Goal: Task Accomplishment & Management: Contribute content

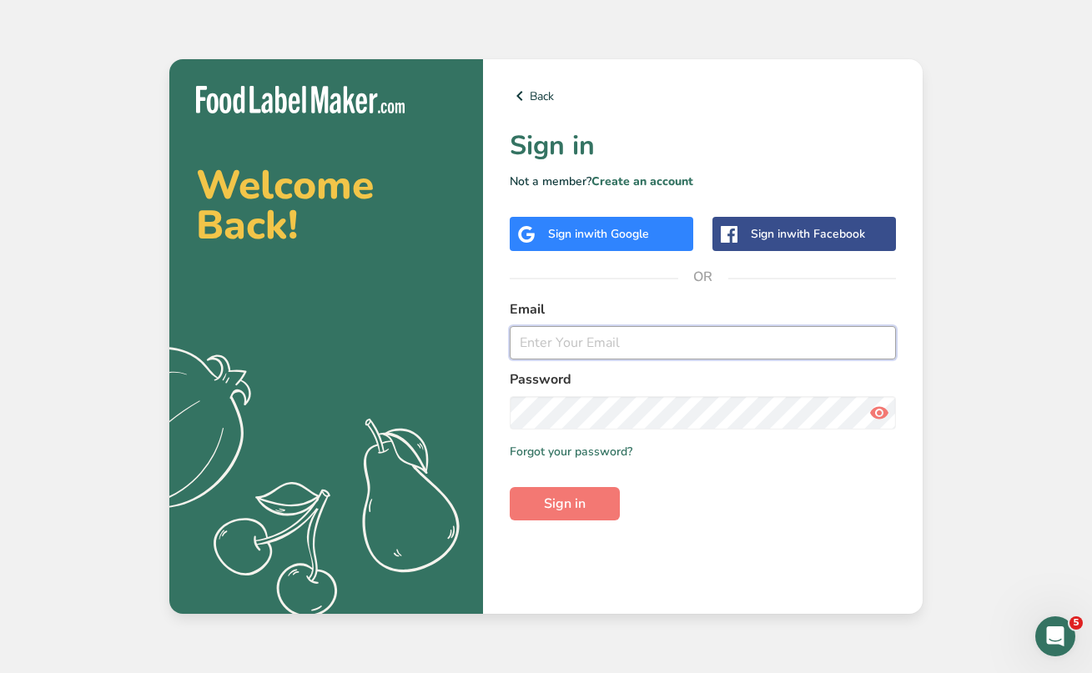
type input "[EMAIL_ADDRESS][DOMAIN_NAME]"
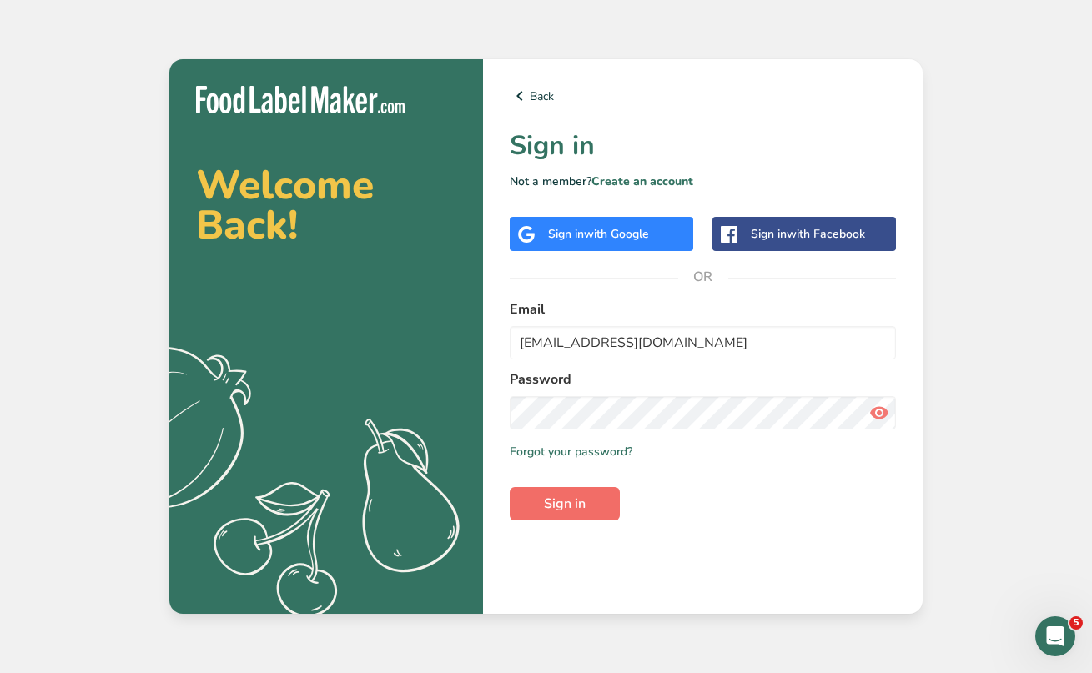
click at [556, 500] on span "Sign in" at bounding box center [565, 504] width 42 height 20
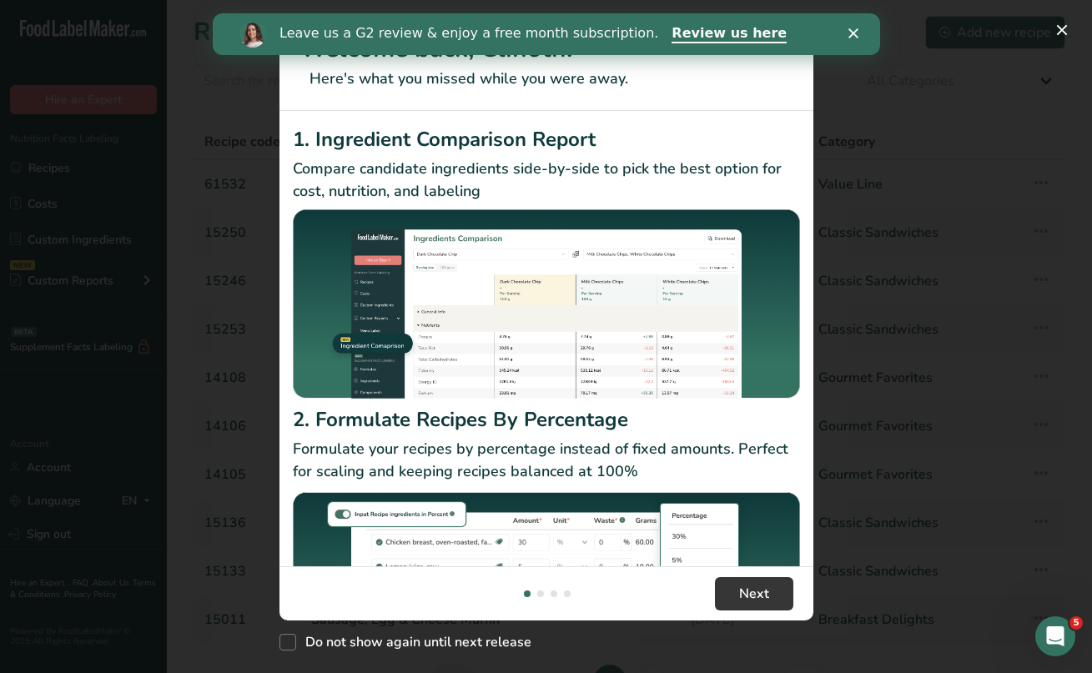
click at [855, 31] on polygon "Close" at bounding box center [853, 33] width 10 height 10
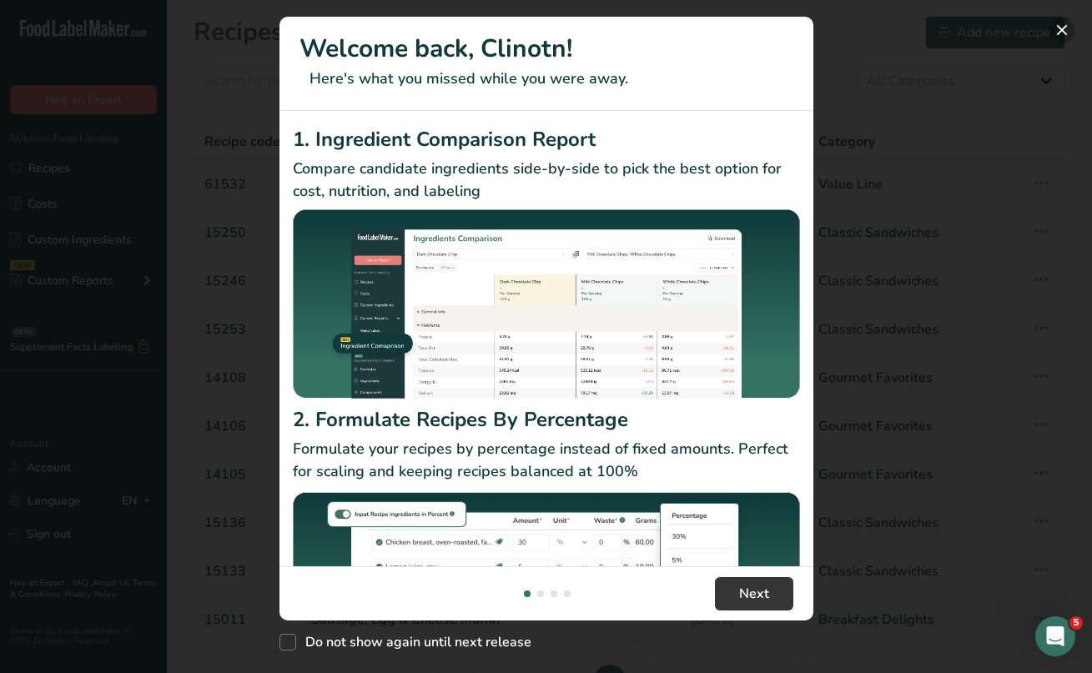
click at [1060, 31] on button "New Features" at bounding box center [1062, 30] width 27 height 27
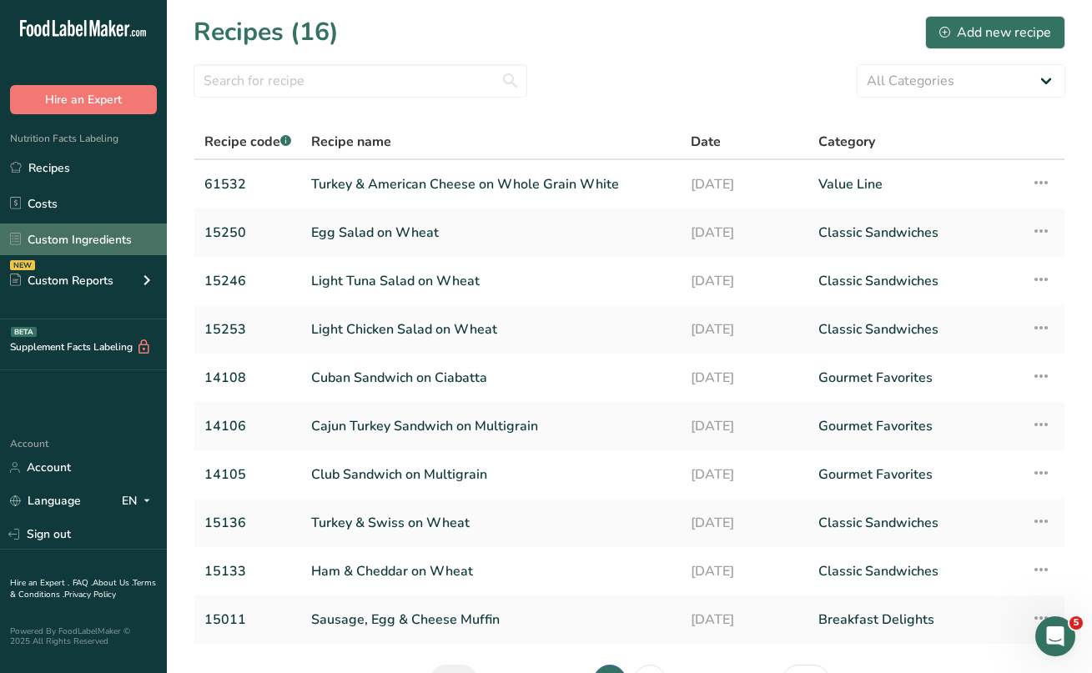
click at [76, 242] on link "Custom Ingredients" at bounding box center [83, 240] width 167 height 32
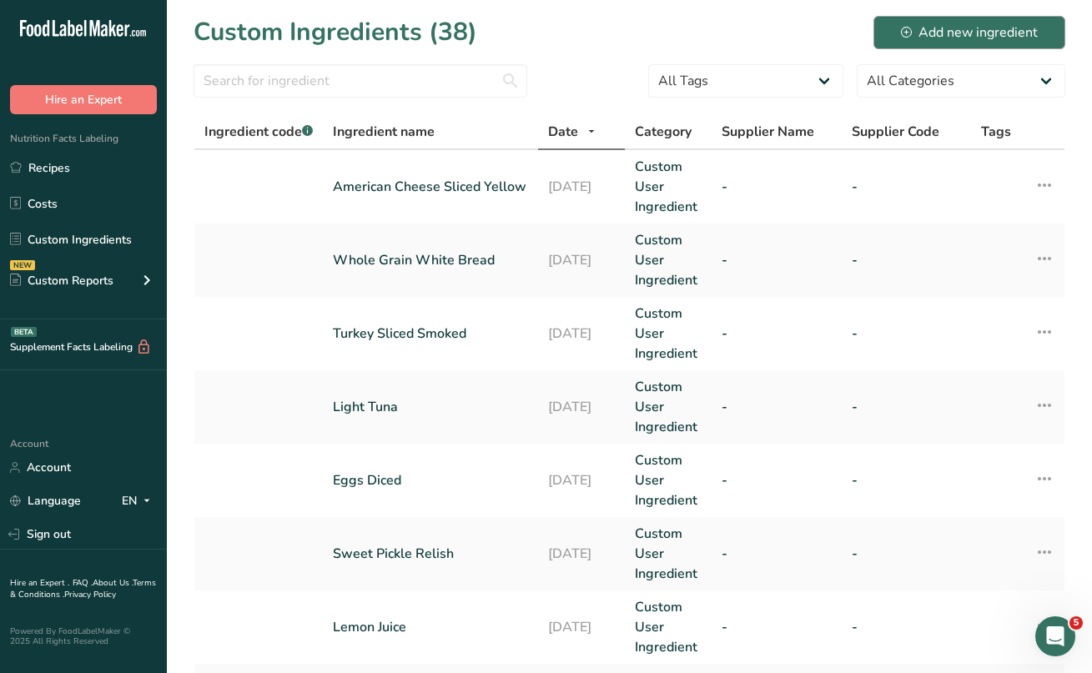
click at [959, 29] on div "Add new ingredient" at bounding box center [969, 33] width 137 height 20
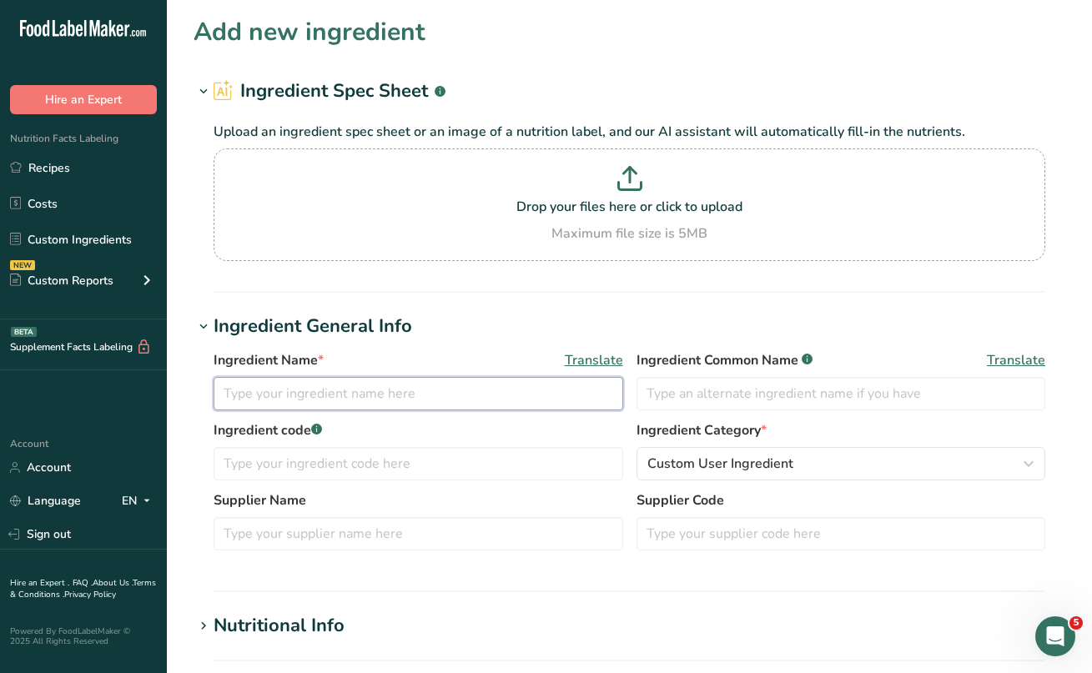
click at [255, 400] on input "text" at bounding box center [419, 393] width 410 height 33
paste input "Philadelphia Cheesecake Batter"
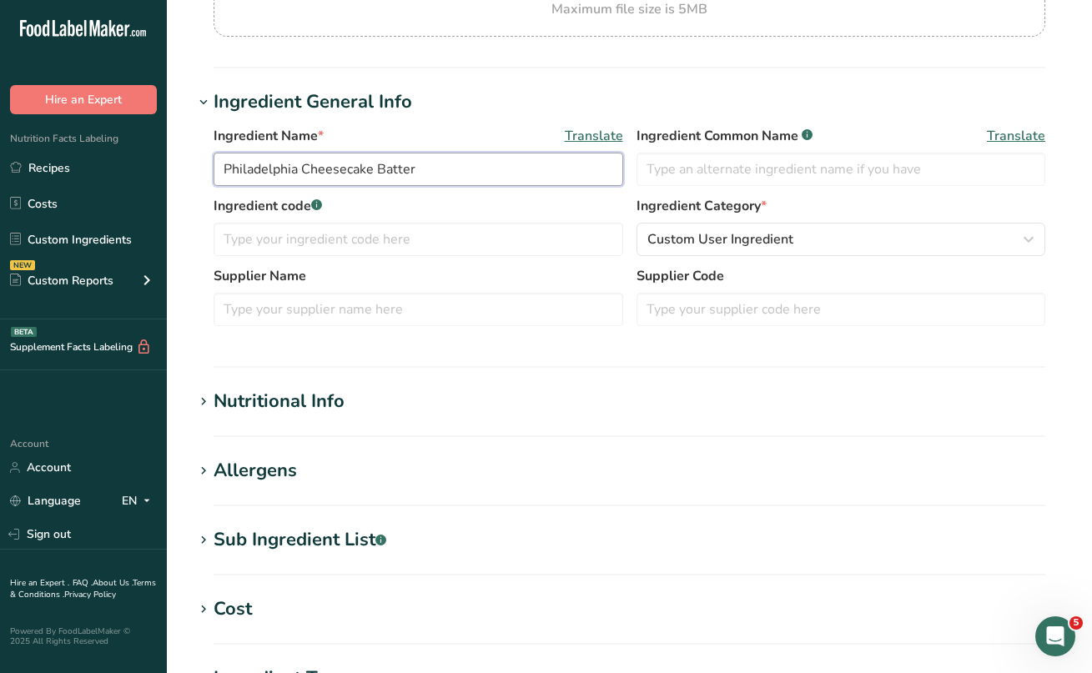
scroll to position [224, 0]
type input "Philadelphia Cheesecake Batter"
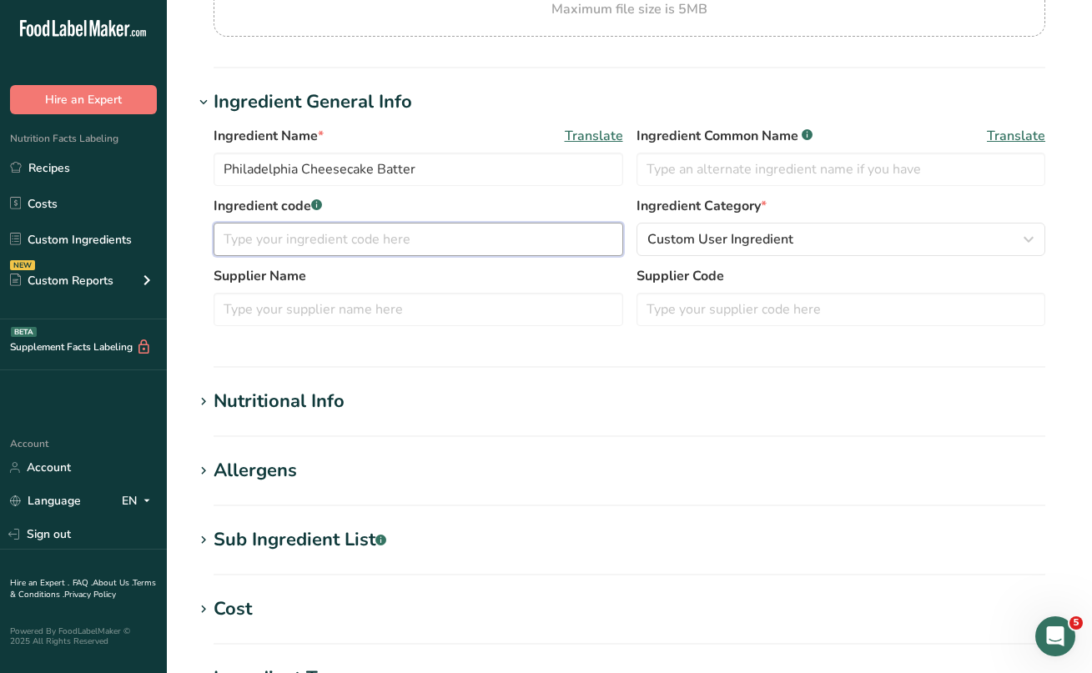
click at [333, 243] on input "text" at bounding box center [419, 239] width 410 height 33
click at [249, 240] on input "Sweat Treats" at bounding box center [419, 239] width 410 height 33
click at [370, 237] on input "Sweet Treats" at bounding box center [419, 239] width 410 height 33
type input "Sweet Treats"
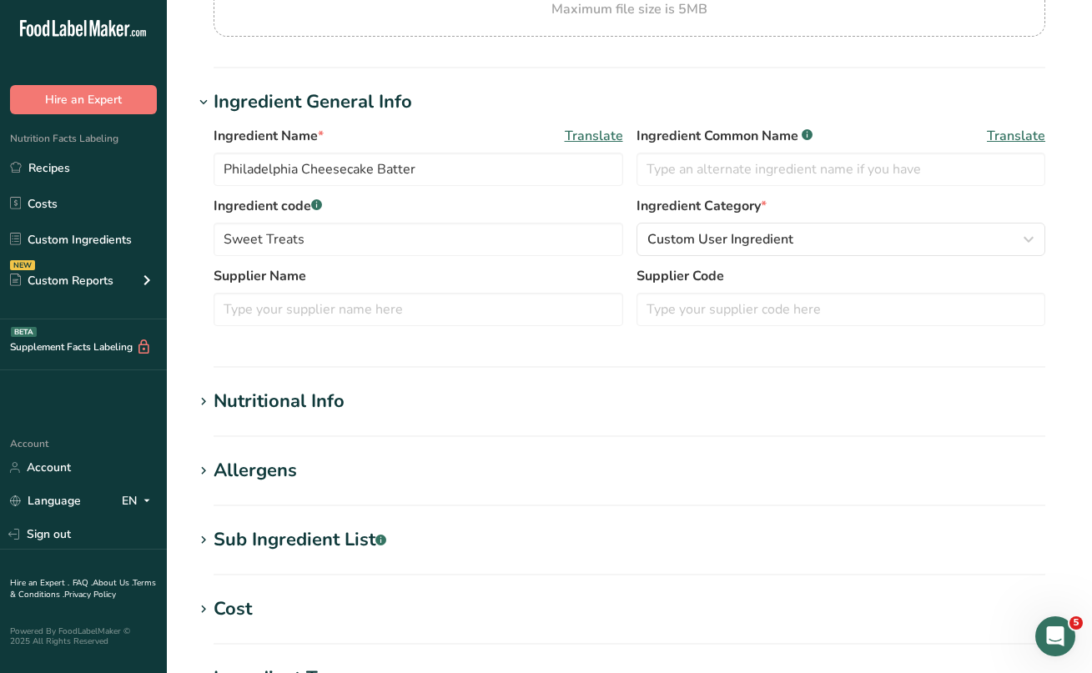
click at [201, 395] on icon at bounding box center [203, 401] width 15 height 23
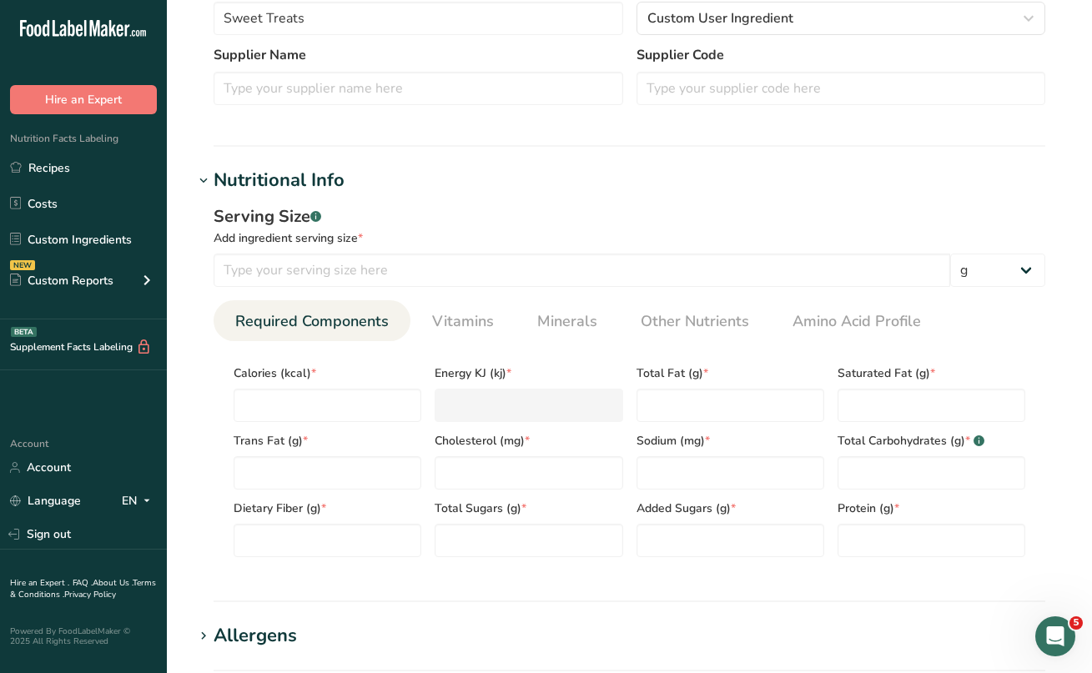
scroll to position [475, 0]
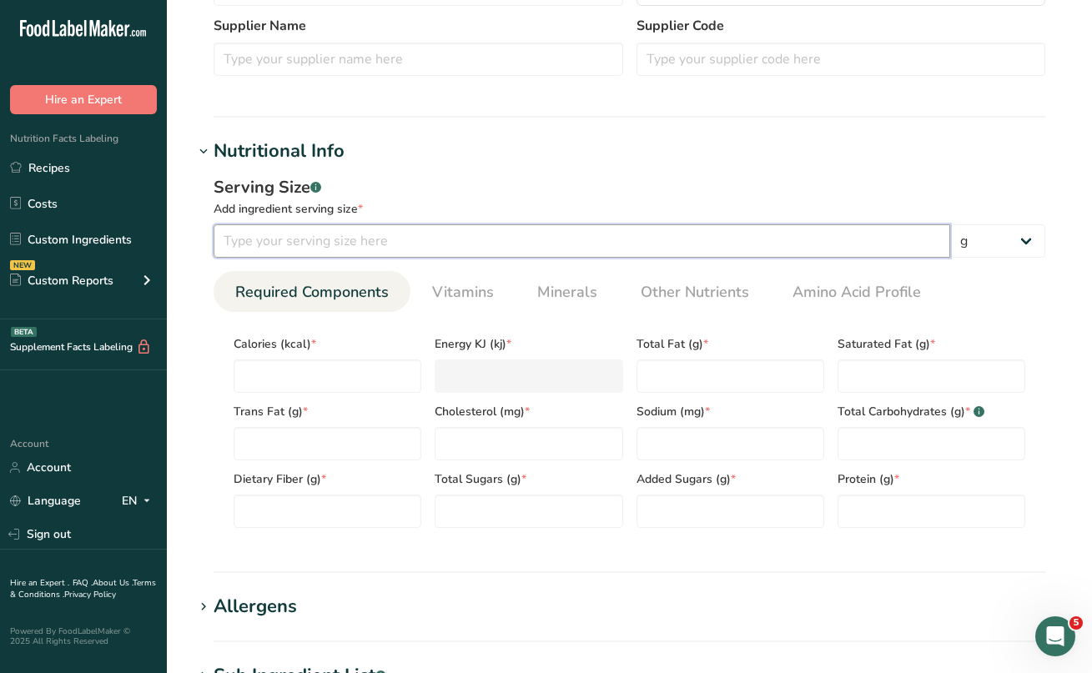
click at [297, 246] on input "number" at bounding box center [582, 240] width 737 height 33
type input "113"
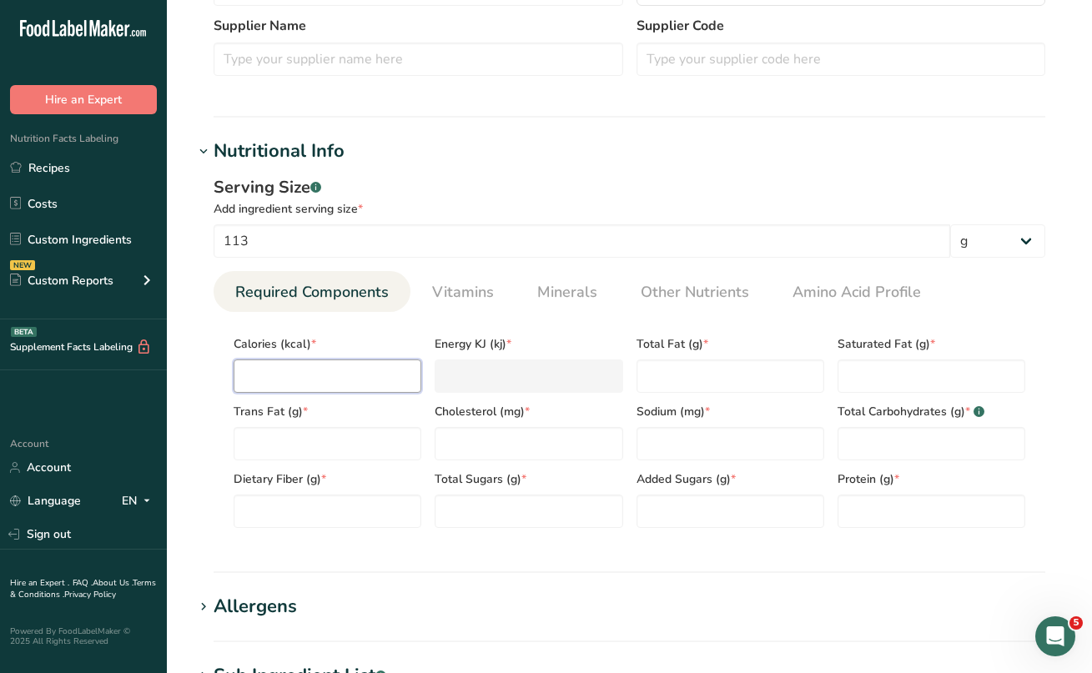
click at [279, 376] on input "number" at bounding box center [328, 376] width 188 height 33
type input "3"
type KJ "12.6"
type input "36"
type KJ "150.6"
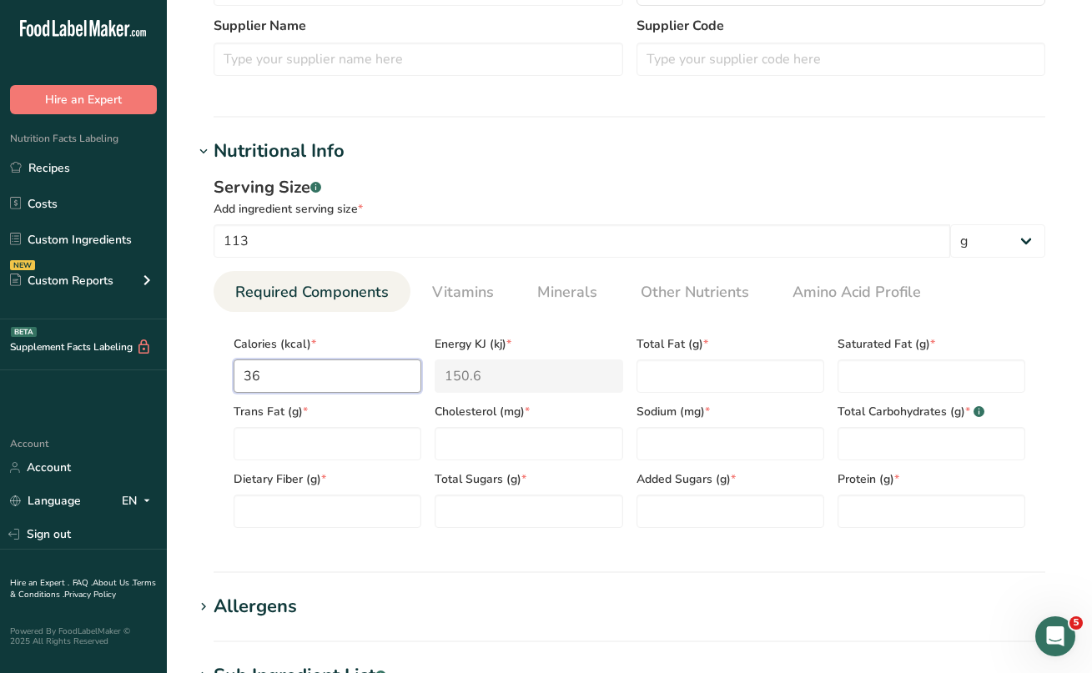
type input "369"
type KJ "1543.9"
type input "369.9"
type KJ "1547.7"
click at [655, 383] on Fat "number" at bounding box center [731, 376] width 188 height 33
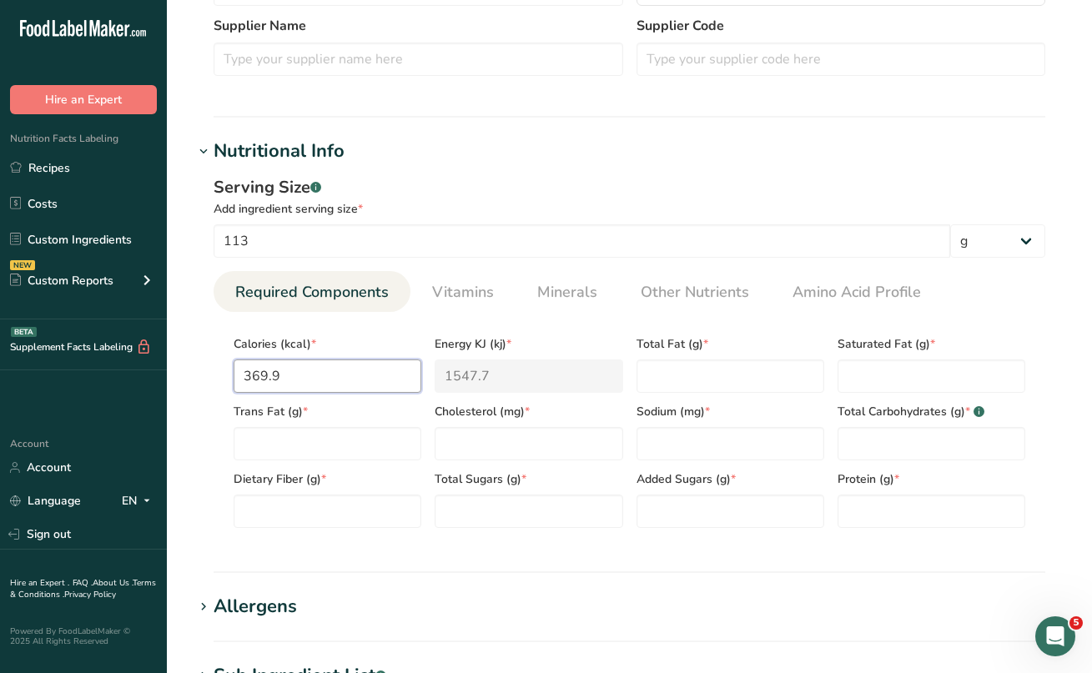
drag, startPoint x: 289, startPoint y: 375, endPoint x: 239, endPoint y: 375, distance: 50.1
click at [239, 375] on input "369.9" at bounding box center [328, 376] width 188 height 33
type input "3"
type KJ "12.6"
type input "37"
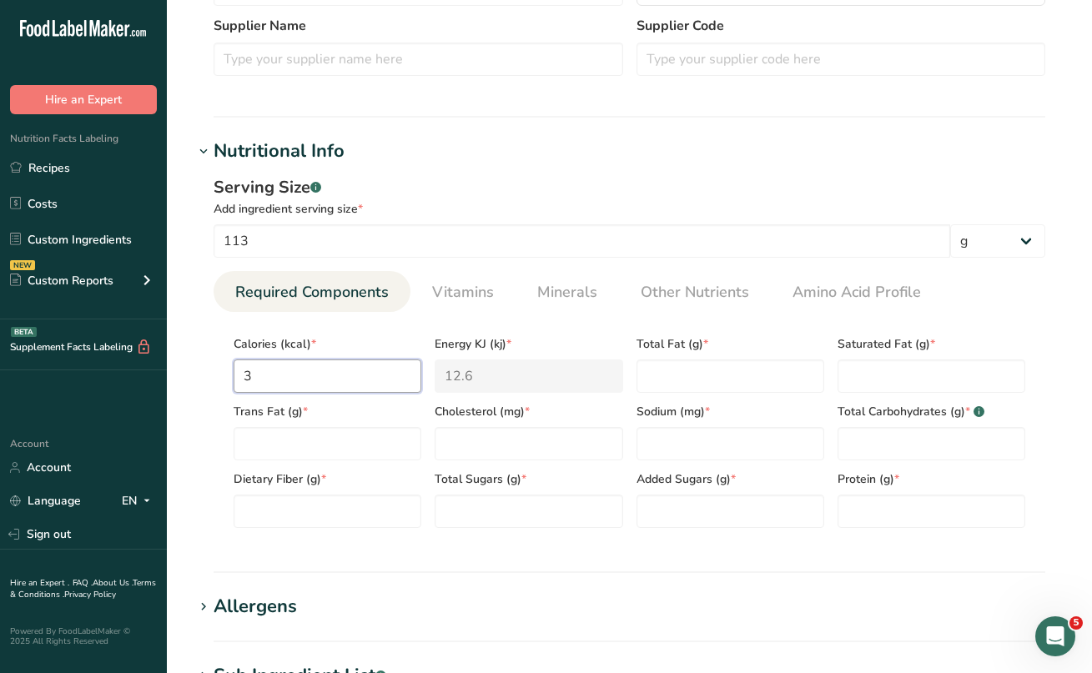
type KJ "154.8"
type input "370"
type KJ "1548.1"
type input "370"
click at [650, 383] on Fat "number" at bounding box center [731, 376] width 188 height 33
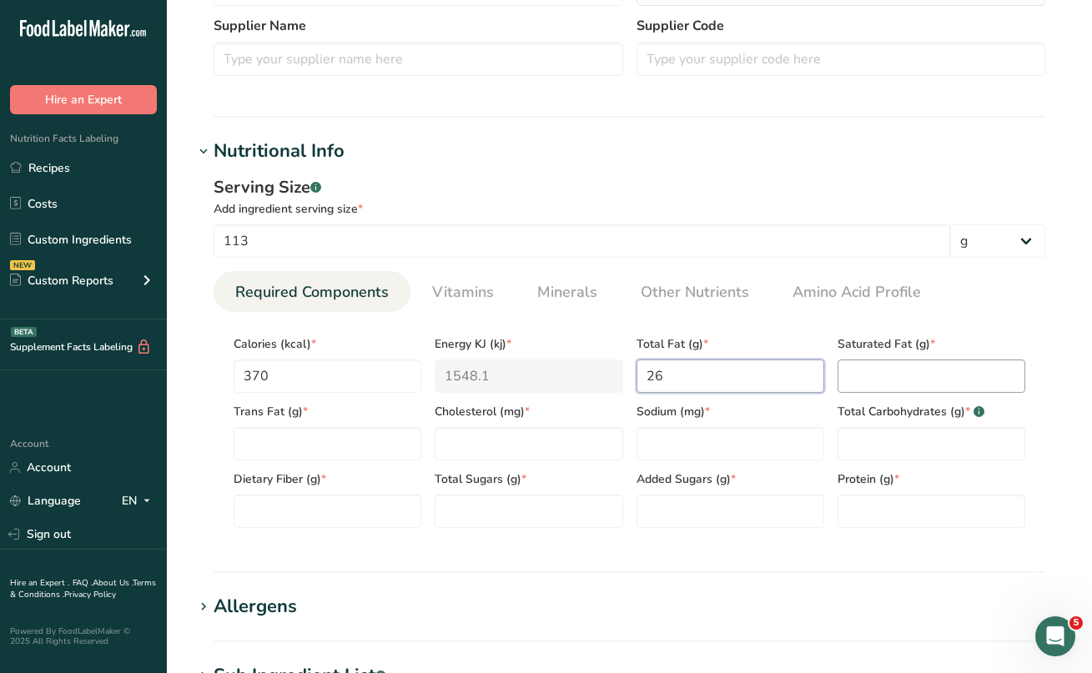
type Fat "26"
click at [857, 389] on Fat "number" at bounding box center [932, 376] width 188 height 33
type Fat "16"
click at [390, 444] on Fat "number" at bounding box center [328, 443] width 188 height 33
type Fat "0"
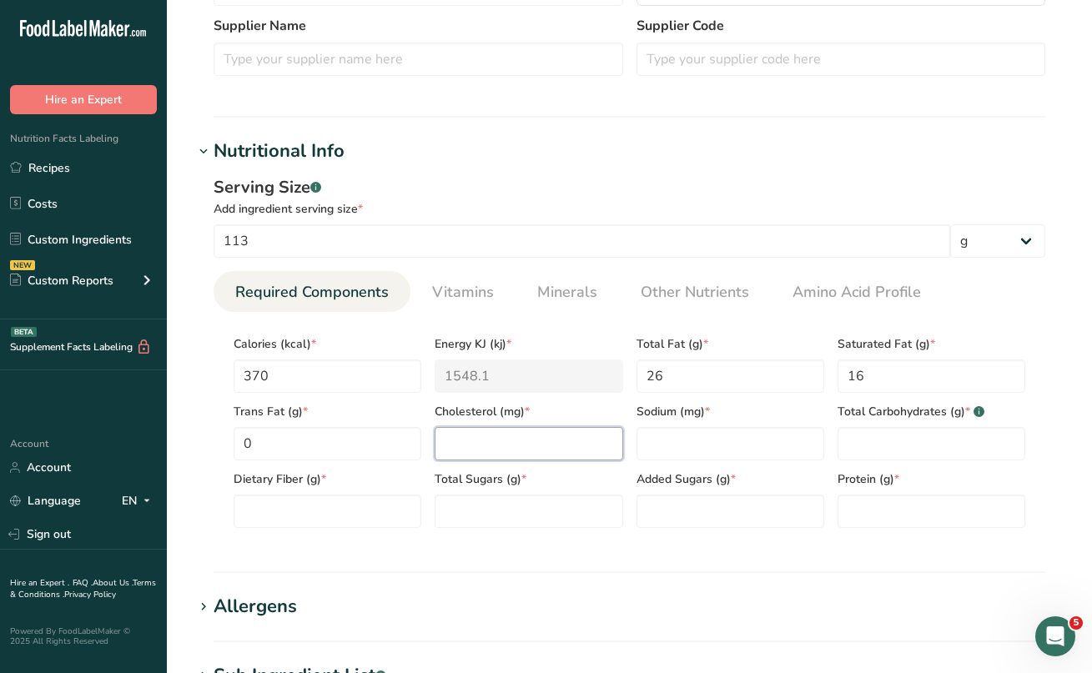
click at [525, 451] on input "number" at bounding box center [529, 443] width 188 height 33
type input "141"
click at [676, 451] on input "number" at bounding box center [731, 443] width 188 height 33
type input "275"
click at [853, 451] on Carbohydrates "number" at bounding box center [932, 443] width 188 height 33
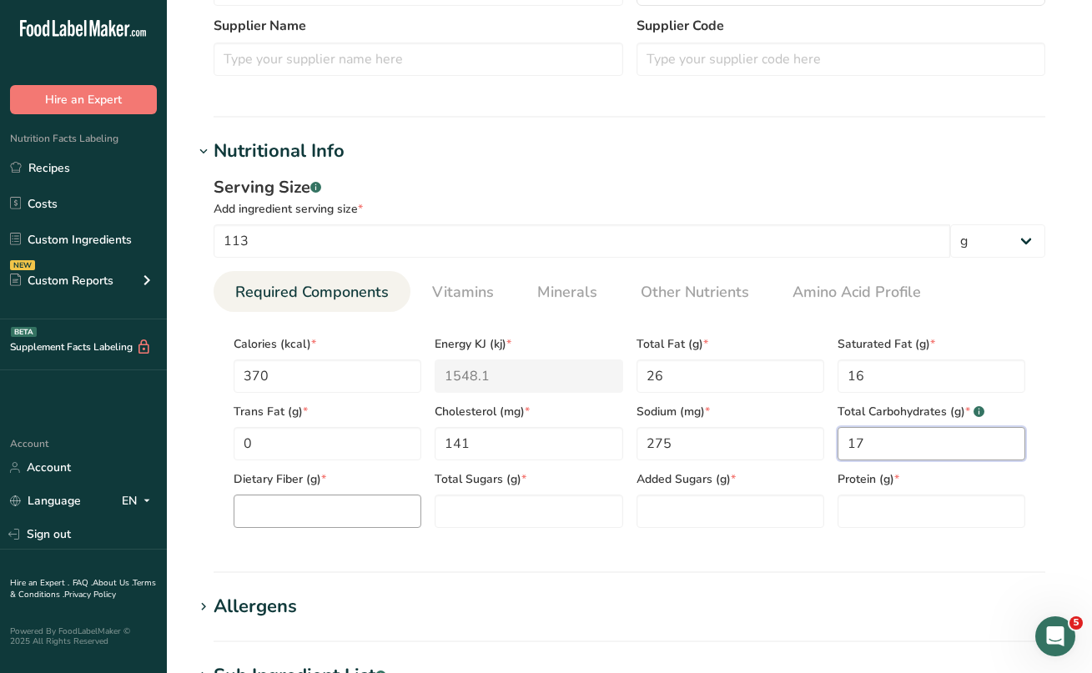
type Carbohydrates "17"
click at [369, 519] on Fiber "number" at bounding box center [328, 511] width 188 height 33
type Fiber "0"
click at [495, 503] on Sugars "number" at bounding box center [529, 511] width 188 height 33
type Sugars "16"
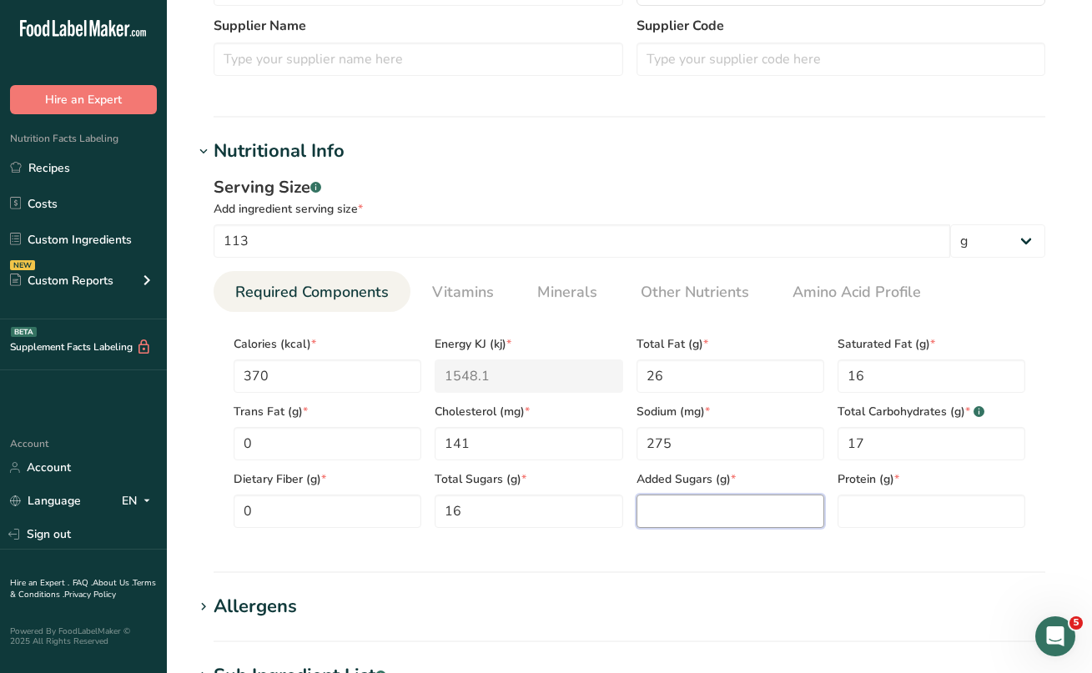
click at [725, 497] on Sugars "number" at bounding box center [731, 511] width 188 height 33
type Sugars "14"
click at [927, 505] on input "number" at bounding box center [932, 511] width 188 height 33
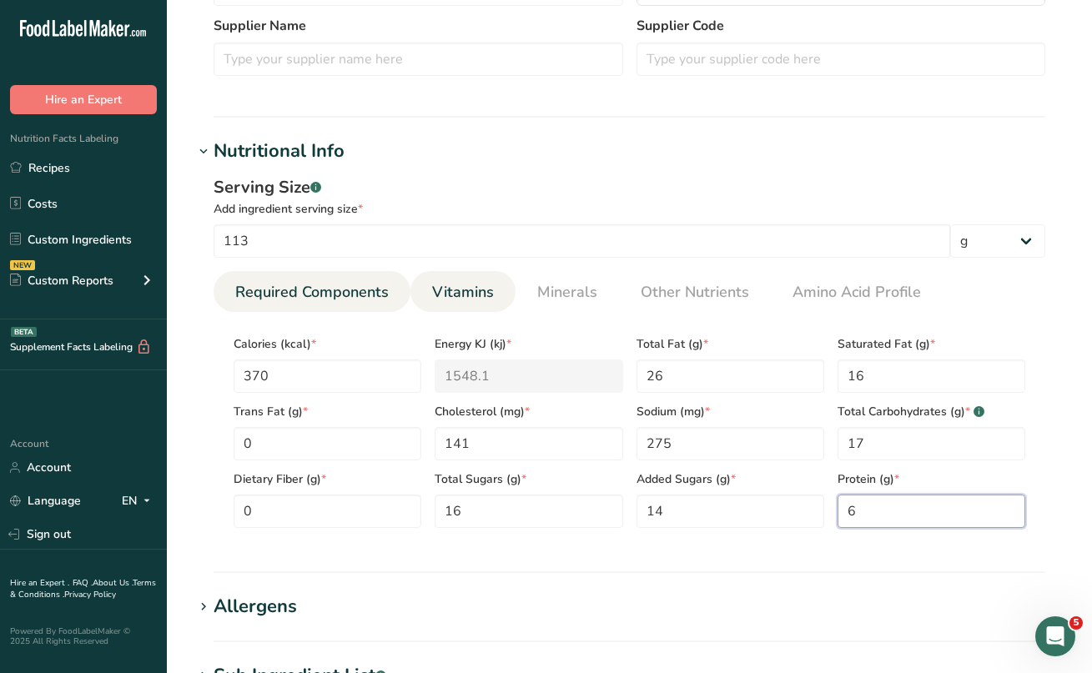
type input "6"
click at [468, 289] on span "Vitamins" at bounding box center [463, 292] width 62 height 23
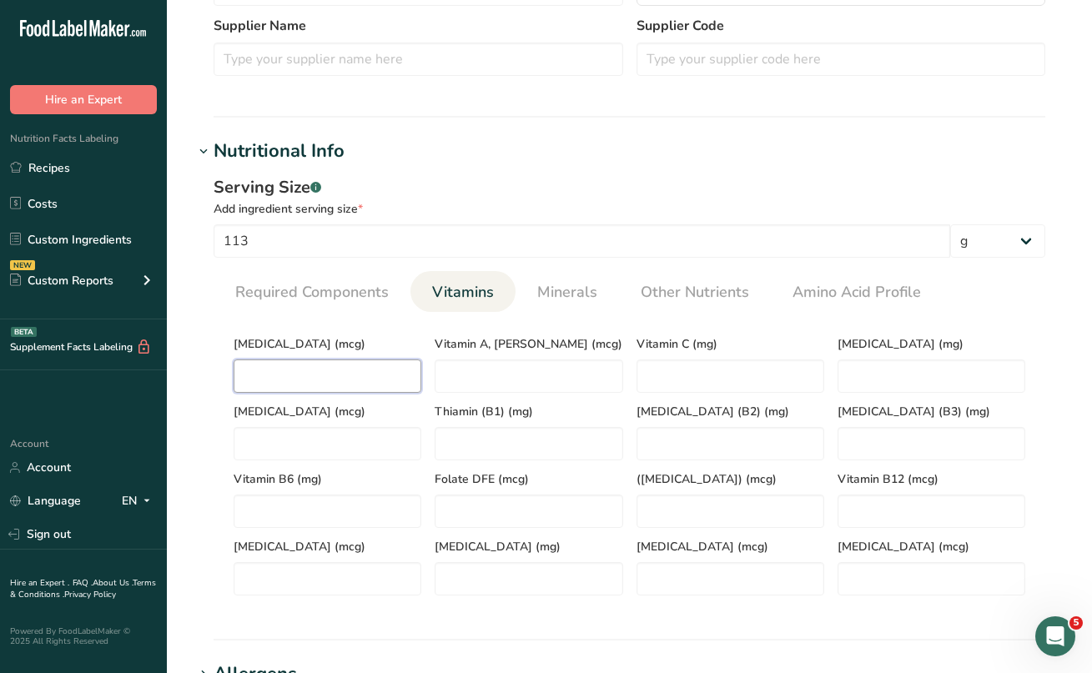
click at [310, 376] on D "number" at bounding box center [328, 376] width 188 height 33
click at [569, 280] on link "Minerals" at bounding box center [567, 292] width 73 height 43
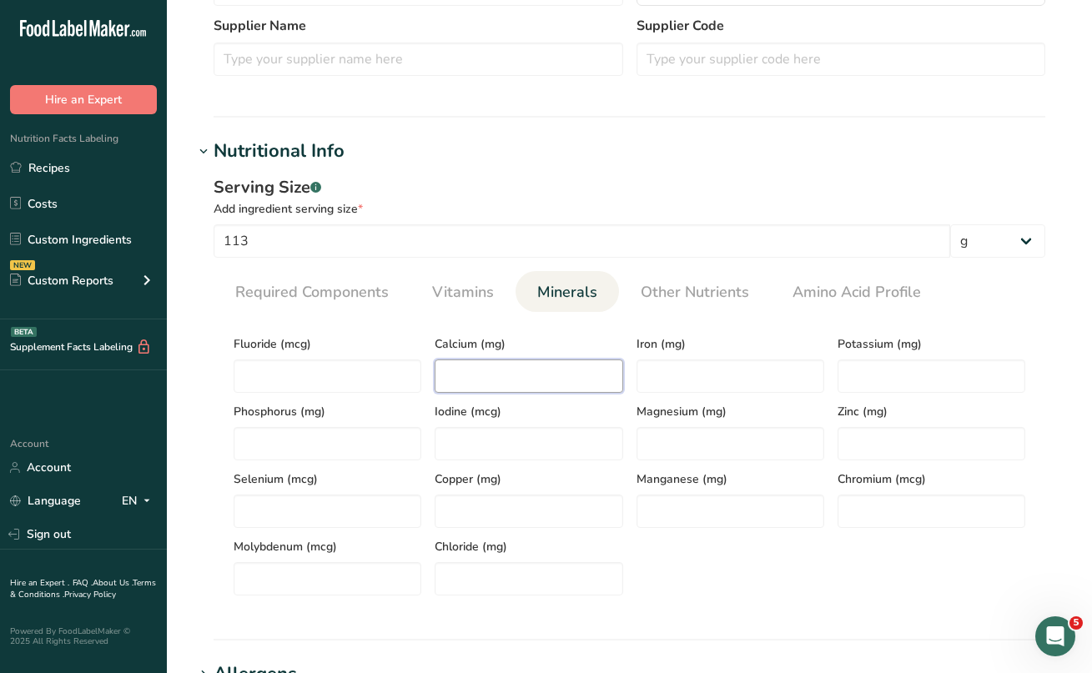
click at [544, 385] on input "number" at bounding box center [529, 376] width 188 height 33
type input "55"
click at [680, 385] on input "number" at bounding box center [731, 376] width 188 height 33
type input "46"
click at [851, 380] on input "number" at bounding box center [932, 376] width 188 height 33
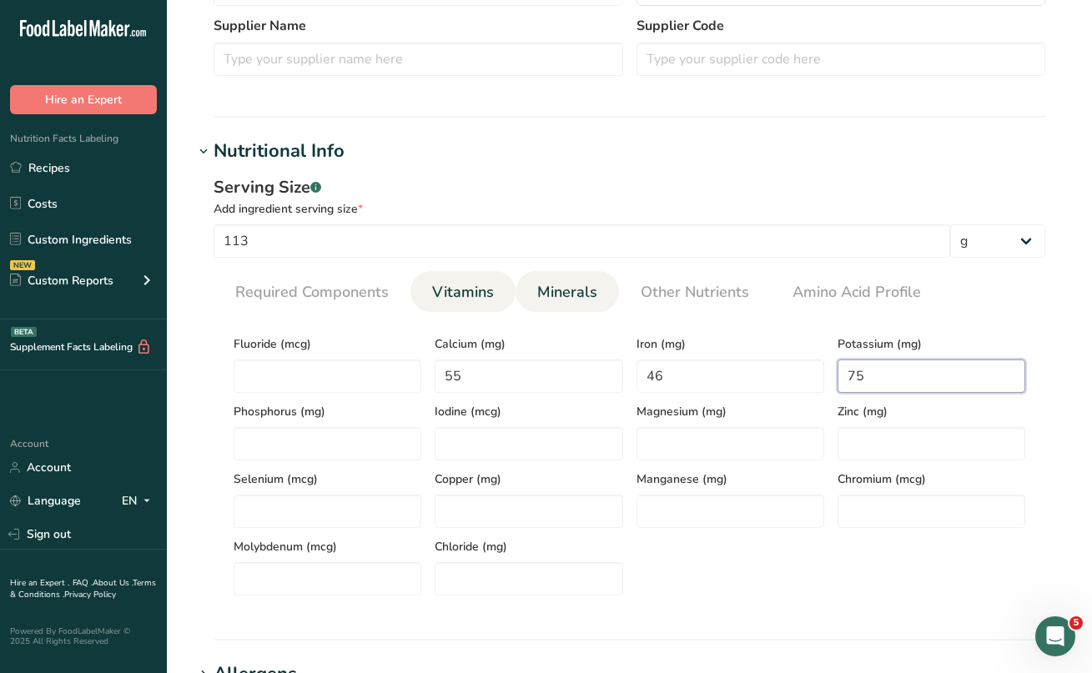
type input "75"
click at [486, 297] on span "Vitamins" at bounding box center [463, 292] width 62 height 23
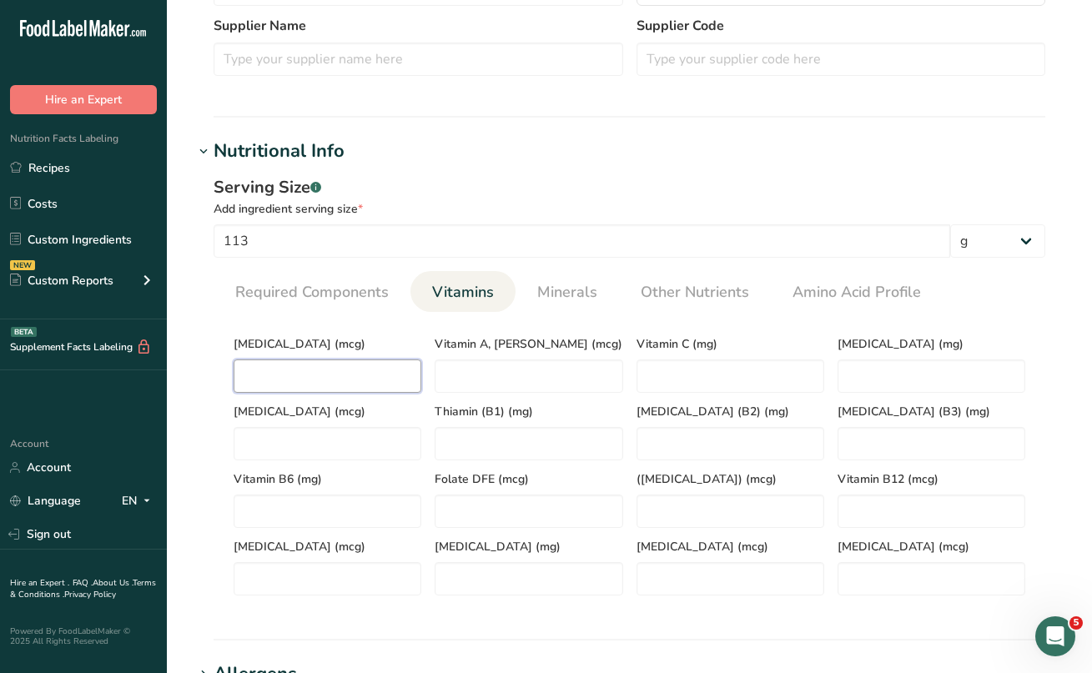
click at [318, 362] on D "number" at bounding box center [328, 376] width 188 height 33
type D "0"
click at [376, 446] on K "number" at bounding box center [328, 443] width 188 height 33
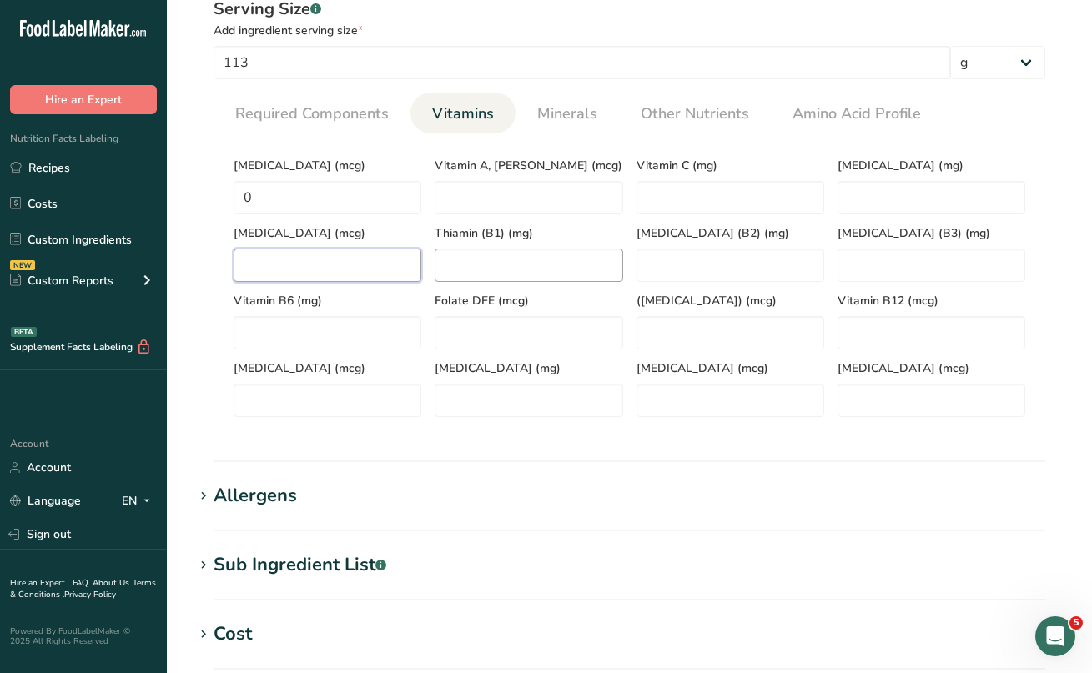
scroll to position [660, 0]
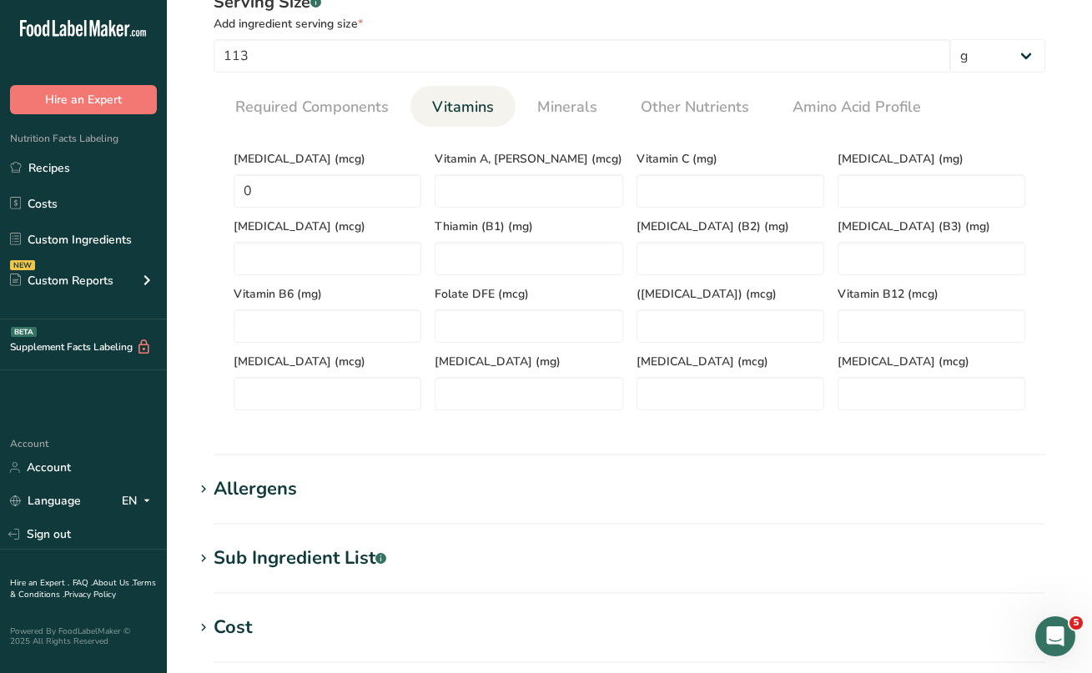
click at [205, 482] on icon at bounding box center [203, 489] width 15 height 23
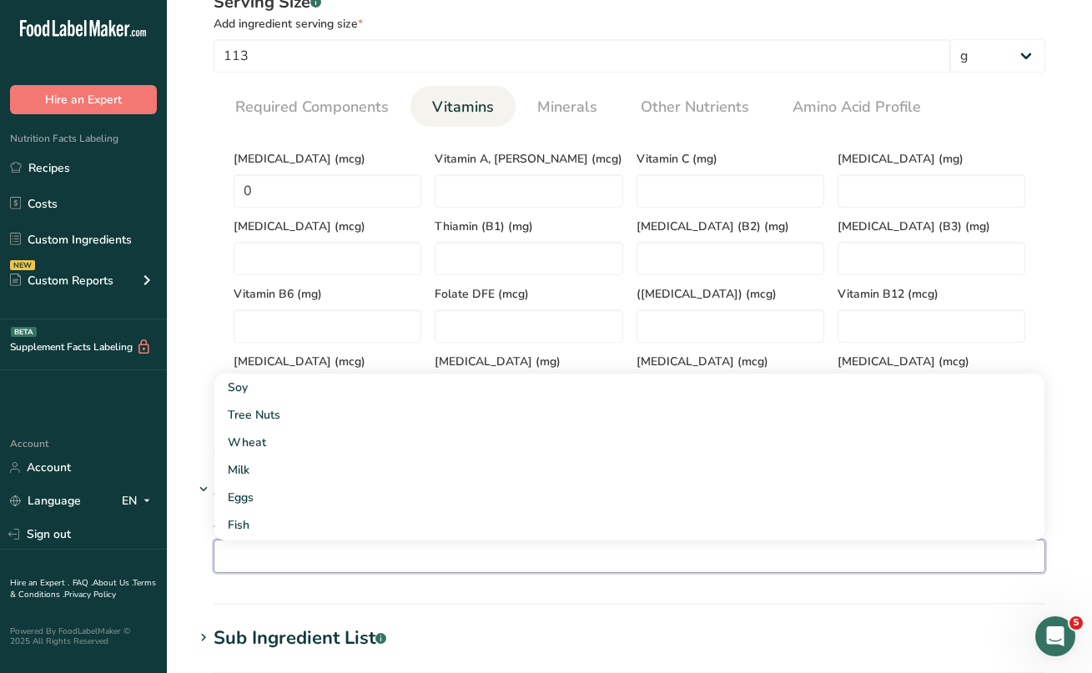
click at [271, 556] on input "text" at bounding box center [629, 556] width 830 height 26
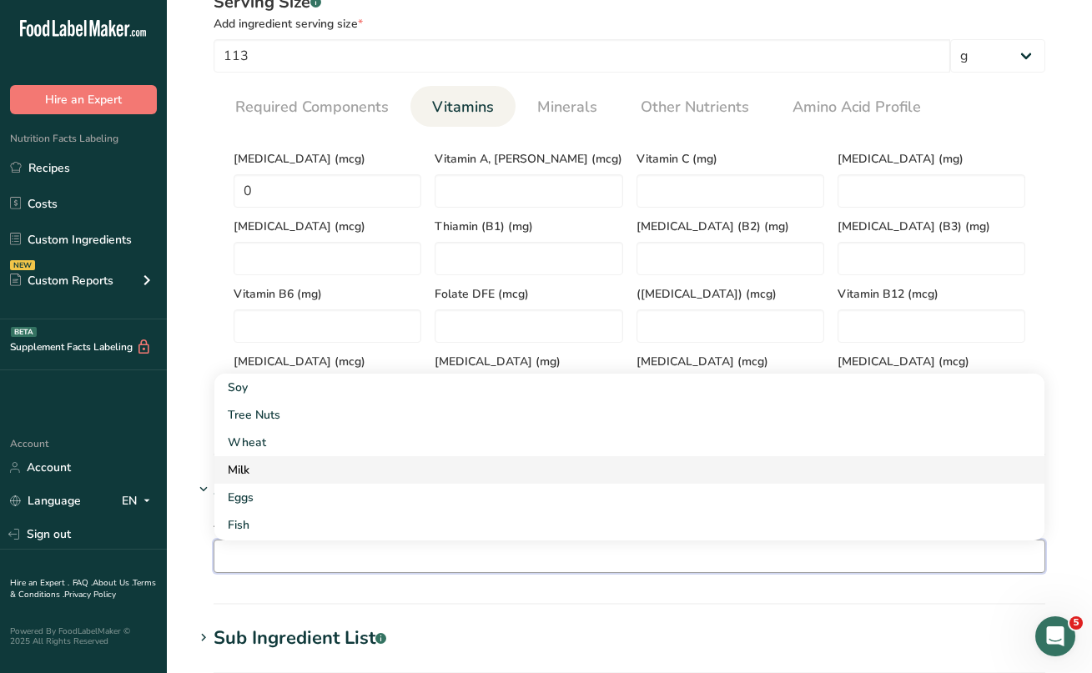
click at [276, 473] on div "Milk" at bounding box center [616, 470] width 777 height 18
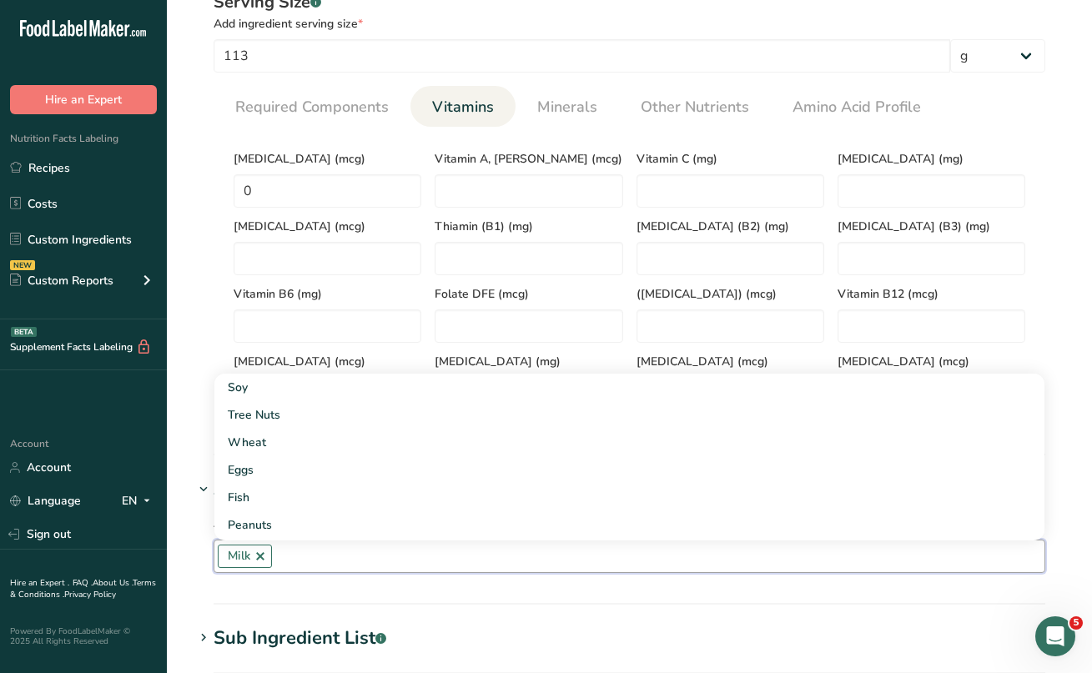
click at [320, 556] on input "text" at bounding box center [658, 556] width 773 height 26
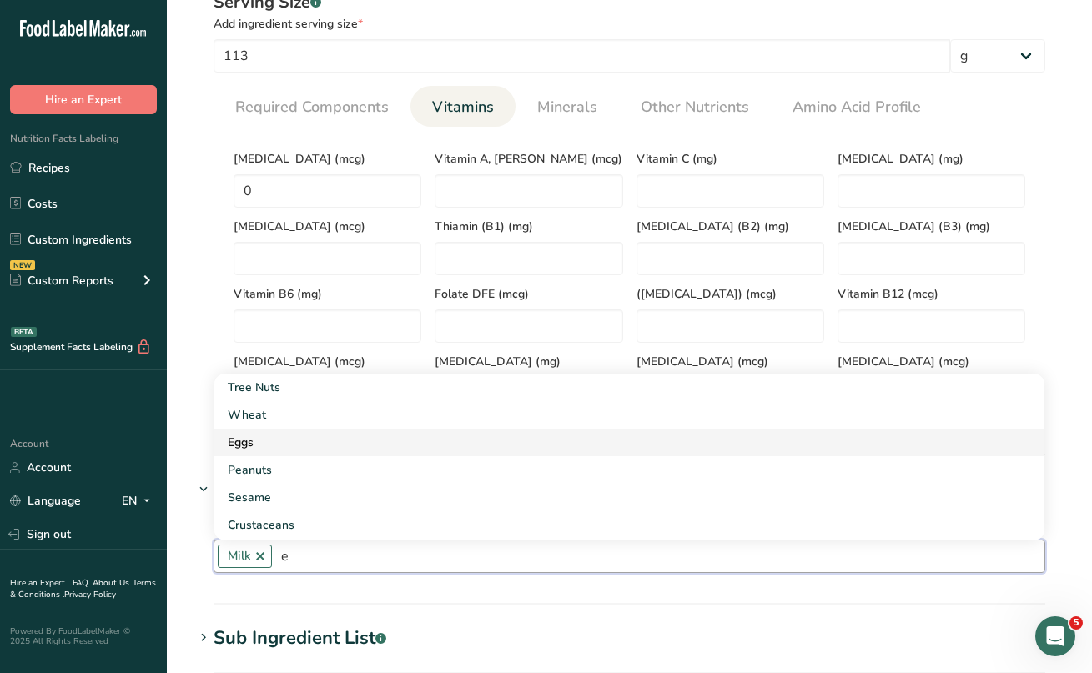
type input "e"
click at [269, 446] on div "Eggs" at bounding box center [616, 443] width 777 height 18
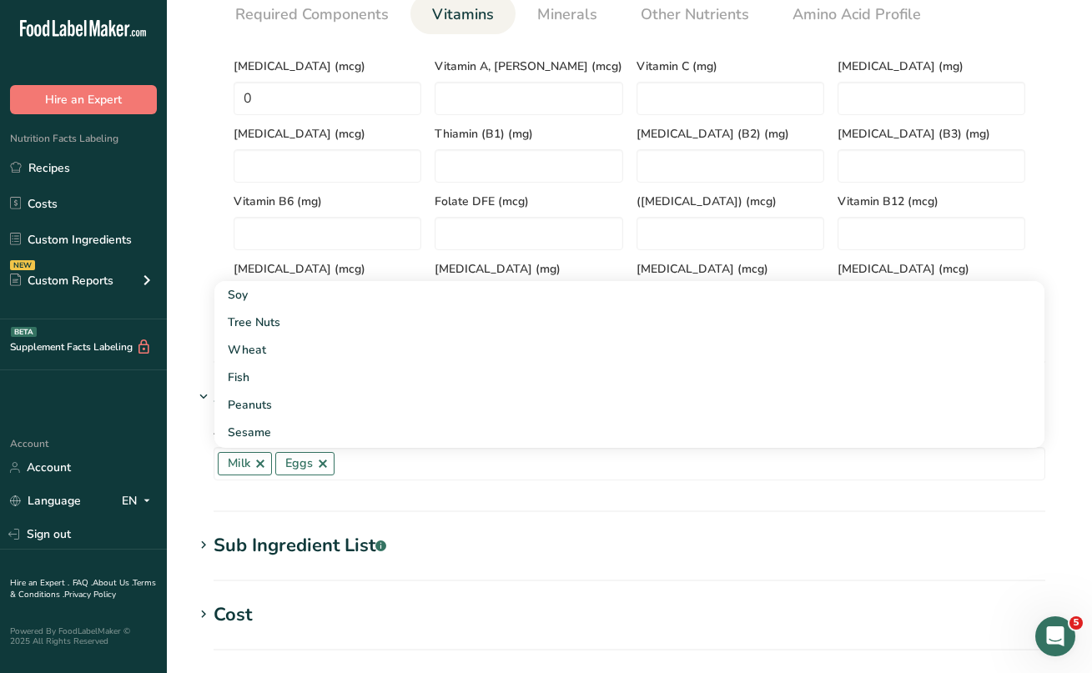
scroll to position [756, 0]
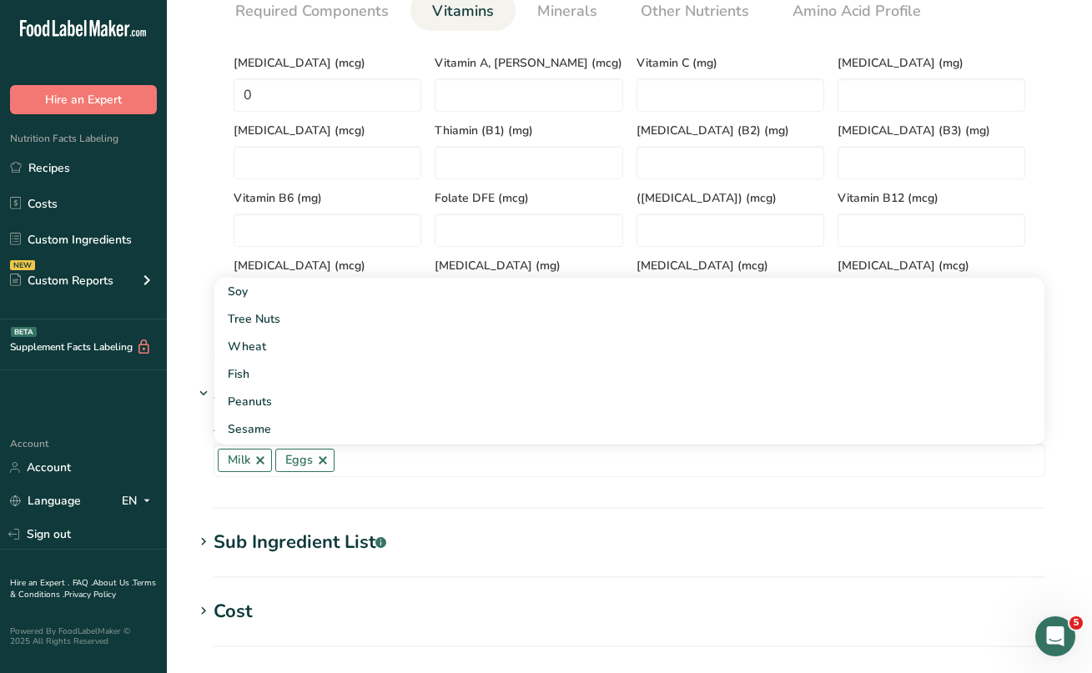
click at [206, 544] on icon at bounding box center [203, 542] width 15 height 23
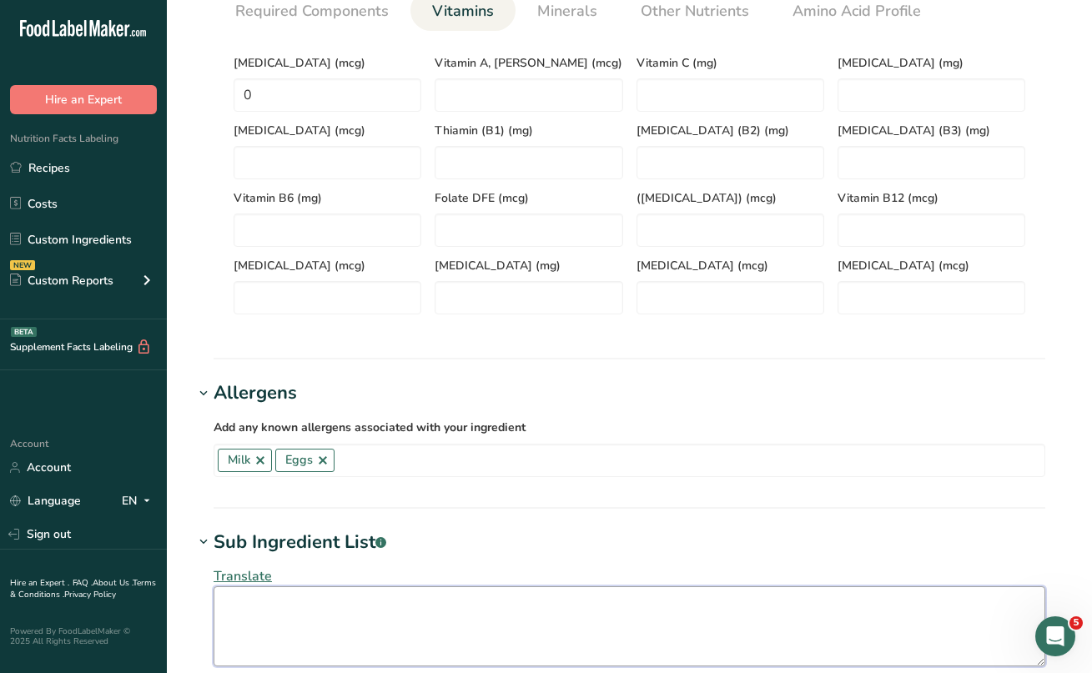
paste textarea "PASTEURIZED MILK AND CREAM, SUGAR, EGGS, EGG YOLKS, SALT, CAROB BEAN GUM, SORBI…"
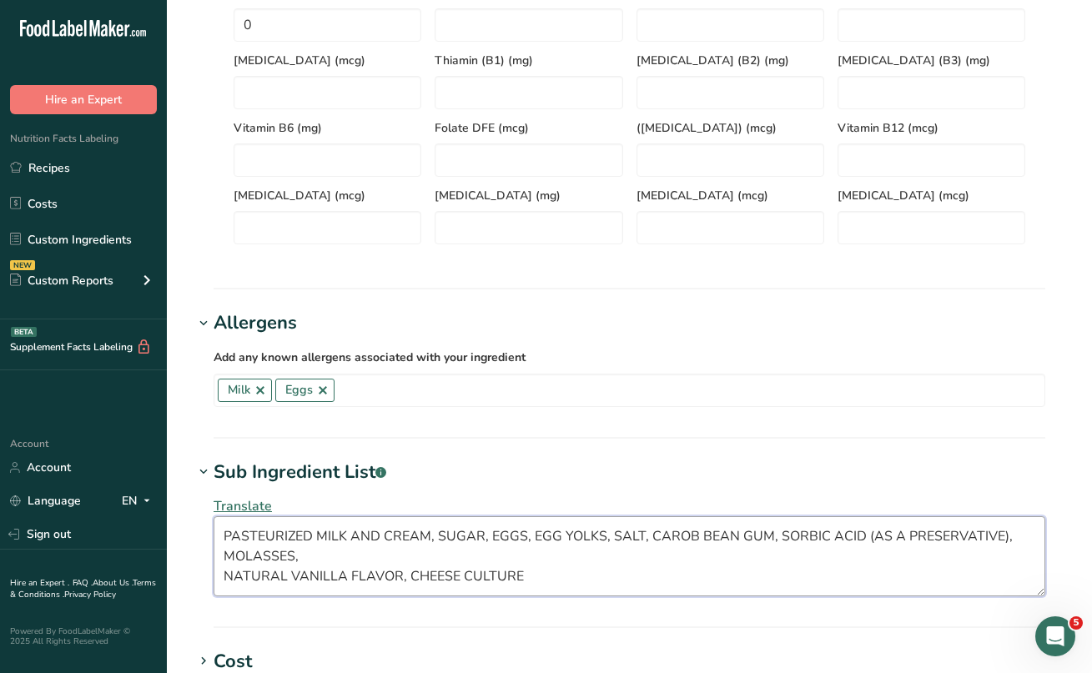
scroll to position [843, 0]
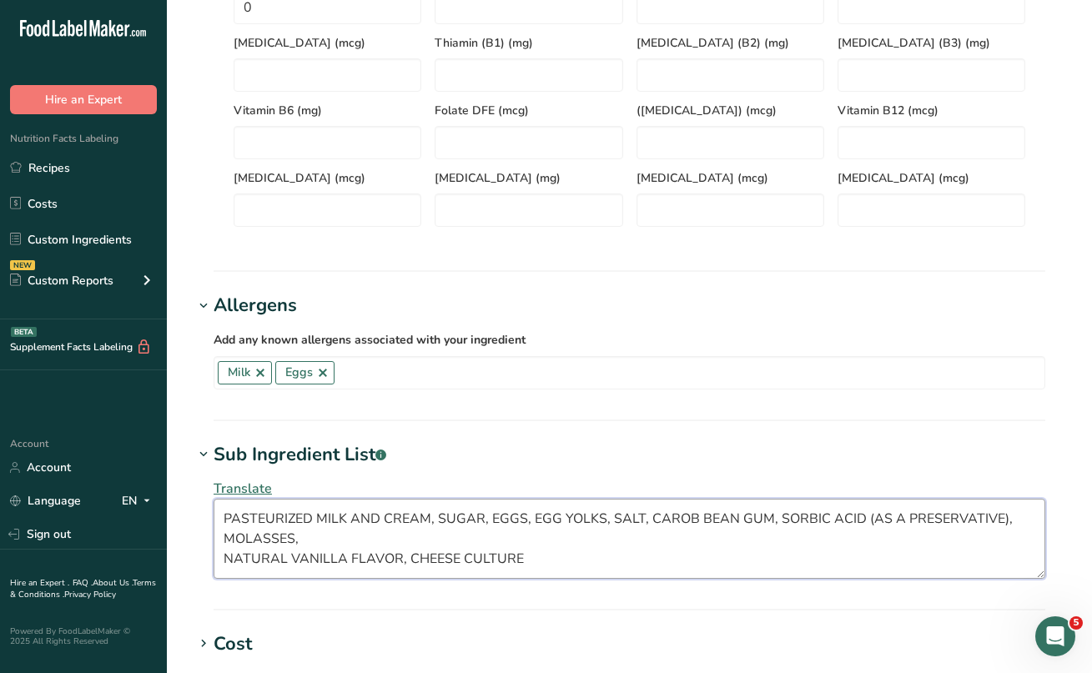
click at [226, 557] on textarea "PASTEURIZED MILK AND CREAM, SUGAR, EGGS, EGG YOLKS, SALT, CAROB BEAN GUM, SORBI…" at bounding box center [630, 539] width 832 height 80
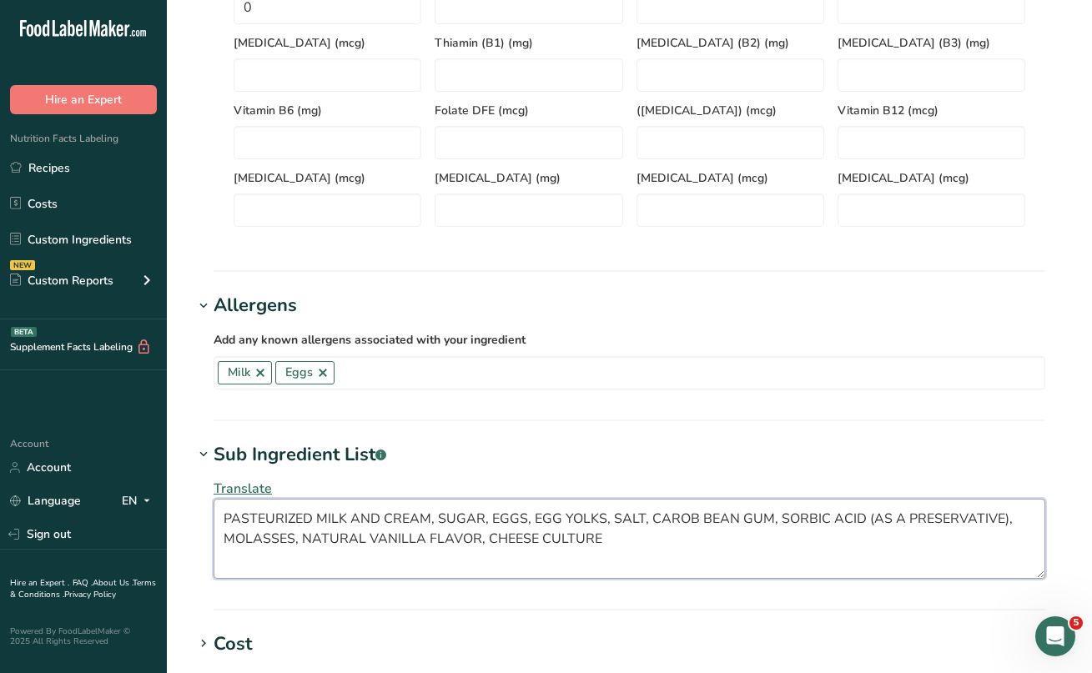
click at [225, 573] on textarea "PASTEURIZED MILK AND CREAM, SUGAR, EGGS, EGG YOLKS, SALT, CAROB BEAN GUM, SORBI…" at bounding box center [630, 539] width 832 height 80
drag, startPoint x: 227, startPoint y: 516, endPoint x: 602, endPoint y: 546, distance: 376.7
click at [602, 546] on textarea "PASTEURIZED MILK AND CREAM, SUGAR, EGGS, EGG YOLKS, SALT, CAROB BEAN GUM, SORBI…" at bounding box center [630, 539] width 832 height 80
click at [666, 559] on textarea "Pasteurized Milk And Cream, Sugar, Eggs, Egg Yolks, Salt, Carob Bean Gum, Sorbi…" at bounding box center [630, 539] width 832 height 80
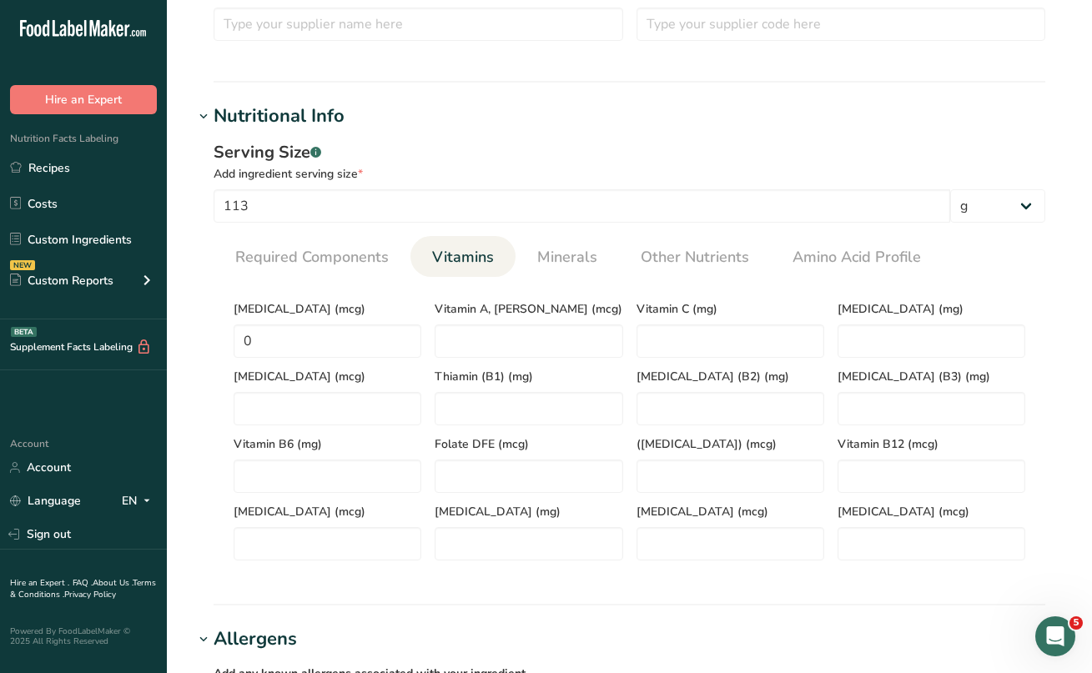
scroll to position [509, 0]
type textarea "Pasteurized Milk And Cream, Sugar, Eggs, Egg Yolks, Salt, Carob Bean Gum, Sorbi…"
click at [293, 352] on D "0" at bounding box center [328, 341] width 188 height 33
type D "0.4"
click at [334, 409] on K "number" at bounding box center [328, 409] width 188 height 33
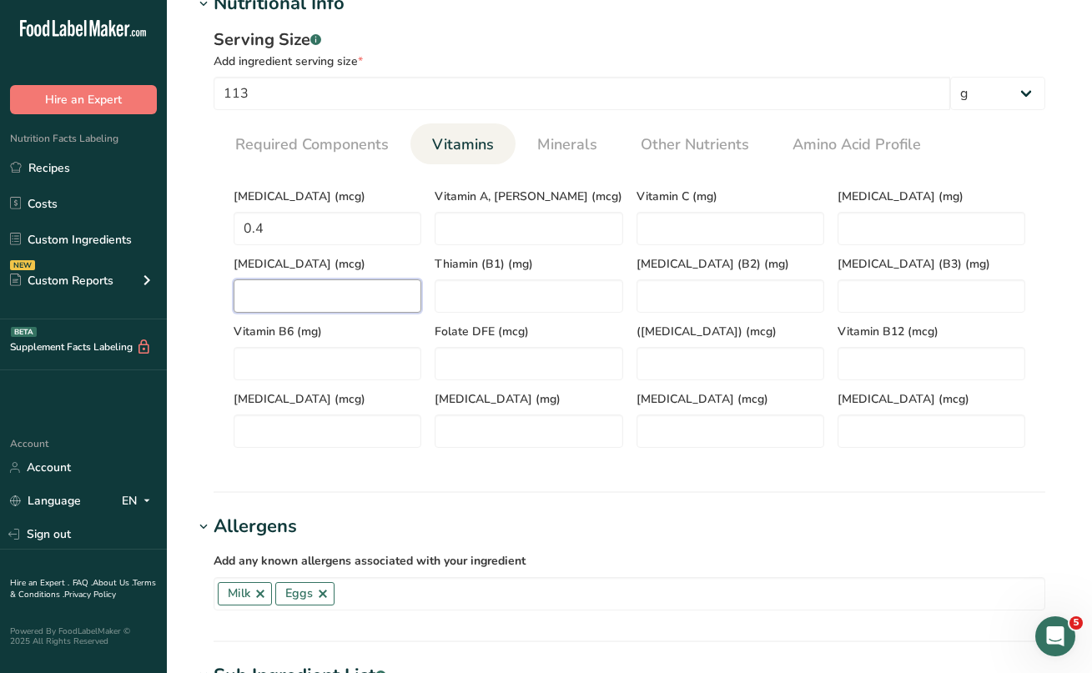
scroll to position [632, 0]
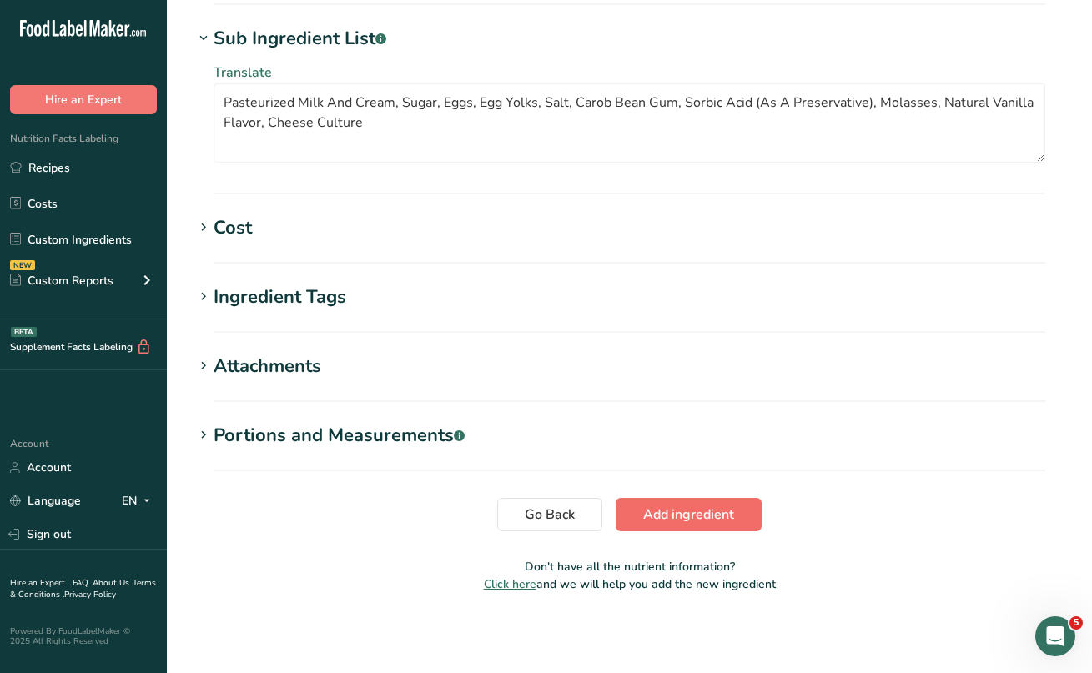
click at [678, 512] on span "Add ingredient" at bounding box center [688, 515] width 91 height 20
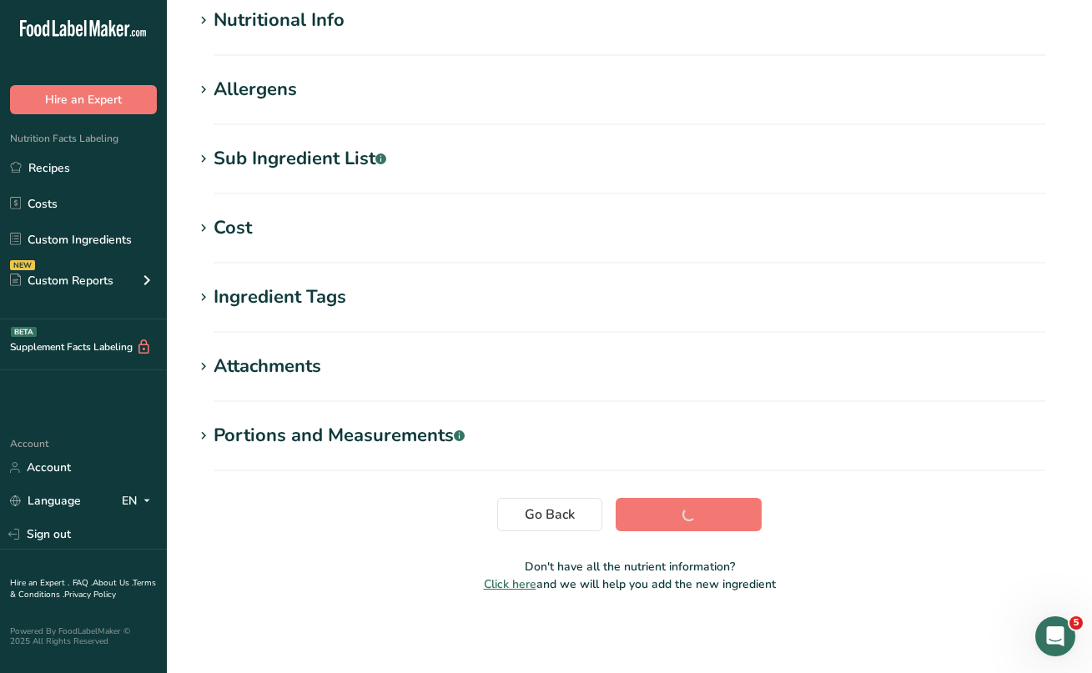
scroll to position [209, 0]
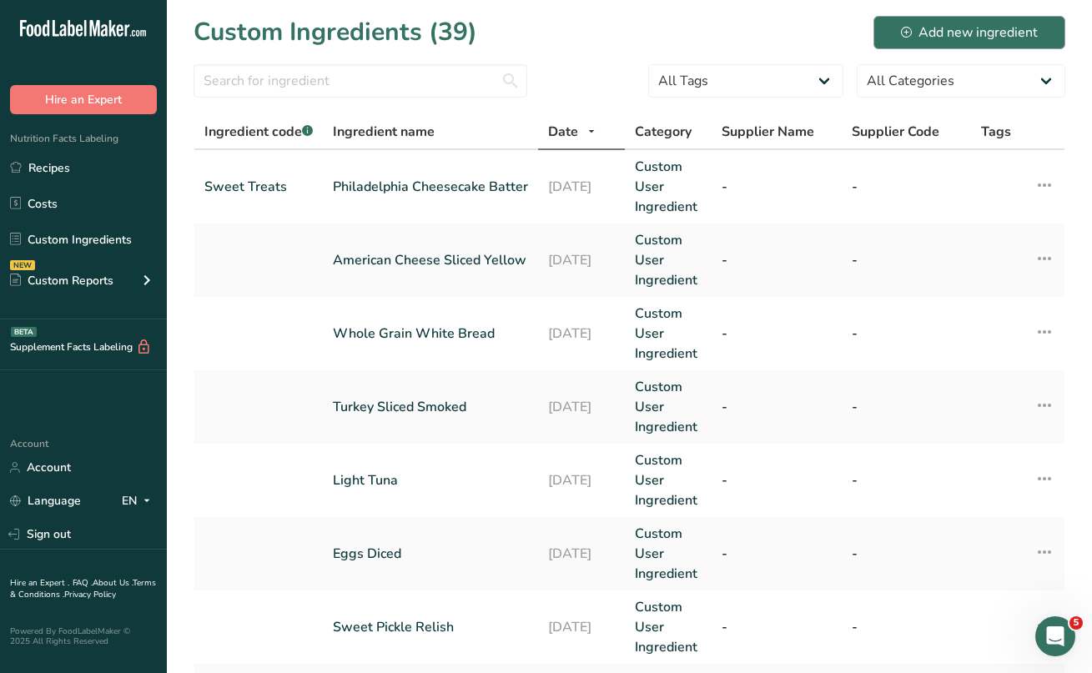
click at [934, 34] on div "Add new ingredient" at bounding box center [969, 33] width 137 height 20
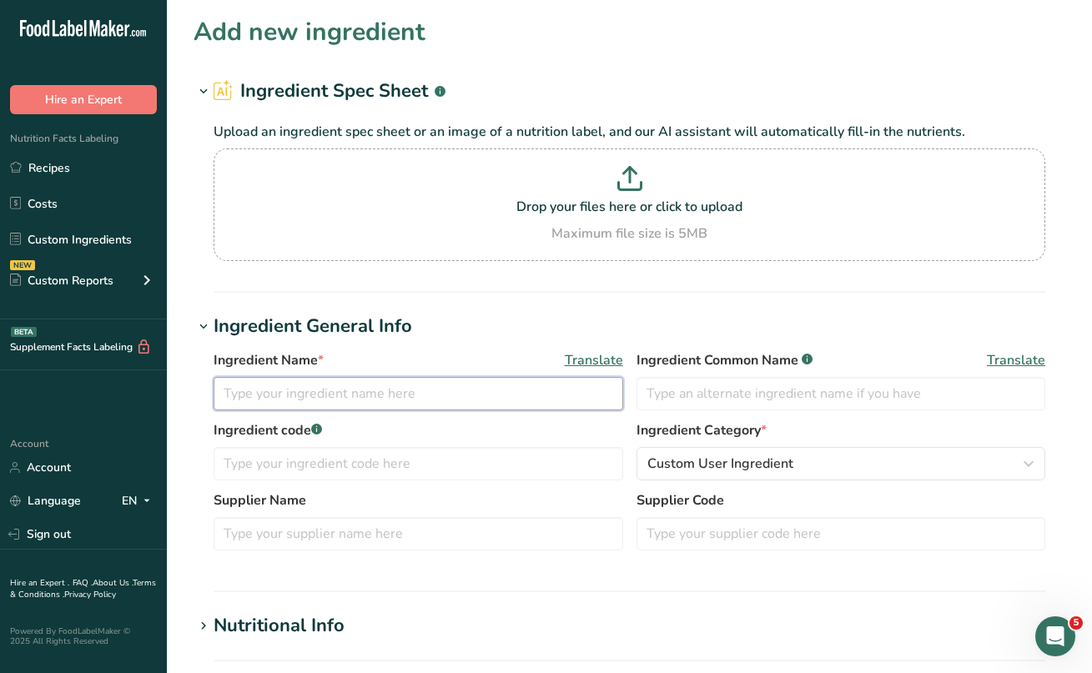
click at [278, 387] on input "text" at bounding box center [419, 393] width 410 height 33
click at [433, 462] on input "text" at bounding box center [419, 463] width 410 height 33
click at [117, 242] on link "Custom Ingredients" at bounding box center [83, 240] width 167 height 32
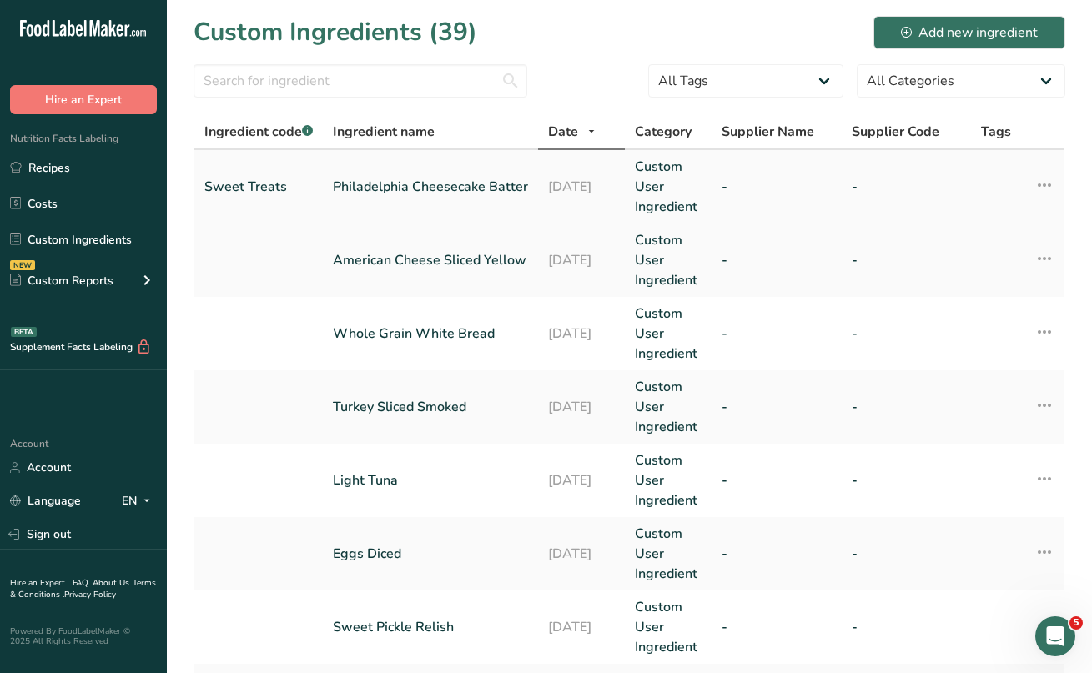
click at [420, 181] on link "Philadelphia Cheesecake Batter" at bounding box center [430, 187] width 195 height 20
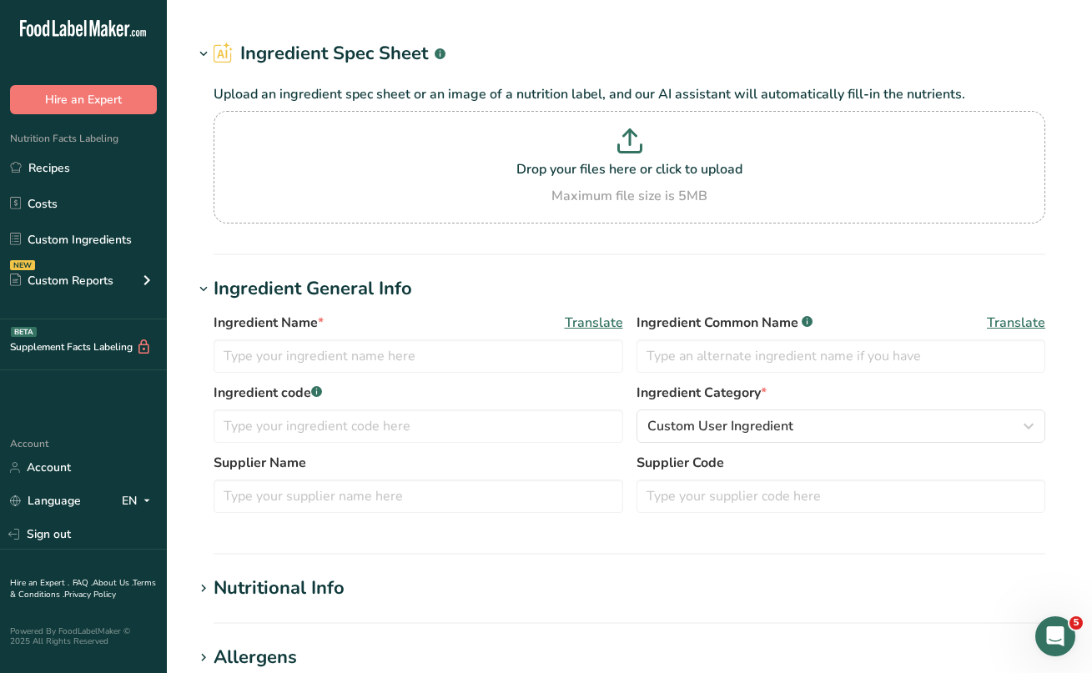
type input "Philadelphia Cheesecake Batter"
type input "Sweet Treats"
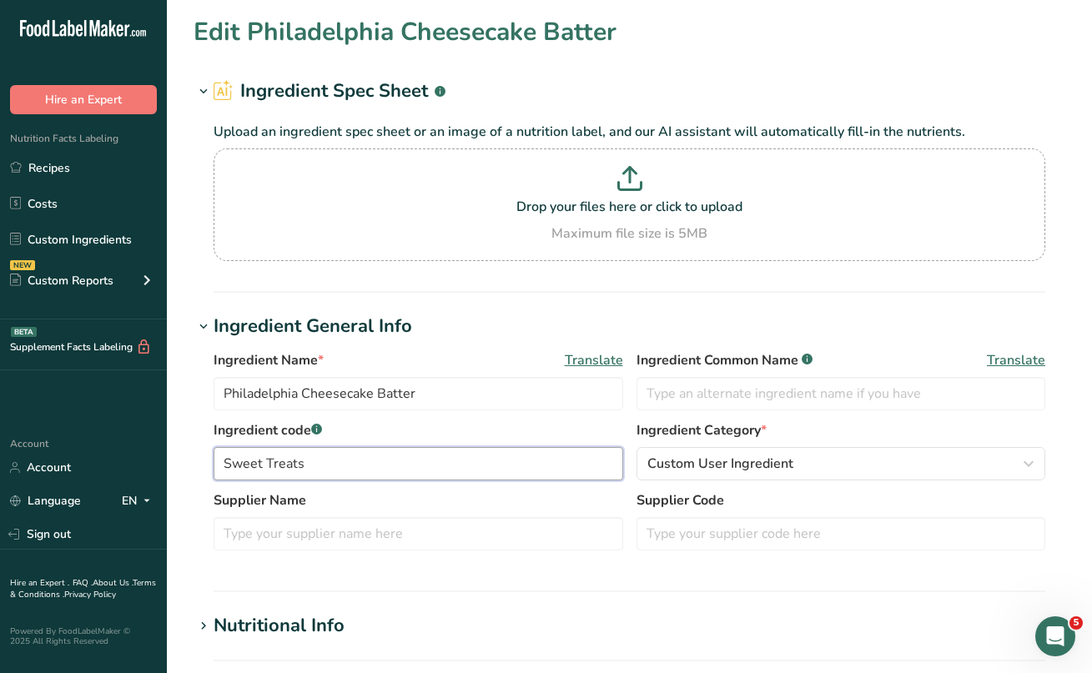
drag, startPoint x: 333, startPoint y: 473, endPoint x: 209, endPoint y: 462, distance: 124.8
click at [209, 462] on div "Ingredient Name * Translate Philadelphia Cheesecake Batter Ingredient Common Na…" at bounding box center [630, 455] width 872 height 230
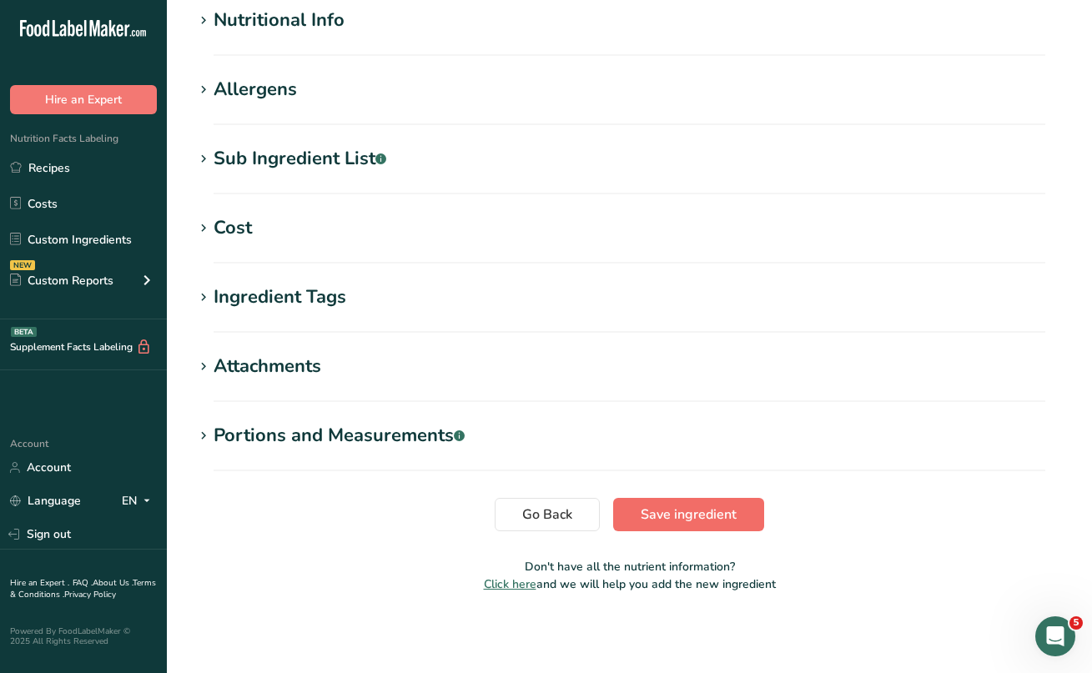
click at [661, 513] on span "Save ingredient" at bounding box center [689, 515] width 96 height 20
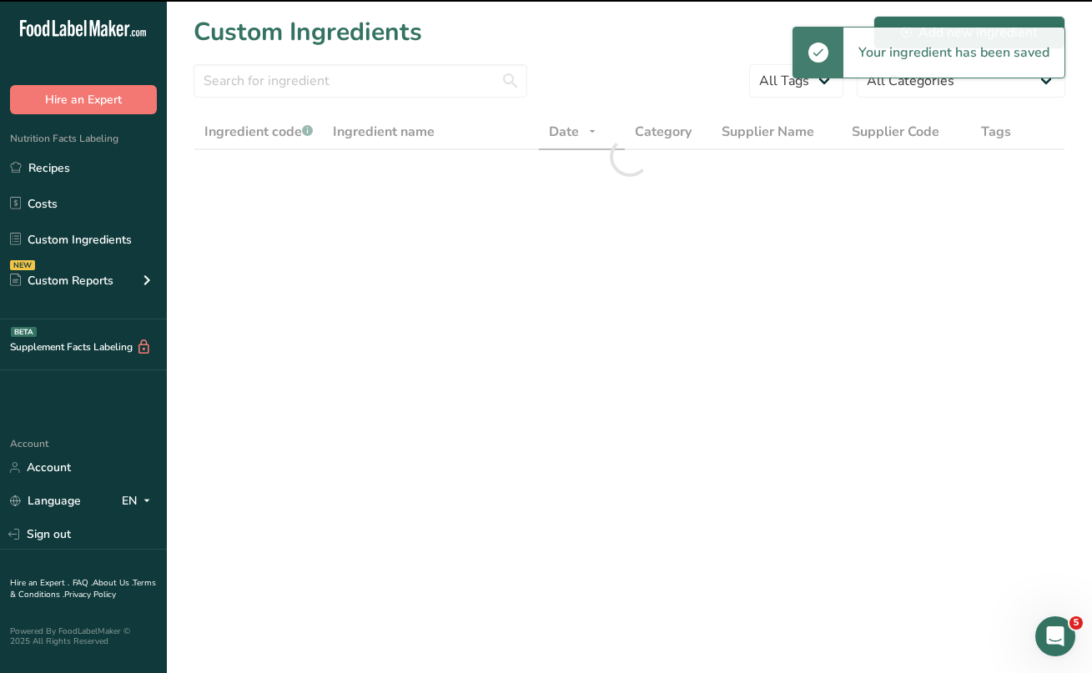
scroll to position [48, 0]
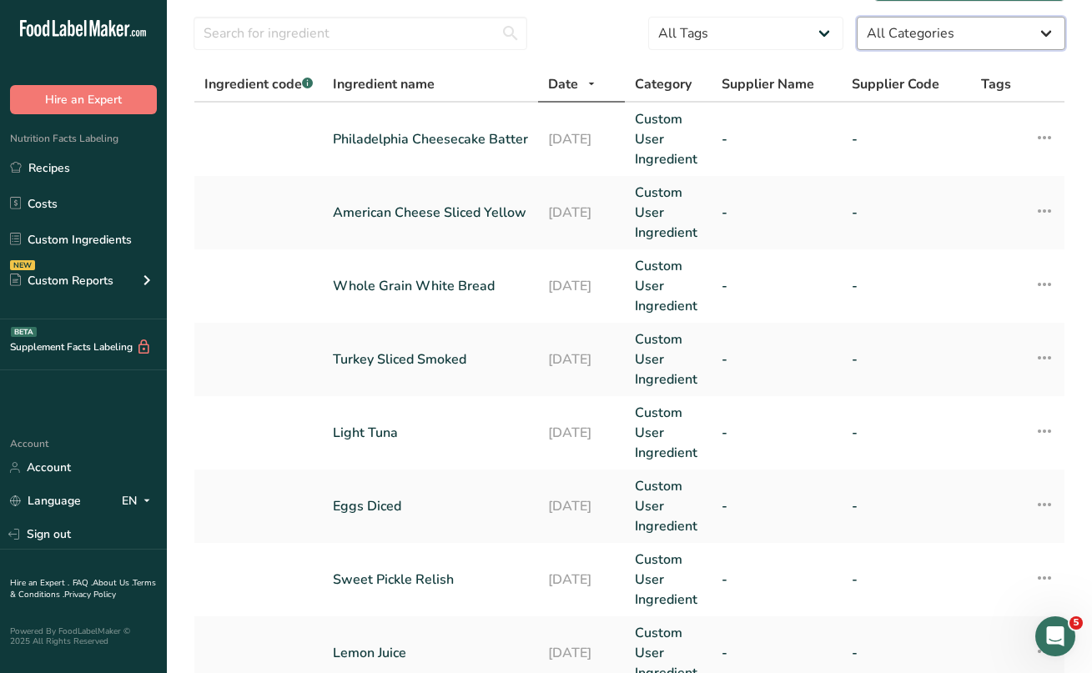
select select "0"
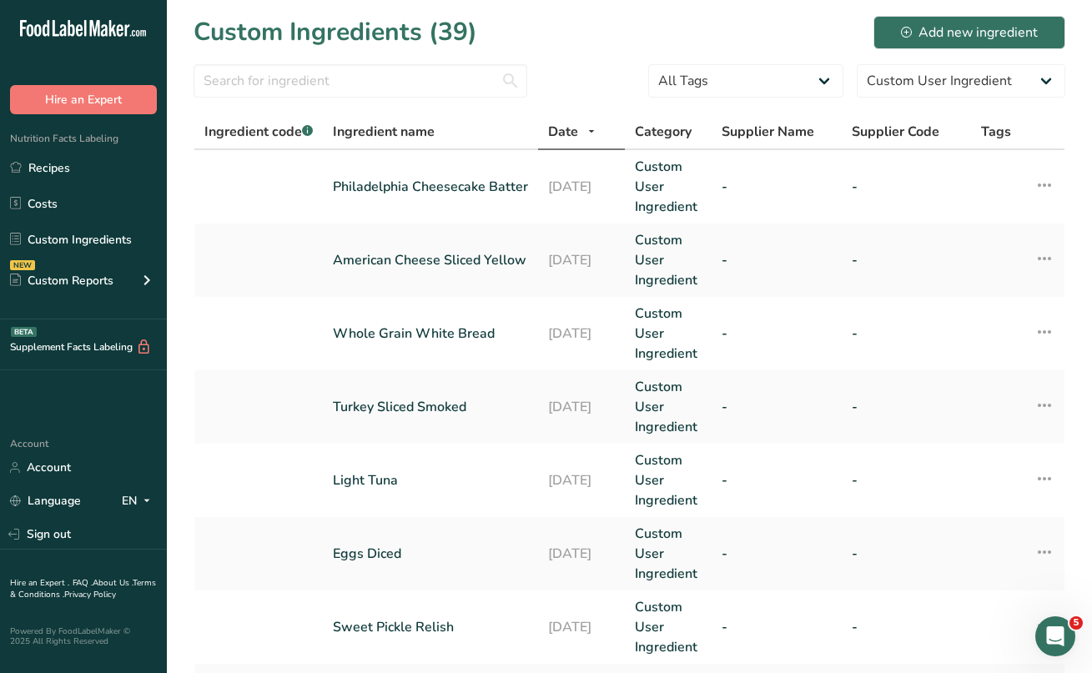
click at [658, 36] on div "Custom Ingredients (39) Add new ingredient" at bounding box center [630, 32] width 872 height 38
click at [88, 235] on link "Custom Ingredients" at bounding box center [83, 240] width 167 height 32
click at [975, 33] on div "Add new ingredient" at bounding box center [969, 33] width 137 height 20
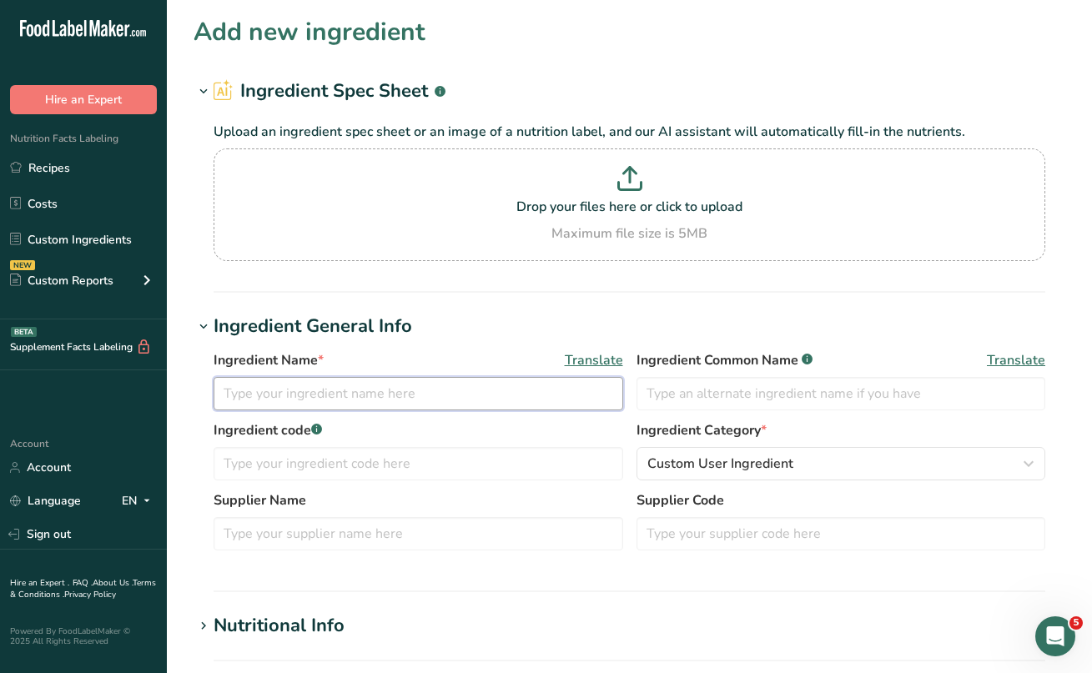
click at [313, 393] on input "text" at bounding box center [419, 393] width 410 height 33
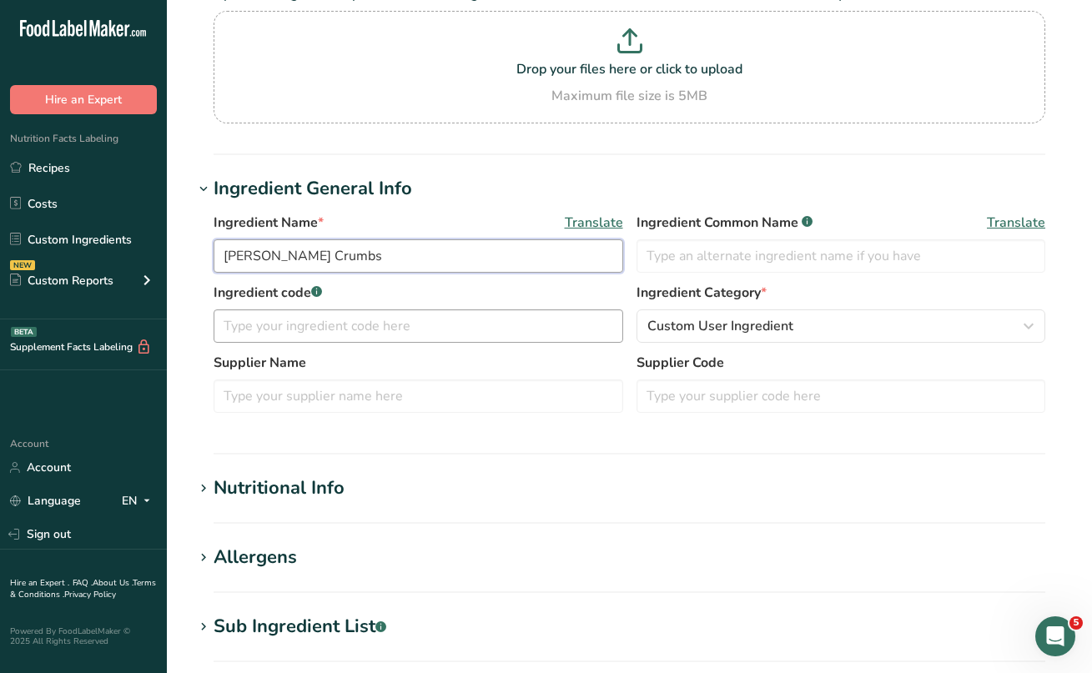
scroll to position [141, 0]
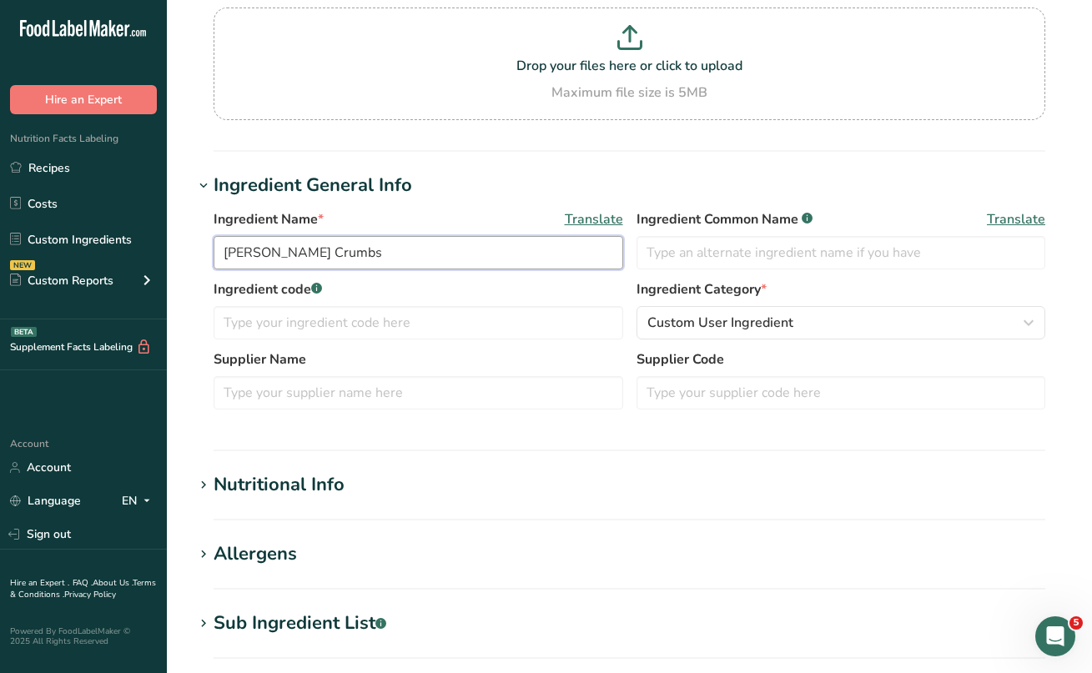
type input "[PERSON_NAME] Crumbs"
click at [206, 481] on icon at bounding box center [203, 485] width 15 height 23
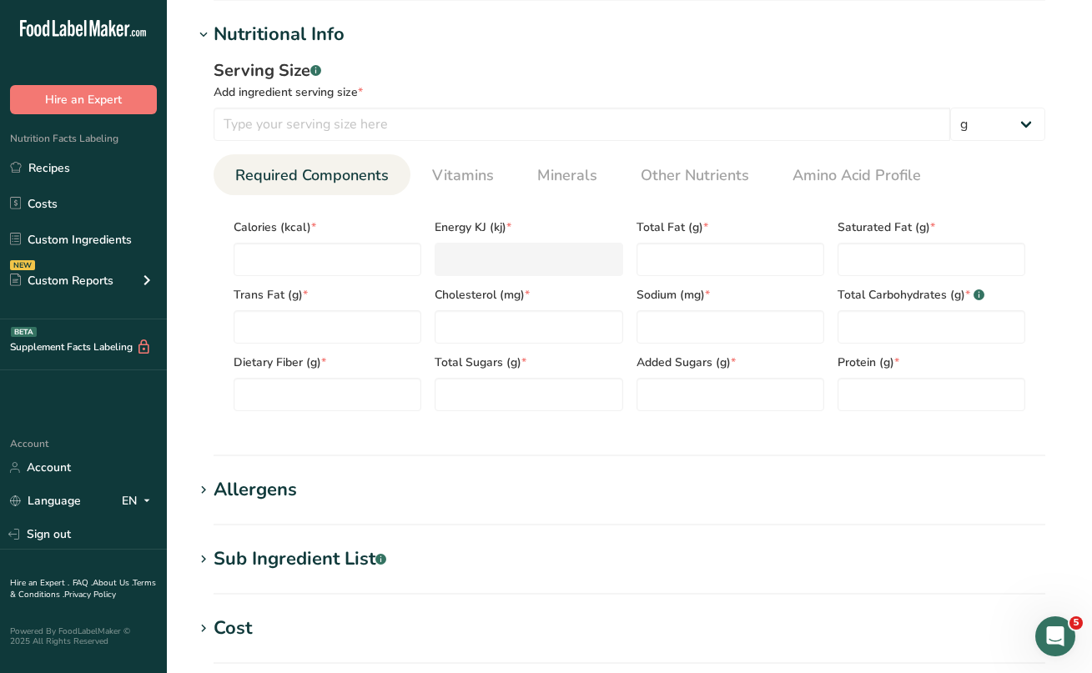
scroll to position [602, 0]
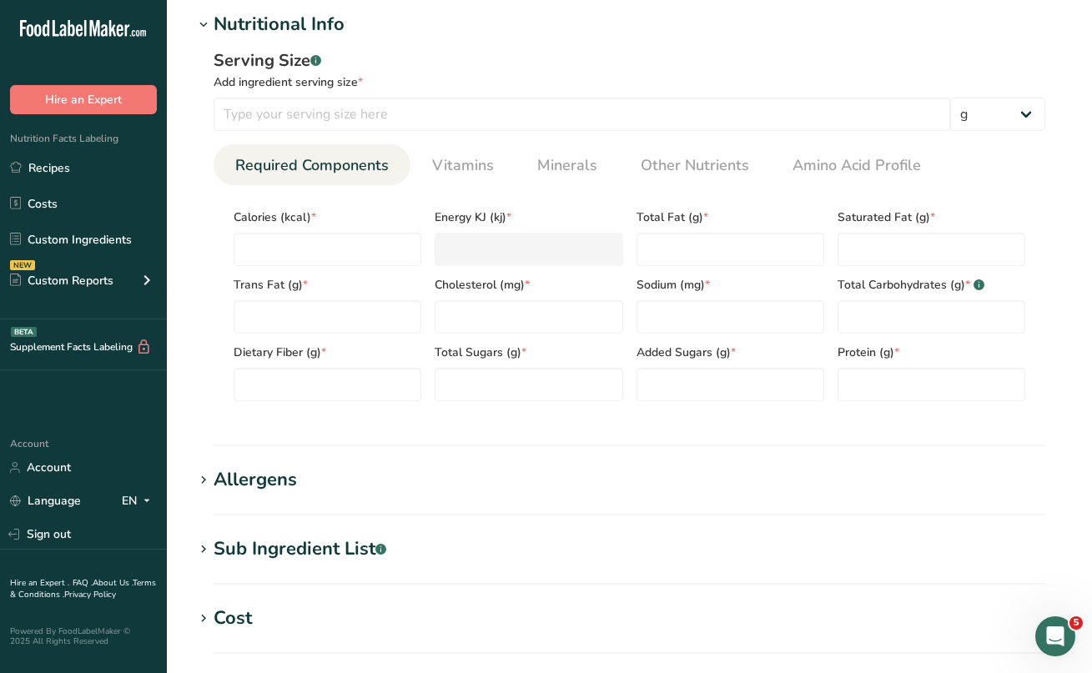
click at [205, 545] on icon at bounding box center [203, 549] width 15 height 23
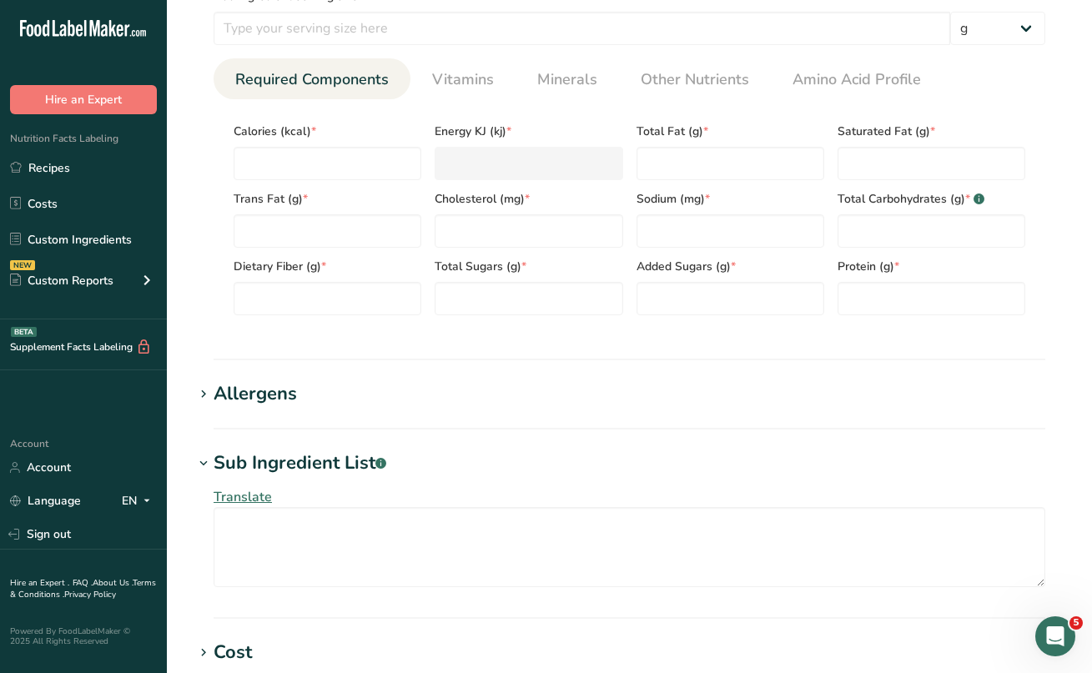
scroll to position [717, 0]
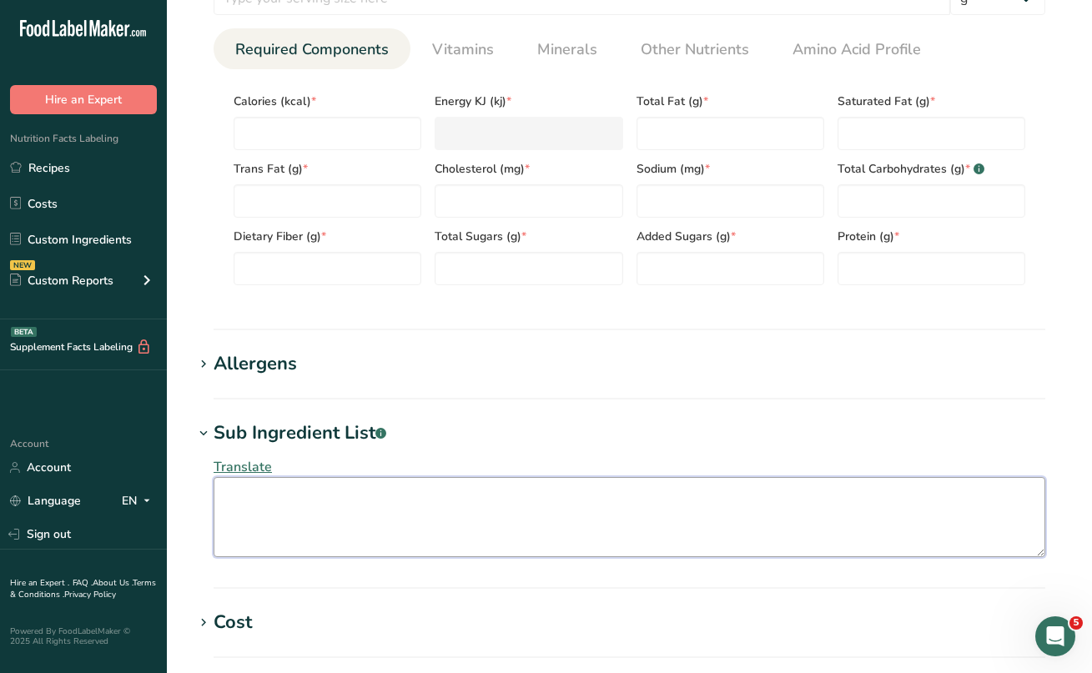
paste textarea "PASTEURIZED MILK AND CREAM, SUGAR, EGGS, EGG YOLKS, SALT, CAROB BEAN GUM, SORBI…"
type textarea "PASTEURIZED MILK AND CREAM, SUGAR, EGGS, EGG YOLKS, SALT, CAROB BEAN GUM, SORBI…"
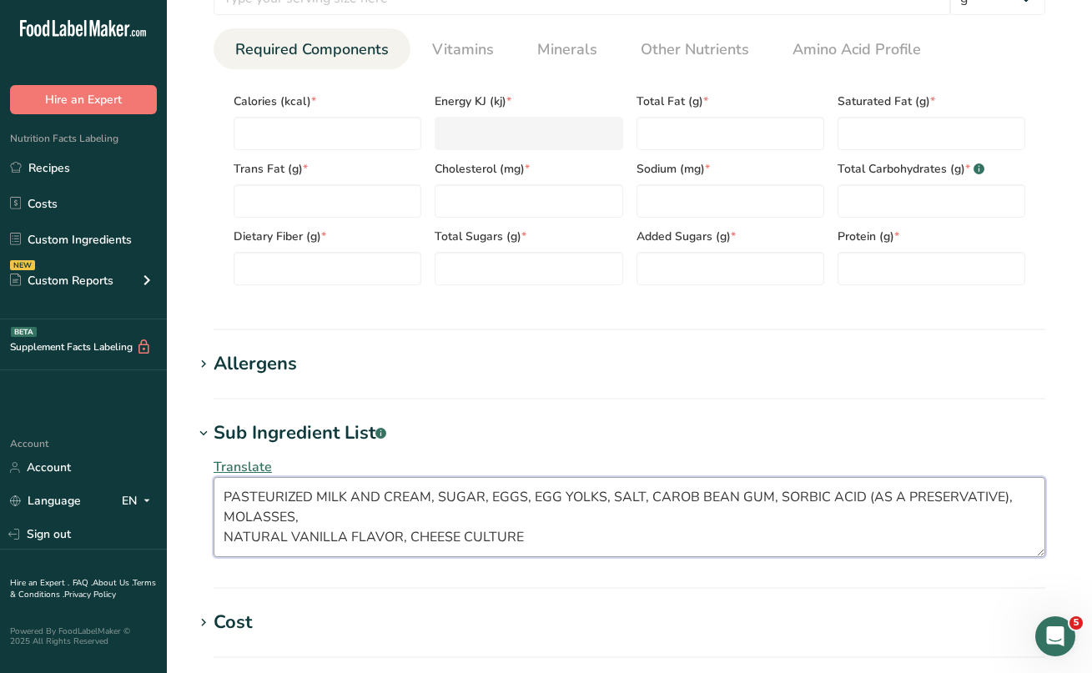
drag, startPoint x: 544, startPoint y: 531, endPoint x: 210, endPoint y: 497, distance: 335.5
click at [210, 497] on div "Translate PASTEURIZED MILK AND CREAM, SUGAR, EGGS, EGG YOLKS, SALT, CAROB BEAN …" at bounding box center [630, 507] width 872 height 120
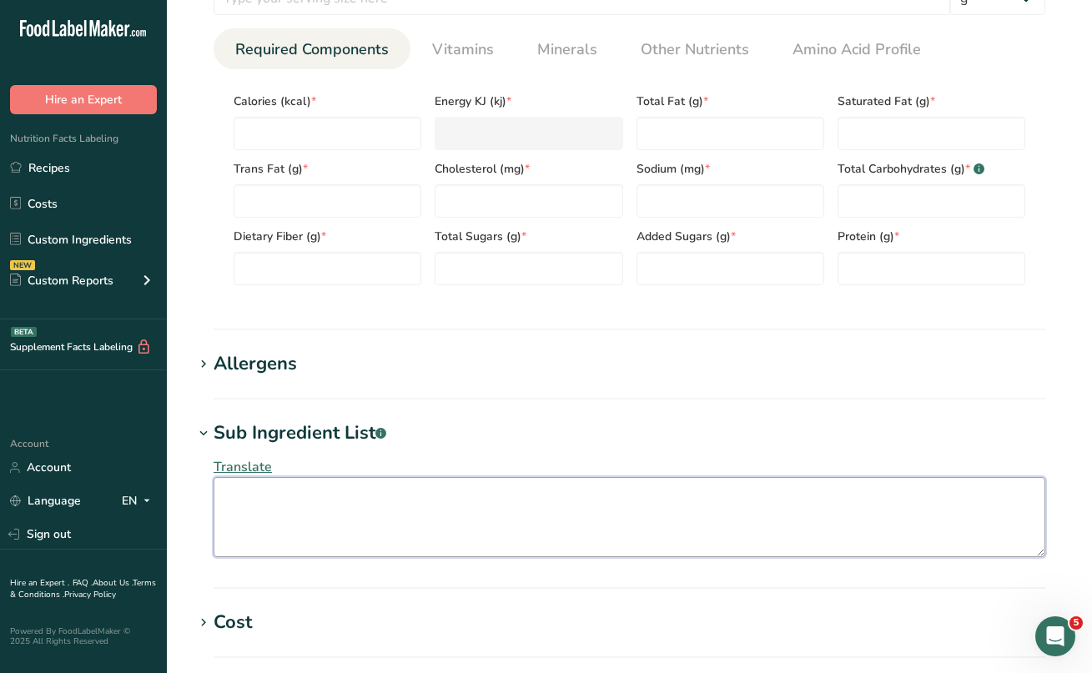
paste textarea "UNBLEACHED ENRICHED FLOUR (WHEAT FLOUR, [MEDICAL_DATA], REDUCED IRON, [MEDICAL_…"
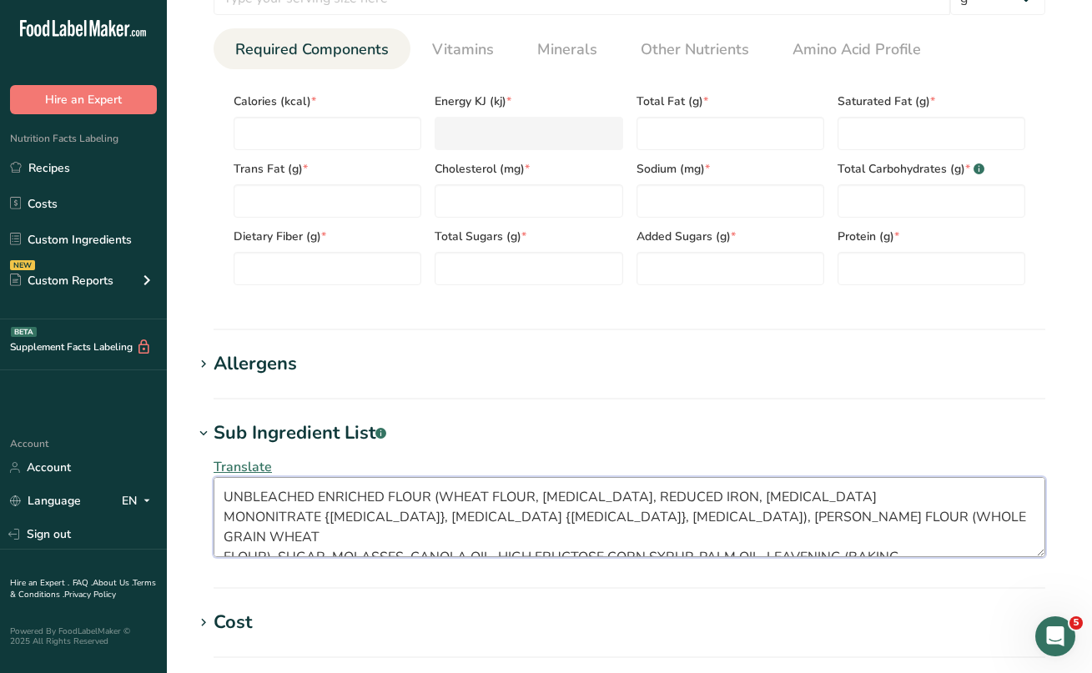
scroll to position [10, 0]
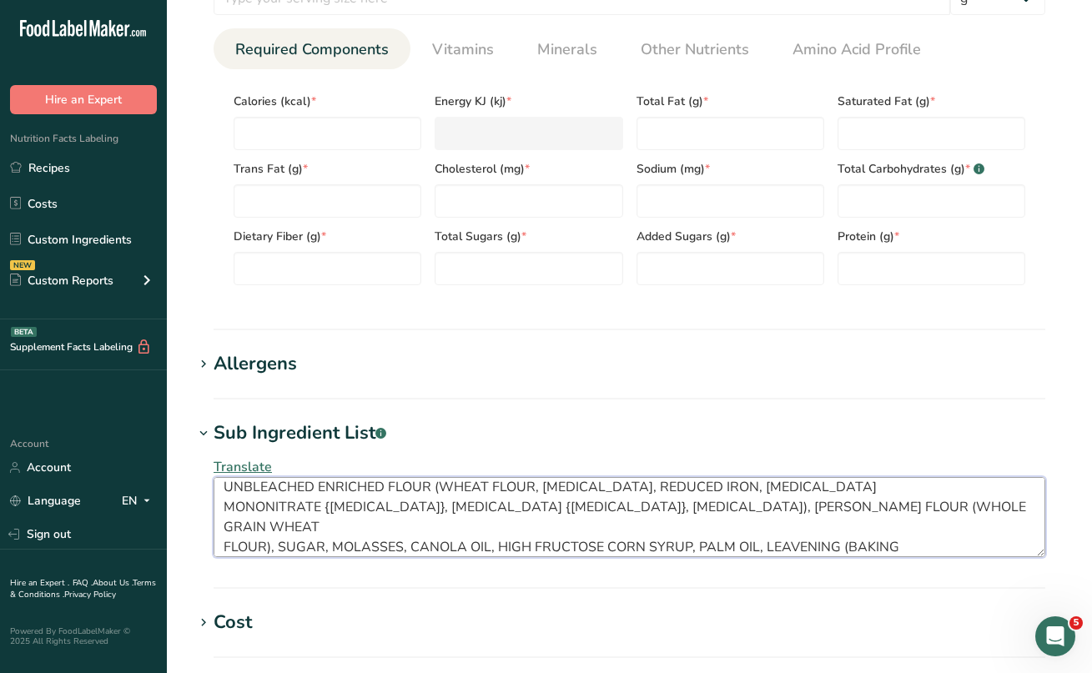
drag, startPoint x: 503, startPoint y: 543, endPoint x: 218, endPoint y: 484, distance: 291.4
click at [218, 484] on textarea "UNBLEACHED ENRICHED FLOUR (WHEAT FLOUR, [MEDICAL_DATA], REDUCED IRON, [MEDICAL_…" at bounding box center [630, 517] width 832 height 80
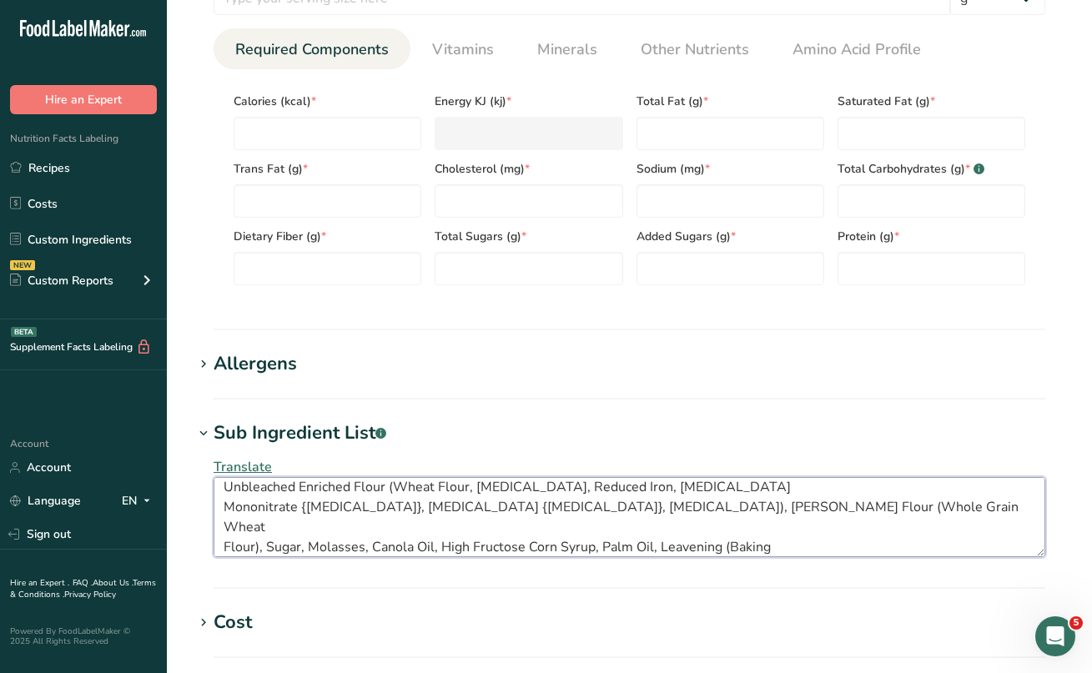
click at [227, 506] on textarea "Unbleached Enriched Flour (Wheat Flour, [MEDICAL_DATA], Reduced Iron, [MEDICAL_…" at bounding box center [630, 517] width 832 height 80
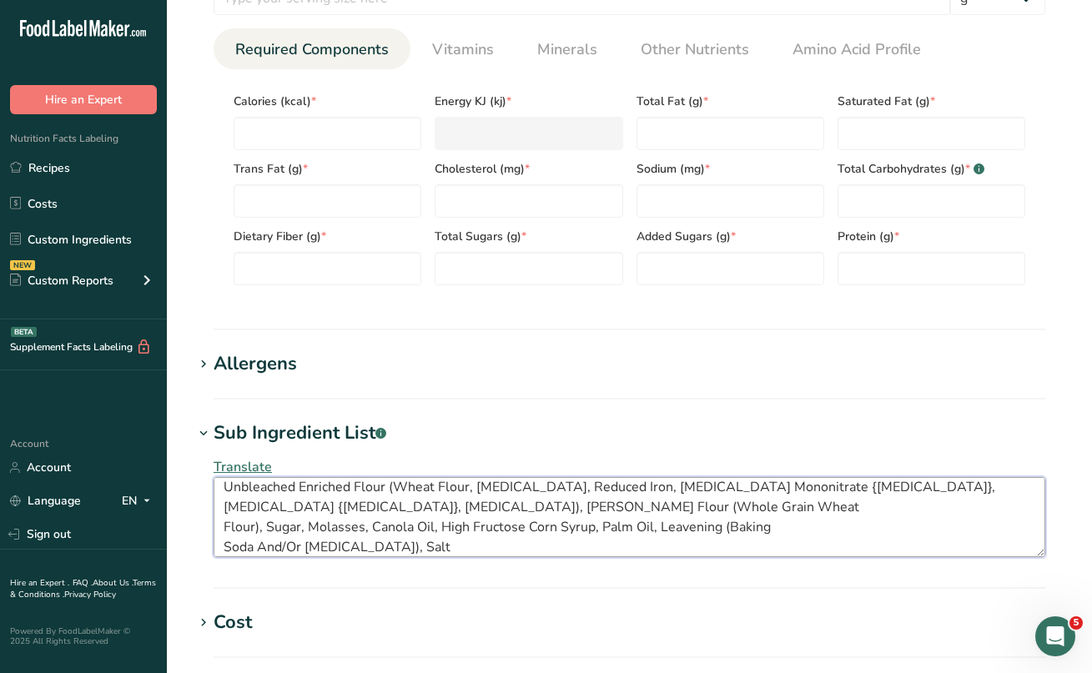
click at [224, 529] on textarea "Unbleached Enriched Flour (Wheat Flour, [MEDICAL_DATA], Reduced Iron, [MEDICAL_…" at bounding box center [630, 517] width 832 height 80
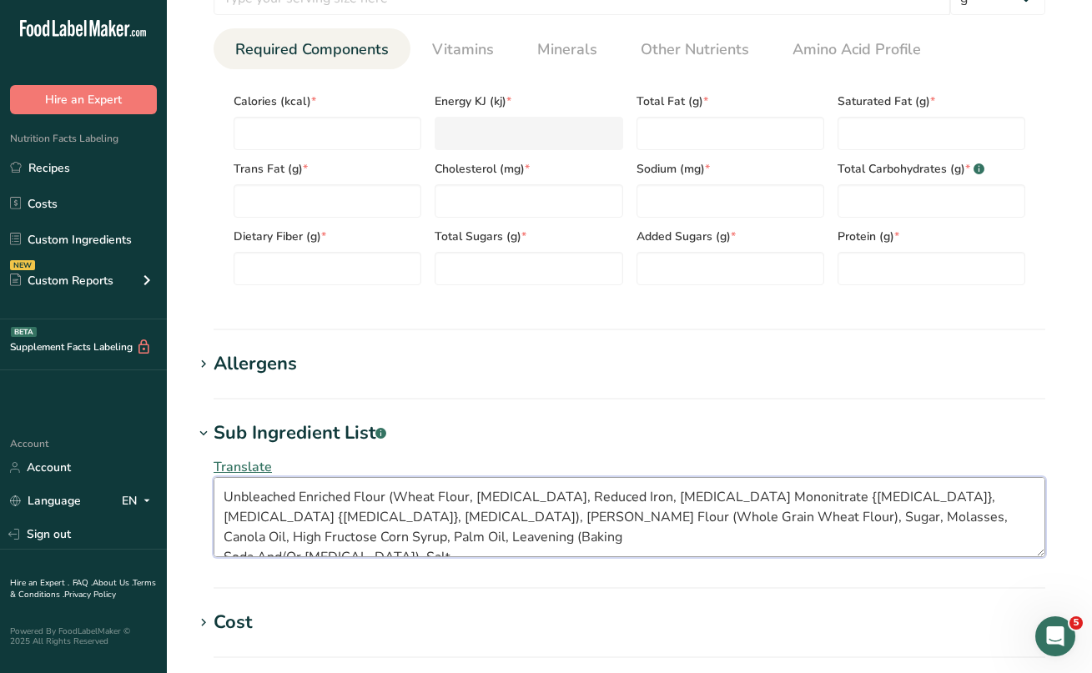
type textarea "Unbleached Enriched Flour (Wheat Flour, [MEDICAL_DATA], Reduced Iron, [MEDICAL_…"
click at [556, 403] on section "Add new ingredient Ingredient Spec Sheet .a-a{fill:#347362;}.b-a{fill:#fff;} Up…" at bounding box center [629, 149] width 925 height 1732
click at [202, 362] on icon at bounding box center [203, 364] width 15 height 23
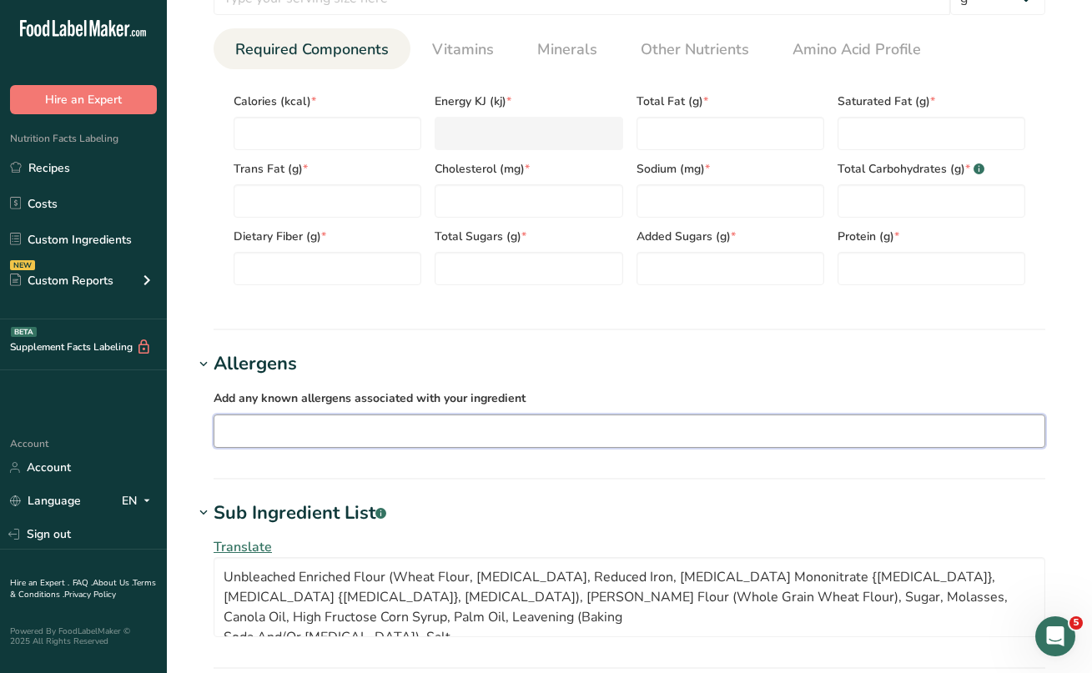
click at [249, 430] on input "text" at bounding box center [629, 431] width 830 height 26
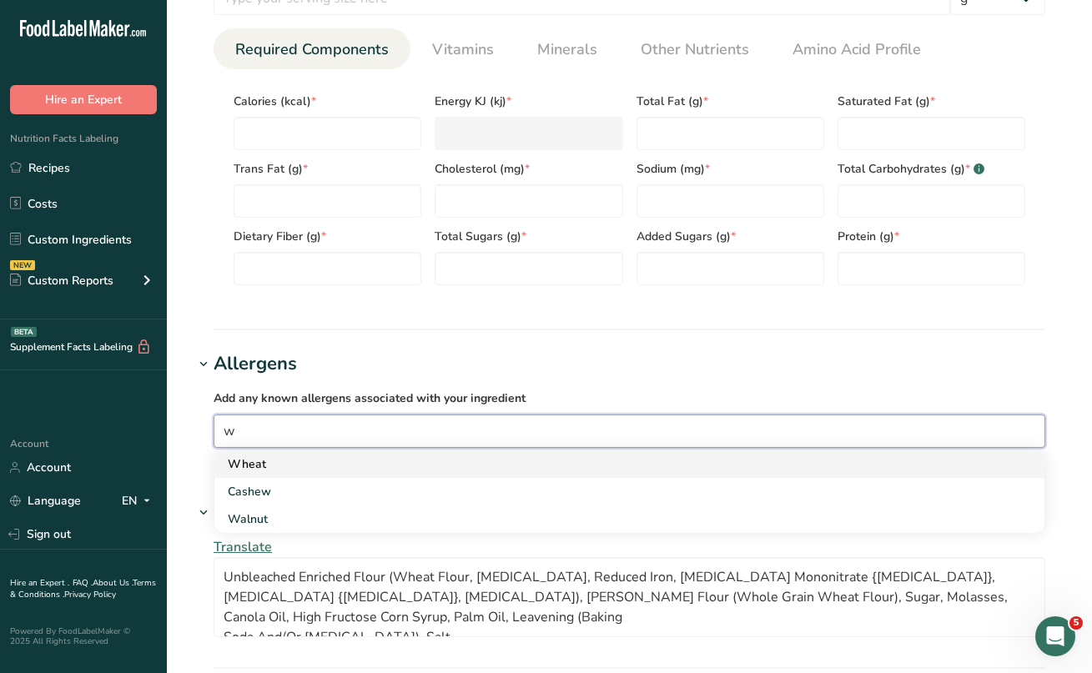
type input "w"
click at [256, 465] on div "Wheat" at bounding box center [616, 465] width 777 height 18
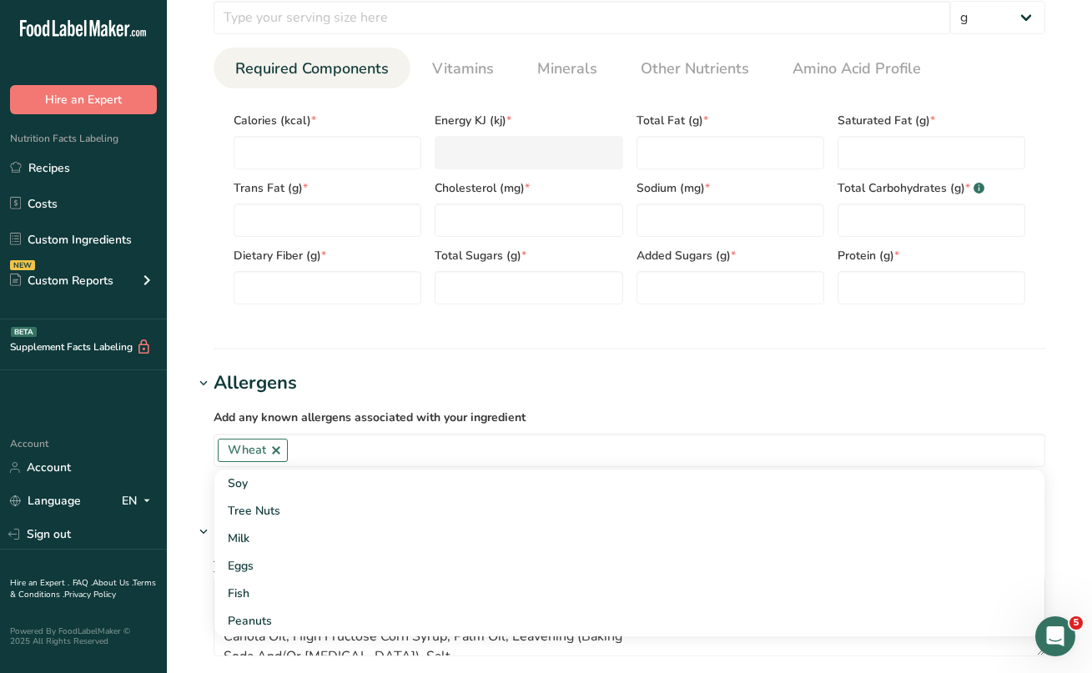
scroll to position [694, 0]
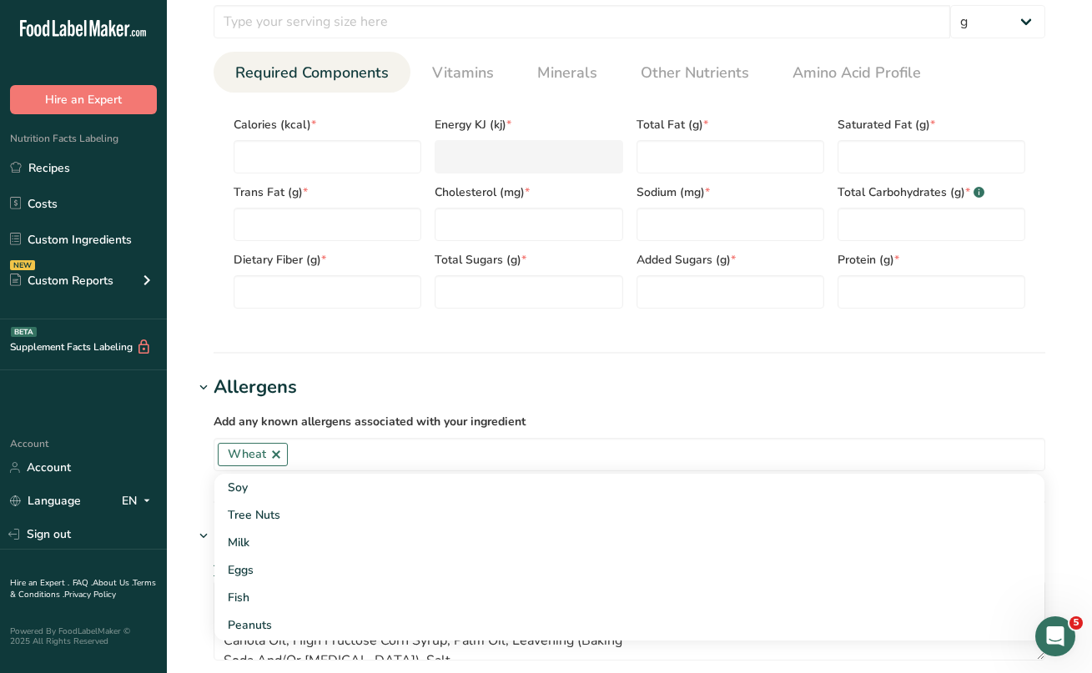
click at [545, 382] on h1 "Allergens" at bounding box center [630, 388] width 872 height 28
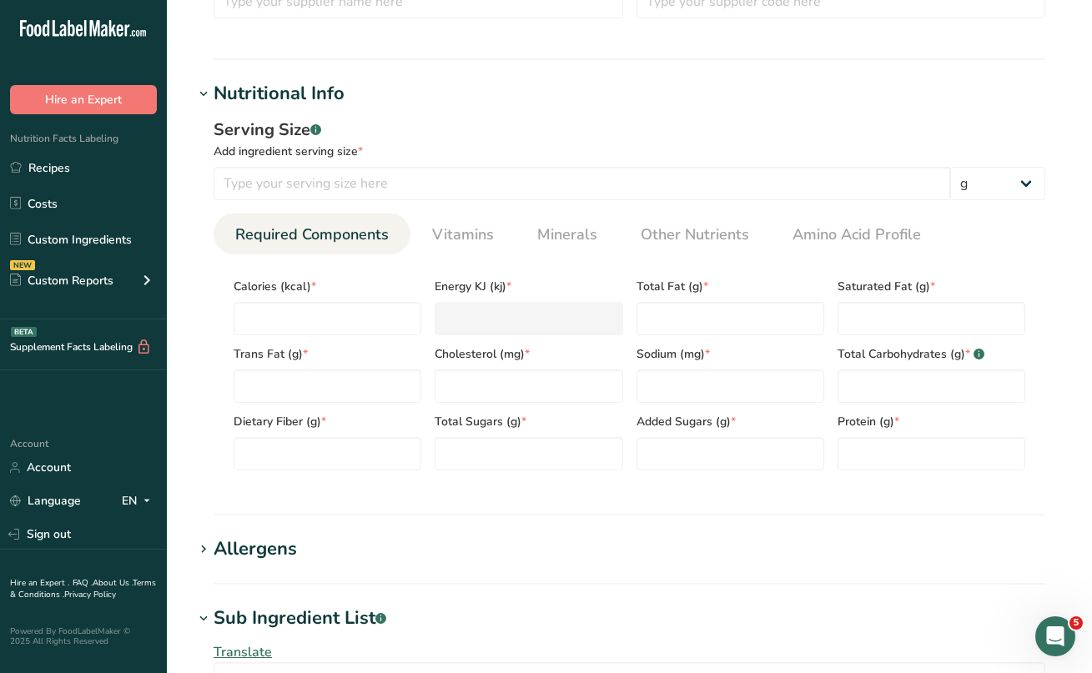
scroll to position [508, 0]
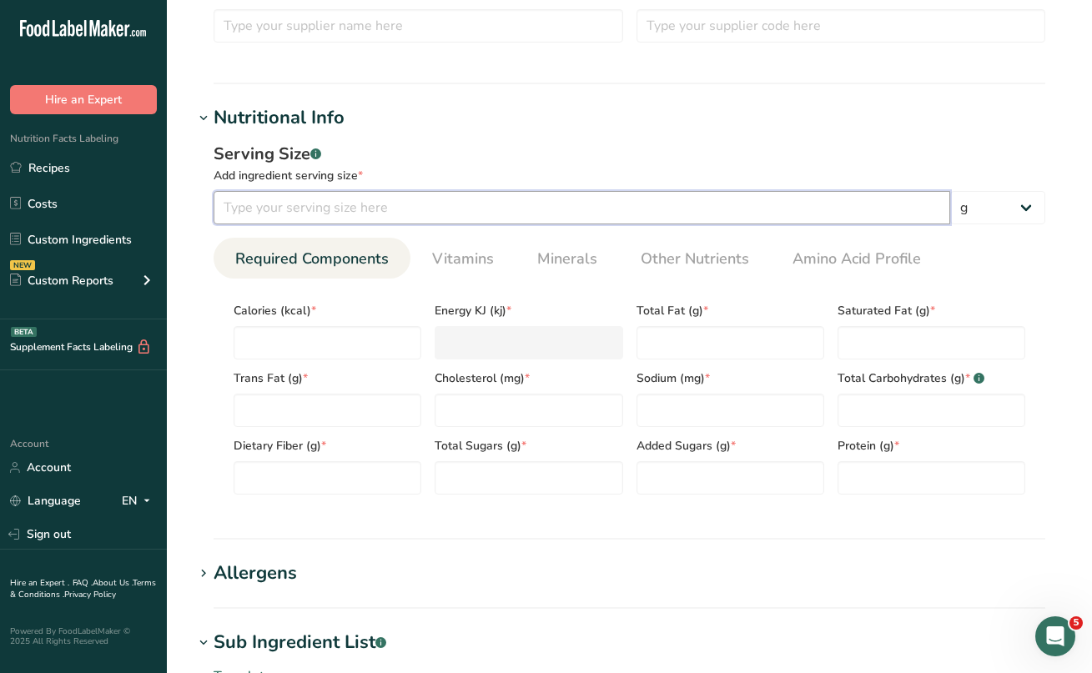
click at [271, 203] on input "number" at bounding box center [582, 207] width 737 height 33
type input "33"
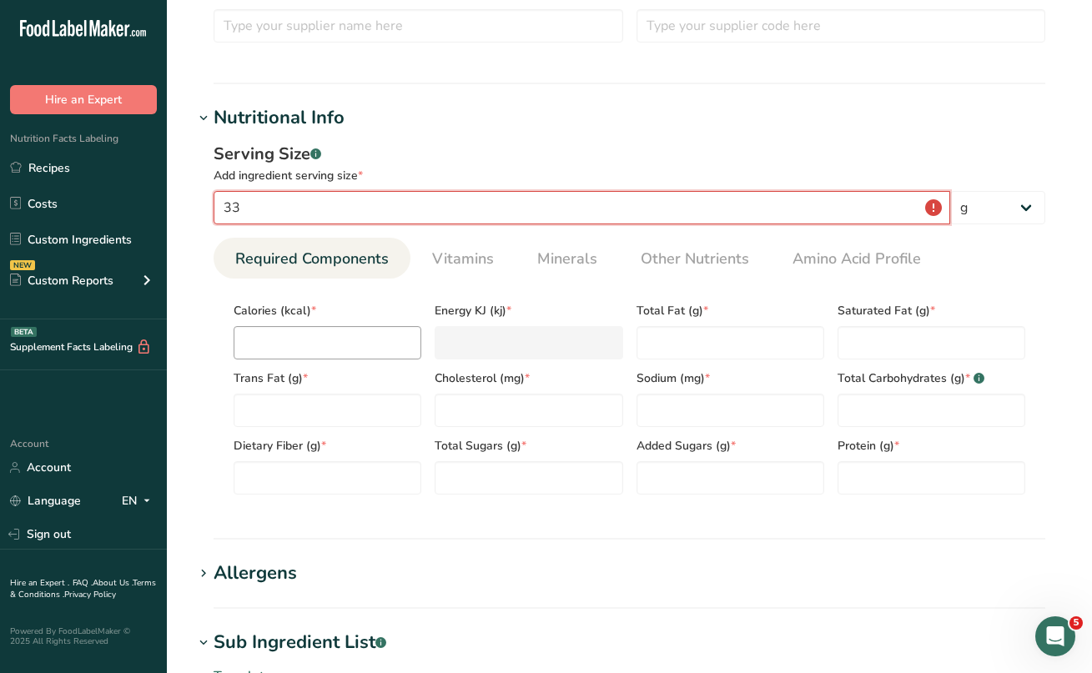
type input "33"
click at [296, 331] on input "number" at bounding box center [328, 342] width 188 height 33
type input "1"
type KJ "4.2"
type input "14"
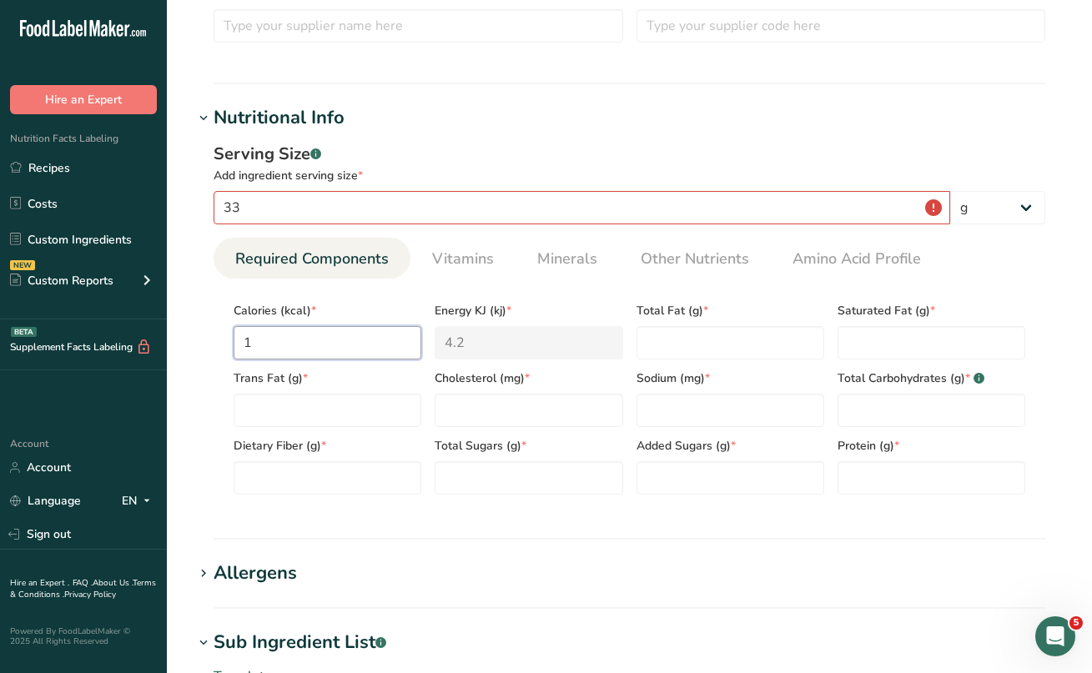
type KJ "58.6"
type input "140"
type KJ "585.8"
type input "140"
click at [662, 346] on Fat "number" at bounding box center [731, 342] width 188 height 33
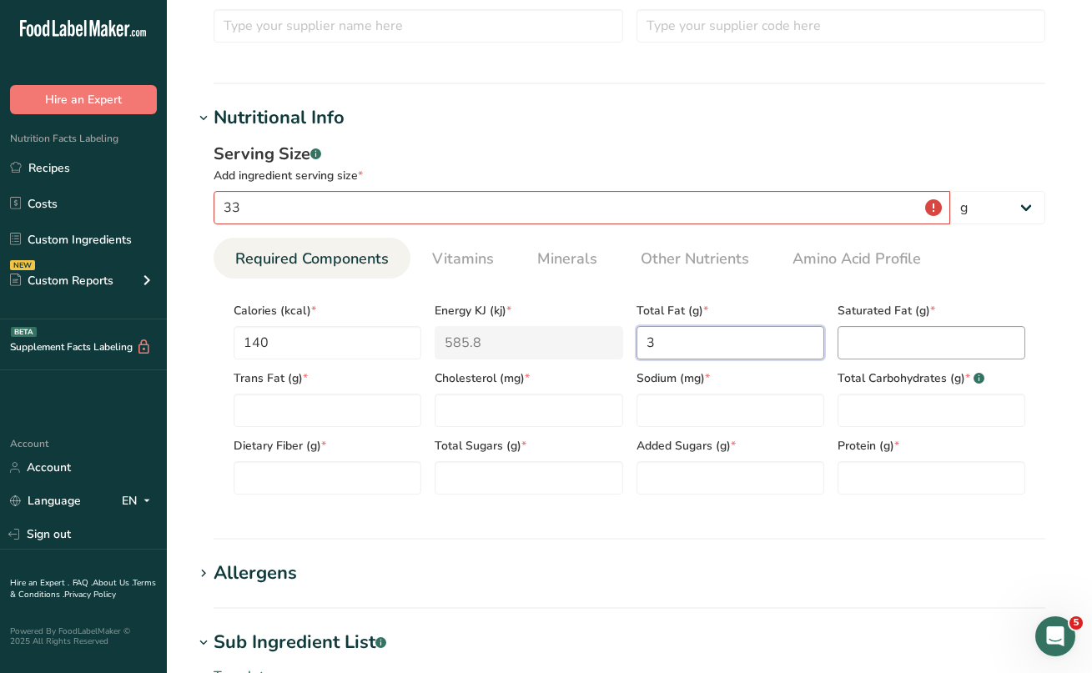
type Fat "3"
click at [861, 346] on Fat "number" at bounding box center [932, 342] width 188 height 33
type Fat "0.5"
click at [342, 405] on Fat "number" at bounding box center [328, 410] width 188 height 33
type Fat "0"
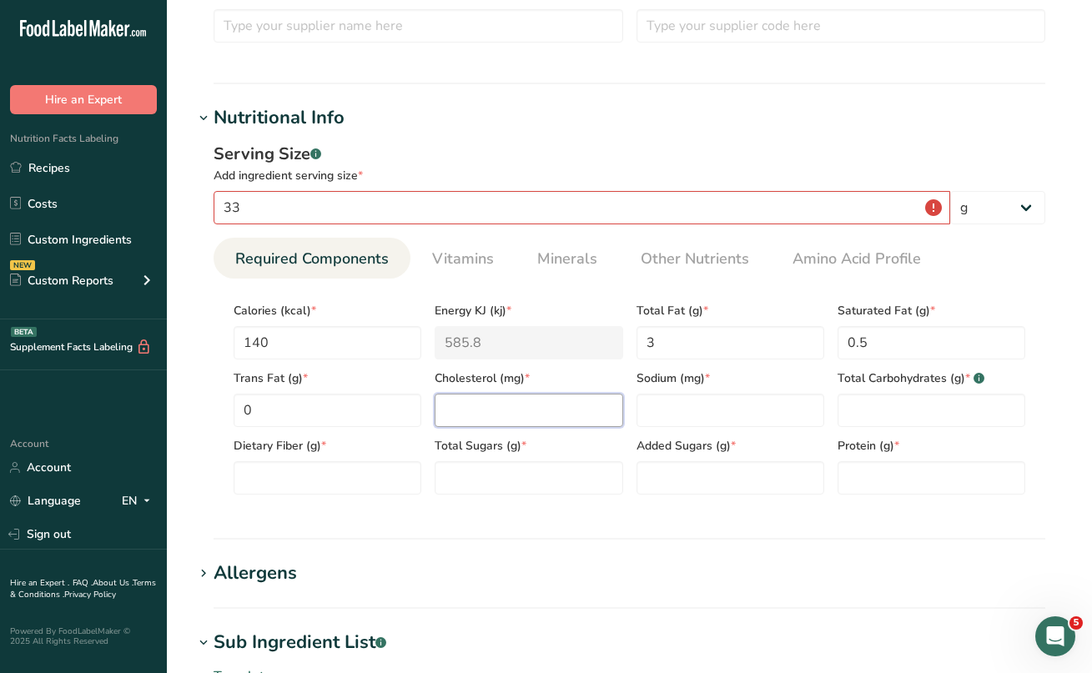
click at [487, 400] on input "number" at bounding box center [529, 410] width 188 height 33
type input "0"
click at [683, 395] on input "number" at bounding box center [731, 410] width 188 height 33
type input "210"
click at [892, 399] on Carbohydrates "number" at bounding box center [932, 410] width 188 height 33
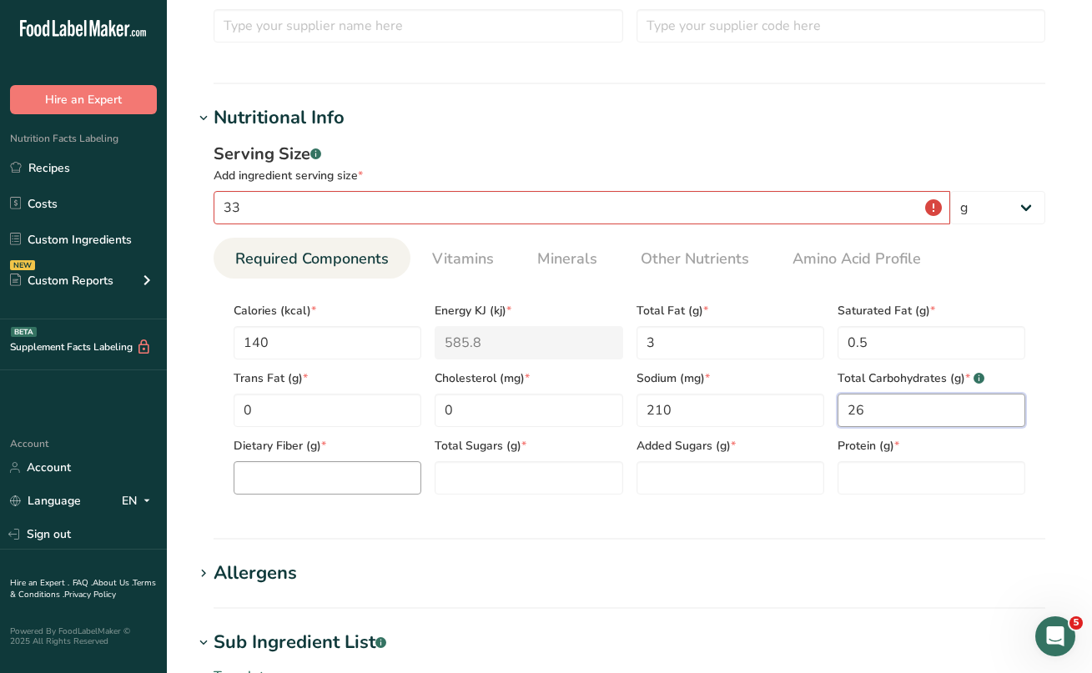
type Carbohydrates "26"
click at [389, 476] on Fiber "number" at bounding box center [328, 477] width 188 height 33
type Fiber "1"
click at [519, 485] on Sugars "number" at bounding box center [529, 477] width 188 height 33
type Sugars "8"
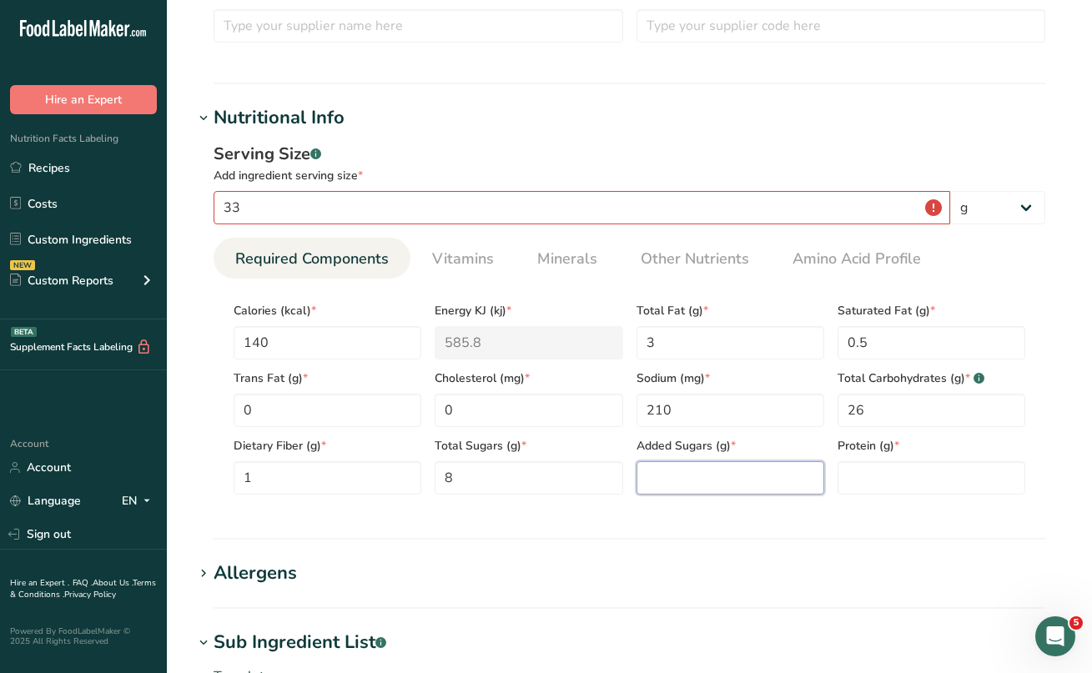
click at [681, 483] on Sugars "number" at bounding box center [731, 477] width 188 height 33
type Sugars "0"
click at [848, 487] on input "number" at bounding box center [932, 477] width 188 height 33
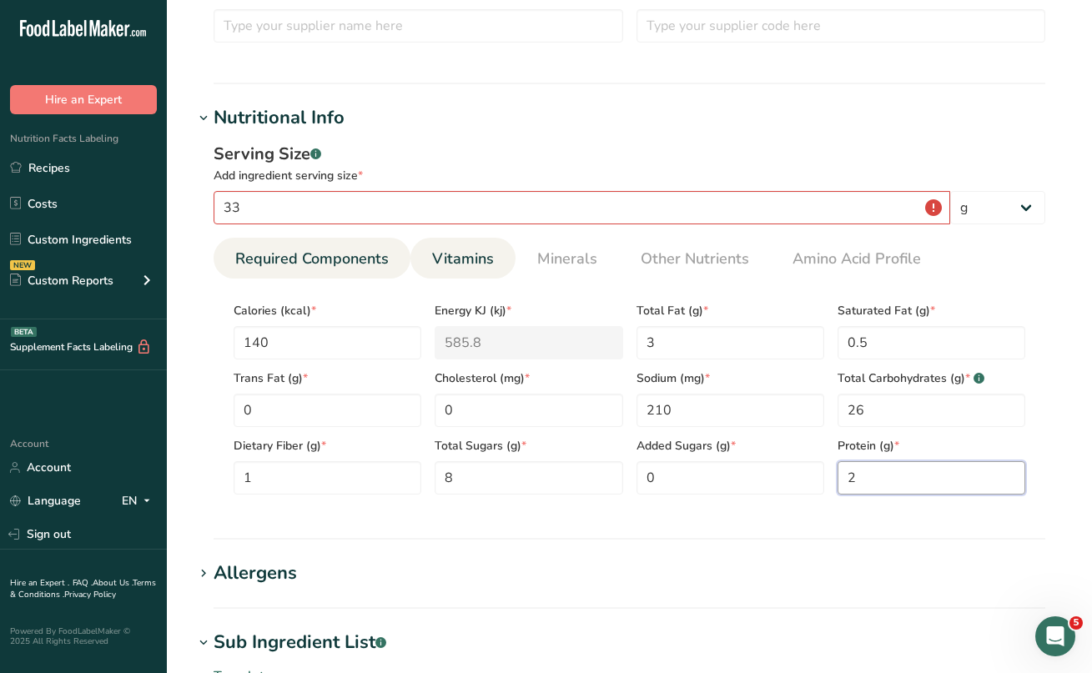
type input "2"
click at [477, 264] on span "Vitamins" at bounding box center [463, 259] width 62 height 23
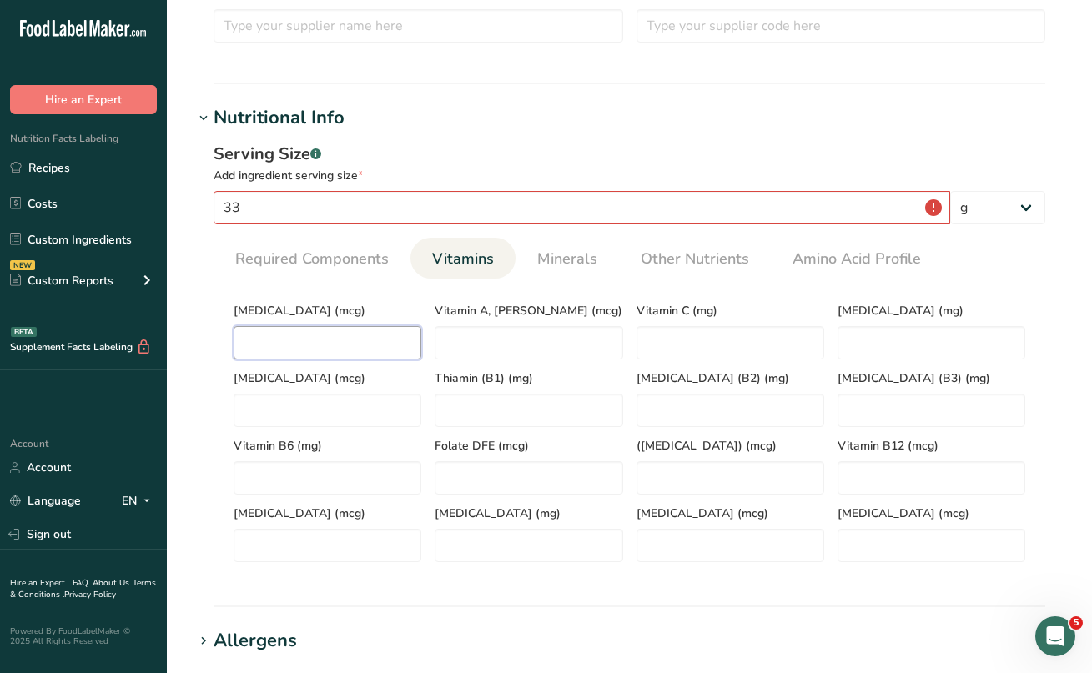
click at [354, 331] on D "number" at bounding box center [328, 342] width 188 height 33
type D "0"
click at [541, 259] on span "Minerals" at bounding box center [567, 259] width 60 height 23
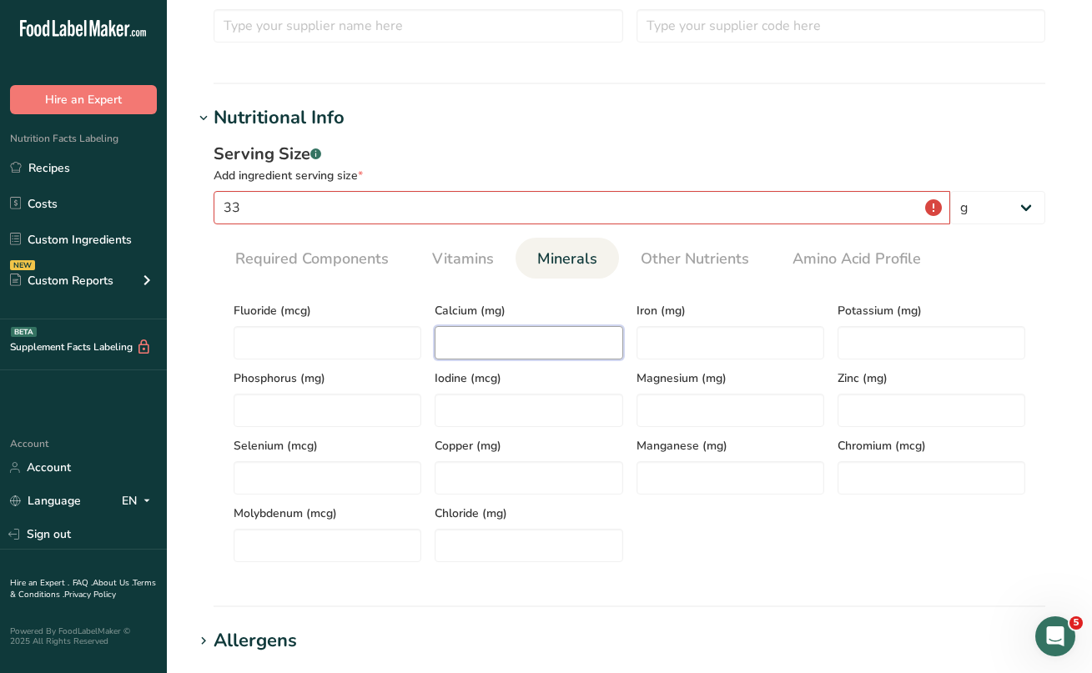
click at [534, 355] on input "number" at bounding box center [529, 342] width 188 height 33
type input "7"
click at [725, 355] on input "number" at bounding box center [731, 342] width 188 height 33
type input "1.1"
click at [882, 330] on input "number" at bounding box center [932, 342] width 188 height 33
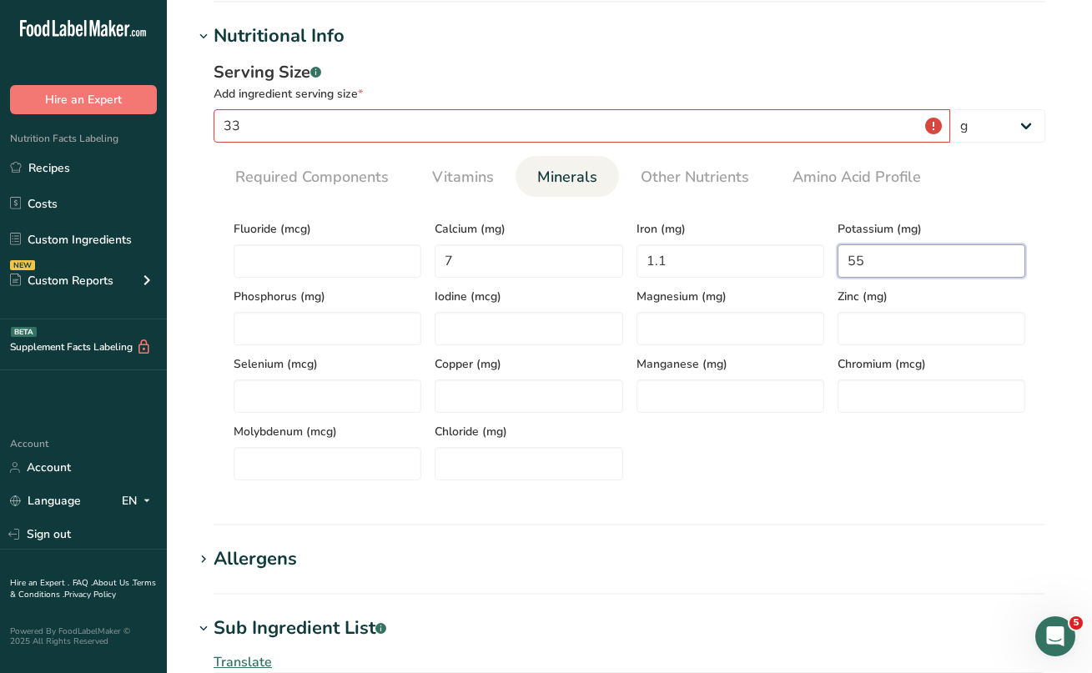
scroll to position [595, 0]
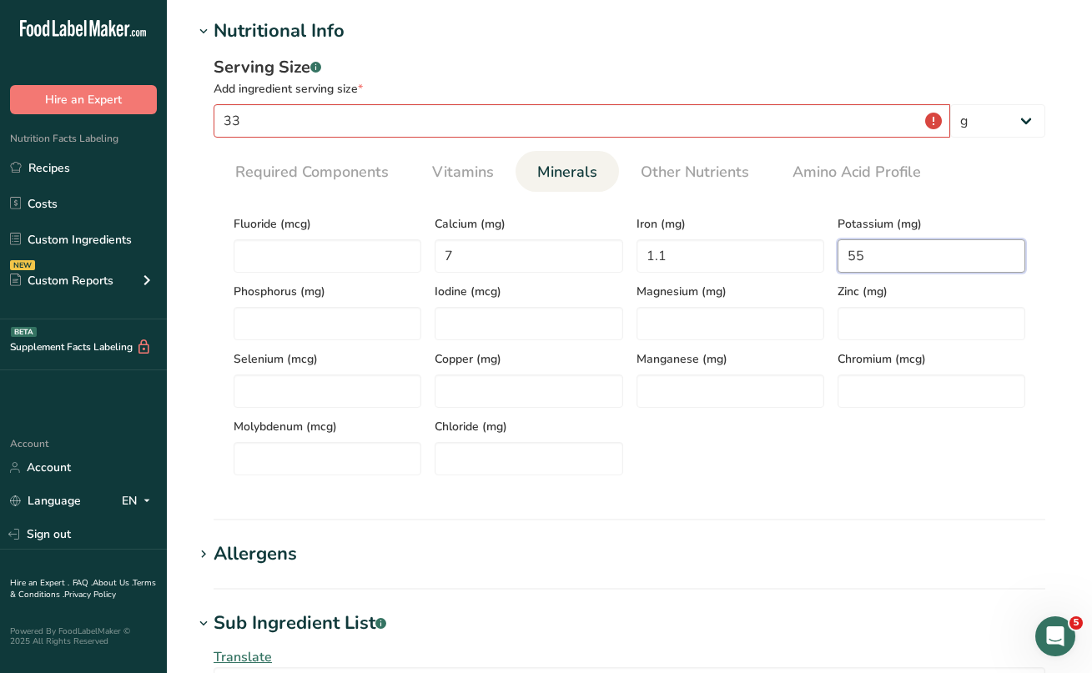
type input "55"
click at [728, 456] on div "Fluoride (mcg) Calcium (mg) 7 Iron (mg) 1.1 Potassium (mg) 55 Phosphorus (mg) I…" at bounding box center [629, 340] width 805 height 270
click at [934, 127] on input "33" at bounding box center [582, 120] width 737 height 33
click at [733, 429] on div "Fluoride (mcg) Calcium (mg) 7 Iron (mg) 1.1 Potassium (mg) 55 Phosphorus (mg) I…" at bounding box center [629, 340] width 805 height 270
drag, startPoint x: 278, startPoint y: 120, endPoint x: 200, endPoint y: 120, distance: 77.6
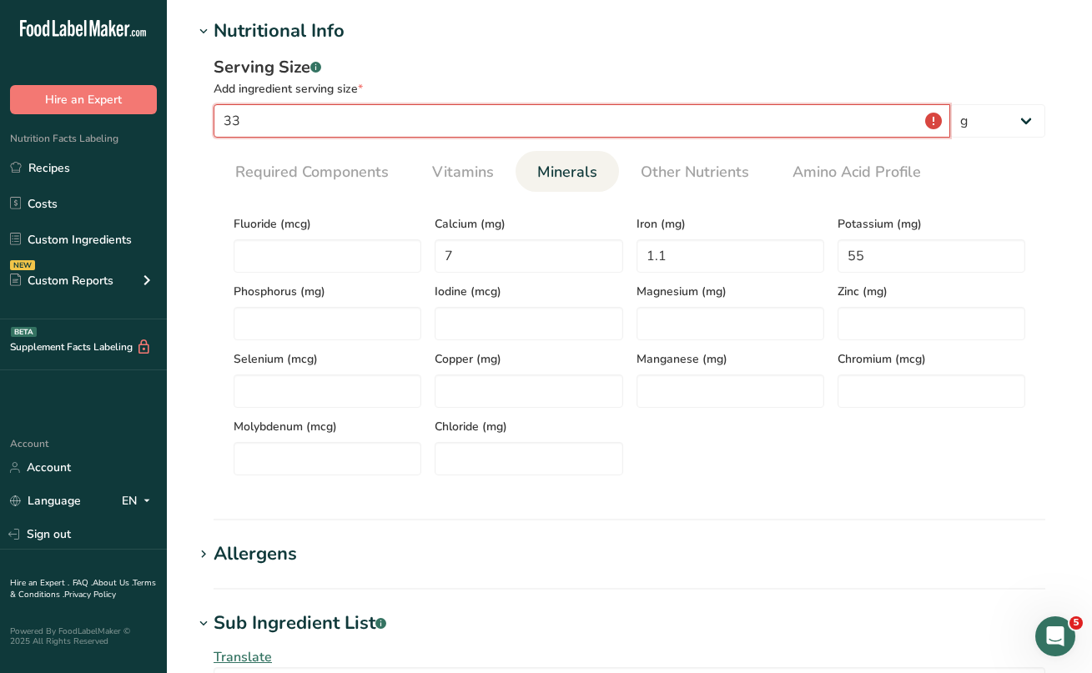
click at [200, 120] on div "Serving Size .a-a{fill:#347362;}.b-a{fill:#fff;} Add ingredient serving size * …" at bounding box center [630, 272] width 872 height 454
type input "33"
click at [391, 460] on input "number" at bounding box center [328, 458] width 188 height 33
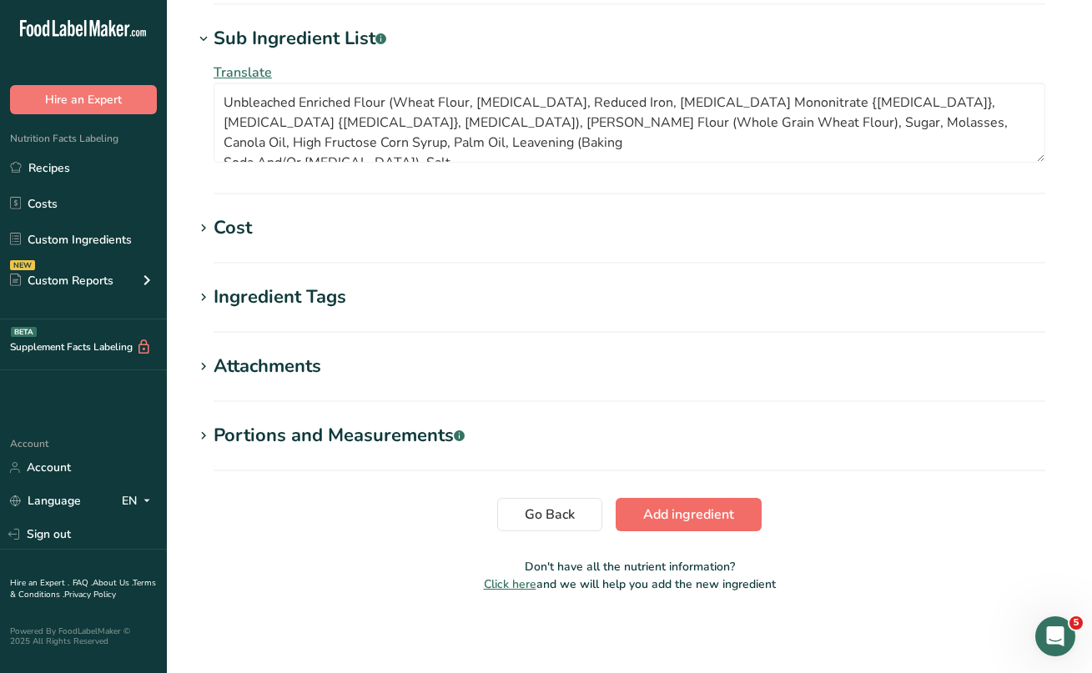
click at [662, 511] on span "Add ingredient" at bounding box center [688, 515] width 91 height 20
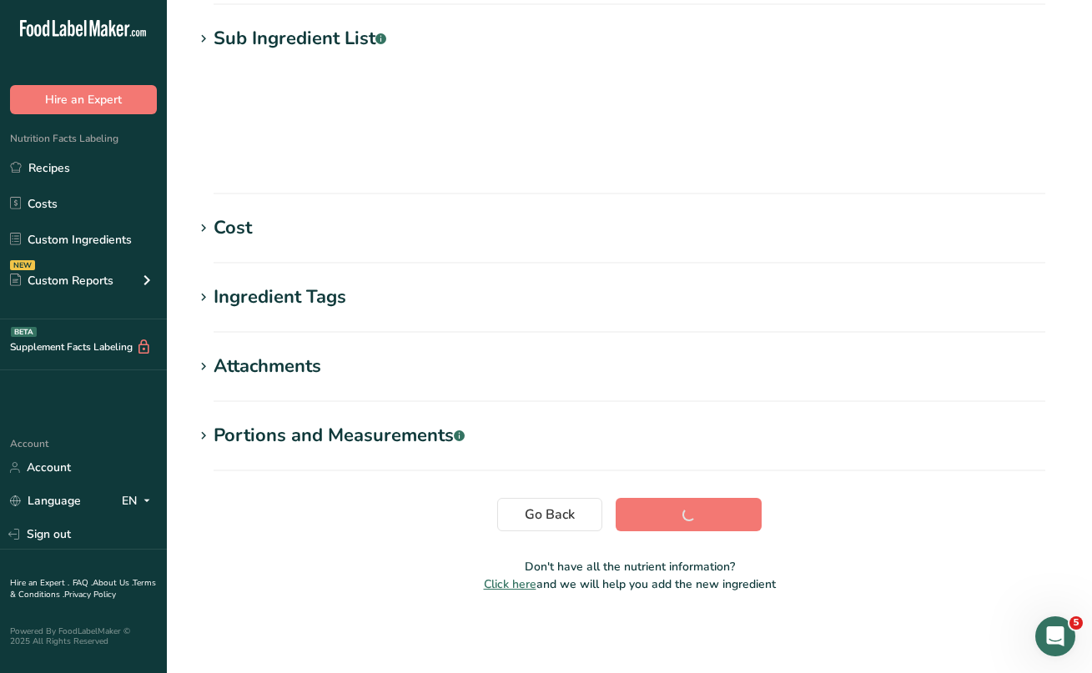
scroll to position [209, 0]
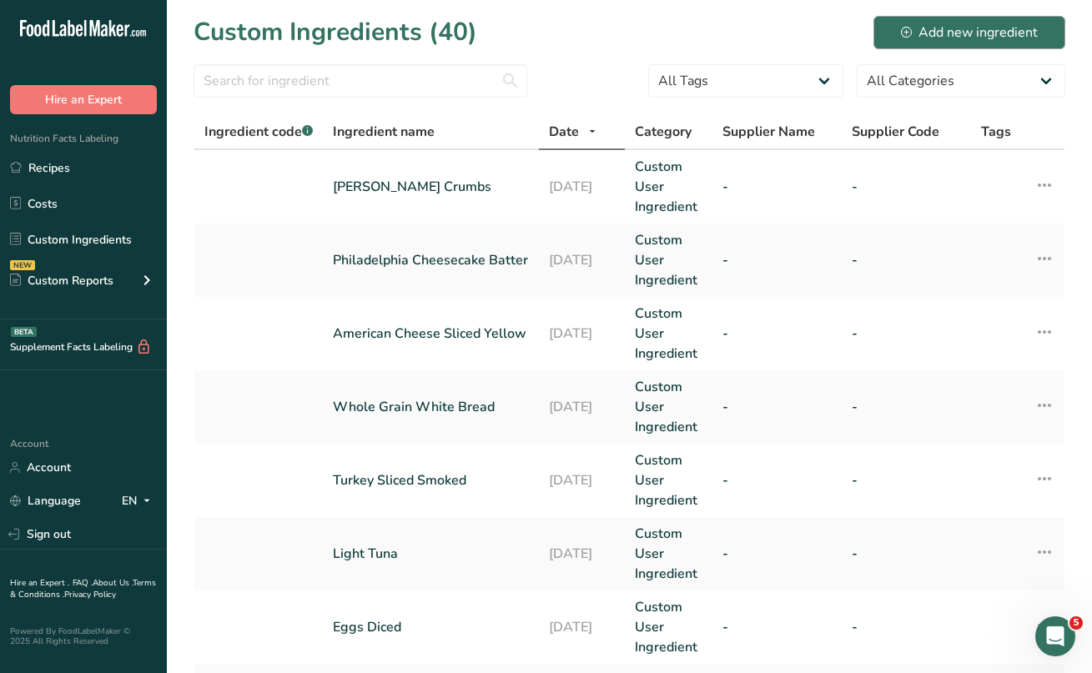
click at [952, 28] on div "Add new ingredient" at bounding box center [969, 33] width 137 height 20
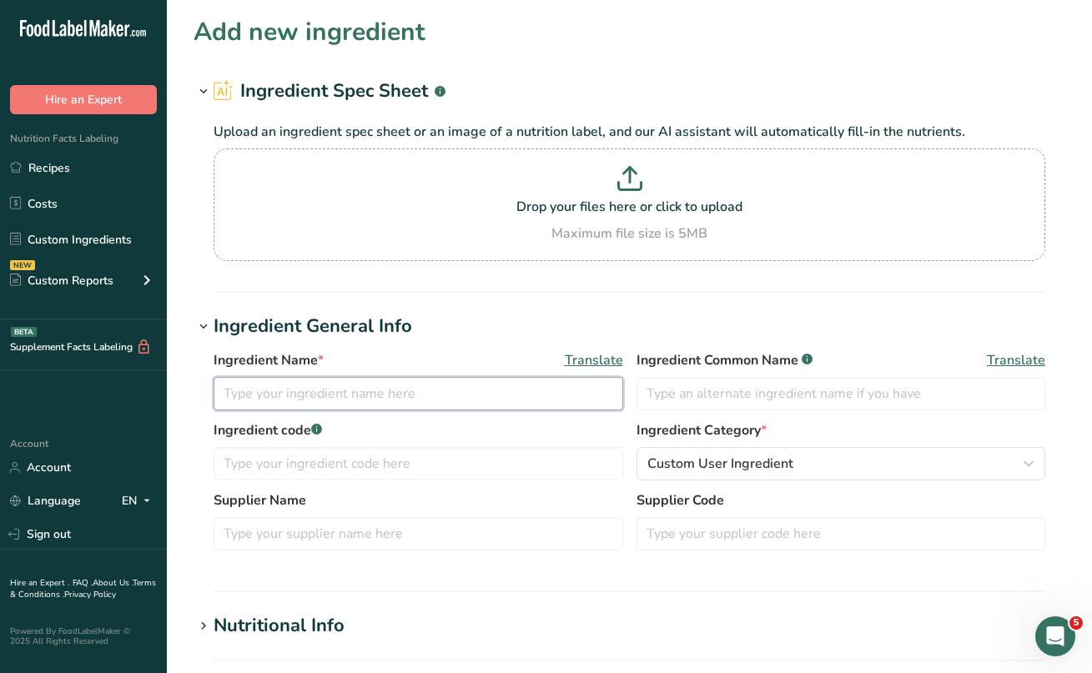
click at [348, 395] on input "text" at bounding box center [419, 393] width 410 height 33
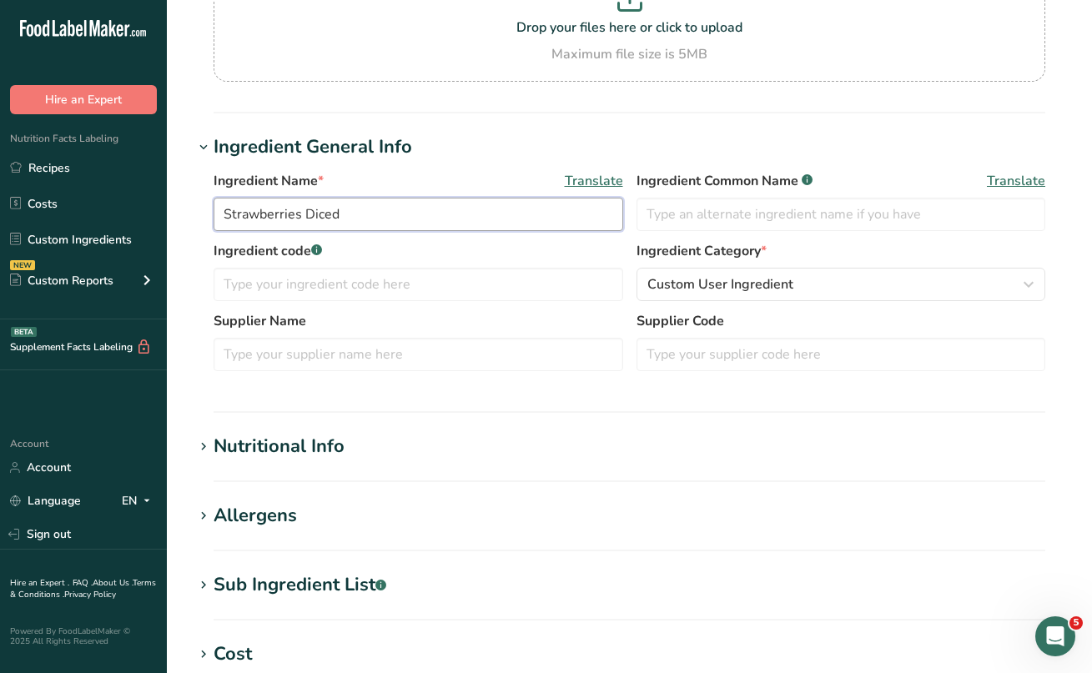
scroll to position [179, 0]
type input "Strawberries Diced"
click at [204, 444] on icon at bounding box center [203, 447] width 15 height 23
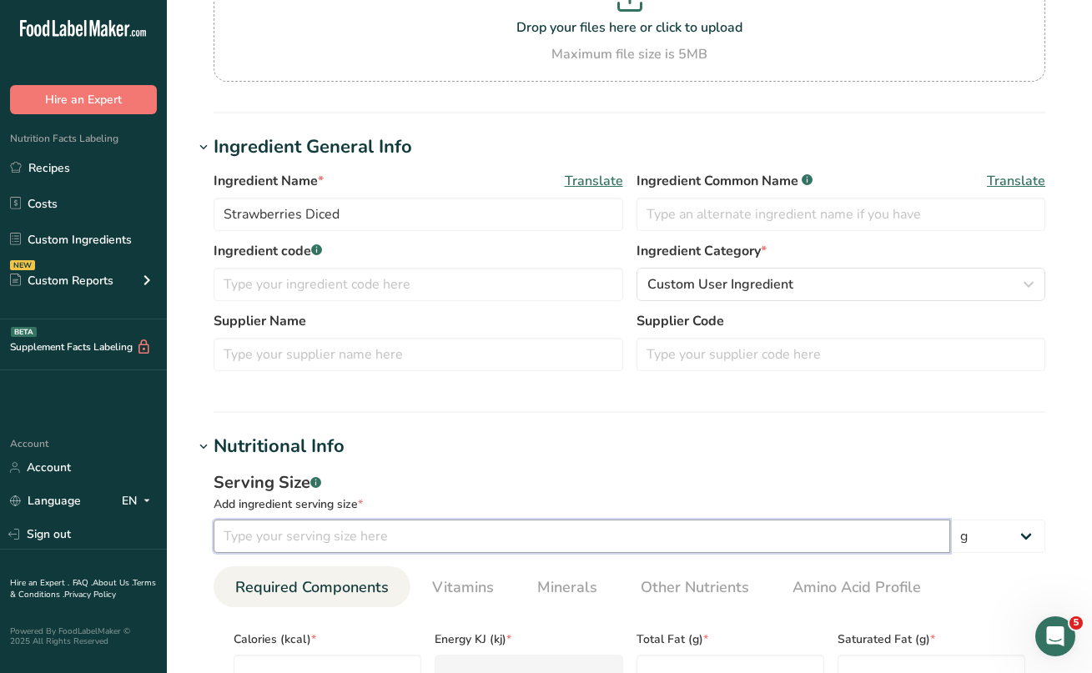
click at [269, 547] on input "number" at bounding box center [582, 536] width 737 height 33
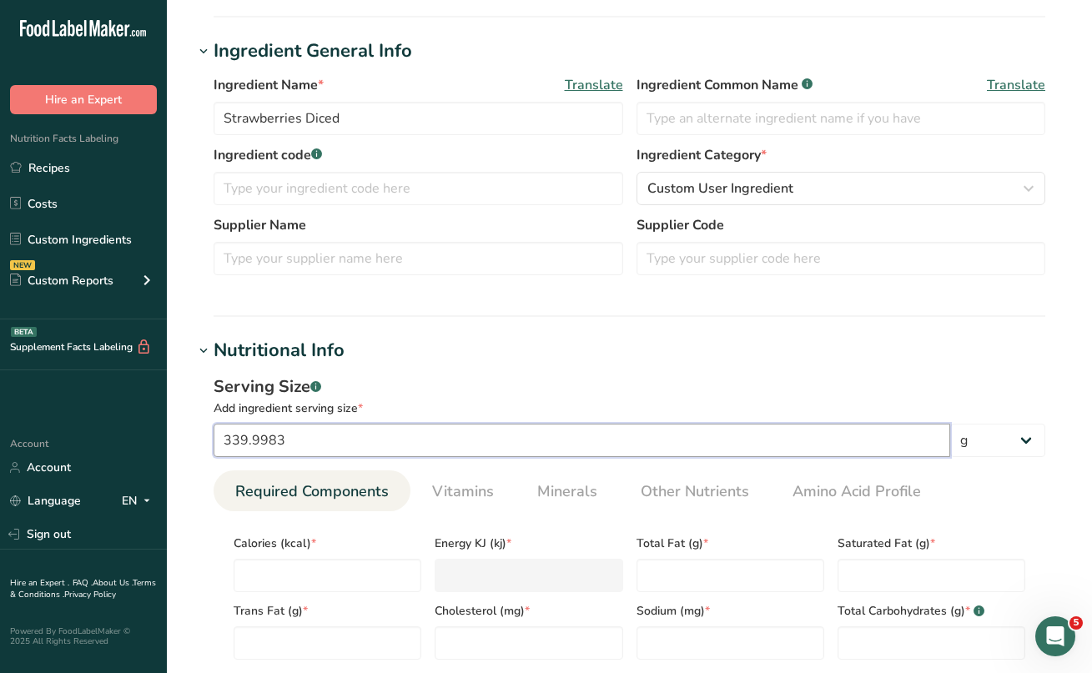
scroll to position [323, 0]
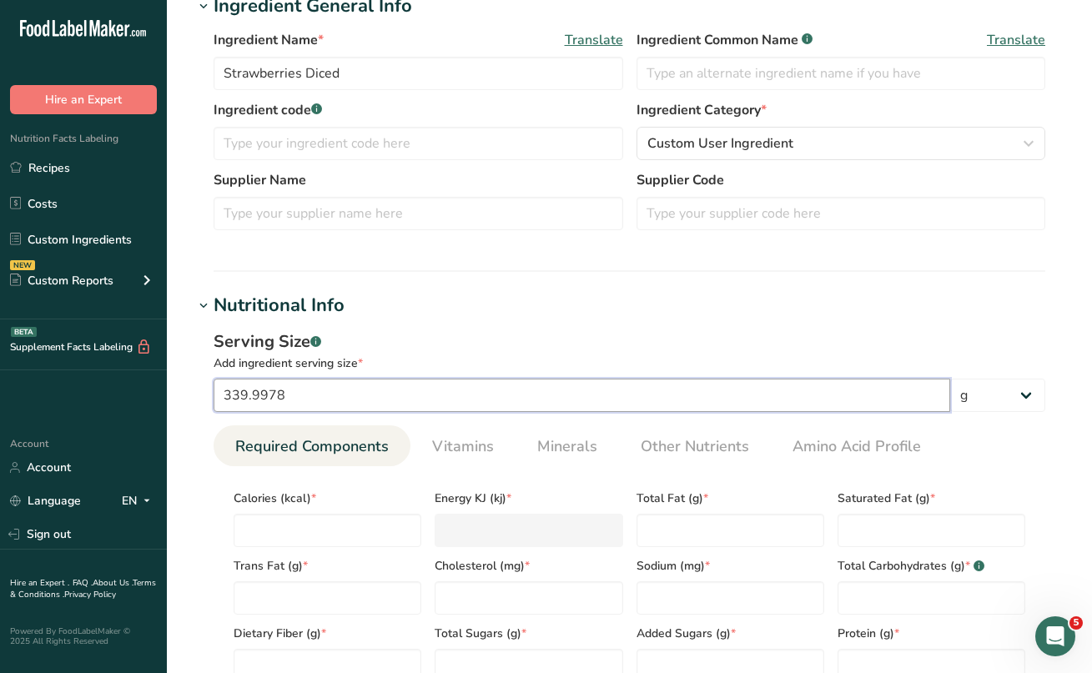
type input "339.9977"
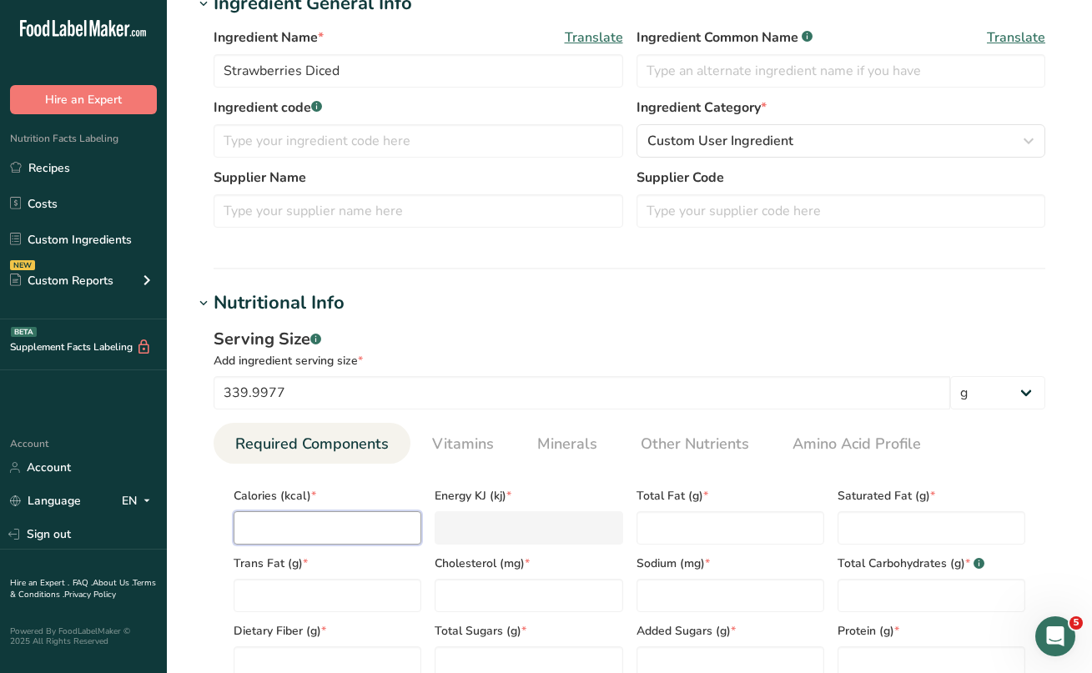
click at [280, 531] on input "number" at bounding box center [328, 527] width 188 height 33
type input "5"
type KJ "20.9"
type input "50"
type KJ "209.2"
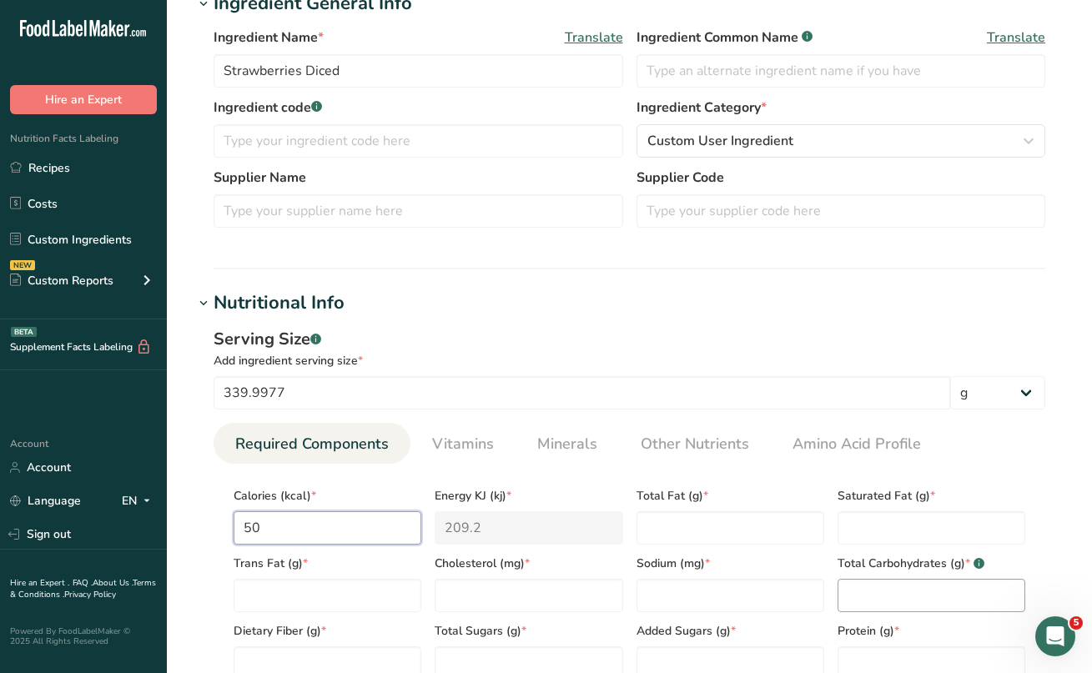
type input "50"
click at [852, 586] on Carbohydrates "number" at bounding box center [932, 595] width 188 height 33
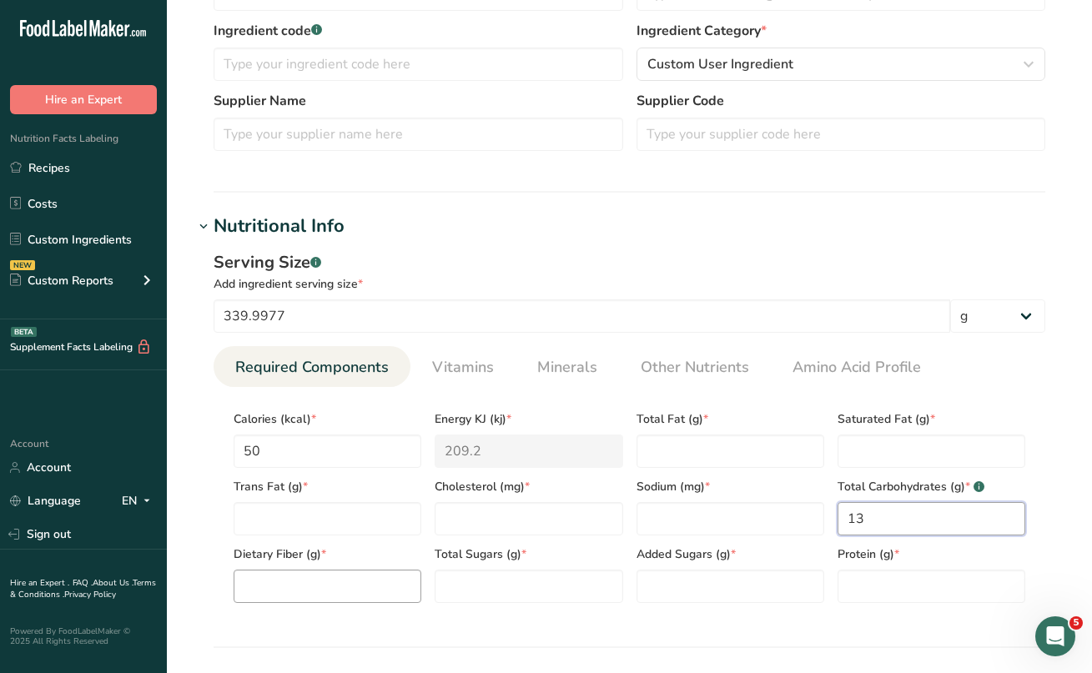
scroll to position [403, 0]
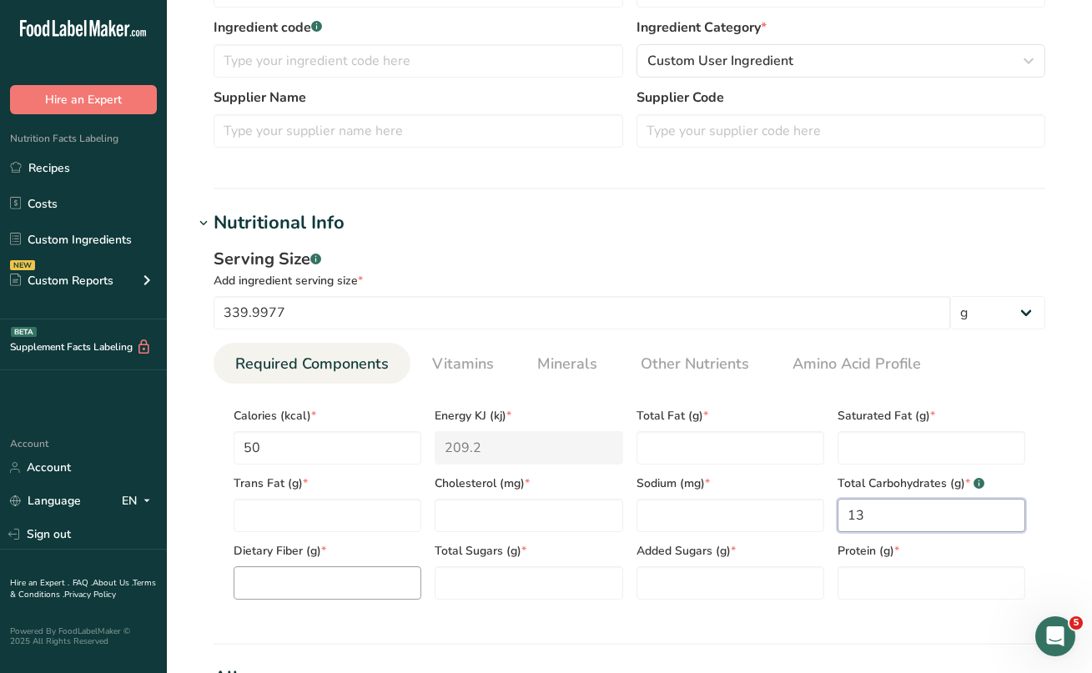
type Carbohydrates "13"
click at [330, 587] on Fiber "number" at bounding box center [328, 582] width 188 height 33
type Fiber "3"
click at [449, 586] on Sugars "number" at bounding box center [529, 582] width 188 height 33
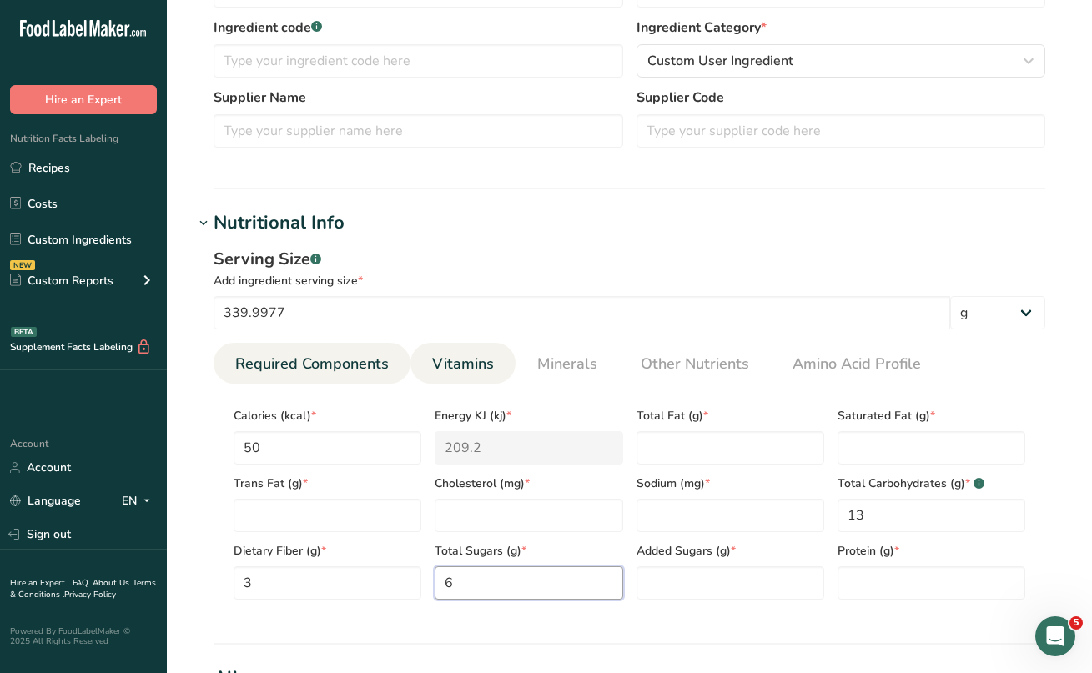
type Sugars "6"
click at [450, 370] on span "Vitamins" at bounding box center [463, 364] width 62 height 23
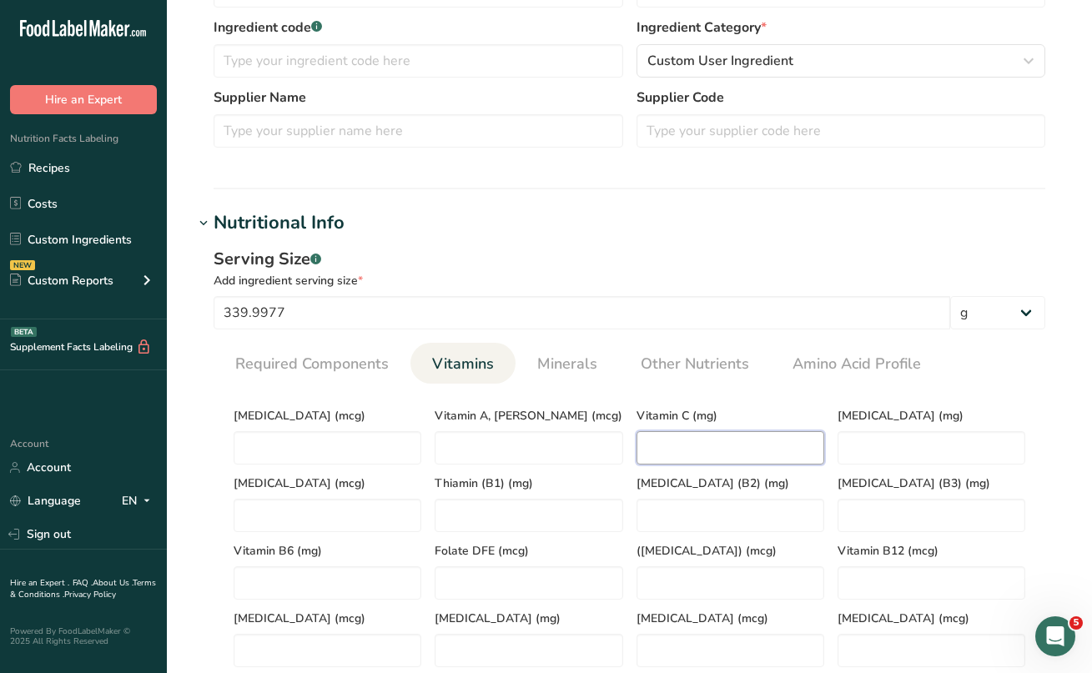
click at [671, 443] on C "number" at bounding box center [731, 447] width 188 height 33
click at [582, 364] on span "Minerals" at bounding box center [567, 364] width 60 height 23
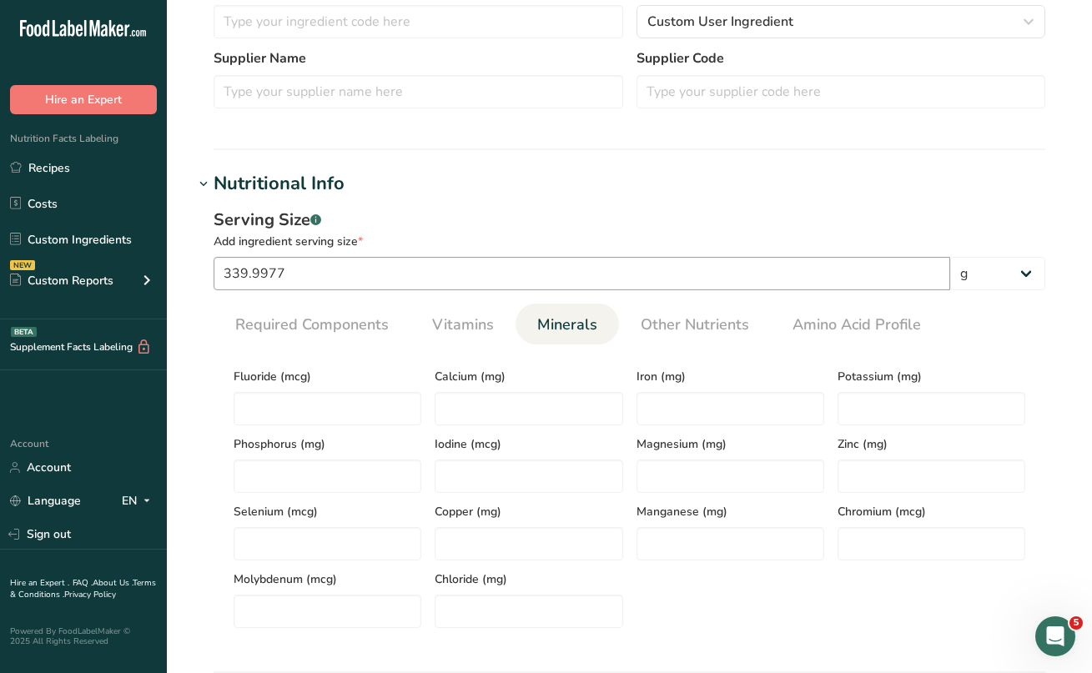
scroll to position [443, 0]
click at [843, 411] on input "number" at bounding box center [932, 407] width 188 height 33
drag, startPoint x: 891, startPoint y: 404, endPoint x: 829, endPoint y: 400, distance: 61.8
click at [829, 400] on div "Fluoride (mcg) Calcium (mg) Iron (mg) Potassium (mg) 400 Phosphorus (mg) Iodine…" at bounding box center [629, 492] width 805 height 270
type input "0"
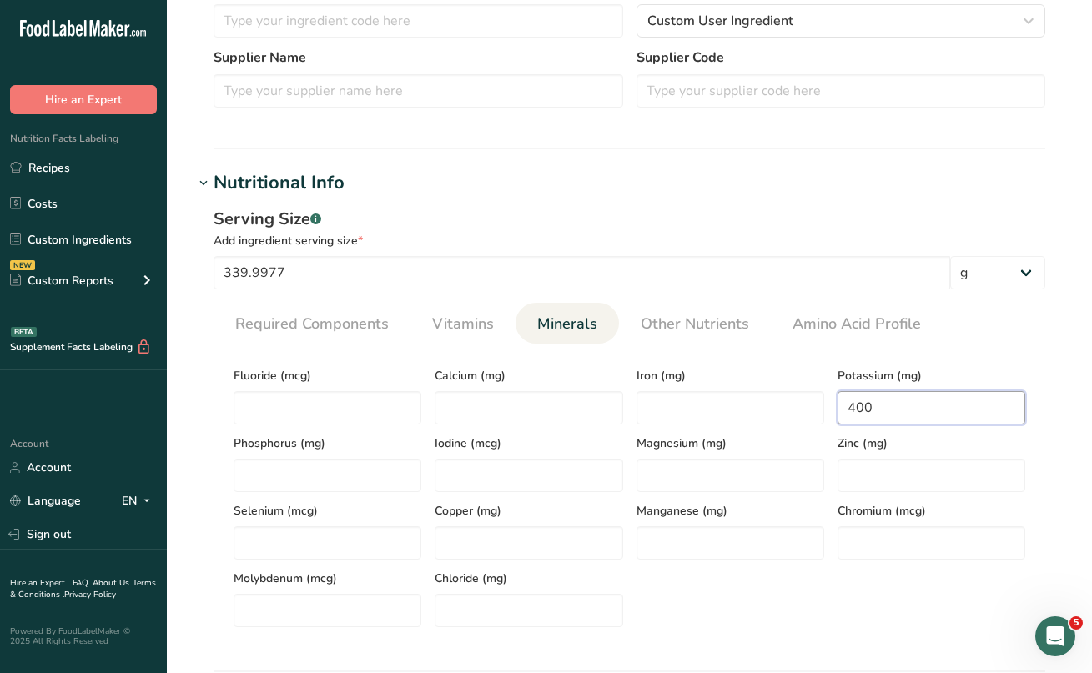
drag, startPoint x: 874, startPoint y: 407, endPoint x: 861, endPoint y: 406, distance: 13.4
click at [861, 406] on input "400" at bounding box center [932, 407] width 188 height 33
type input "40"
click at [704, 401] on input "number" at bounding box center [731, 407] width 188 height 33
type input "60"
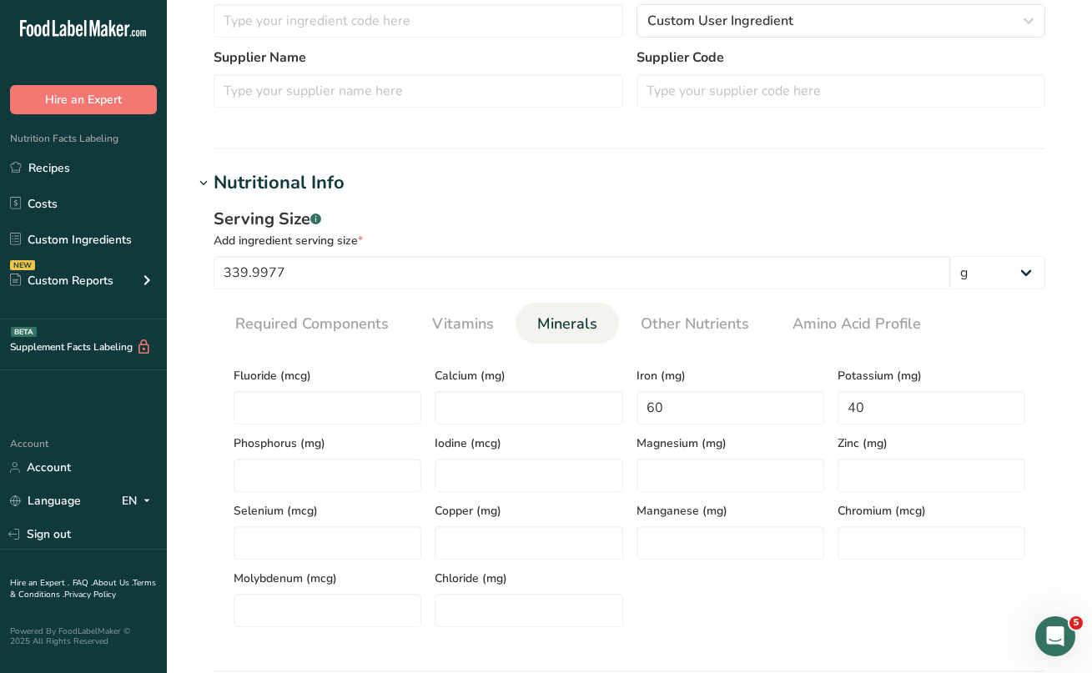
click at [761, 452] on div "Magnesium (mg)" at bounding box center [730, 459] width 201 height 68
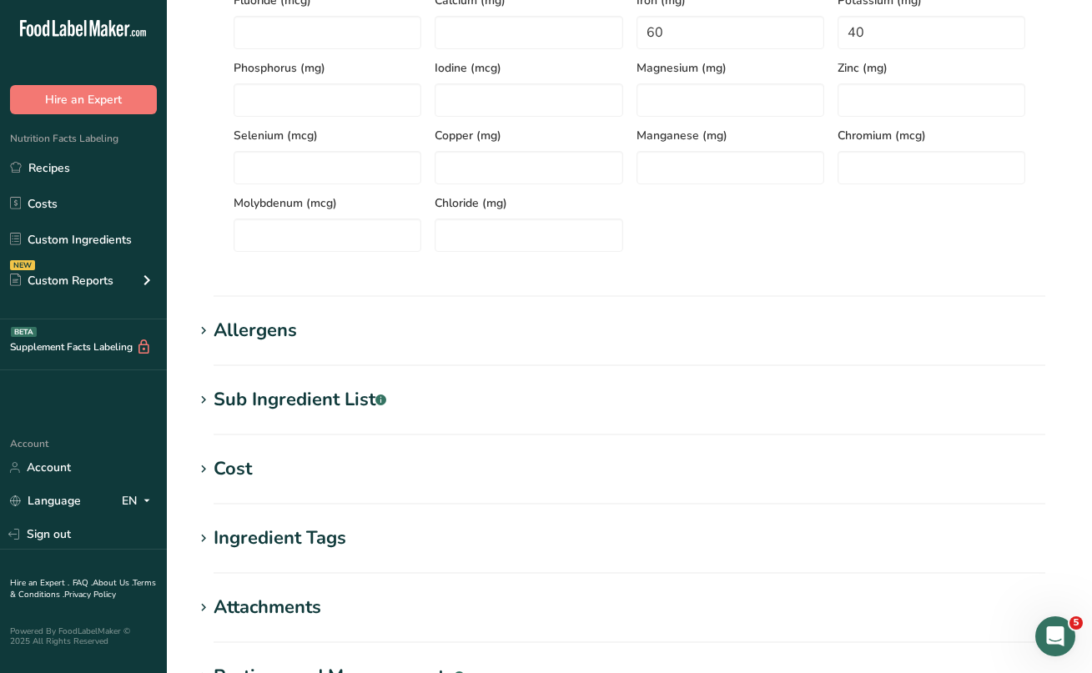
scroll to position [824, 0]
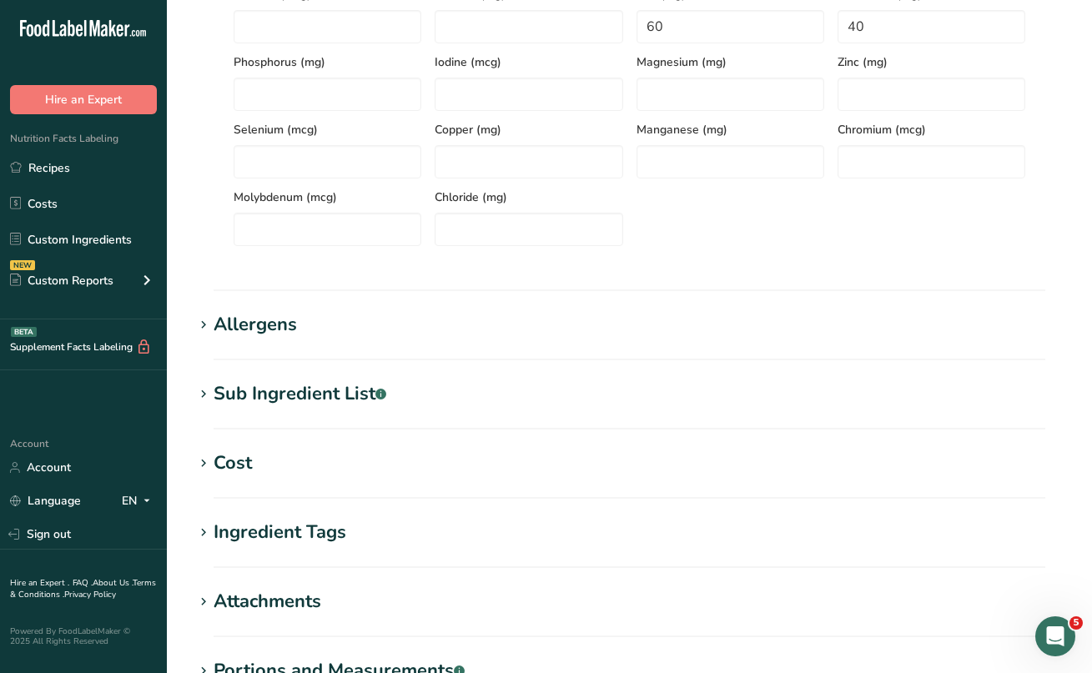
click at [205, 324] on icon at bounding box center [203, 325] width 15 height 23
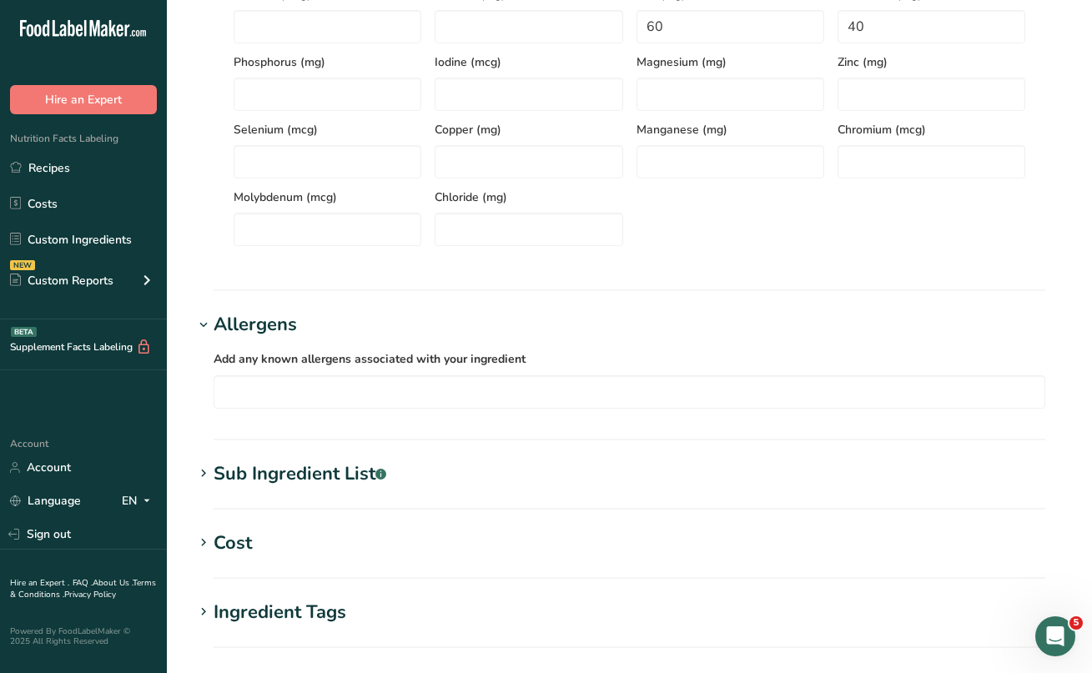
click at [204, 476] on icon at bounding box center [203, 473] width 15 height 23
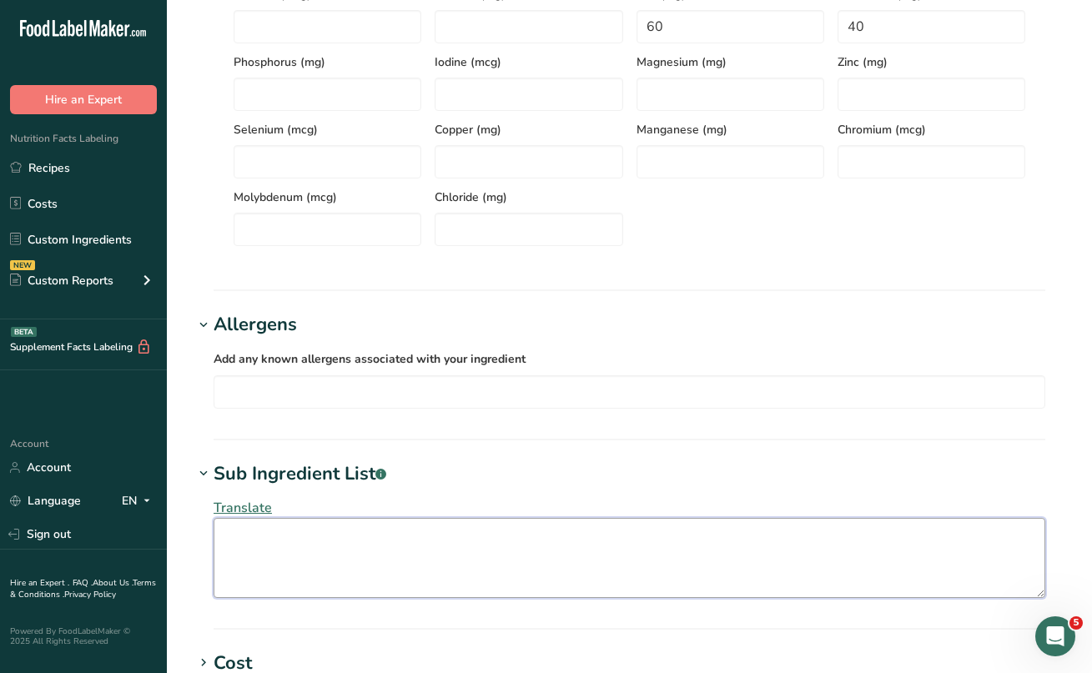
click at [247, 525] on textarea at bounding box center [630, 558] width 832 height 80
click at [436, 560] on textarea "Strawberries" at bounding box center [630, 558] width 832 height 80
click at [398, 531] on textarea "Strawberries" at bounding box center [630, 558] width 832 height 80
click at [355, 542] on textarea "Strawberries" at bounding box center [630, 558] width 832 height 80
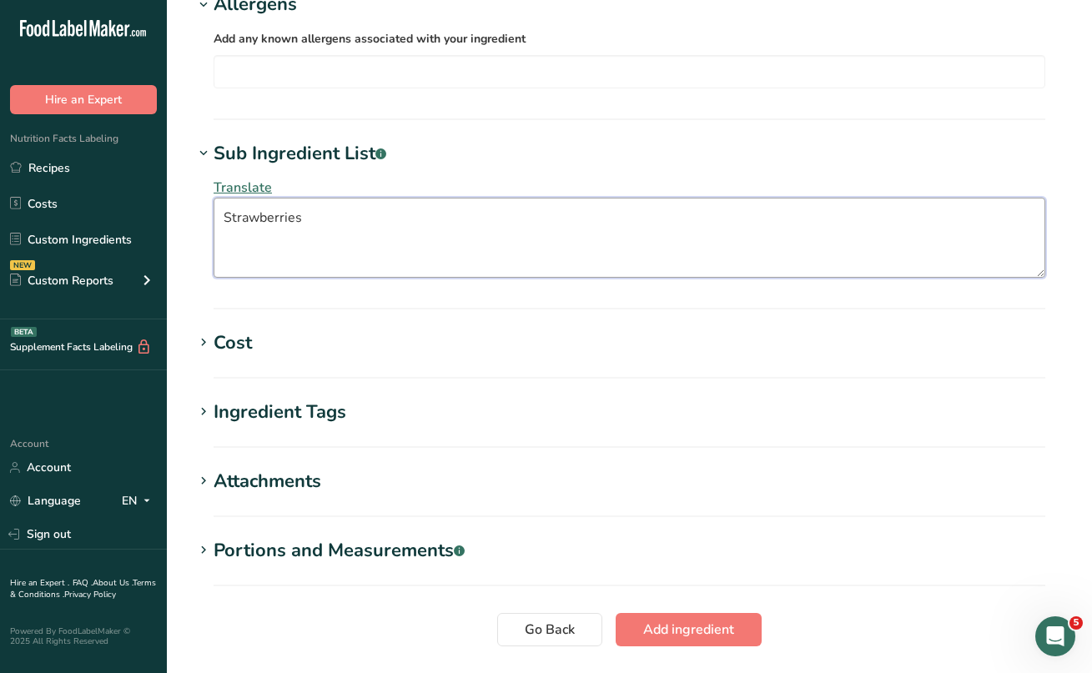
scroll to position [1166, 0]
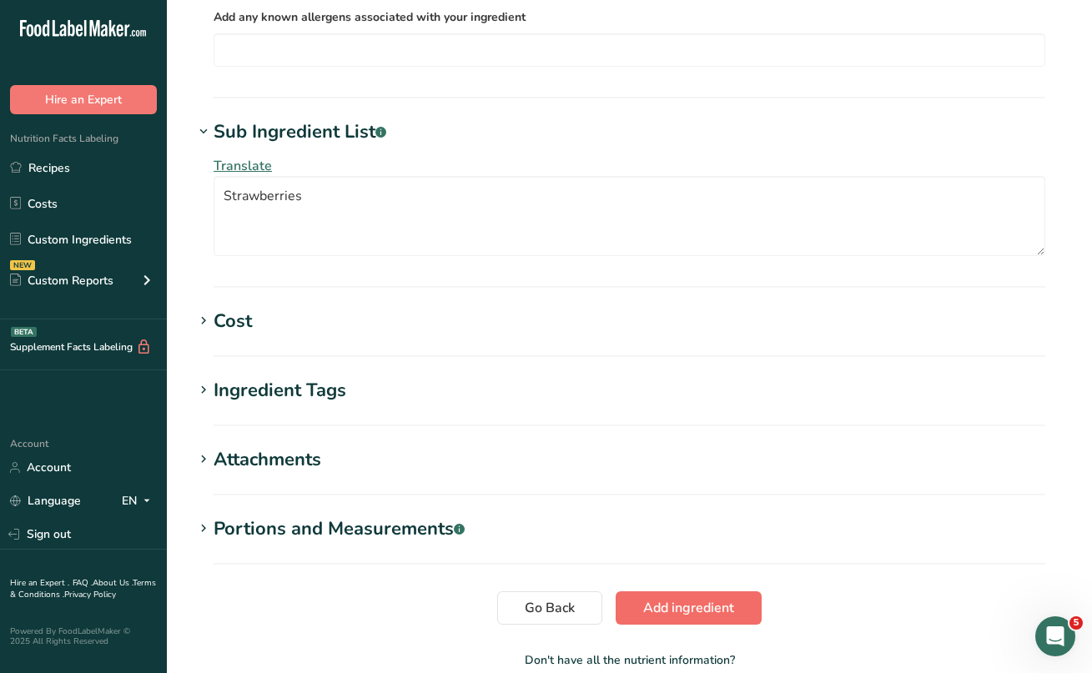
click at [697, 610] on span "Add ingredient" at bounding box center [688, 608] width 91 height 20
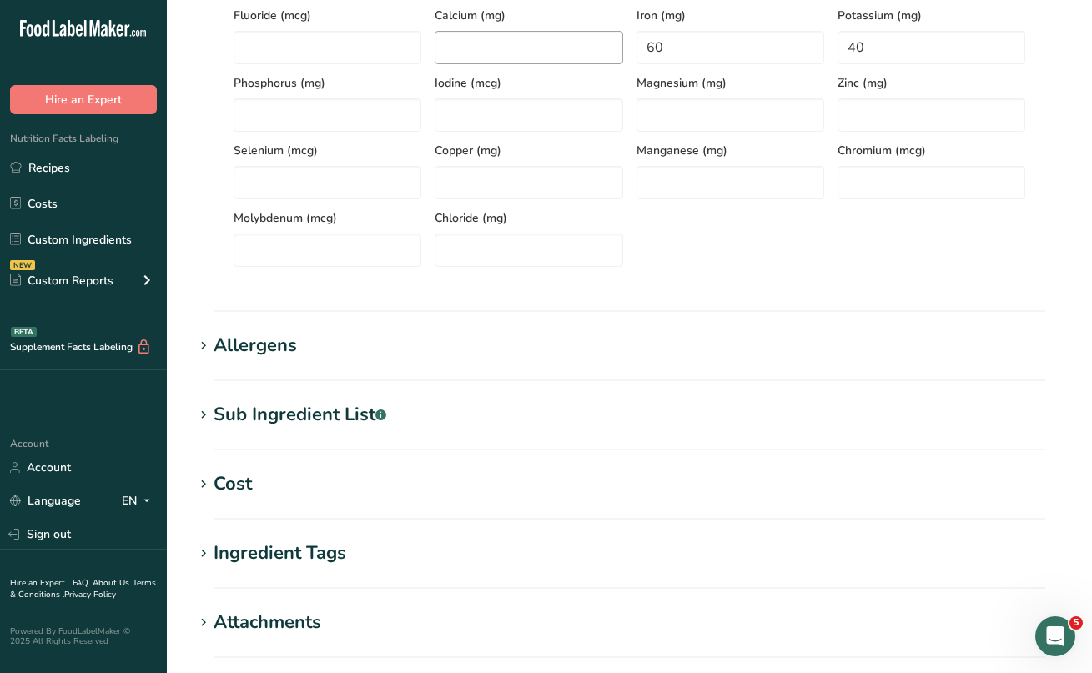
scroll to position [420, 0]
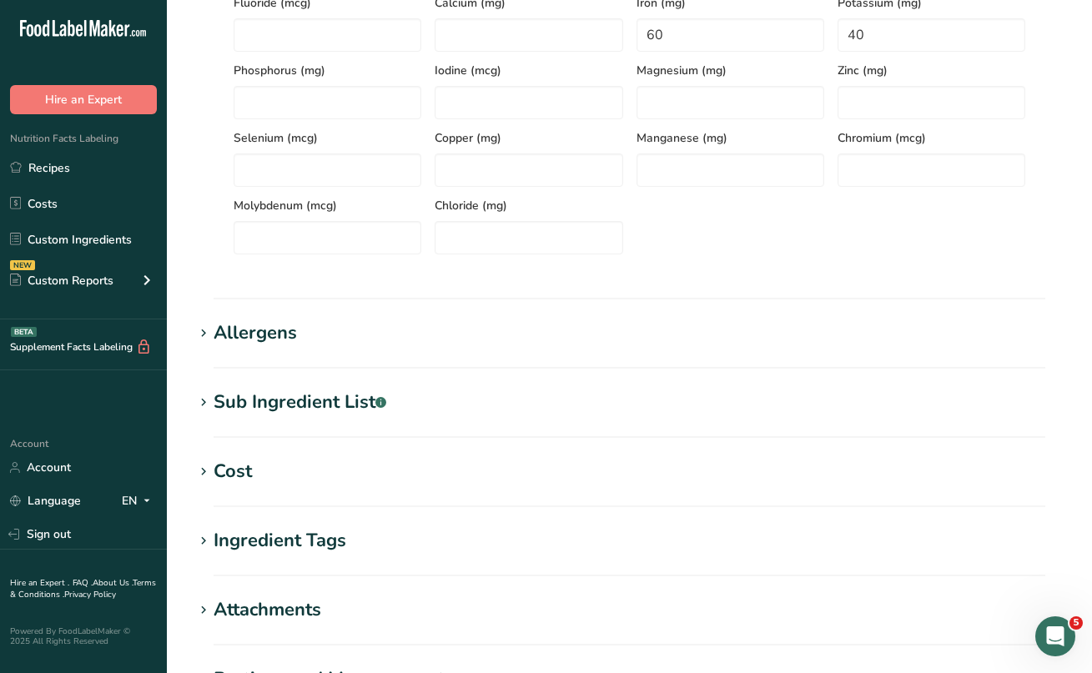
click at [204, 332] on icon at bounding box center [203, 333] width 15 height 23
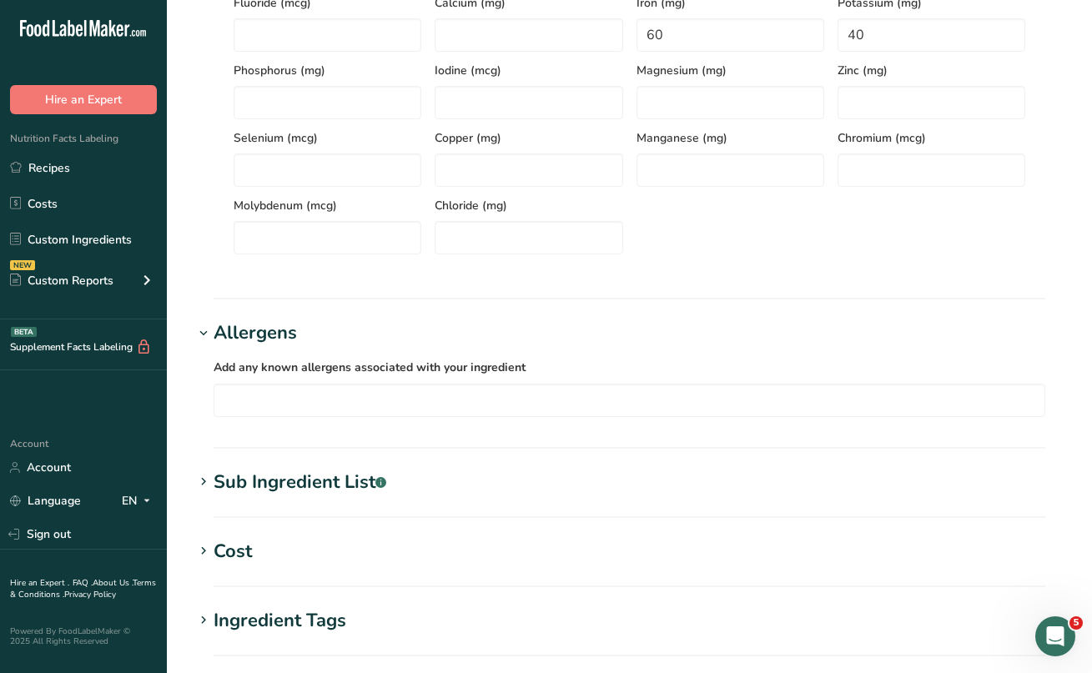
click at [209, 479] on icon at bounding box center [203, 482] width 15 height 23
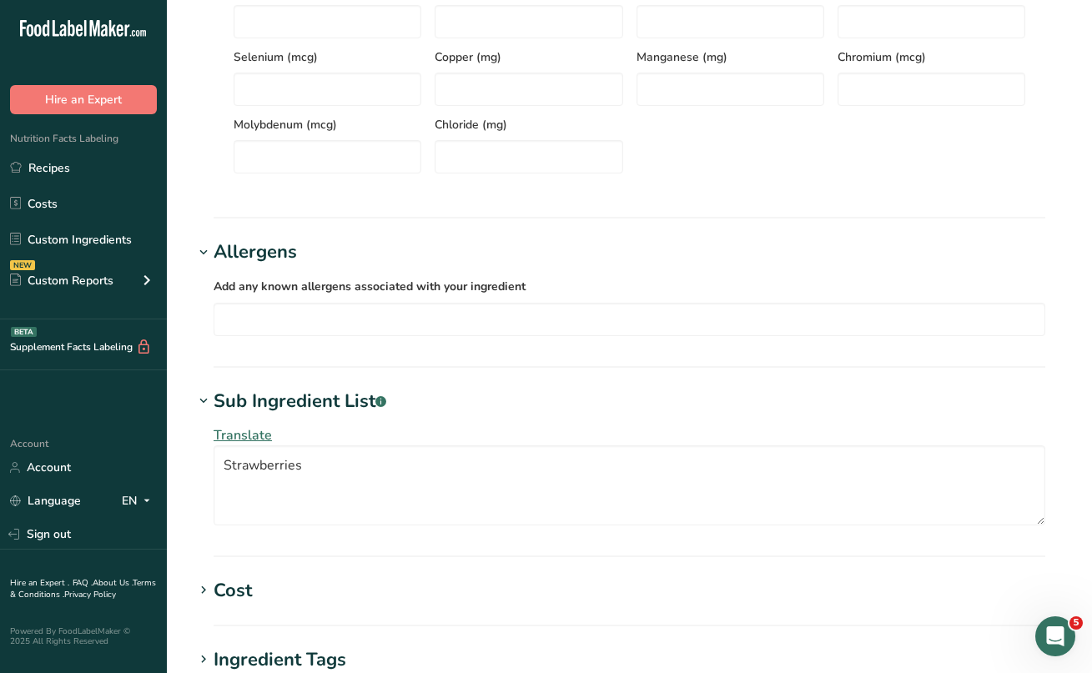
scroll to position [502, 0]
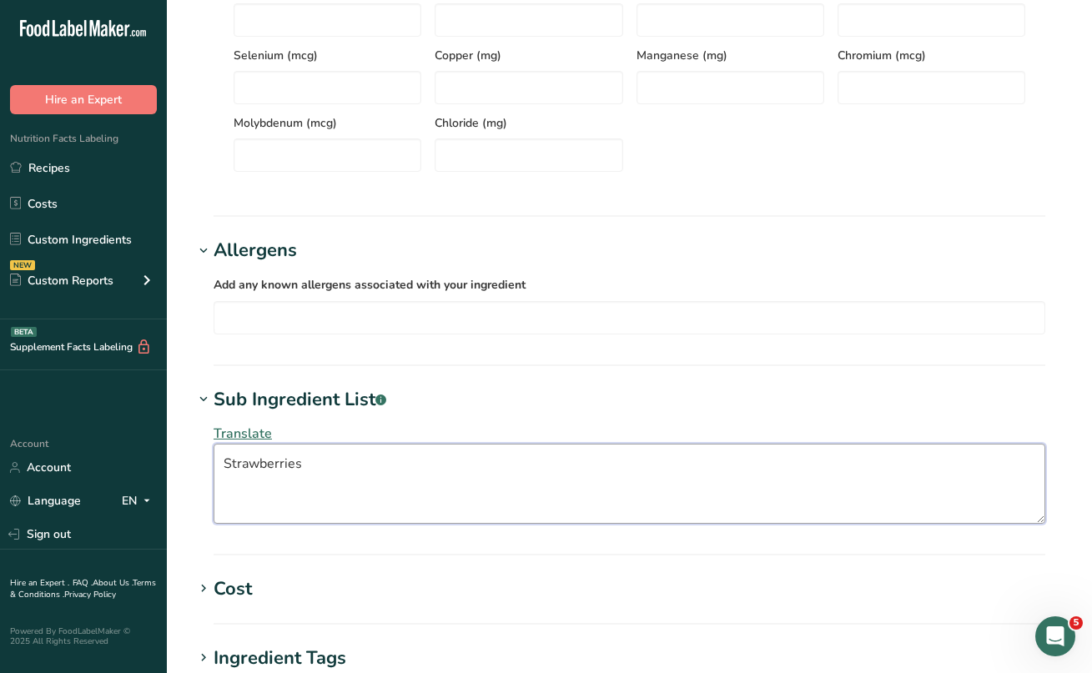
drag, startPoint x: 318, startPoint y: 467, endPoint x: 284, endPoint y: 461, distance: 34.7
click at [284, 461] on textarea "Strawberries" at bounding box center [630, 484] width 832 height 80
click at [365, 492] on textarea "Strawberry" at bounding box center [630, 484] width 832 height 80
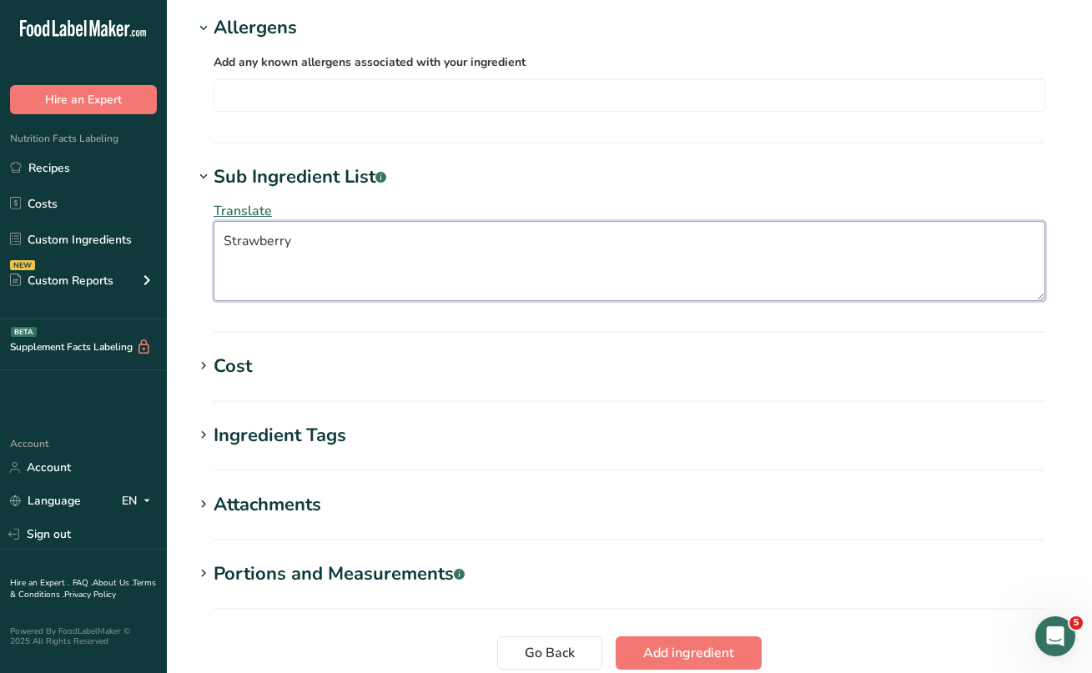
scroll to position [747, 1]
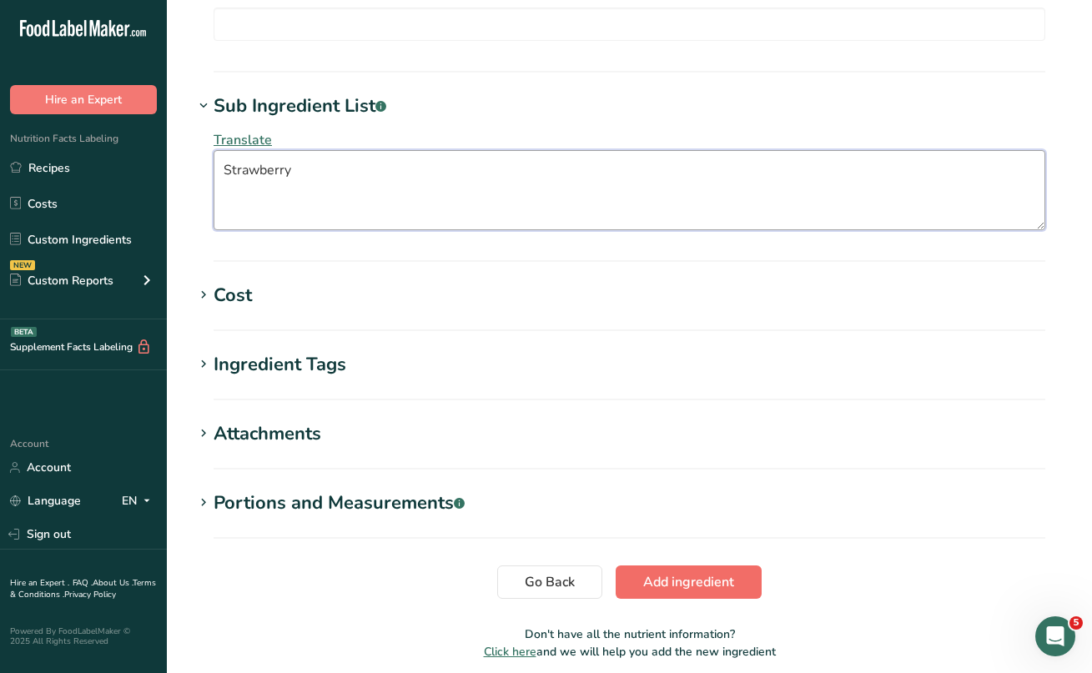
type textarea "Strawberry"
click at [662, 573] on span "Add ingredient" at bounding box center [688, 582] width 91 height 20
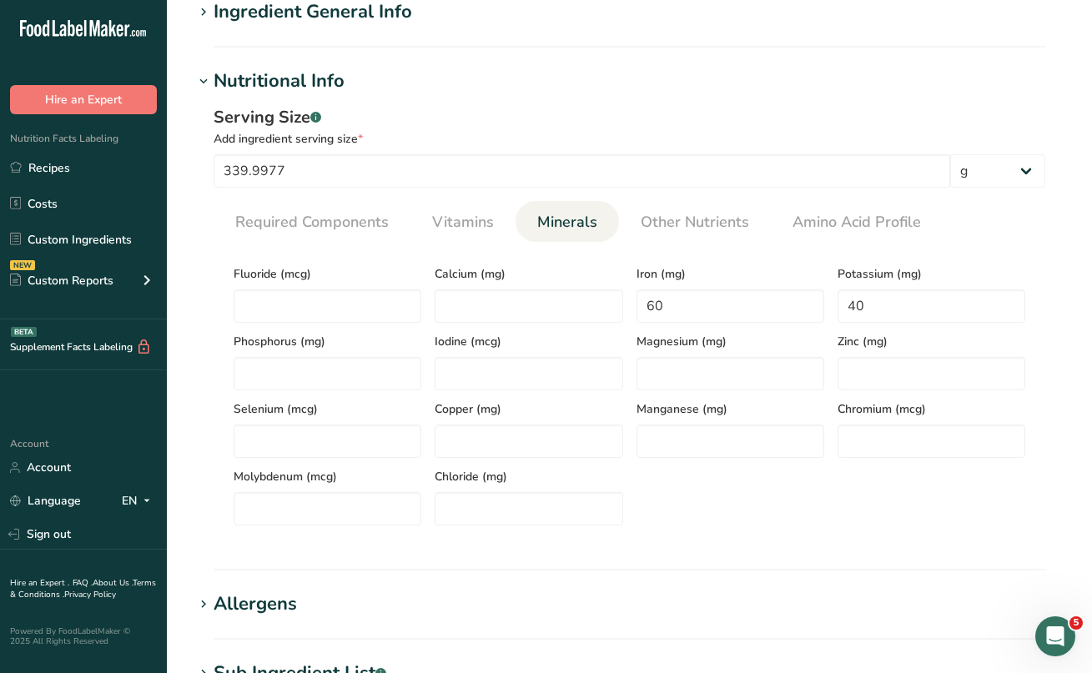
scroll to position [119, 0]
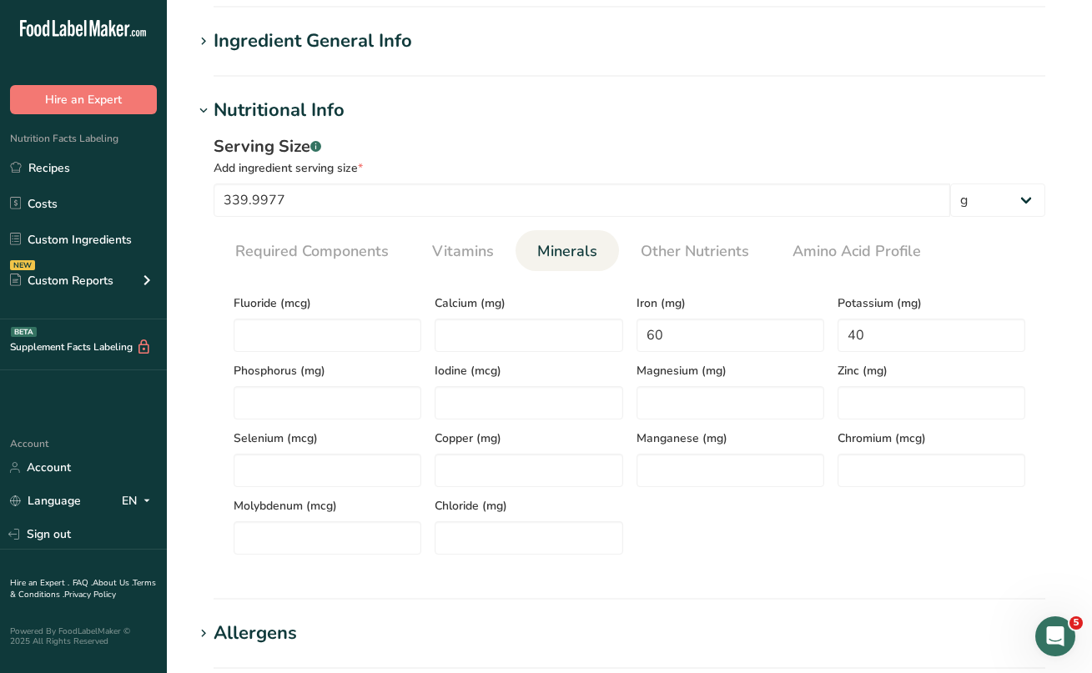
click at [551, 254] on span "Minerals" at bounding box center [567, 251] width 60 height 23
click at [503, 331] on input "number" at bounding box center [529, 335] width 188 height 33
click at [481, 254] on span "Vitamins" at bounding box center [463, 251] width 62 height 23
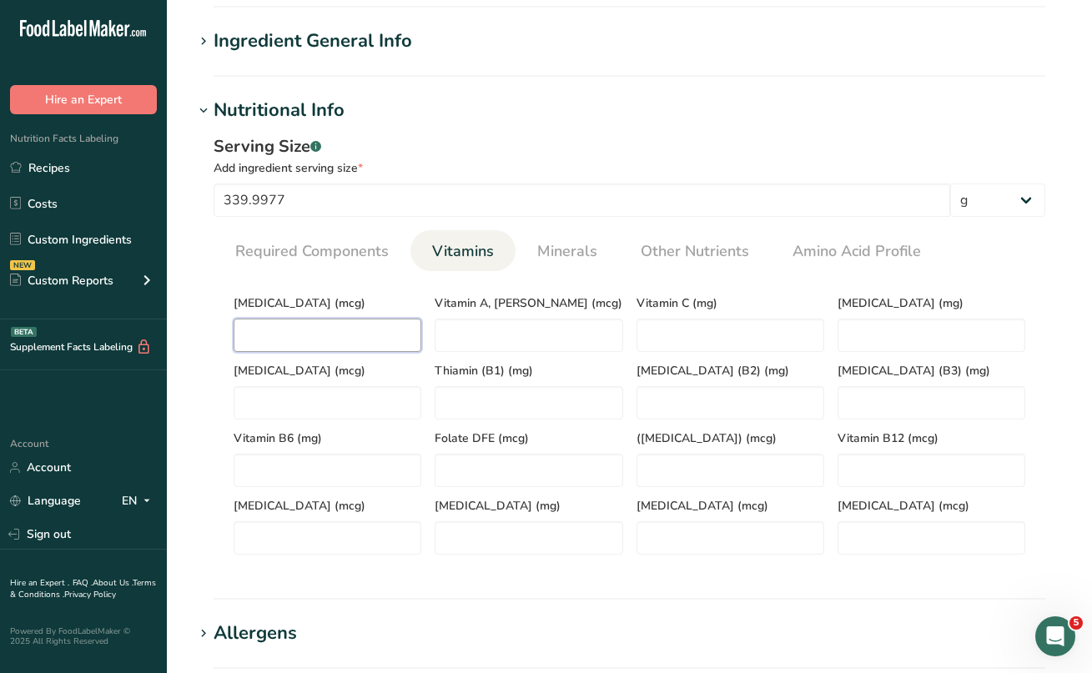
click at [393, 334] on D "number" at bounding box center [328, 335] width 188 height 33
click at [580, 259] on span "Minerals" at bounding box center [567, 251] width 60 height 23
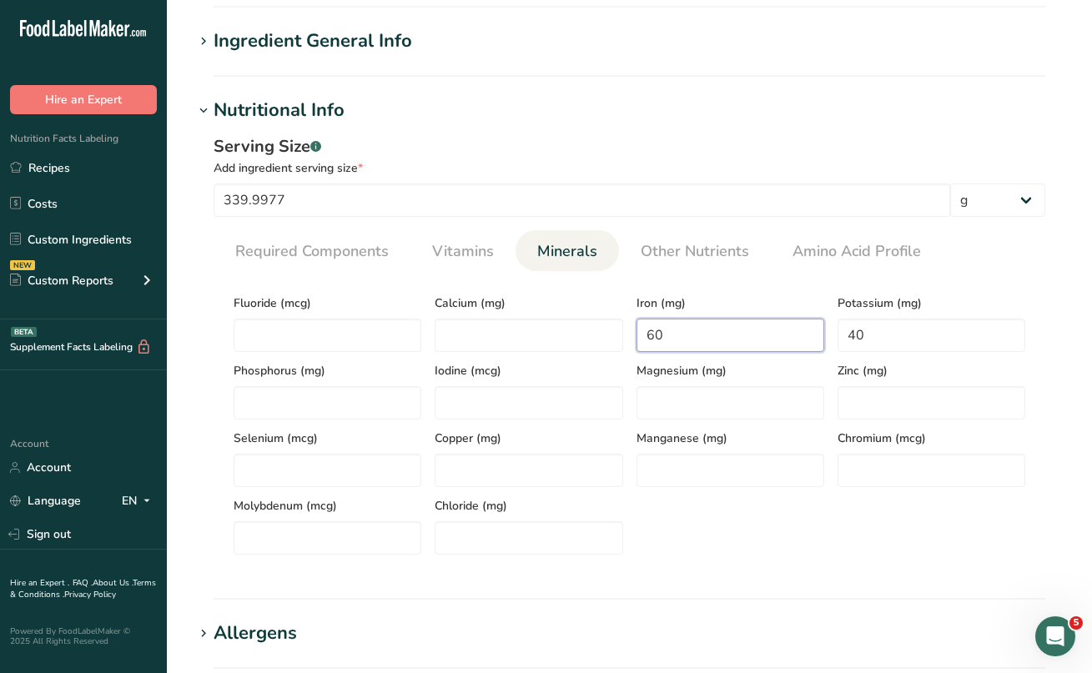
drag, startPoint x: 687, startPoint y: 336, endPoint x: 642, endPoint y: 335, distance: 45.1
click at [642, 335] on input "60" at bounding box center [731, 335] width 188 height 33
drag, startPoint x: 318, startPoint y: 201, endPoint x: 219, endPoint y: 194, distance: 99.6
click at [219, 194] on input "339.9977" at bounding box center [582, 200] width 737 height 33
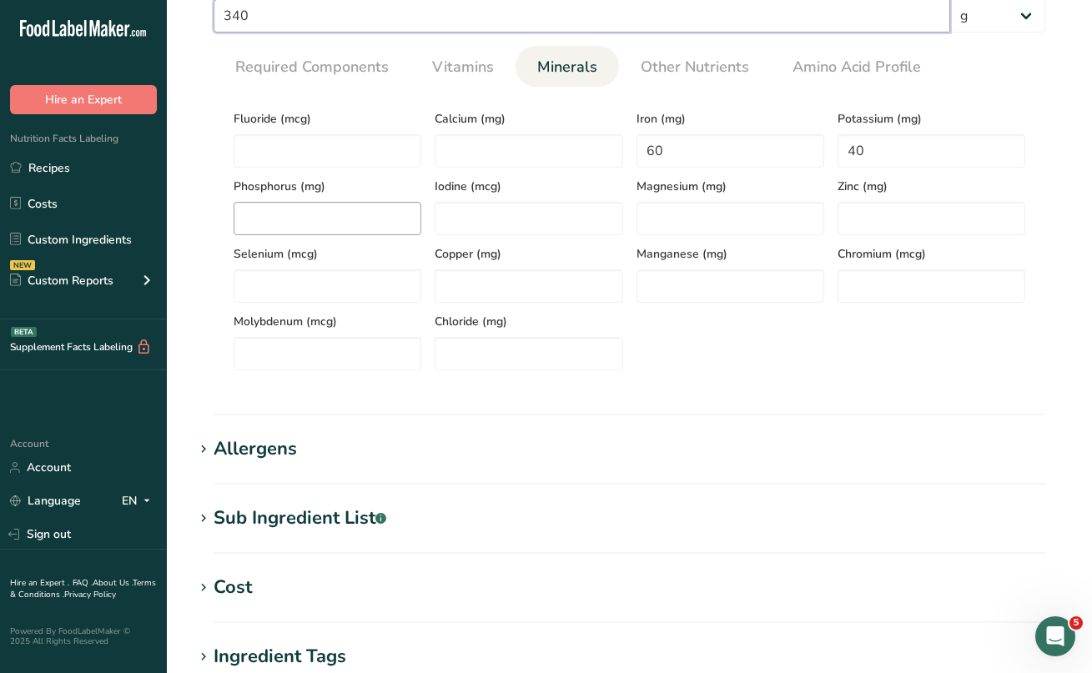
scroll to position [288, 0]
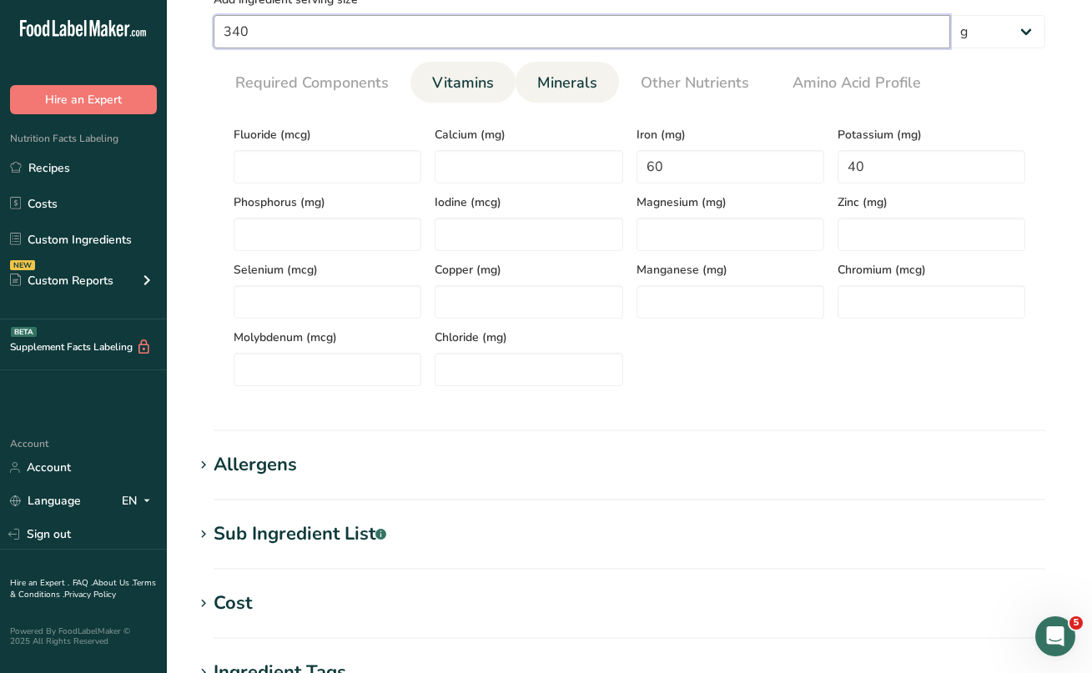
type input "340"
click at [446, 71] on link "Vitamins" at bounding box center [462, 83] width 75 height 43
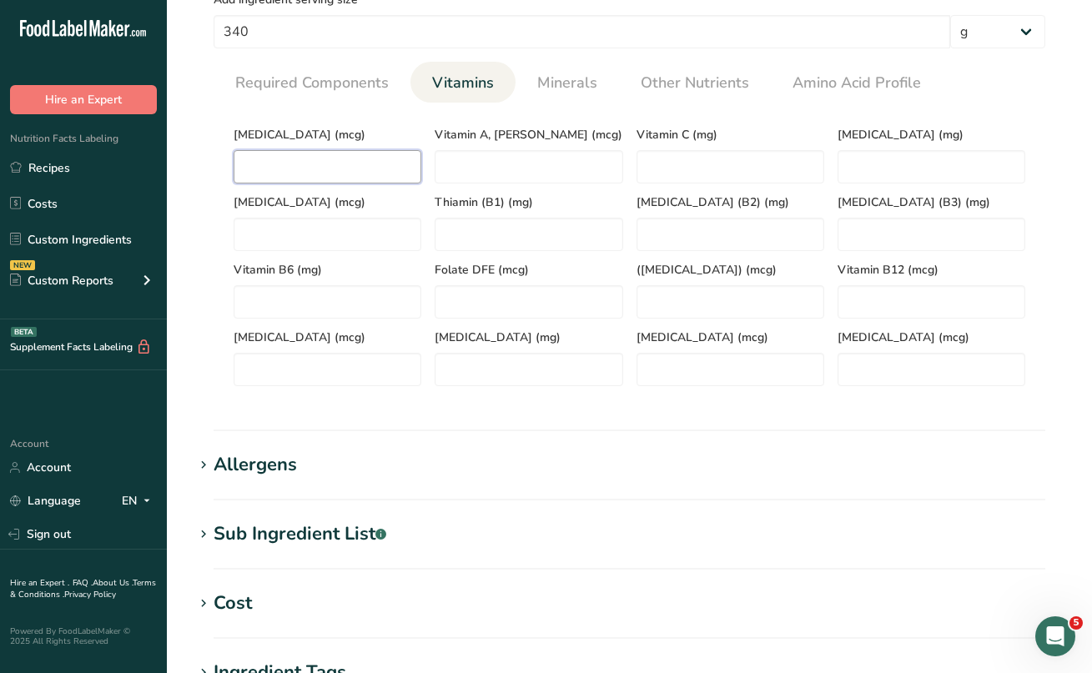
click at [387, 163] on D "number" at bounding box center [328, 166] width 188 height 33
type D "0"
click at [568, 84] on span "Minerals" at bounding box center [567, 83] width 60 height 23
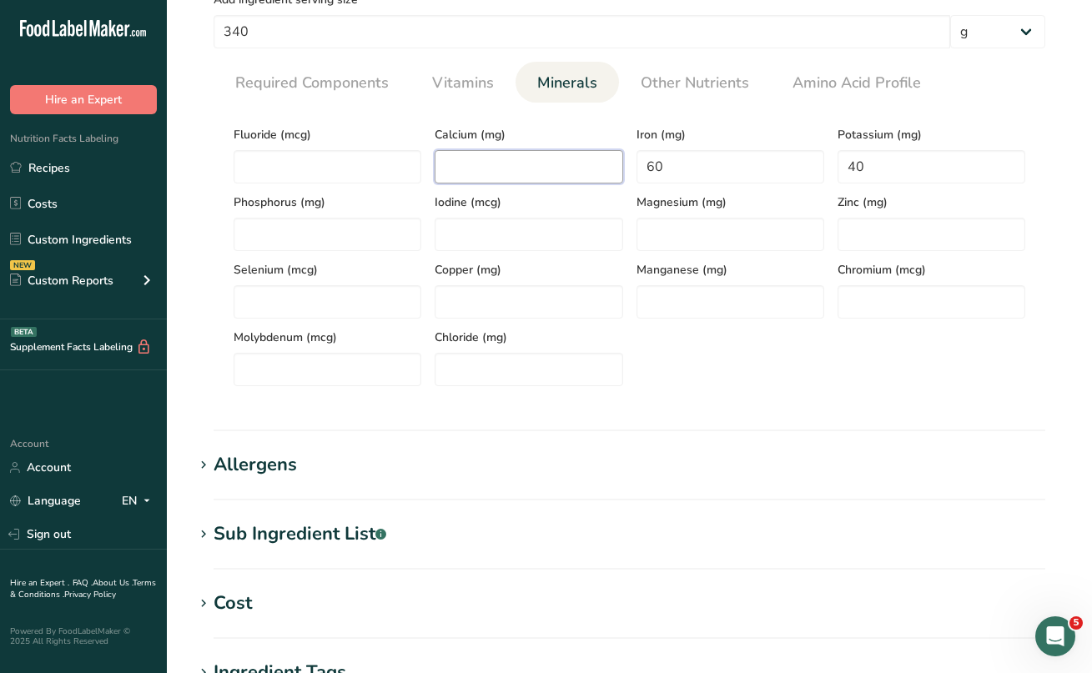
click at [502, 179] on input "number" at bounding box center [529, 166] width 188 height 33
type input "0"
click at [563, 314] on input "number" at bounding box center [529, 301] width 188 height 33
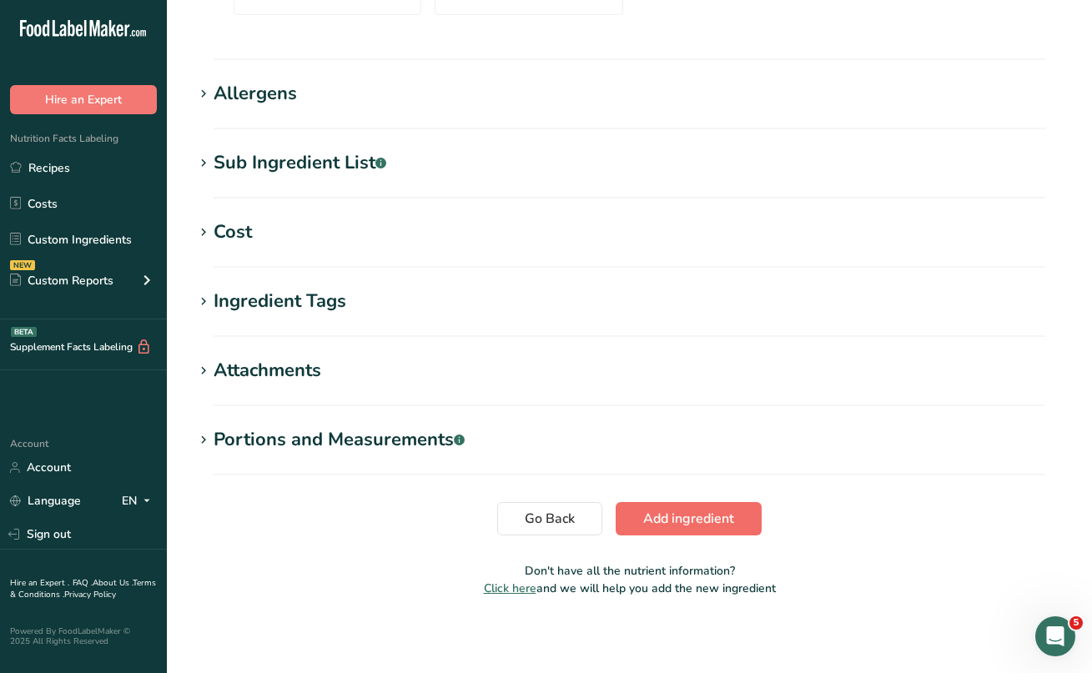
click at [692, 510] on span "Add ingredient" at bounding box center [688, 519] width 91 height 20
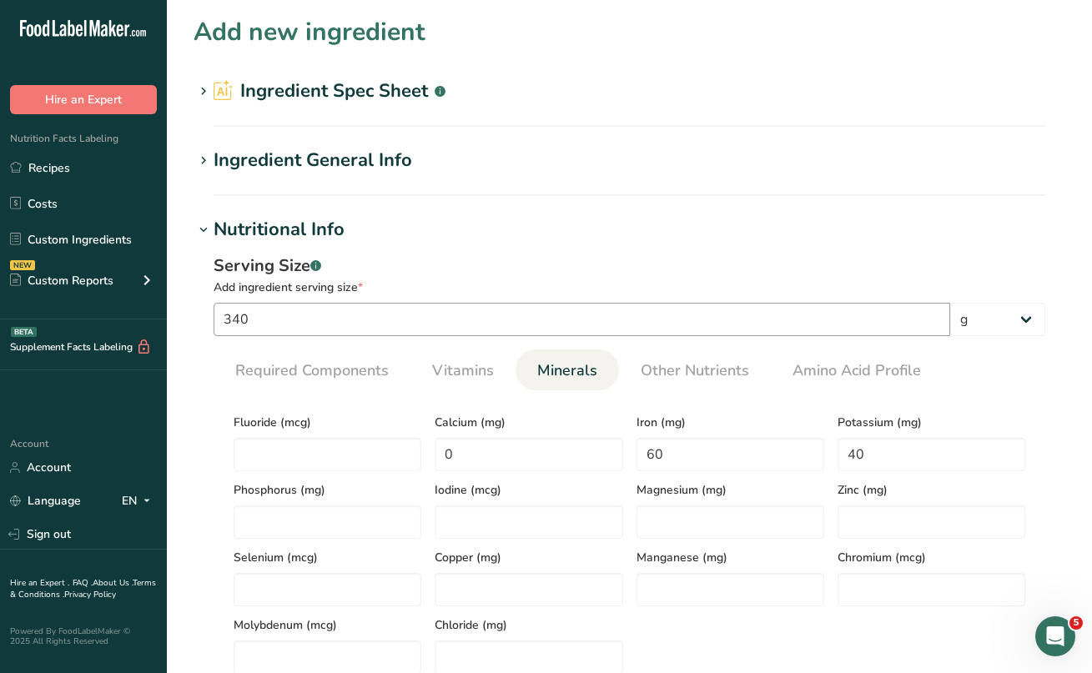
scroll to position [0, 0]
click at [319, 366] on span "Required Components" at bounding box center [312, 371] width 154 height 23
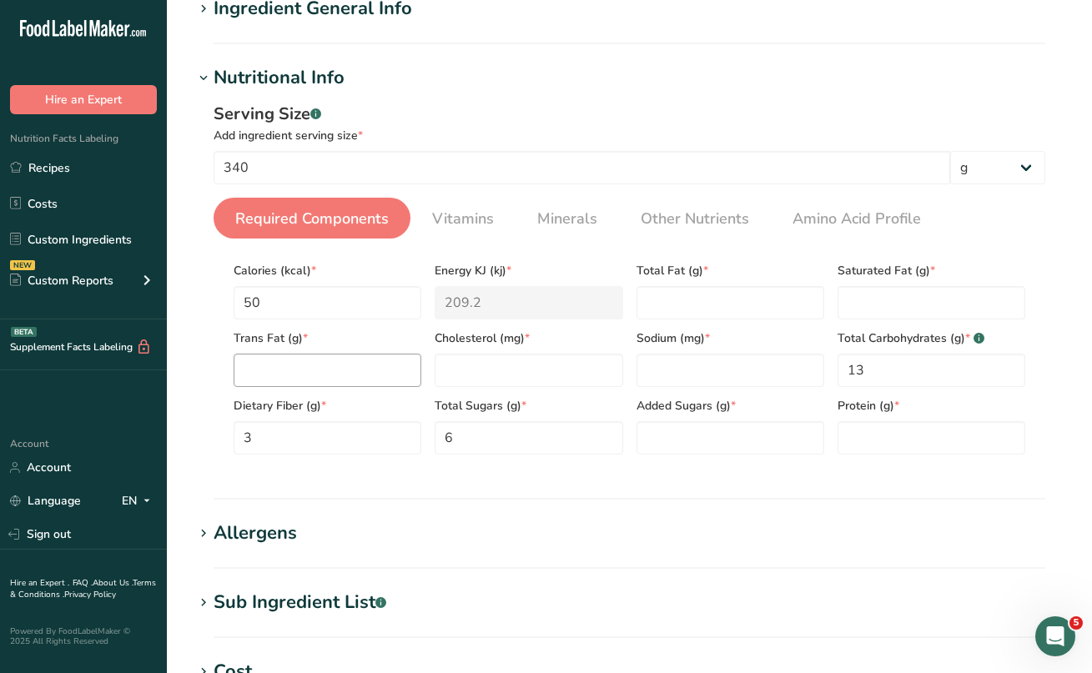
scroll to position [153, 0]
click at [702, 438] on Sugars "number" at bounding box center [731, 436] width 188 height 33
type Sugars "0"
click at [864, 430] on input "number" at bounding box center [932, 436] width 188 height 33
type input "0"
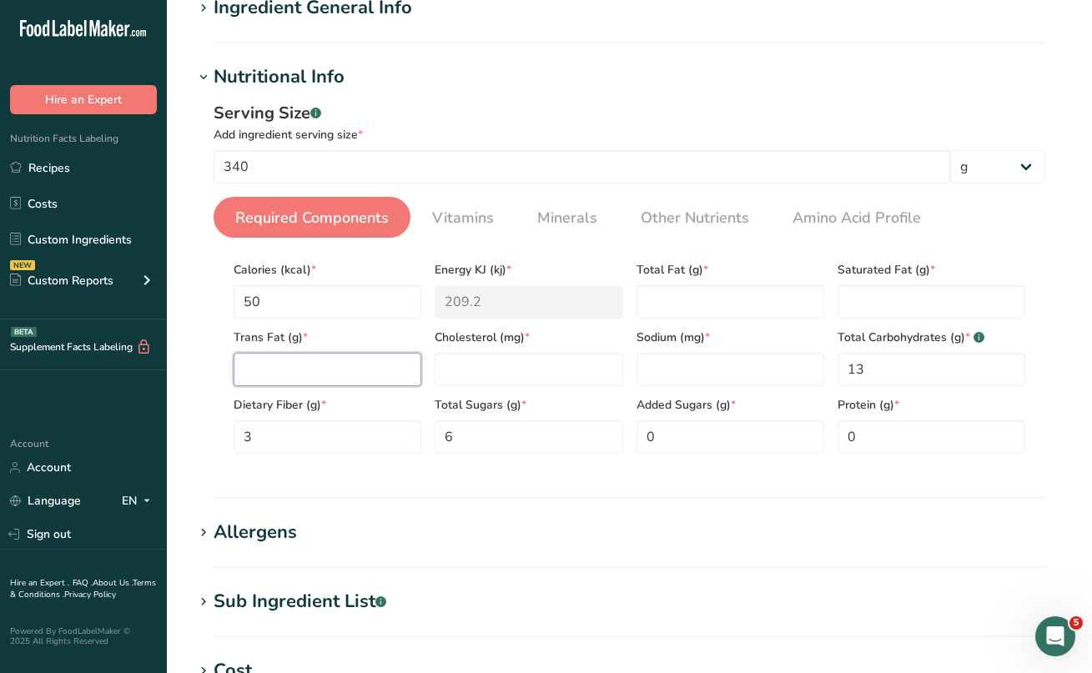
click at [350, 363] on Fat "number" at bounding box center [328, 369] width 188 height 33
type Fat "0"
click at [650, 299] on Fat "number" at bounding box center [731, 301] width 188 height 33
type Fat "0"
click at [846, 289] on Fat "number" at bounding box center [932, 301] width 188 height 33
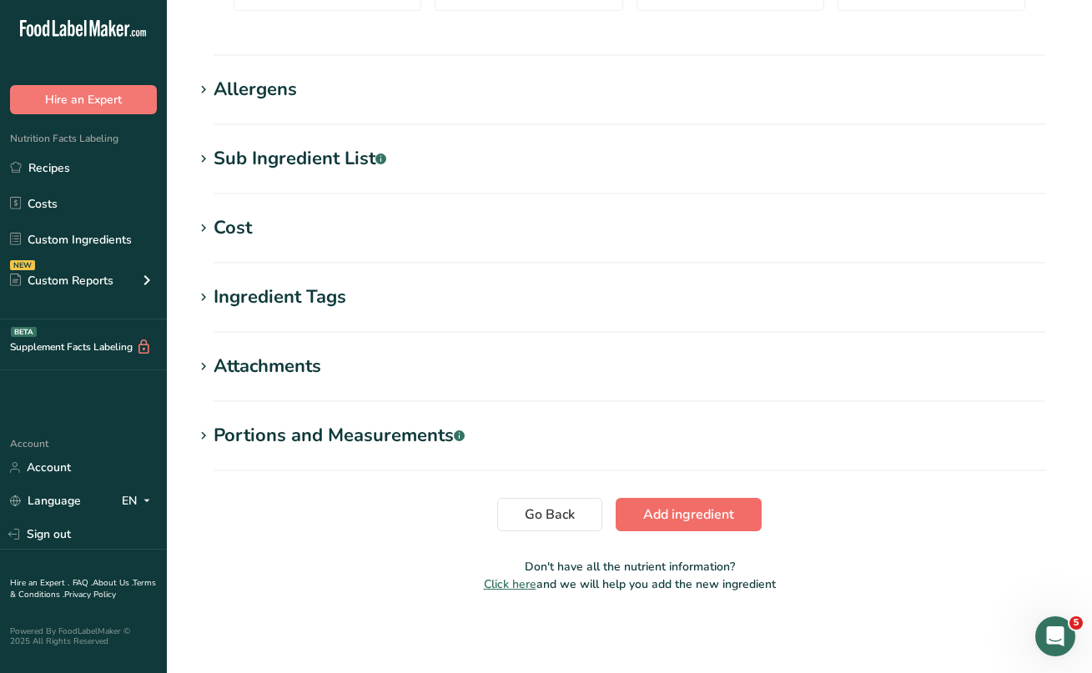
type Fat "0"
click at [697, 521] on span "Add ingredient" at bounding box center [688, 515] width 91 height 20
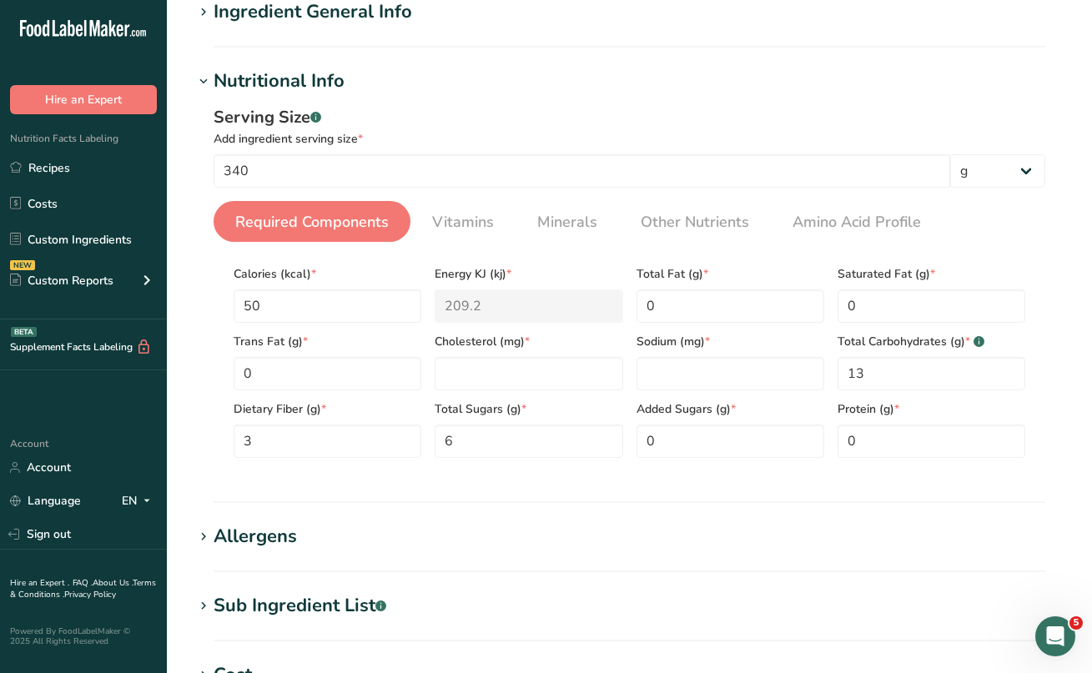
scroll to position [138, 0]
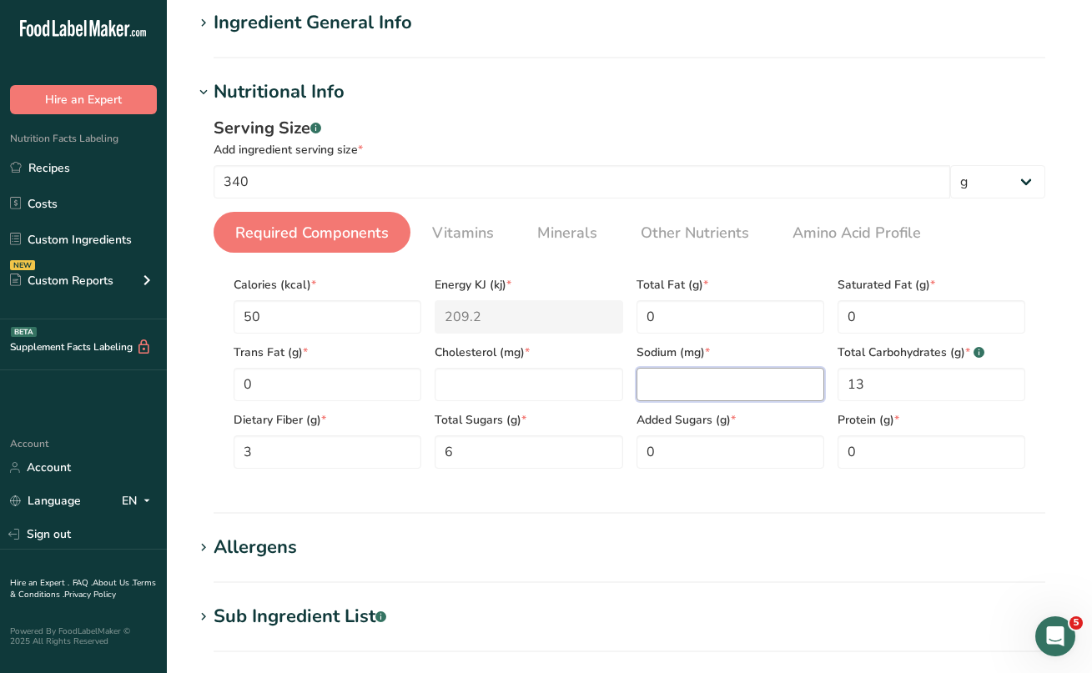
click at [658, 379] on input "number" at bounding box center [731, 384] width 188 height 33
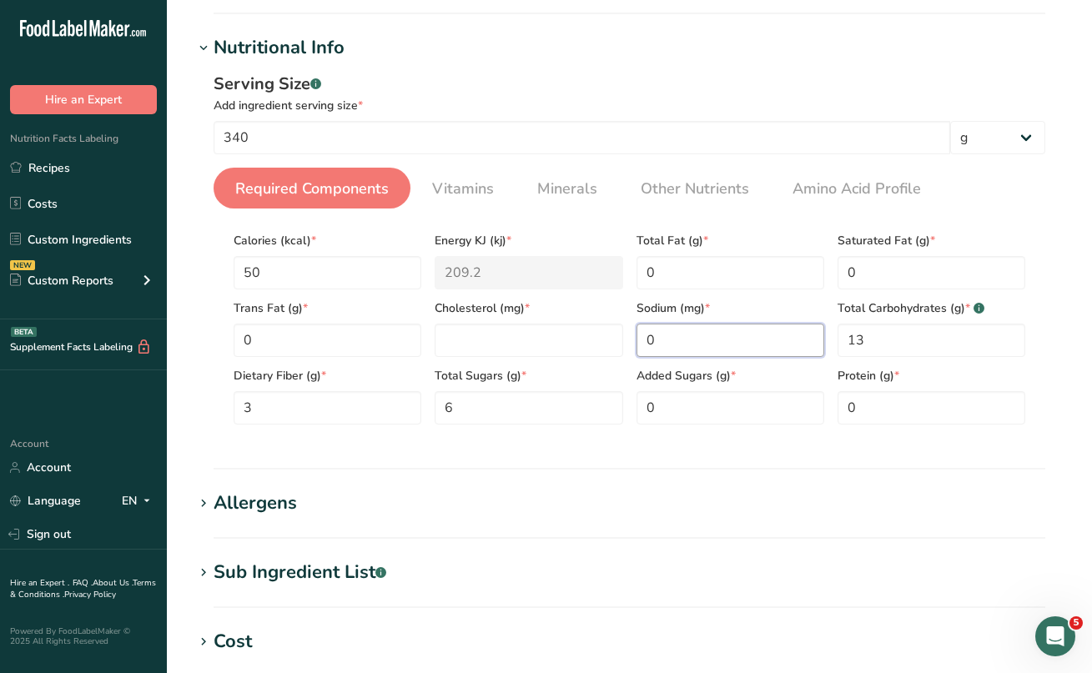
scroll to position [182, 0]
type input "0"
click at [481, 333] on input "number" at bounding box center [529, 340] width 188 height 33
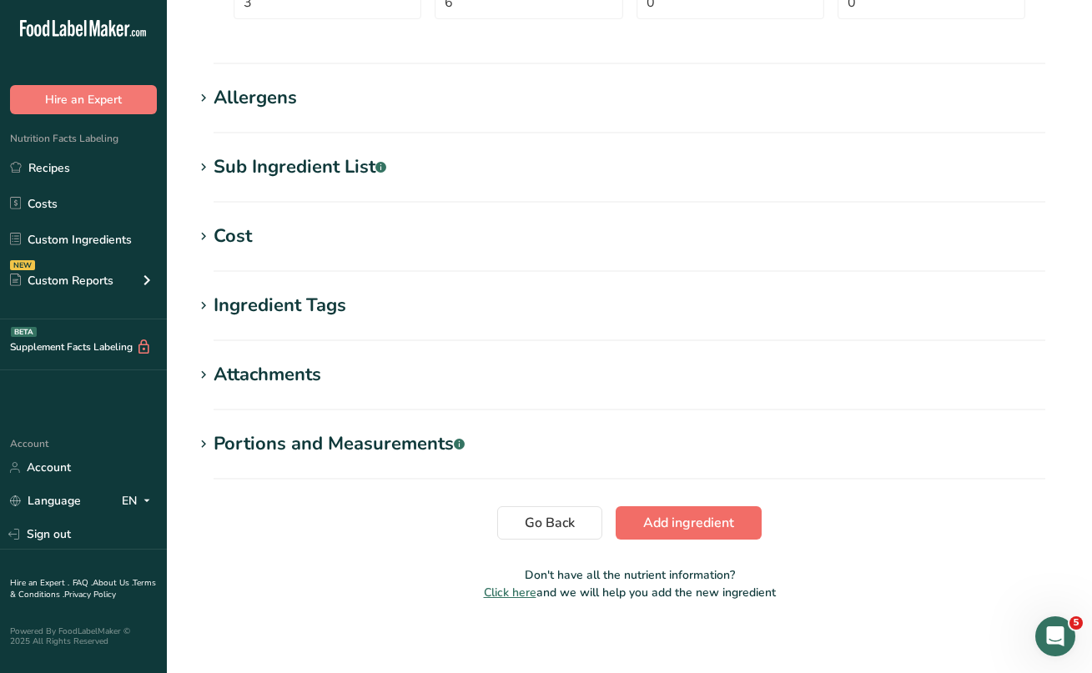
type input "0"
click at [650, 520] on span "Add ingredient" at bounding box center [688, 523] width 91 height 20
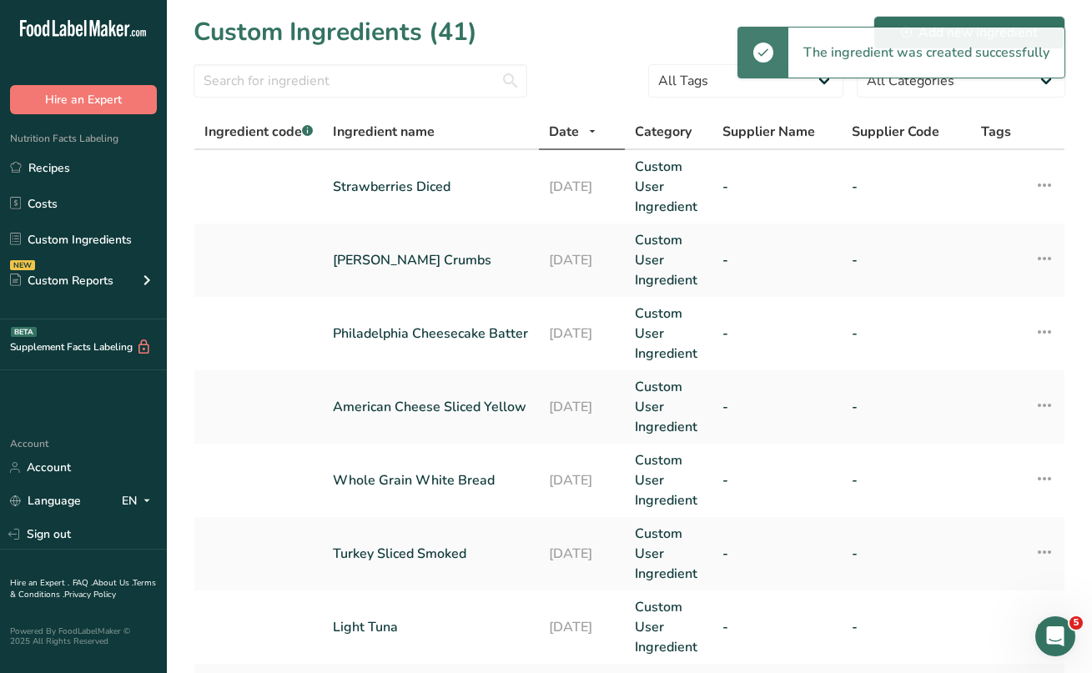
click at [615, 70] on form "All Tags Source of Antioxidants [MEDICAL_DATA] Effect Source of Omega 3 Plant-b…" at bounding box center [630, 85] width 872 height 43
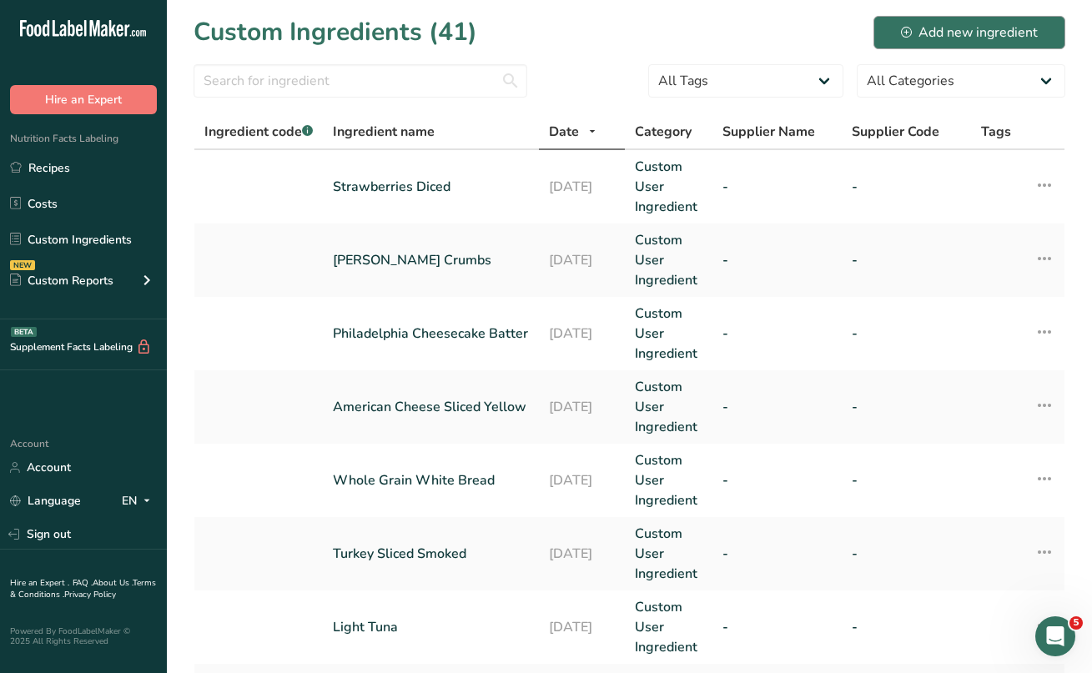
click at [939, 39] on div "Add new ingredient" at bounding box center [969, 33] width 137 height 20
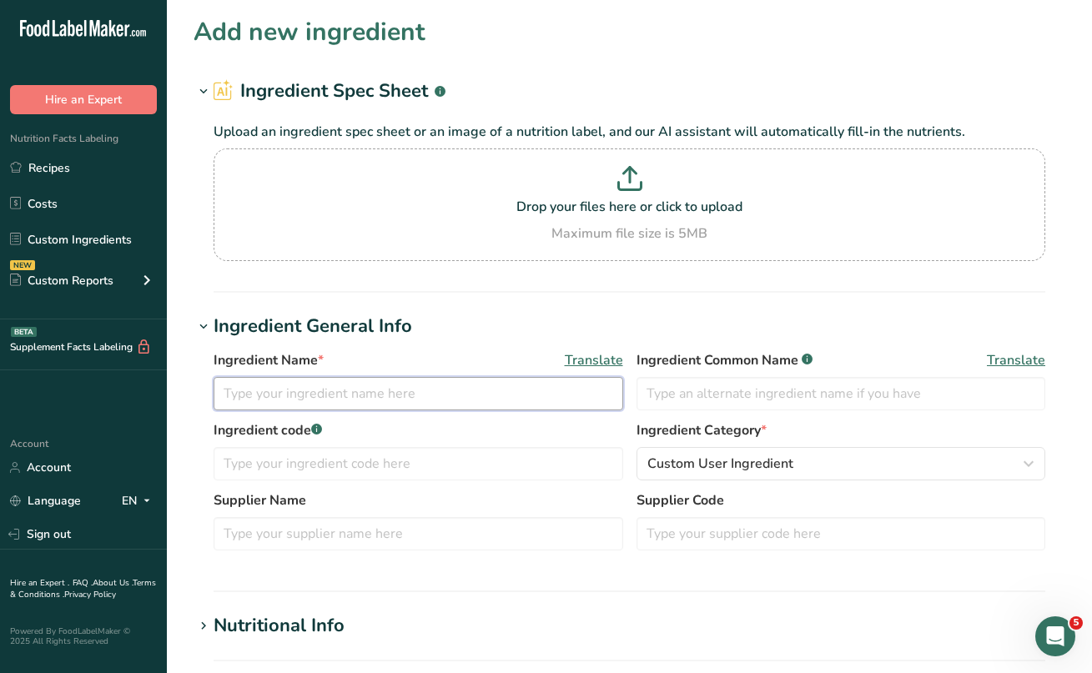
click at [314, 396] on input "text" at bounding box center [419, 393] width 410 height 33
type input "Blueberry"
click at [389, 434] on label "Ingredient code .a-a{fill:#347362;}.b-a{fill:#fff;}" at bounding box center [419, 430] width 410 height 20
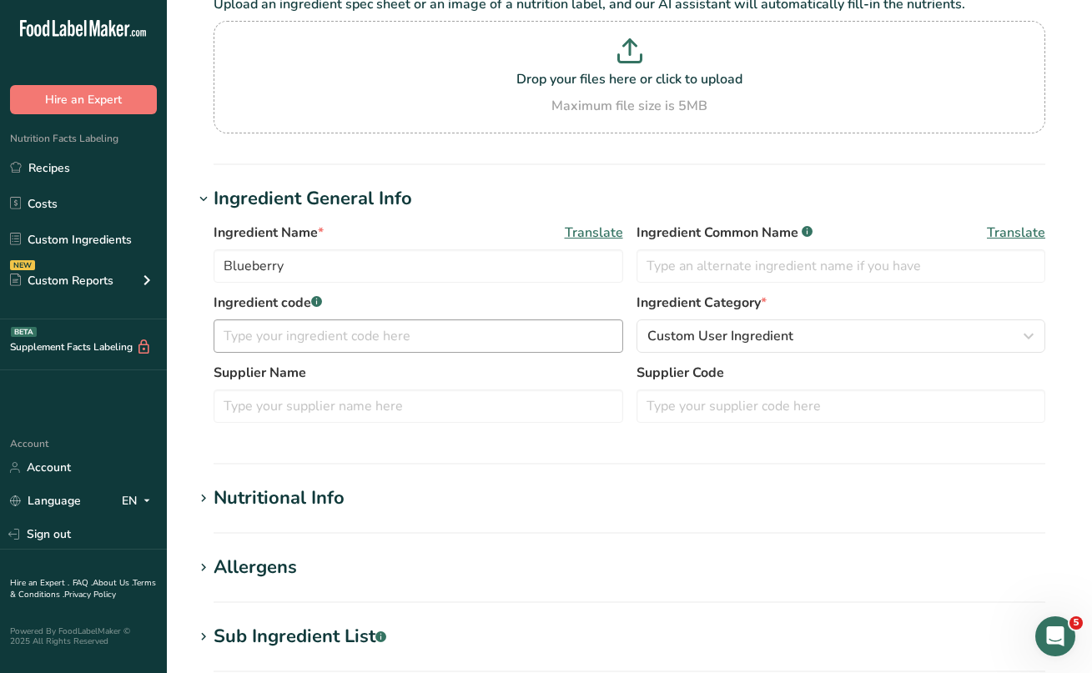
scroll to position [192, 0]
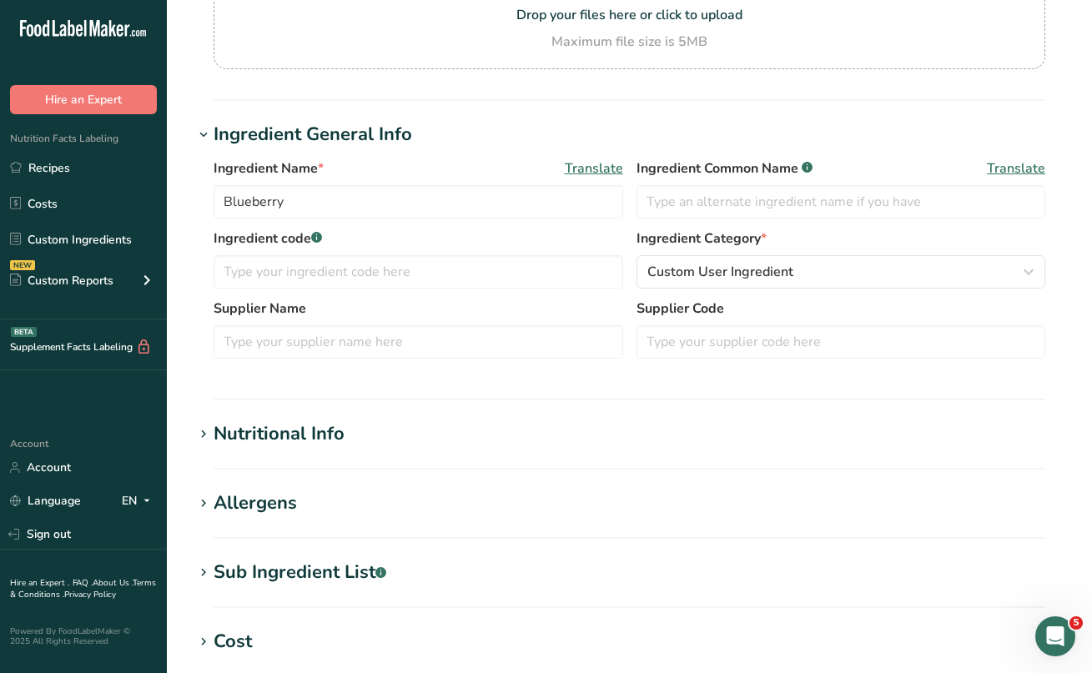
click at [202, 434] on icon at bounding box center [203, 434] width 15 height 23
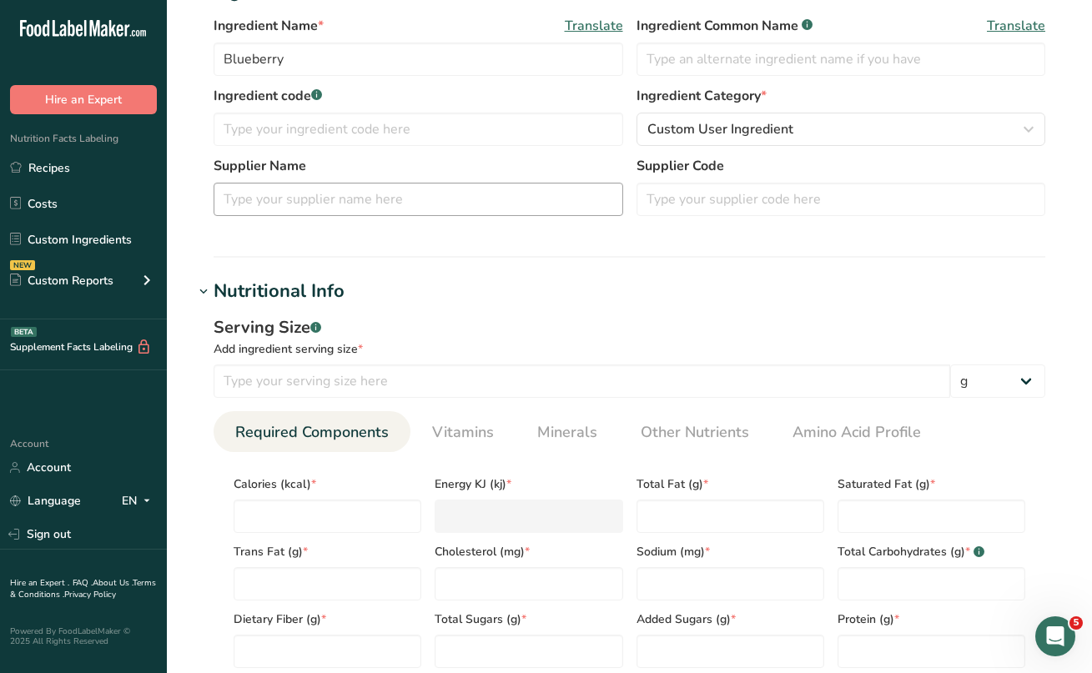
scroll to position [552, 1]
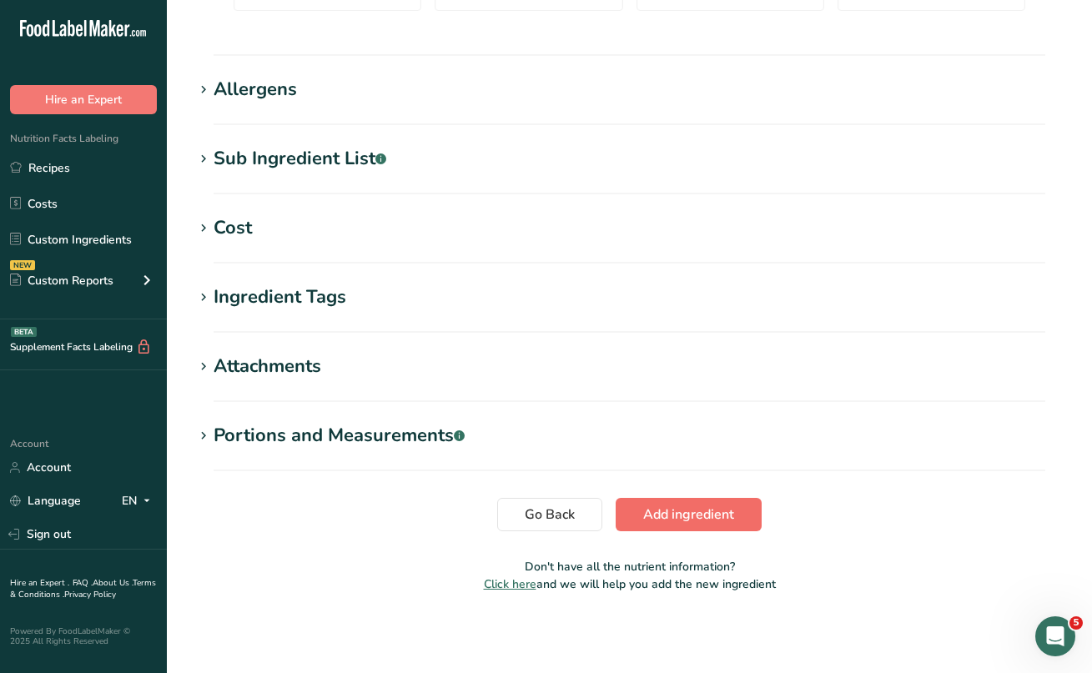
click at [672, 508] on span "Add ingredient" at bounding box center [688, 515] width 91 height 20
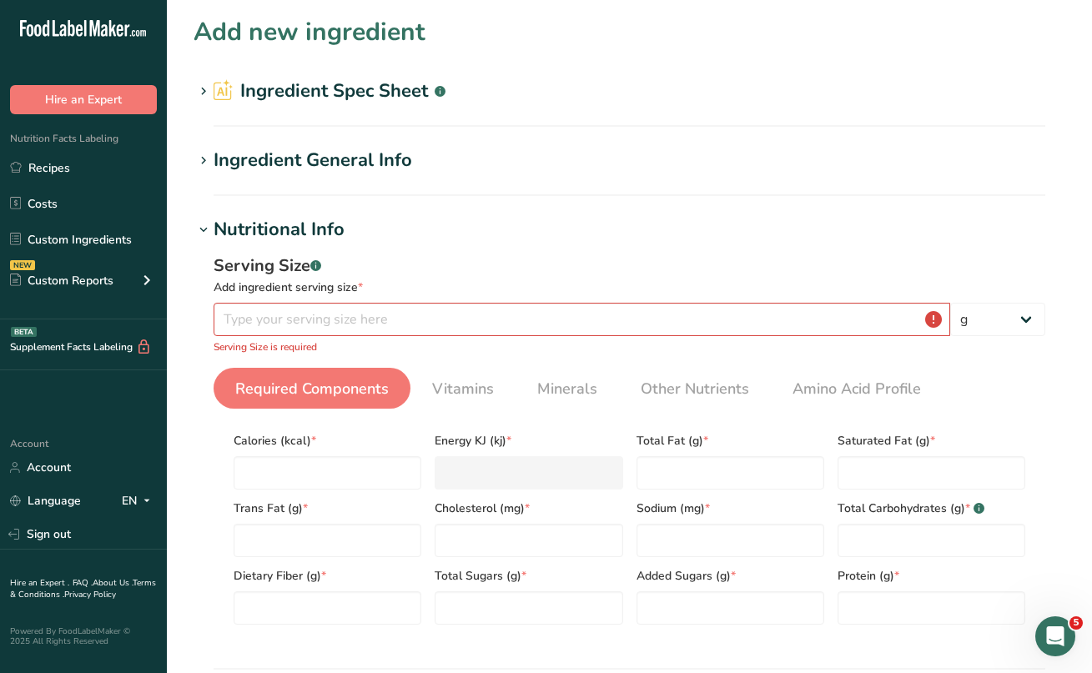
scroll to position [0, 0]
click at [60, 242] on link "Custom Ingredients" at bounding box center [83, 240] width 167 height 32
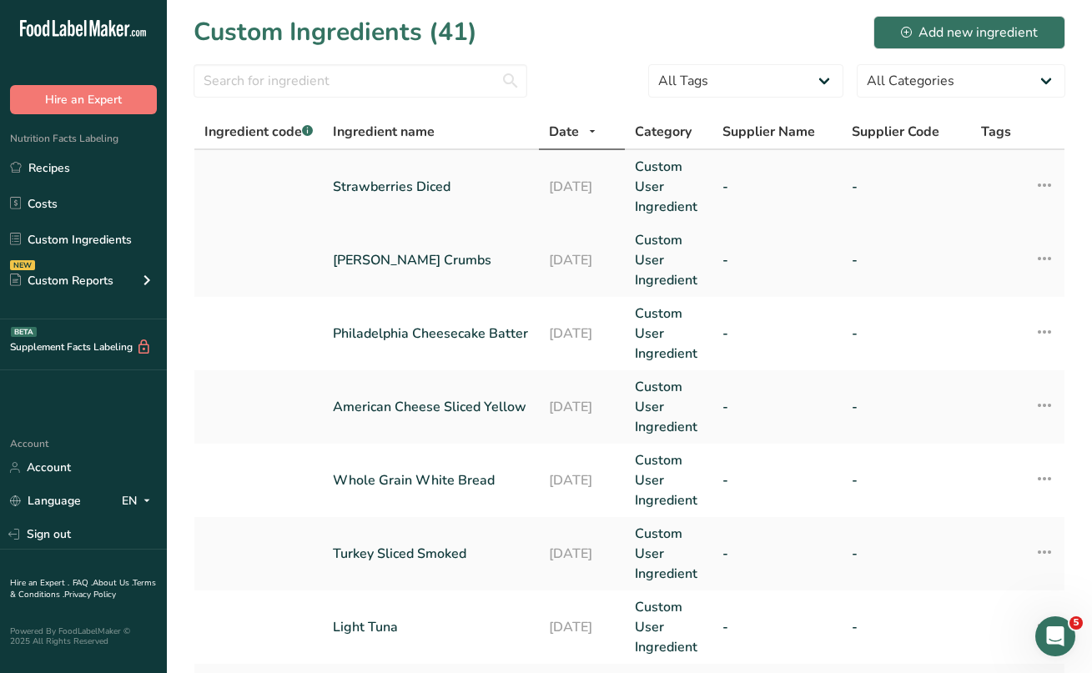
click at [422, 189] on link "Strawberries Diced" at bounding box center [431, 187] width 196 height 20
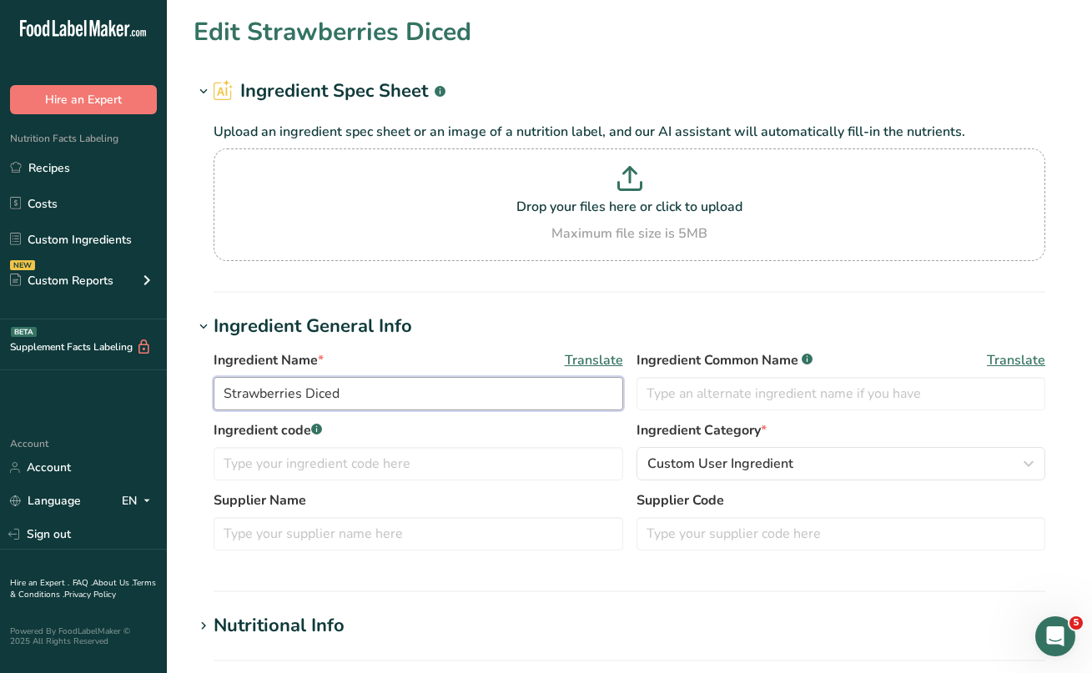
click at [300, 395] on input "Strawberries Diced" at bounding box center [419, 393] width 410 height 33
click at [396, 440] on label "Ingredient code .a-a{fill:#347362;}.b-a{fill:#fff;}" at bounding box center [419, 430] width 410 height 20
click at [300, 390] on input "Strawberry Diced" at bounding box center [419, 393] width 410 height 33
type input "Strawberry Diced"
click at [359, 441] on div "Ingredient code .a-a{fill:#347362;}.b-a{fill:#fff;}" at bounding box center [419, 450] width 410 height 60
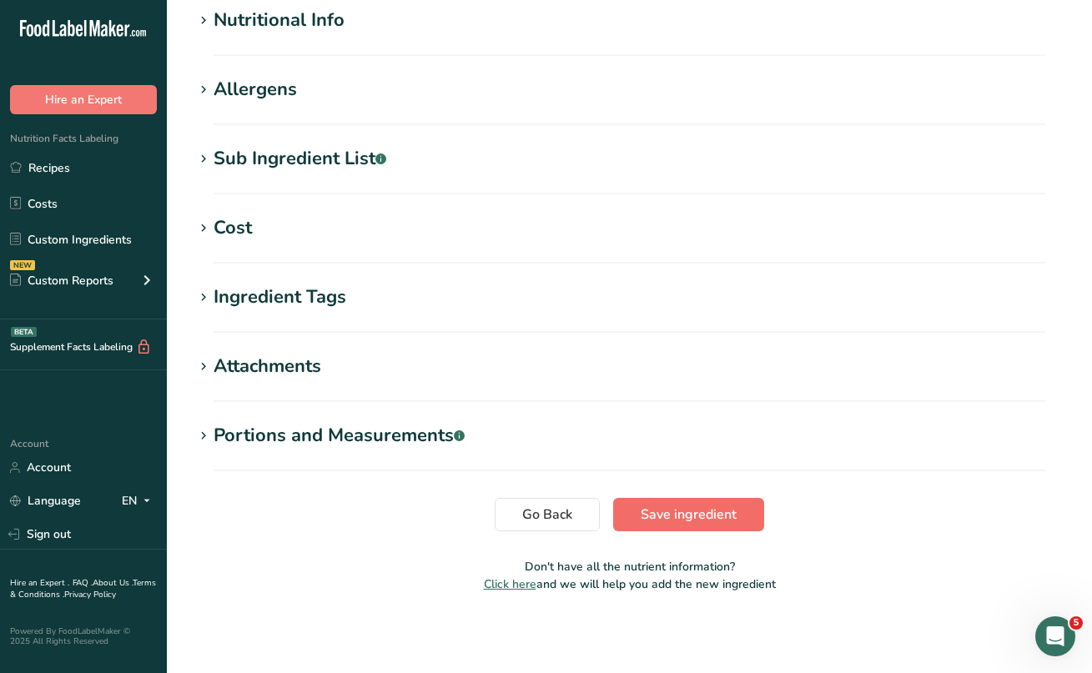
click at [656, 520] on span "Save ingredient" at bounding box center [689, 515] width 96 height 20
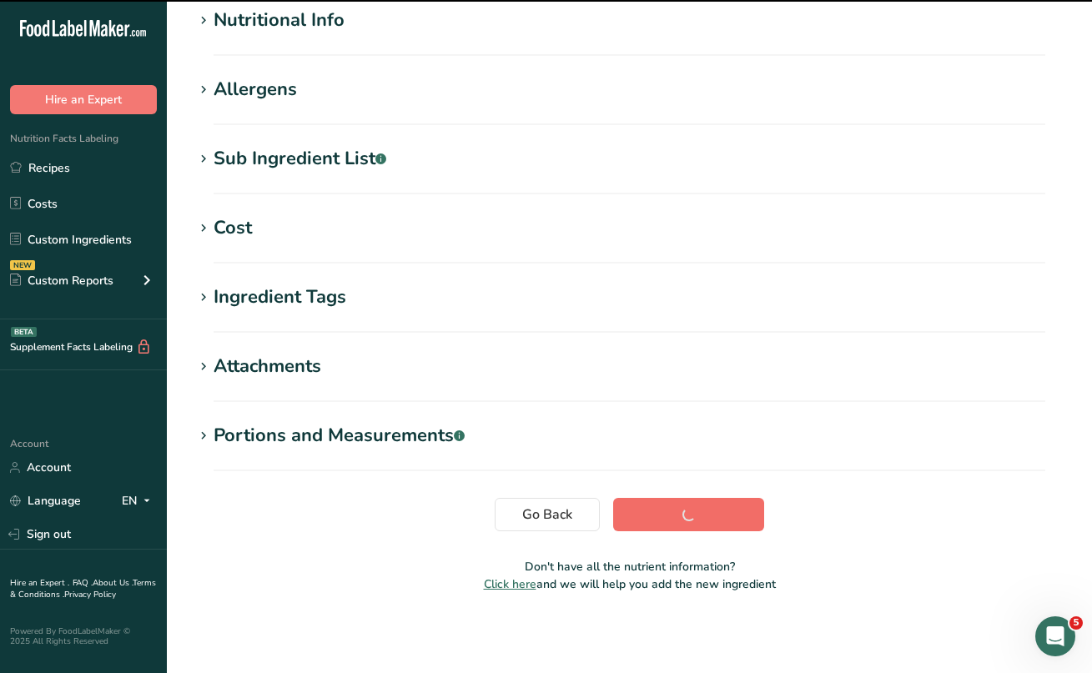
scroll to position [209, 0]
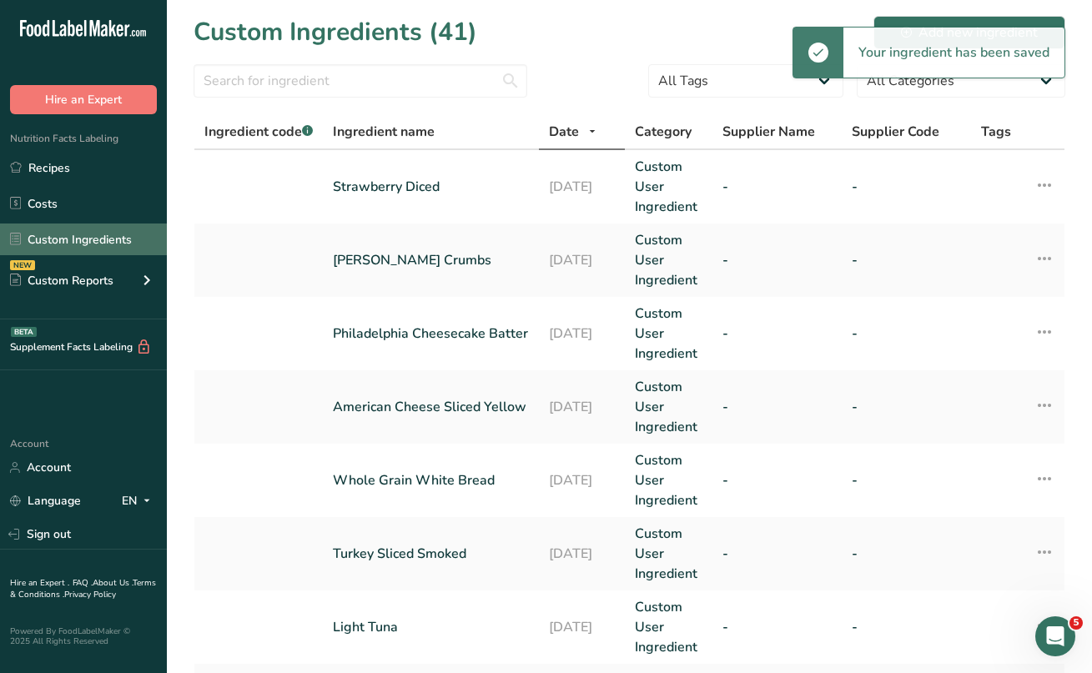
click at [141, 234] on link "Custom Ingredients" at bounding box center [83, 240] width 167 height 32
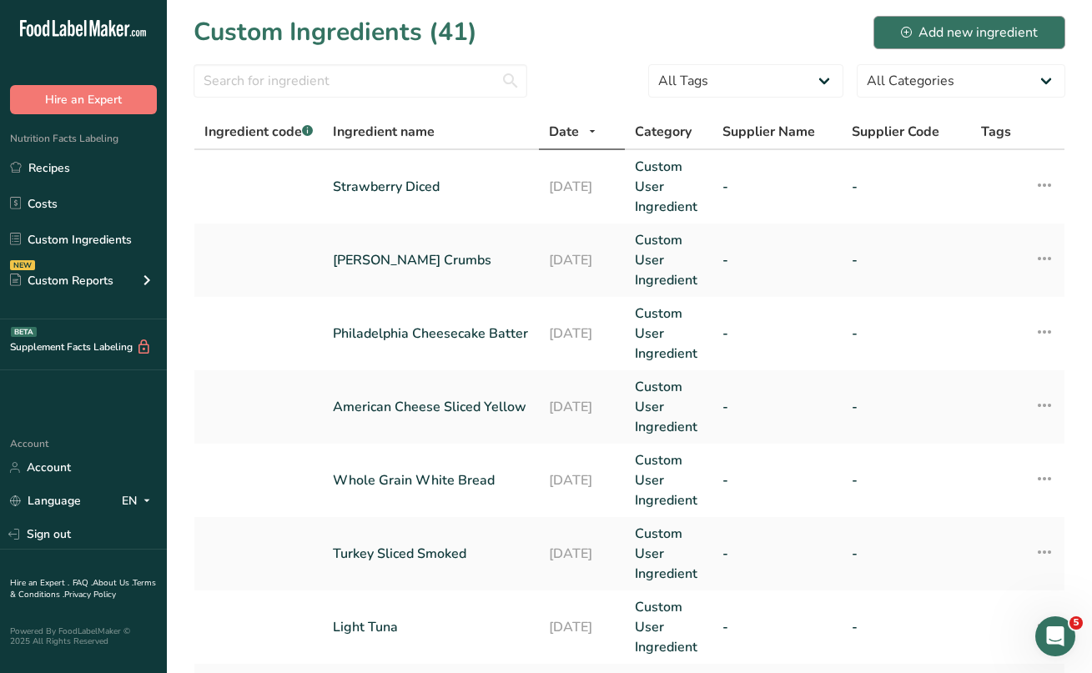
click at [966, 24] on div "Add new ingredient" at bounding box center [969, 33] width 137 height 20
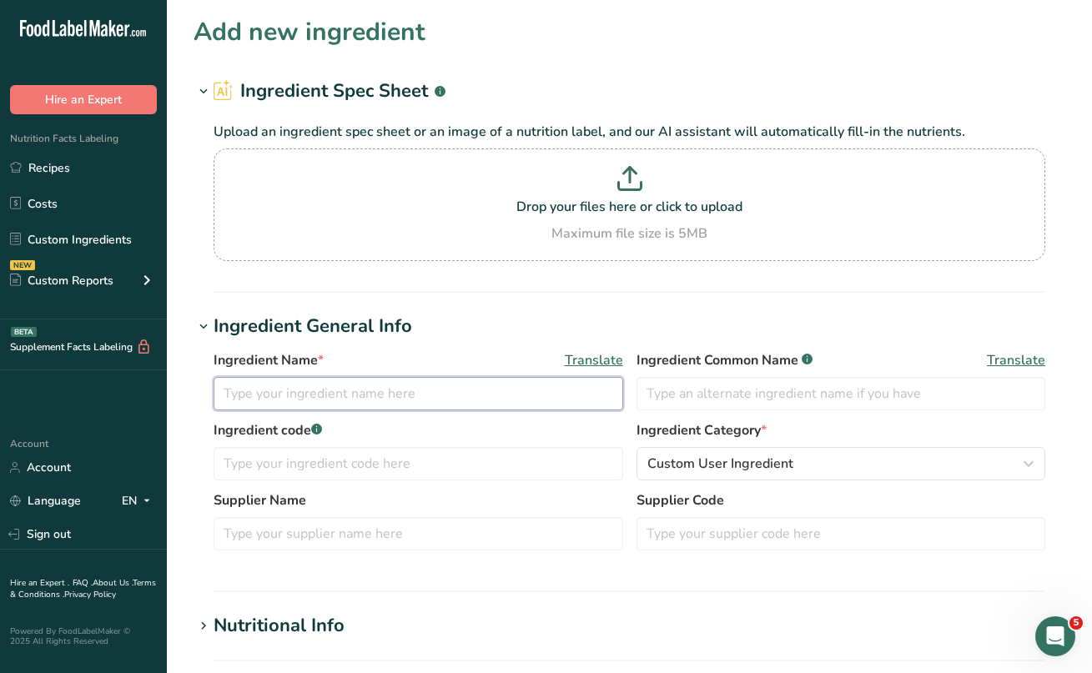
click at [356, 396] on input "text" at bounding box center [419, 393] width 410 height 33
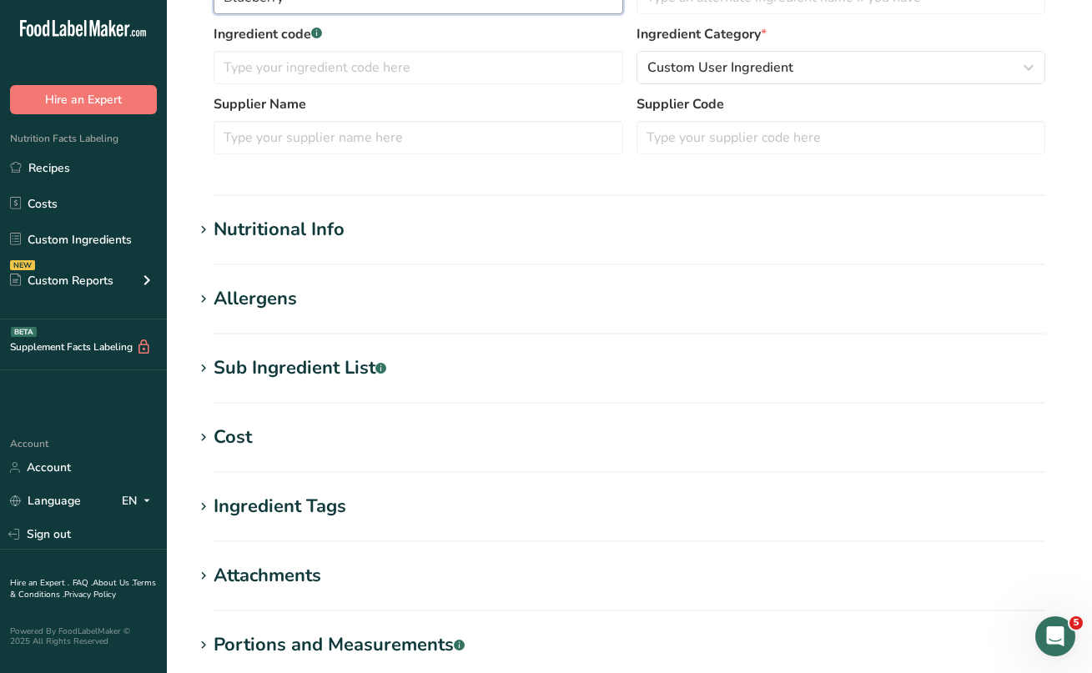
scroll to position [407, 0]
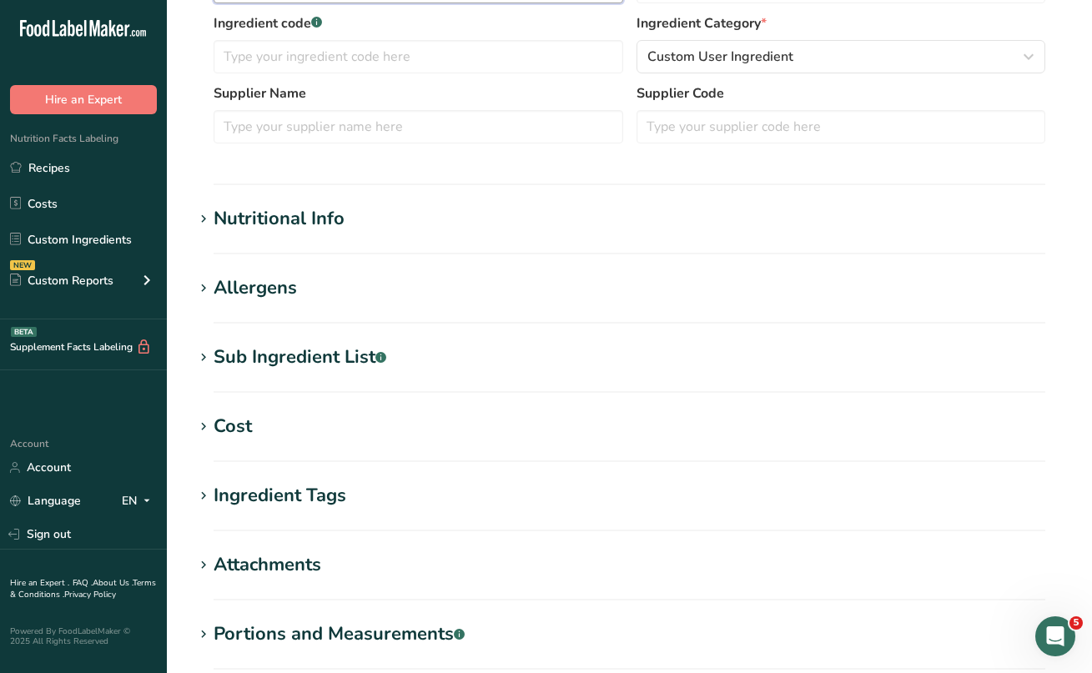
type input "Blueberry"
click at [208, 220] on icon at bounding box center [203, 219] width 15 height 23
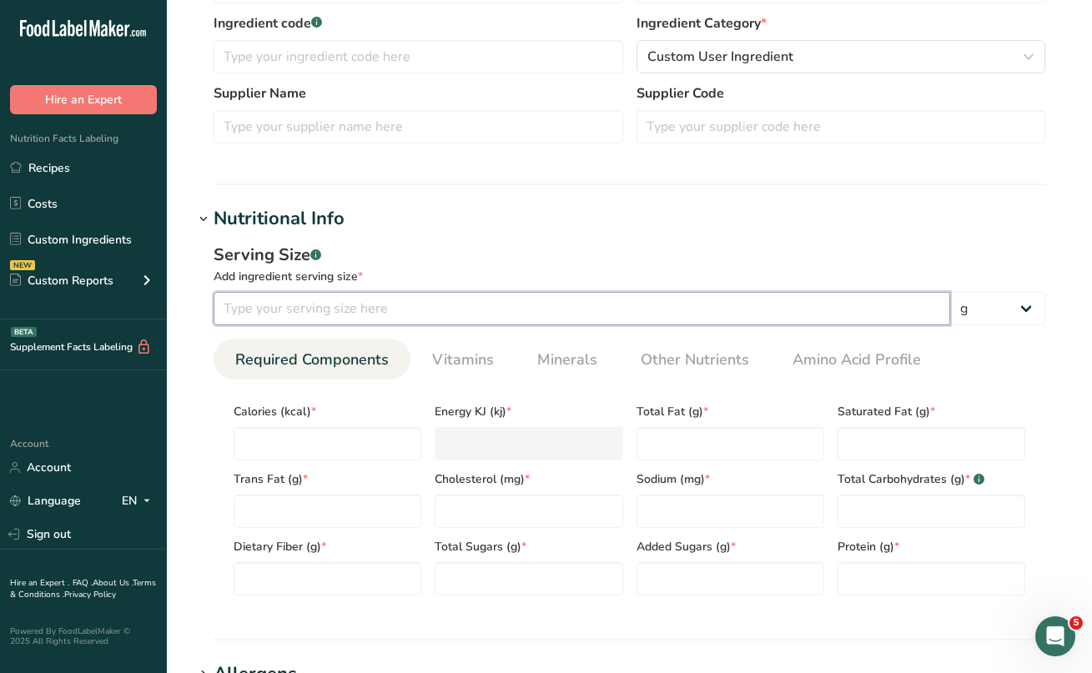
click at [263, 309] on input "number" at bounding box center [582, 308] width 737 height 33
type input "68"
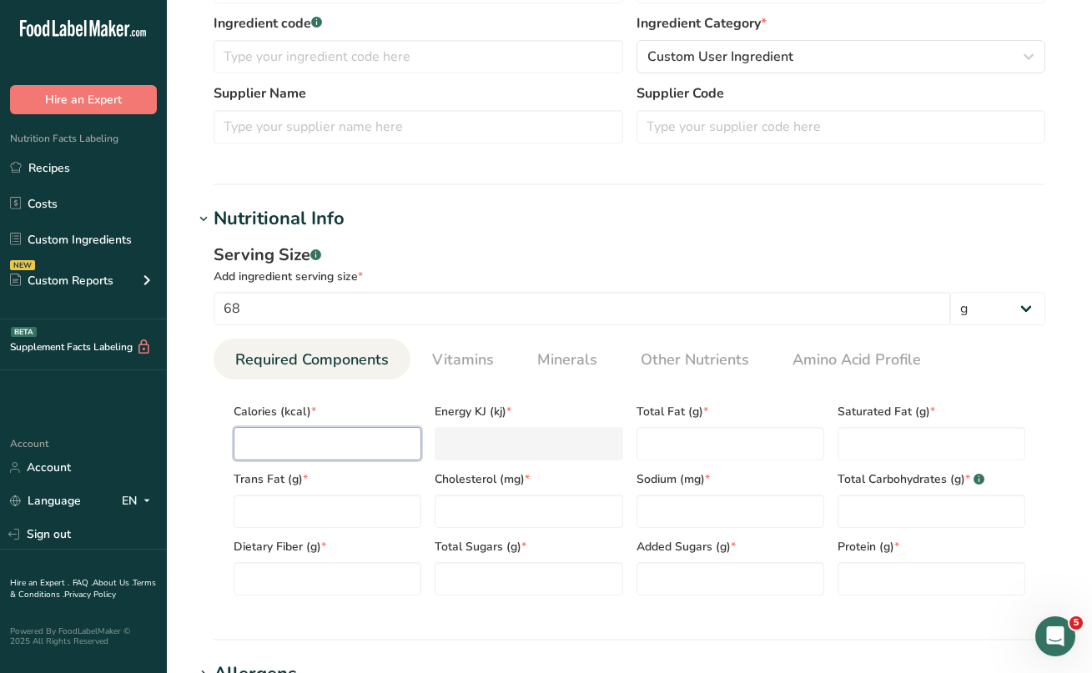
click at [278, 441] on input "number" at bounding box center [328, 443] width 188 height 33
type input "3"
type KJ "12.6"
type input "39"
type KJ "163.2"
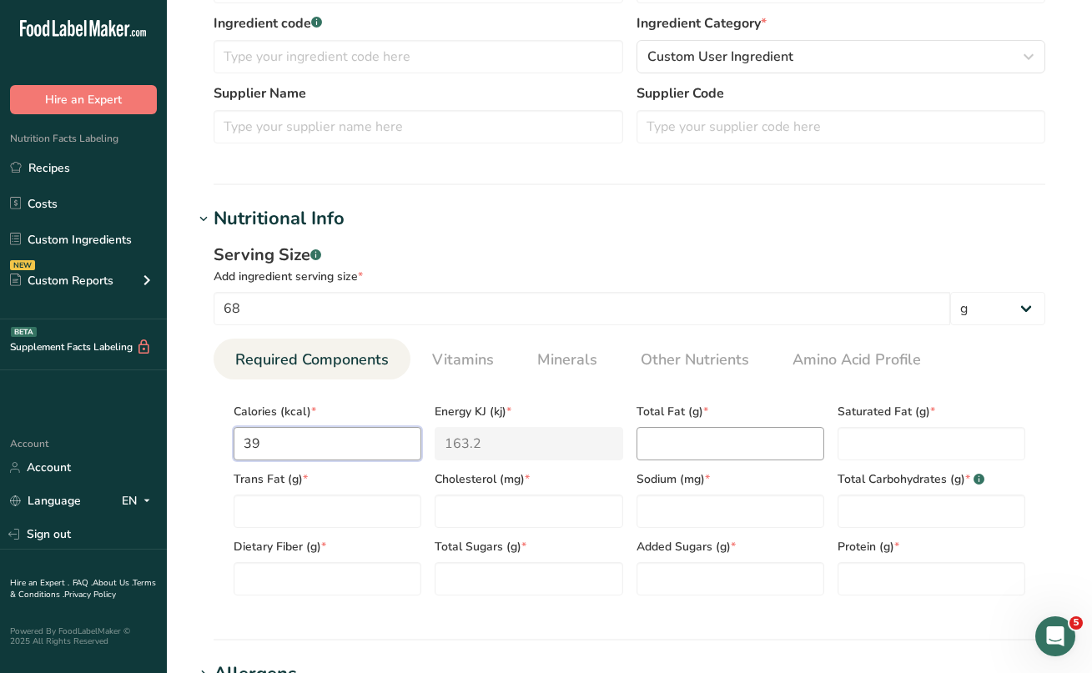
type input "39"
click at [657, 443] on Fat "number" at bounding box center [731, 443] width 188 height 33
type Fat "0.2"
click at [865, 449] on Fat "number" at bounding box center [932, 443] width 188 height 33
type Fat "0"
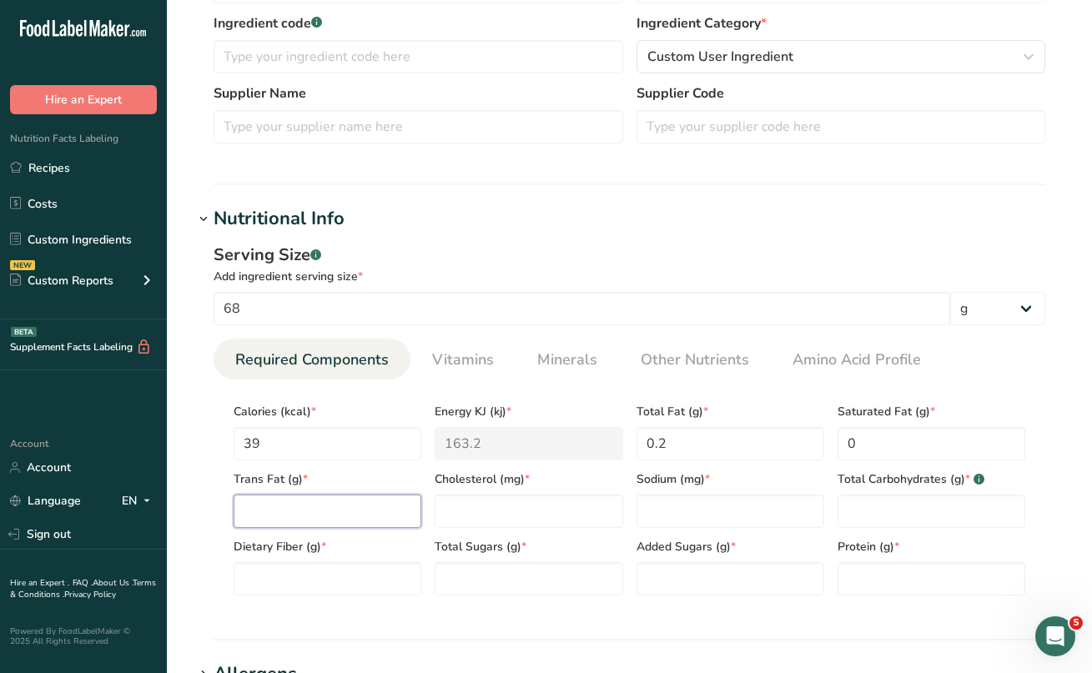
click at [410, 506] on Fat "number" at bounding box center [328, 511] width 188 height 33
type Fat "0"
click at [521, 501] on input "number" at bounding box center [529, 511] width 188 height 33
type input "0"
click at [667, 504] on input "number" at bounding box center [731, 511] width 188 height 33
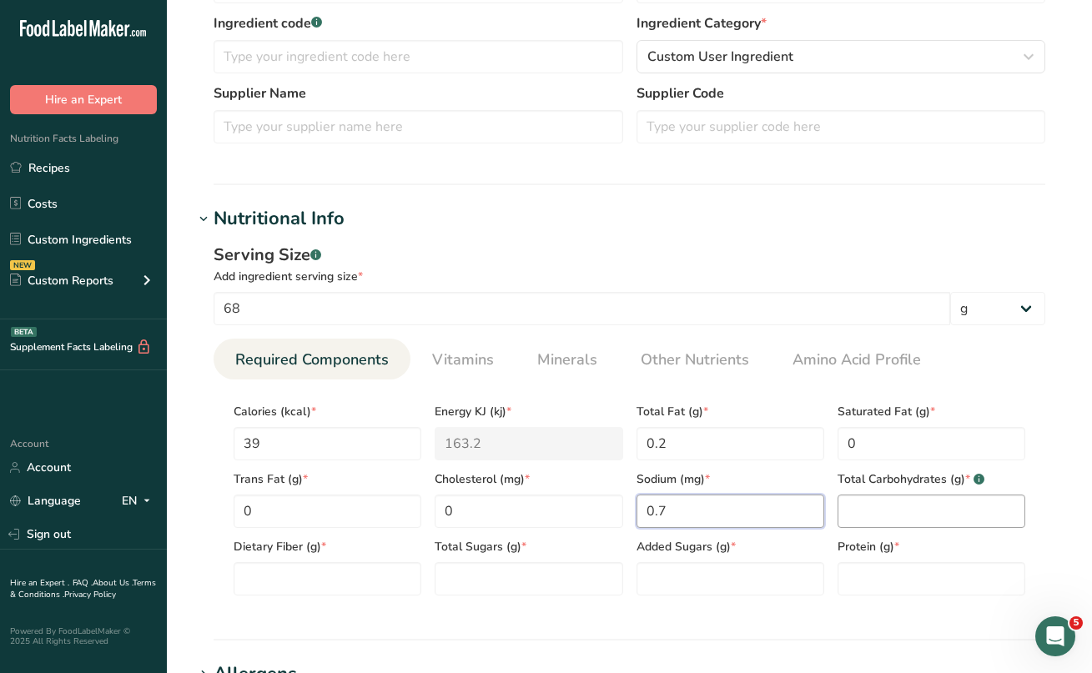
type input "0.7"
click at [849, 511] on Carbohydrates "number" at bounding box center [932, 511] width 188 height 33
type Carbohydrates "9.9"
click at [364, 587] on Fiber "number" at bounding box center [328, 578] width 188 height 33
type Fiber "1.6"
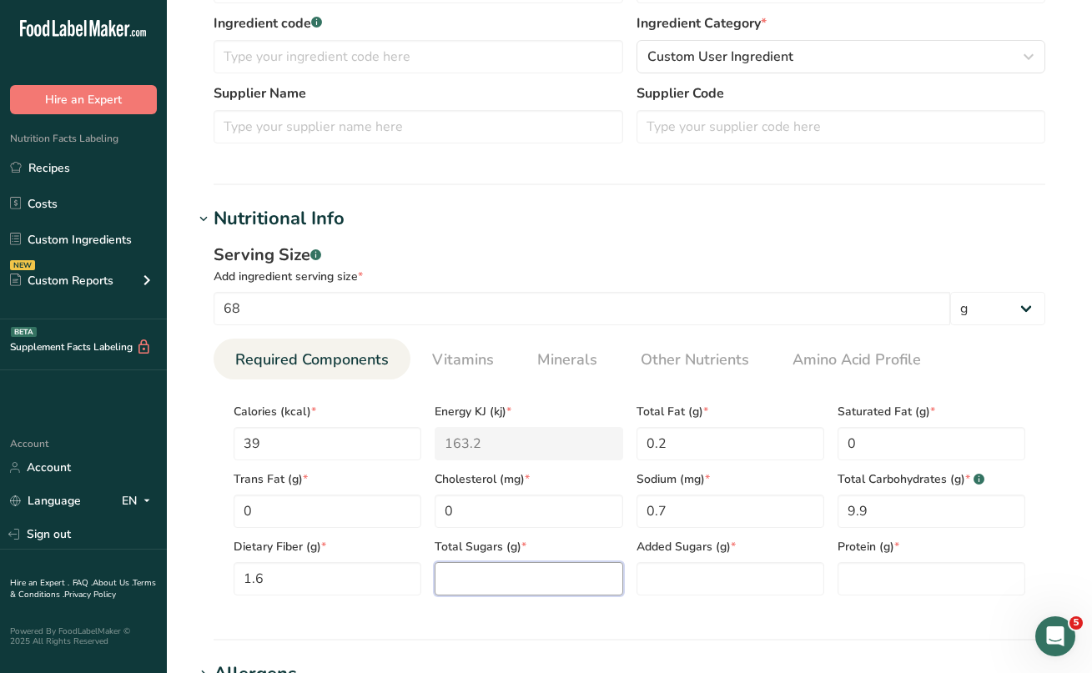
click at [493, 582] on Sugars "number" at bounding box center [529, 578] width 188 height 33
type Sugars "6.8"
click at [713, 573] on Sugars "number" at bounding box center [731, 578] width 188 height 33
type Sugars "0"
click at [932, 595] on input "number" at bounding box center [932, 578] width 188 height 33
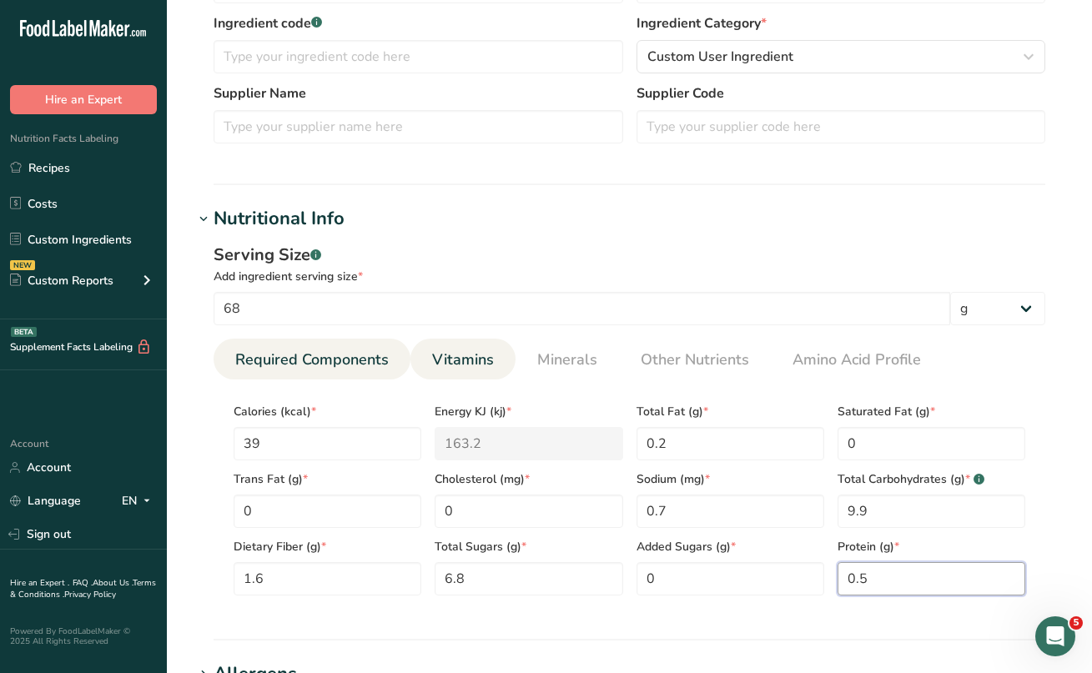
type input "0.5"
click at [461, 367] on span "Vitamins" at bounding box center [463, 360] width 62 height 23
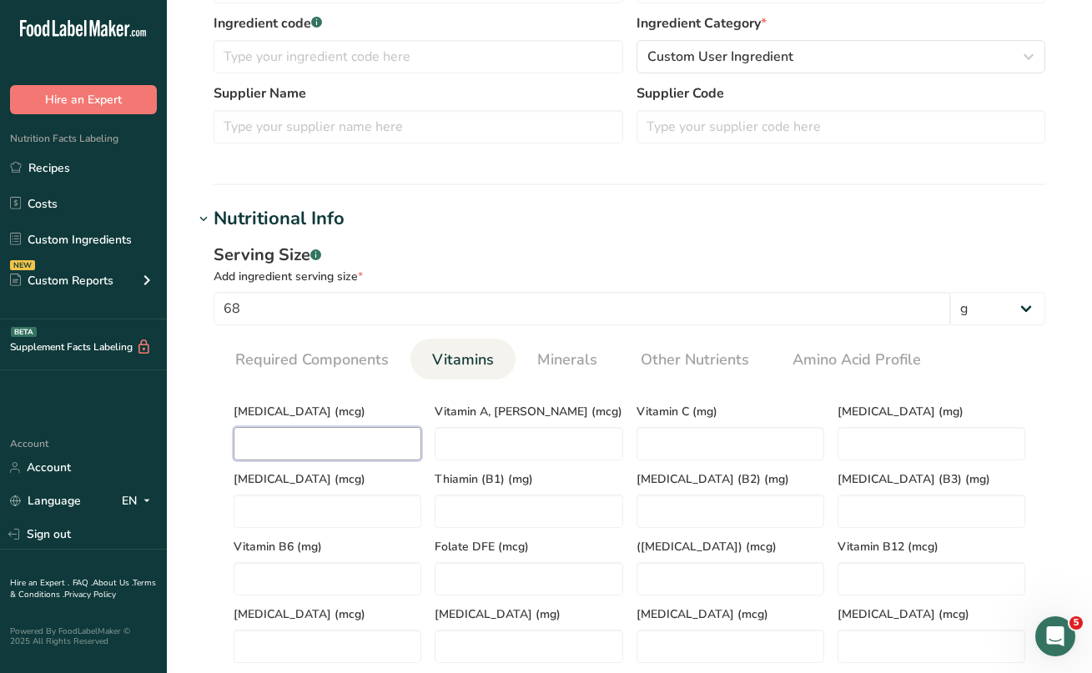
click at [364, 441] on D "number" at bounding box center [328, 443] width 188 height 33
type D "0"
click at [558, 362] on span "Minerals" at bounding box center [567, 360] width 60 height 23
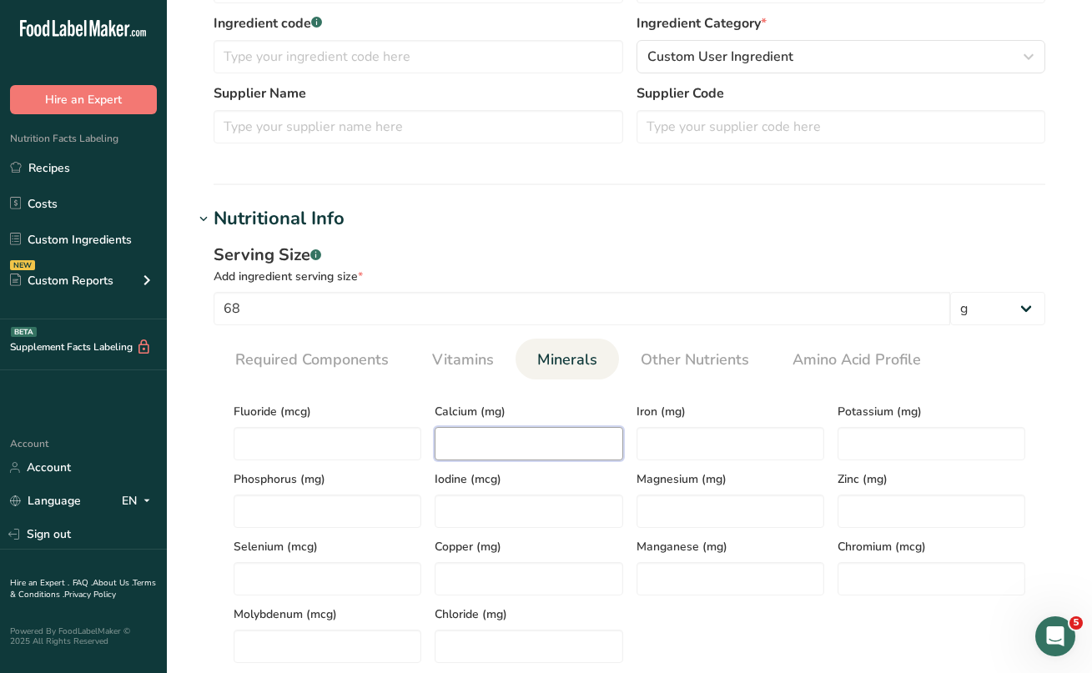
click at [559, 444] on input "number" at bounding box center [529, 443] width 188 height 33
type input "4.1"
click at [719, 453] on input "number" at bounding box center [731, 443] width 188 height 33
type input "0.2"
click at [874, 450] on input "number" at bounding box center [932, 443] width 188 height 33
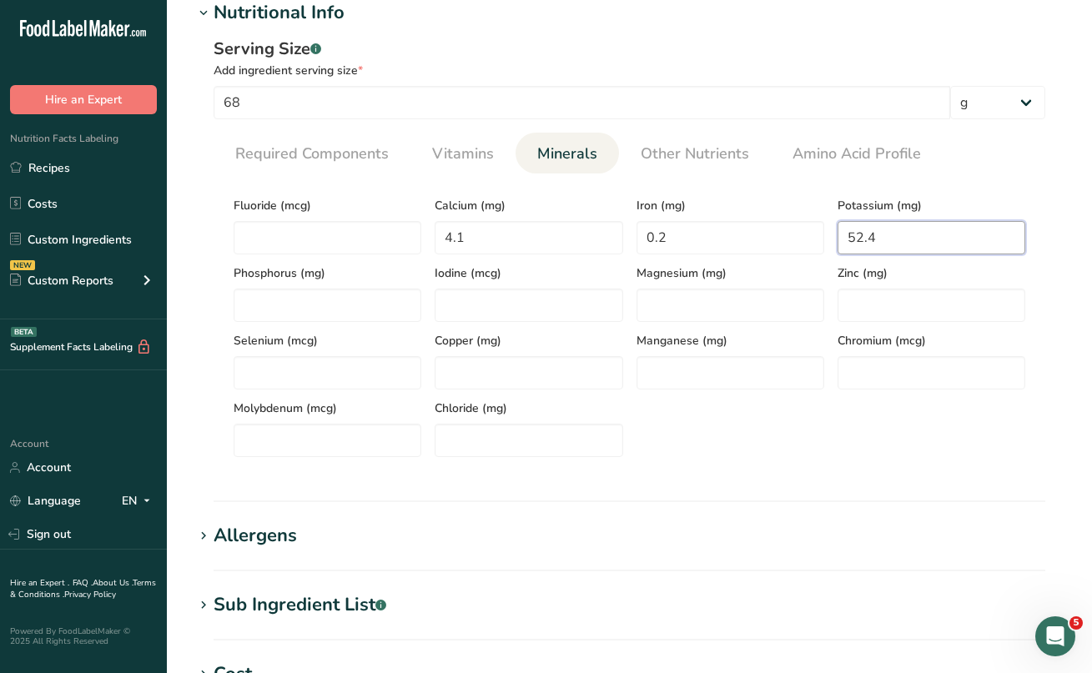
scroll to position [626, 0]
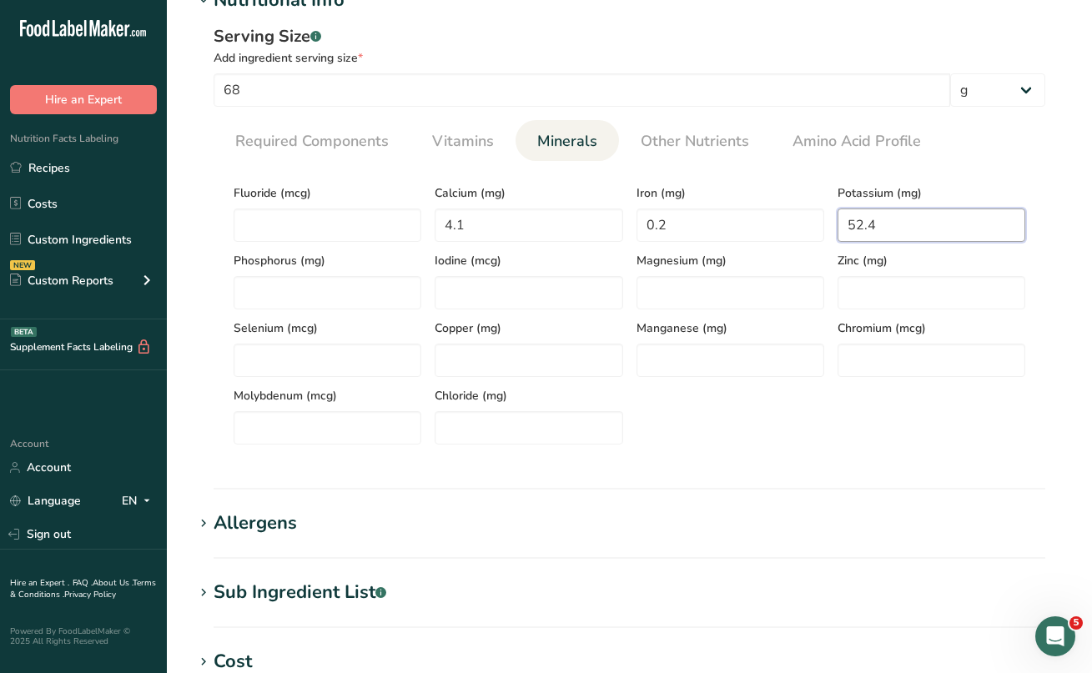
type input "52.4"
click at [206, 593] on icon at bounding box center [203, 593] width 15 height 23
click at [259, 643] on textarea at bounding box center [630, 677] width 832 height 80
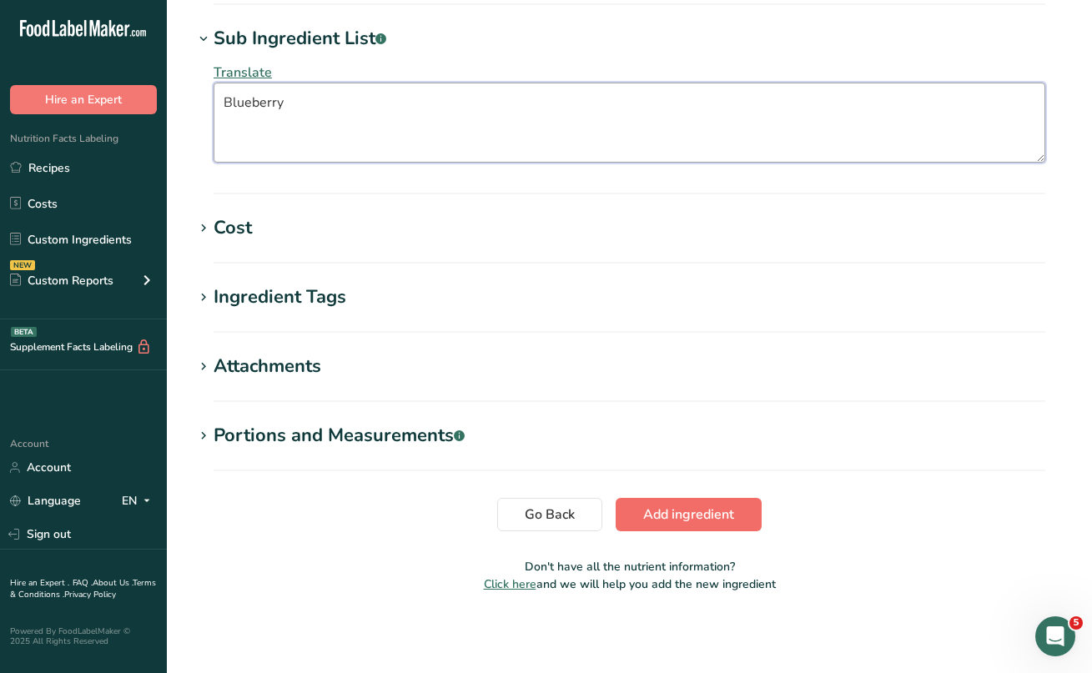
type textarea "Blueberry"
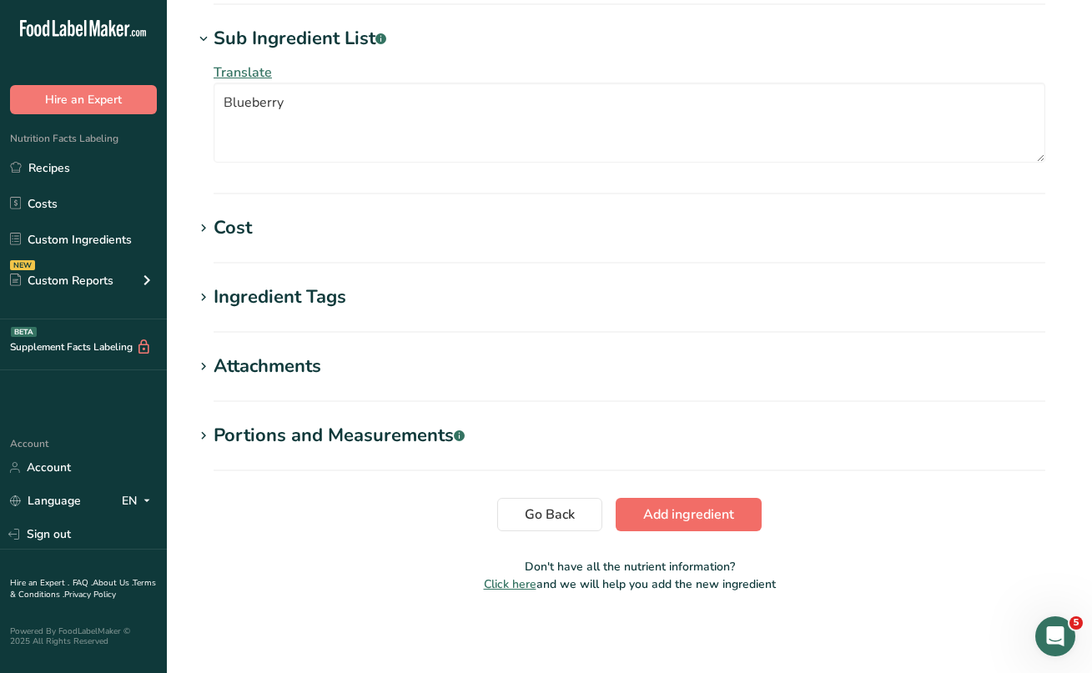
click at [684, 502] on button "Add ingredient" at bounding box center [689, 514] width 146 height 33
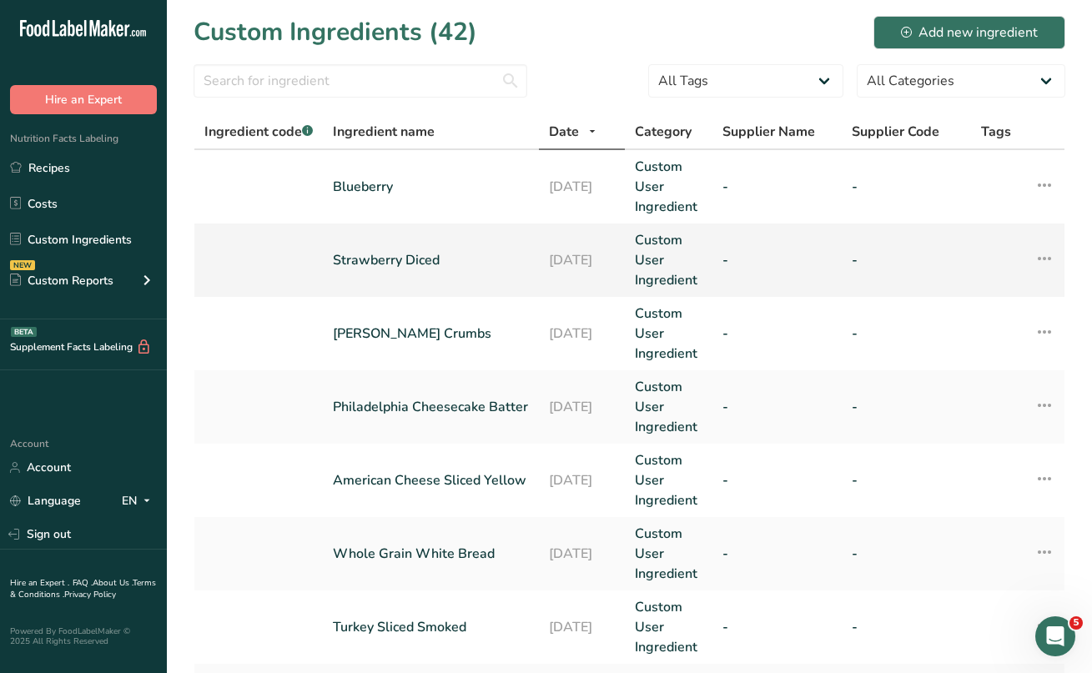
click at [385, 265] on link "Strawberry Diced" at bounding box center [431, 260] width 196 height 20
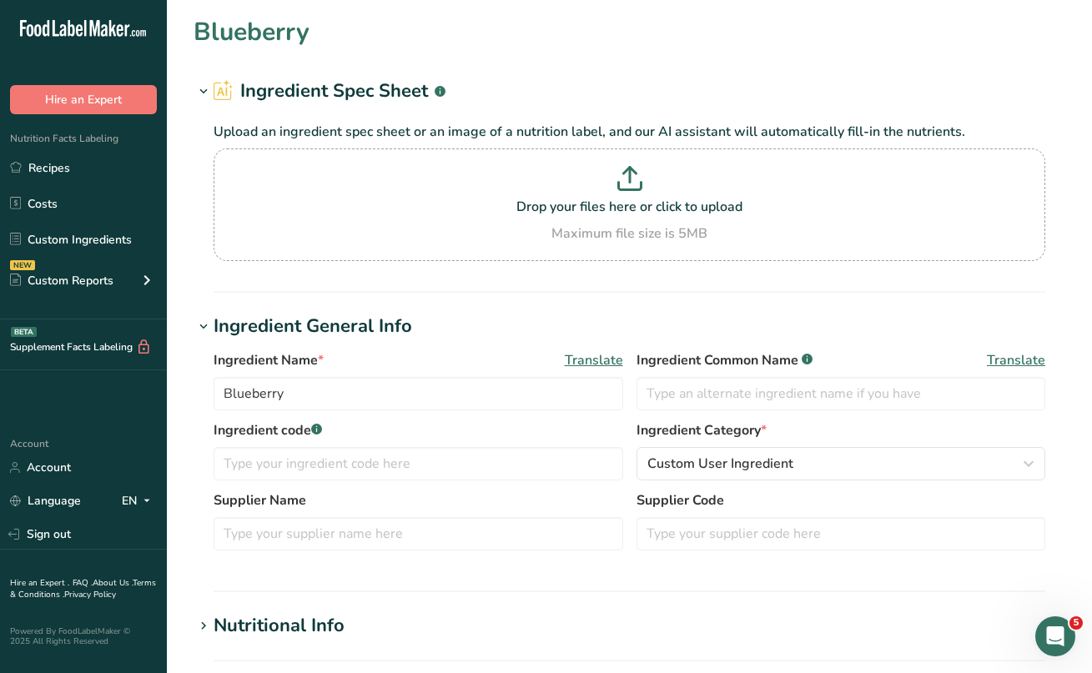
type input "Strawberry Diced"
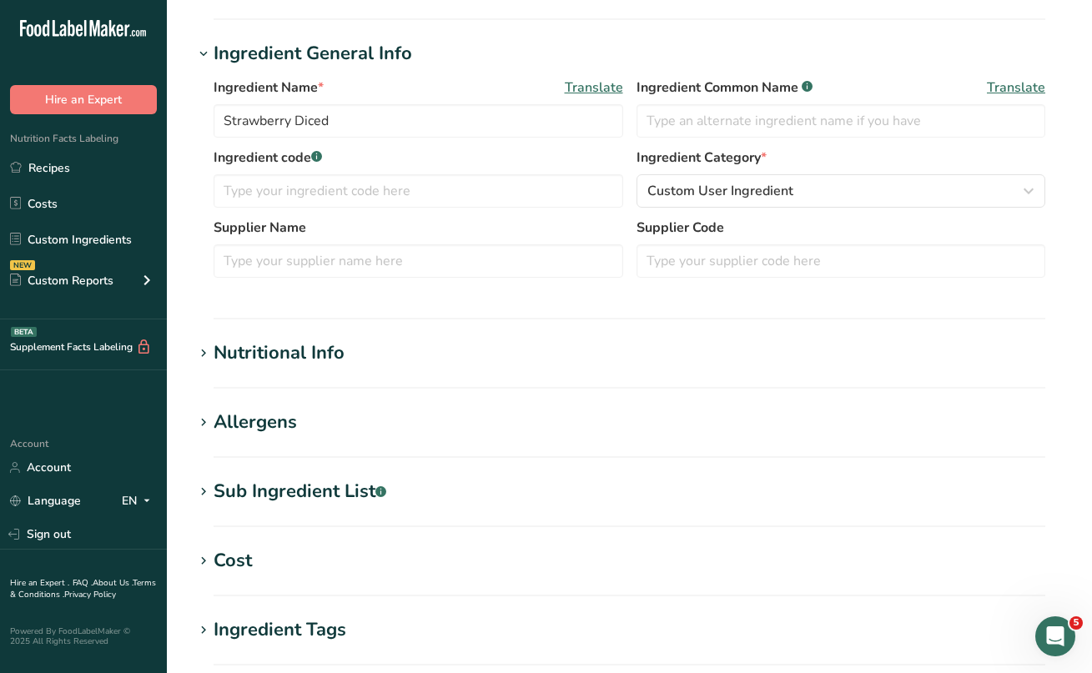
scroll to position [289, 0]
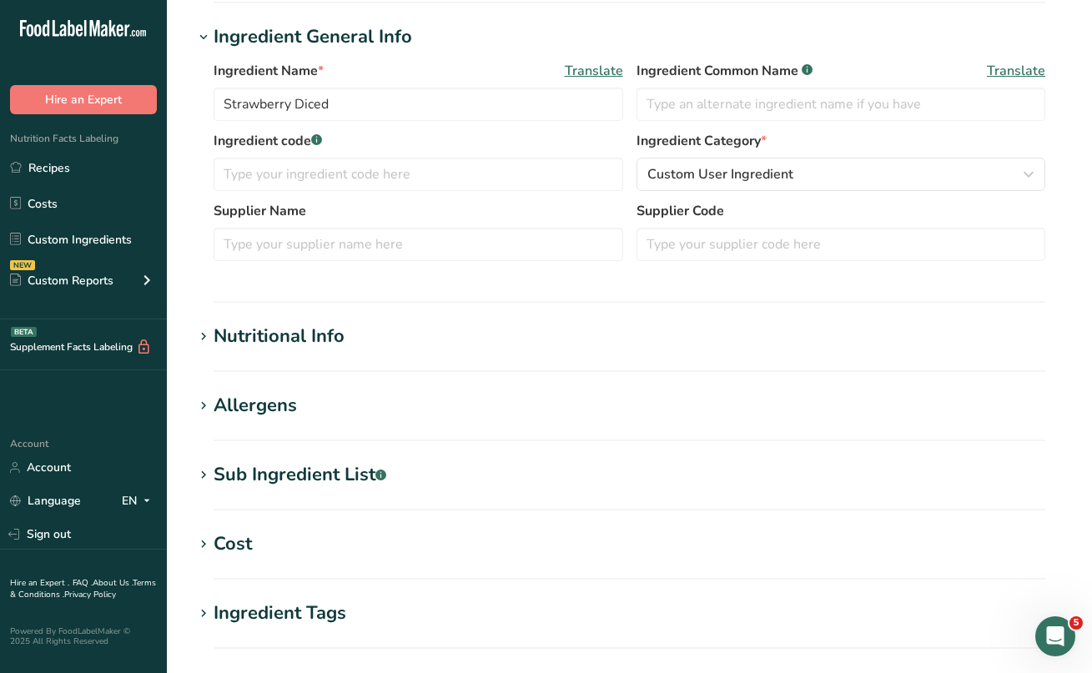
click at [204, 336] on icon at bounding box center [203, 336] width 15 height 23
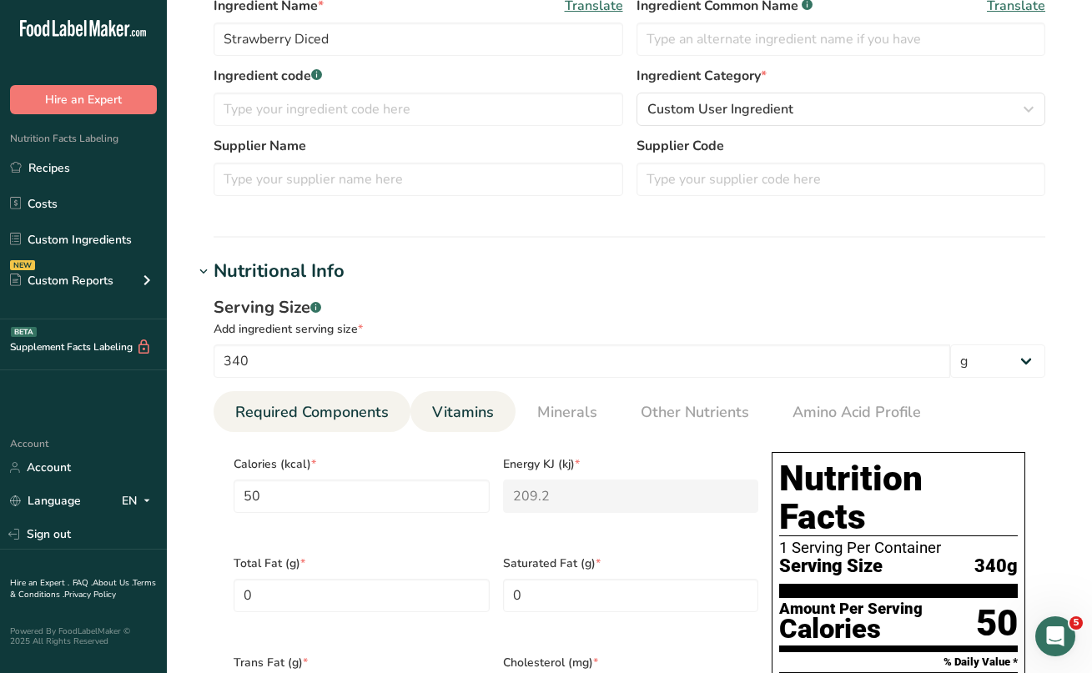
scroll to position [372, 0]
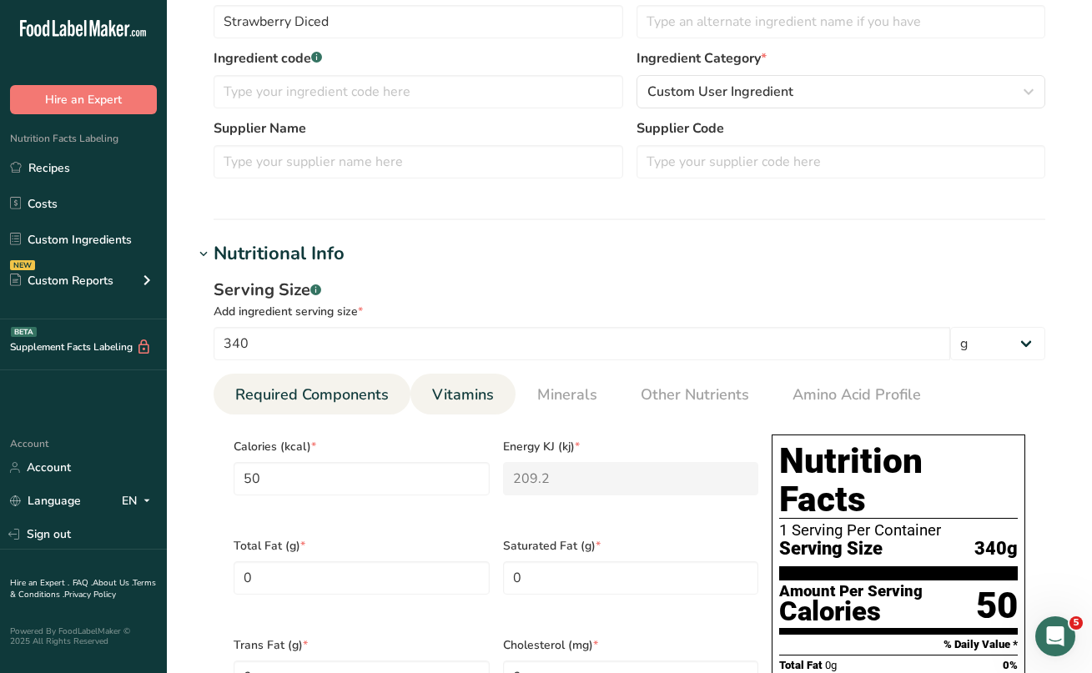
click at [447, 393] on span "Vitamins" at bounding box center [463, 395] width 62 height 23
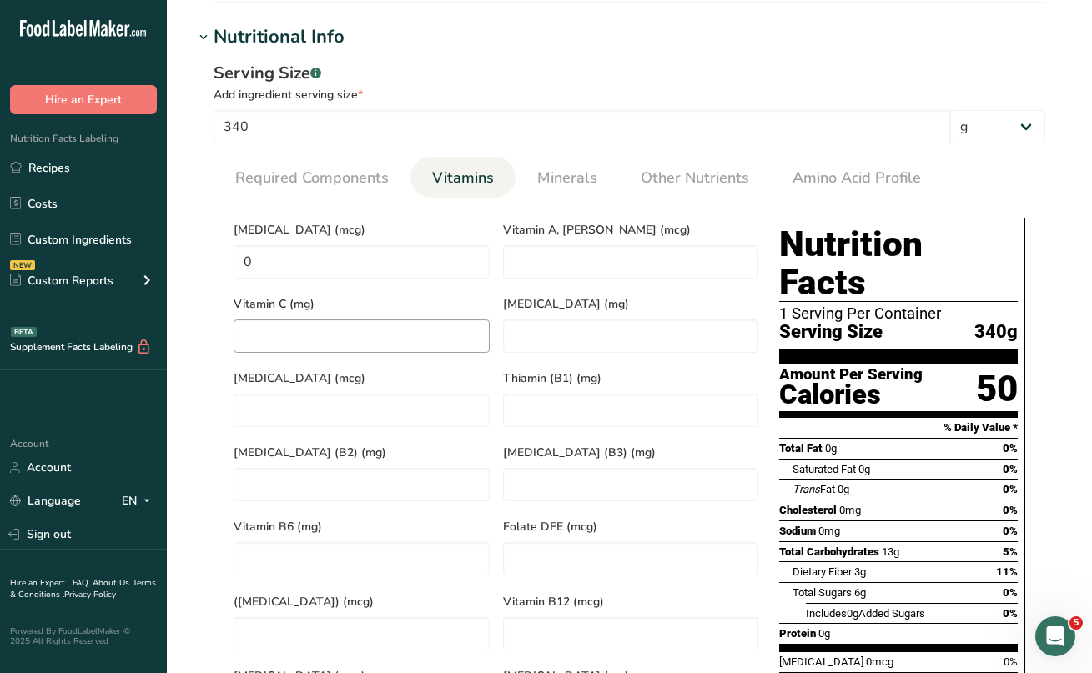
scroll to position [601, 0]
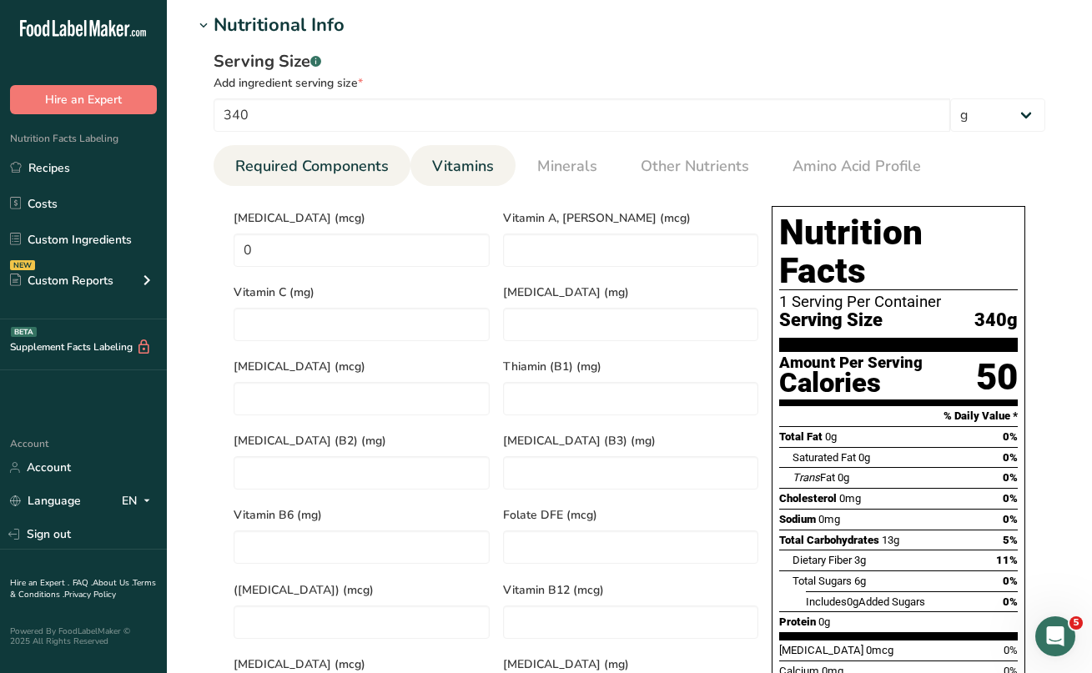
click at [330, 165] on span "Required Components" at bounding box center [312, 166] width 154 height 23
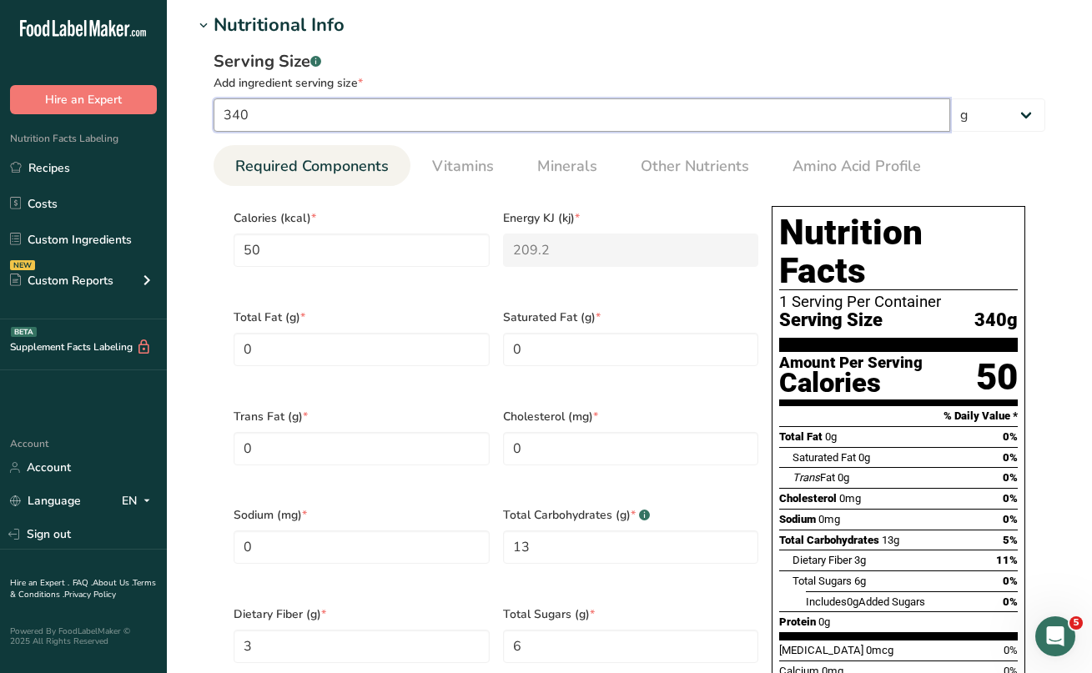
drag, startPoint x: 259, startPoint y: 113, endPoint x: 209, endPoint y: 110, distance: 51.0
click at [209, 110] on div "Serving Size .a-a{fill:#347362;}.b-a{fill:#fff;} Add ingredient serving size * …" at bounding box center [630, 428] width 872 height 778
type input "9"
type input "1.3235"
type KJ "5.5376"
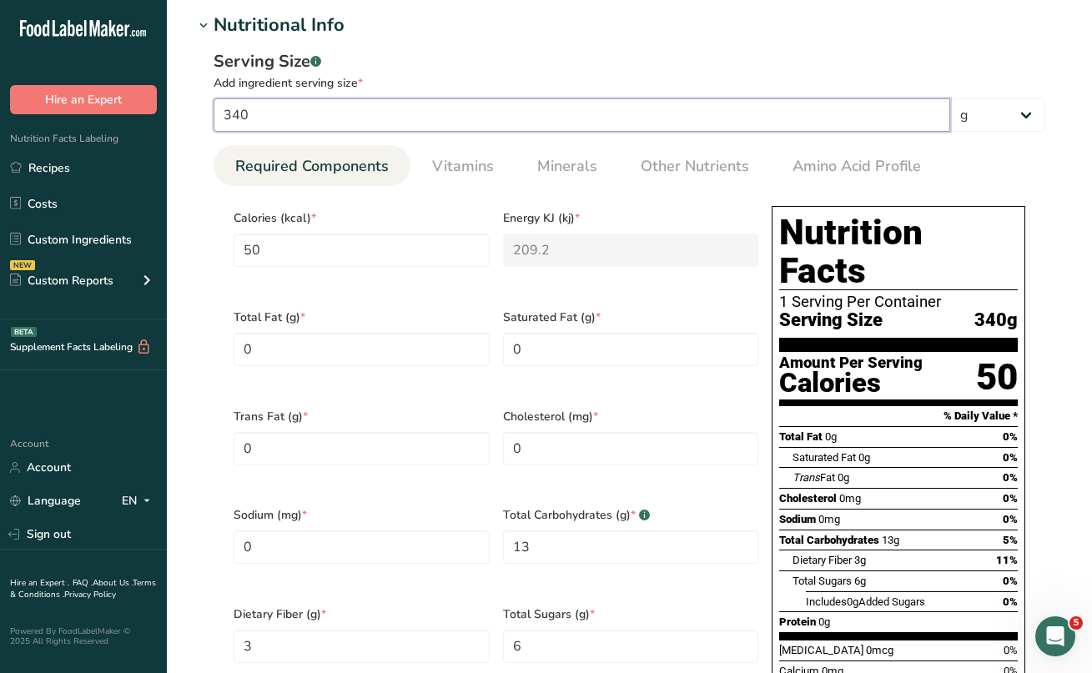
type Carbohydrates "0.3441"
type Fiber "0.0794"
type Sugars "0.1588"
type input "90"
type input "13.2353"
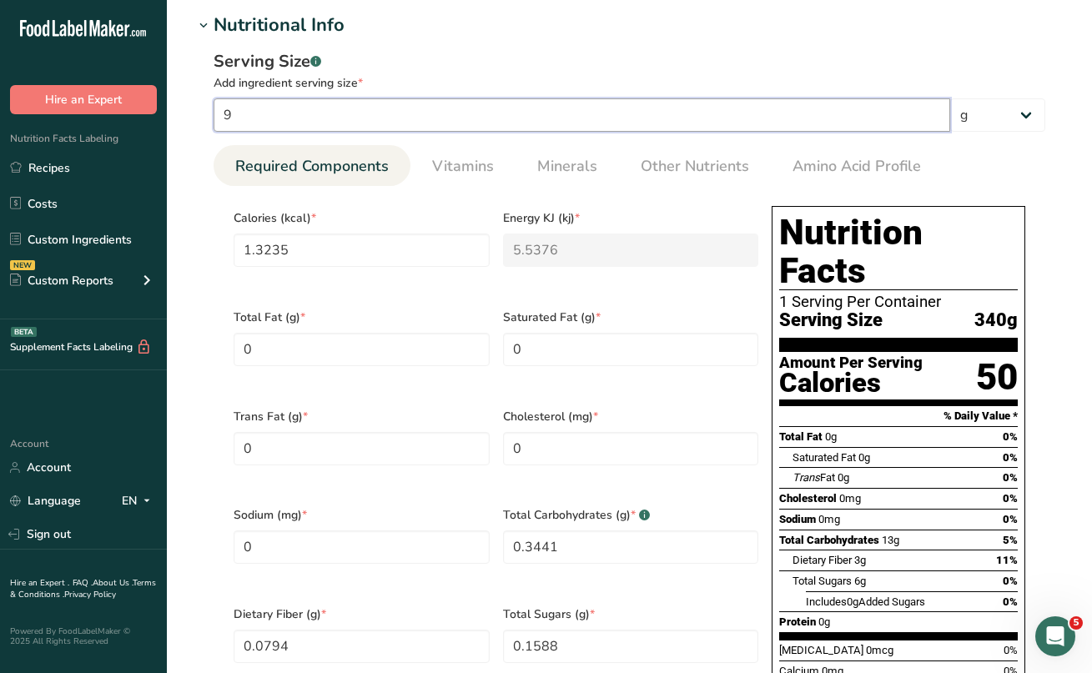
type KJ "55.3765"
type Carbohydrates "3.4412"
type Fiber "0.7942"
type Sugars "1.5882"
type input "90"
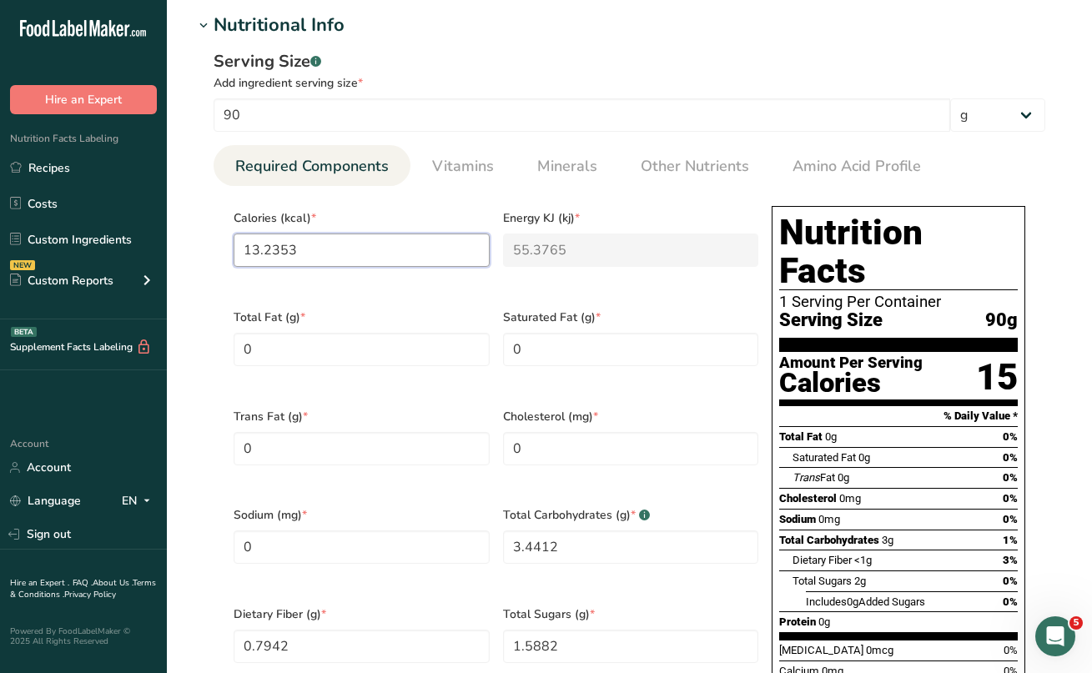
drag, startPoint x: 309, startPoint y: 246, endPoint x: 225, endPoint y: 246, distance: 83.4
click at [225, 246] on section "Calories (kcal) * 13.2353 Energy KJ (kj) * 55.3765 Total Fat (g) * 0 Saturated …" at bounding box center [630, 497] width 832 height 622
type input "2"
type KJ "8.4"
type input "29"
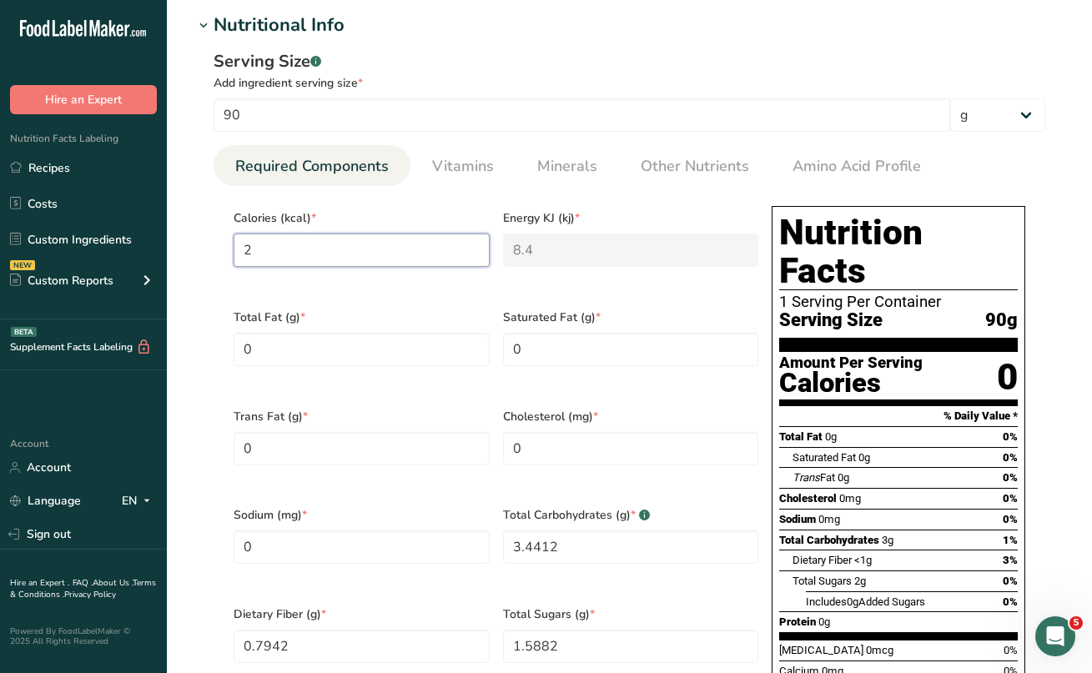
type KJ "121.3"
type input "29"
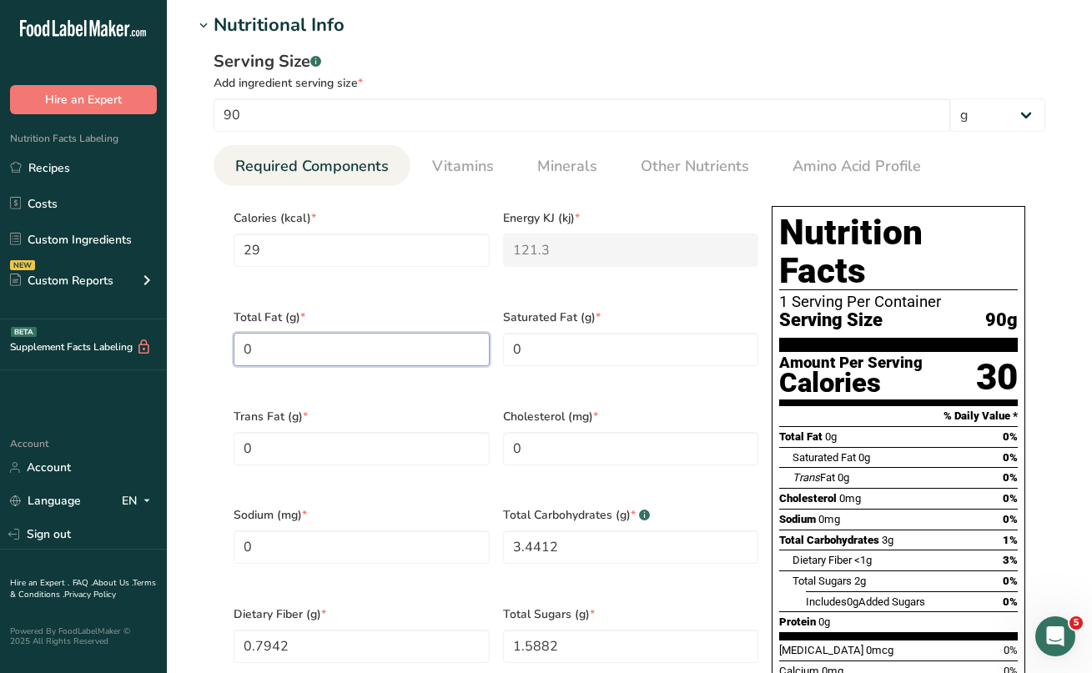
drag, startPoint x: 269, startPoint y: 335, endPoint x: 244, endPoint y: 335, distance: 24.2
click at [244, 335] on Fat "0" at bounding box center [362, 349] width 256 height 33
type Fat "0.3"
drag, startPoint x: 320, startPoint y: 520, endPoint x: 200, endPoint y: 519, distance: 119.3
click at [200, 519] on div "Serving Size .a-a{fill:#347362;}.b-a{fill:#fff;} Add ingredient serving size * …" at bounding box center [630, 428] width 872 height 778
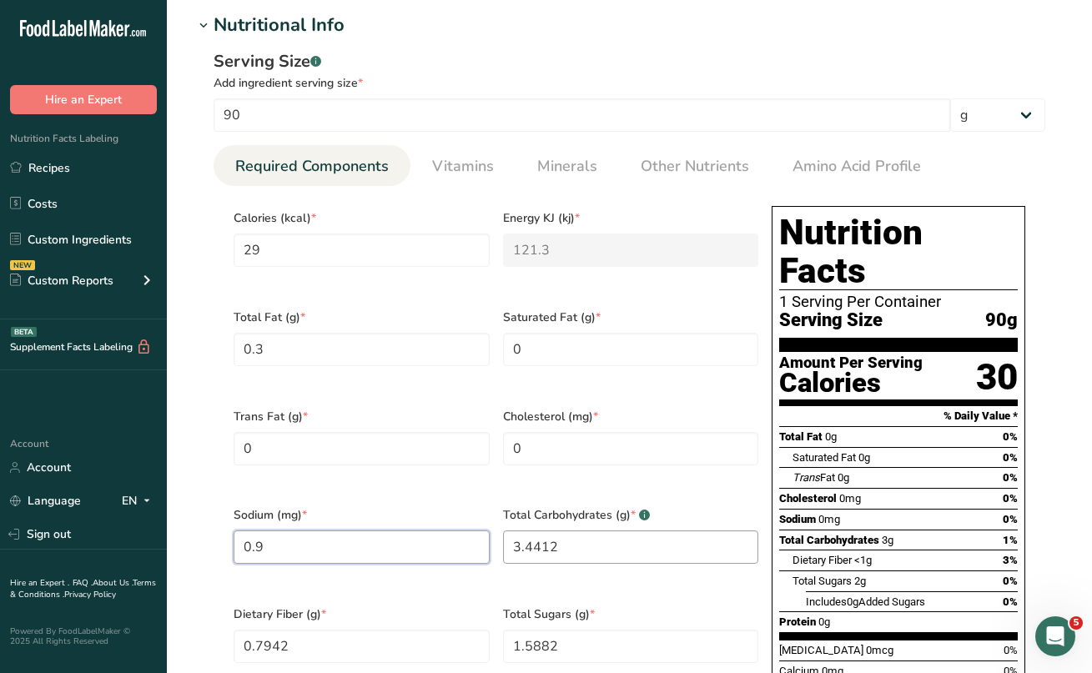
type input "0.9"
drag, startPoint x: 560, startPoint y: 524, endPoint x: 488, endPoint y: 521, distance: 71.8
click at [488, 521] on div "Calories (kcal) * 29 Energy KJ (kj) * 121.3 Total Fat (g) * 0.3 Saturated Fat (…" at bounding box center [496, 496] width 538 height 595
type Carbohydrates "6.9"
drag, startPoint x: 320, startPoint y: 610, endPoint x: 219, endPoint y: 608, distance: 100.1
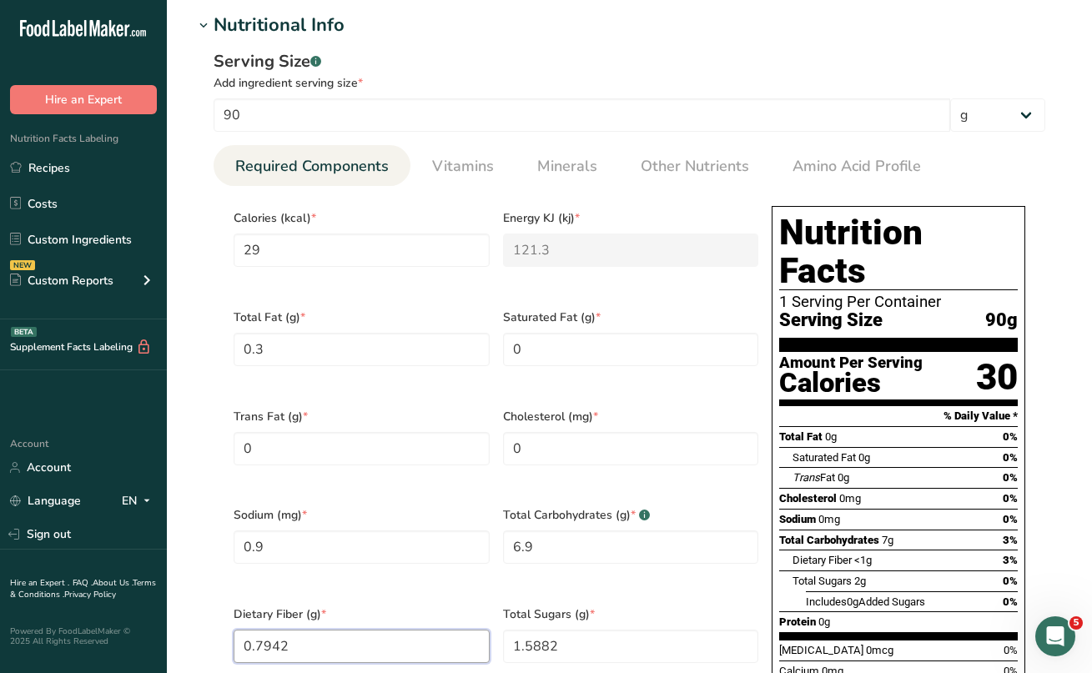
click at [219, 608] on section "Calories (kcal) * 29 Energy KJ (kj) * 121.3 Total Fat (g) * 0.3 Saturated Fat (…" at bounding box center [630, 497] width 832 height 622
type Fiber "0"
type Fiber "1.8"
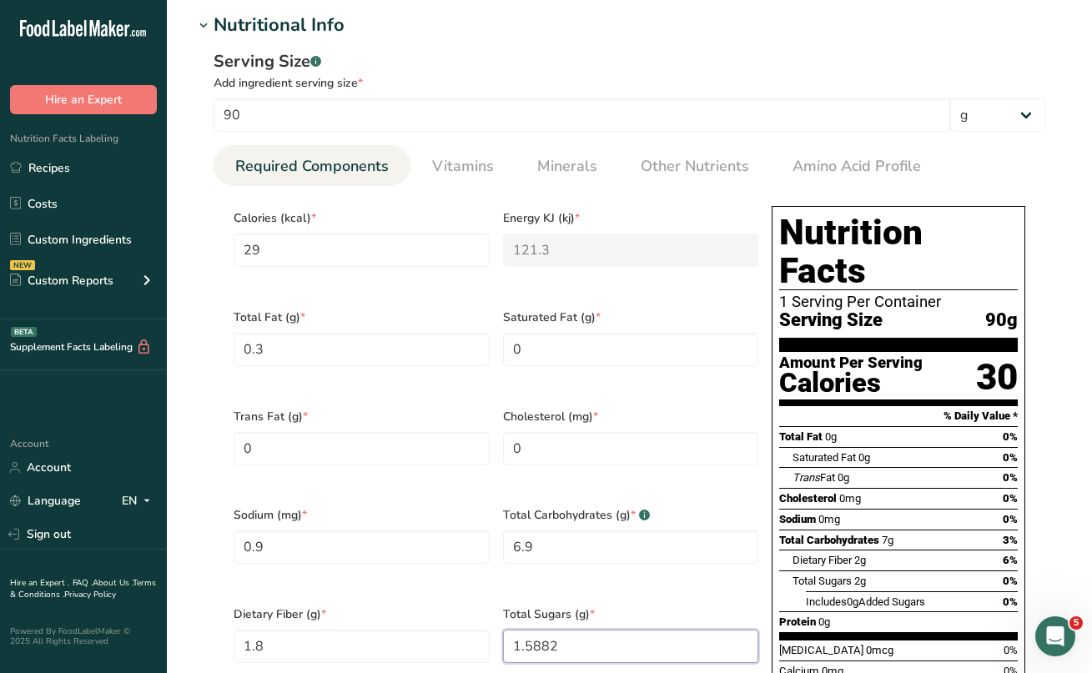
drag, startPoint x: 571, startPoint y: 619, endPoint x: 501, endPoint y: 612, distance: 70.5
click at [501, 612] on div "Total Sugars (g) * 1.5882" at bounding box center [630, 645] width 269 height 99
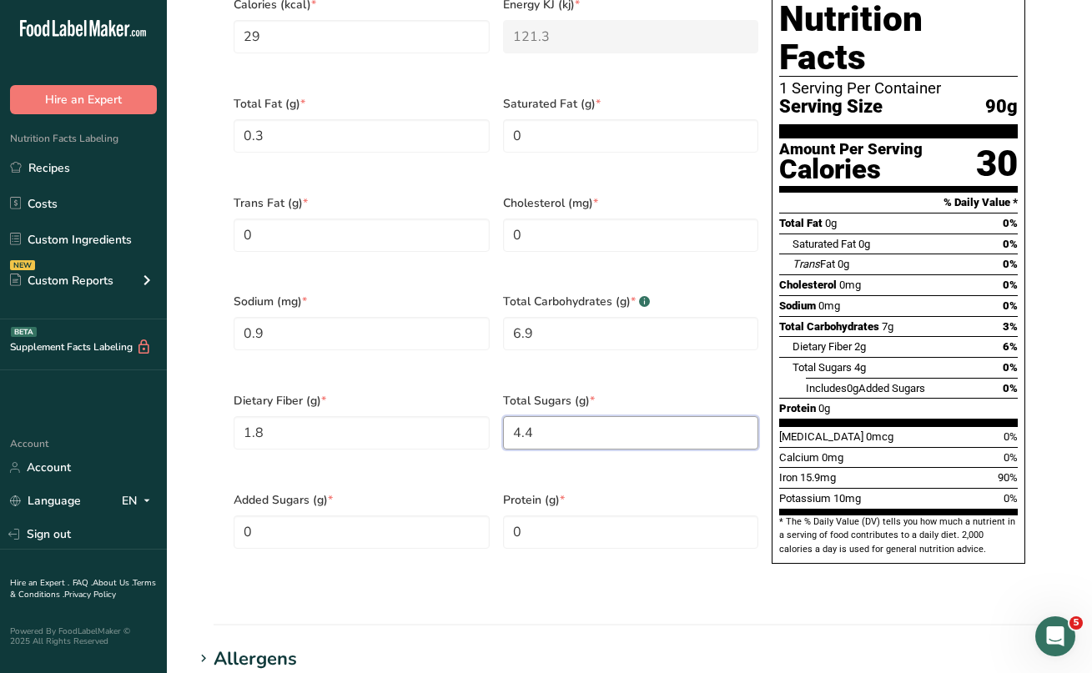
scroll to position [814, 0]
type Sugars "4.4"
drag, startPoint x: 546, startPoint y: 496, endPoint x: 479, endPoint y: 496, distance: 67.6
click at [479, 496] on div "Calories (kcal) * 29 Energy KJ (kj) * 121.3 Total Fat (g) * 0.3 Saturated Fat (…" at bounding box center [496, 283] width 538 height 595
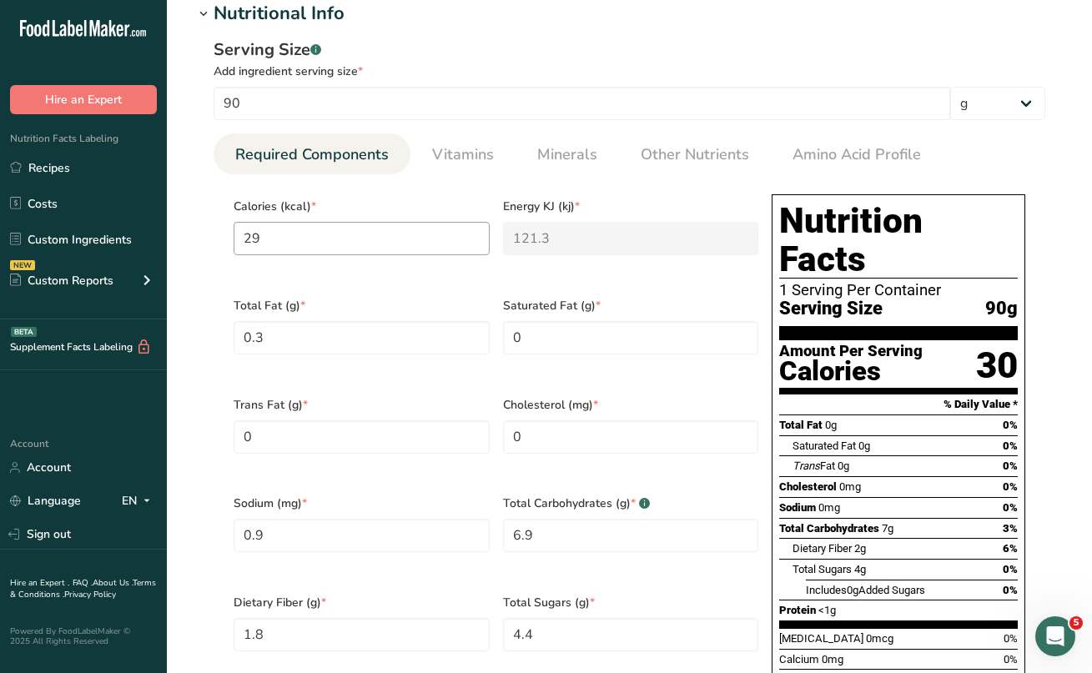
scroll to position [547, 0]
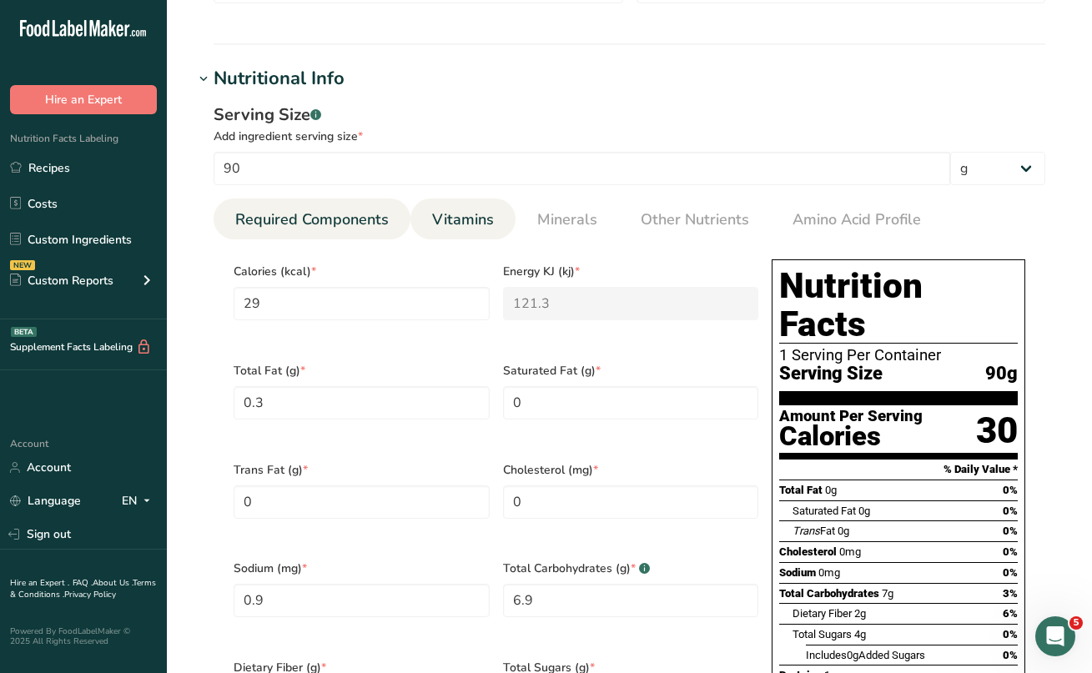
type input "0.6"
click at [453, 222] on span "Vitamins" at bounding box center [463, 220] width 62 height 23
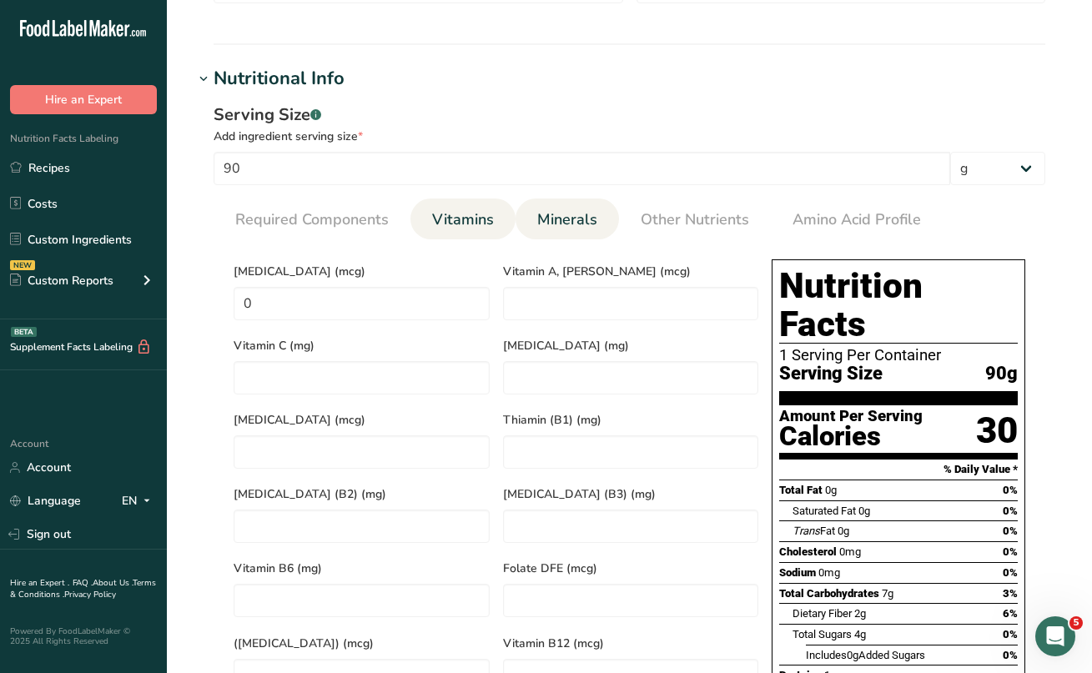
click at [556, 202] on link "Minerals" at bounding box center [567, 220] width 73 height 43
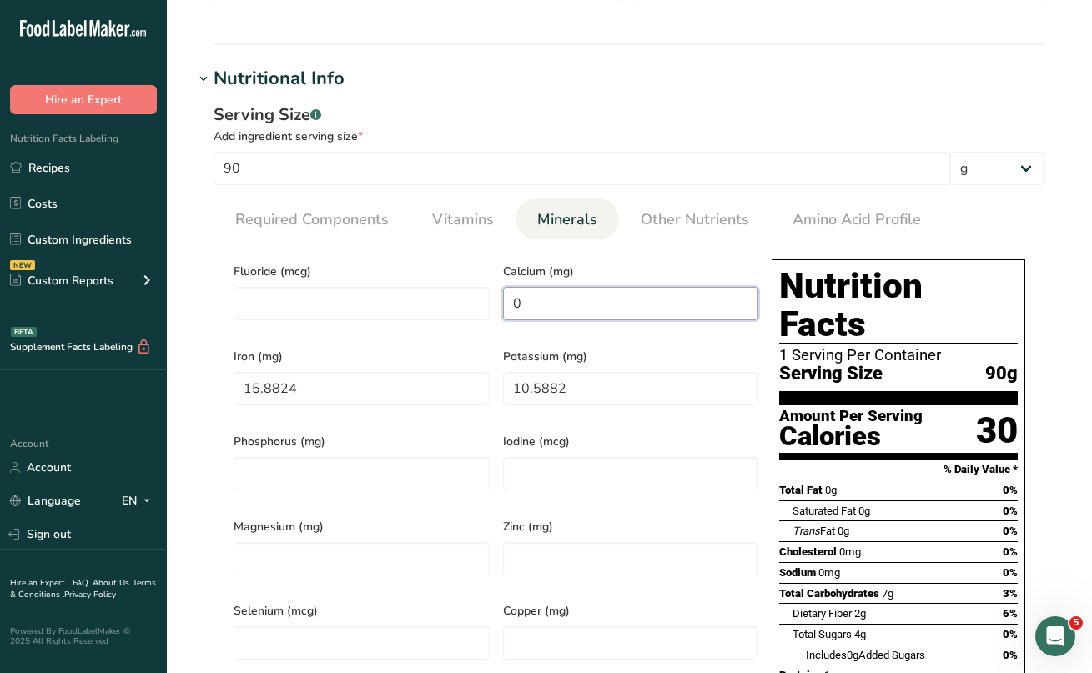
drag, startPoint x: 534, startPoint y: 303, endPoint x: 506, endPoint y: 303, distance: 28.4
click at [506, 303] on input "0" at bounding box center [631, 303] width 256 height 33
type input "14"
drag, startPoint x: 335, startPoint y: 384, endPoint x: 210, endPoint y: 380, distance: 125.2
click at [210, 380] on div "Serving Size .a-a{fill:#347362;}.b-a{fill:#fff;} Add ingredient serving size * …" at bounding box center [630, 482] width 872 height 778
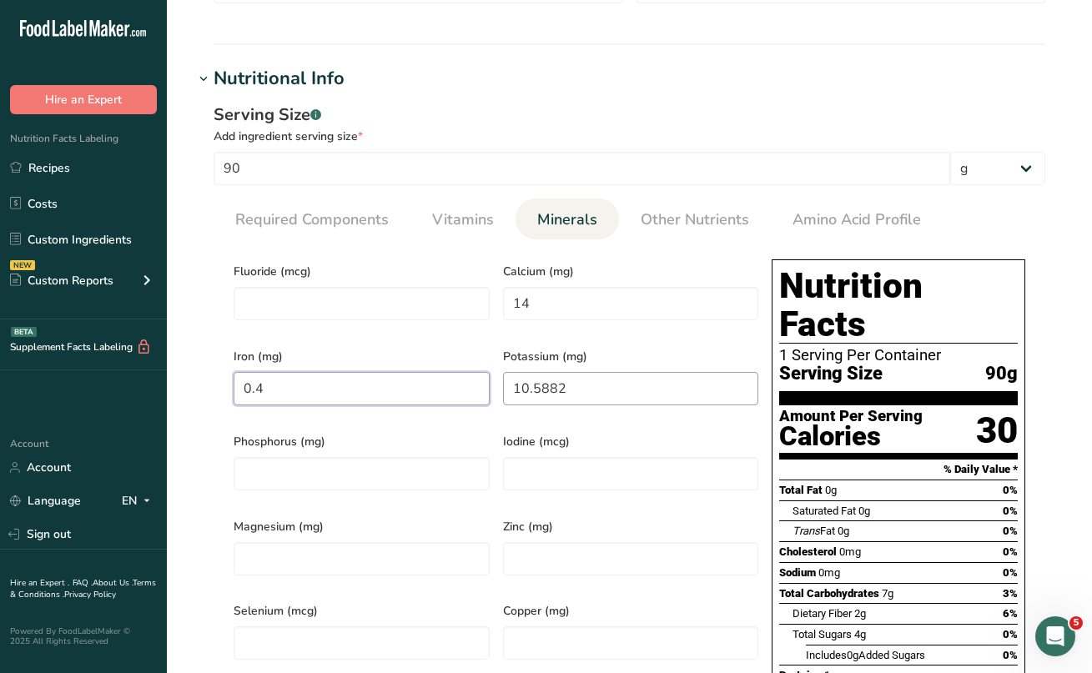
type input "0.4"
drag, startPoint x: 575, startPoint y: 382, endPoint x: 466, endPoint y: 382, distance: 108.5
click at [466, 382] on div "Fluoride (mcg) Calcium (mg) 14 Iron (mg) 0.4 Potassium (mg) 10.5882 Phosphorus …" at bounding box center [496, 550] width 538 height 595
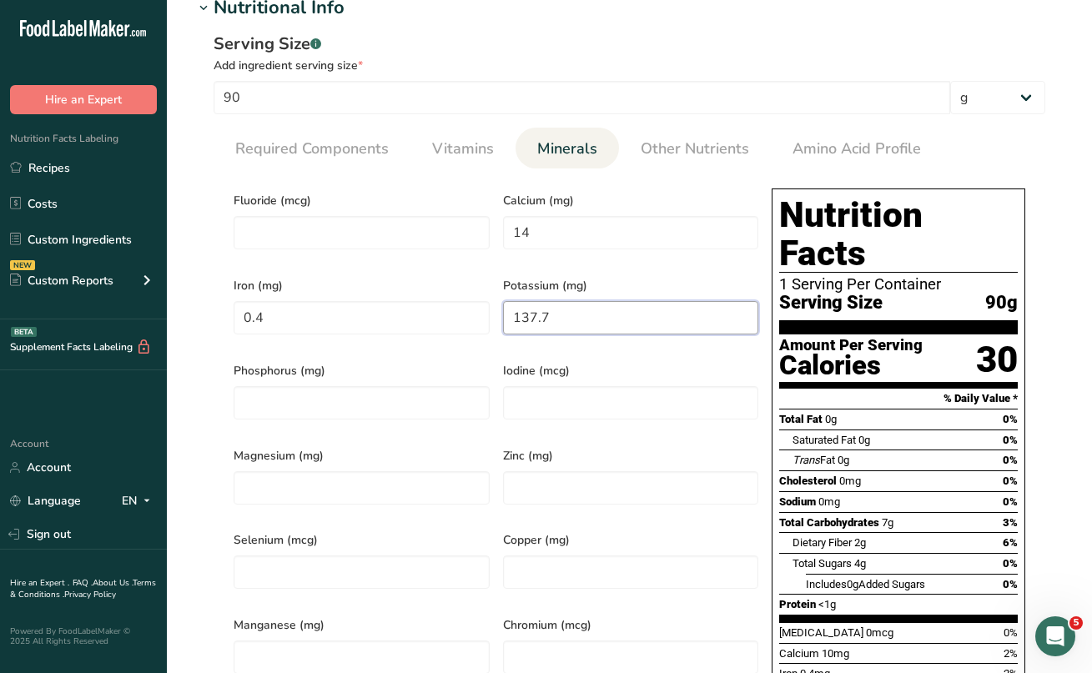
scroll to position [765, 1]
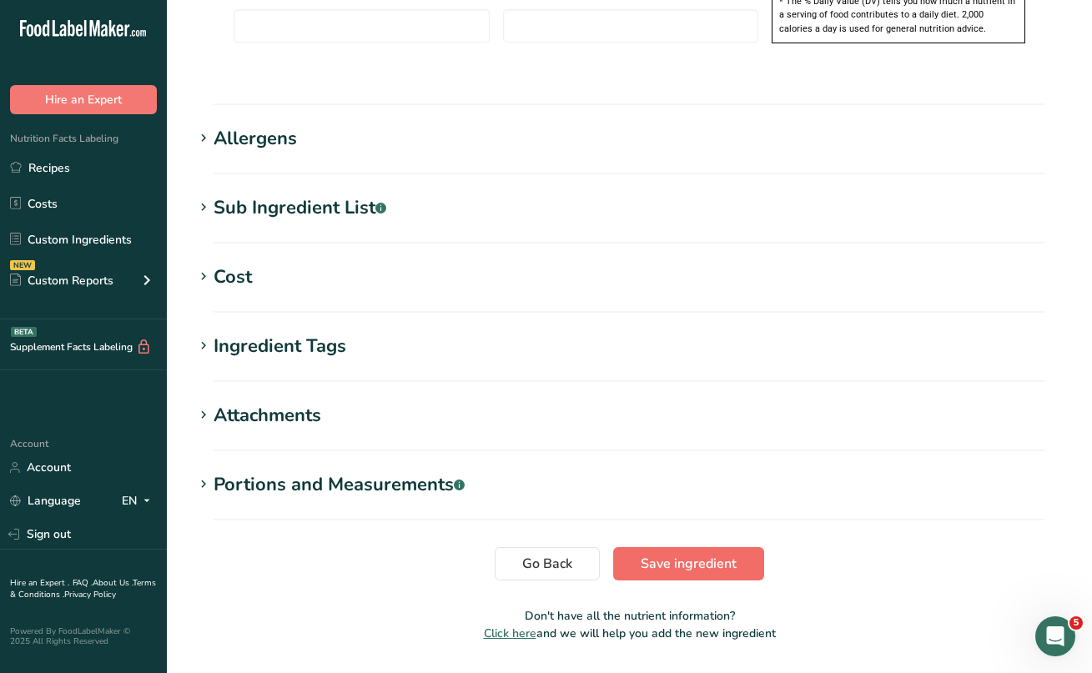
type input "137.7"
click at [680, 554] on span "Save ingredient" at bounding box center [689, 564] width 96 height 20
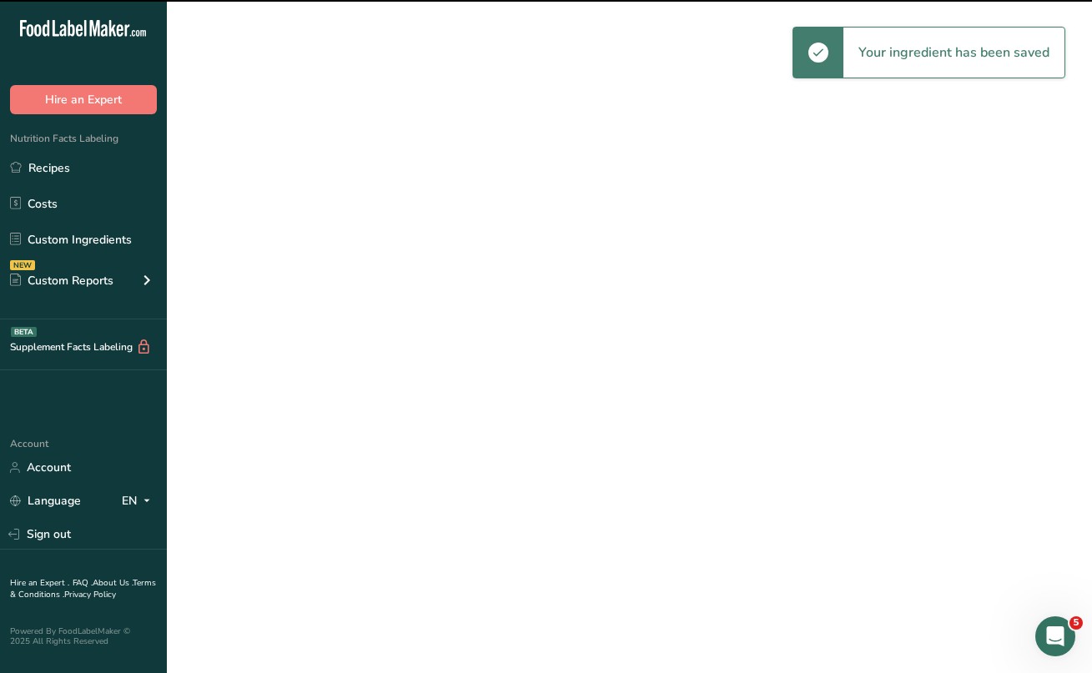
scroll to position [128, 0]
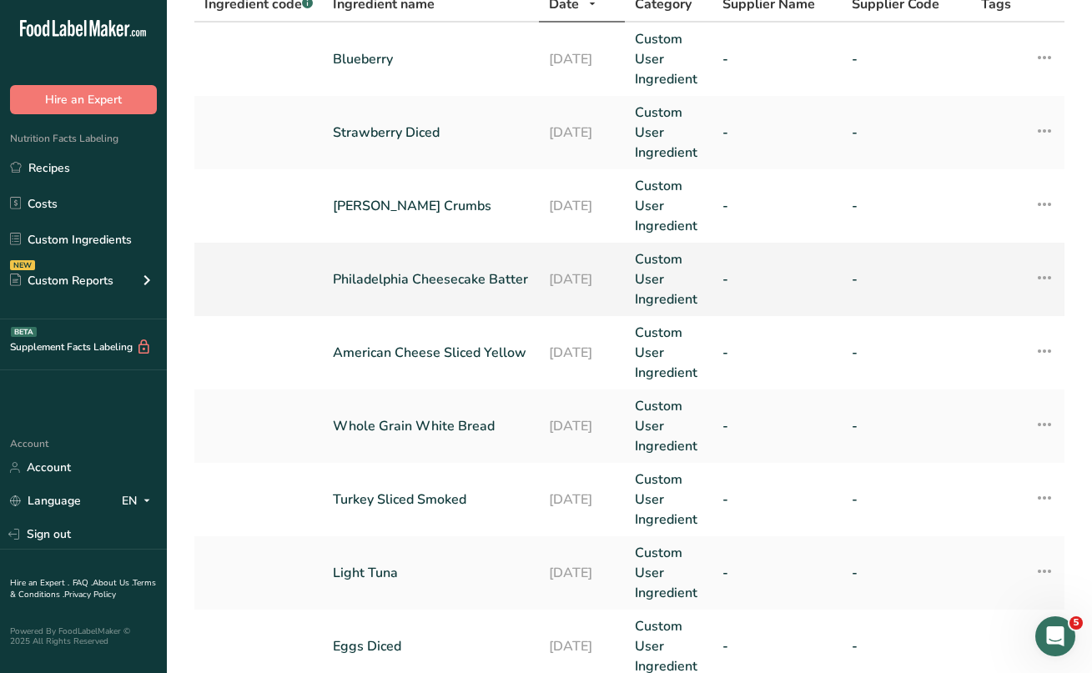
click at [395, 256] on td "Philadelphia Cheesecake Batter" at bounding box center [431, 279] width 216 height 73
click at [367, 269] on link "Philadelphia Cheesecake Batter" at bounding box center [431, 279] width 196 height 20
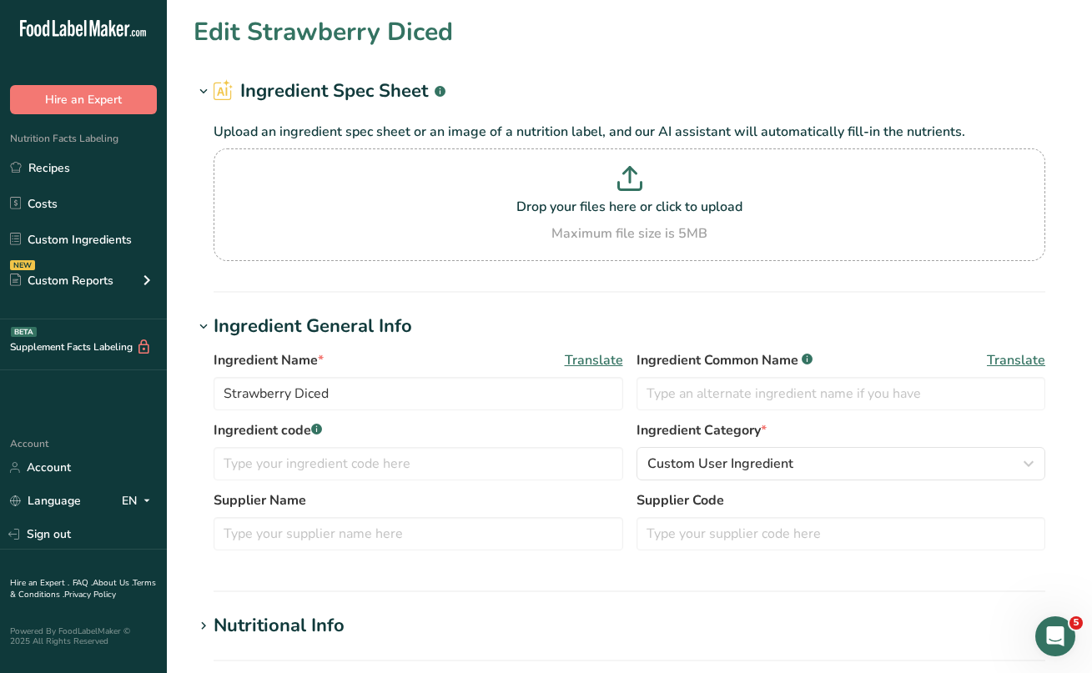
type input "Philadelphia Cheesecake Batter"
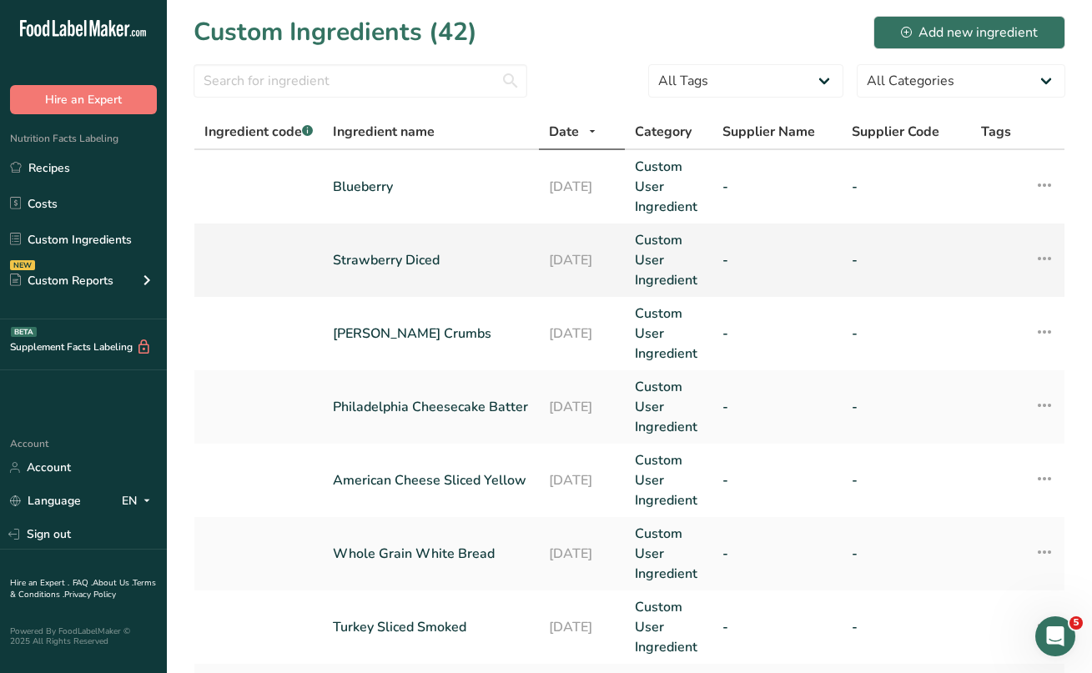
click at [387, 262] on link "Strawberry Diced" at bounding box center [431, 260] width 196 height 20
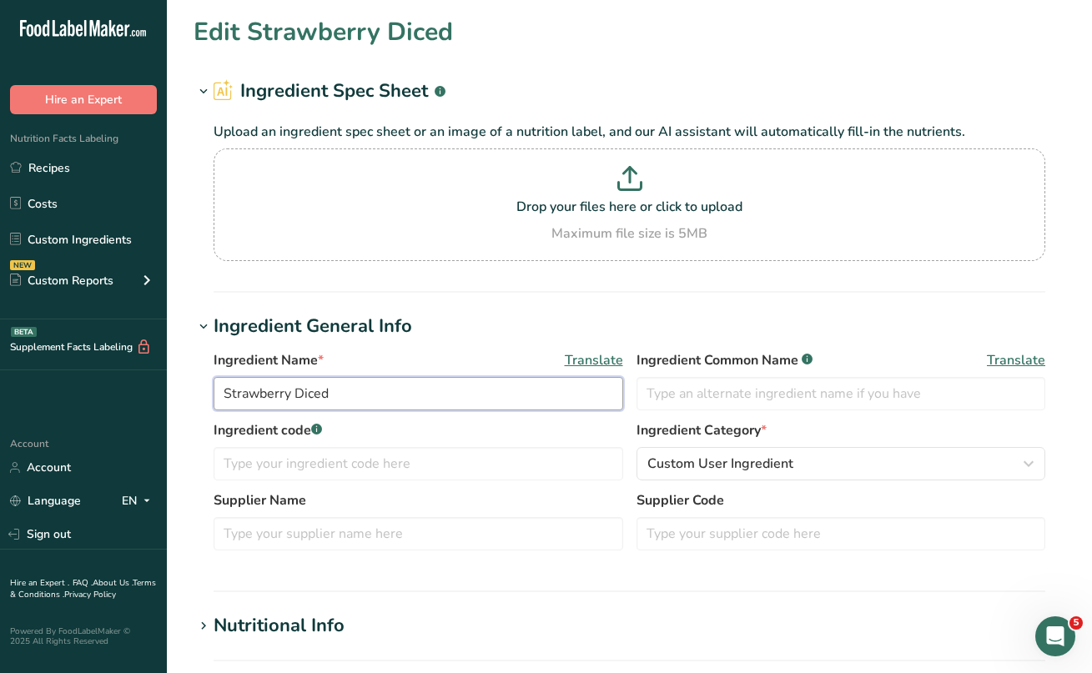
drag, startPoint x: 295, startPoint y: 396, endPoint x: 334, endPoint y: 396, distance: 39.2
click at [334, 396] on input "Strawberry Diced" at bounding box center [419, 393] width 410 height 33
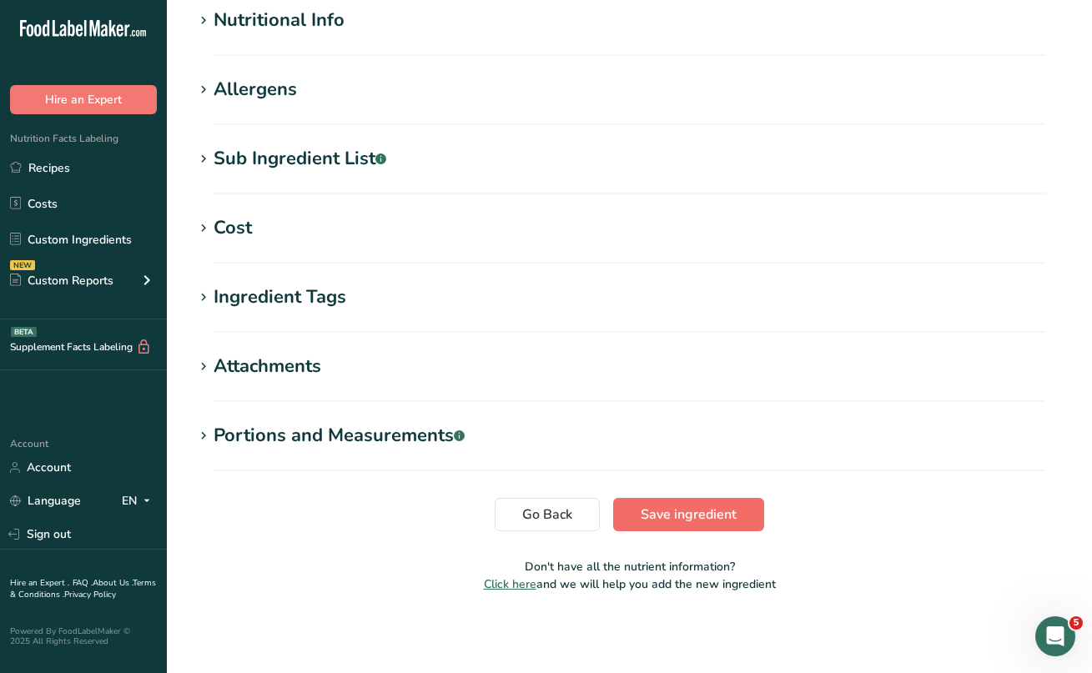
type input "Strawberry"
click at [727, 521] on span "Save ingredient" at bounding box center [689, 515] width 96 height 20
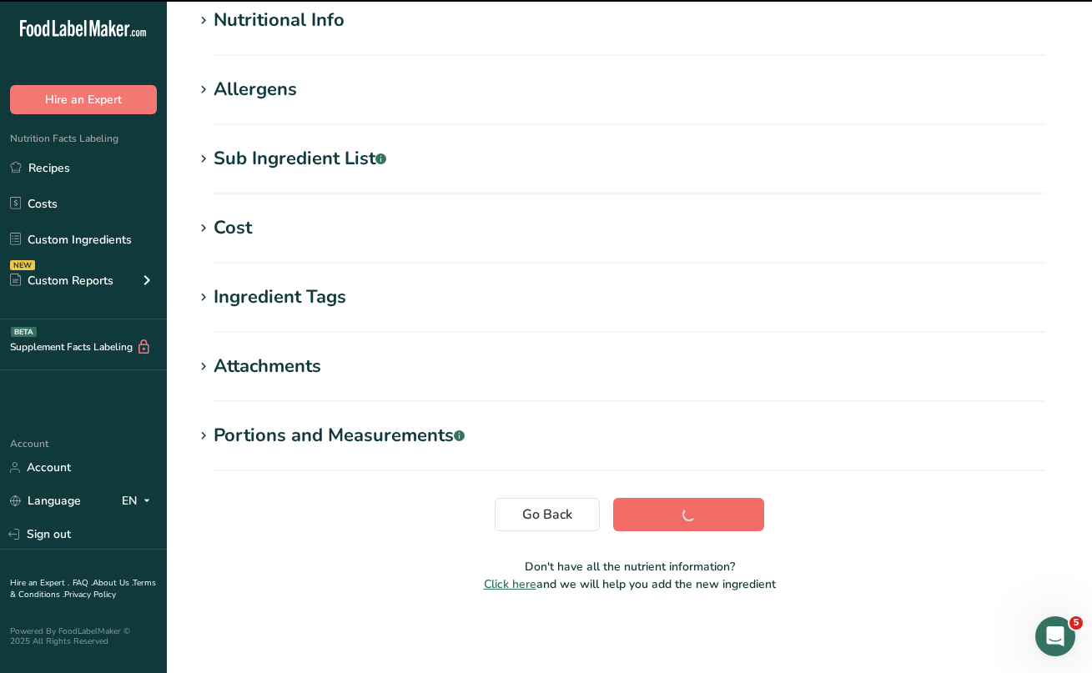
scroll to position [209, 0]
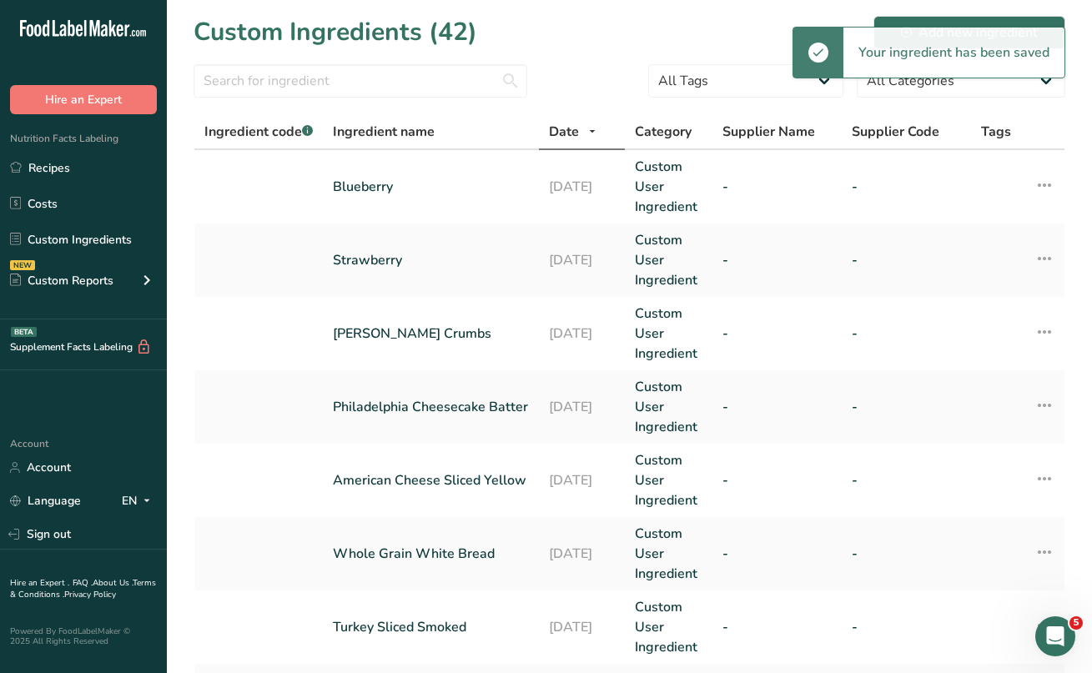
click at [693, 33] on div "Custom Ingredients (42) Add new ingredient" at bounding box center [630, 32] width 872 height 38
click at [122, 240] on link "Custom Ingredients" at bounding box center [83, 240] width 167 height 32
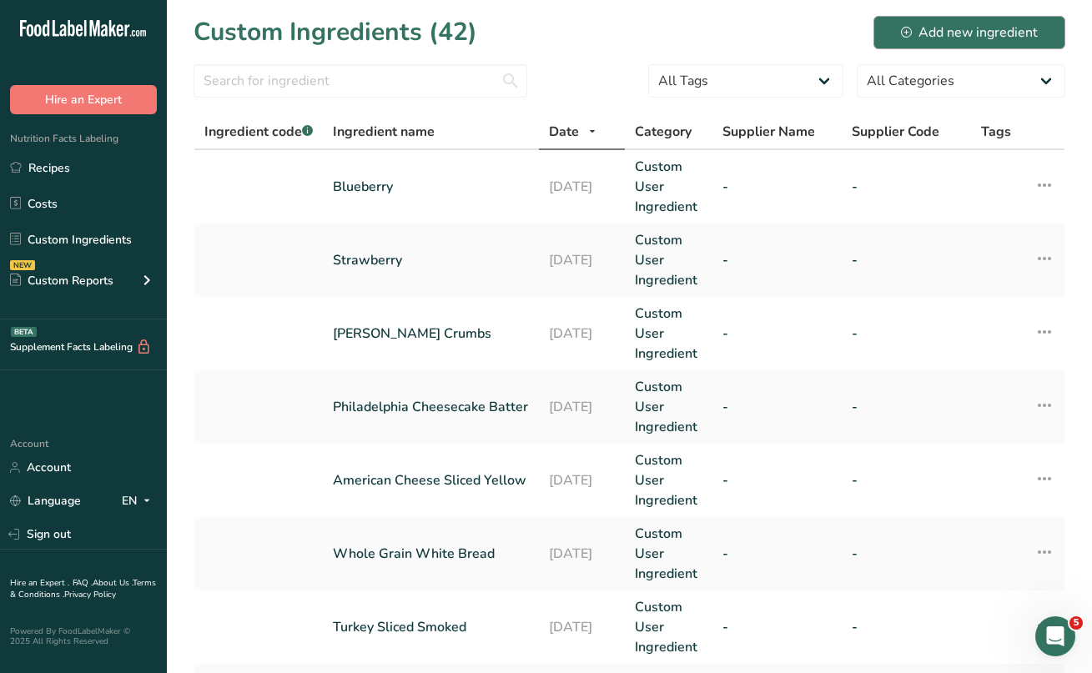
click at [933, 46] on button "Add new ingredient" at bounding box center [970, 32] width 192 height 33
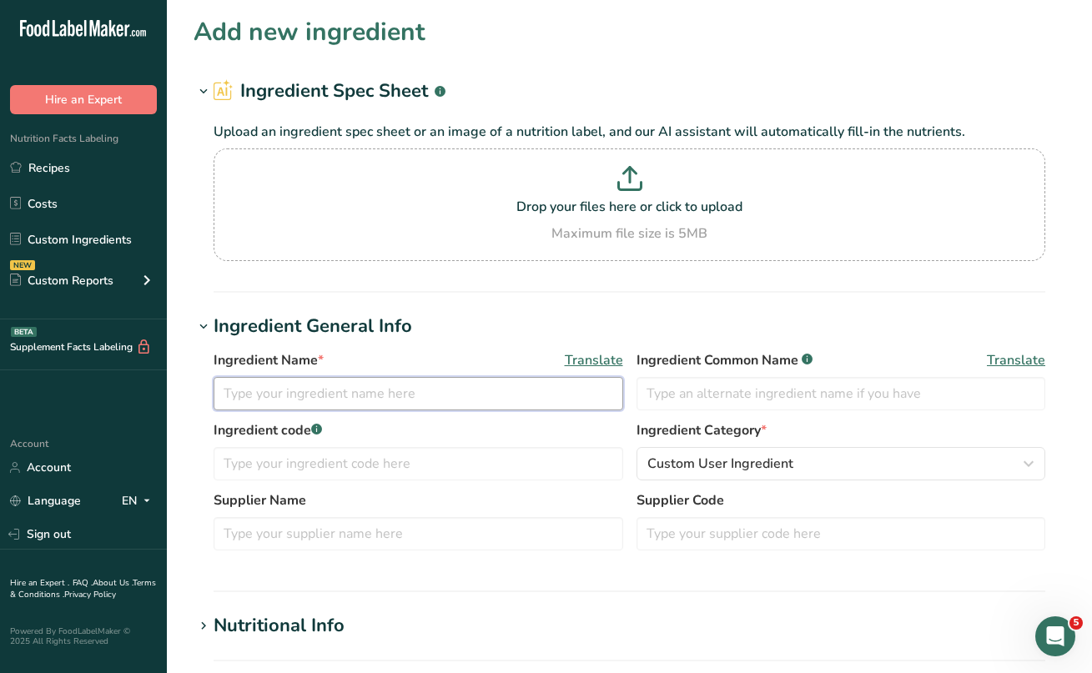
click at [269, 400] on input "text" at bounding box center [419, 393] width 410 height 33
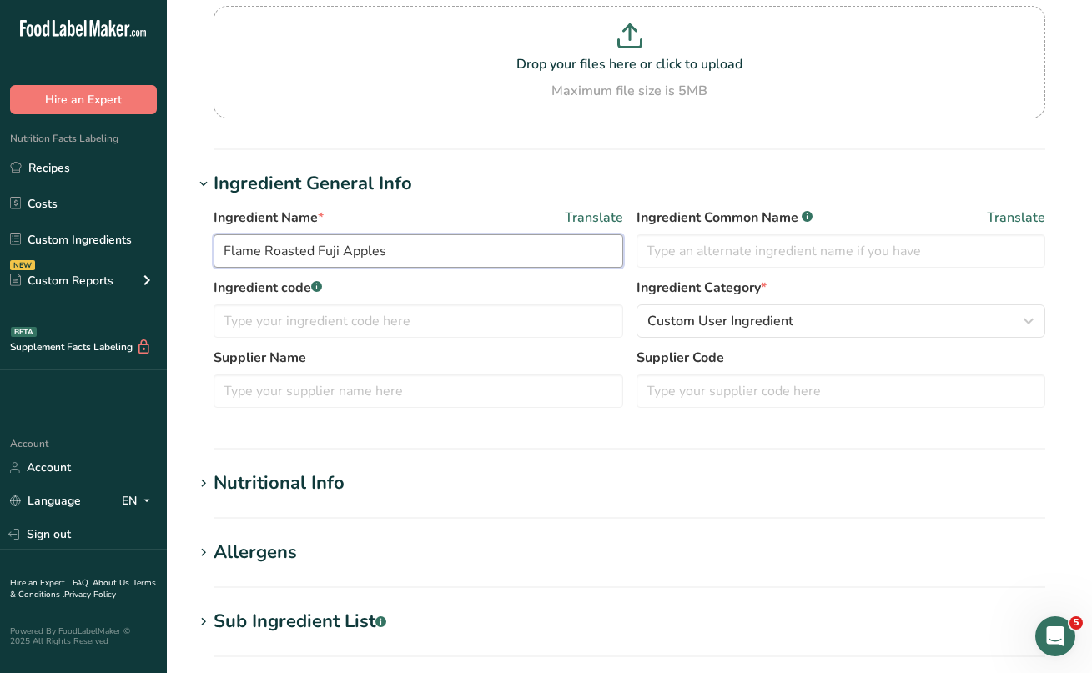
scroll to position [256, 0]
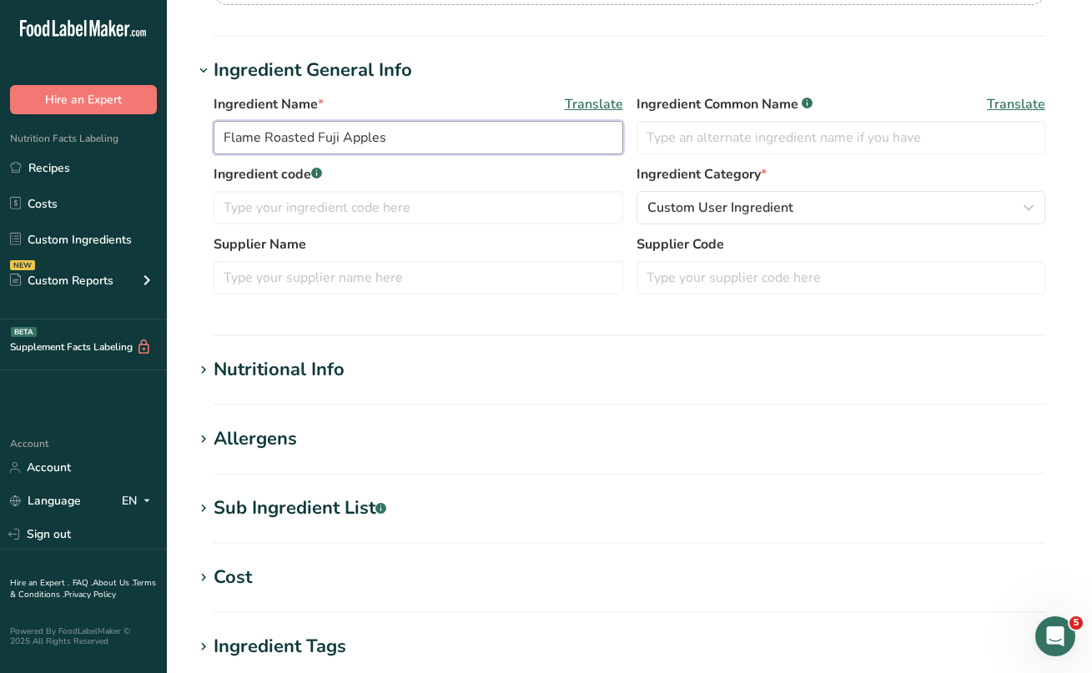
type input "Flame Roasted Fuji Apples"
click at [196, 506] on icon at bounding box center [203, 508] width 15 height 23
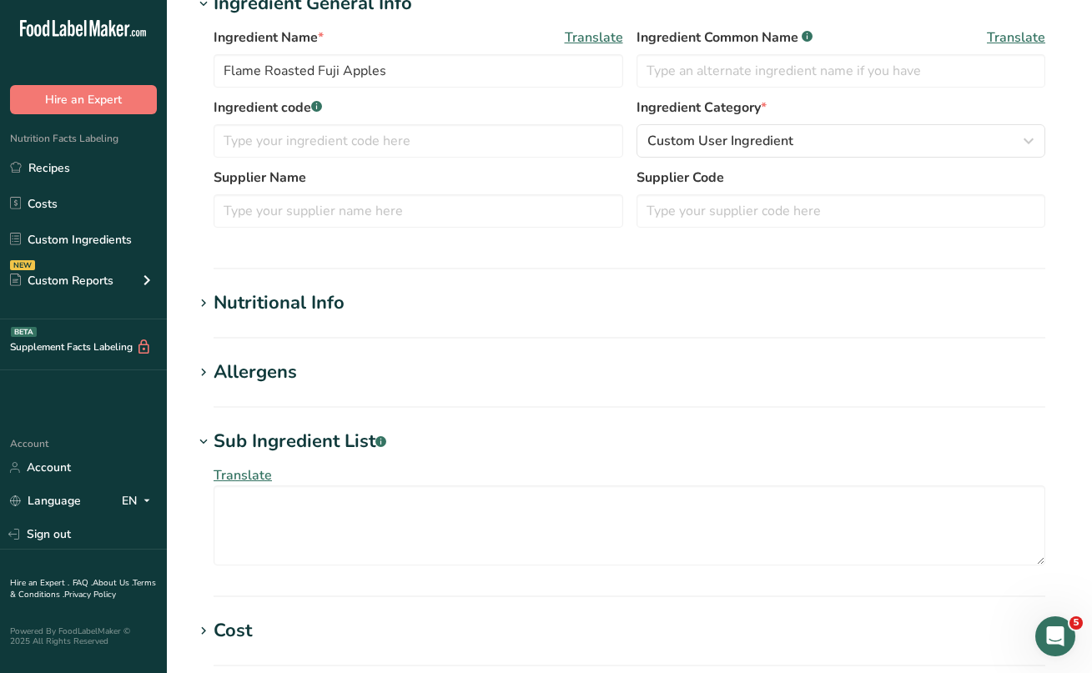
scroll to position [348, 0]
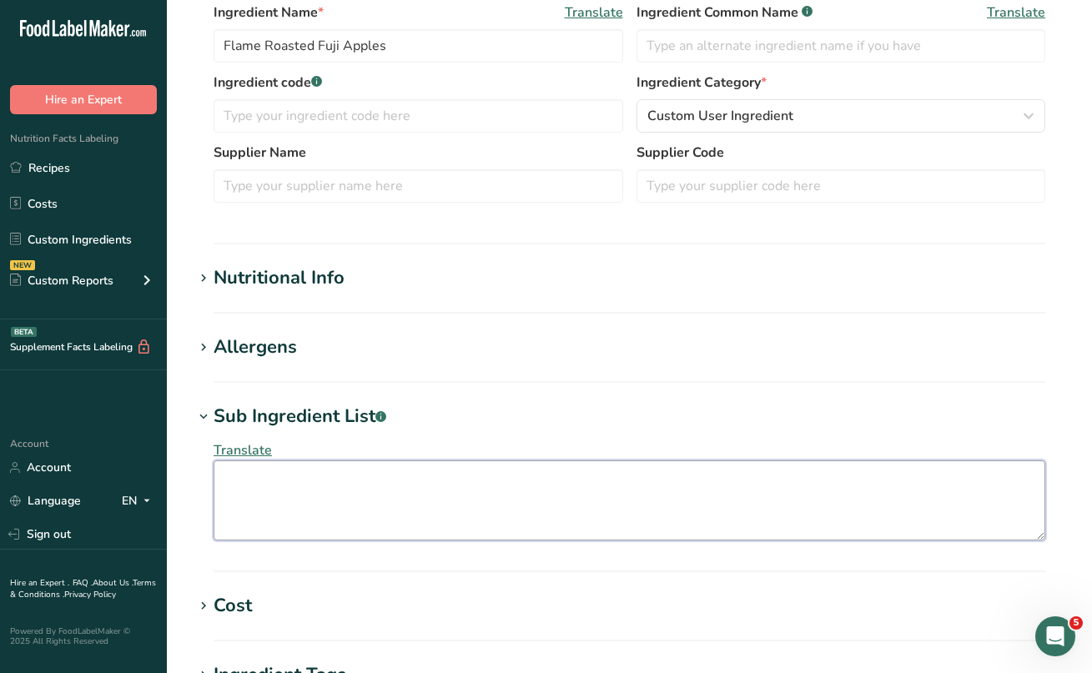
paste textarea "FUJI APPLES, CONTAINS LESS THAN 2% OF [MEDICAL_DATA], BROWN SUGAR, CINNAMON, [M…"
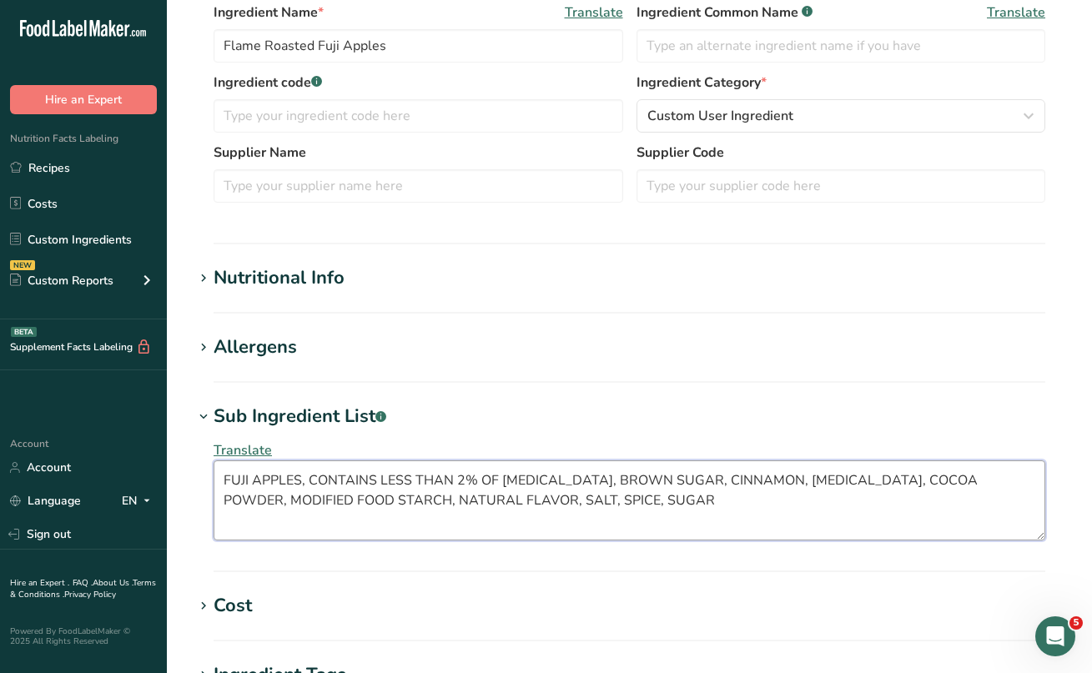
drag, startPoint x: 642, startPoint y: 500, endPoint x: 219, endPoint y: 481, distance: 422.6
click at [219, 481] on textarea "FUJI APPLES, CONTAINS LESS THAN 2% OF [MEDICAL_DATA], BROWN SUGAR, CINNAMON, [M…" at bounding box center [630, 501] width 832 height 80
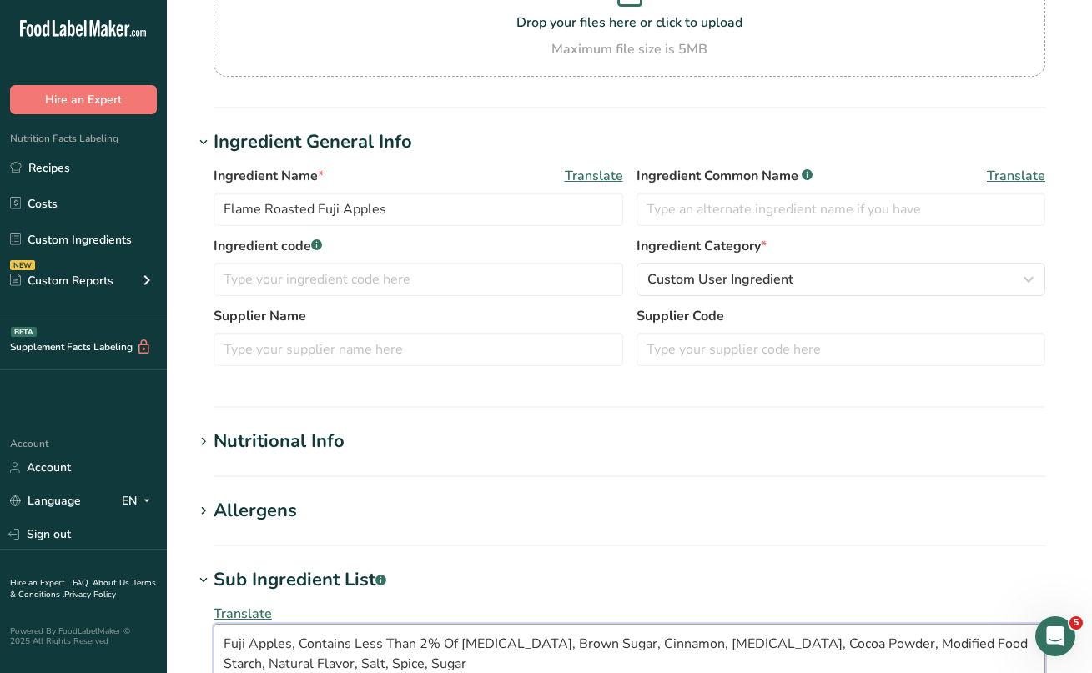
scroll to position [201, 0]
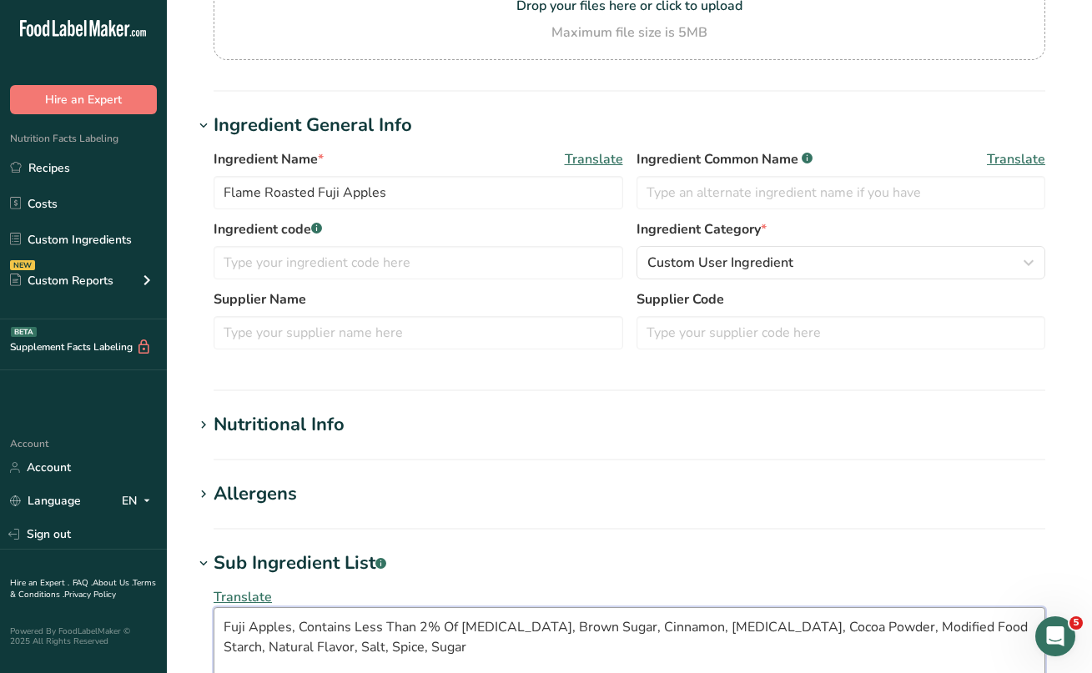
type textarea "Fuji Apples, Contains Less Than 2% Of [MEDICAL_DATA], Brown Sugar, Cinnamon, [M…"
click at [203, 427] on icon at bounding box center [203, 425] width 15 height 23
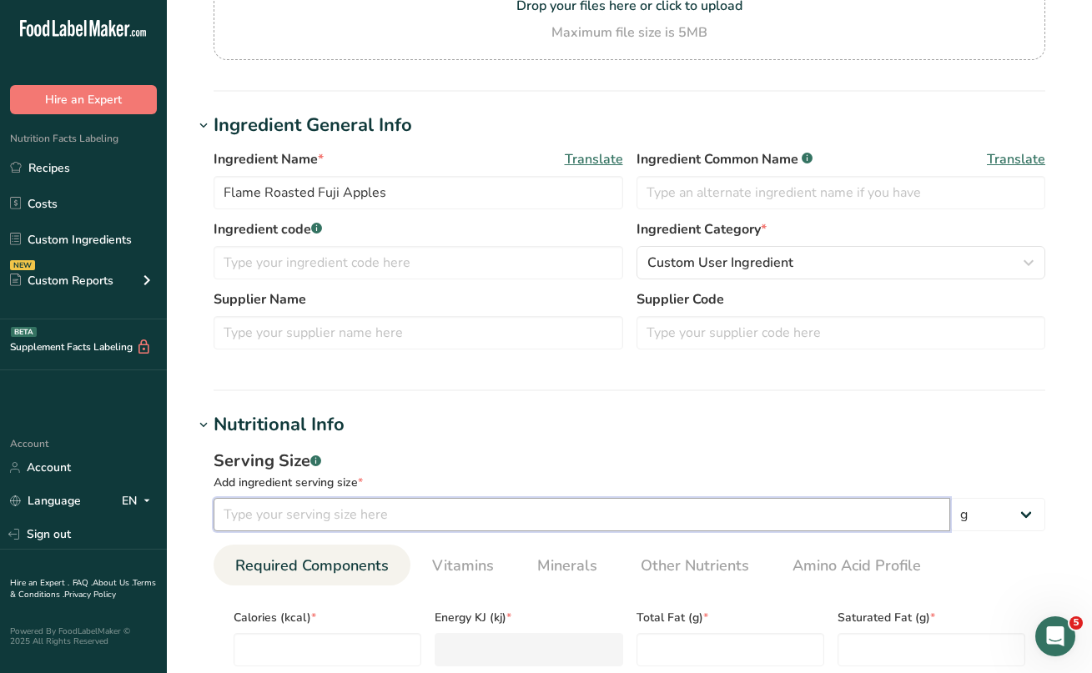
click at [283, 518] on input "number" at bounding box center [582, 514] width 737 height 33
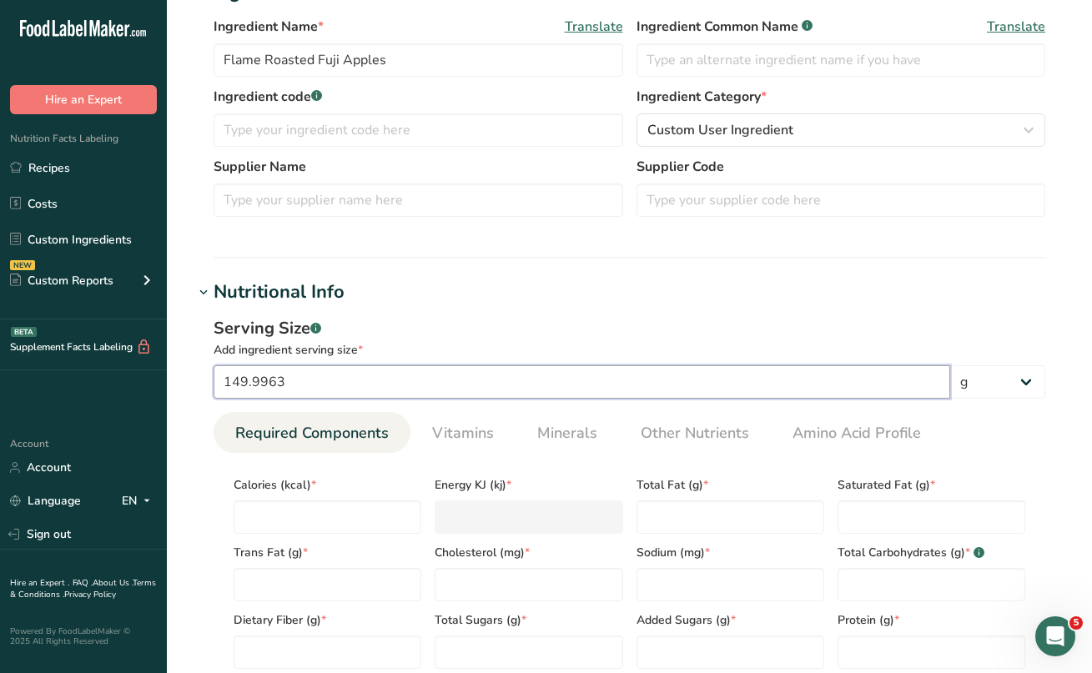
type input "149.9962"
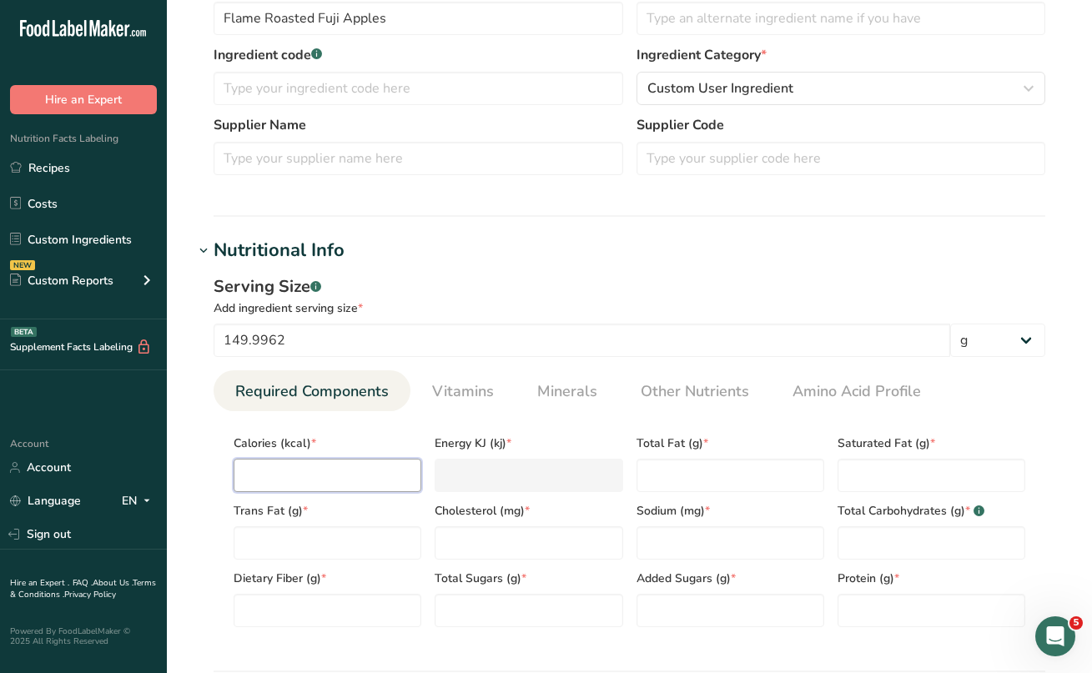
click at [301, 471] on input "number" at bounding box center [328, 475] width 188 height 33
type input "9"
type KJ "37.7"
type input "90"
type KJ "376.6"
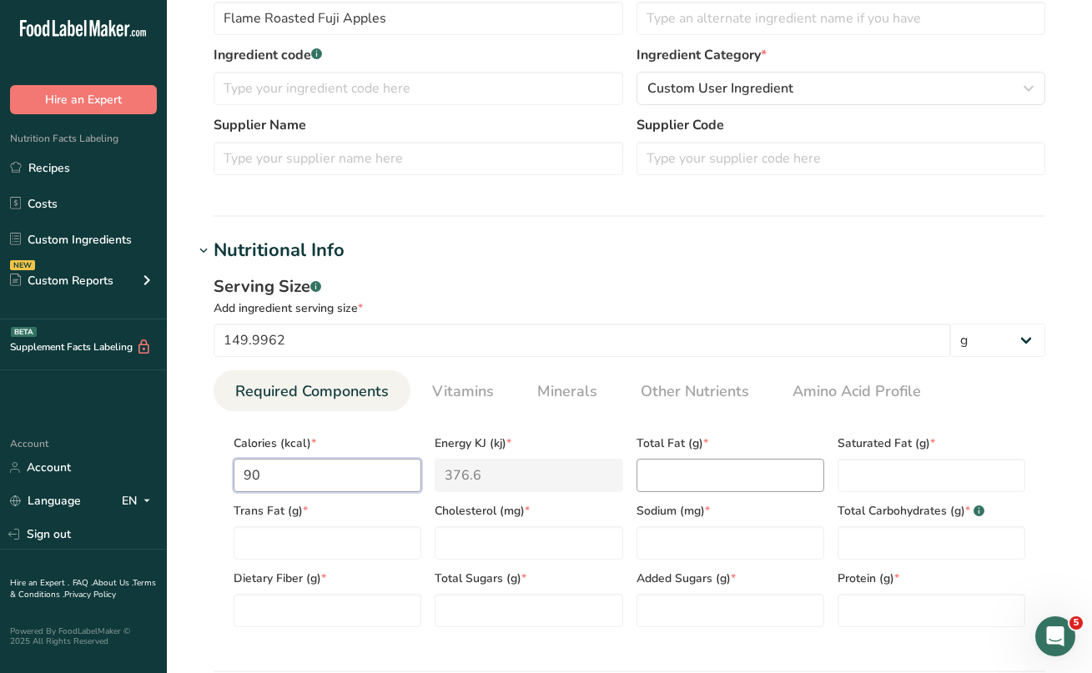
type input "90"
click at [657, 470] on Fat "number" at bounding box center [731, 475] width 188 height 33
type Fat "0"
click at [903, 464] on Fat "number" at bounding box center [932, 475] width 188 height 33
type Fat "0"
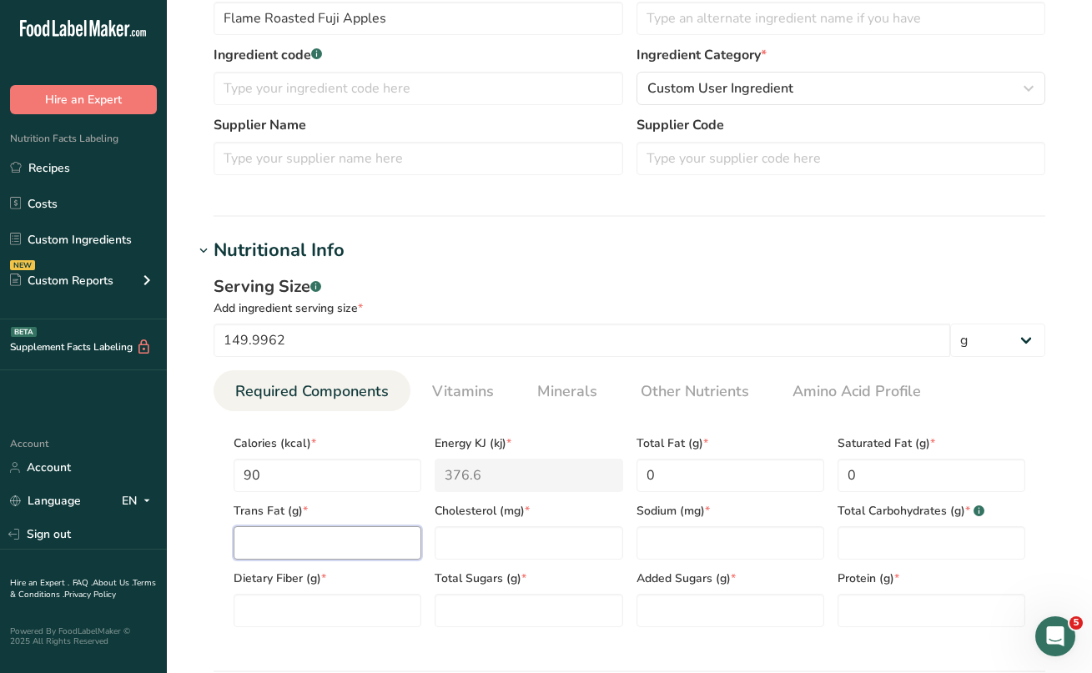
click at [350, 553] on Fat "number" at bounding box center [328, 542] width 188 height 33
type Fat "0"
click at [466, 559] on input "number" at bounding box center [529, 542] width 188 height 33
type input "0"
click at [640, 543] on input "number" at bounding box center [731, 542] width 188 height 33
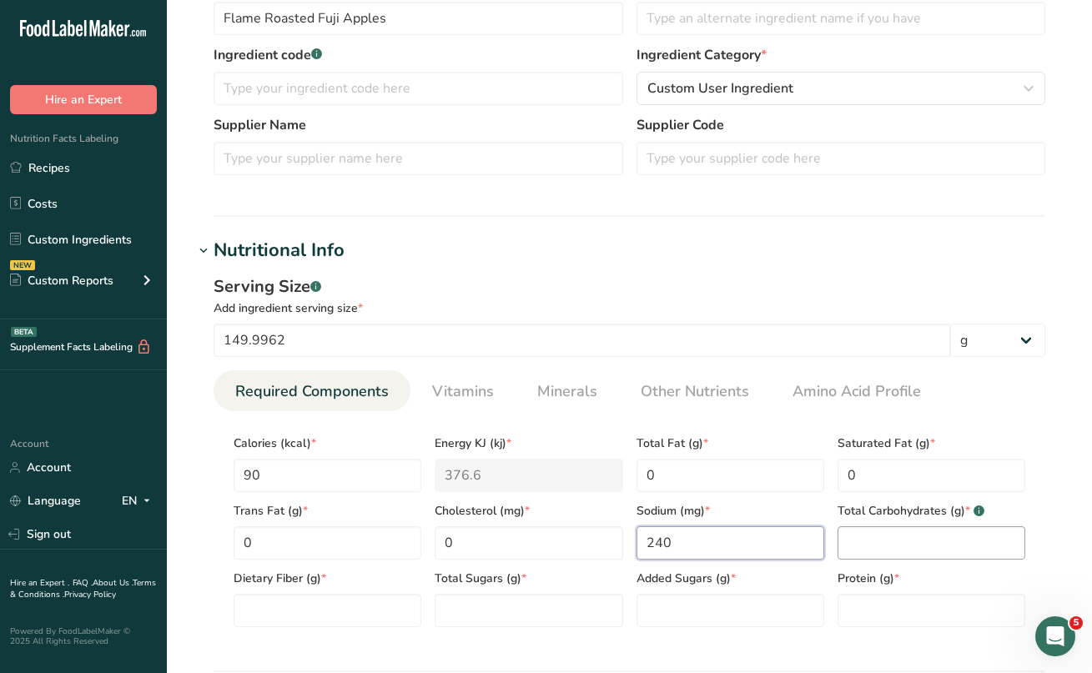
type input "240"
click at [860, 547] on Carbohydrates "number" at bounding box center [932, 542] width 188 height 33
type Carbohydrates "23"
click at [371, 614] on Fiber "number" at bounding box center [328, 610] width 188 height 33
type Fiber "2"
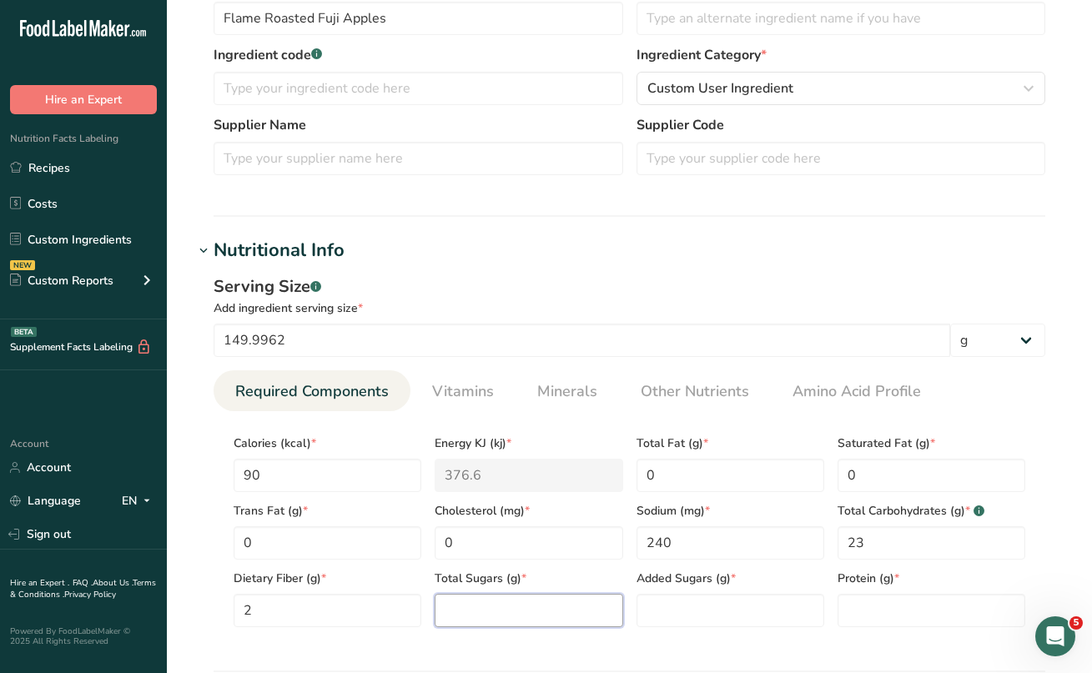
click at [521, 621] on Sugars "number" at bounding box center [529, 610] width 188 height 33
type Sugars "18"
click at [679, 622] on Sugars "number" at bounding box center [731, 610] width 188 height 33
type Sugars "2"
click at [843, 621] on input "number" at bounding box center [932, 610] width 188 height 33
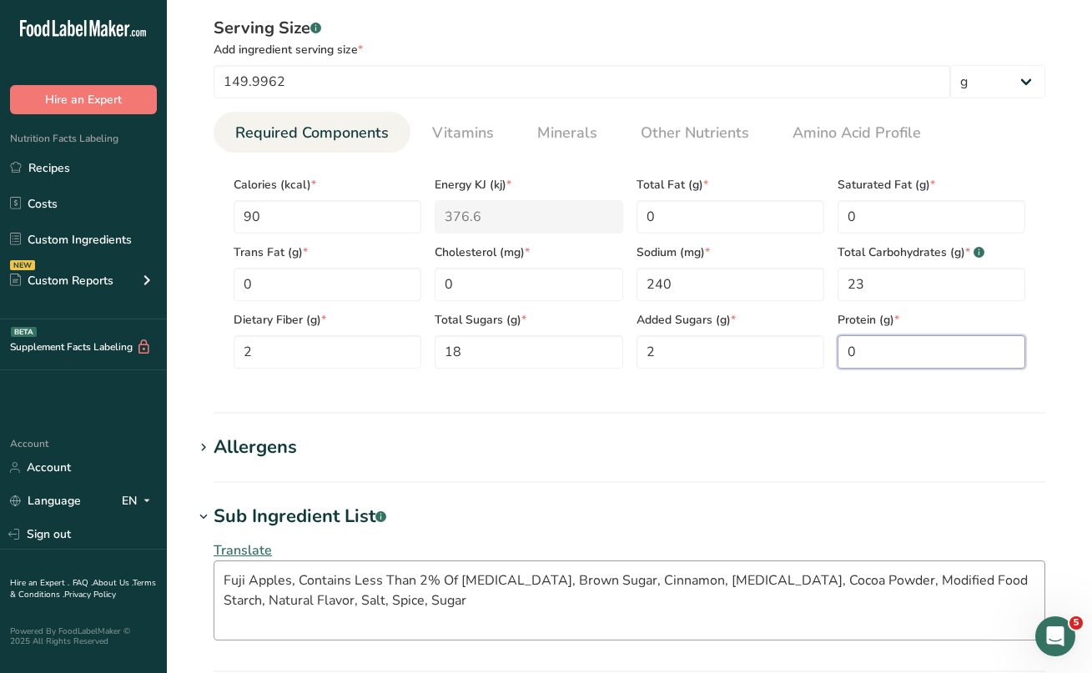
scroll to position [626, 0]
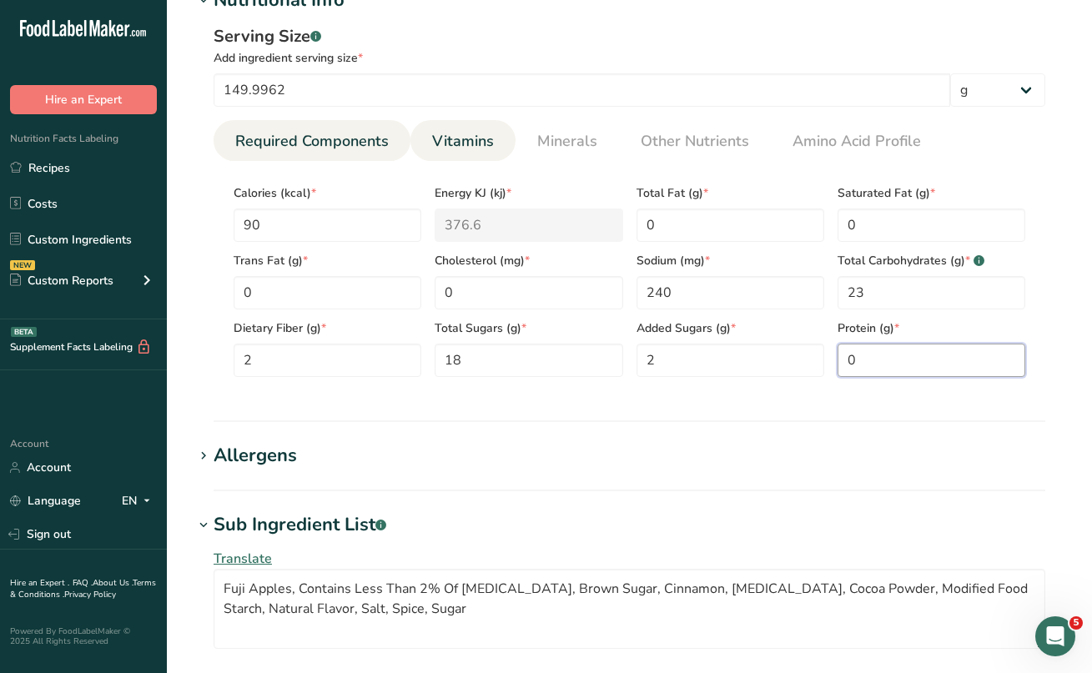
type input "0"
click at [466, 133] on span "Vitamins" at bounding box center [463, 141] width 62 height 23
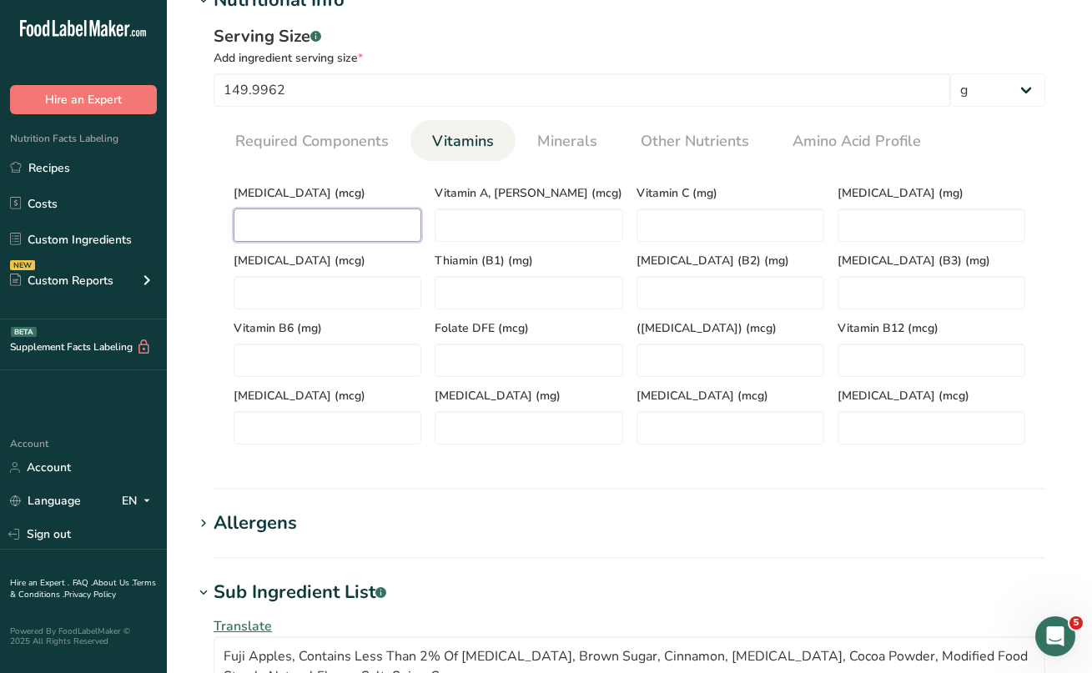
click at [319, 214] on D "number" at bounding box center [328, 225] width 188 height 33
type D "0"
click at [546, 136] on span "Minerals" at bounding box center [567, 141] width 60 height 23
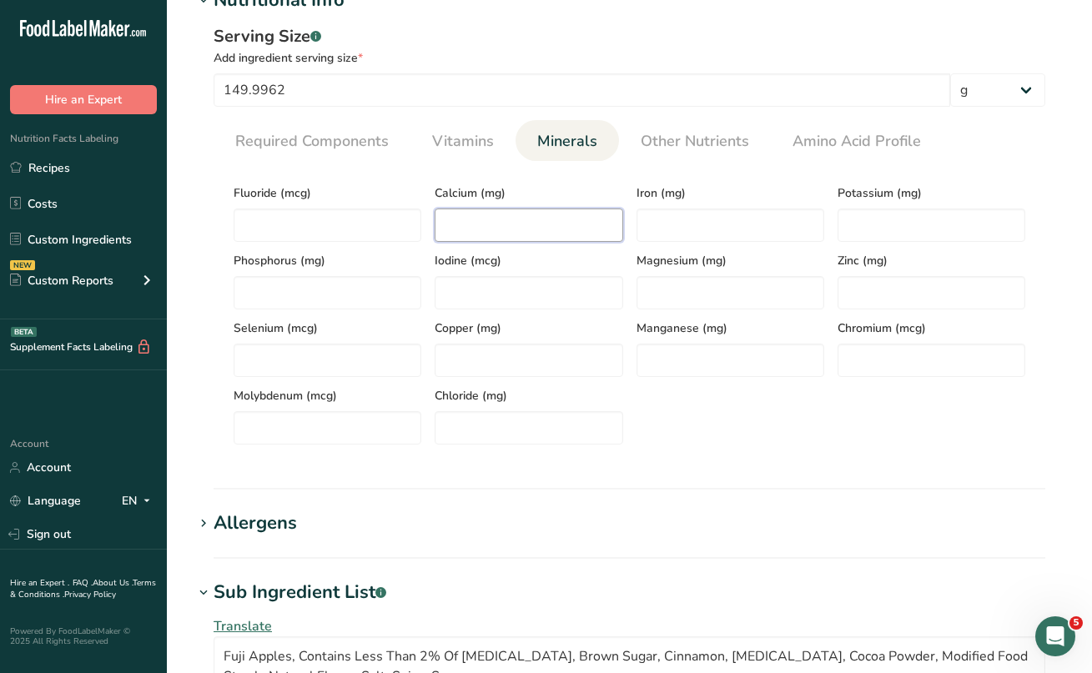
click at [547, 234] on input "number" at bounding box center [529, 225] width 188 height 33
click at [690, 233] on input "number" at bounding box center [731, 225] width 188 height 33
drag, startPoint x: 475, startPoint y: 224, endPoint x: 444, endPoint y: 224, distance: 30.9
click at [444, 224] on input "0" at bounding box center [529, 225] width 188 height 33
type input "10"
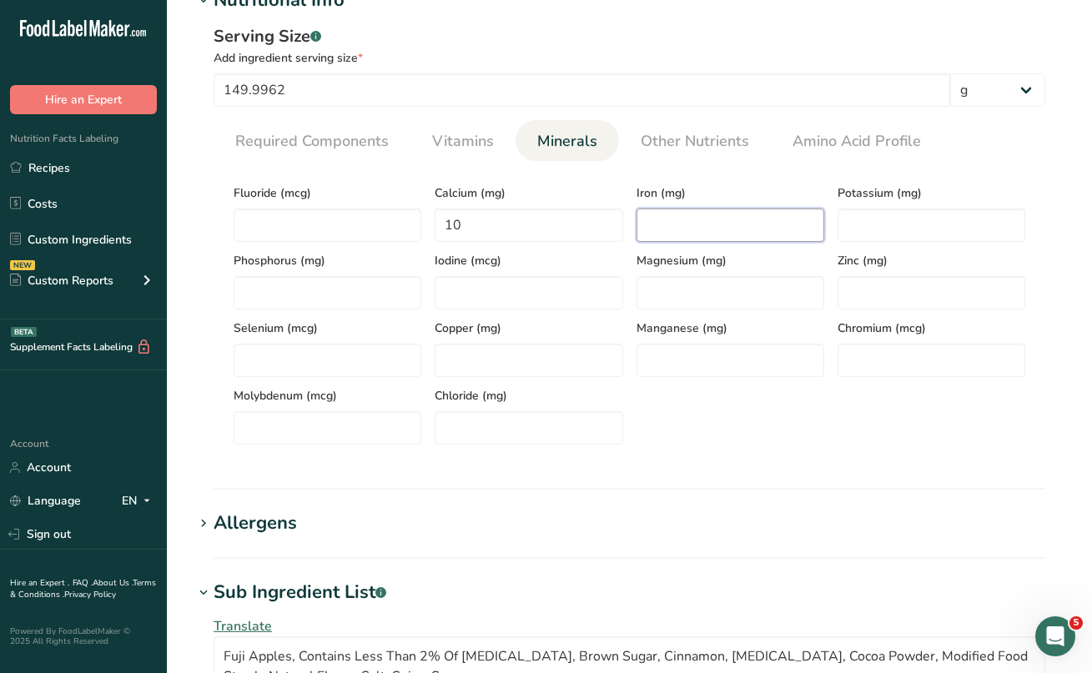
click at [744, 219] on input "number" at bounding box center [731, 225] width 188 height 33
type input "0"
click at [931, 231] on input "number" at bounding box center [932, 225] width 188 height 33
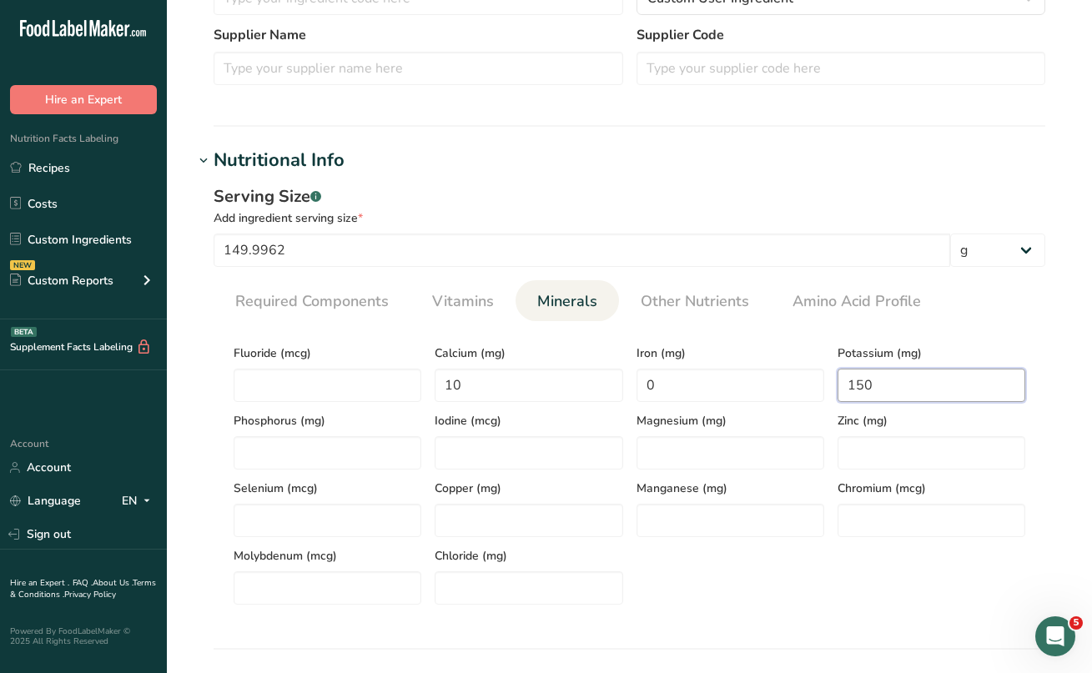
scroll to position [465, 0]
type input "150"
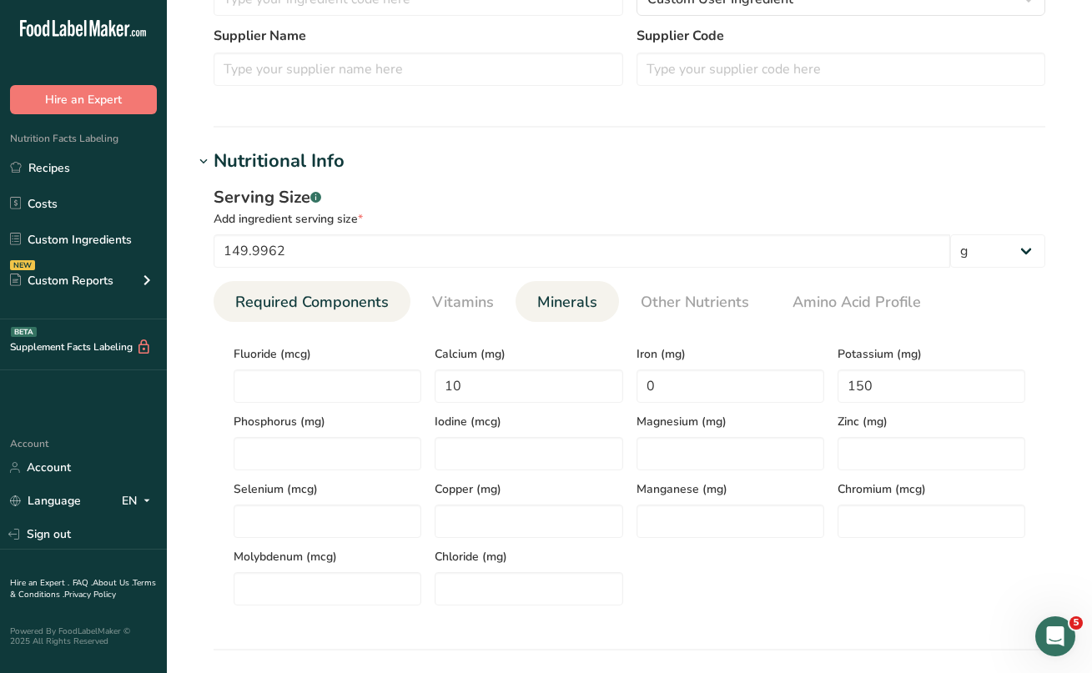
click at [362, 297] on span "Required Components" at bounding box center [312, 302] width 154 height 23
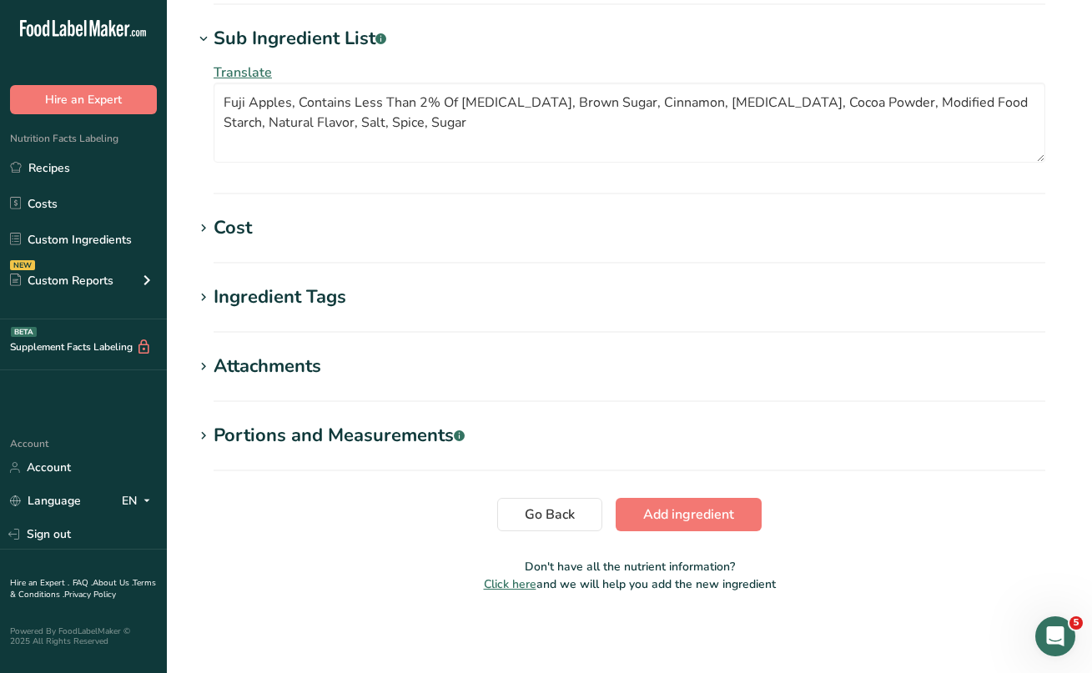
scroll to position [1112, 0]
click at [670, 521] on span "Add ingredient" at bounding box center [688, 515] width 91 height 20
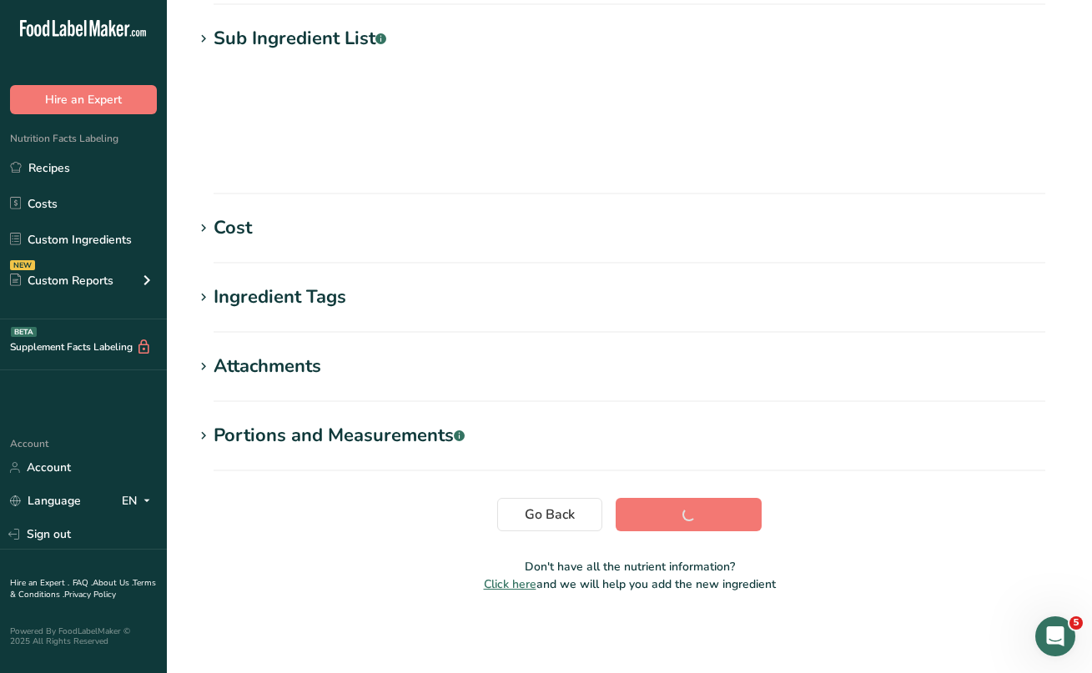
scroll to position [209, 0]
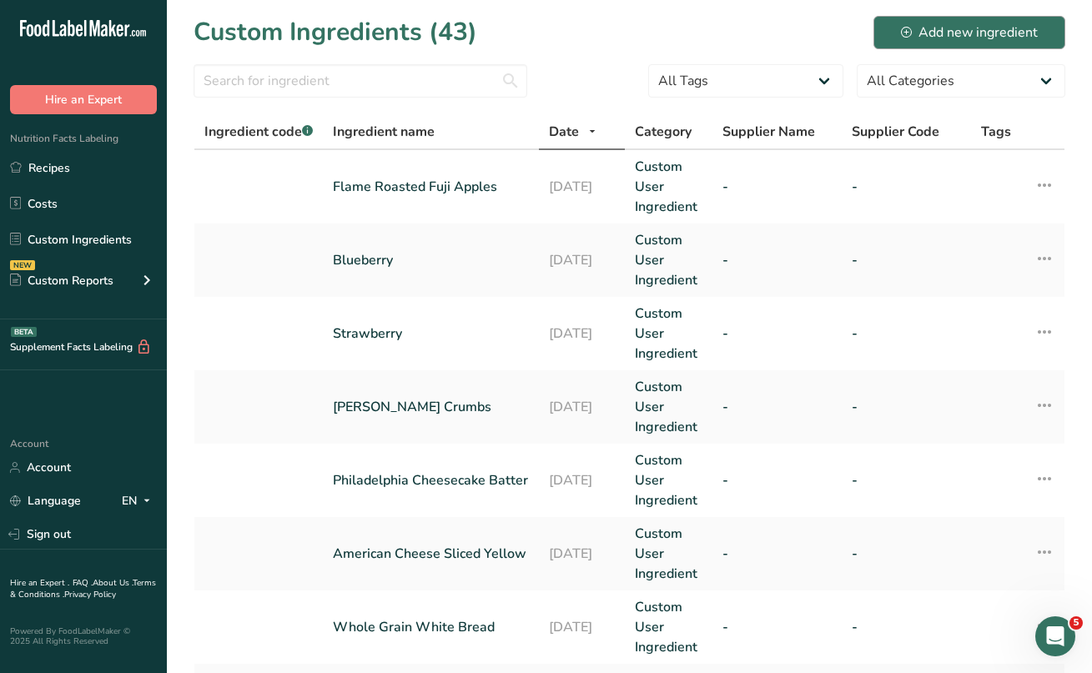
click at [941, 28] on div "Add new ingredient" at bounding box center [969, 33] width 137 height 20
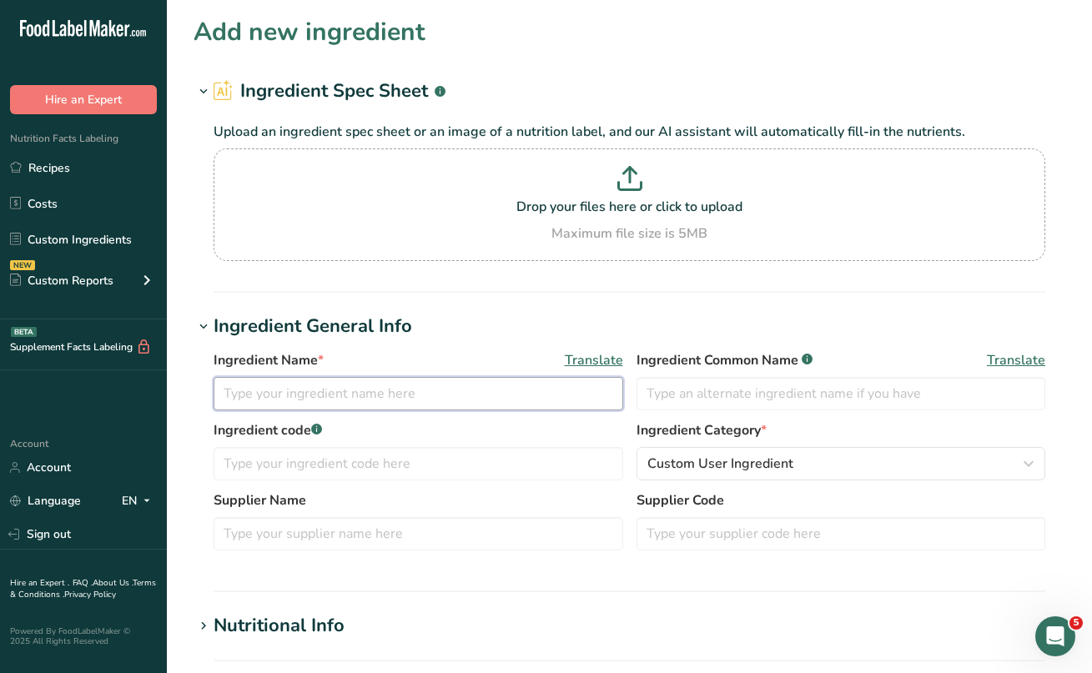
click at [288, 399] on input "text" at bounding box center [419, 393] width 410 height 33
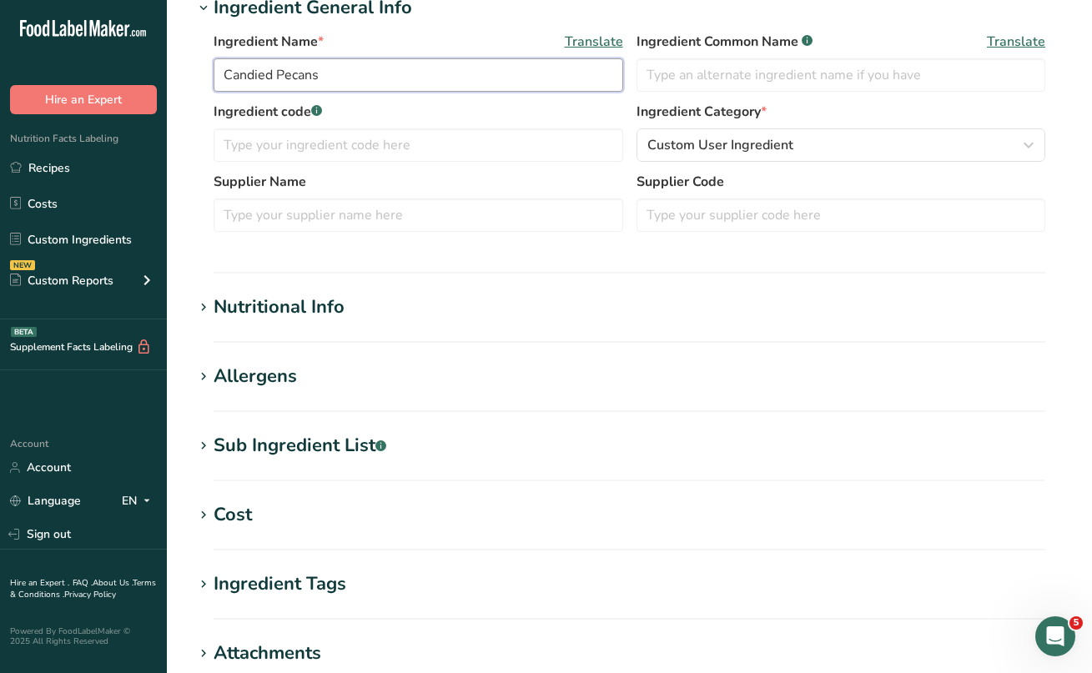
scroll to position [320, 0]
type input "Candied Pecans"
click at [200, 443] on icon at bounding box center [203, 445] width 15 height 23
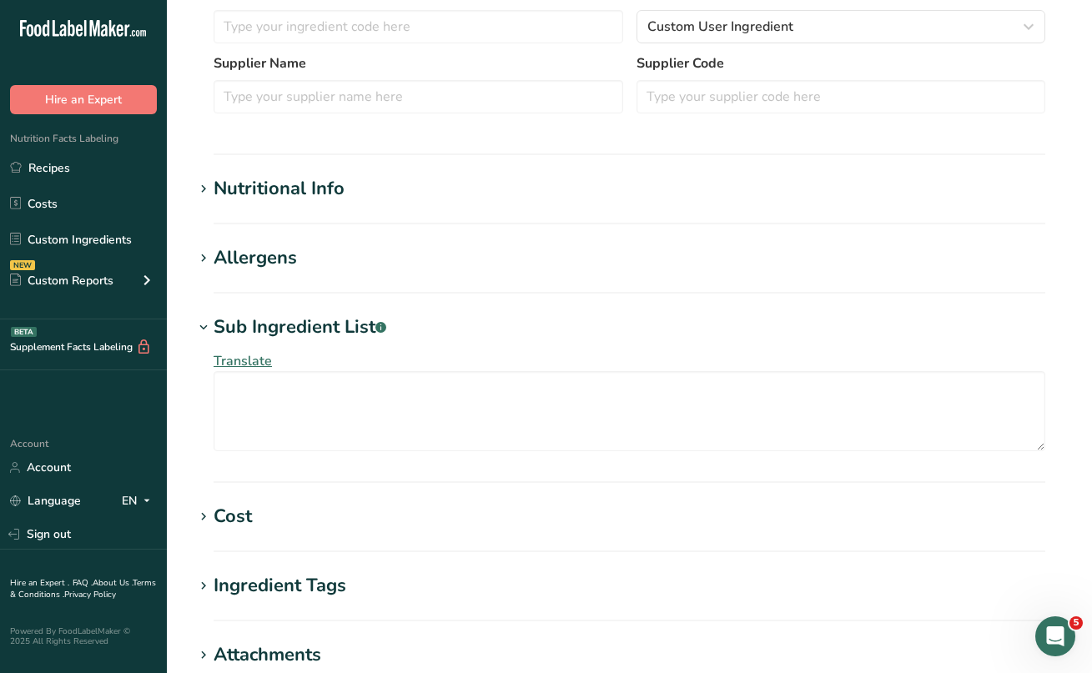
scroll to position [487, 0]
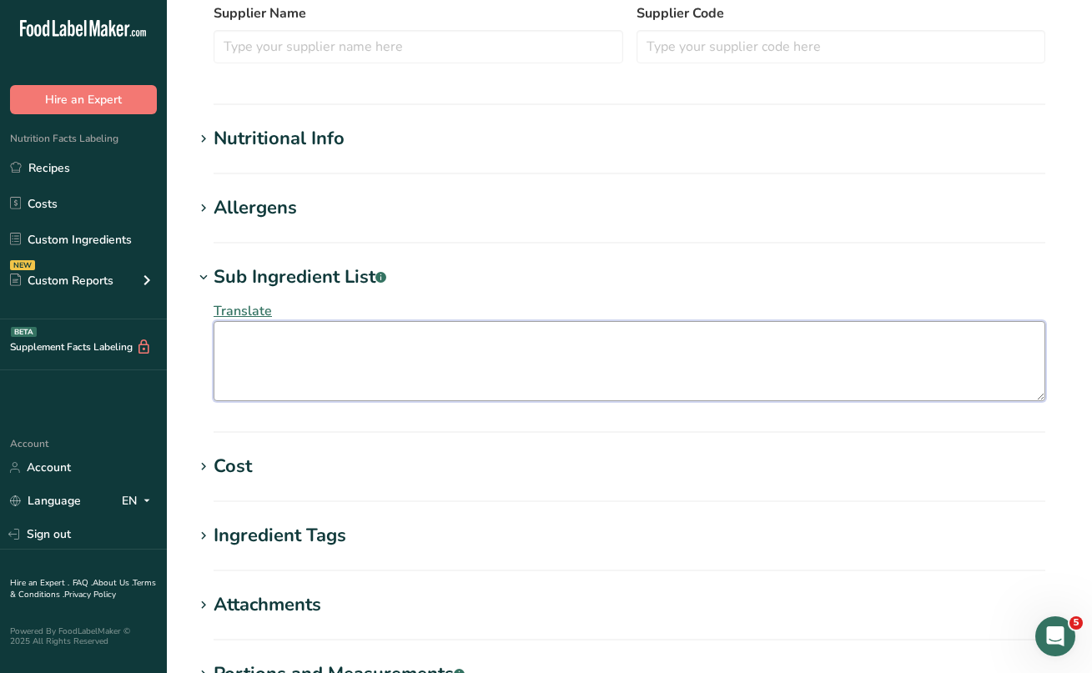
click at [249, 350] on textarea at bounding box center [630, 361] width 832 height 80
paste textarea "Pecans, White Cane Sugar, Brown Sugar (Brown Sugar, Cane Sugar, Cane Syrup), Bu…"
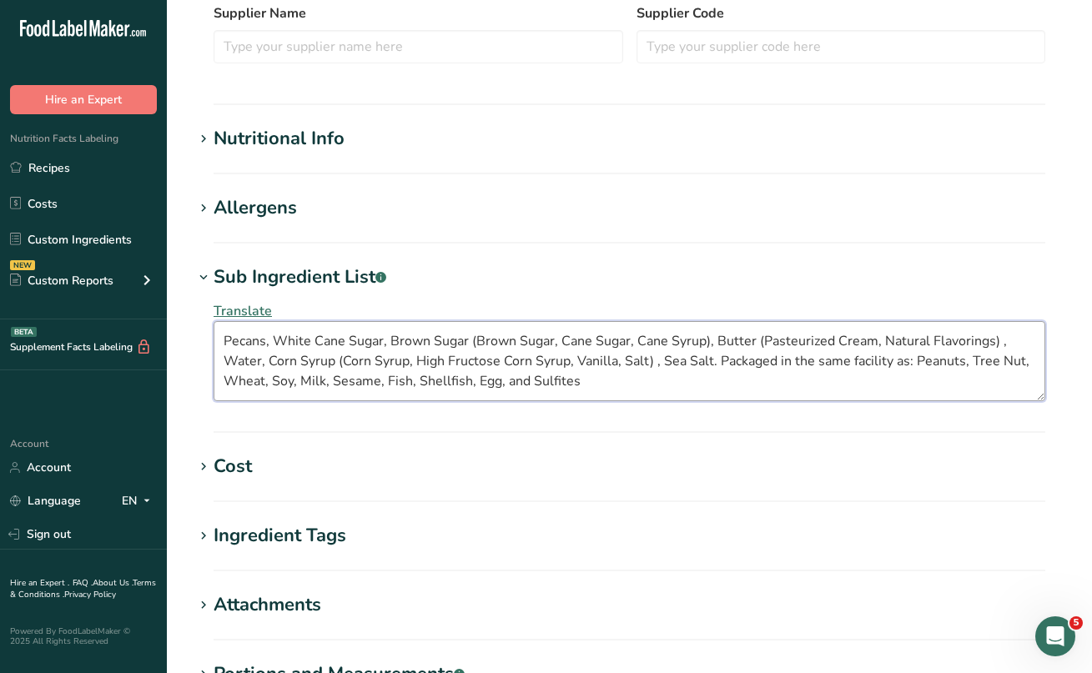
drag, startPoint x: 721, startPoint y: 361, endPoint x: 728, endPoint y: 378, distance: 18.3
click at [728, 378] on textarea "Pecans, White Cane Sugar, Brown Sugar (Brown Sugar, Cane Sugar, Cane Syrup), Bu…" at bounding box center [630, 361] width 832 height 80
type textarea "Pecans, White Cane Sugar, Brown Sugar (Brown Sugar, Cane Sugar, Cane Syrup), Bu…"
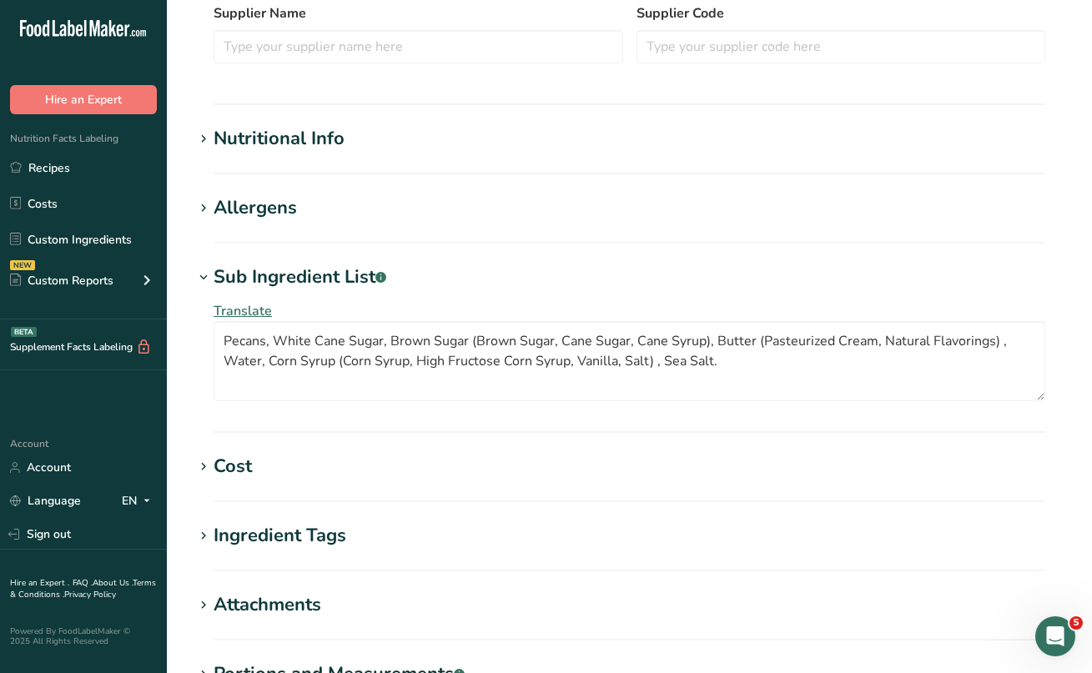
click at [206, 209] on icon at bounding box center [203, 208] width 15 height 23
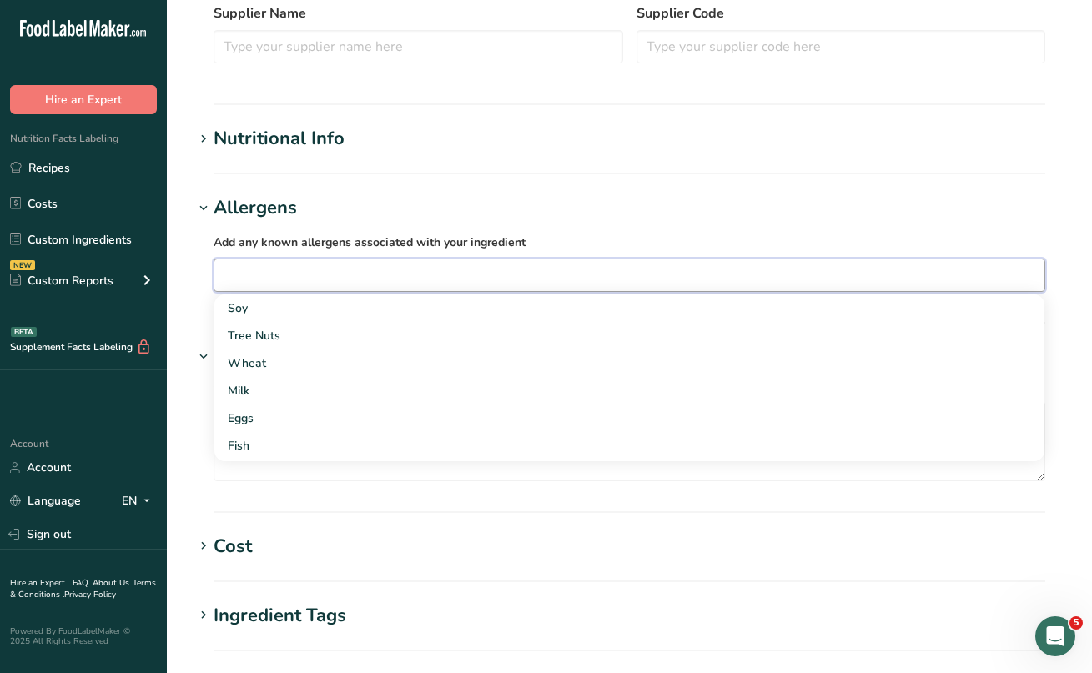
click at [259, 276] on input "text" at bounding box center [629, 275] width 830 height 26
click at [261, 328] on div "Tree Nuts" at bounding box center [616, 336] width 777 height 18
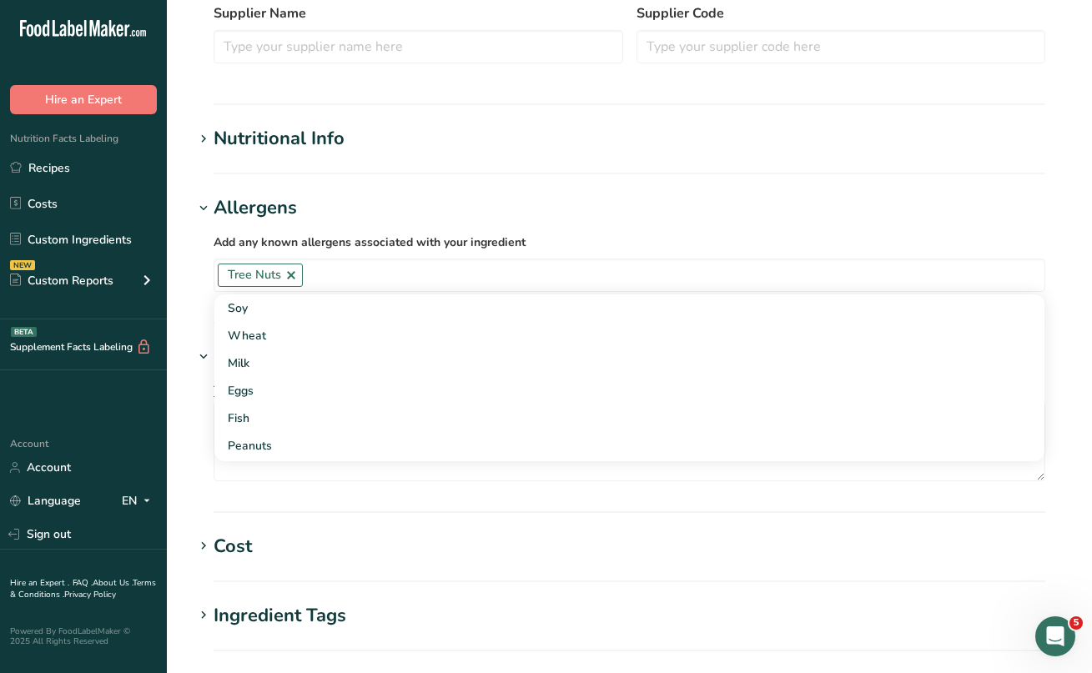
click at [535, 179] on section "Add new ingredient Ingredient Spec Sheet .a-a{fill:#347362;}.b-a{fill:#fff;} Up…" at bounding box center [629, 226] width 925 height 1426
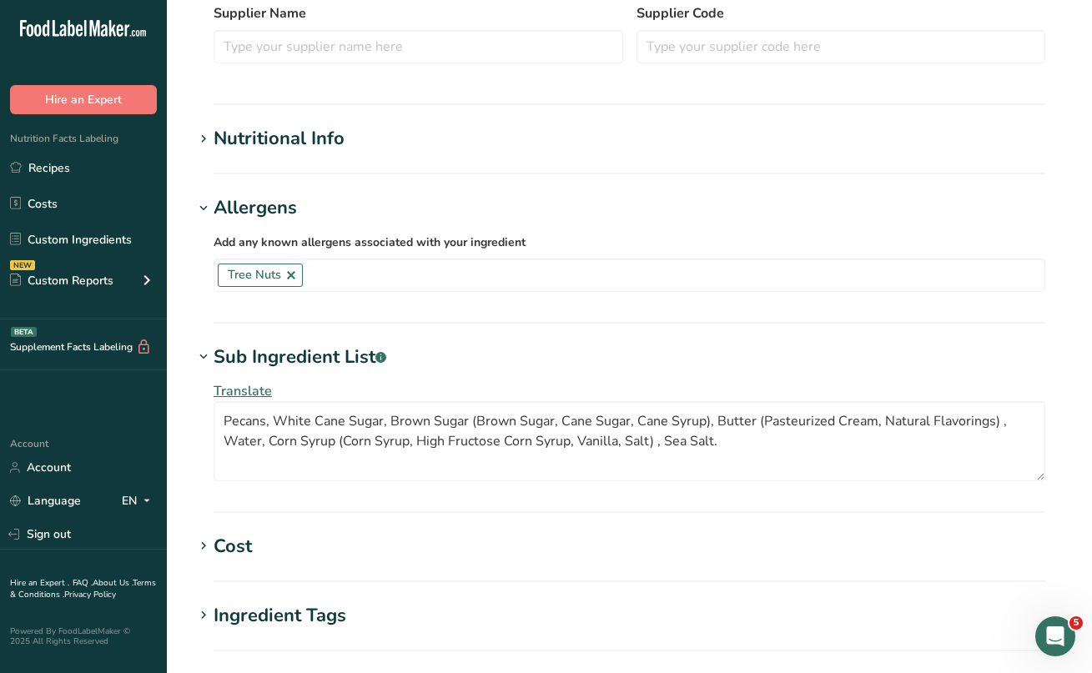
click at [204, 137] on icon at bounding box center [203, 139] width 15 height 23
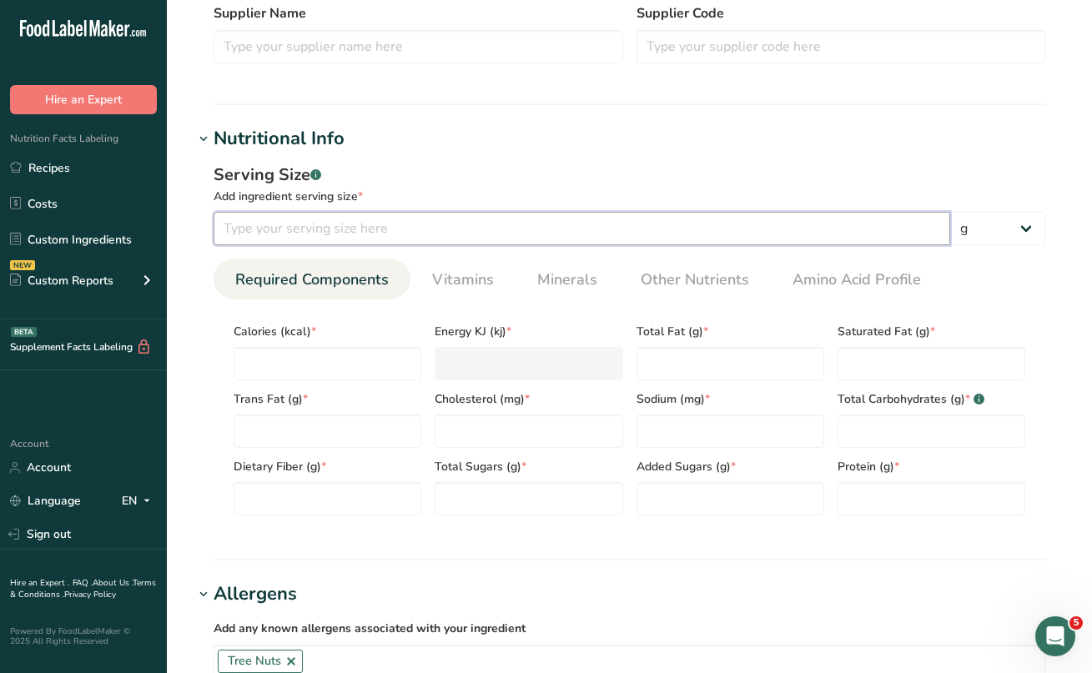
click at [311, 232] on input "number" at bounding box center [582, 228] width 737 height 33
type input "50"
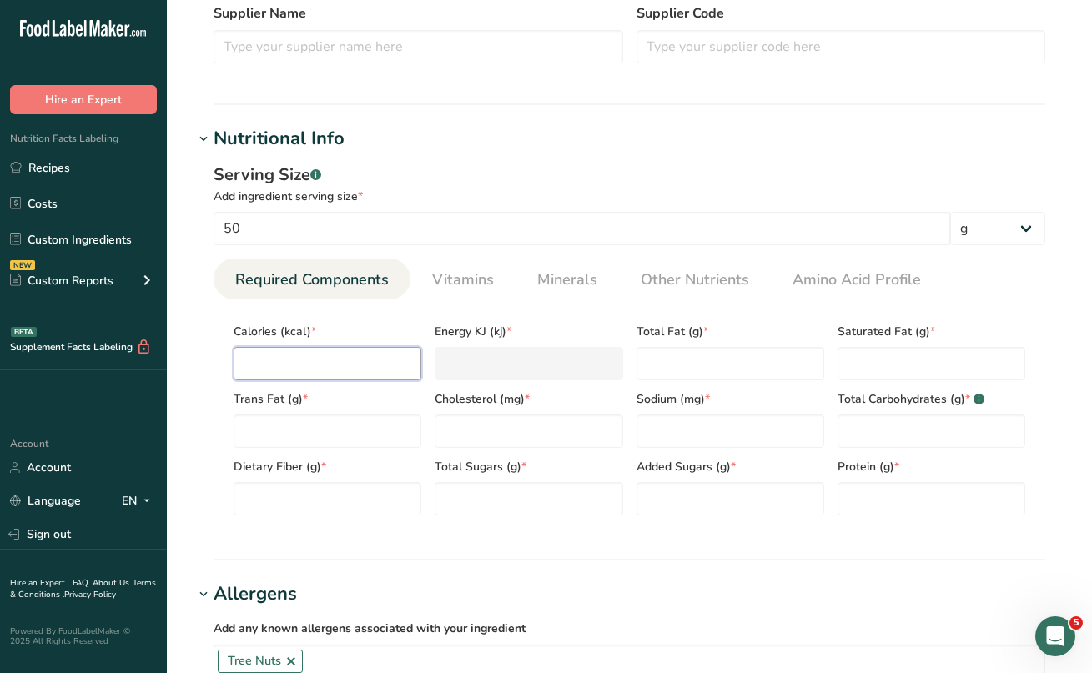
click at [270, 365] on input "number" at bounding box center [328, 363] width 188 height 33
click at [266, 352] on input "number" at bounding box center [328, 363] width 188 height 33
type input "3"
type KJ "12.6"
type input "0"
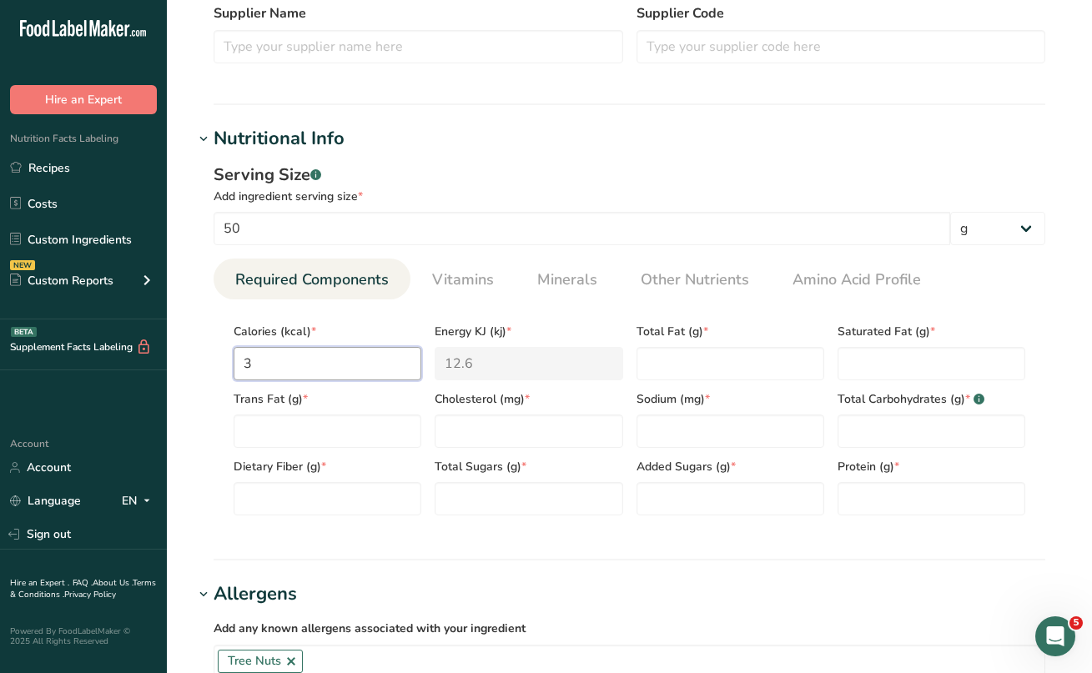
type KJ "0"
type input "2"
type KJ "8.4"
type input "27"
type KJ "113"
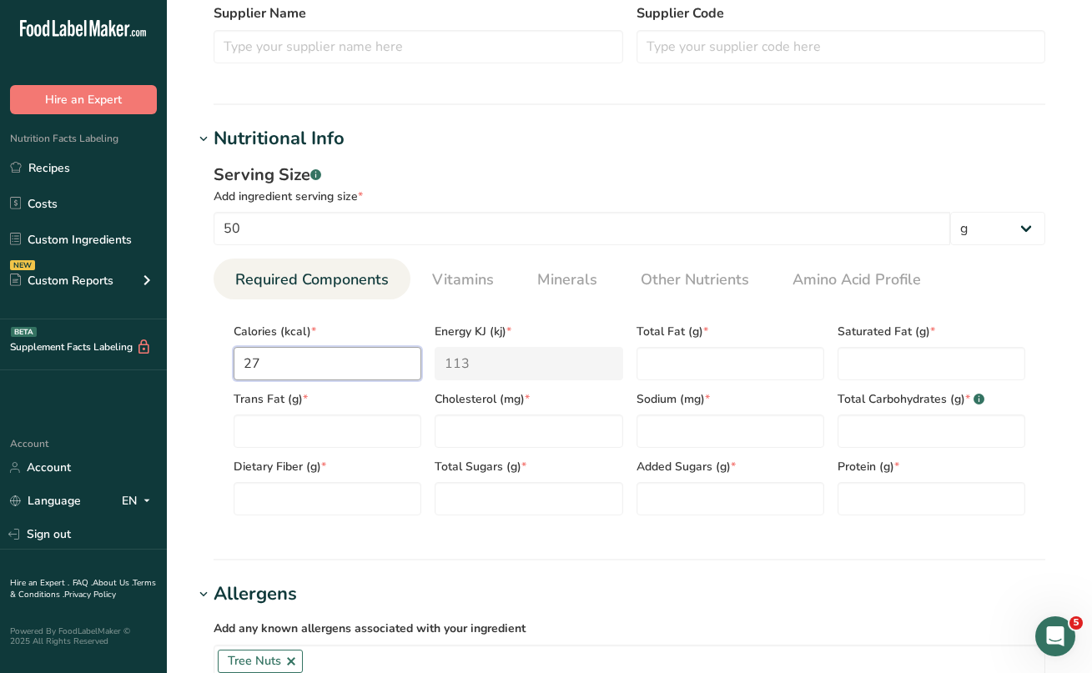
type input "270"
type KJ "1129.7"
type input "270"
click at [657, 357] on Fat "number" at bounding box center [731, 363] width 188 height 33
type Fat "19"
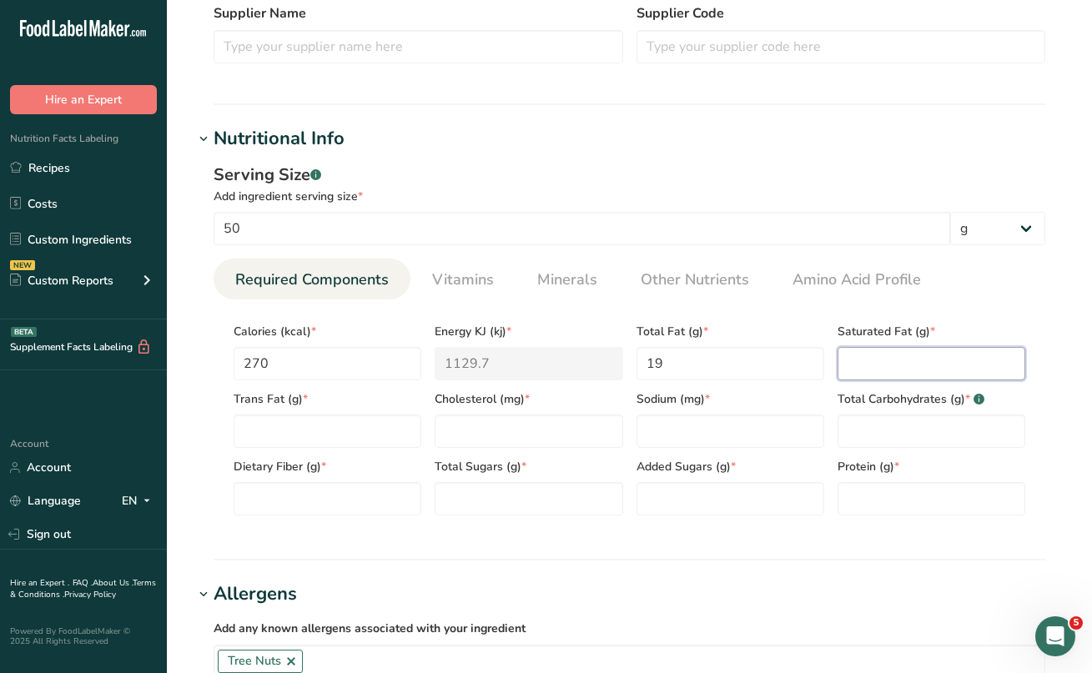
click at [861, 368] on Fat "number" at bounding box center [932, 363] width 188 height 33
type Fat "12"
click at [278, 435] on Fat "number" at bounding box center [328, 431] width 188 height 33
type Fat "0"
click at [454, 420] on input "number" at bounding box center [529, 431] width 188 height 33
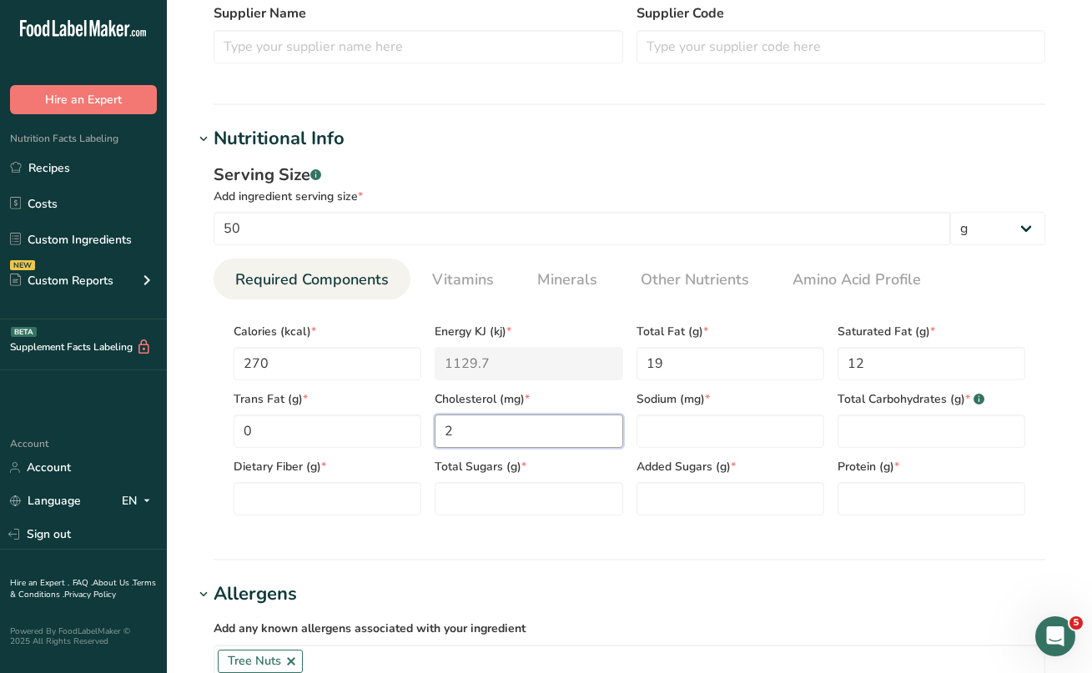
click at [621, 442] on input "2" at bounding box center [529, 431] width 188 height 33
type input "2"
click at [663, 444] on input "number" at bounding box center [731, 431] width 188 height 33
type input "198"
click at [877, 440] on Carbohydrates "number" at bounding box center [932, 431] width 188 height 33
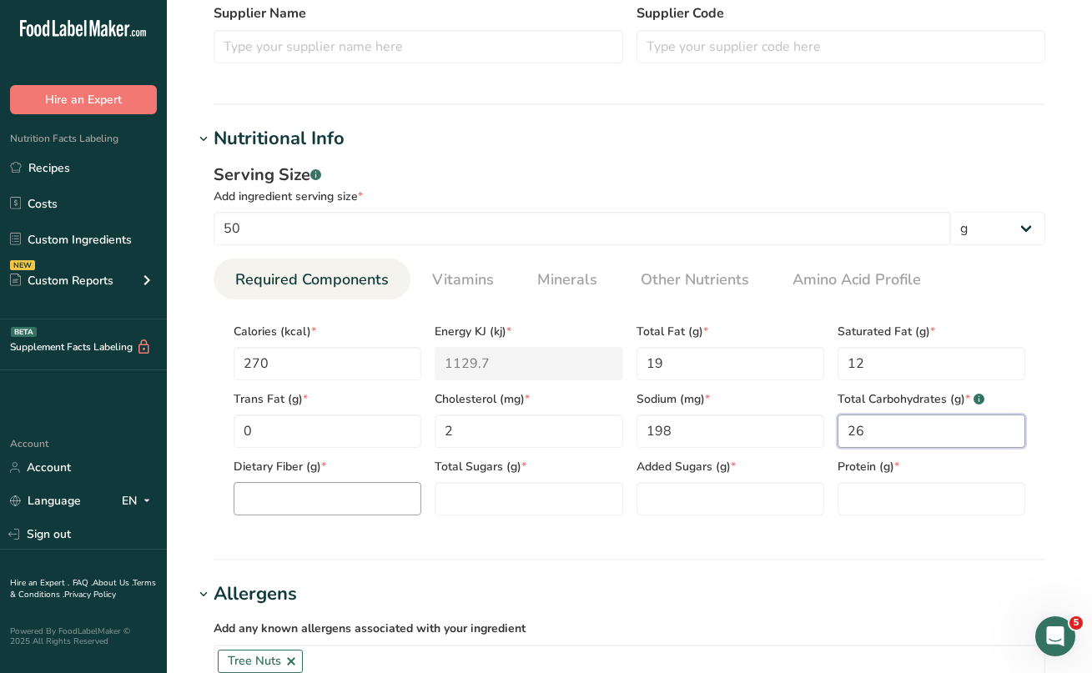
type Carbohydrates "26"
click at [341, 501] on Fiber "number" at bounding box center [328, 498] width 188 height 33
type Fiber "2"
click at [479, 508] on Sugars "number" at bounding box center [529, 498] width 188 height 33
type Sugars "24"
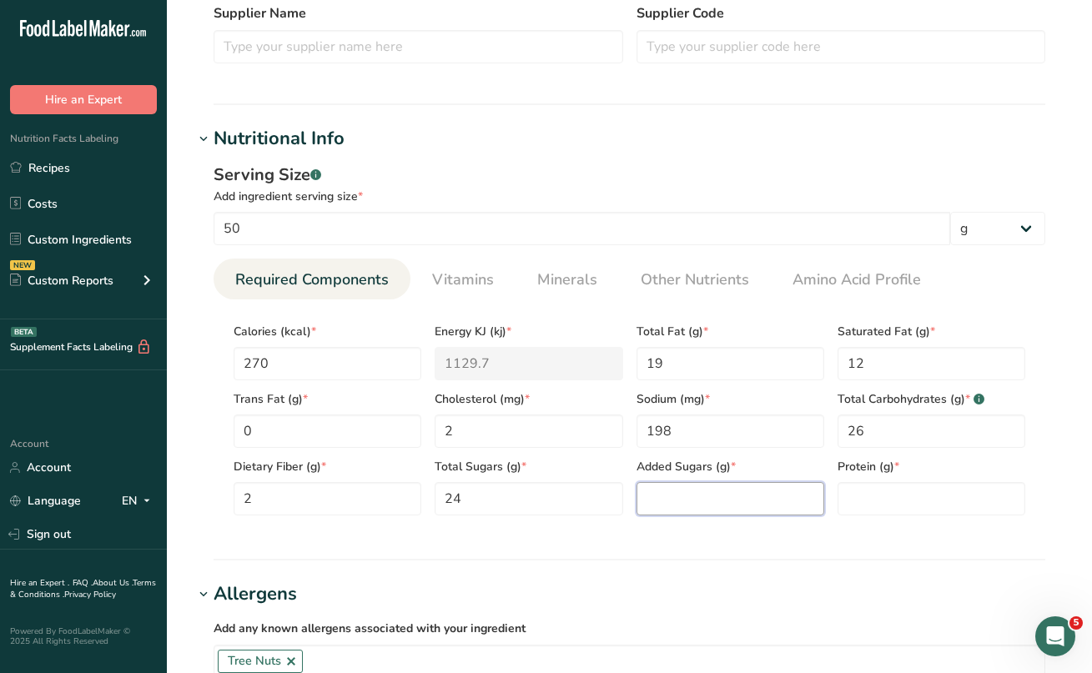
click at [769, 507] on Sugars "number" at bounding box center [731, 498] width 188 height 33
type Sugars "0"
click at [924, 506] on input "number" at bounding box center [932, 498] width 188 height 33
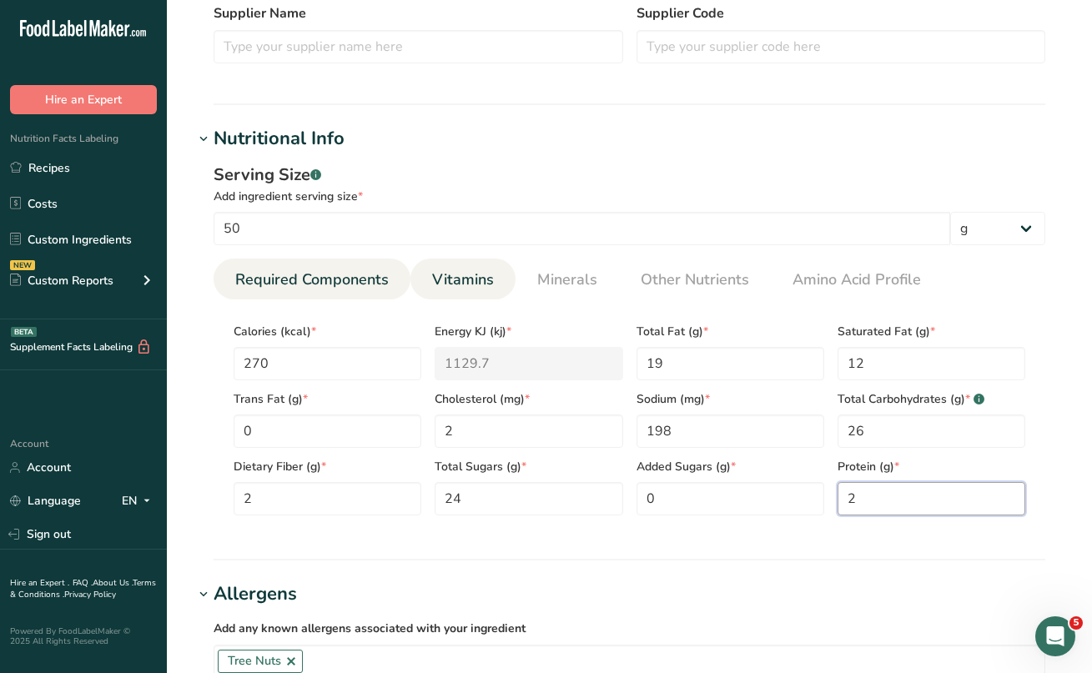
type input "2"
click at [468, 284] on span "Vitamins" at bounding box center [463, 280] width 62 height 23
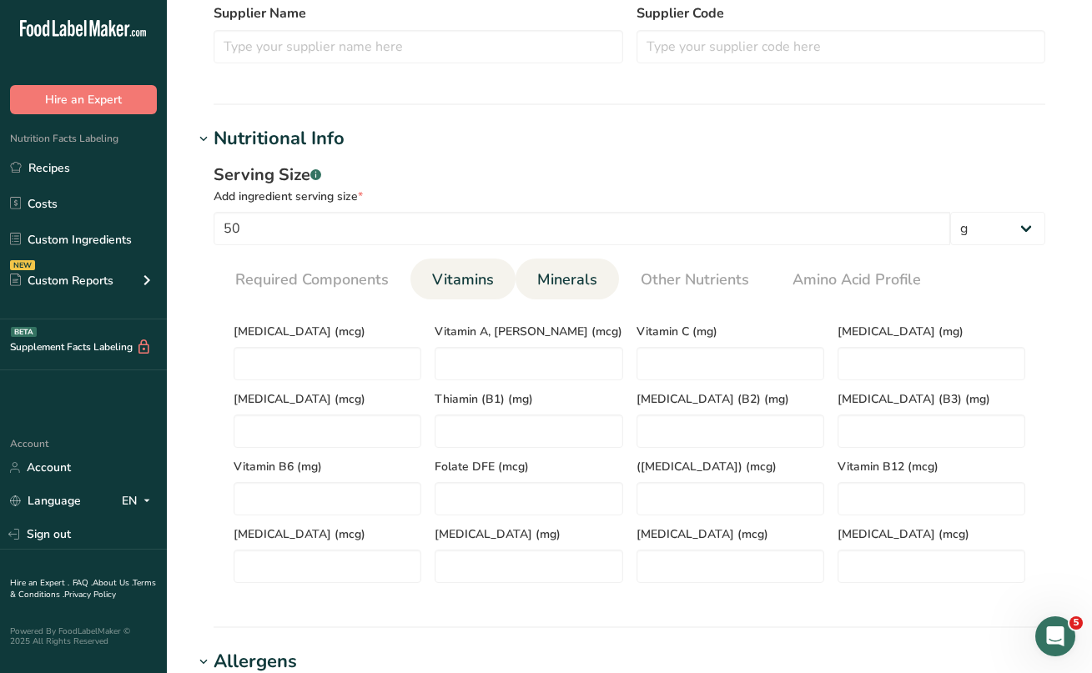
click at [587, 282] on span "Minerals" at bounding box center [567, 280] width 60 height 23
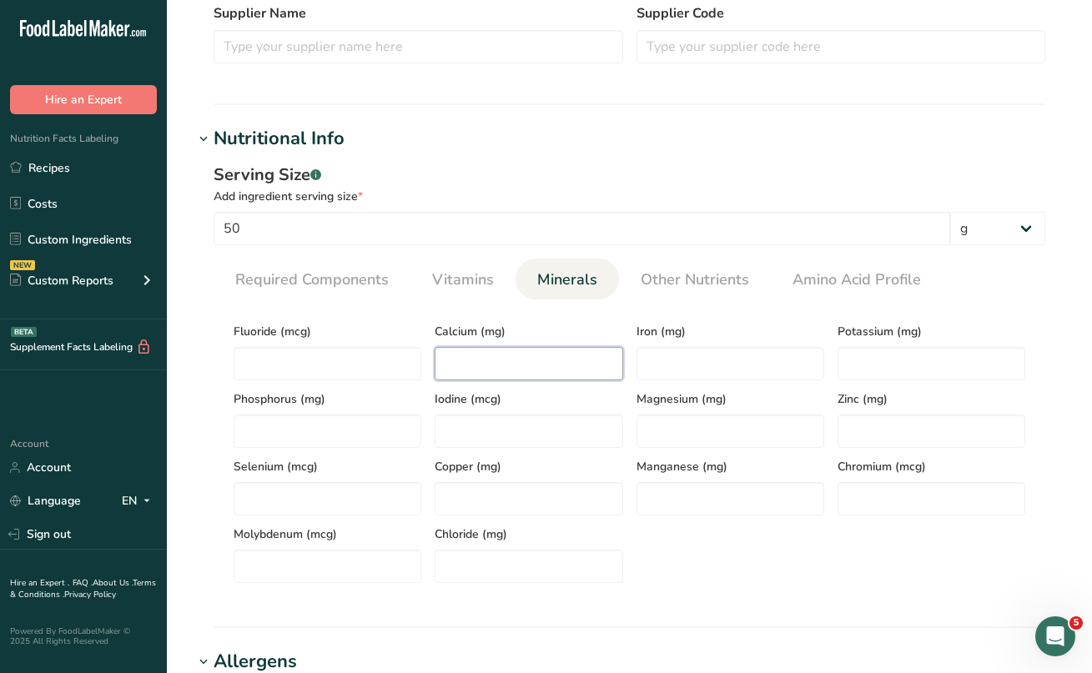
click at [568, 352] on input "number" at bounding box center [529, 363] width 188 height 33
click at [666, 334] on span "Iron (mg)" at bounding box center [731, 332] width 188 height 18
click at [604, 360] on input "number" at bounding box center [529, 363] width 188 height 33
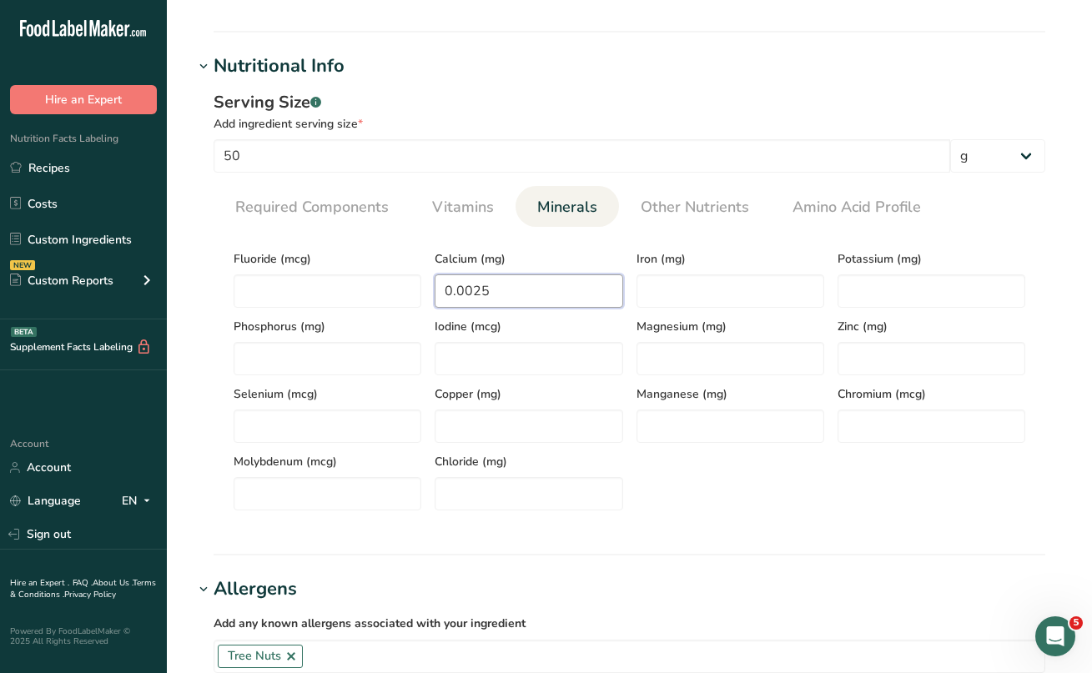
scroll to position [526, 0]
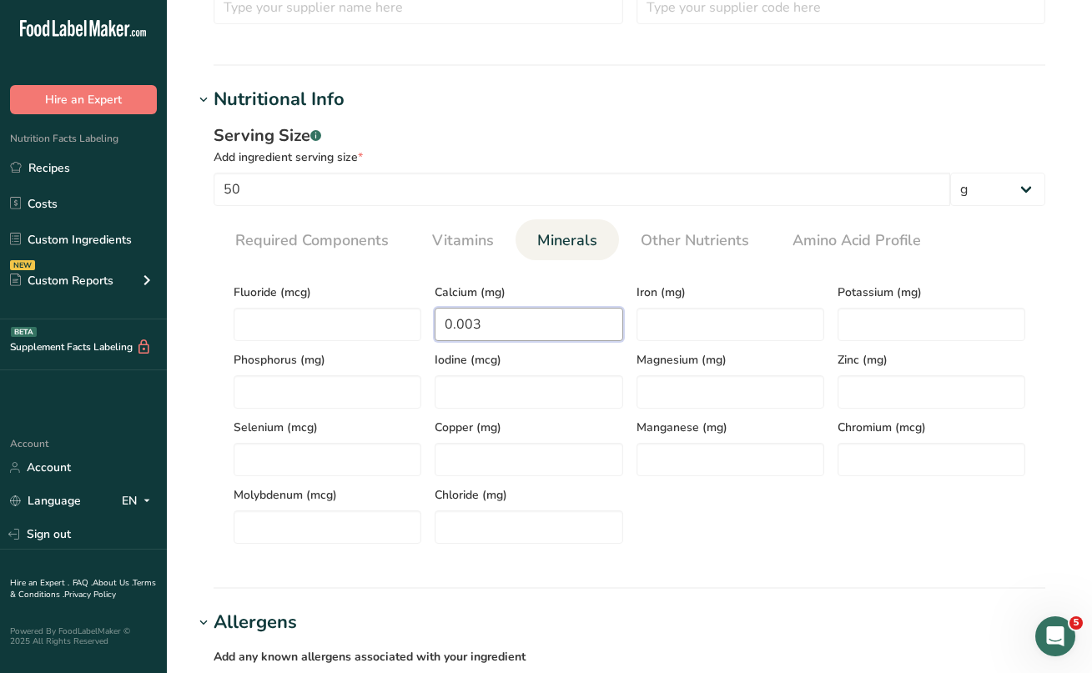
type input "0"
click at [697, 323] on input "number" at bounding box center [731, 324] width 188 height 33
type input "0"
drag, startPoint x: 502, startPoint y: 318, endPoint x: 443, endPoint y: 310, distance: 59.8
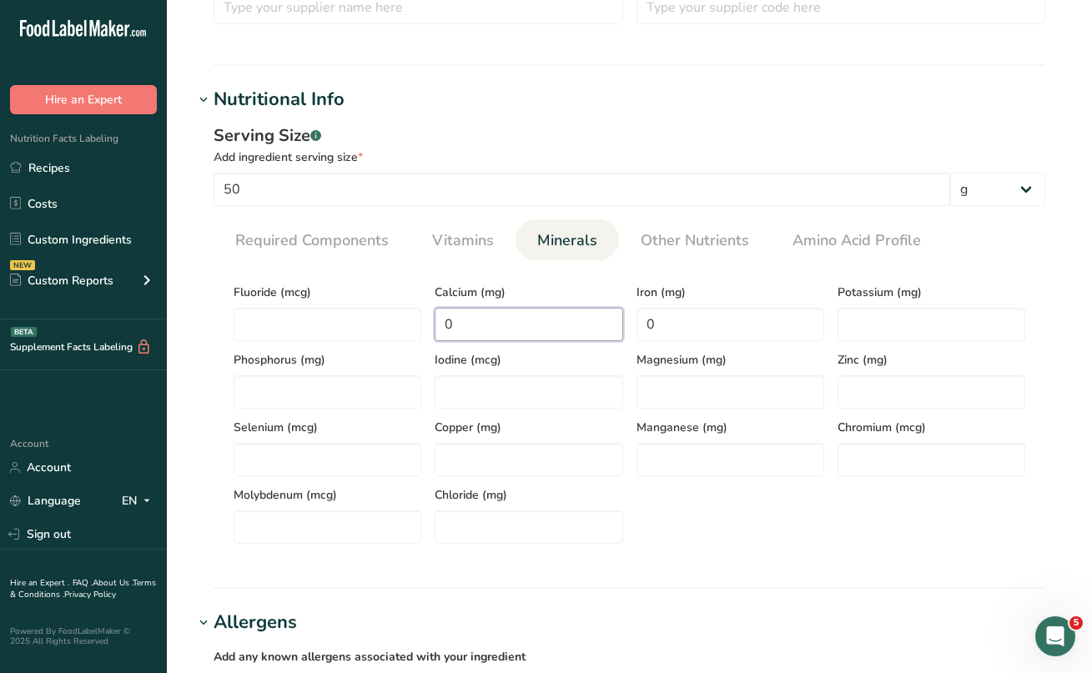
click at [443, 310] on input "0" at bounding box center [529, 324] width 188 height 33
drag, startPoint x: 687, startPoint y: 333, endPoint x: 639, endPoint y: 325, distance: 49.1
click at [637, 325] on input "0" at bounding box center [731, 324] width 188 height 33
click at [600, 400] on input "number" at bounding box center [529, 391] width 188 height 33
click at [661, 480] on div "Fluoride (mcg) Calcium (mg) 169 Iron (mg) 18 Potassium (mg) Phosphorus (mg) Iod…" at bounding box center [629, 409] width 805 height 270
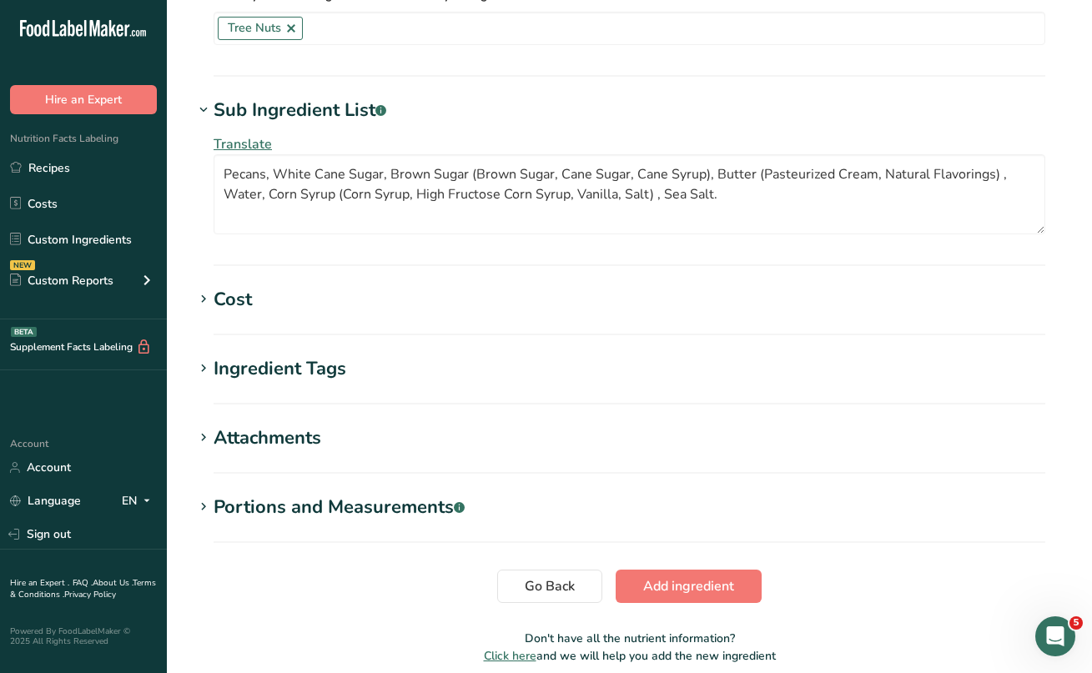
scroll to position [1189, 0]
click at [705, 591] on span "Add ingredient" at bounding box center [688, 586] width 91 height 20
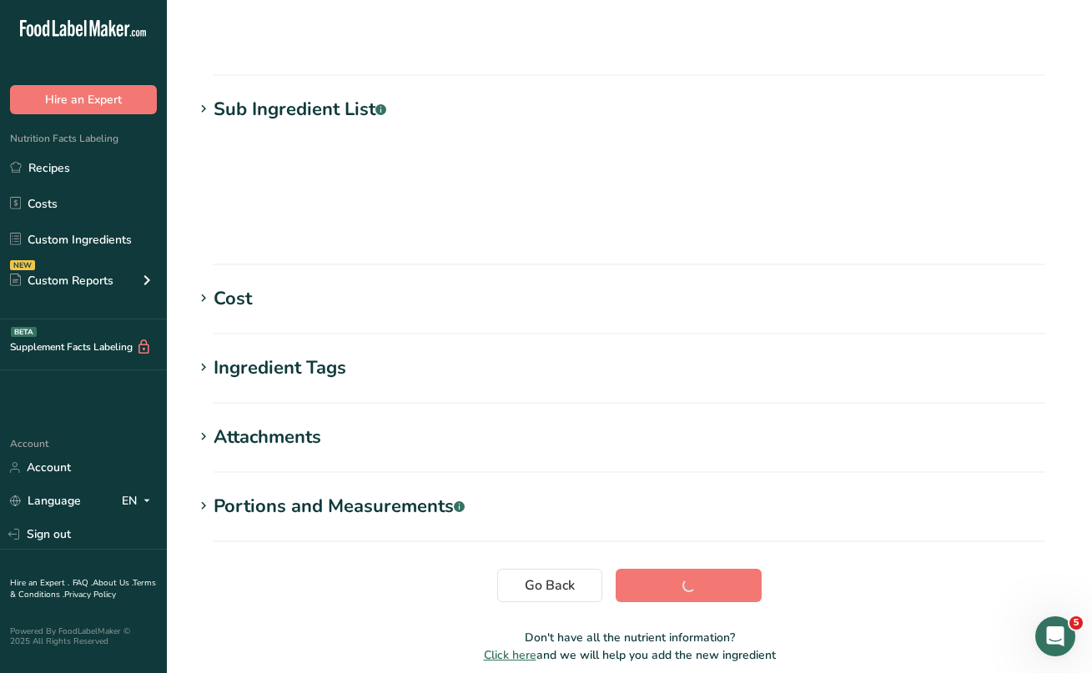
scroll to position [209, 0]
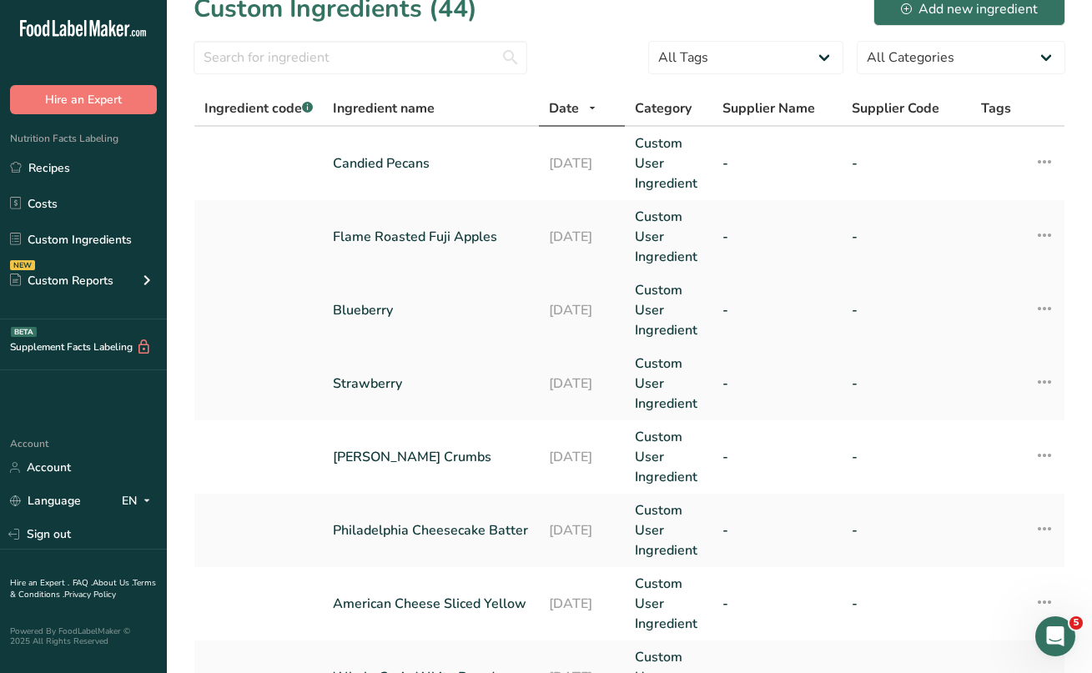
scroll to position [21, 0]
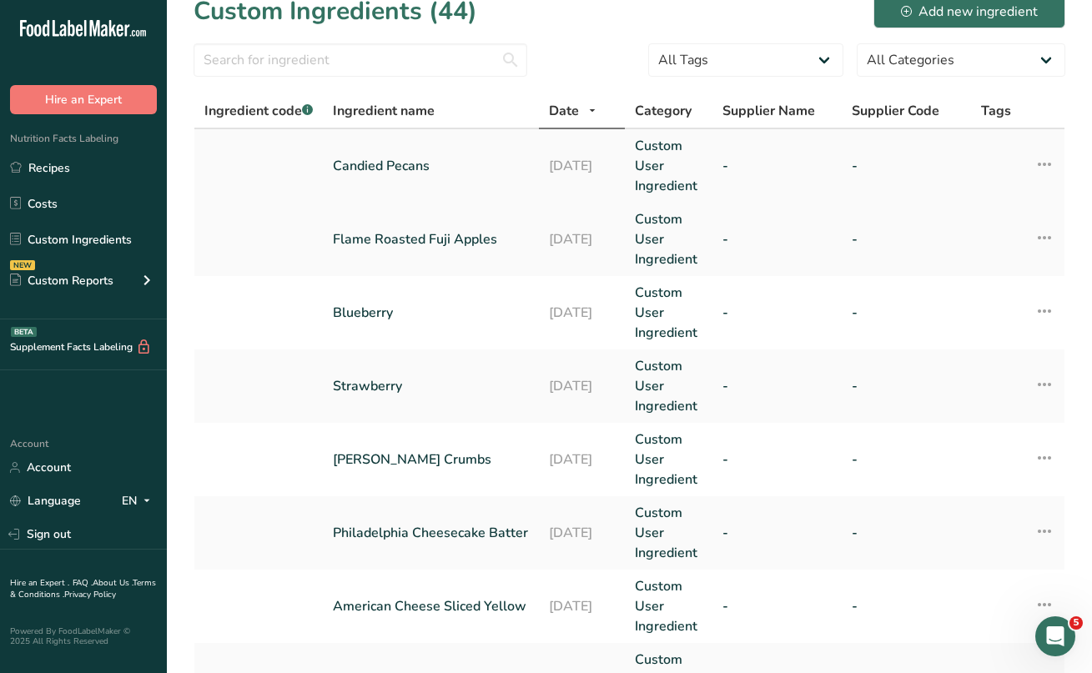
click at [1047, 163] on icon at bounding box center [1045, 164] width 20 height 30
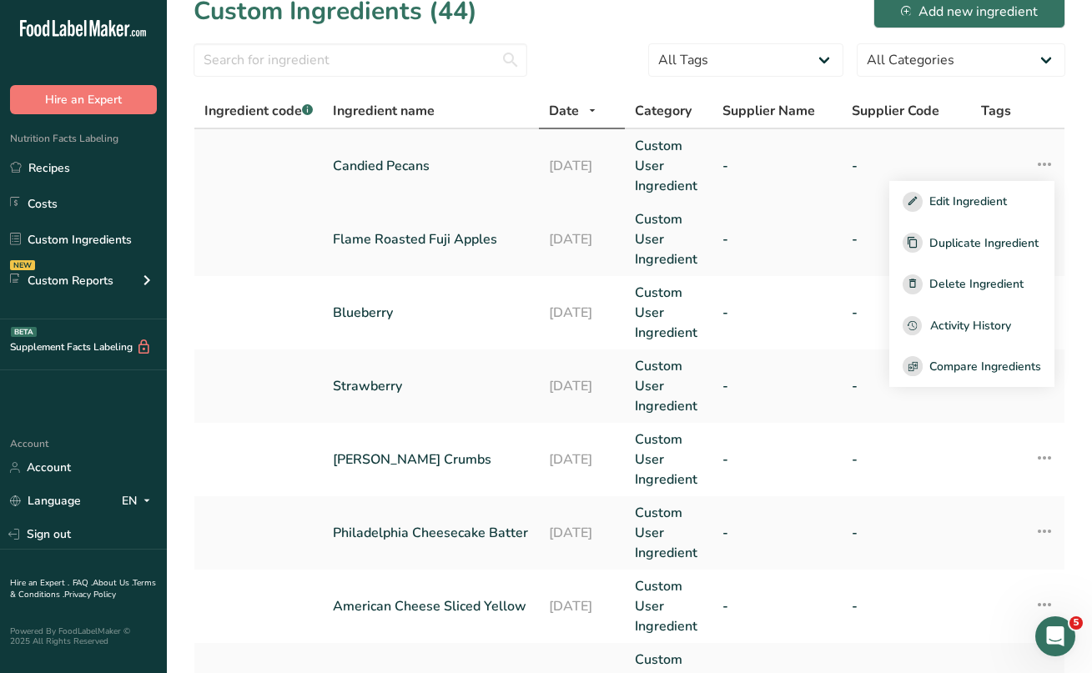
click at [428, 164] on link "Candied Pecans" at bounding box center [431, 166] width 196 height 20
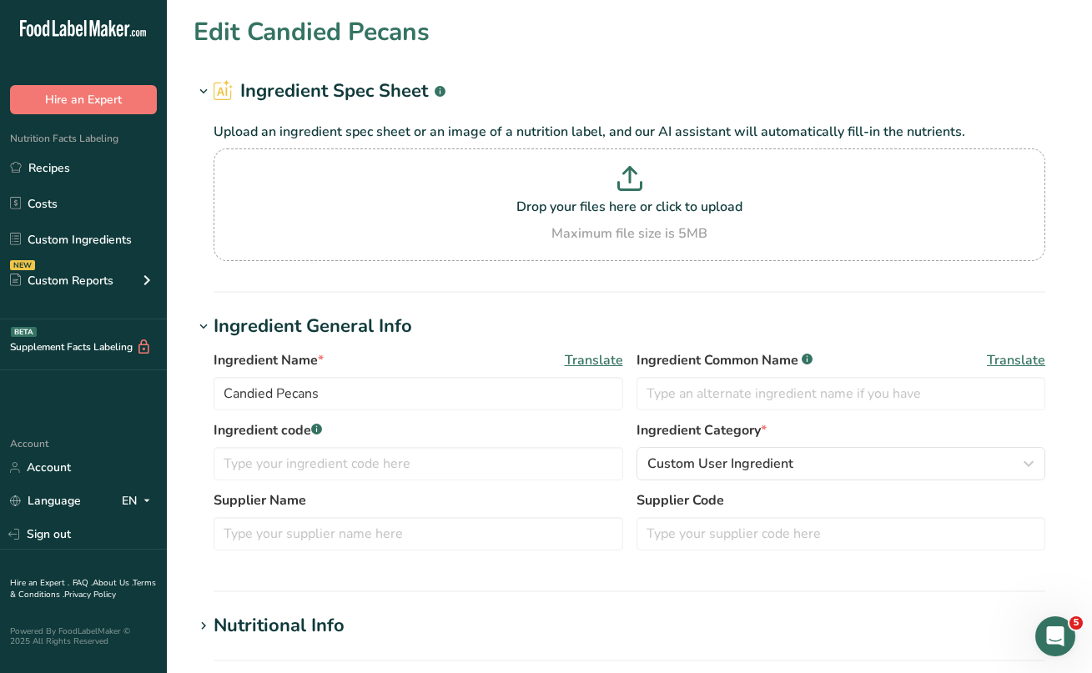
click at [426, 37] on h1 "Edit Candied Pecans" at bounding box center [312, 32] width 236 height 38
click at [193, 51] on section "Edit Candied Pecans Ingredient Spec Sheet .a-a{fill:#347362;}.b-a{fill:#fff;} U…" at bounding box center [629, 613] width 925 height 1226
click at [77, 164] on link "Recipes" at bounding box center [83, 168] width 167 height 32
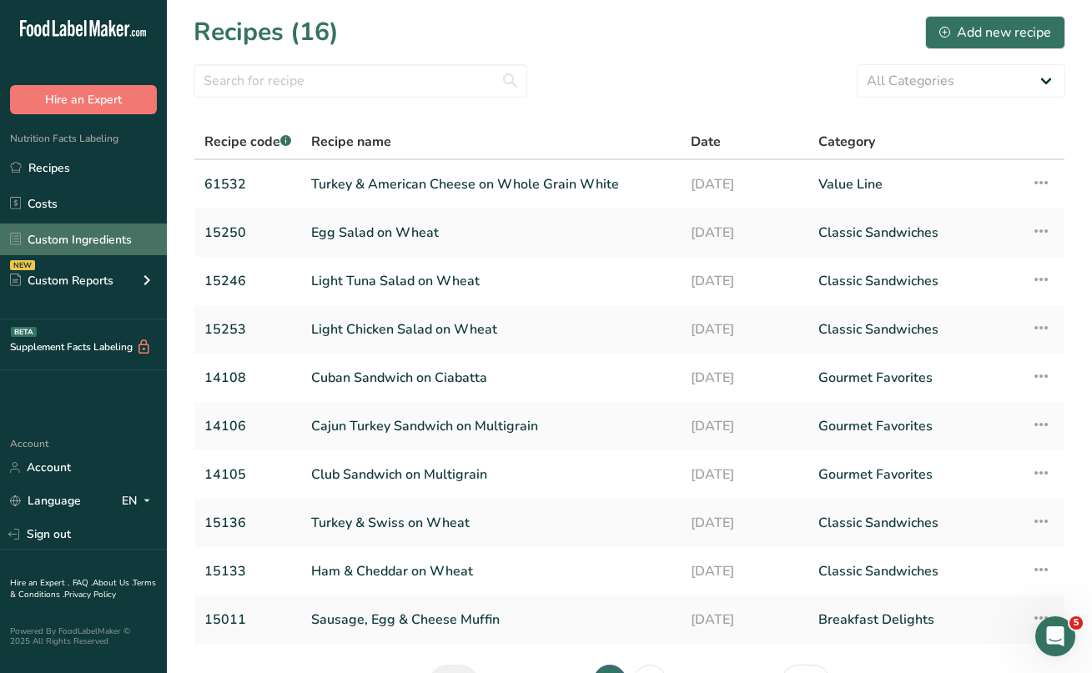
click at [122, 234] on link "Custom Ingredients" at bounding box center [83, 240] width 167 height 32
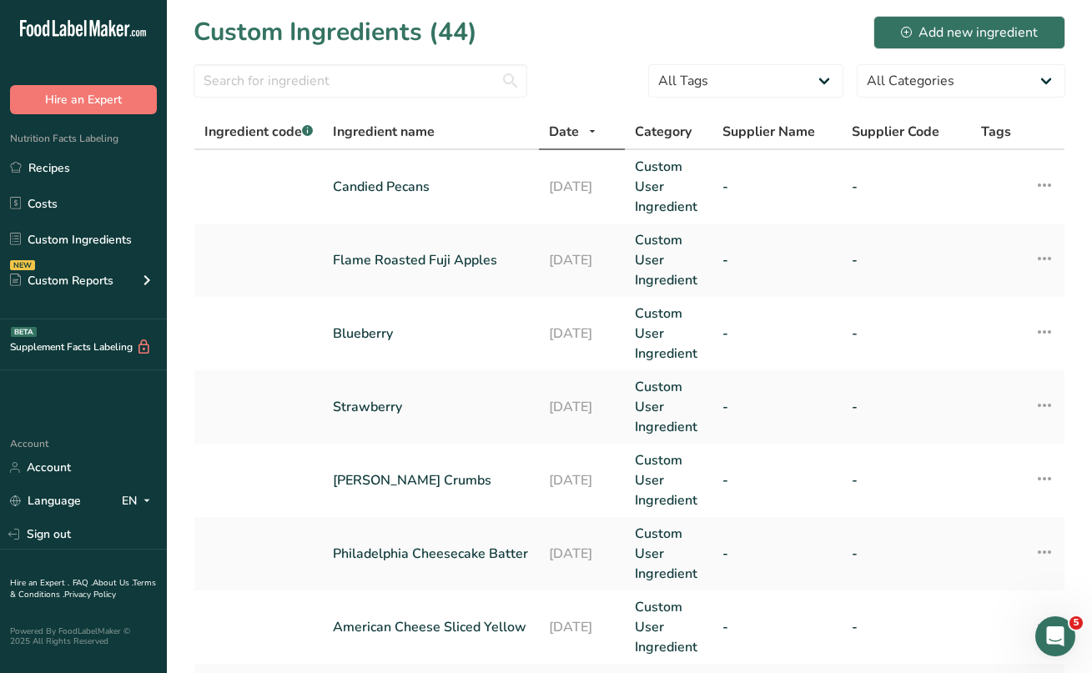
click at [501, 33] on div "Custom Ingredients (44) Add new ingredient" at bounding box center [630, 32] width 872 height 38
click at [516, 35] on div "Custom Ingredients (44) Add new ingredient" at bounding box center [630, 32] width 872 height 38
click at [114, 242] on link "Custom Ingredients" at bounding box center [83, 240] width 167 height 32
click at [108, 246] on link "Custom Ingredients" at bounding box center [83, 240] width 167 height 32
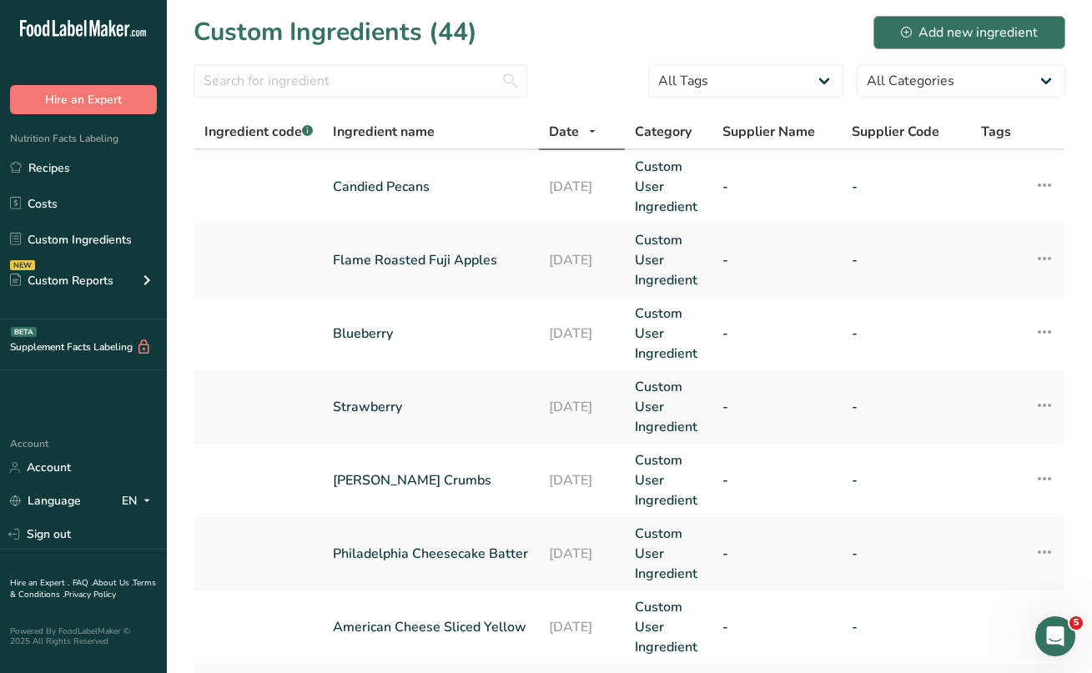
click at [914, 27] on div "Add new ingredient" at bounding box center [969, 33] width 137 height 20
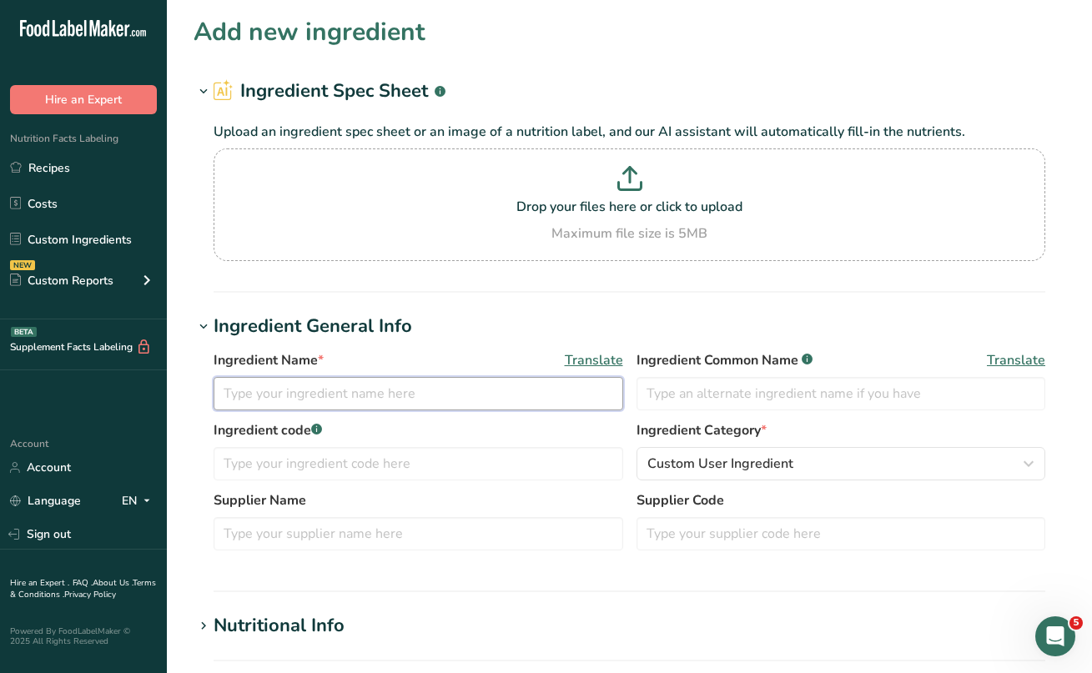
click at [269, 400] on input "text" at bounding box center [419, 393] width 410 height 33
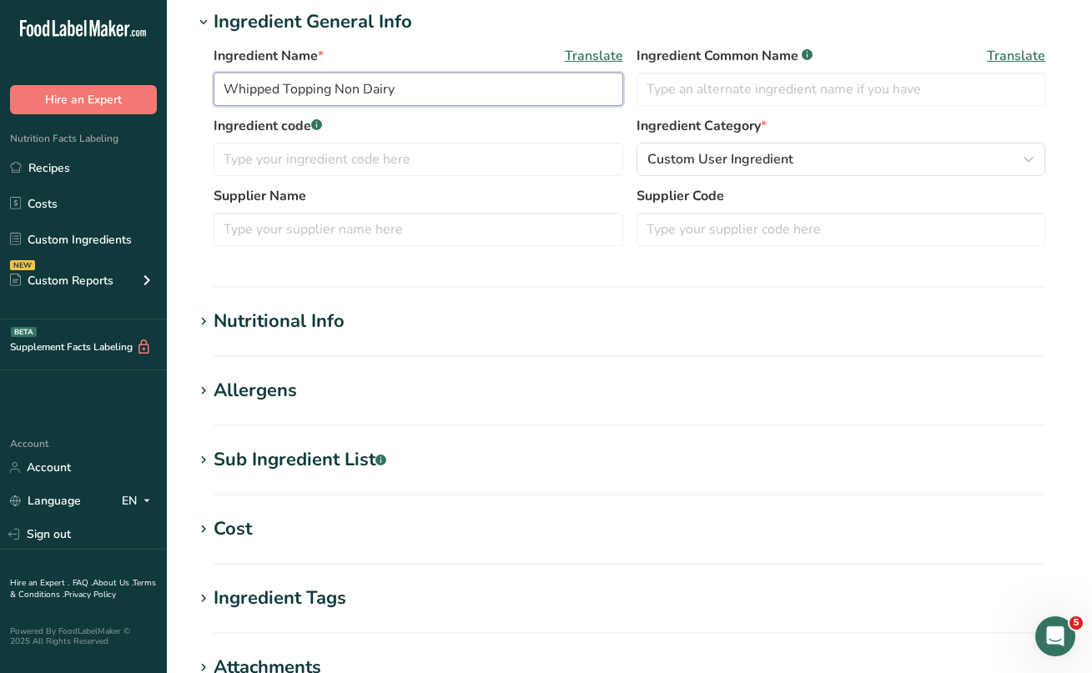
scroll to position [324, 0]
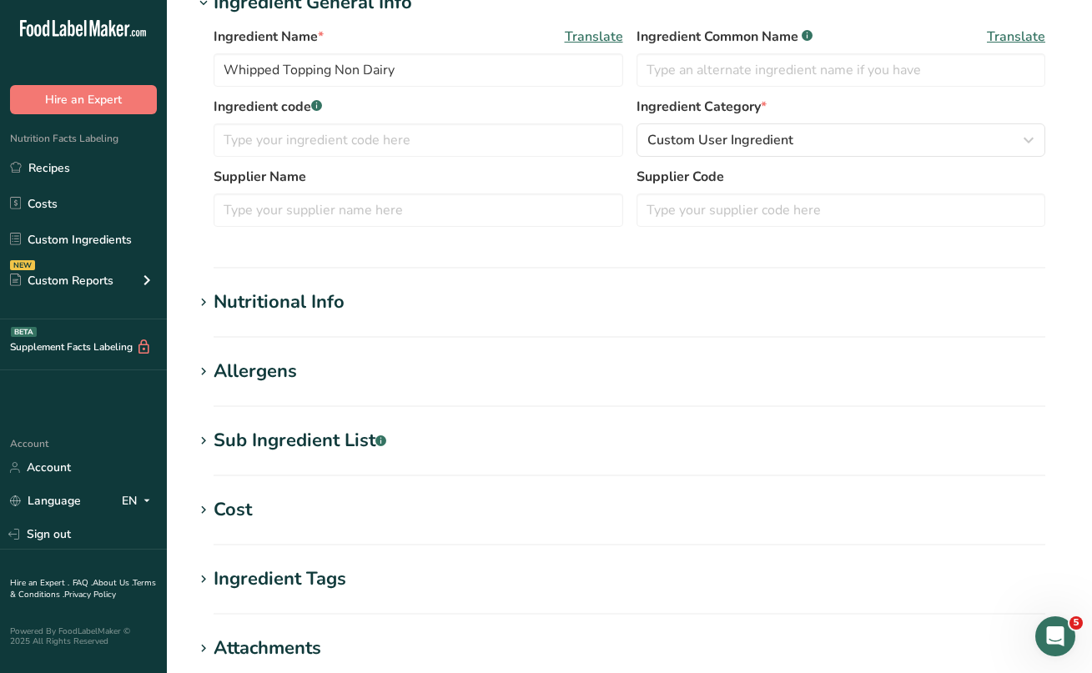
click at [204, 437] on icon at bounding box center [203, 441] width 15 height 23
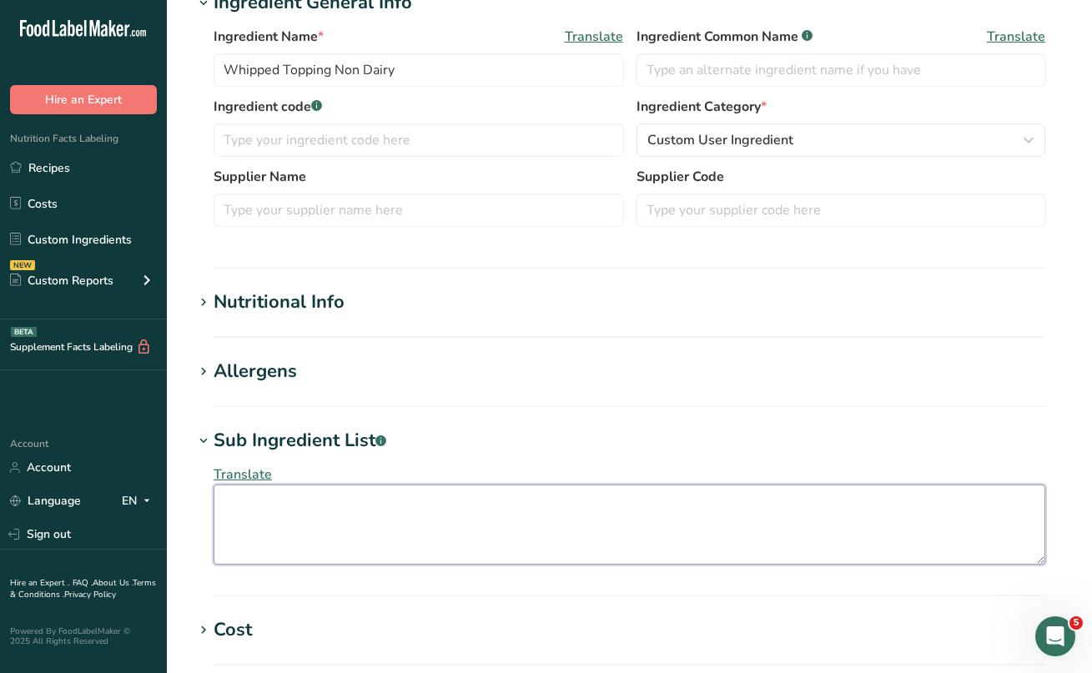
click at [230, 491] on textarea at bounding box center [630, 525] width 832 height 80
paste textarea "WATER, HIGH FRUCTOSE CORN SYRUP, HYDROGENATED VEGETABLE OIL (PALM, PALM KERNEL,…"
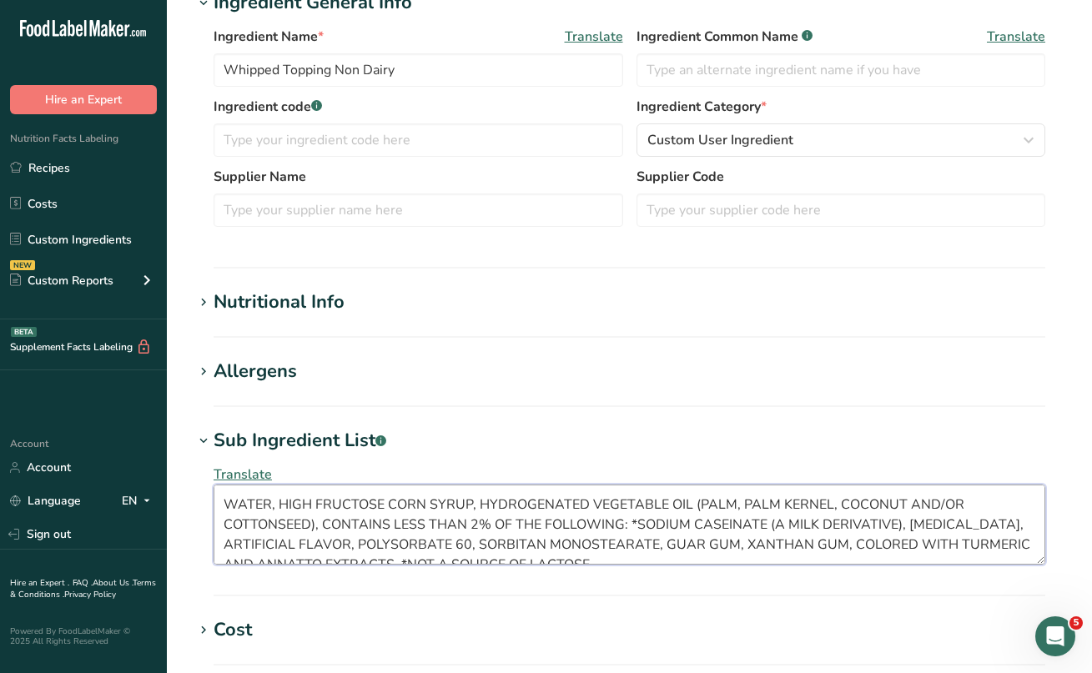
scroll to position [10, 0]
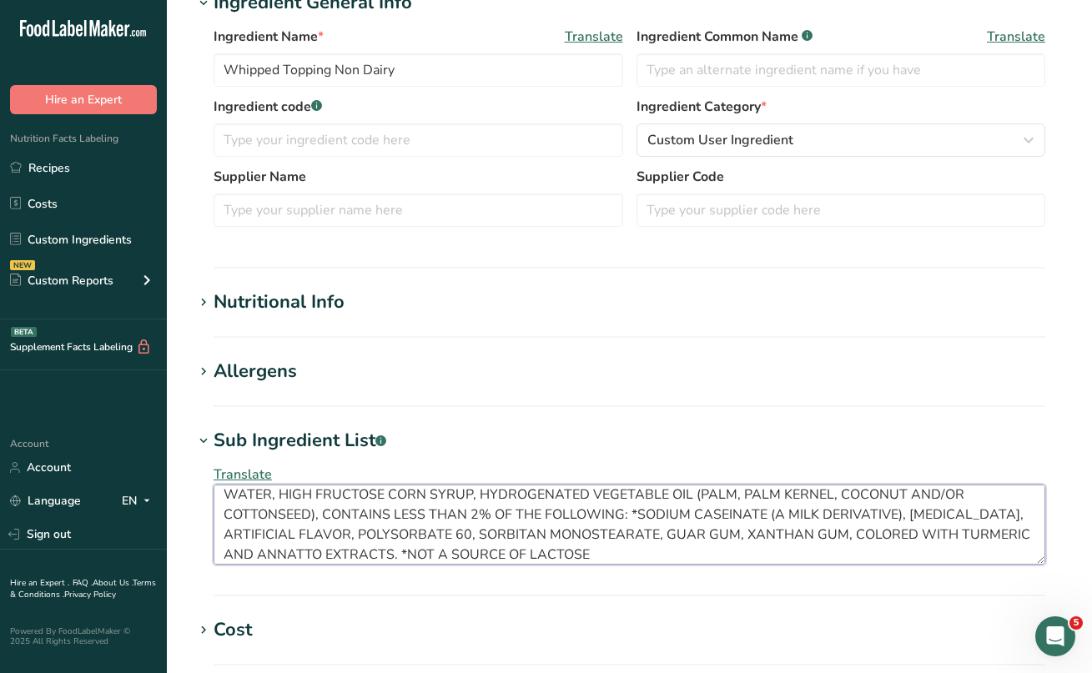
drag, startPoint x: 602, startPoint y: 550, endPoint x: 191, endPoint y: 495, distance: 414.1
click at [191, 495] on section "Add new ingredient Ingredient Spec Sheet .a-a{fill:#347362;}.b-a{fill:#fff;} Up…" at bounding box center [629, 349] width 925 height 1346
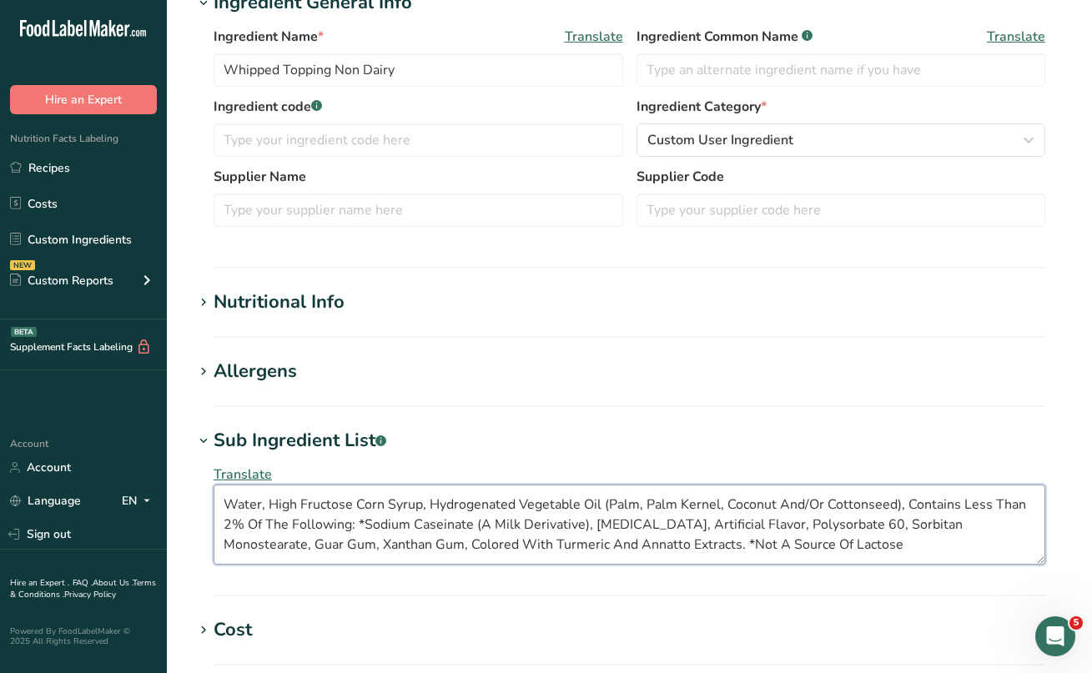
scroll to position [0, 0]
click at [789, 543] on textarea "Water, High Fructose Corn Syrup, Hydrogenated Vegetable Oil (Palm, Palm Kernel,…" at bounding box center [630, 525] width 832 height 80
drag, startPoint x: 617, startPoint y: 546, endPoint x: 783, endPoint y: 542, distance: 166.1
click at [783, 542] on textarea "Water, High Fructose Corn Syrup, Hydrogenated Vegetable Oil (Palm, Palm Kernel,…" at bounding box center [630, 525] width 832 height 80
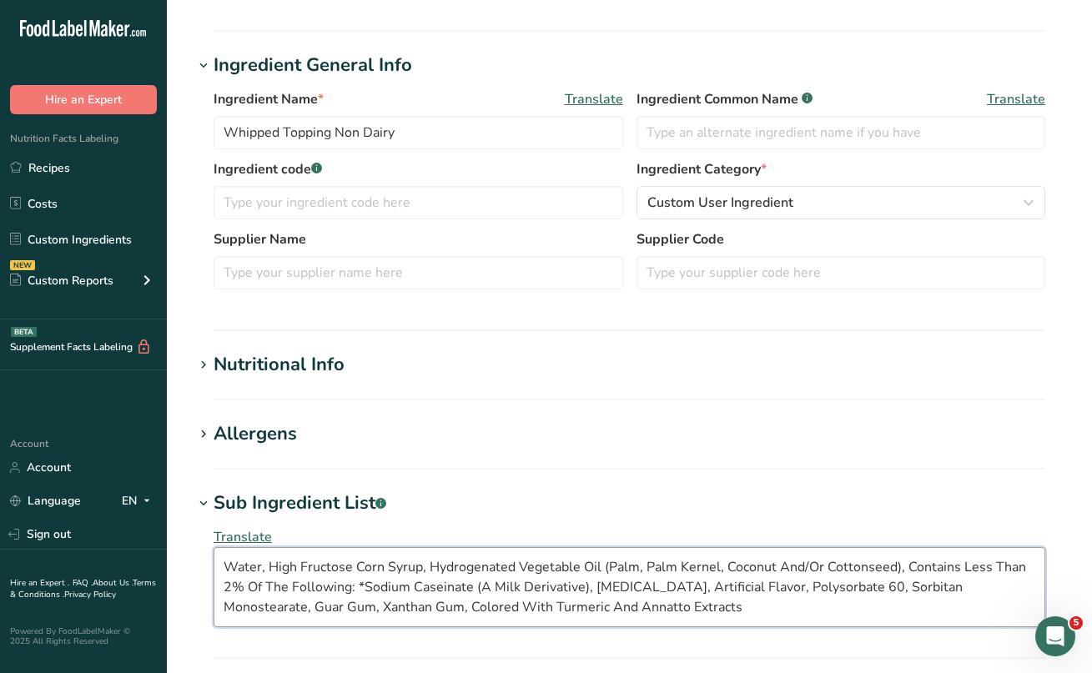
scroll to position [259, 0]
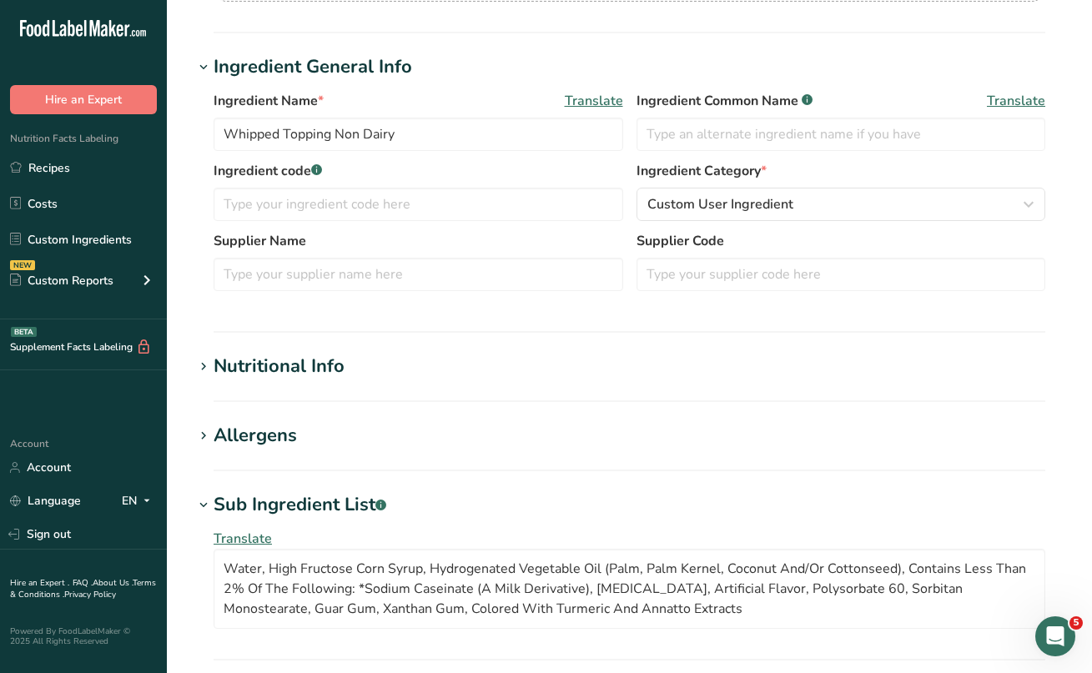
click at [239, 440] on div "Allergens" at bounding box center [255, 436] width 83 height 28
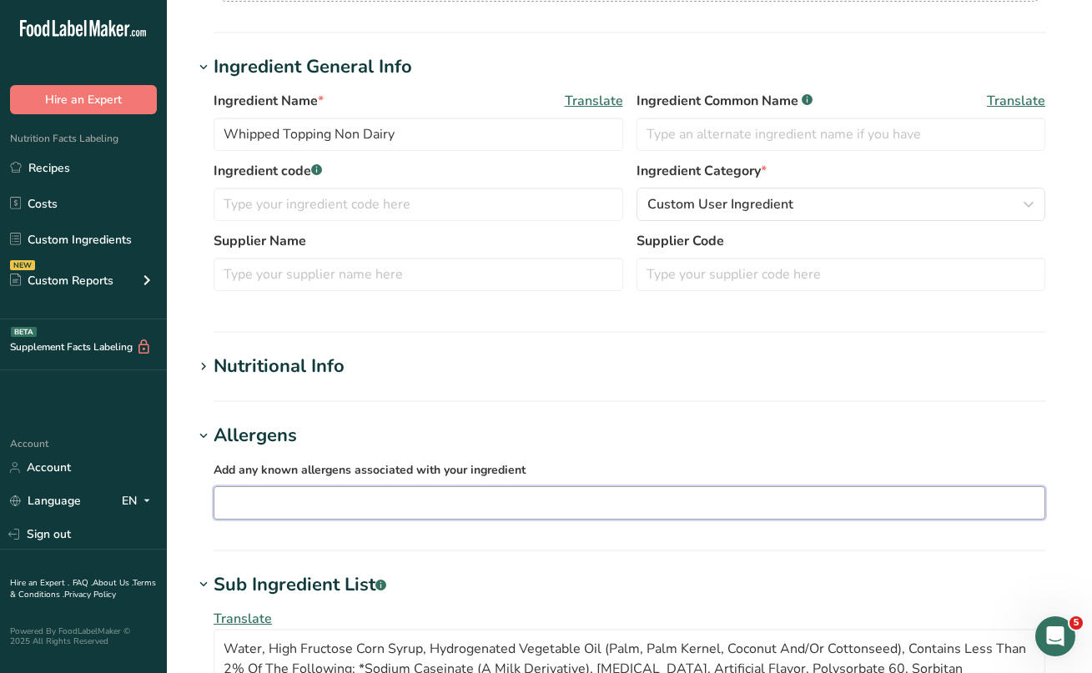
click at [236, 492] on input "text" at bounding box center [629, 503] width 830 height 26
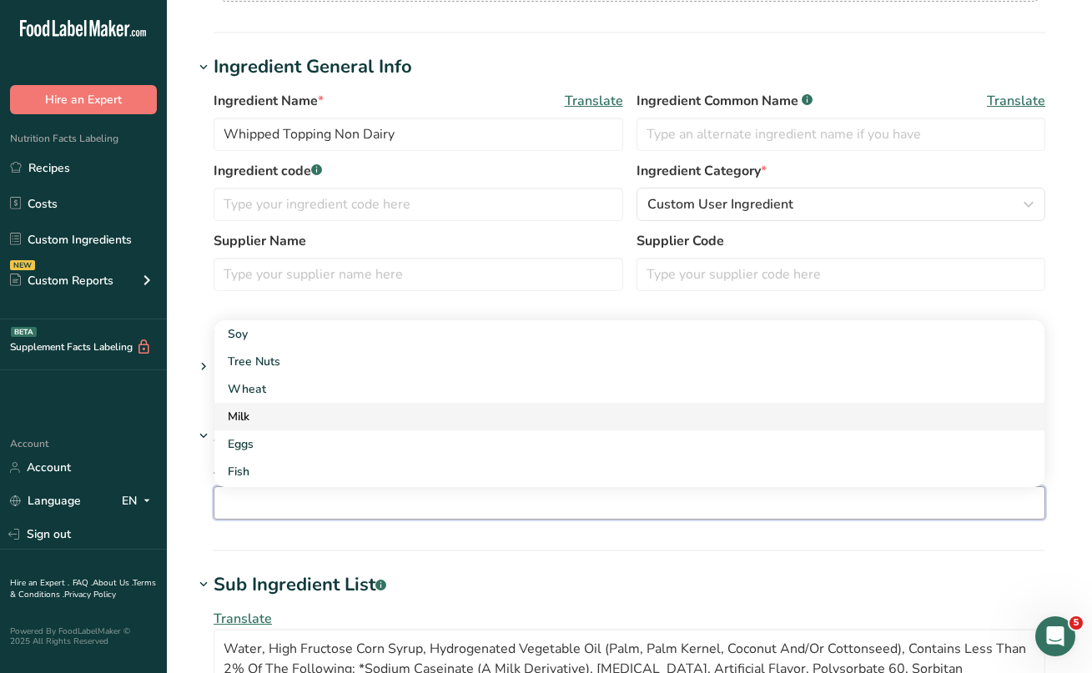
click at [256, 415] on div "Milk" at bounding box center [616, 417] width 777 height 18
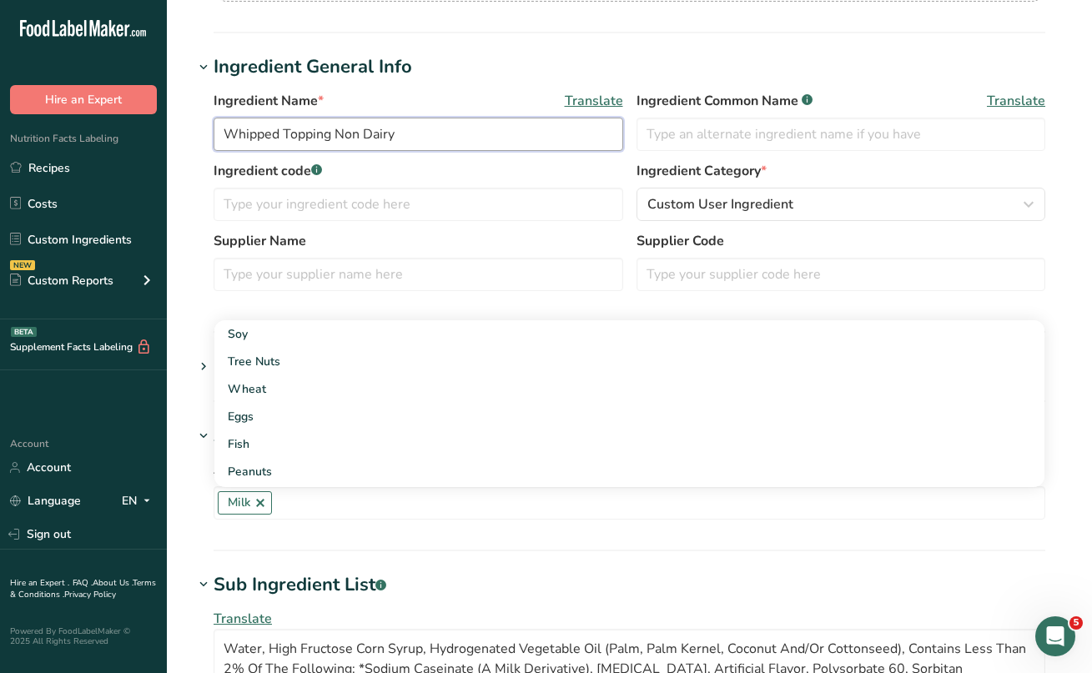
drag, startPoint x: 331, startPoint y: 134, endPoint x: 413, endPoint y: 129, distance: 81.9
click at [413, 129] on input "Whipped Topping Non Dairy" at bounding box center [419, 134] width 410 height 33
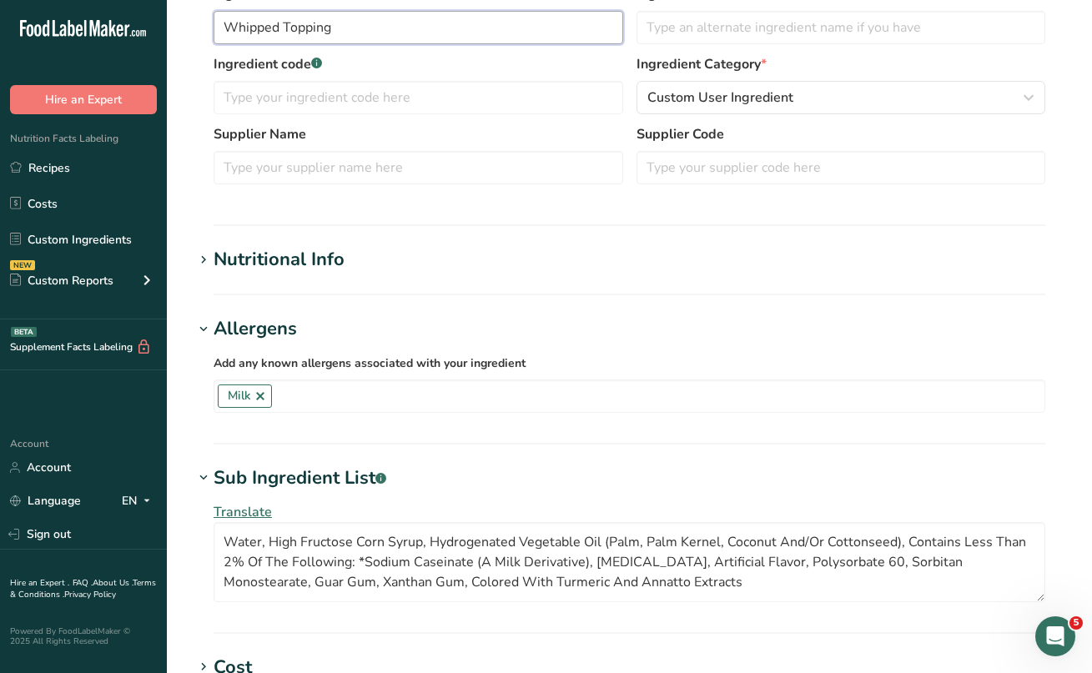
scroll to position [377, 0]
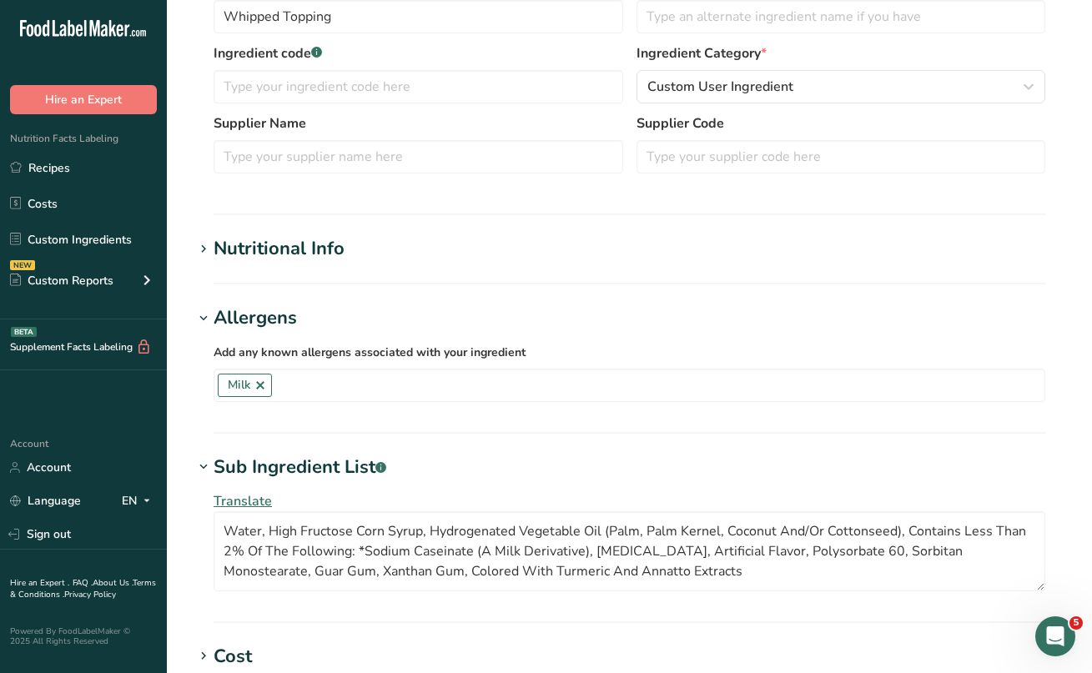
click at [203, 246] on icon at bounding box center [203, 249] width 15 height 23
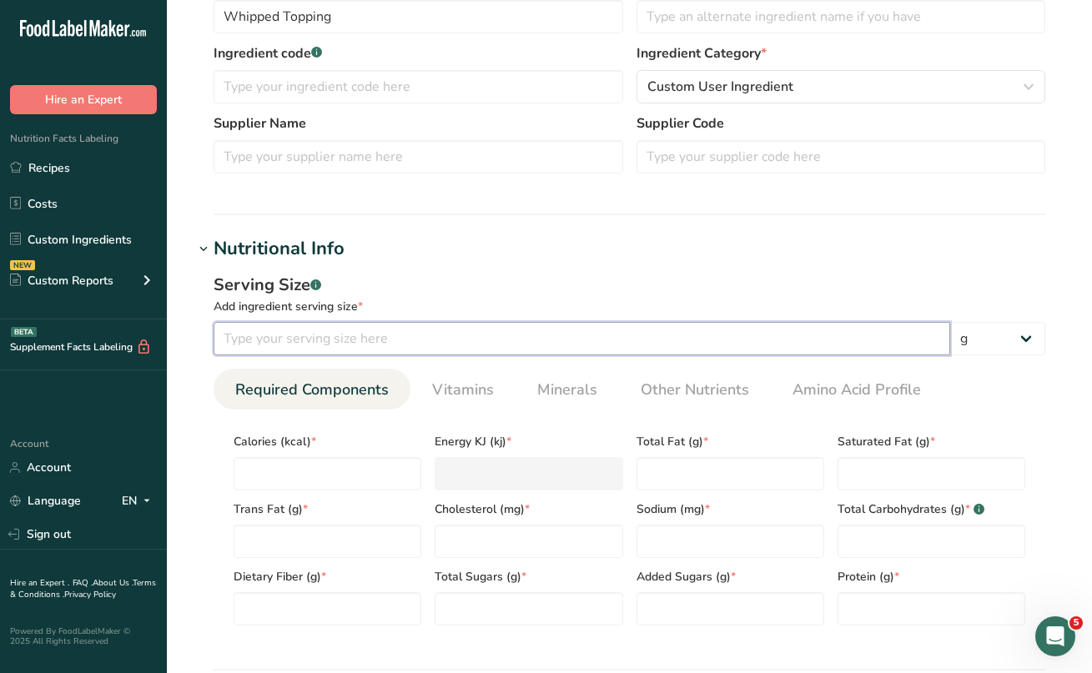
click at [278, 334] on input "number" at bounding box center [582, 338] width 737 height 33
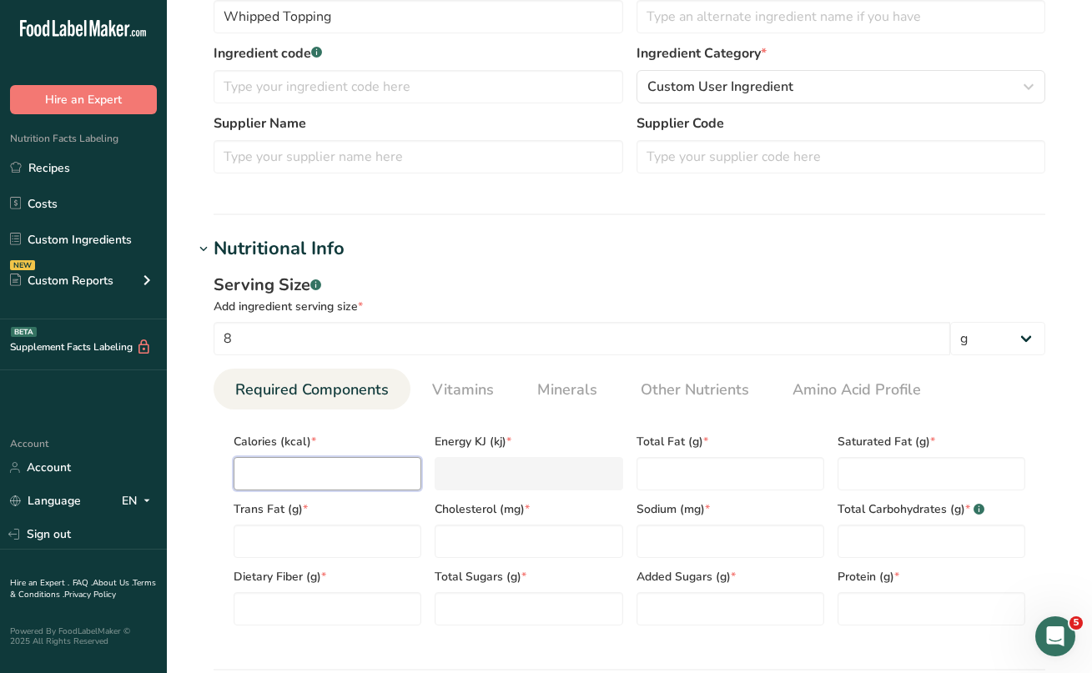
click at [269, 466] on input "number" at bounding box center [328, 473] width 188 height 33
click at [642, 468] on Fat "number" at bounding box center [731, 473] width 188 height 33
click at [943, 469] on Fat "number" at bounding box center [932, 473] width 188 height 33
click at [341, 538] on Fat "number" at bounding box center [328, 541] width 188 height 33
click at [500, 555] on input "number" at bounding box center [529, 541] width 188 height 33
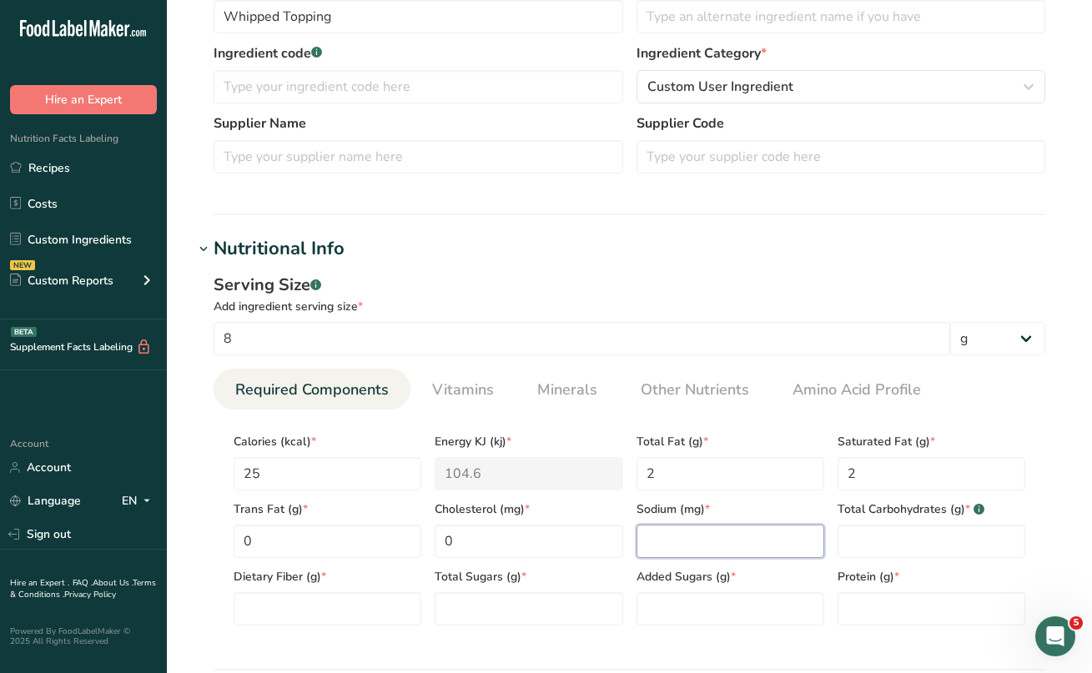
click at [656, 537] on input "number" at bounding box center [731, 541] width 188 height 33
click at [848, 526] on Carbohydrates "number" at bounding box center [932, 541] width 188 height 33
click at [347, 598] on Fiber "number" at bounding box center [328, 608] width 188 height 33
click at [476, 604] on Sugars "number" at bounding box center [529, 608] width 188 height 33
click at [657, 612] on Sugars "number" at bounding box center [731, 608] width 188 height 33
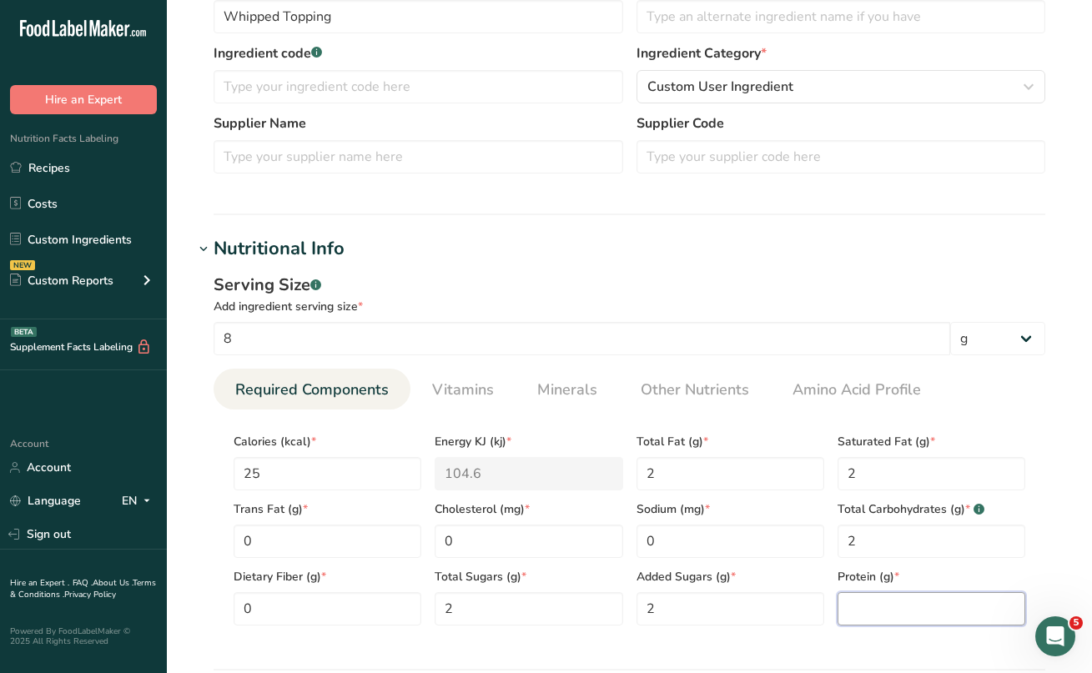
click at [868, 607] on input "number" at bounding box center [932, 608] width 188 height 33
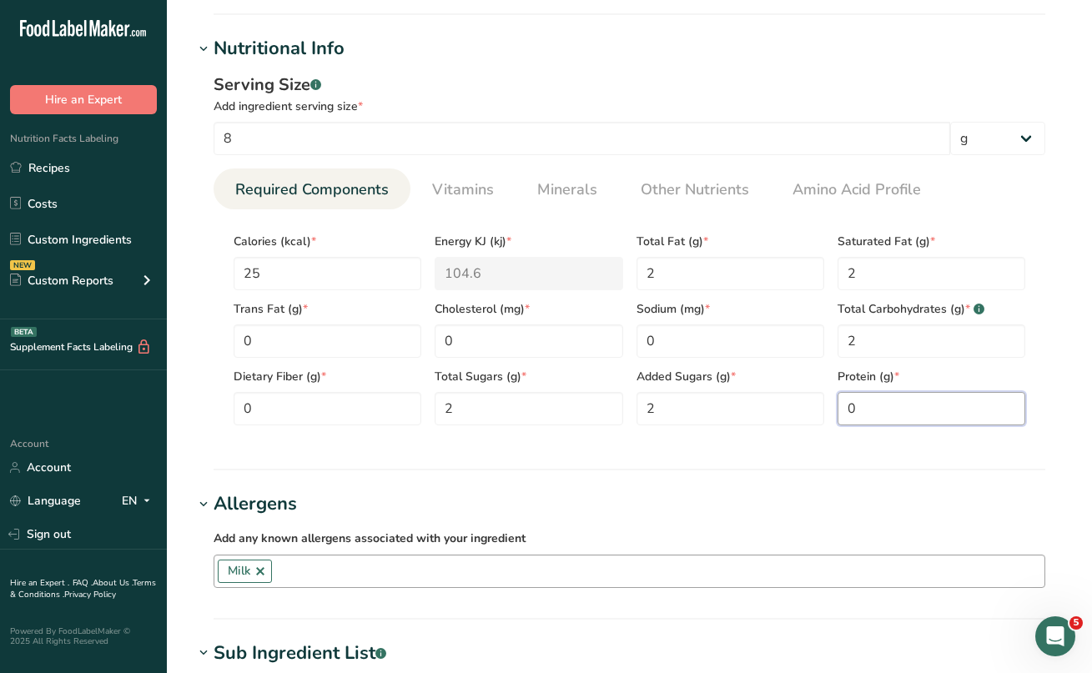
scroll to position [583, 0]
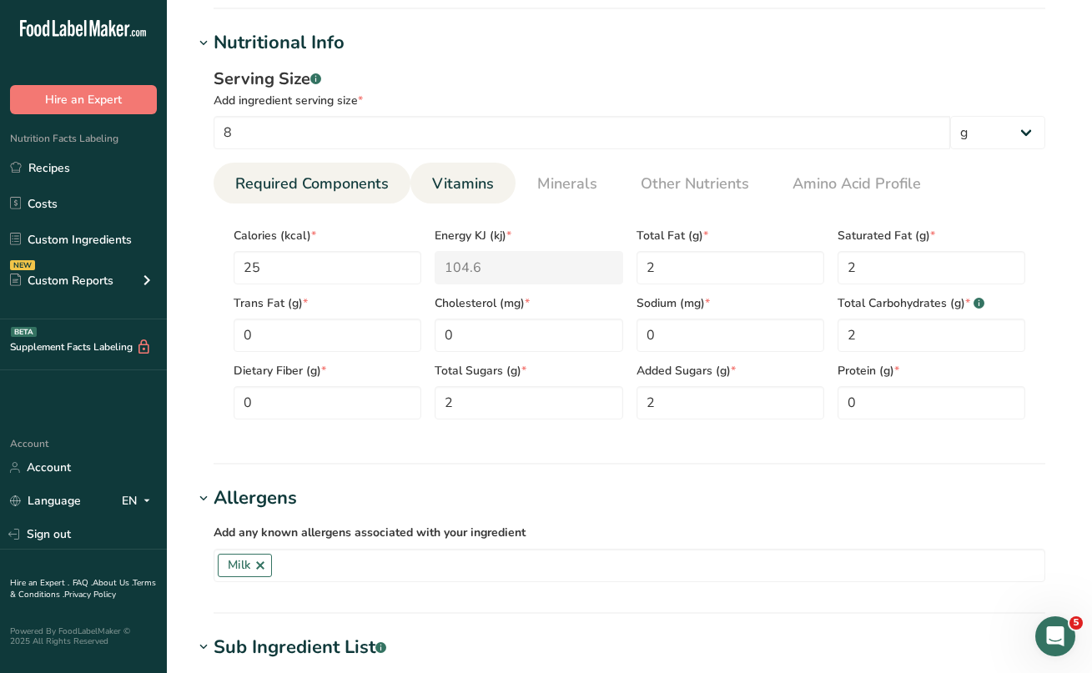
click at [458, 183] on span "Vitamins" at bounding box center [463, 184] width 62 height 23
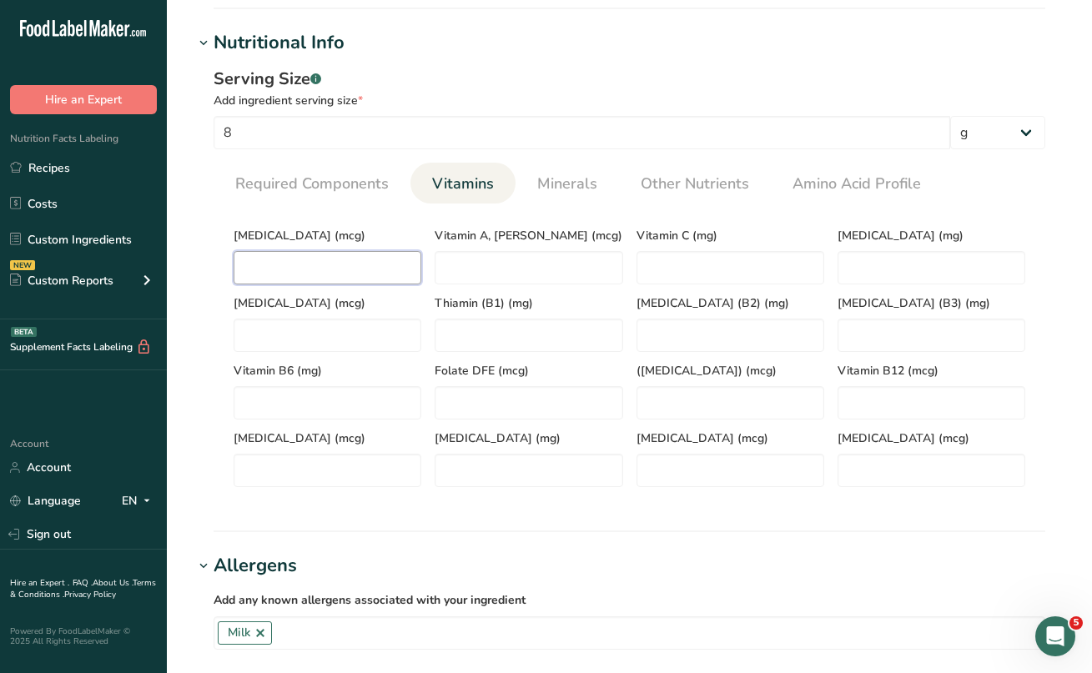
click at [344, 274] on D "number" at bounding box center [328, 267] width 188 height 33
click at [557, 179] on span "Minerals" at bounding box center [567, 184] width 60 height 23
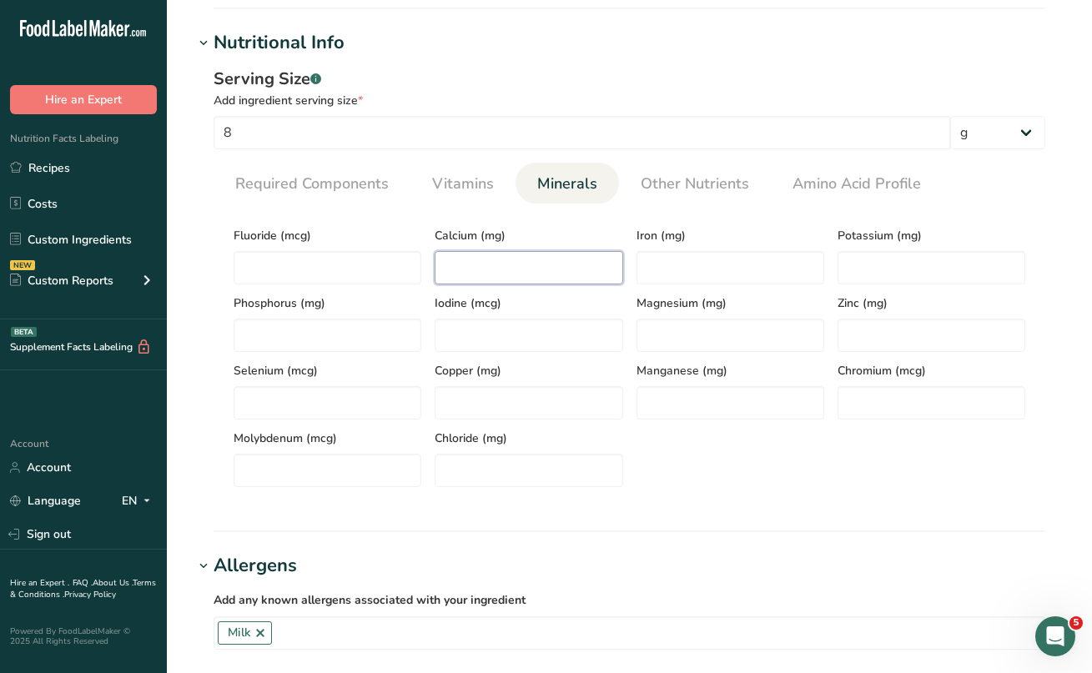
click at [542, 269] on input "number" at bounding box center [529, 267] width 188 height 33
click at [702, 265] on input "number" at bounding box center [731, 267] width 188 height 33
click at [873, 271] on input "number" at bounding box center [932, 267] width 188 height 33
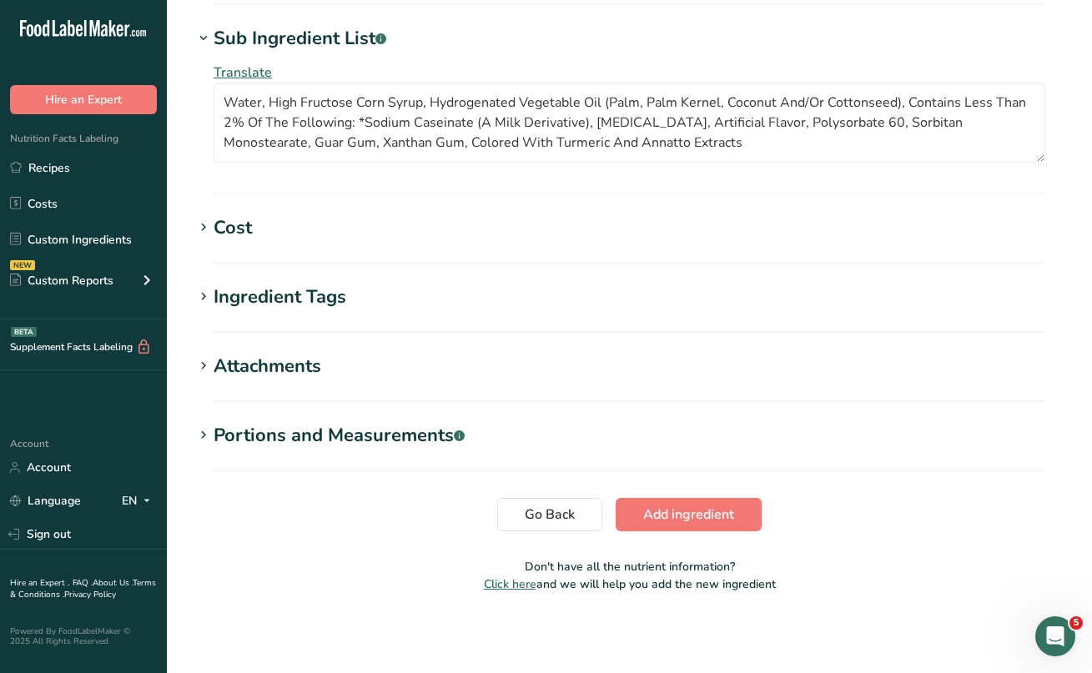
scroll to position [1260, 0]
click at [668, 514] on span "Add ingredient" at bounding box center [688, 515] width 91 height 20
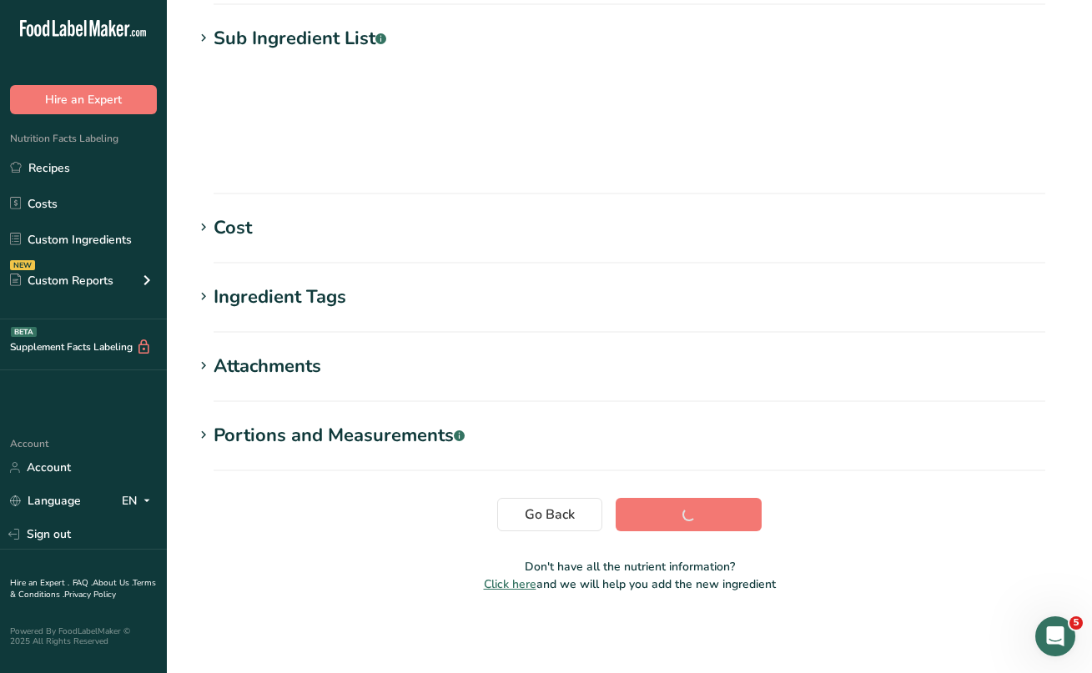
scroll to position [209, 0]
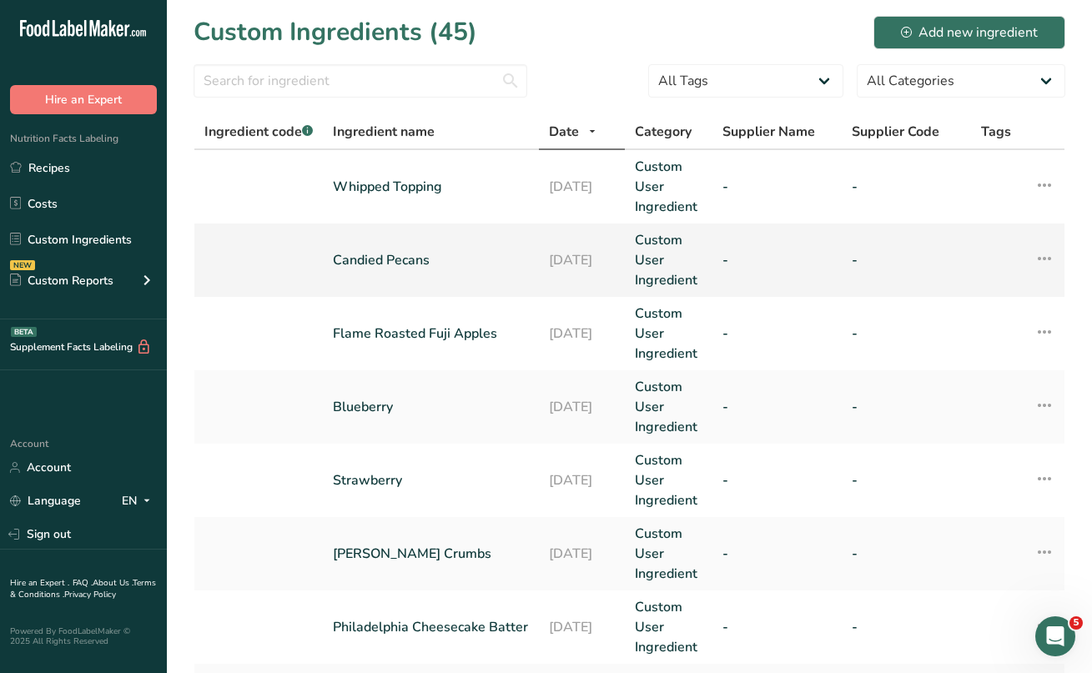
click at [393, 260] on link "Candied Pecans" at bounding box center [431, 260] width 196 height 20
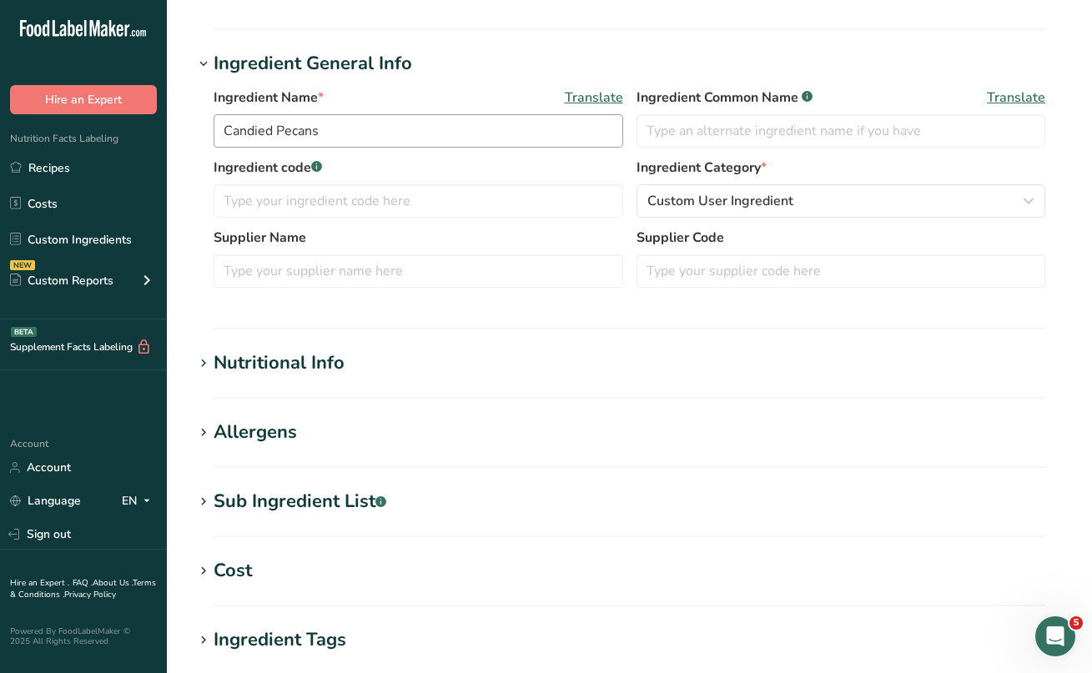
scroll to position [264, 0]
click at [207, 359] on icon at bounding box center [203, 362] width 15 height 23
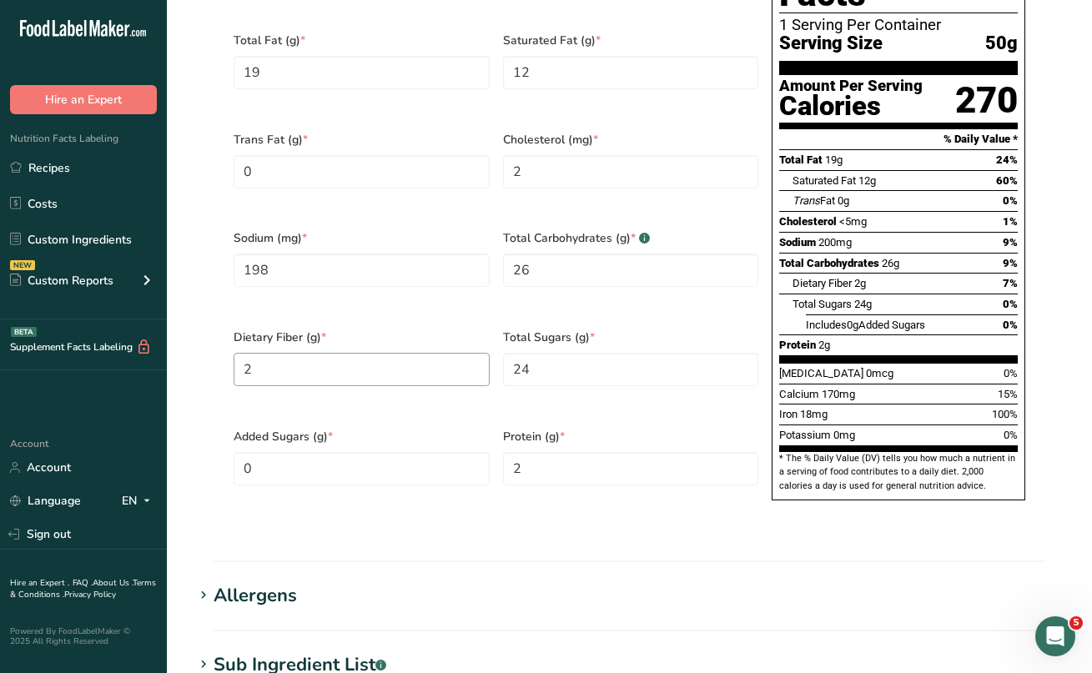
scroll to position [880, 0]
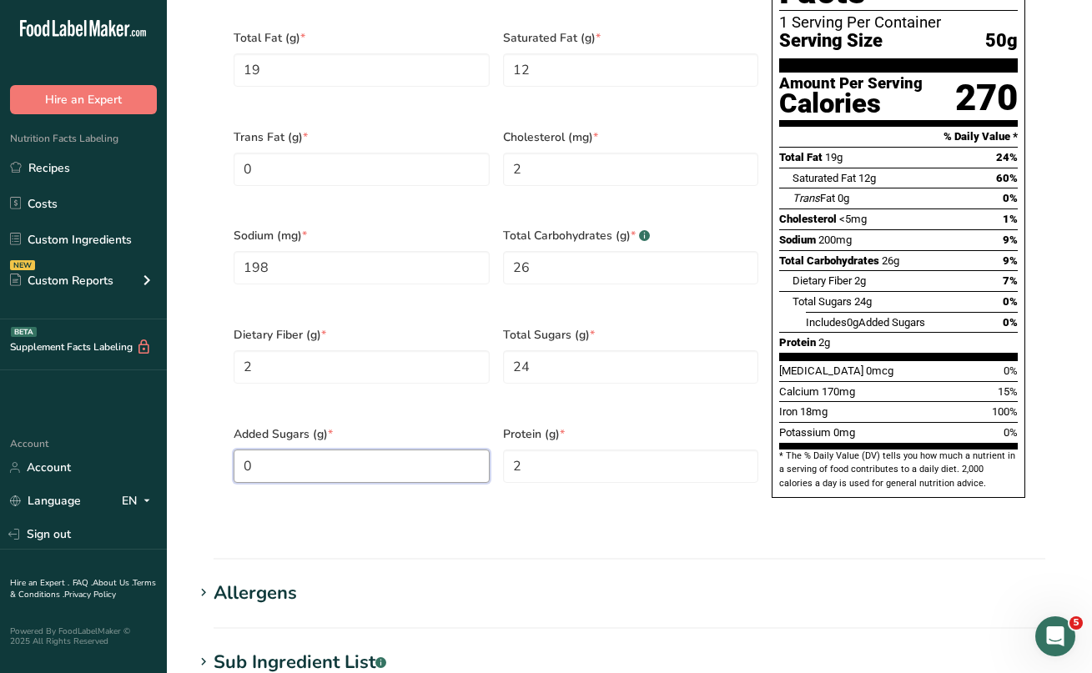
drag, startPoint x: 279, startPoint y: 421, endPoint x: 240, endPoint y: 421, distance: 39.2
click at [240, 450] on Sugars "0" at bounding box center [362, 466] width 256 height 33
click at [354, 486] on div "Serving Size .a-a{fill:#347362;}.b-a{fill:#fff;} Add ingredient serving size * …" at bounding box center [630, 149] width 872 height 778
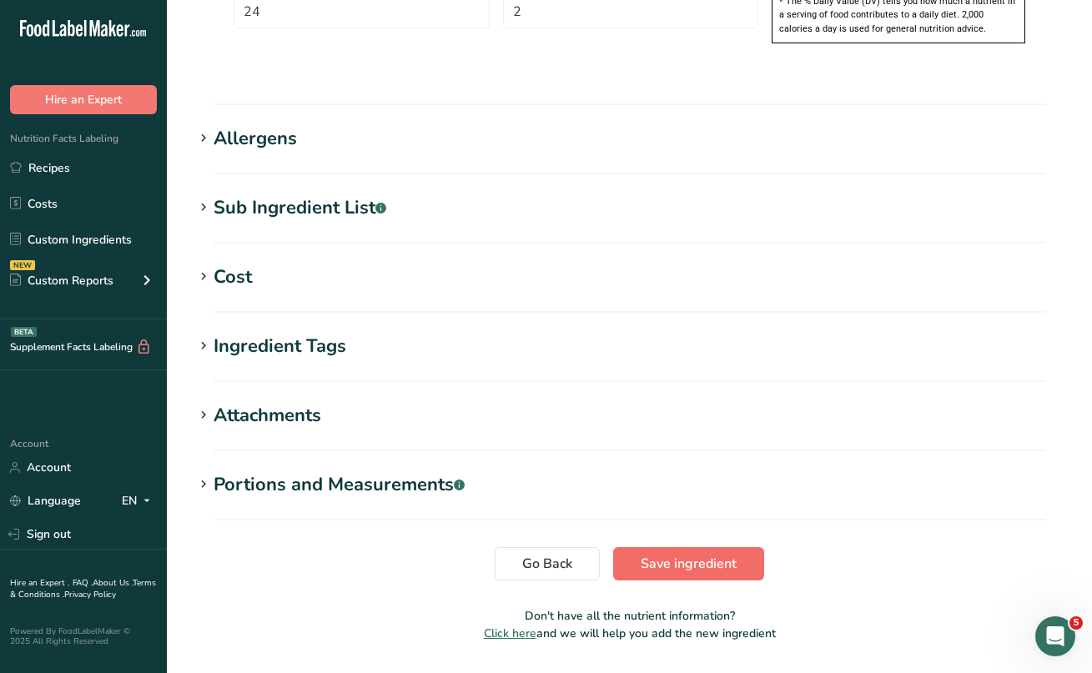
click at [691, 554] on span "Save ingredient" at bounding box center [689, 564] width 96 height 20
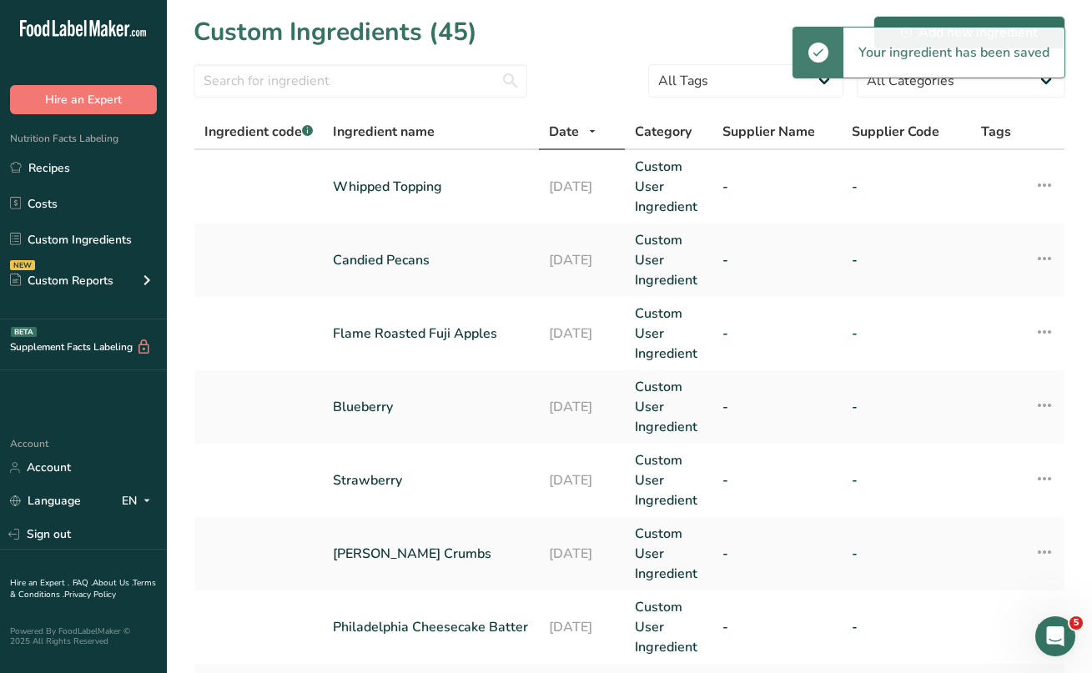
click at [586, 58] on section "Custom Ingredients (45) Add new ingredient All Tags Source of Antioxidants [MED…" at bounding box center [629, 666] width 925 height 1332
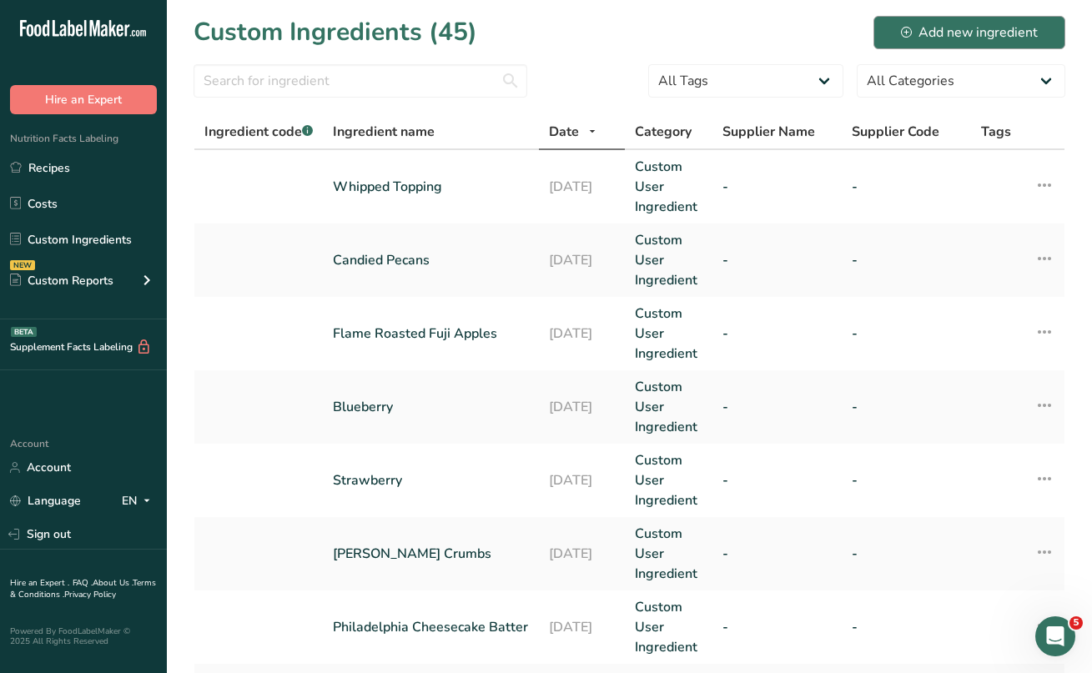
click at [958, 31] on div "Add new ingredient" at bounding box center [969, 33] width 137 height 20
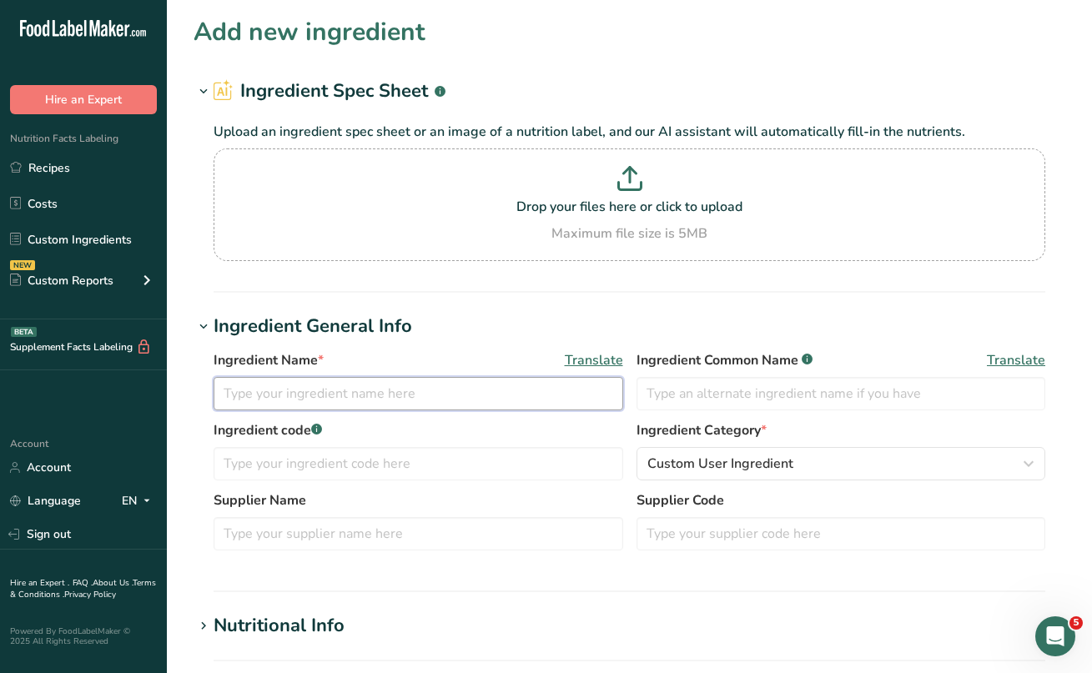
click at [298, 390] on input "text" at bounding box center [419, 393] width 410 height 33
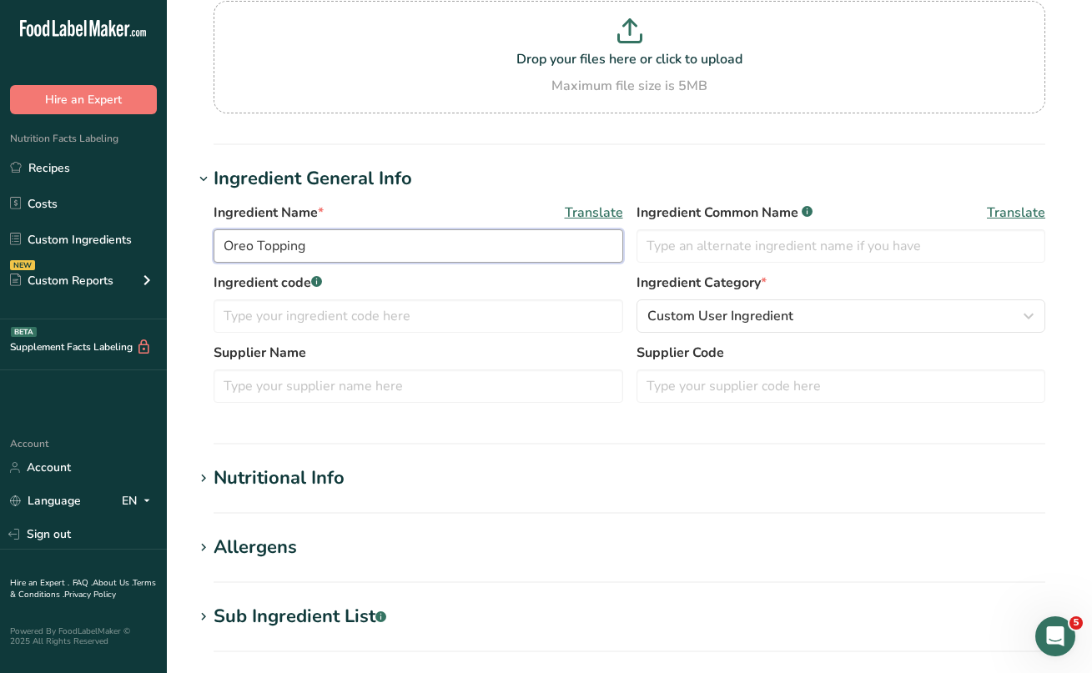
scroll to position [154, 0]
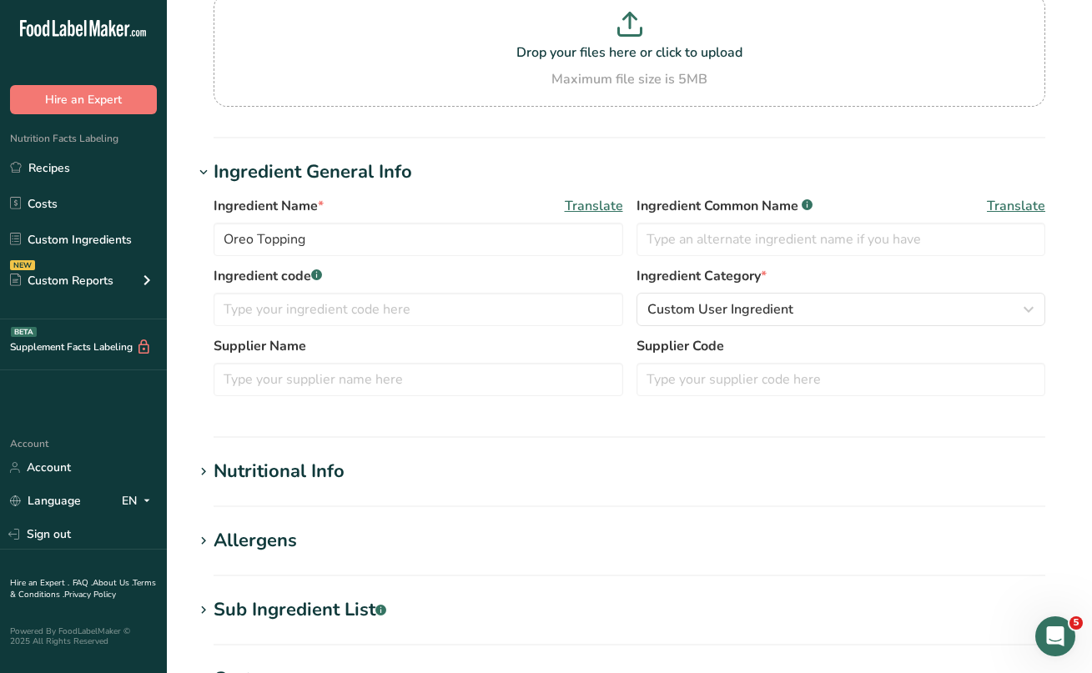
click at [203, 538] on icon at bounding box center [203, 541] width 15 height 23
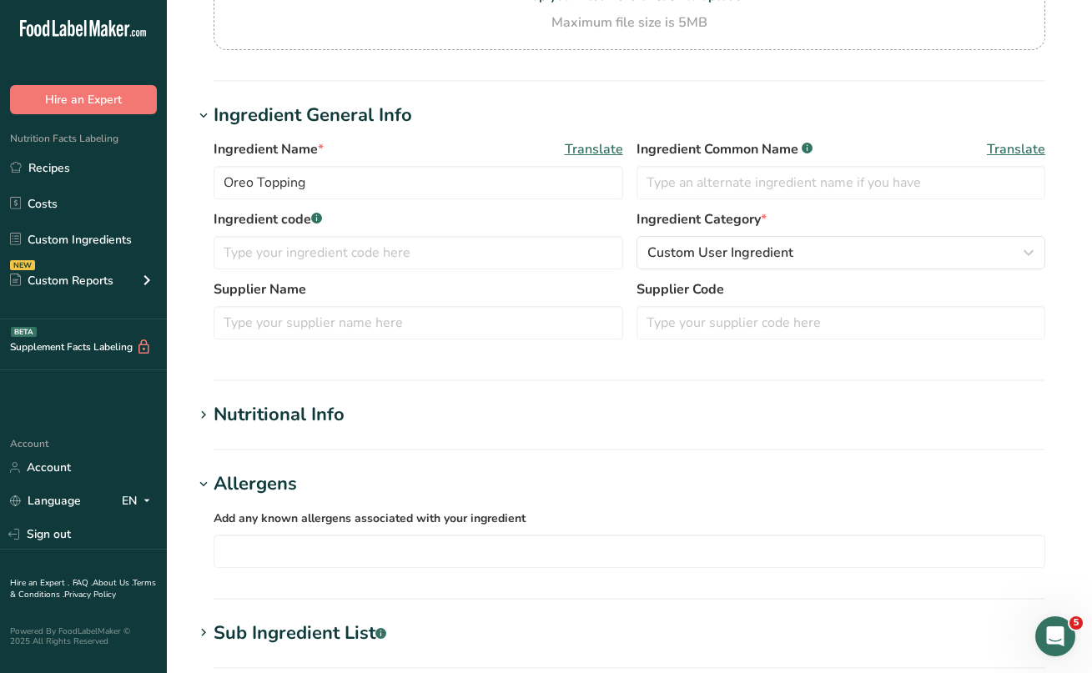
scroll to position [212, 0]
click at [204, 479] on icon at bounding box center [203, 483] width 15 height 23
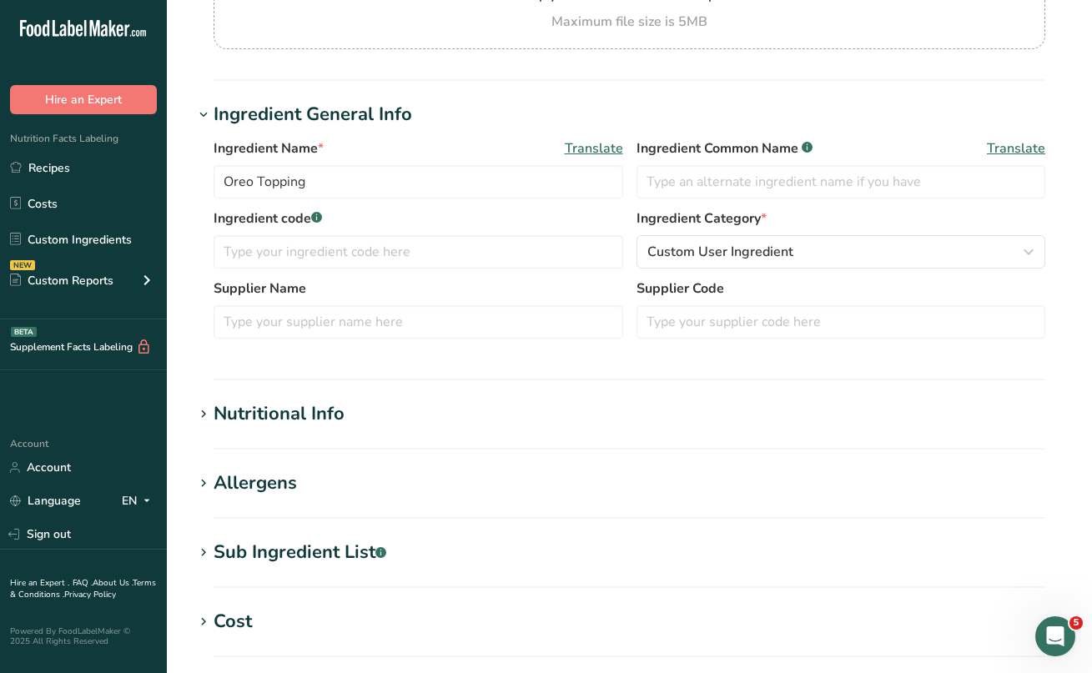
click at [224, 509] on section "Allergens Add any known allergens associated with your ingredient Soy Tree Nuts…" at bounding box center [630, 494] width 872 height 49
click at [207, 481] on icon at bounding box center [203, 483] width 15 height 23
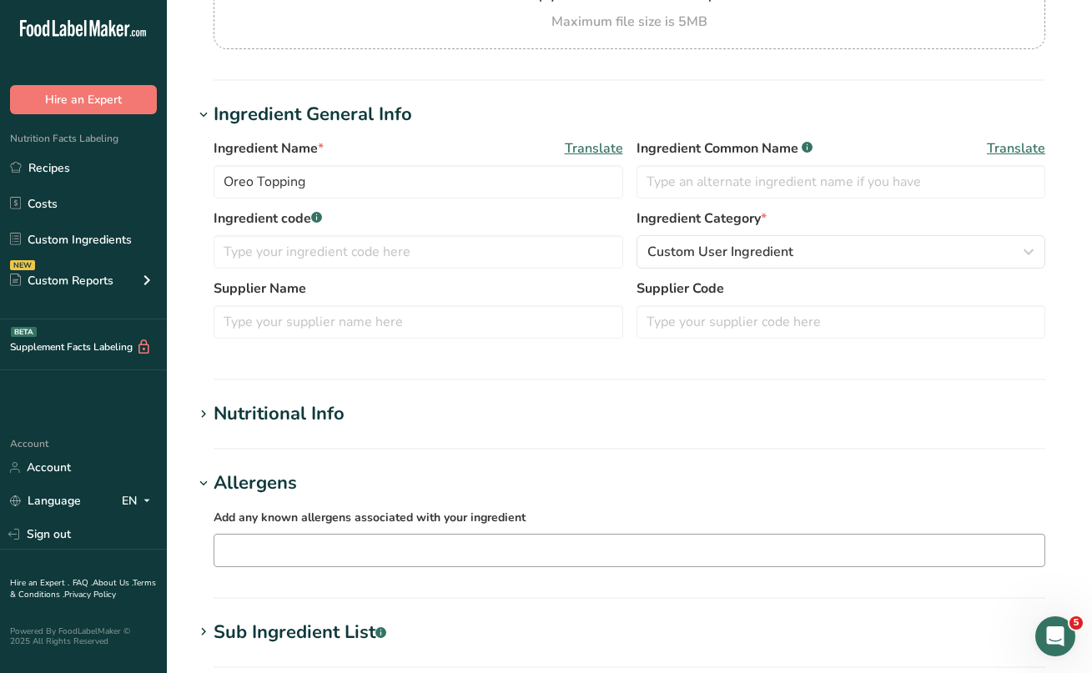
click at [247, 536] on div "Soy Tree Nuts Wheat Milk Eggs Fish Peanuts Sesame Crustaceans Sulphites Celery …" at bounding box center [630, 550] width 832 height 33
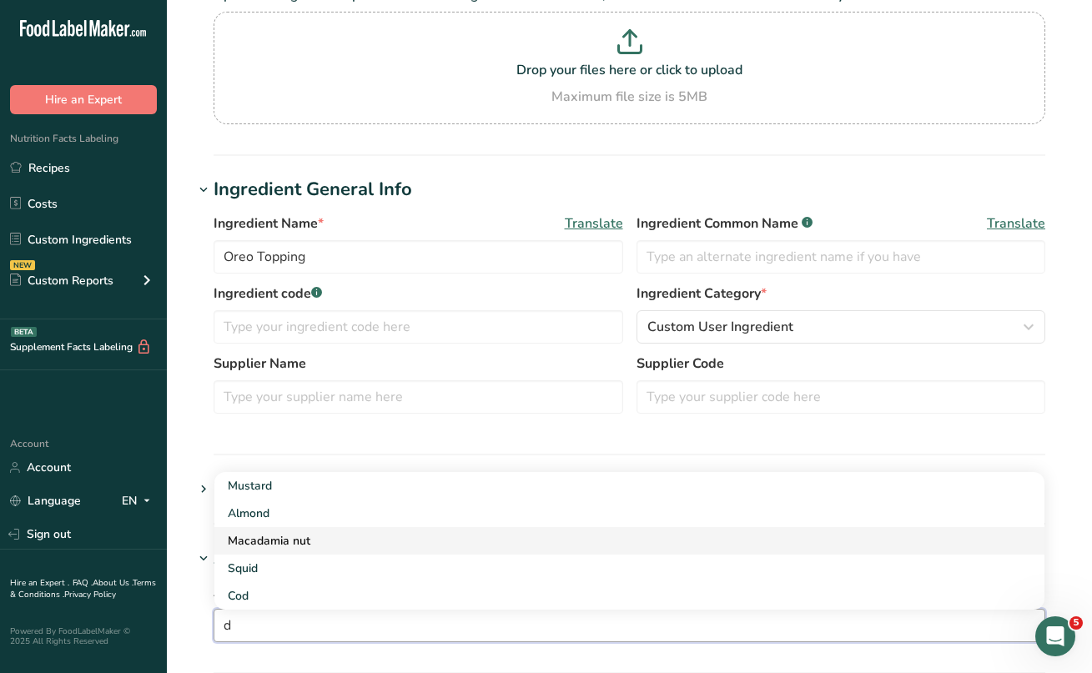
scroll to position [213, 0]
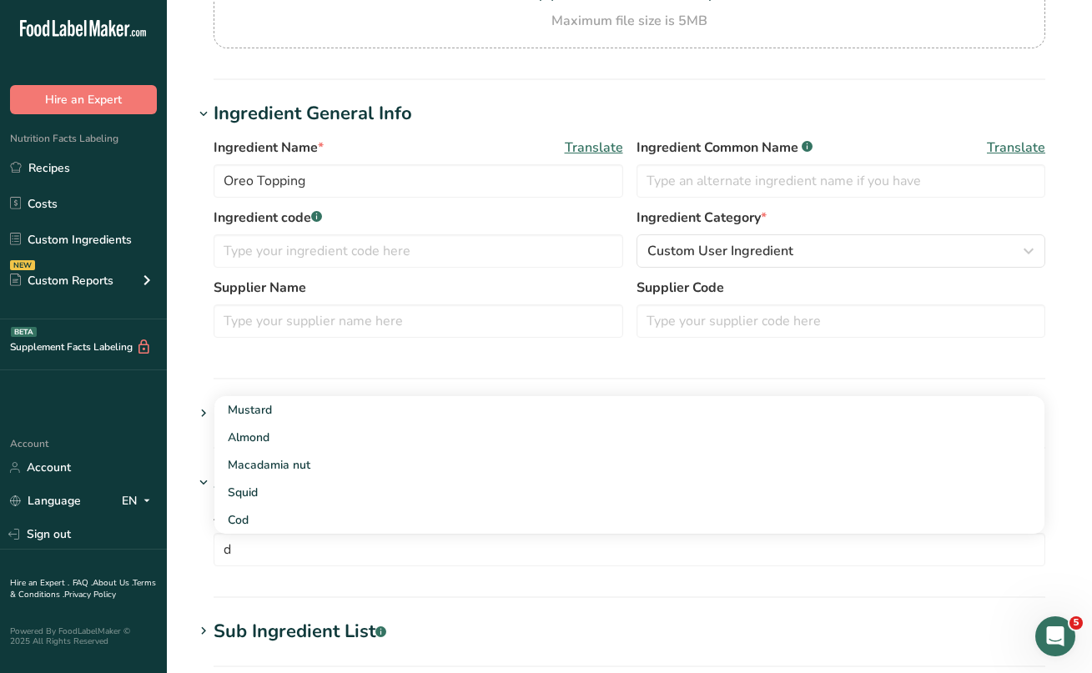
click at [314, 376] on section "Ingredient General Info Ingredient Name * Translate Oreo Topping Ingredient Com…" at bounding box center [630, 239] width 872 height 279
drag, startPoint x: 240, startPoint y: 544, endPoint x: 224, endPoint y: 544, distance: 16.7
click at [224, 544] on input "d" at bounding box center [629, 549] width 830 height 26
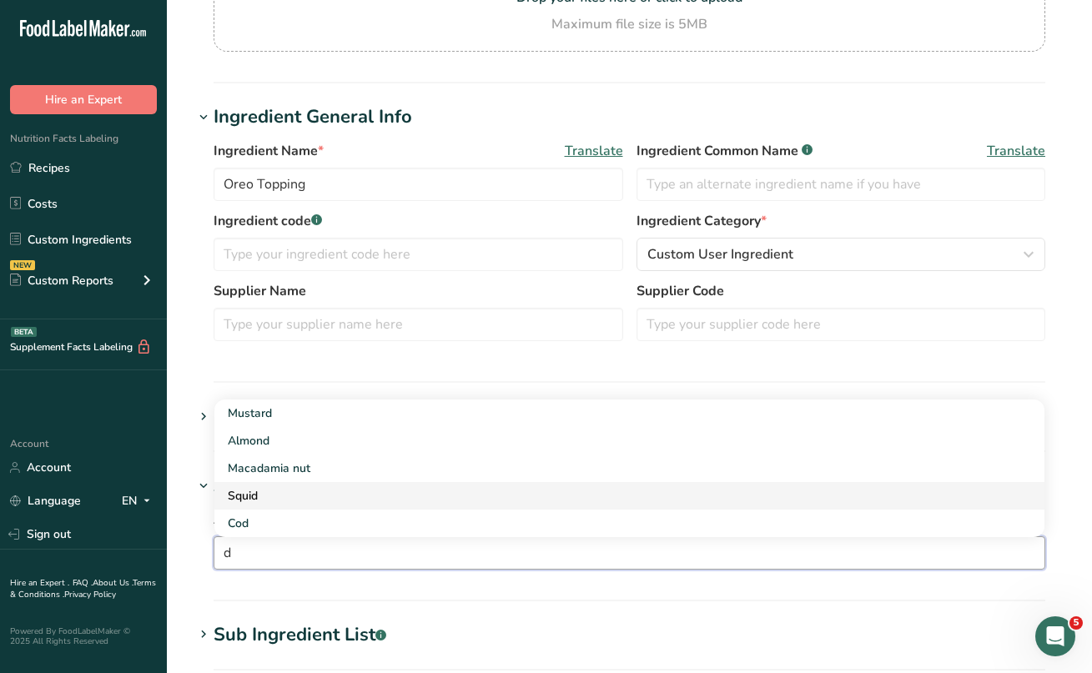
scroll to position [228, 0]
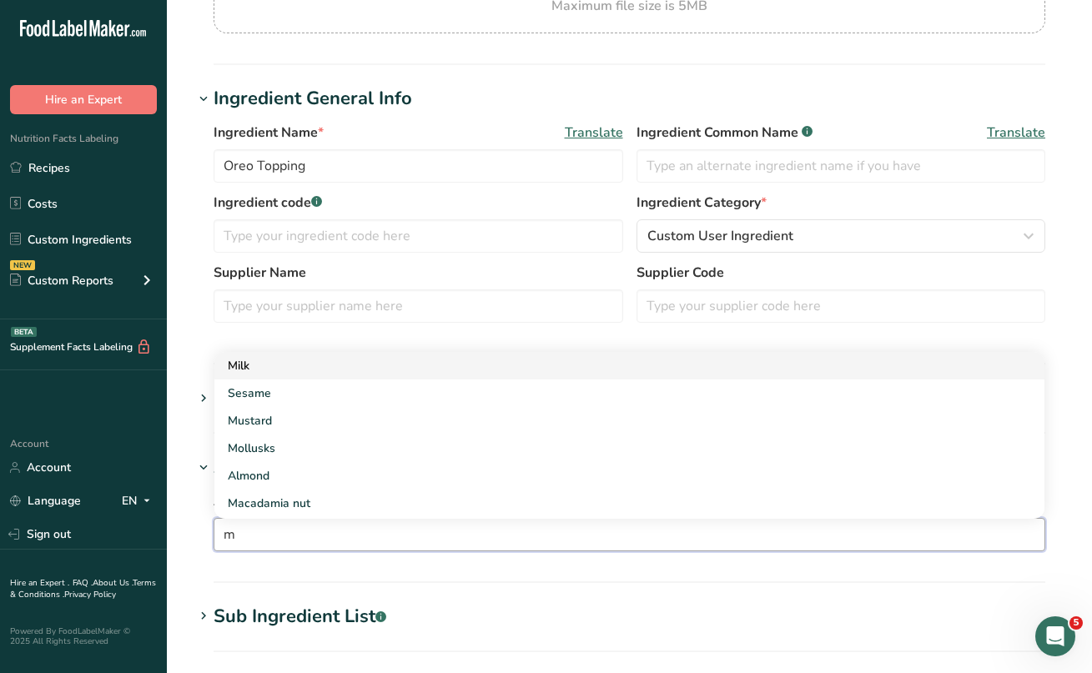
click at [237, 371] on div "Milk" at bounding box center [616, 366] width 777 height 18
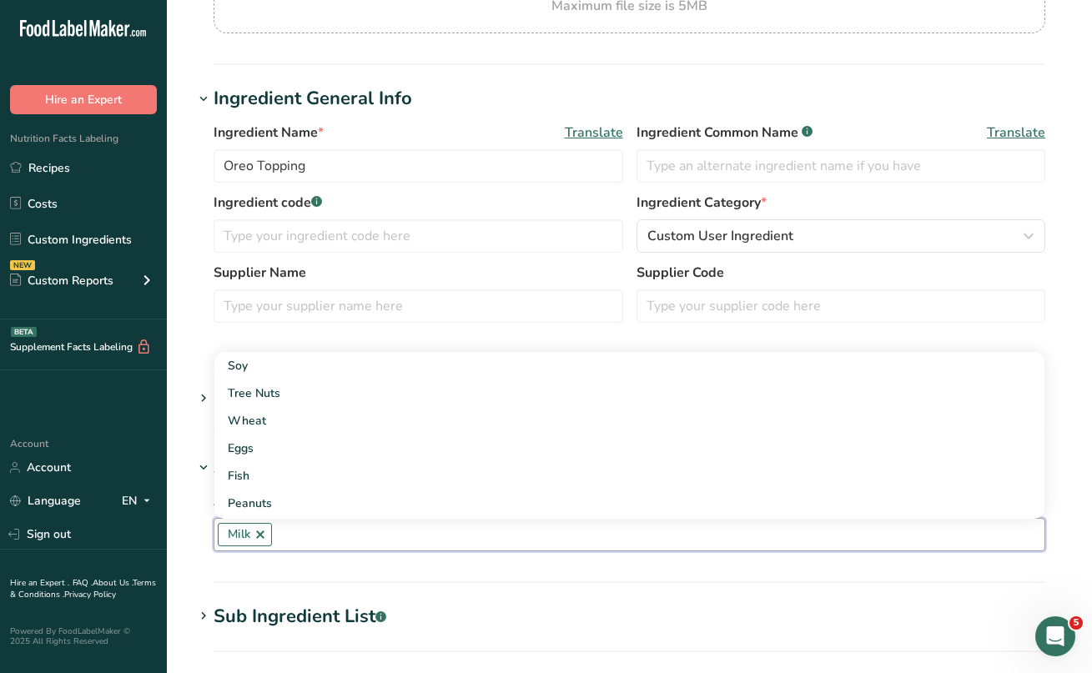
click at [302, 532] on input "text" at bounding box center [658, 534] width 773 height 26
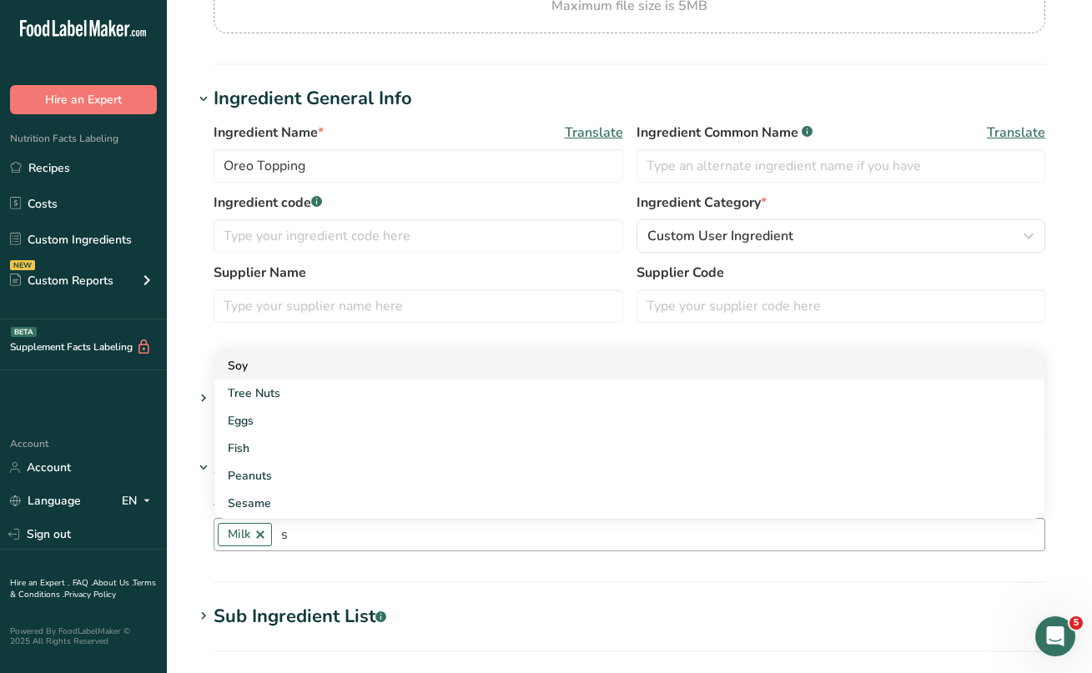
click at [244, 370] on div "Soy" at bounding box center [616, 366] width 777 height 18
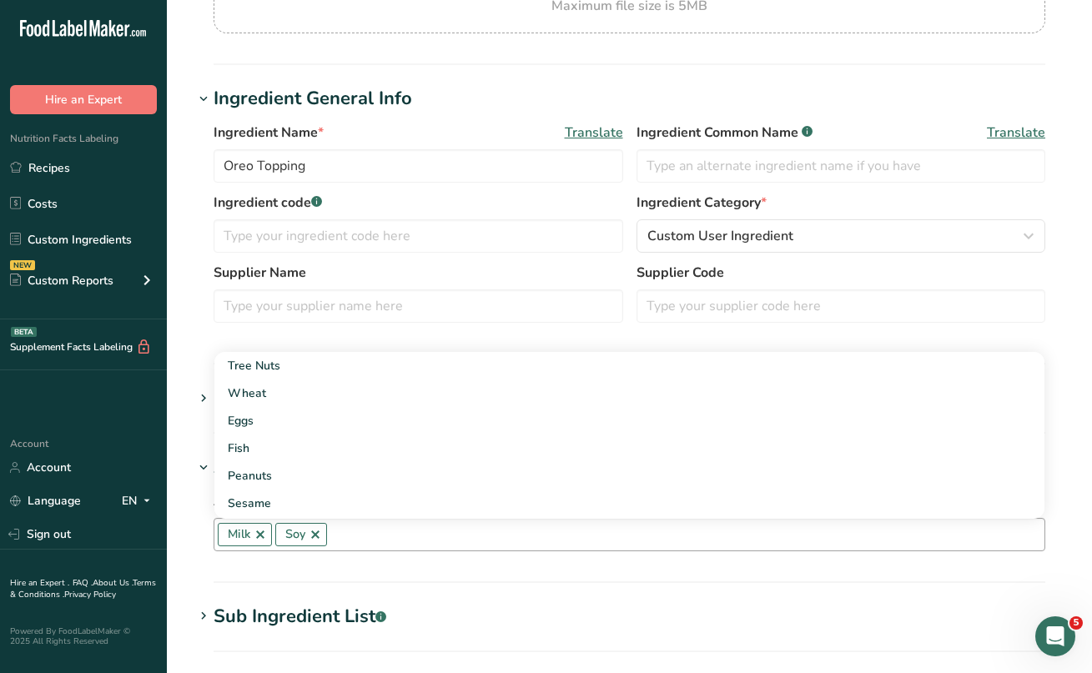
click at [367, 526] on input "text" at bounding box center [685, 534] width 717 height 26
click at [274, 394] on div "Wheat" at bounding box center [616, 394] width 777 height 18
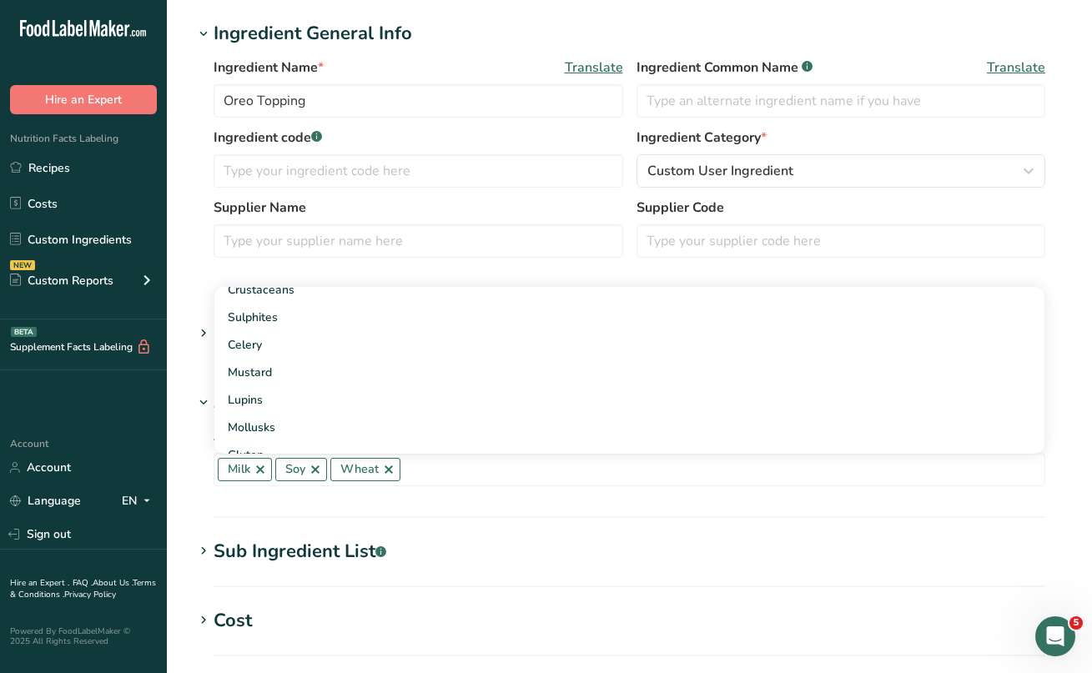
click at [204, 545] on icon at bounding box center [203, 551] width 15 height 23
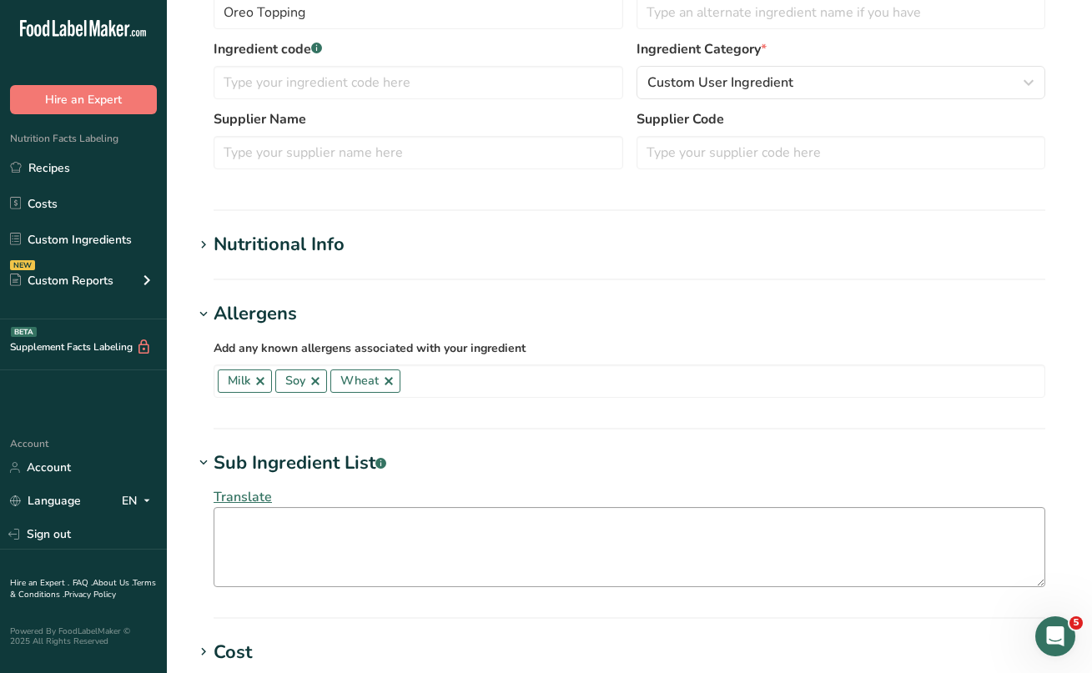
scroll to position [382, 0]
paste textarea "UNBLEACHED ENRICHEDFLOUR (WHEAT FLOUR, [MEDICAL_DATA],REDUCED IRON, THIAMINEMON…"
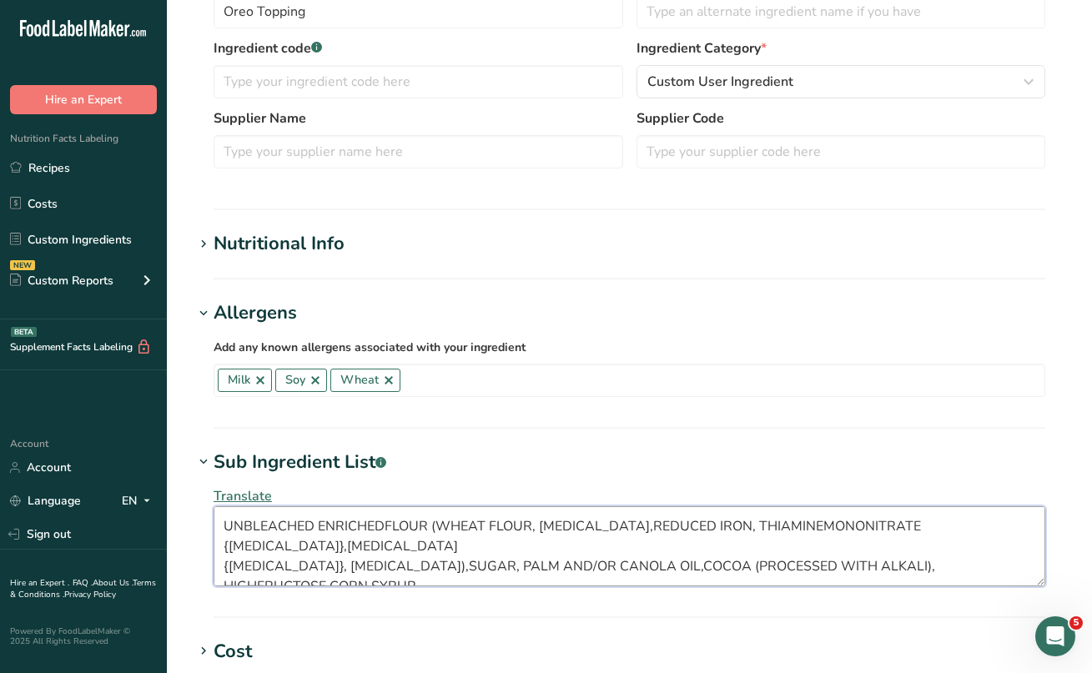
scroll to position [10, 0]
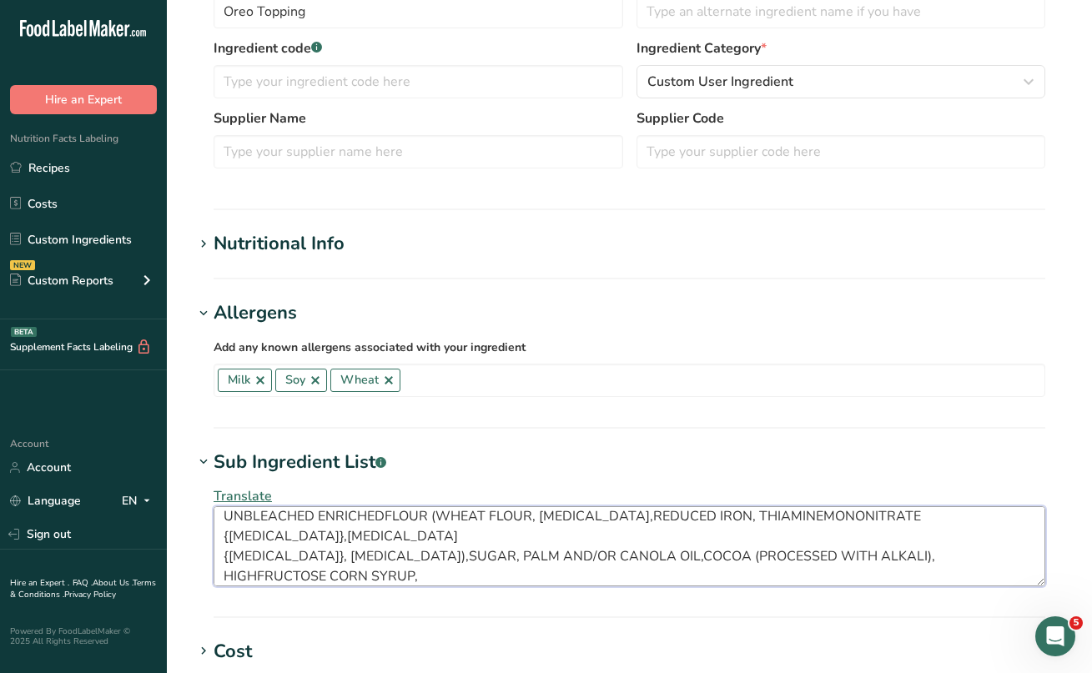
drag, startPoint x: 948, startPoint y: 576, endPoint x: 221, endPoint y: 516, distance: 729.1
click at [221, 516] on textarea "UNBLEACHED ENRICHEDFLOUR (WHEAT FLOUR, [MEDICAL_DATA],REDUCED IRON, THIAMINEMON…" at bounding box center [630, 546] width 832 height 80
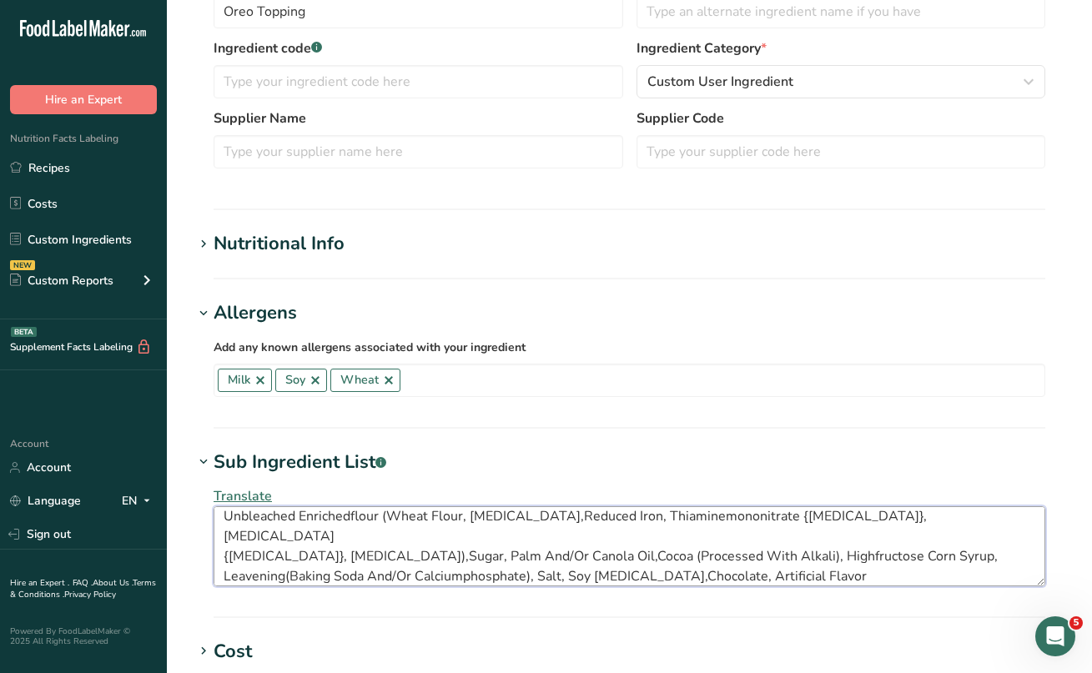
scroll to position [0, 0]
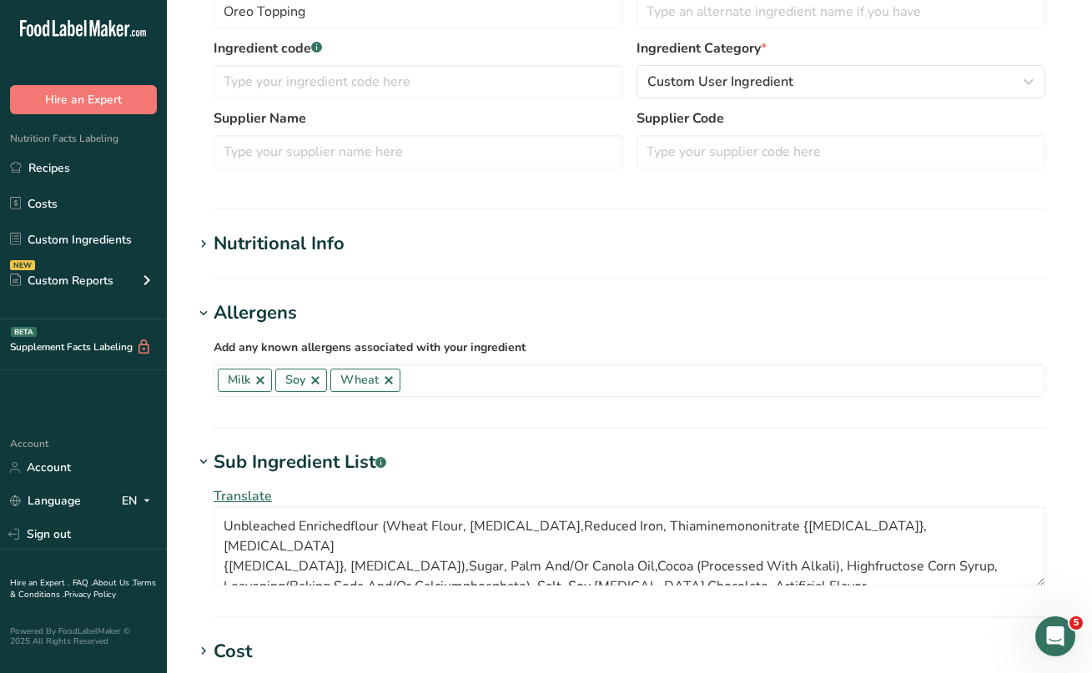
click at [741, 456] on h1 "Sub Ingredient List .a-a{fill:#347362;}.b-a{fill:#fff;}" at bounding box center [630, 463] width 872 height 28
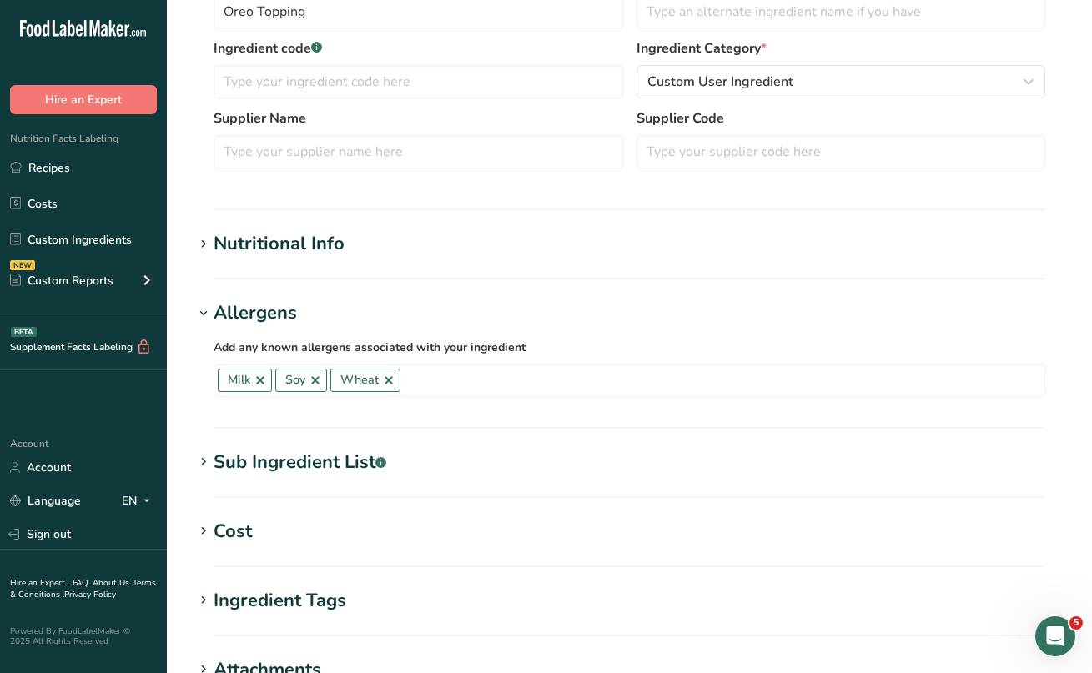
click at [201, 459] on icon at bounding box center [203, 462] width 15 height 23
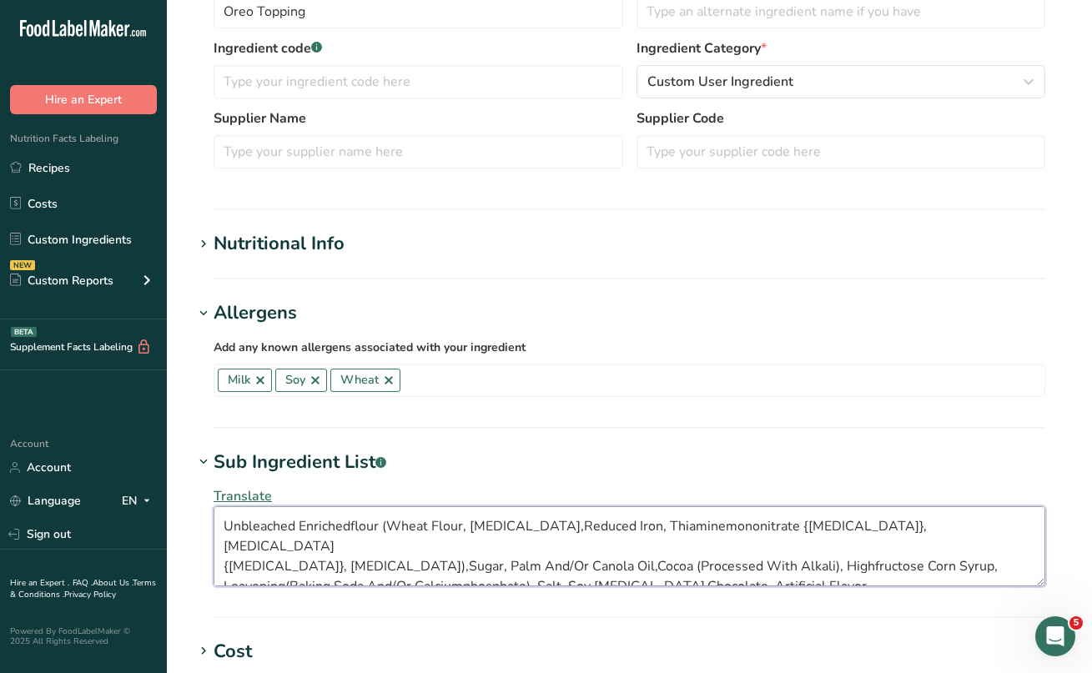
click at [350, 524] on textarea "Unbleached Enrichedflour (Wheat Flour, [MEDICAL_DATA],Reduced Iron, Thiaminemon…" at bounding box center [630, 546] width 832 height 80
click at [652, 528] on textarea "Unbleached Enriched flour (Wheat Flour, [MEDICAL_DATA],Reduced Iron, Thiaminemo…" at bounding box center [630, 546] width 832 height 80
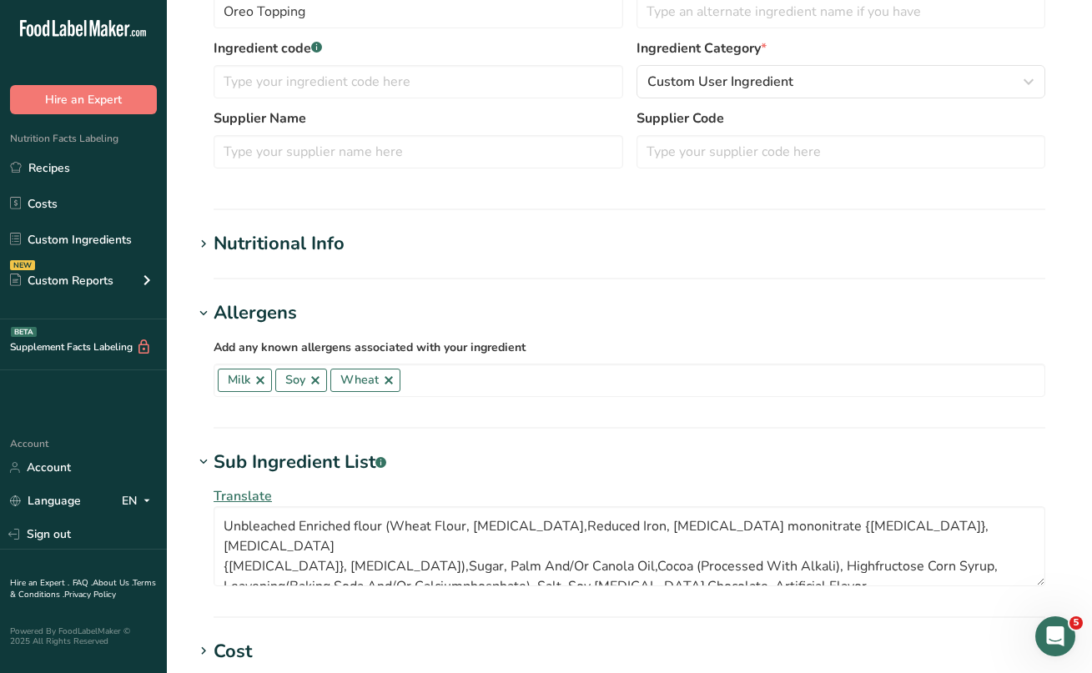
click at [662, 598] on section "Sub Ingredient List .a-a{fill:#347362;}.b-a{fill:#fff;} Translate Unbleached En…" at bounding box center [630, 533] width 872 height 169
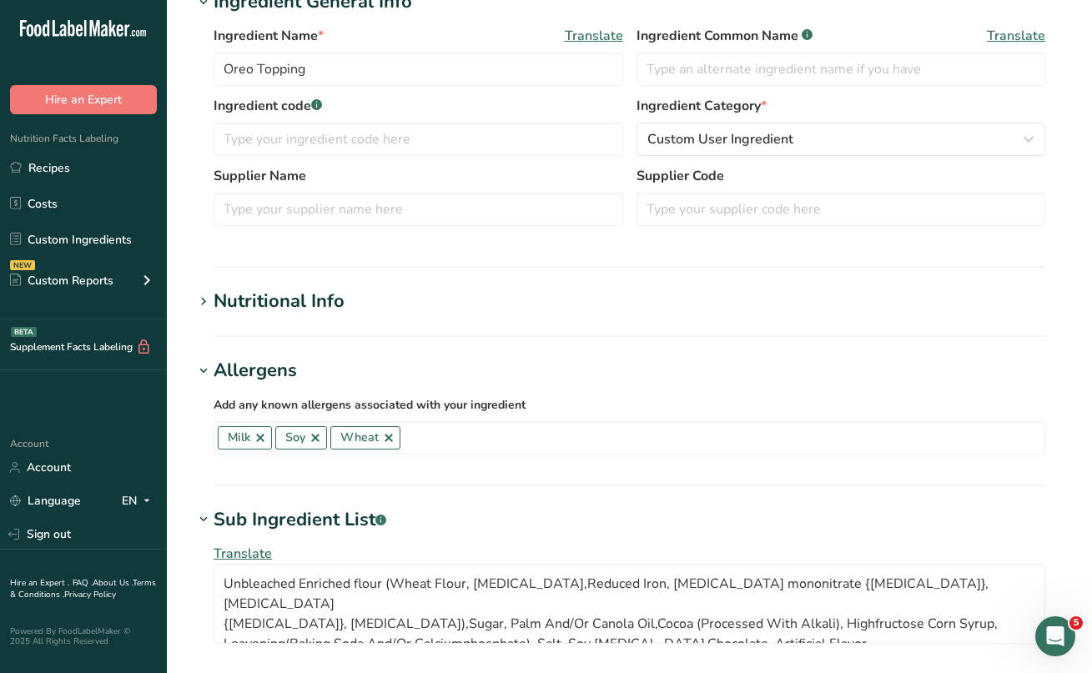
scroll to position [317, 0]
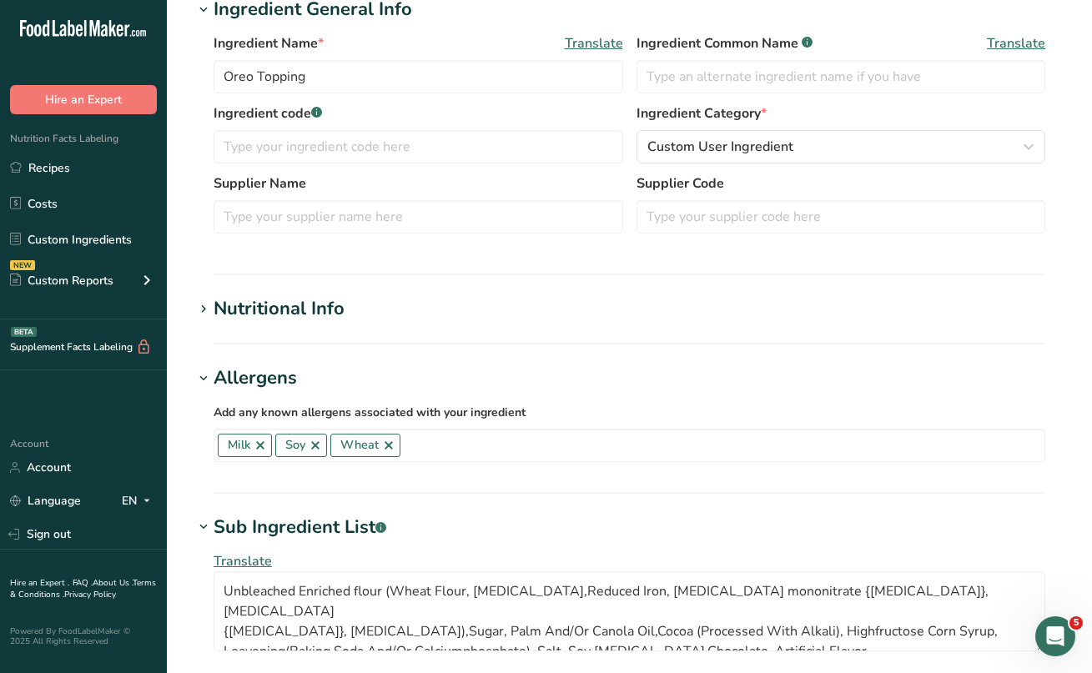
click at [208, 306] on icon at bounding box center [203, 309] width 15 height 23
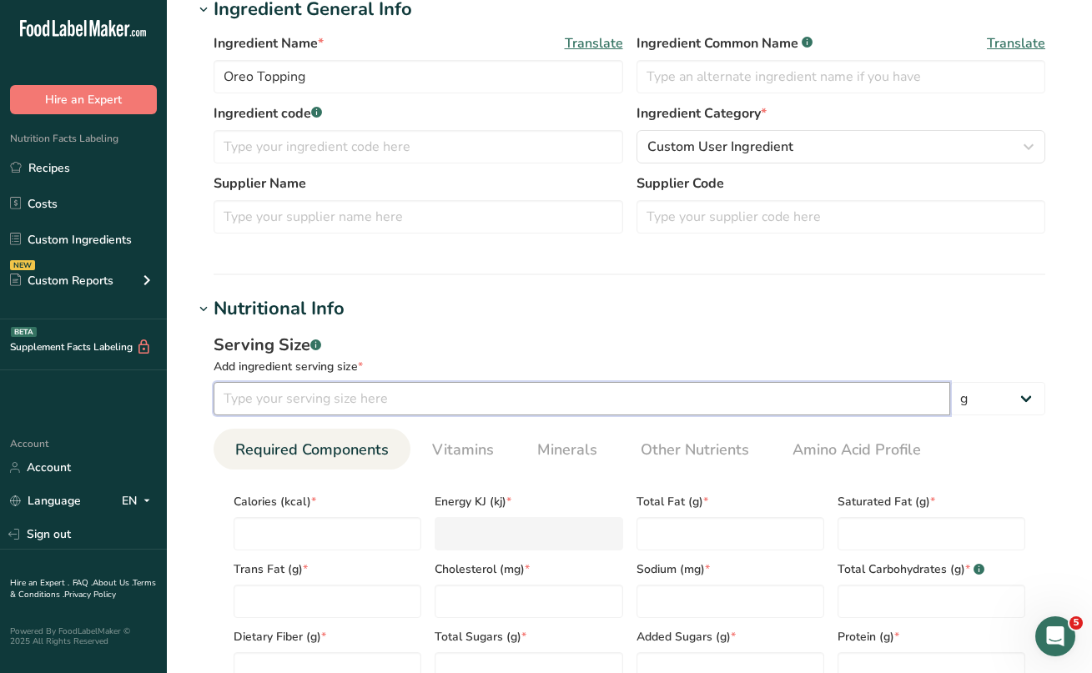
click at [292, 404] on input "number" at bounding box center [582, 398] width 737 height 33
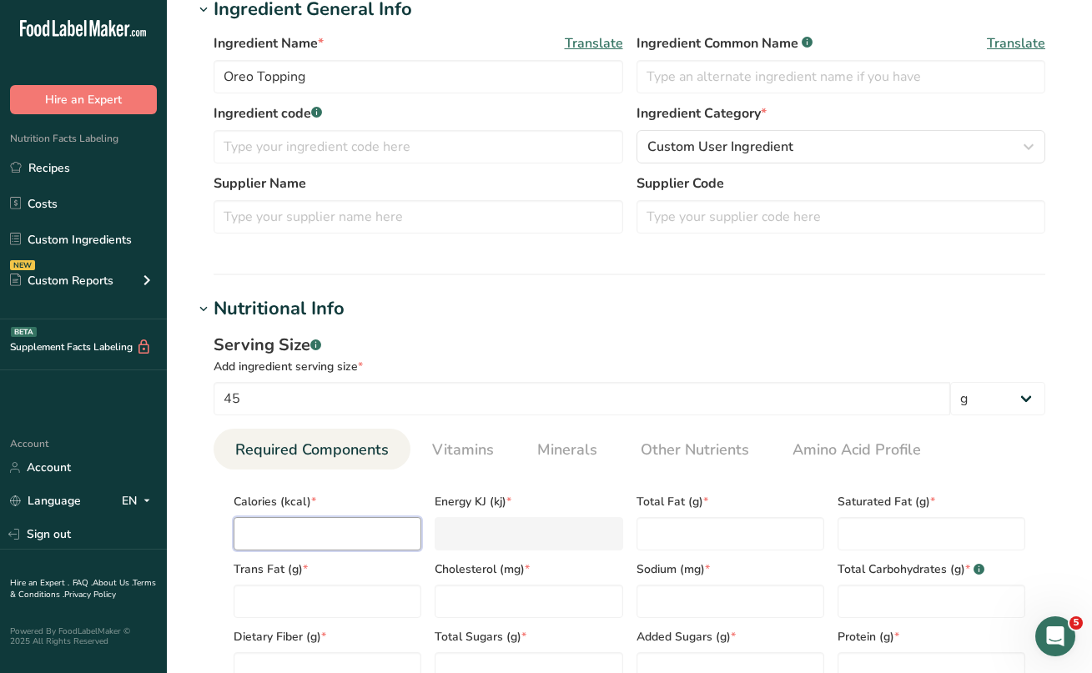
click at [306, 531] on input "number" at bounding box center [328, 533] width 188 height 33
click at [649, 526] on Fat "number" at bounding box center [731, 533] width 188 height 33
click at [874, 536] on Fat "number" at bounding box center [932, 533] width 188 height 33
drag, startPoint x: 662, startPoint y: 536, endPoint x: 639, endPoint y: 536, distance: 22.5
click at [639, 536] on Fat "0" at bounding box center [731, 533] width 188 height 33
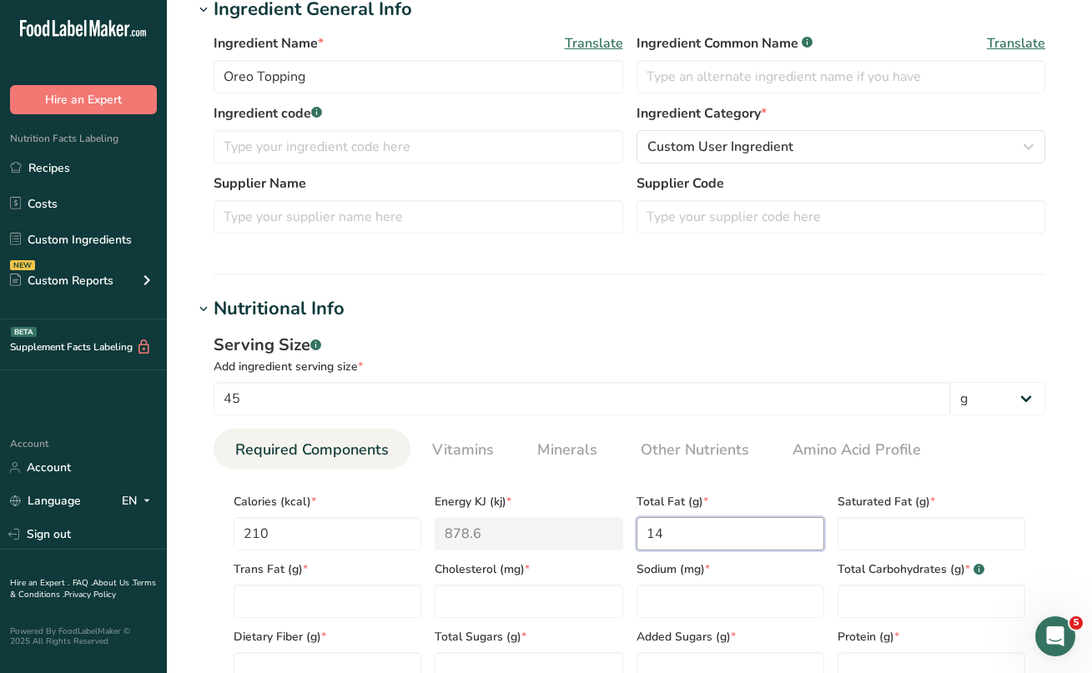
drag, startPoint x: 676, startPoint y: 532, endPoint x: 624, endPoint y: 532, distance: 51.7
click at [624, 532] on div "Calories (kcal) * 210 Energy KJ (kj) * 878.6 Total Fat (g) * 14 Saturated Fat (…" at bounding box center [629, 584] width 805 height 203
click at [841, 546] on Fat "number" at bounding box center [932, 533] width 188 height 33
click at [401, 603] on Fat "number" at bounding box center [328, 601] width 188 height 33
click at [549, 591] on input "number" at bounding box center [529, 601] width 188 height 33
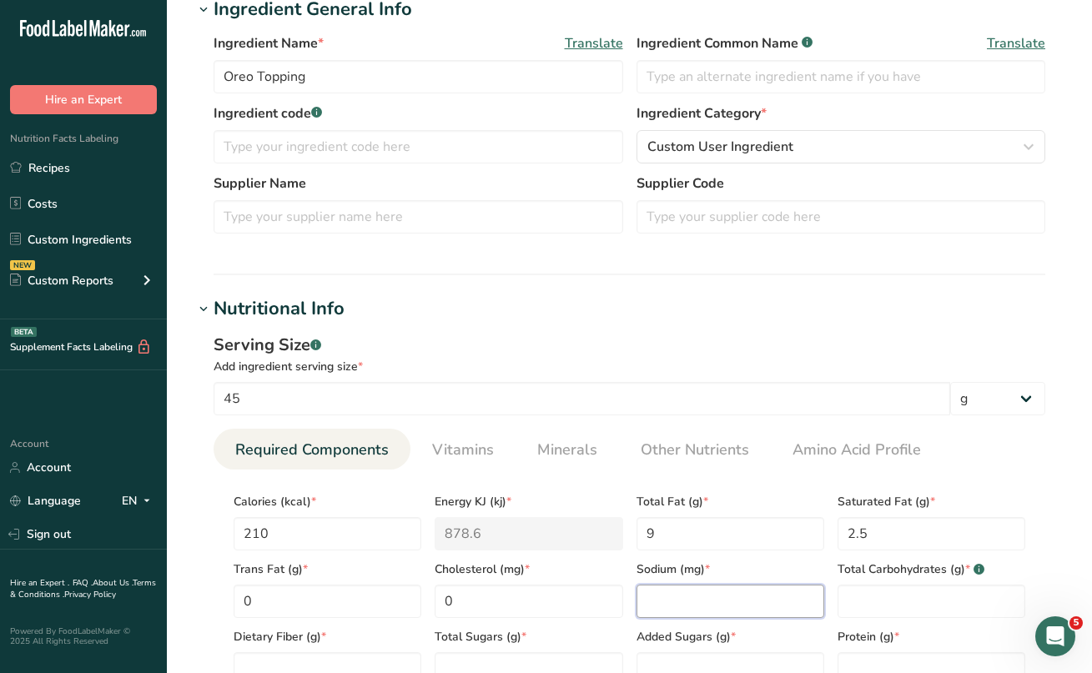
click at [708, 595] on input "number" at bounding box center [731, 601] width 188 height 33
click at [892, 595] on Carbohydrates "number" at bounding box center [932, 601] width 188 height 33
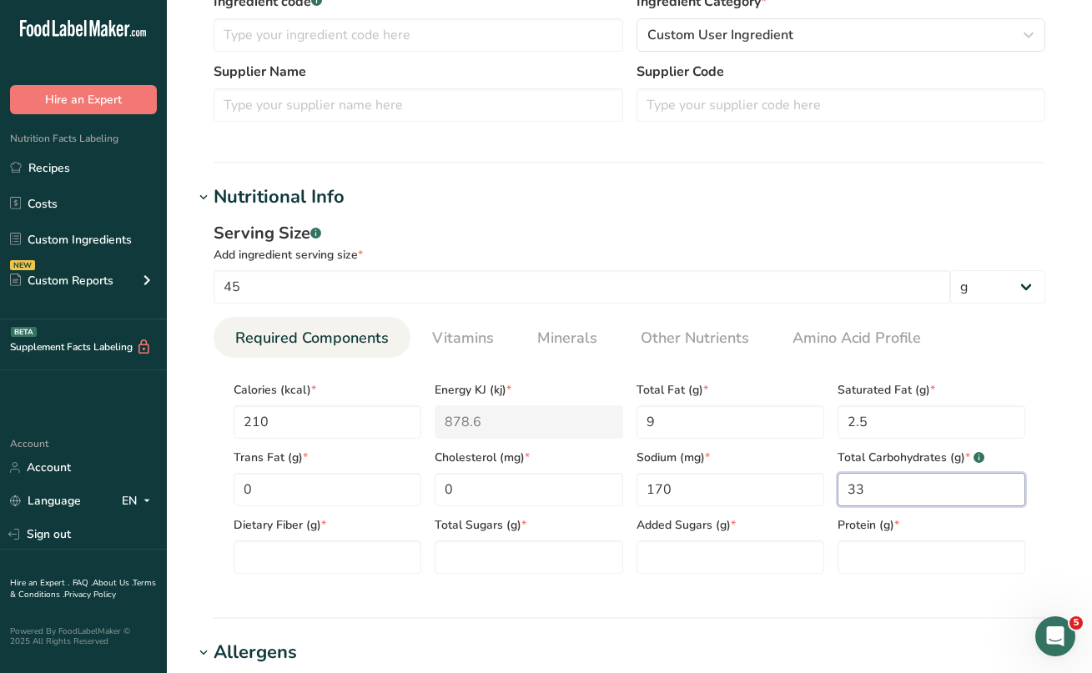
scroll to position [460, 0]
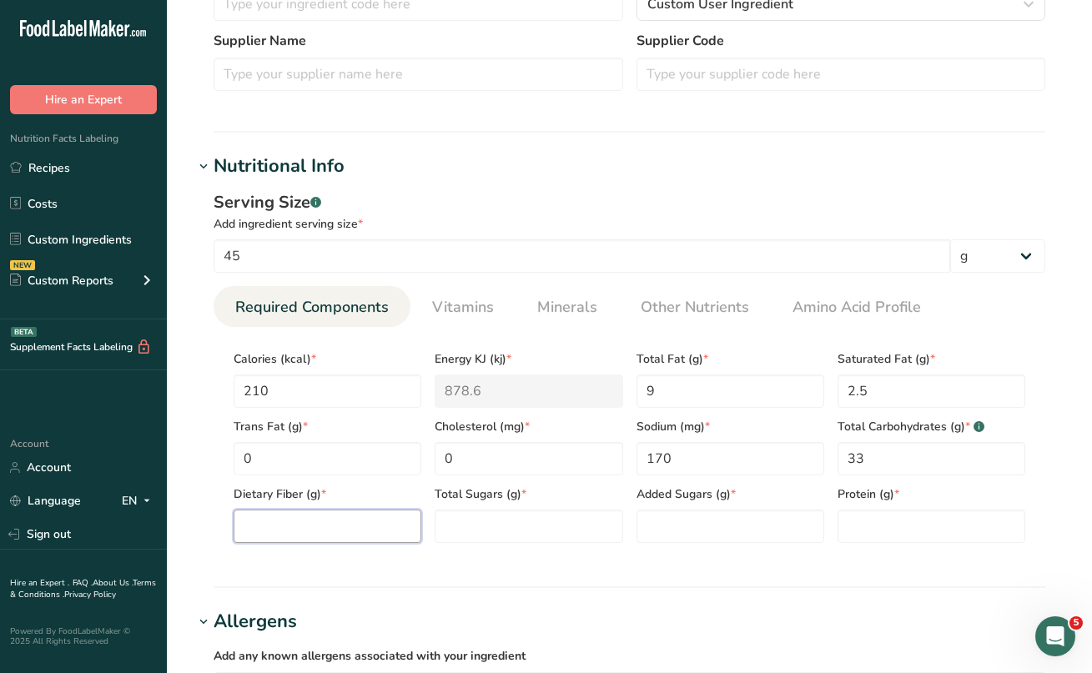
click at [377, 534] on Fiber "number" at bounding box center [328, 526] width 188 height 33
click at [524, 539] on Sugars "number" at bounding box center [529, 526] width 188 height 33
click at [867, 525] on input "number" at bounding box center [932, 526] width 188 height 33
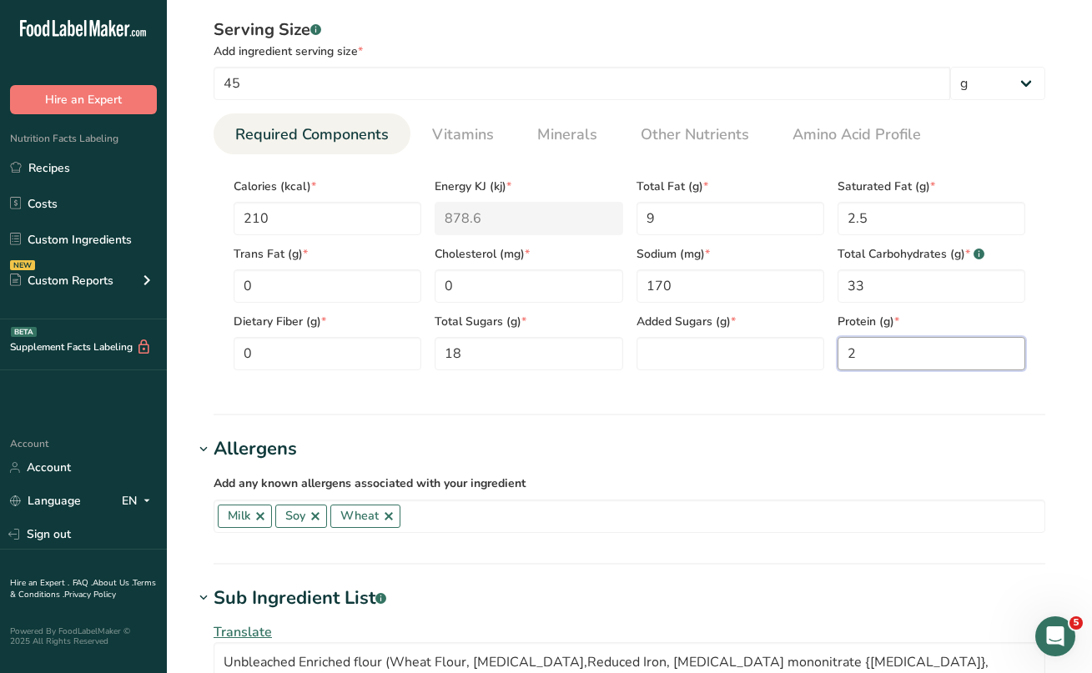
scroll to position [635, 0]
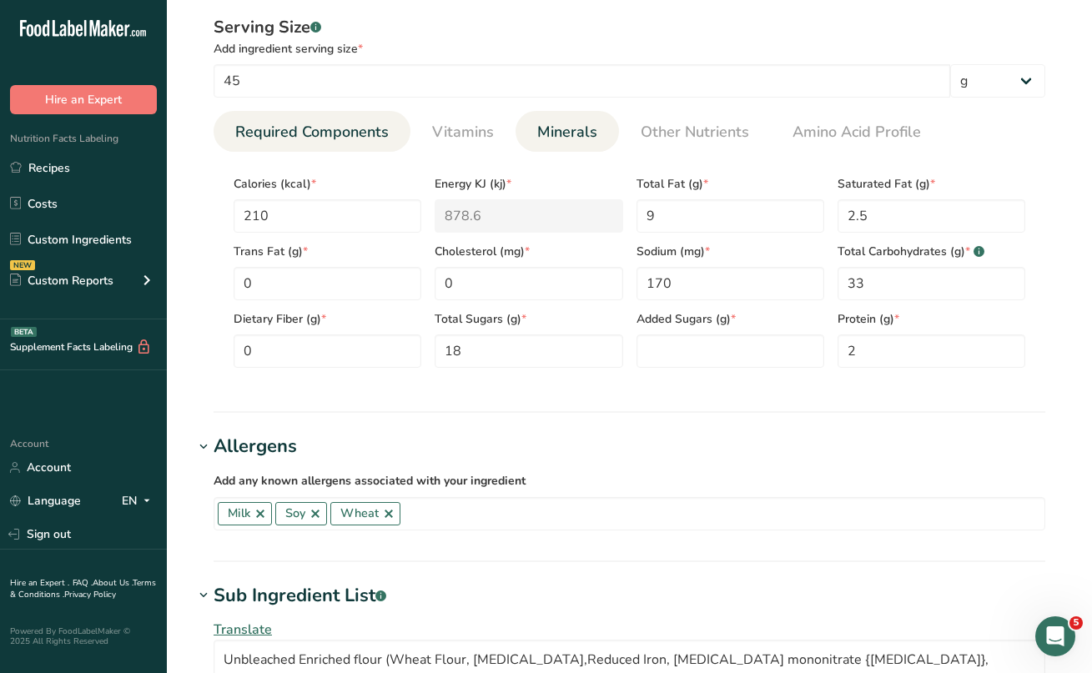
click at [578, 128] on span "Minerals" at bounding box center [567, 132] width 60 height 23
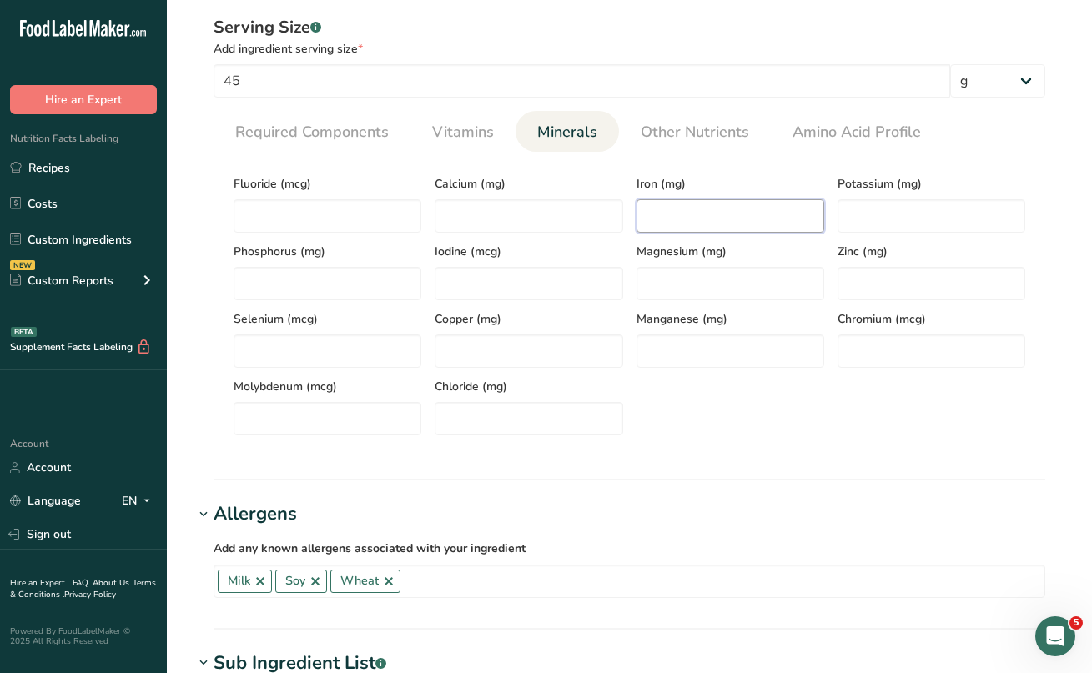
click at [709, 220] on input "number" at bounding box center [731, 215] width 188 height 33
click at [681, 397] on div "Fluoride (mcg) Calcium (mg) Iron (mg) 1.6 Potassium (mg) Phosphorus (mg) Iodine…" at bounding box center [629, 300] width 805 height 270
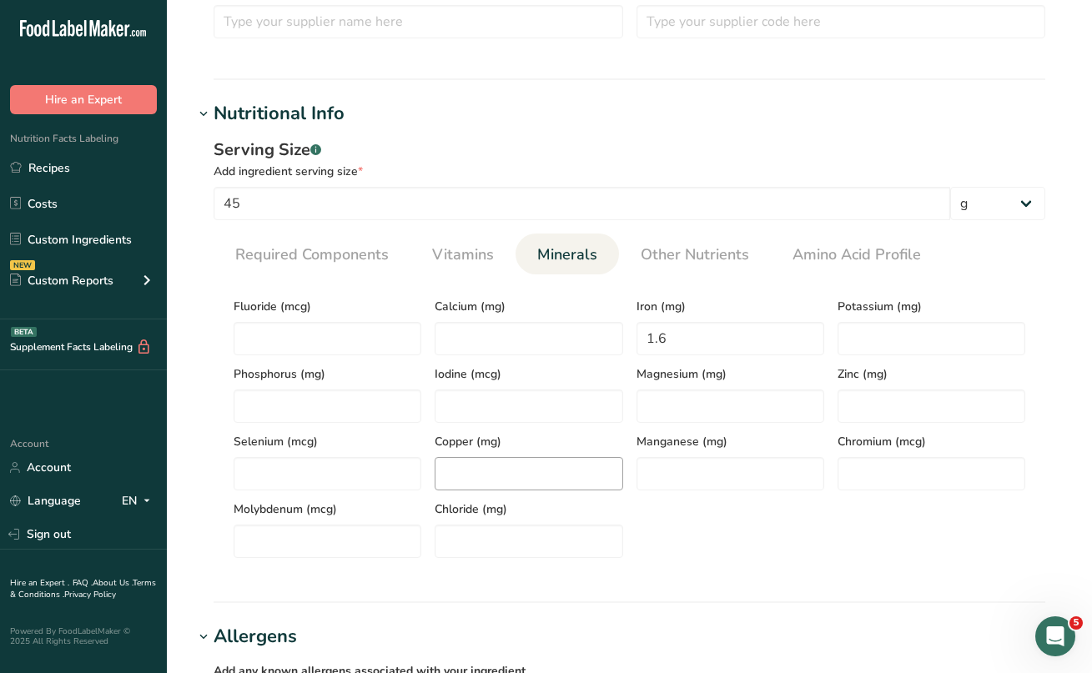
scroll to position [504, 0]
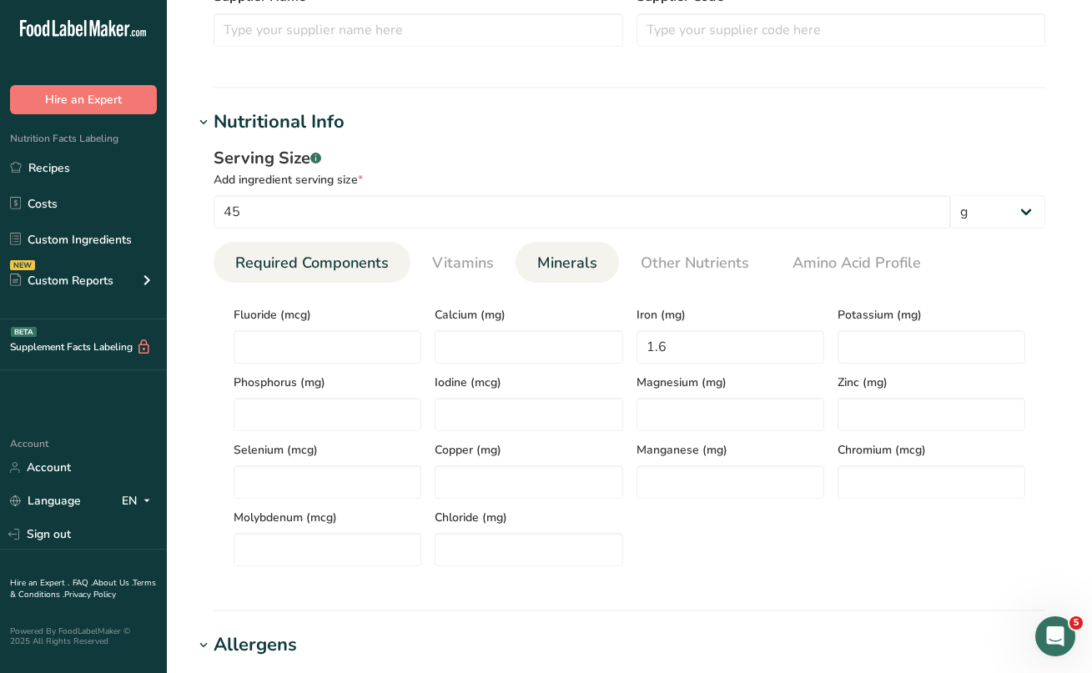
click at [375, 262] on span "Required Components" at bounding box center [312, 263] width 154 height 23
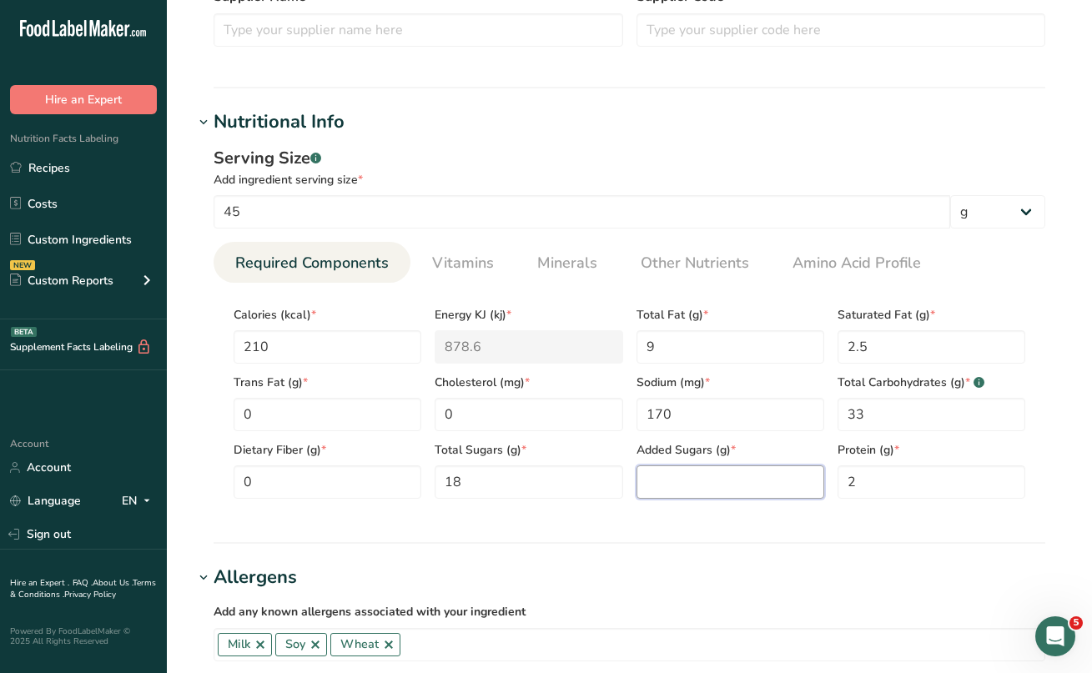
click at [657, 475] on Sugars "number" at bounding box center [731, 482] width 188 height 33
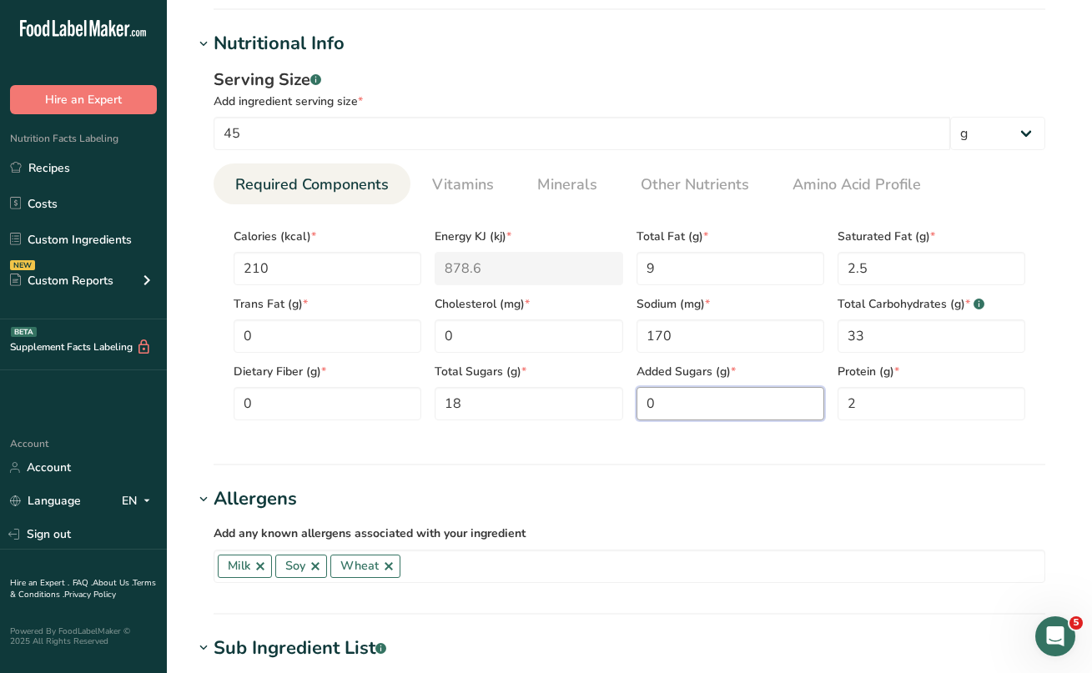
scroll to position [583, 0]
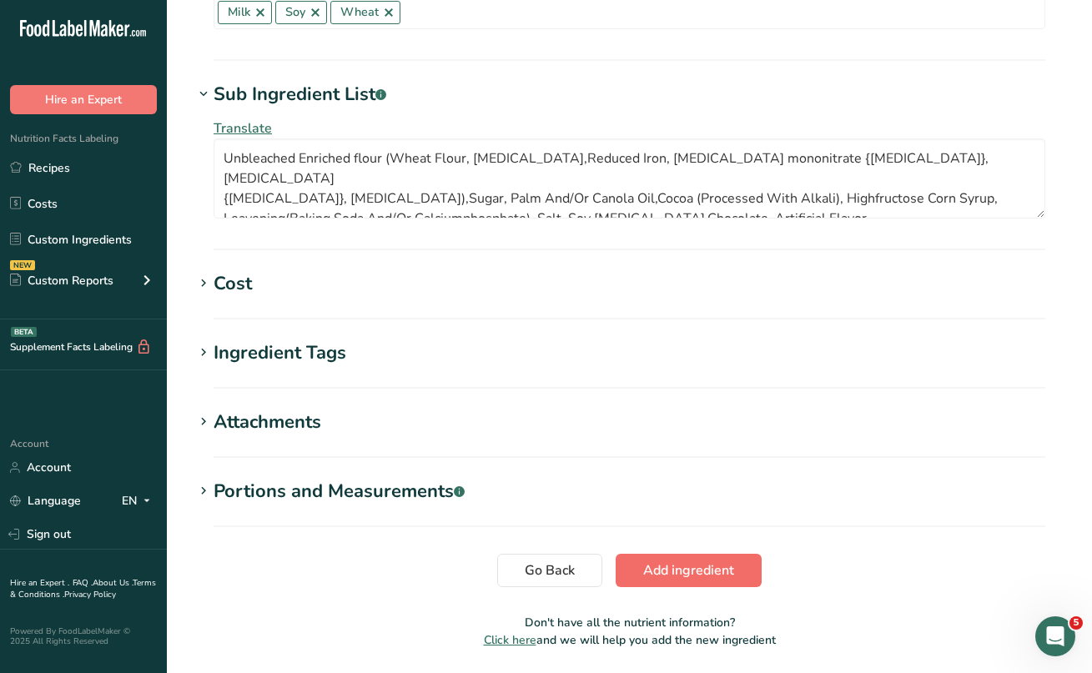
click at [680, 568] on span "Add ingredient" at bounding box center [688, 571] width 91 height 20
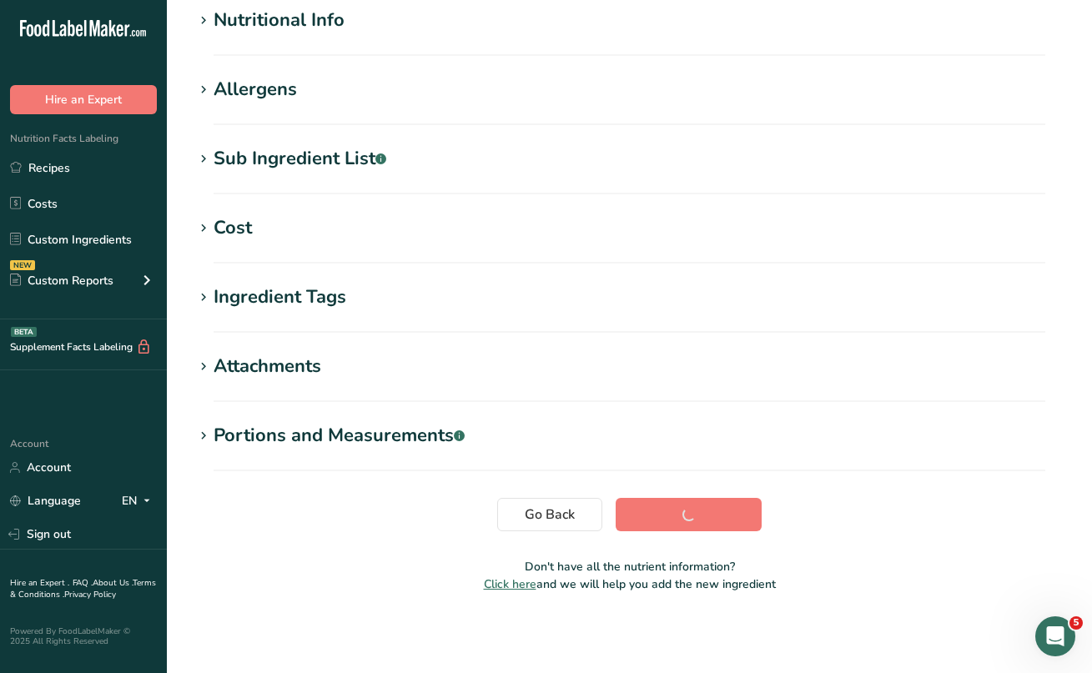
scroll to position [209, 0]
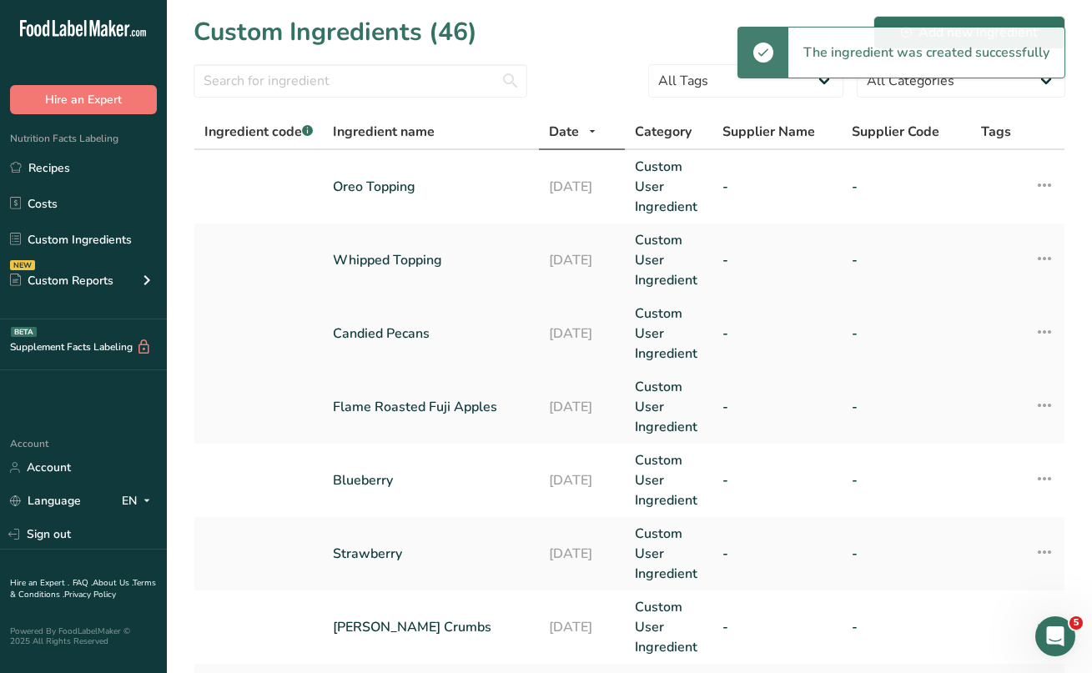
click at [394, 331] on link "Candied Pecans" at bounding box center [431, 334] width 196 height 20
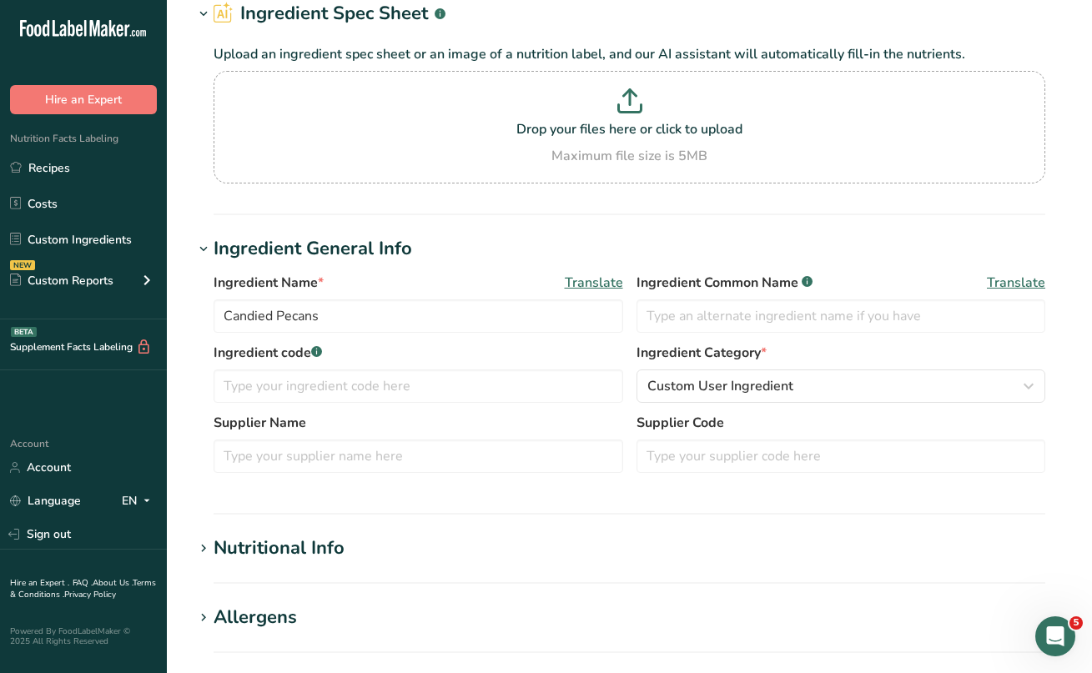
scroll to position [99, 0]
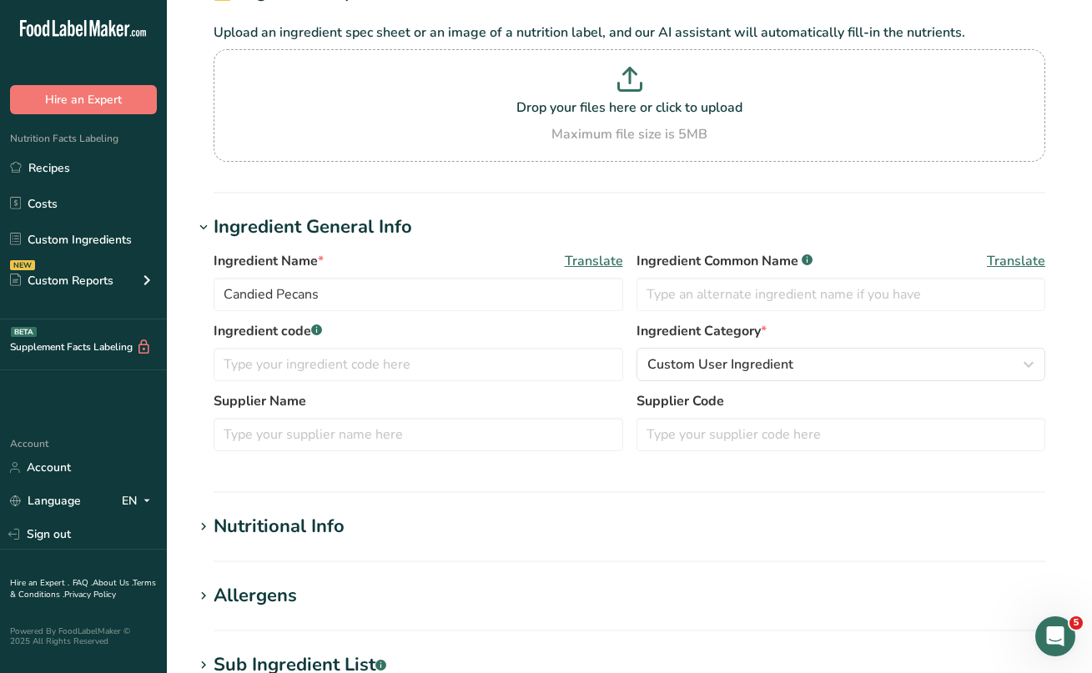
click at [254, 525] on div "Nutritional Info" at bounding box center [279, 527] width 131 height 28
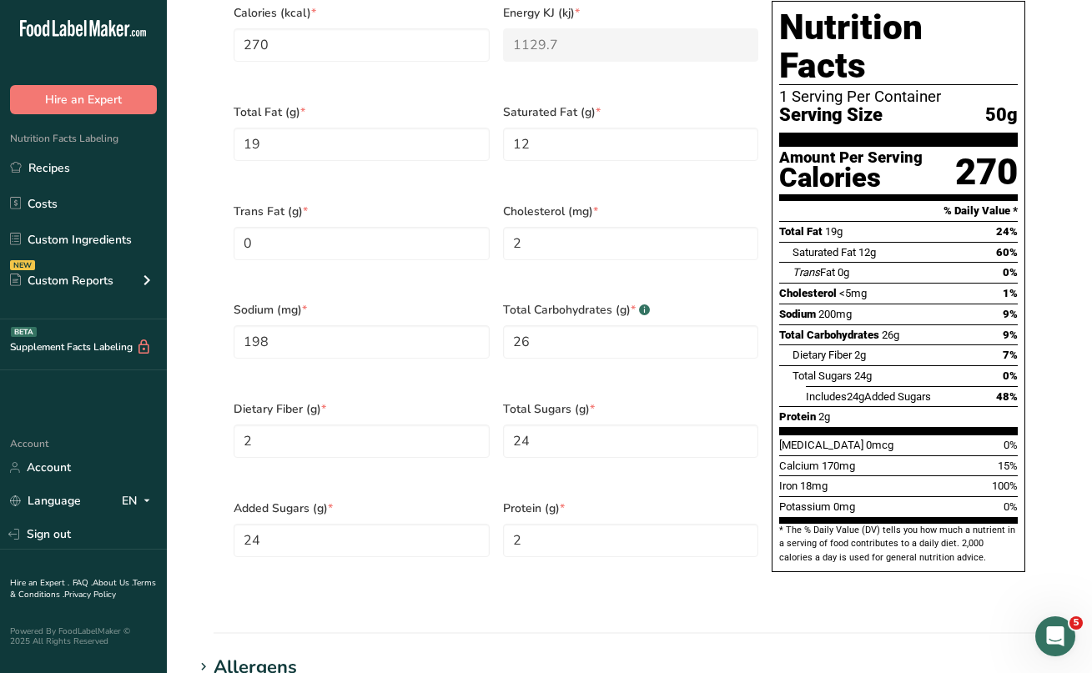
scroll to position [804, 0]
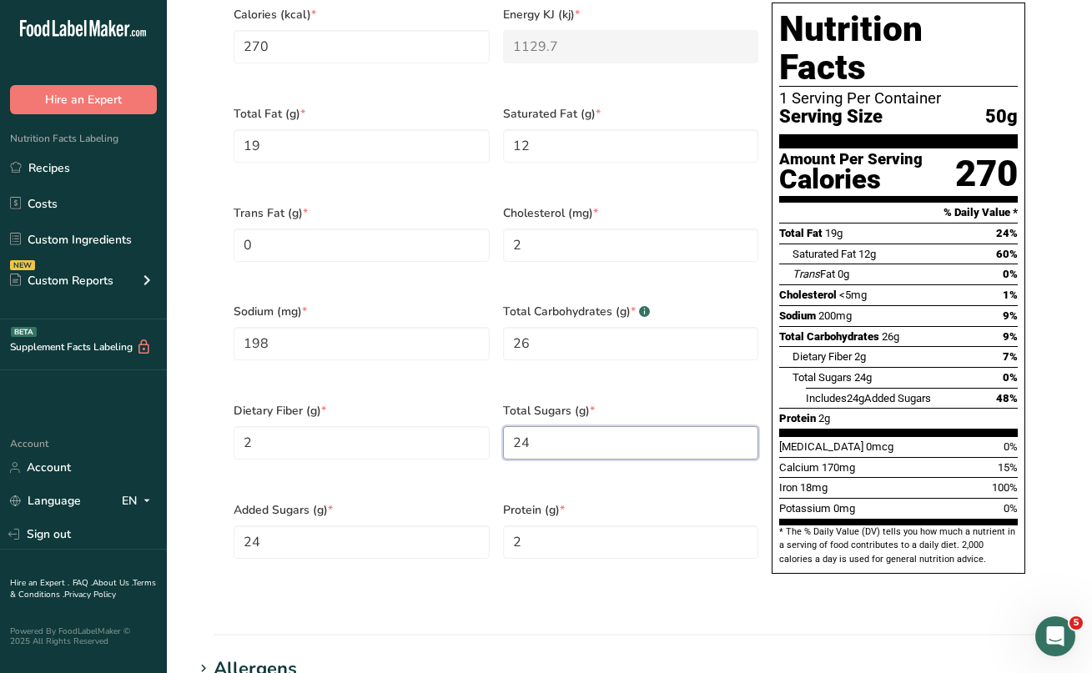
drag, startPoint x: 532, startPoint y: 406, endPoint x: 509, endPoint y: 406, distance: 23.4
click at [509, 426] on Sugars "24" at bounding box center [631, 442] width 256 height 33
drag, startPoint x: 274, startPoint y: 501, endPoint x: 201, endPoint y: 501, distance: 72.6
click at [201, 501] on div "Serving Size .a-a{fill:#347362;}.b-a{fill:#fff;} Add ingredient serving size * …" at bounding box center [630, 225] width 872 height 778
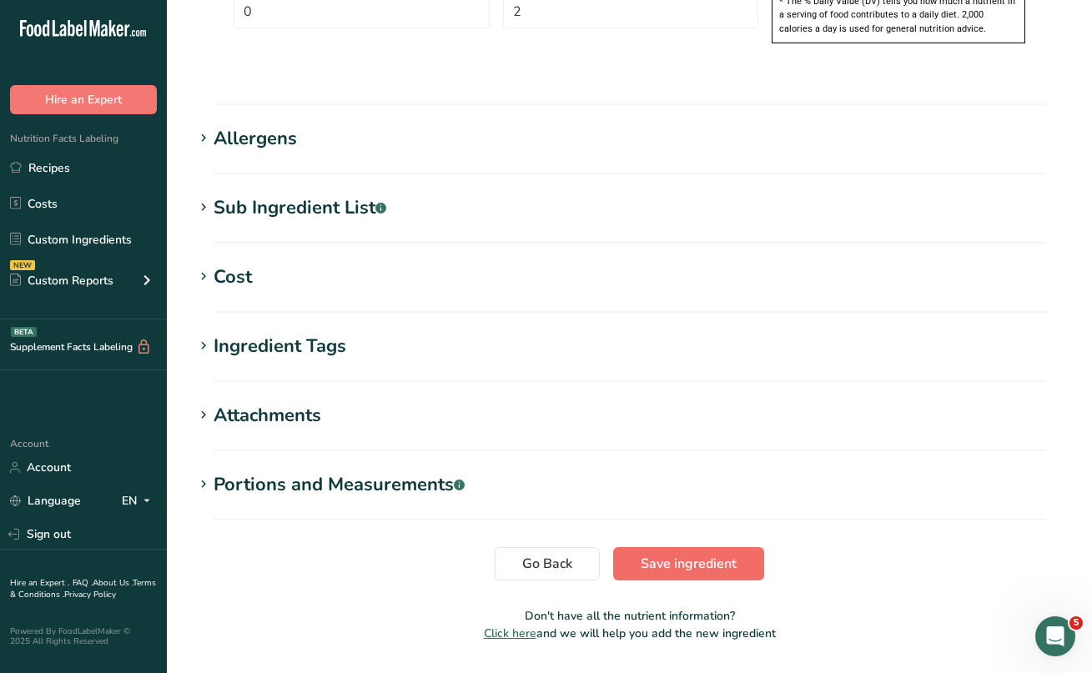
click at [677, 554] on span "Save ingredient" at bounding box center [689, 564] width 96 height 20
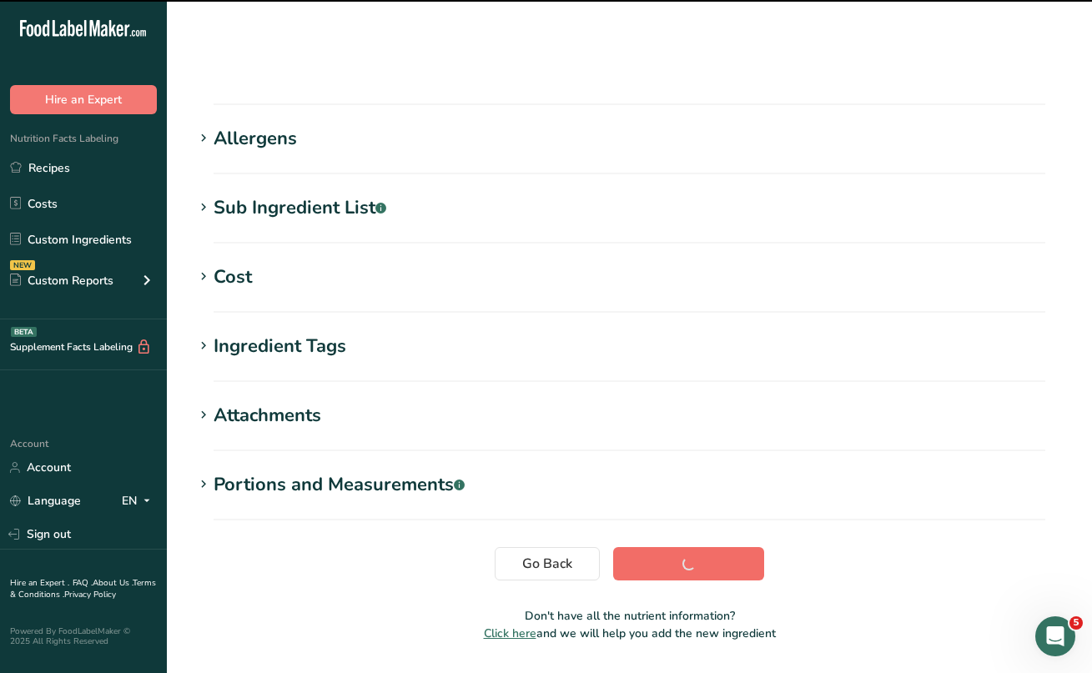
scroll to position [209, 0]
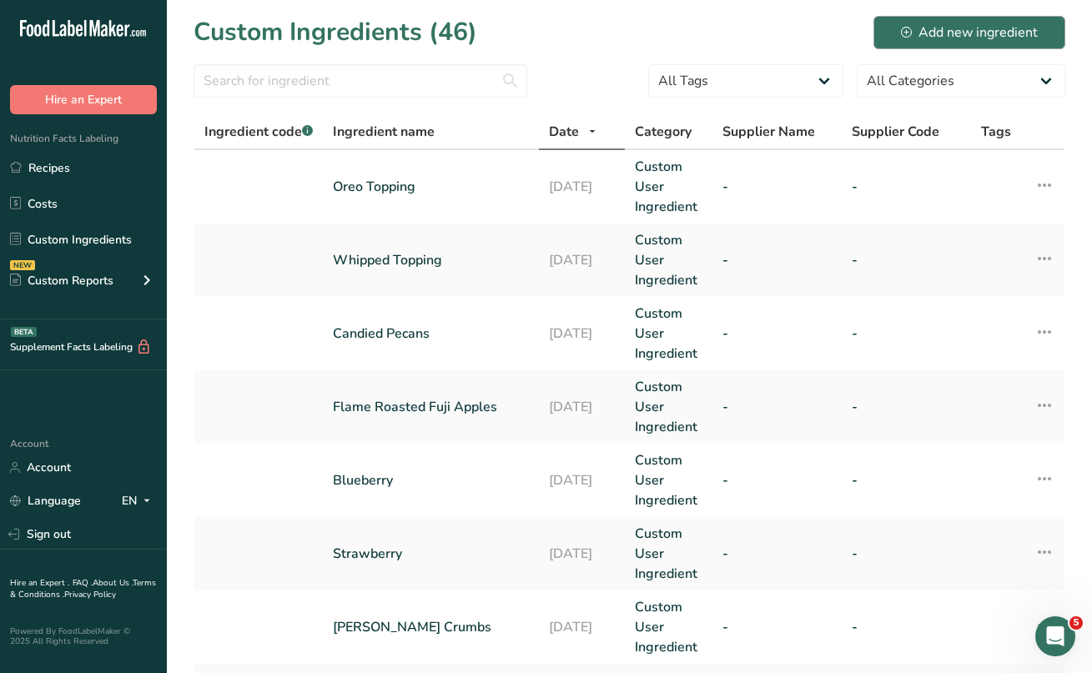
click at [983, 30] on div "Add new ingredient" at bounding box center [969, 33] width 137 height 20
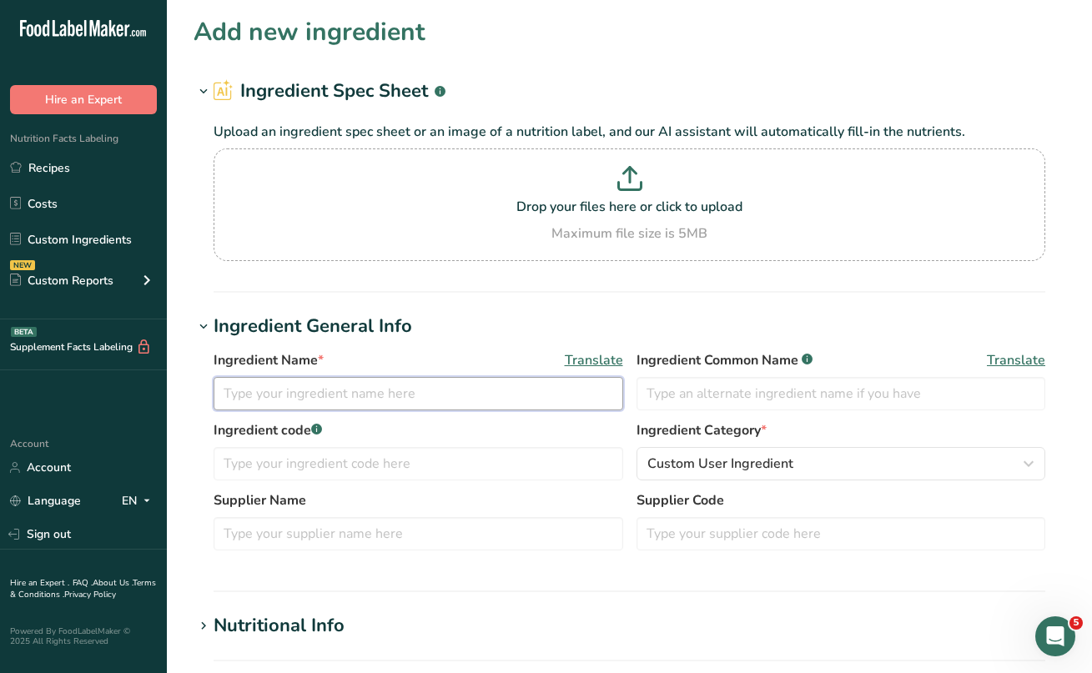
click at [295, 393] on input "text" at bounding box center [419, 393] width 410 height 33
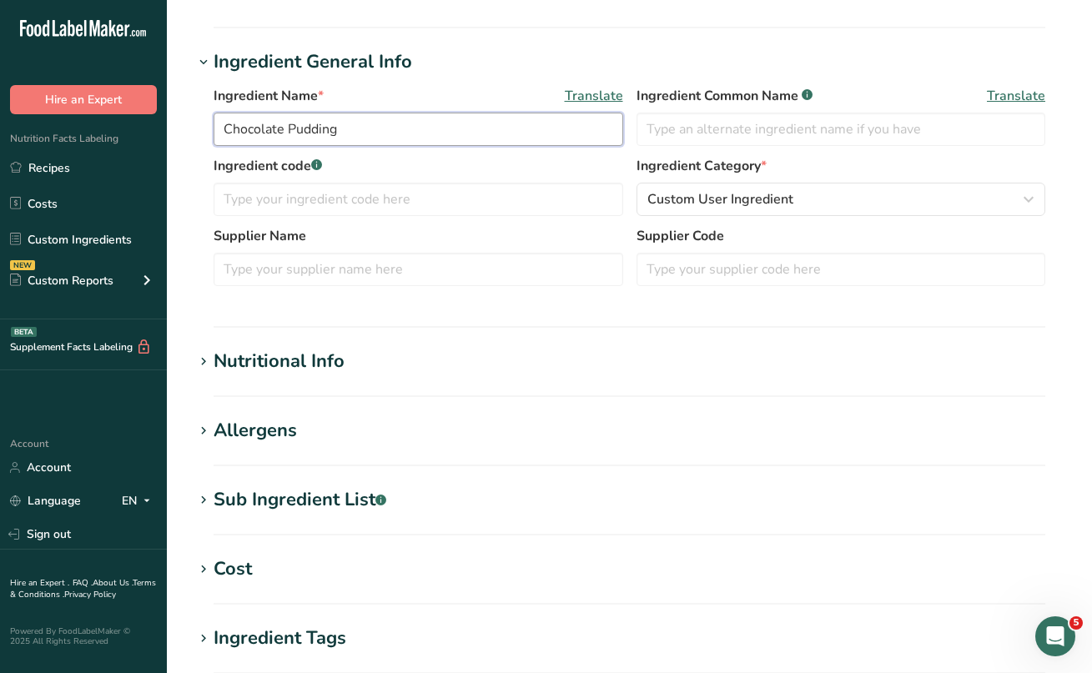
scroll to position [319, 0]
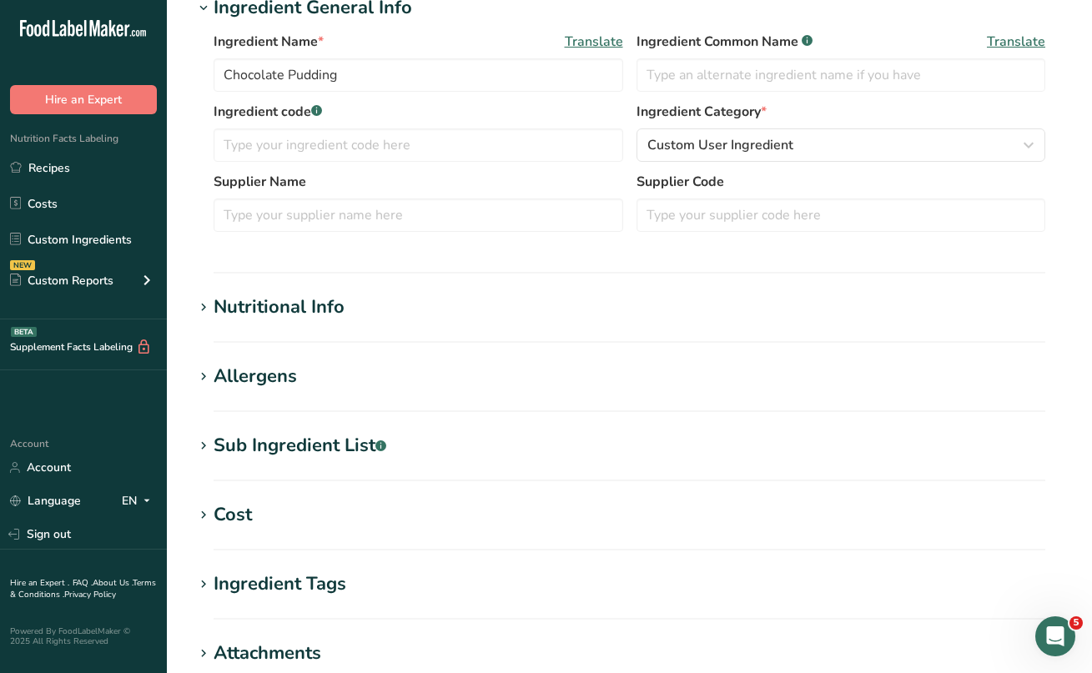
click at [206, 447] on icon at bounding box center [203, 446] width 15 height 23
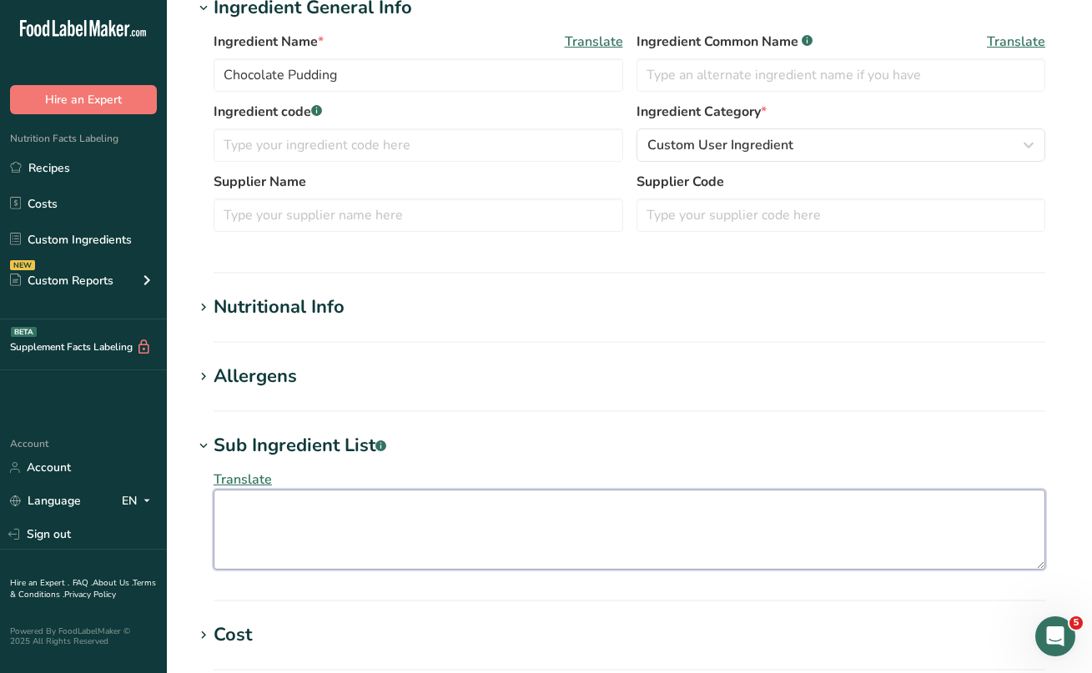
click at [245, 506] on textarea at bounding box center [630, 530] width 832 height 80
paste textarea "FAT FREE MILK, WATER, SUGAR, MODIFIED CORN STARCH, CANOLA AND/OR PALM OIL, COCO…"
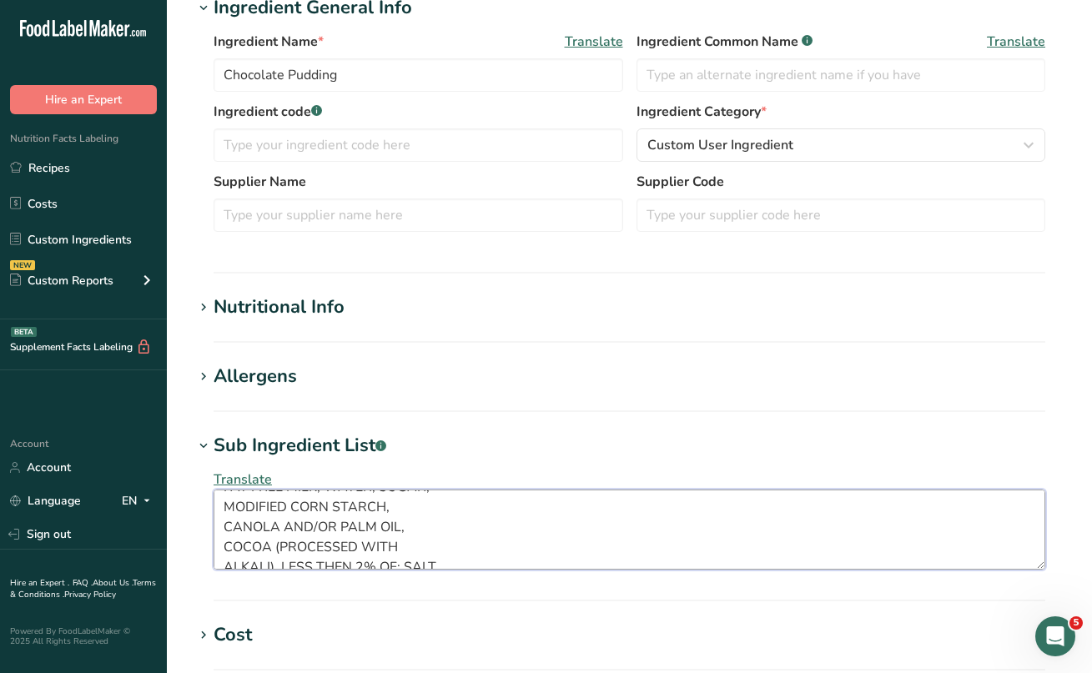
scroll to position [0, 0]
drag, startPoint x: 389, startPoint y: 537, endPoint x: 208, endPoint y: 481, distance: 189.5
click at [197, 476] on div "Translate FAT FREE MILK, WATER, SUGAR, MODIFIED CORN STARCH, CANOLA AND/OR PALM…" at bounding box center [630, 520] width 872 height 120
click at [223, 514] on textarea "Fat Free Milk, Water, Sugar, Modified Corn Starch, Canola And/Or Palm Oil, Coco…" at bounding box center [630, 530] width 832 height 80
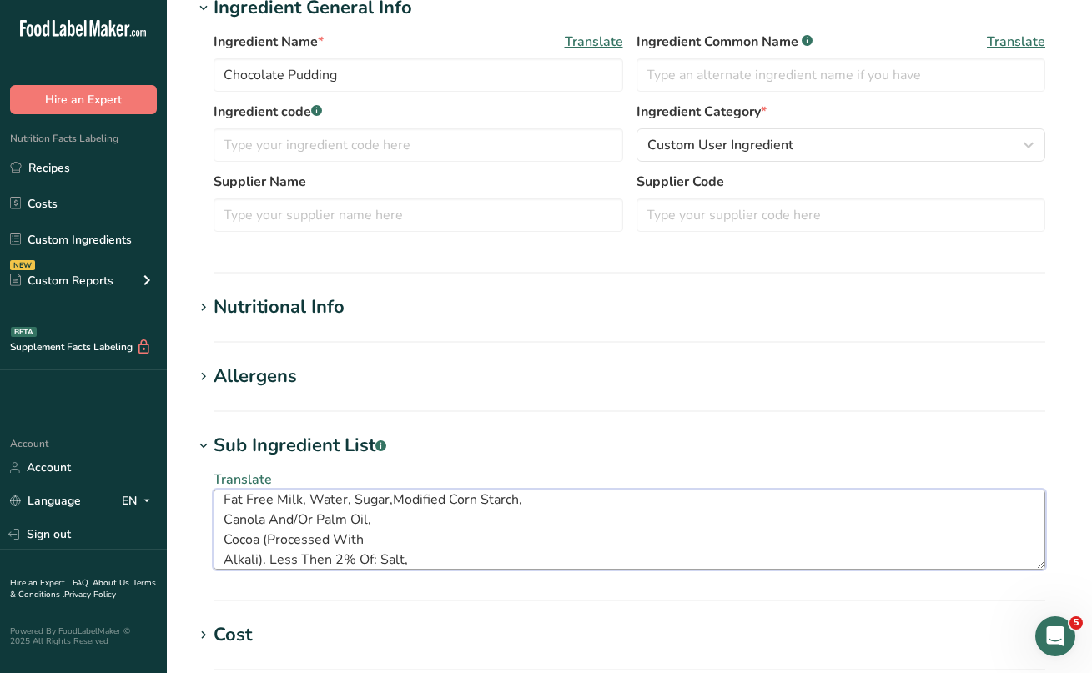
click at [224, 519] on textarea "Fat Free Milk, Water, Sugar,Modified Corn Starch, Canola And/Or Palm Oil, Cocoa…" at bounding box center [630, 530] width 832 height 80
click at [226, 522] on textarea "Fat Free Milk, Water, Sugar,Modified Corn Starch, Canola And/Or Palm Oil, Cocoa…" at bounding box center [630, 530] width 832 height 80
click at [224, 513] on textarea "Fat Free Milk, Water, Sugar,Modified Corn Starch, Canola And/Or Palm Oil, Cocoa…" at bounding box center [630, 530] width 832 height 80
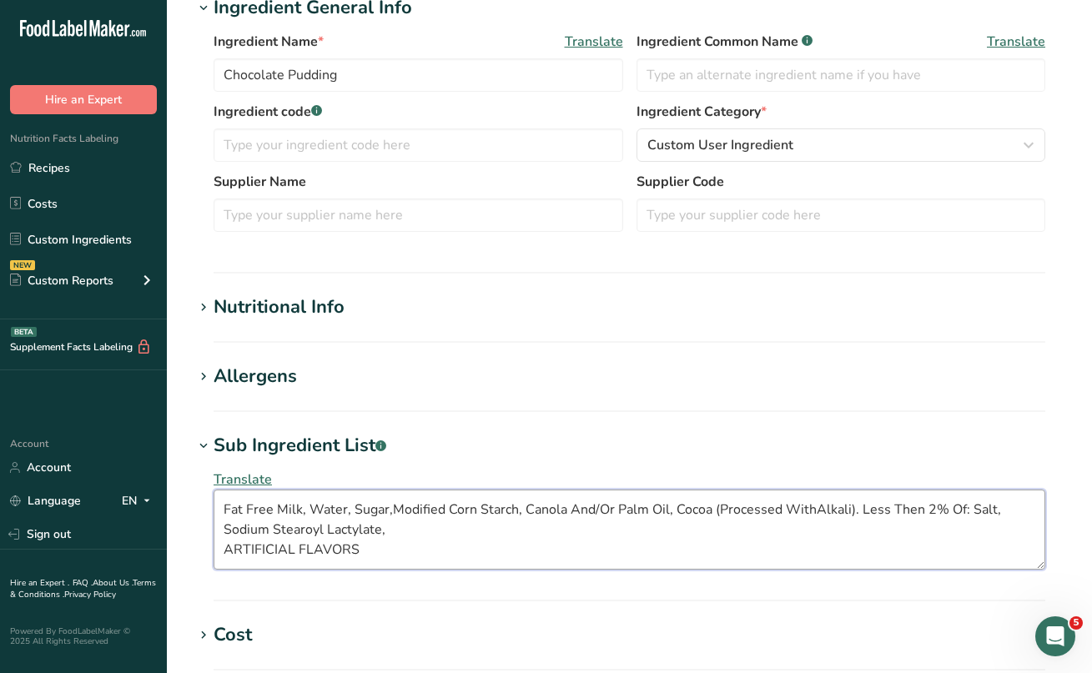
scroll to position [0, 0]
click at [226, 546] on textarea "Fat Free Milk, Water, Sugar,Modified Corn Starch, Canola And/Or Palm Oil, Cocoa…" at bounding box center [630, 530] width 832 height 80
click at [352, 553] on textarea "Fat Free Milk, Water, Sugar,Modified Corn Starch, Canola And/Or Palm Oil, Cocoa…" at bounding box center [630, 530] width 832 height 80
drag, startPoint x: 390, startPoint y: 531, endPoint x: 526, endPoint y: 525, distance: 136.1
click at [526, 525] on textarea "Fat Free Milk, Water, Sugar,Modified Corn Starch, Canola And/Or Palm Oil, Cocoa…" at bounding box center [630, 530] width 832 height 80
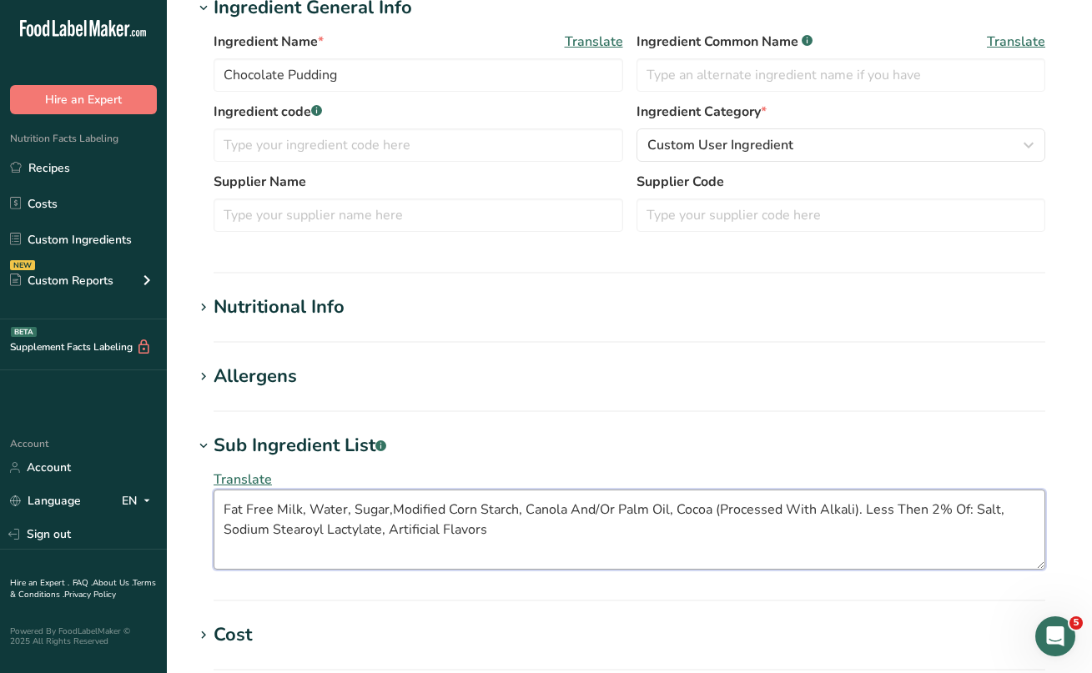
click at [599, 542] on textarea "Fat Free Milk, Water, Sugar,Modified Corn Starch, Canola And/Or Palm Oil, Cocoa…" at bounding box center [630, 530] width 832 height 80
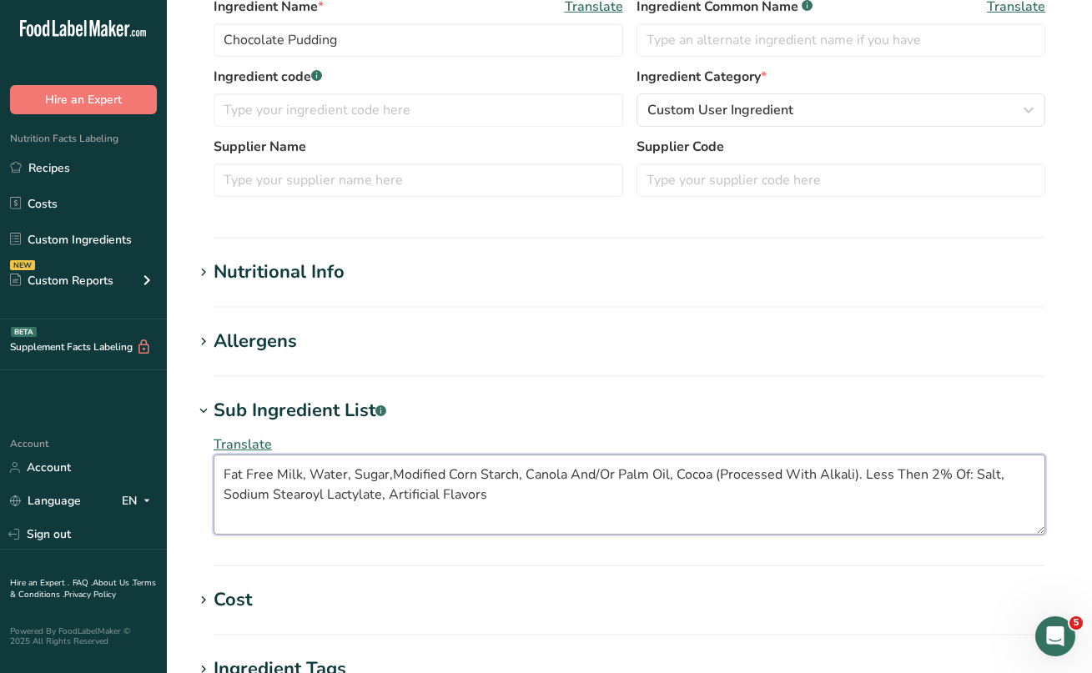
scroll to position [331, 0]
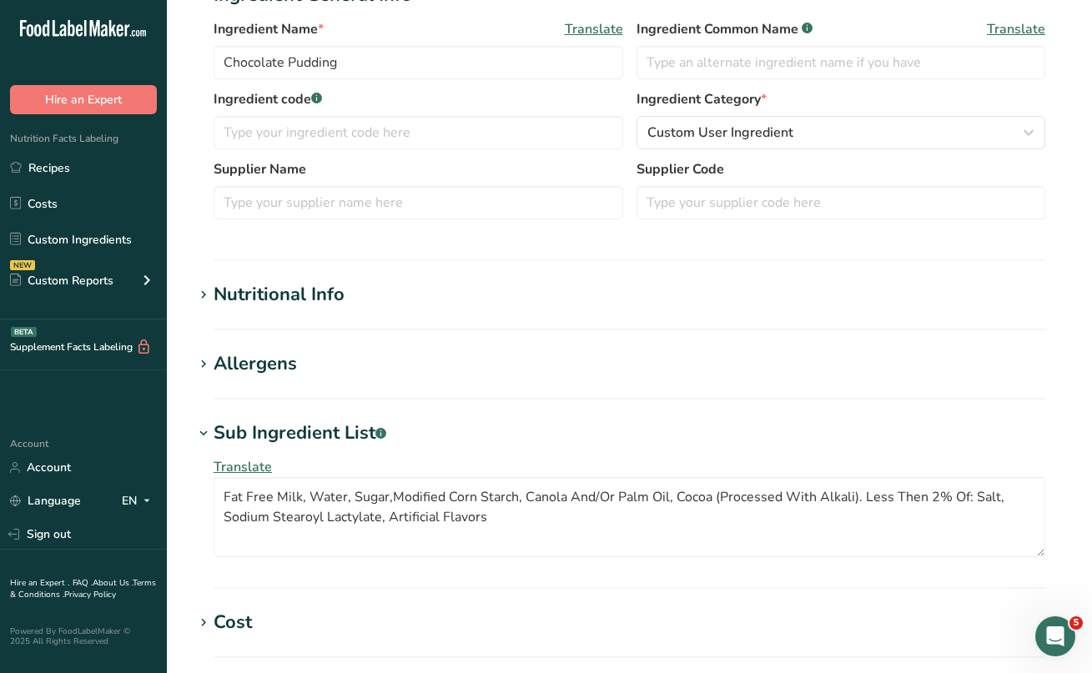
click at [202, 364] on icon at bounding box center [203, 364] width 15 height 23
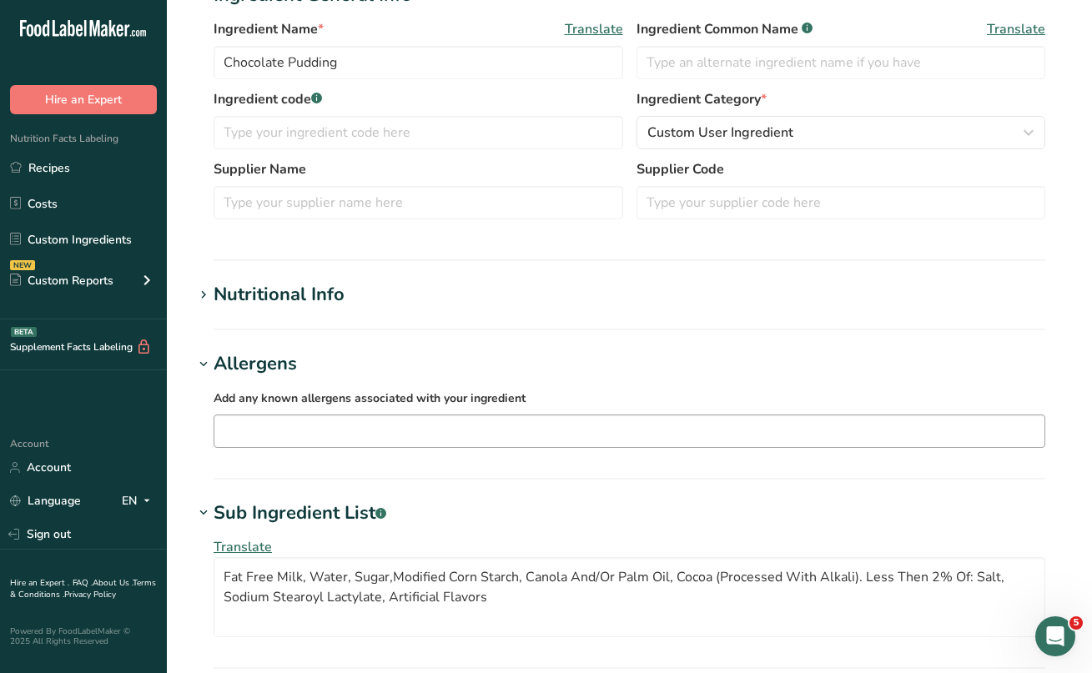
click at [261, 425] on input "text" at bounding box center [629, 431] width 830 height 26
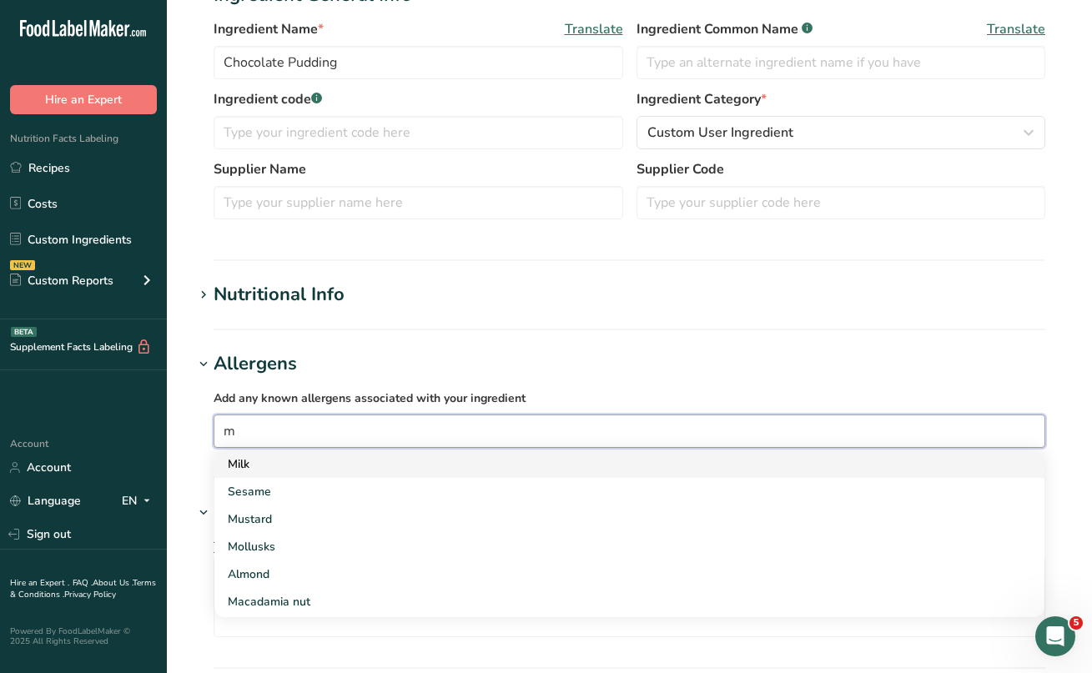
click at [269, 466] on div "Milk" at bounding box center [616, 465] width 777 height 18
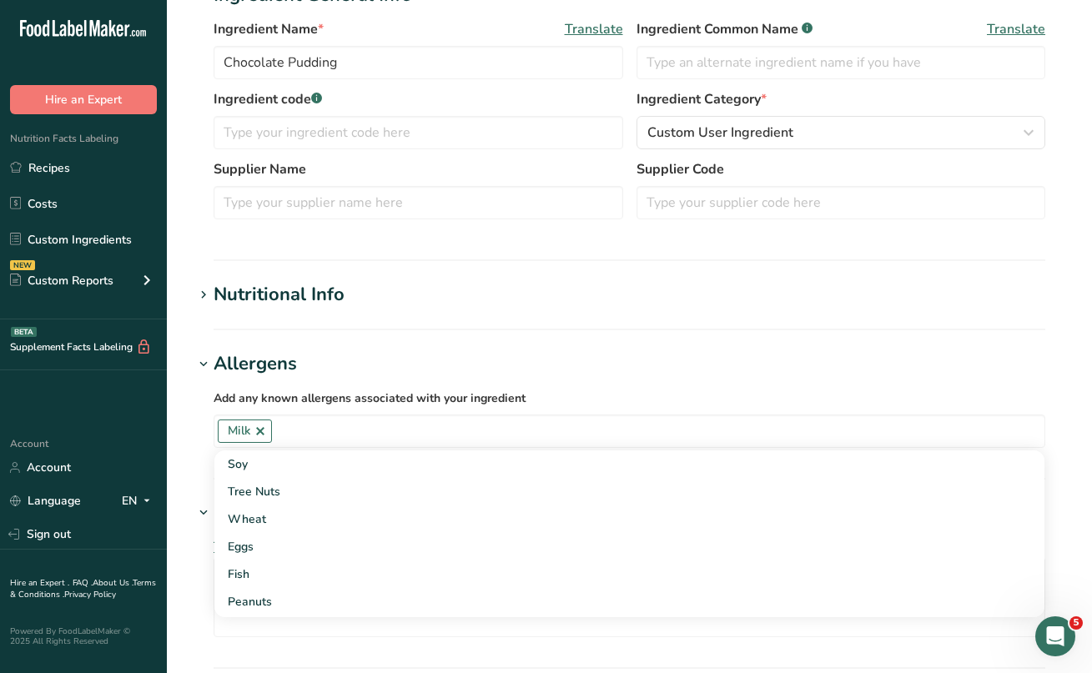
click at [204, 289] on icon at bounding box center [203, 295] width 15 height 23
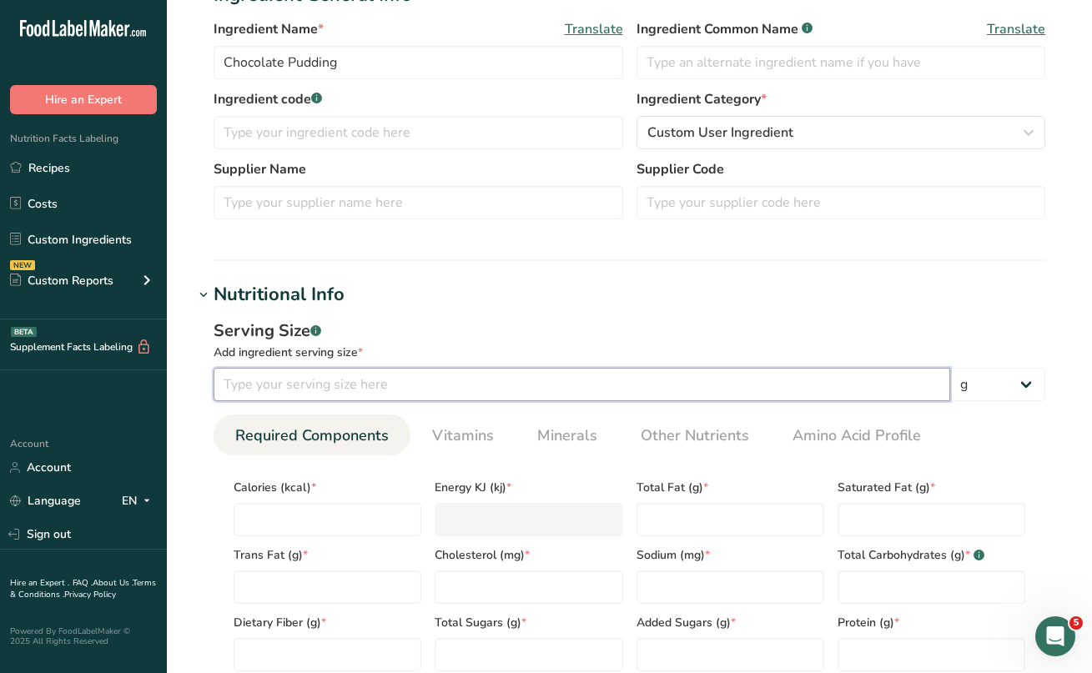
click at [269, 375] on input "number" at bounding box center [582, 384] width 737 height 33
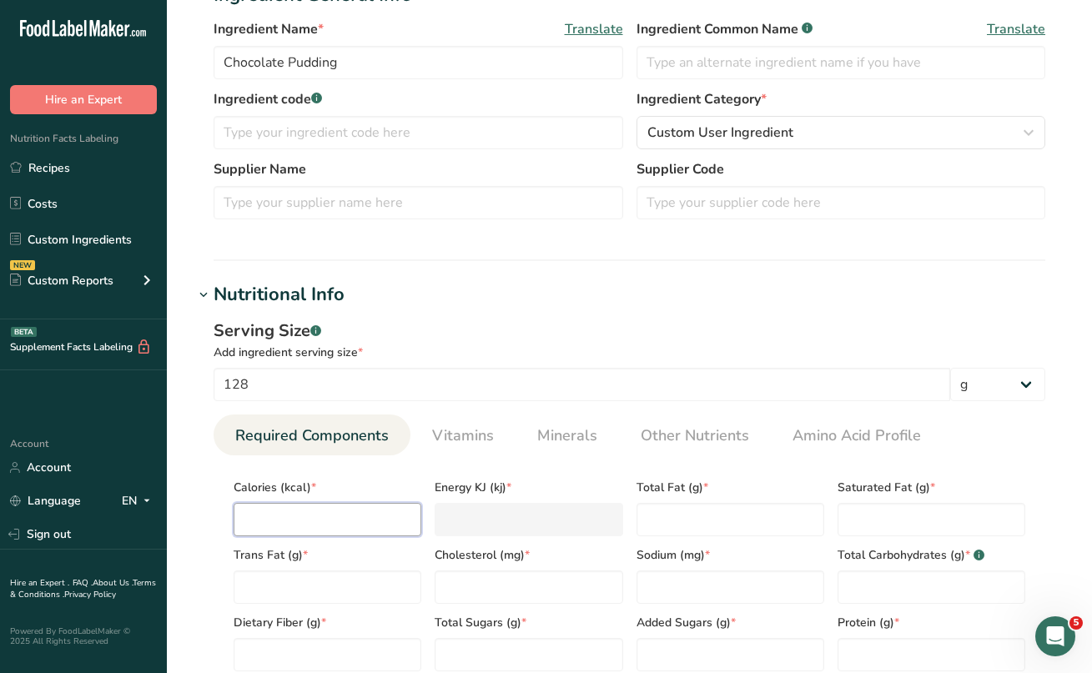
click at [267, 516] on input "number" at bounding box center [328, 519] width 188 height 33
click at [664, 511] on Fat "number" at bounding box center [731, 519] width 188 height 33
click at [885, 511] on Fat "number" at bounding box center [932, 519] width 188 height 33
click at [369, 585] on Fat "number" at bounding box center [328, 587] width 188 height 33
click at [527, 593] on input "number" at bounding box center [529, 587] width 188 height 33
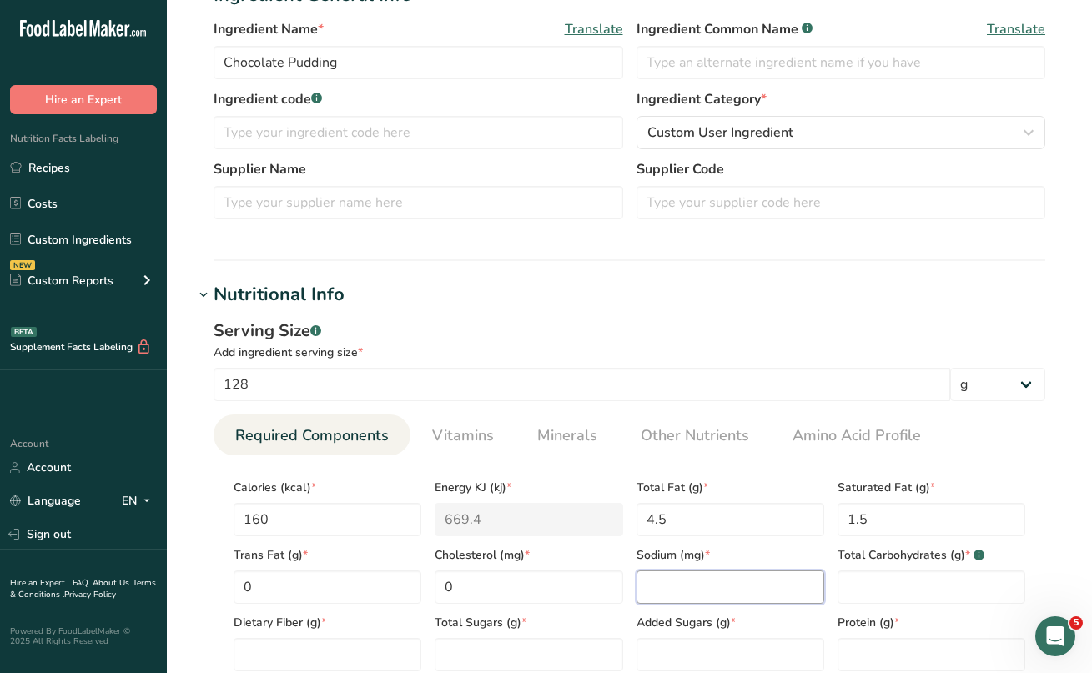
click at [670, 588] on input "number" at bounding box center [731, 587] width 188 height 33
click at [863, 587] on Carbohydrates "number" at bounding box center [932, 587] width 188 height 33
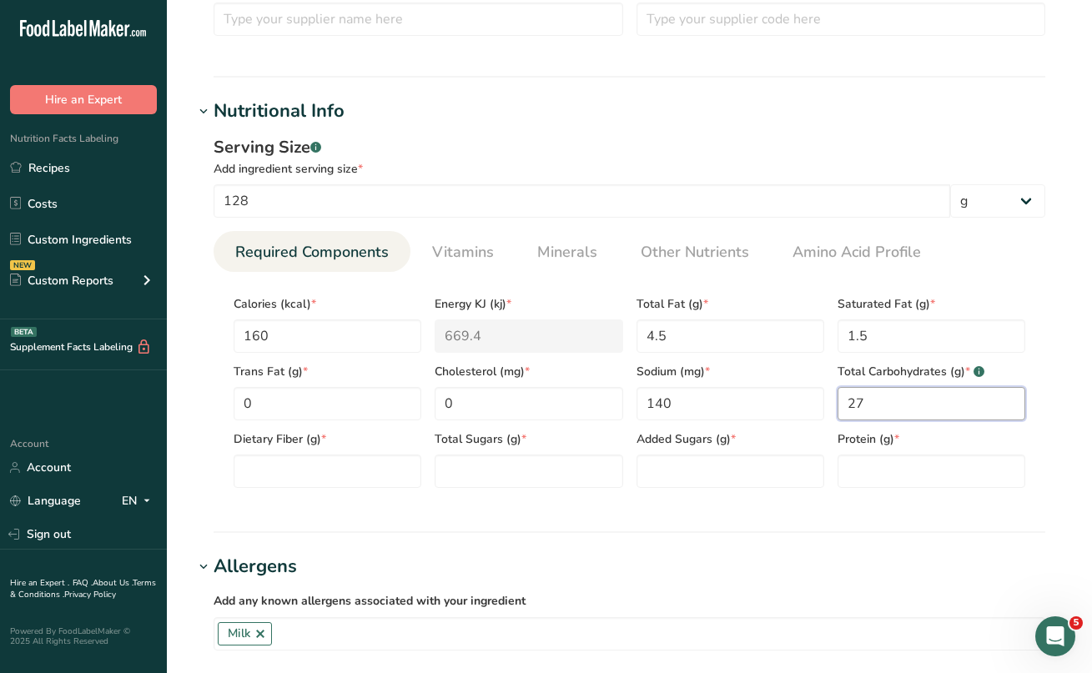
scroll to position [516, 0]
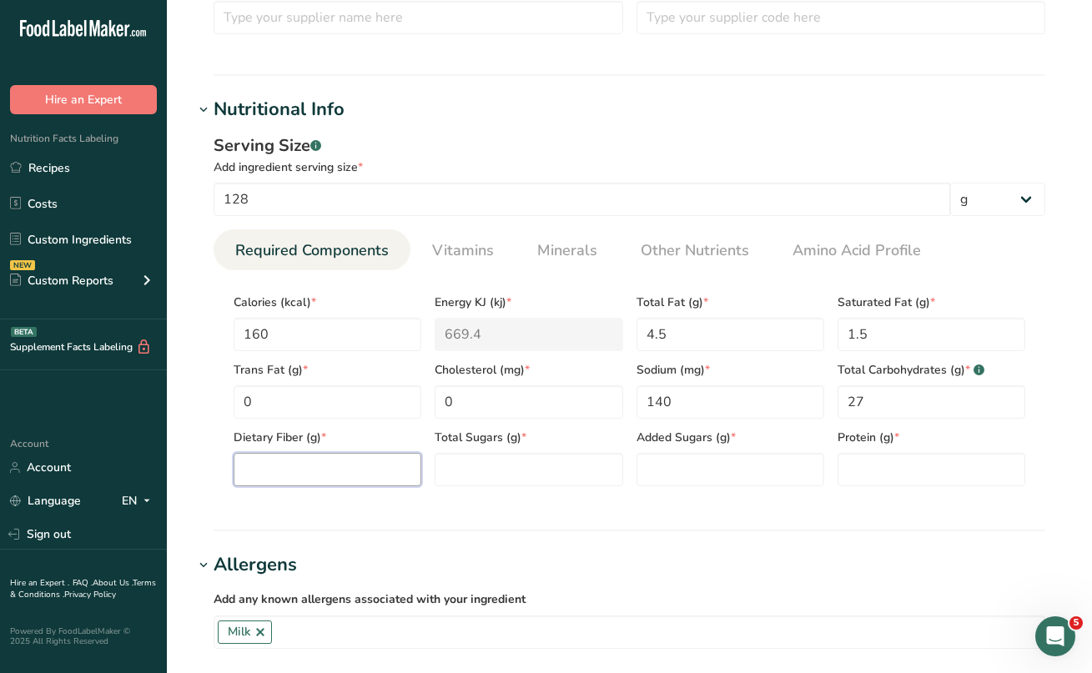
click at [372, 464] on Fiber "number" at bounding box center [328, 469] width 188 height 33
click at [491, 480] on Sugars "number" at bounding box center [529, 469] width 188 height 33
click at [680, 481] on Sugars "number" at bounding box center [731, 469] width 188 height 33
click at [843, 472] on input "number" at bounding box center [932, 469] width 188 height 33
click at [501, 252] on li "Vitamins" at bounding box center [462, 249] width 105 height 41
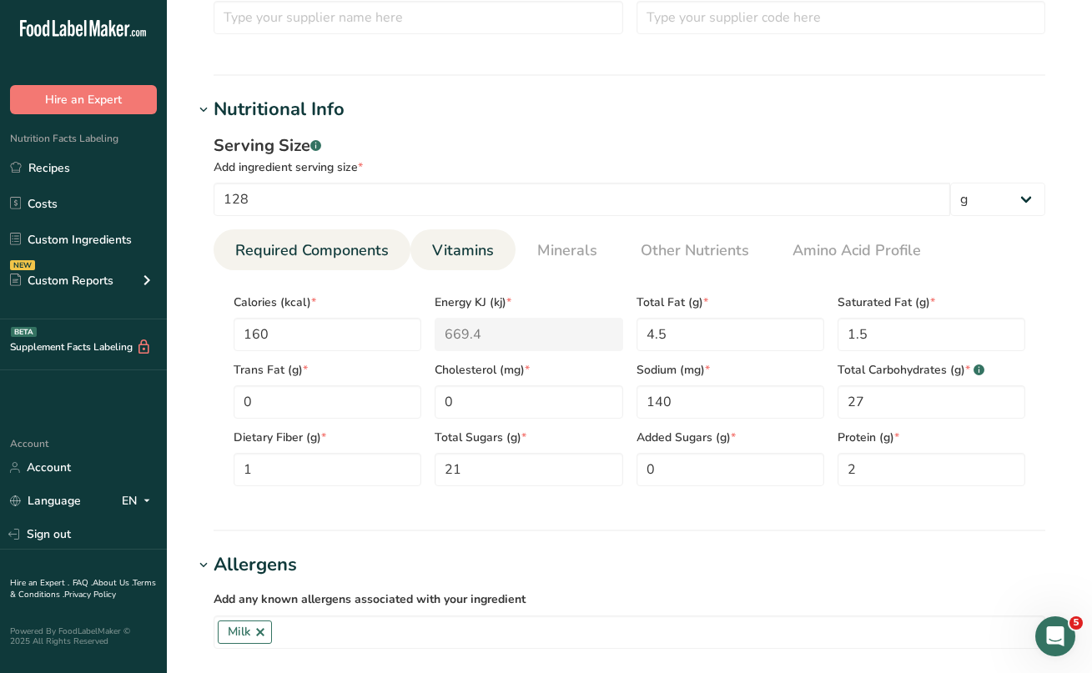
click at [459, 262] on link "Vitamins" at bounding box center [462, 250] width 75 height 43
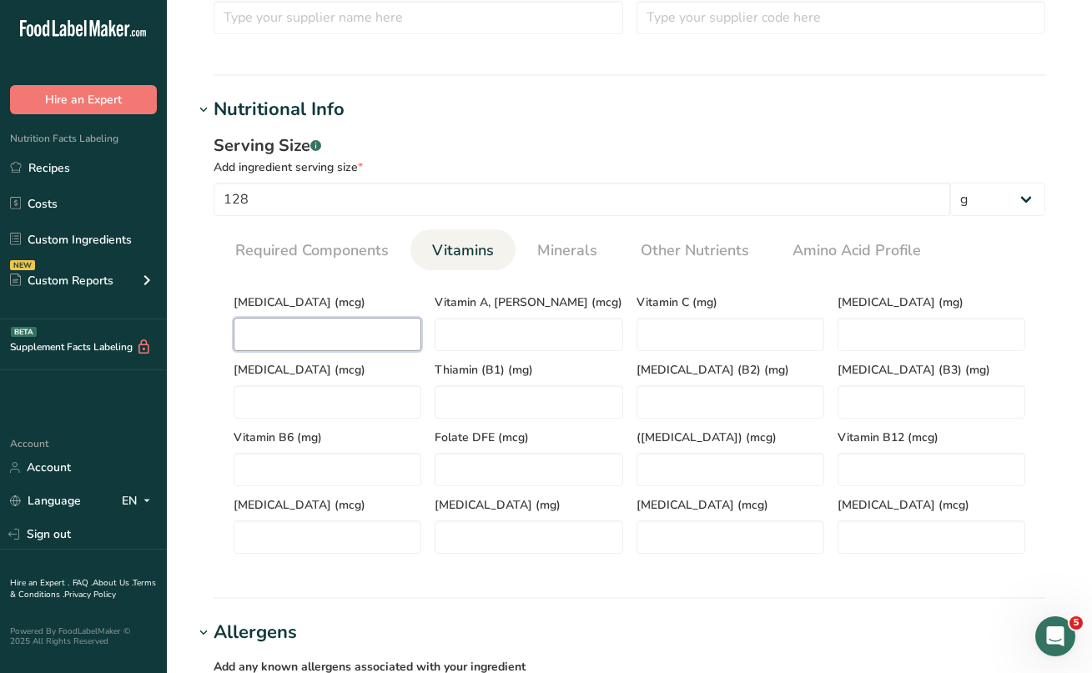
click at [378, 341] on D "number" at bounding box center [328, 334] width 188 height 33
click at [568, 255] on span "Minerals" at bounding box center [567, 250] width 60 height 23
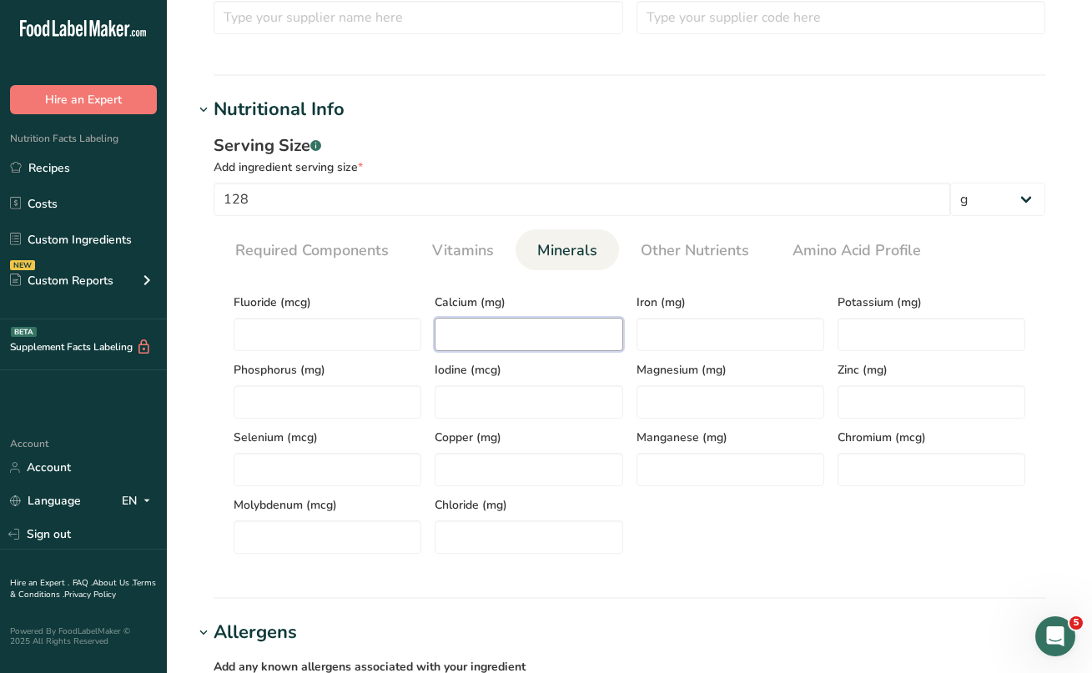
click at [547, 345] on input "number" at bounding box center [529, 334] width 188 height 33
click at [685, 333] on input "number" at bounding box center [731, 334] width 188 height 33
click at [447, 334] on input "1.5" at bounding box center [529, 334] width 188 height 33
click at [733, 341] on input "number" at bounding box center [731, 334] width 188 height 33
click at [858, 342] on input "number" at bounding box center [932, 334] width 188 height 33
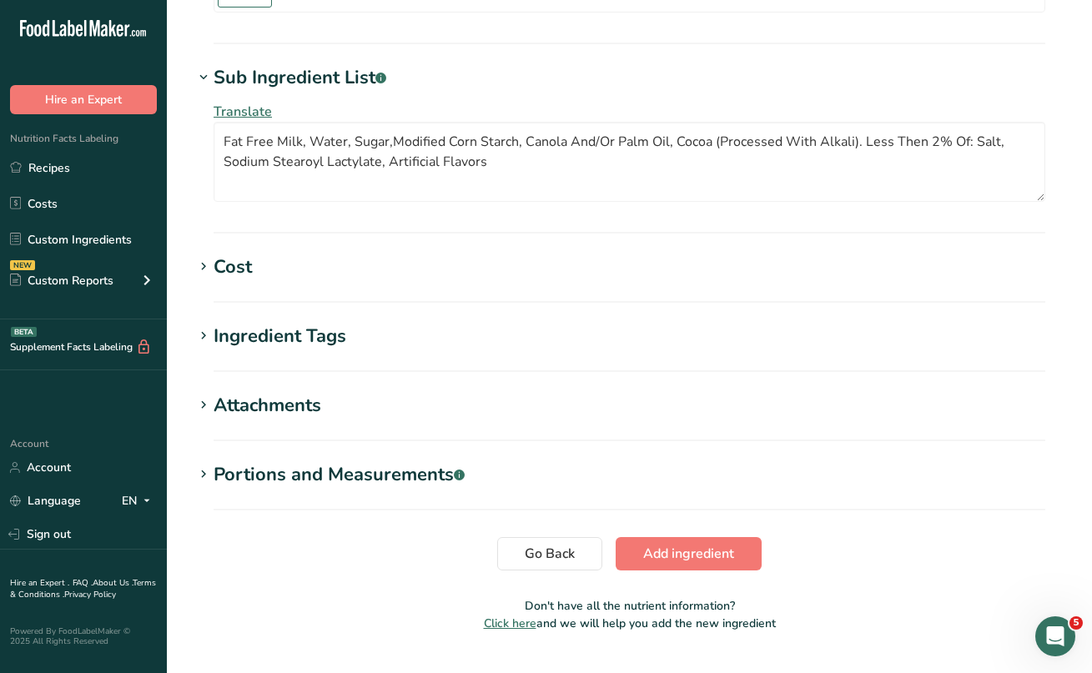
scroll to position [1235, 0]
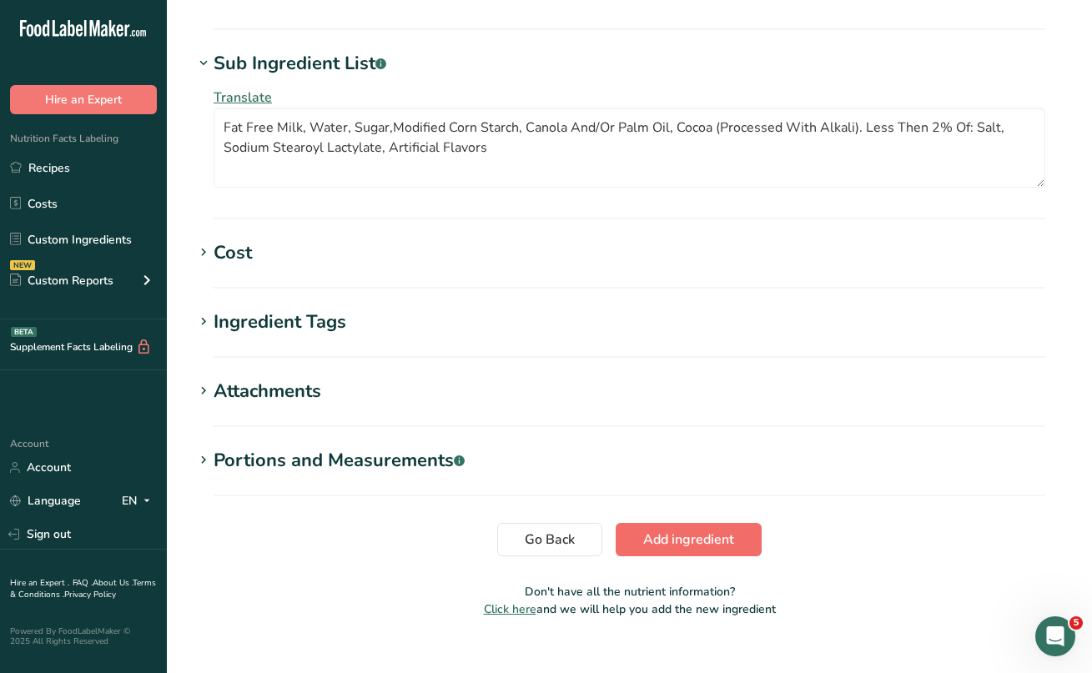
click at [717, 546] on span "Add ingredient" at bounding box center [688, 540] width 91 height 20
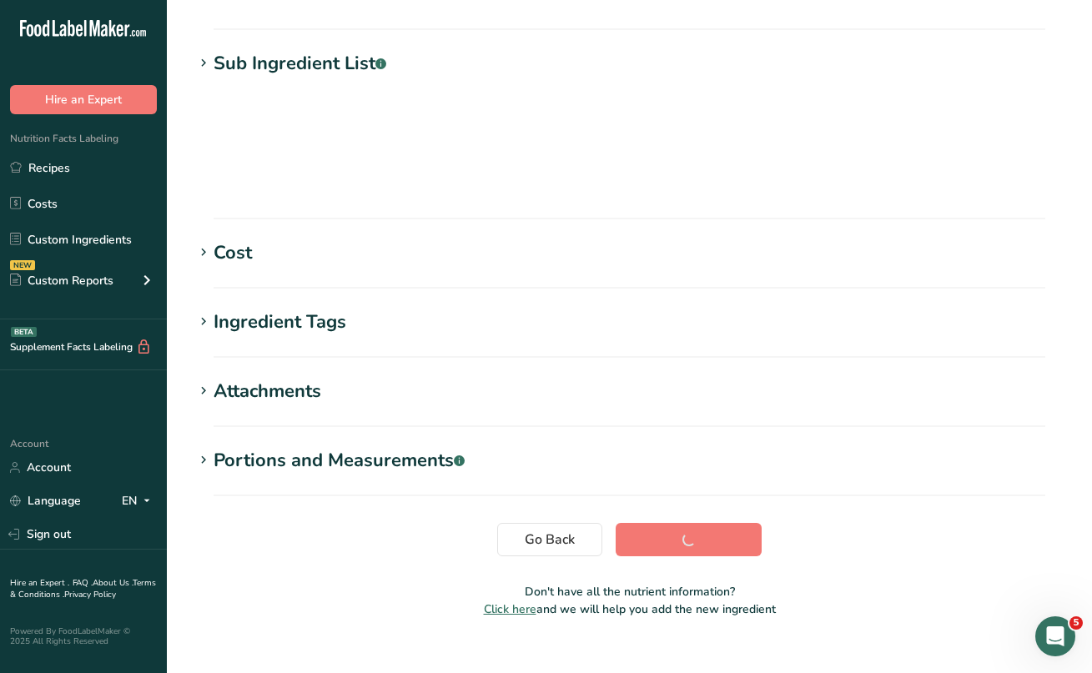
scroll to position [209, 0]
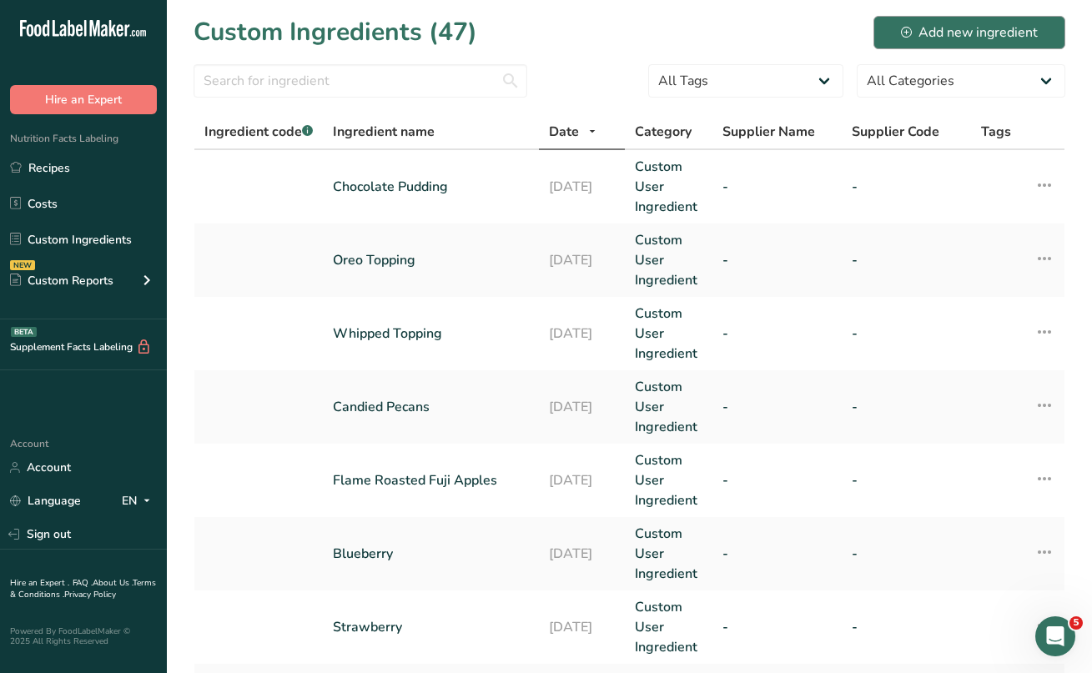
click at [951, 40] on div "Add new ingredient" at bounding box center [969, 33] width 137 height 20
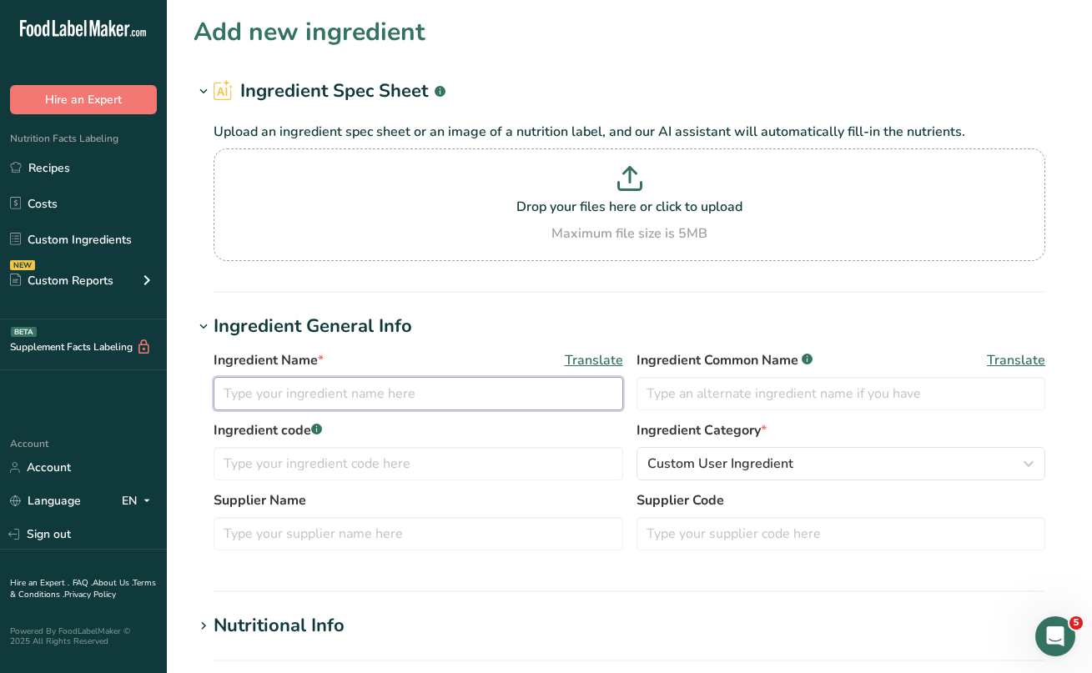
click at [303, 396] on input "text" at bounding box center [419, 393] width 410 height 33
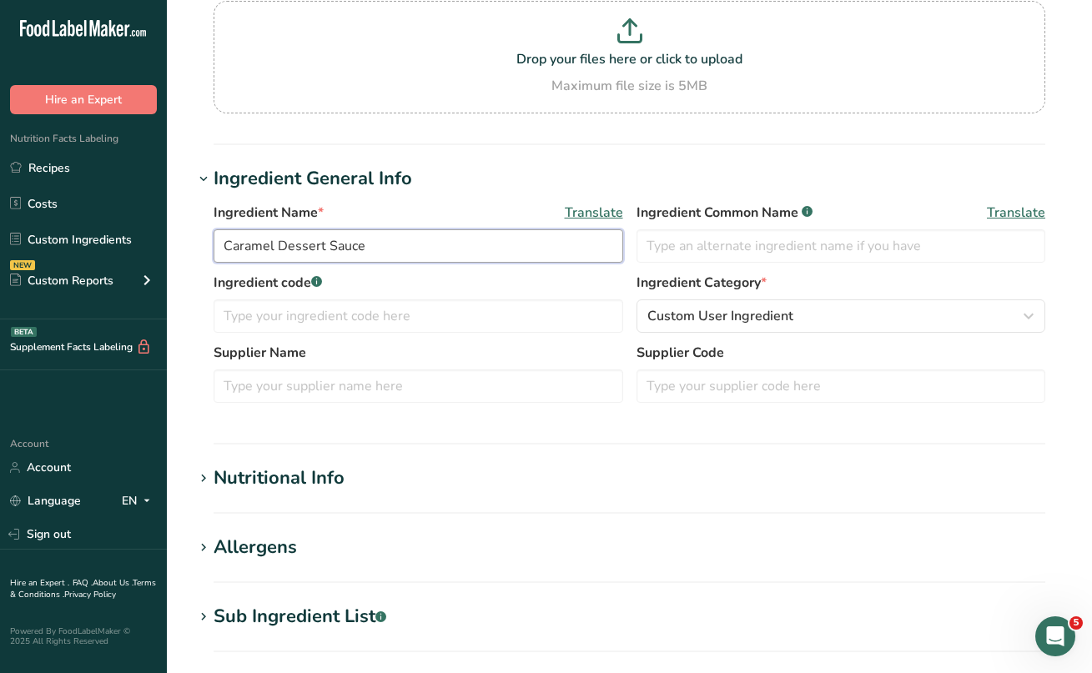
scroll to position [150, 0]
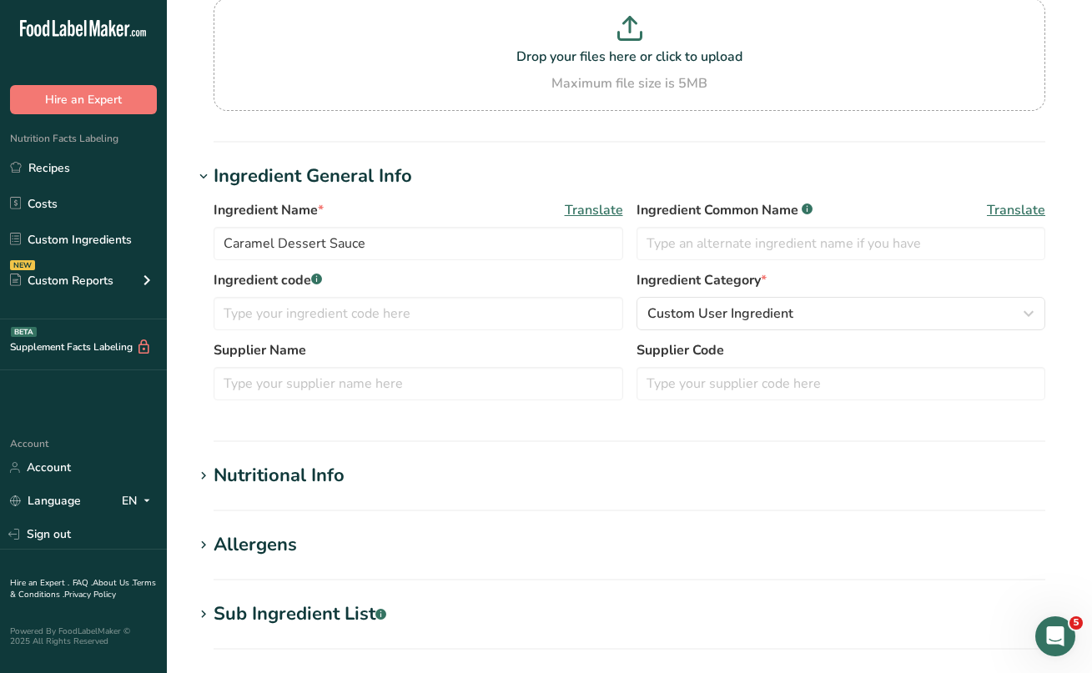
click at [200, 478] on icon at bounding box center [203, 476] width 15 height 23
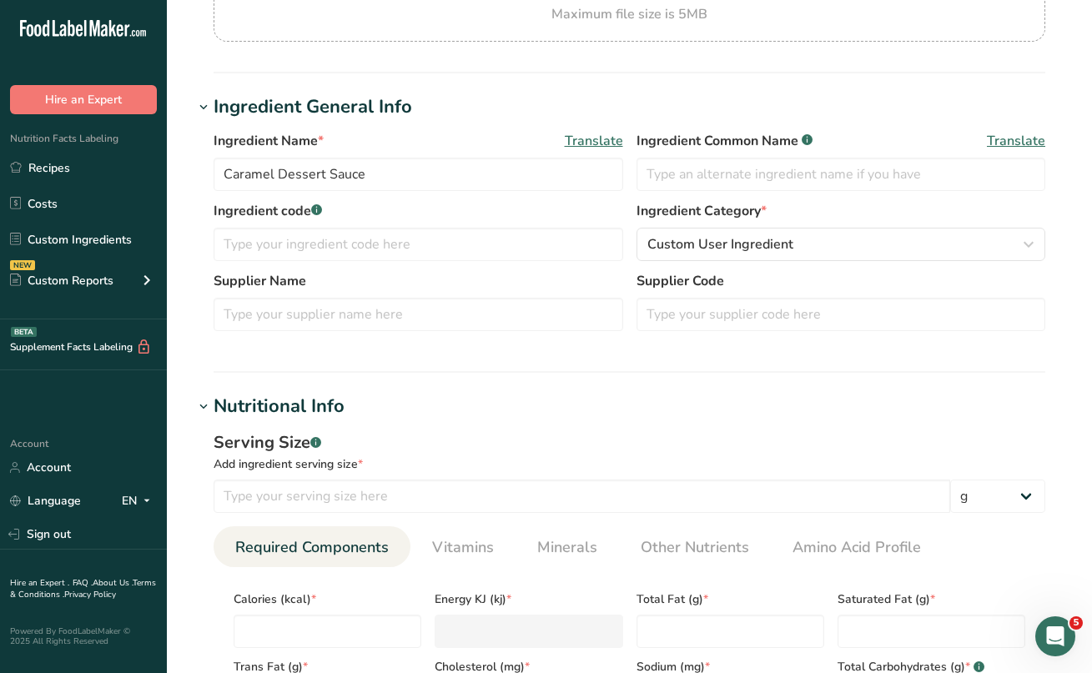
scroll to position [219, 0]
click at [253, 500] on input "number" at bounding box center [582, 496] width 737 height 33
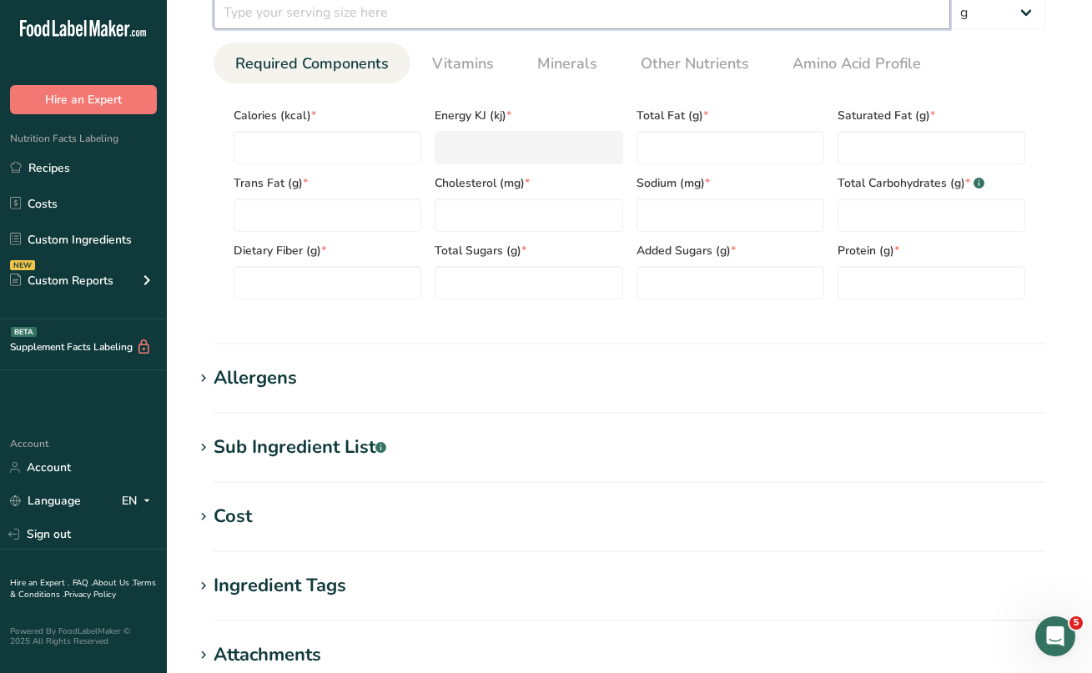
scroll to position [725, 0]
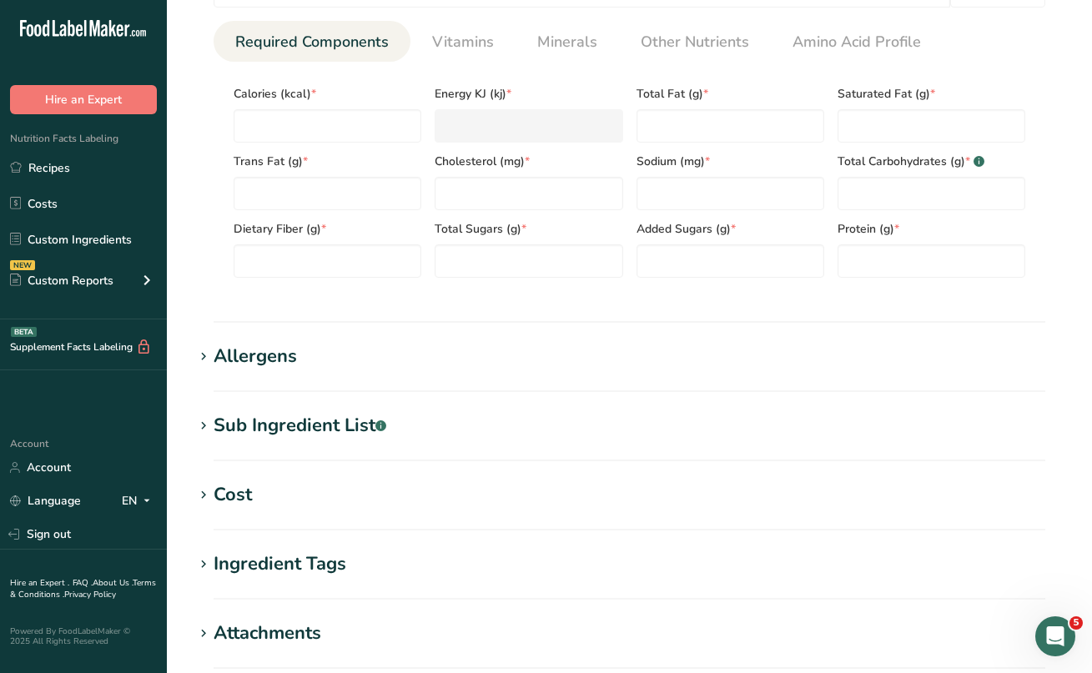
click at [208, 423] on icon at bounding box center [203, 426] width 15 height 23
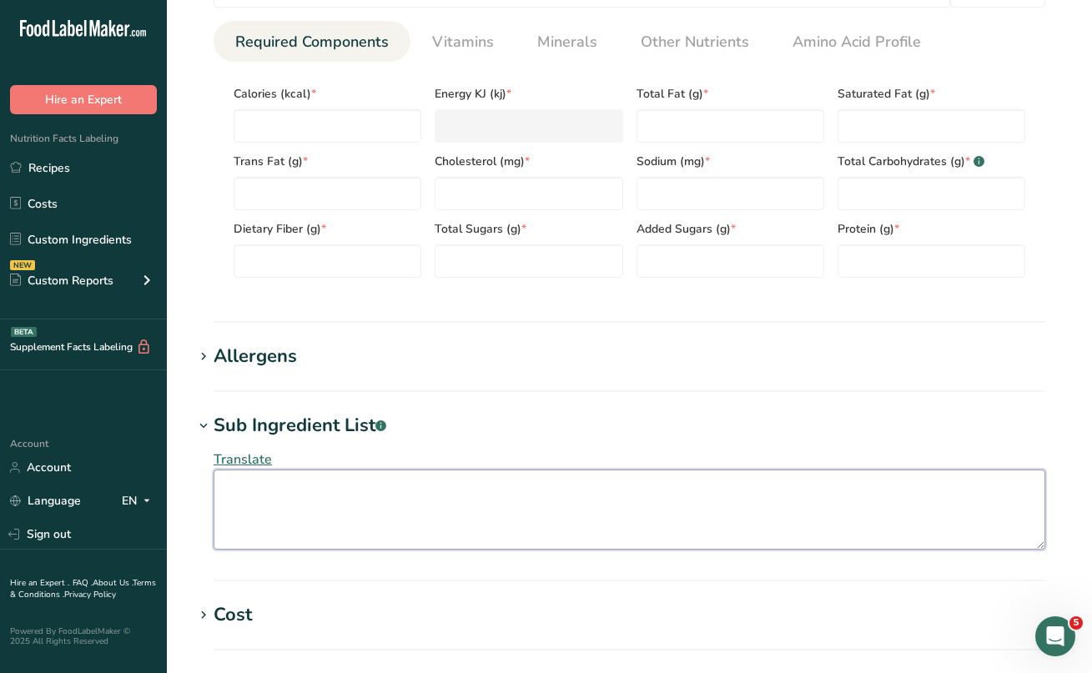
paste textarea "Corn Syrup, High Fructose Corn Syrup, Sugar, Condensed Nonfat Milk, Heavy [MEDI…"
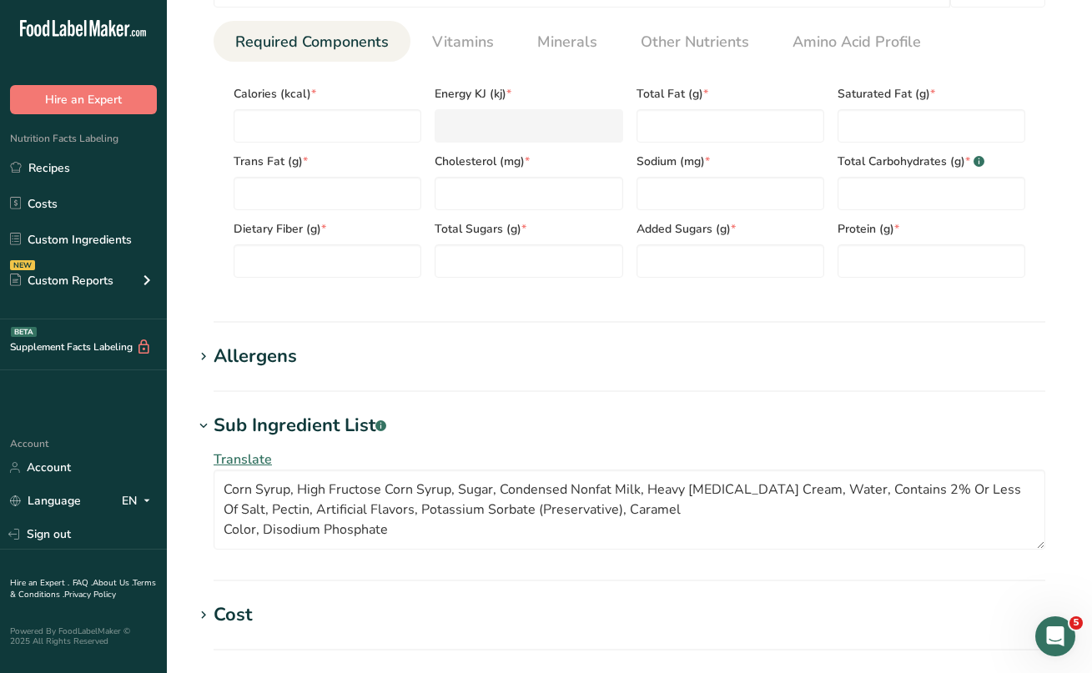
click at [204, 355] on icon at bounding box center [203, 356] width 15 height 23
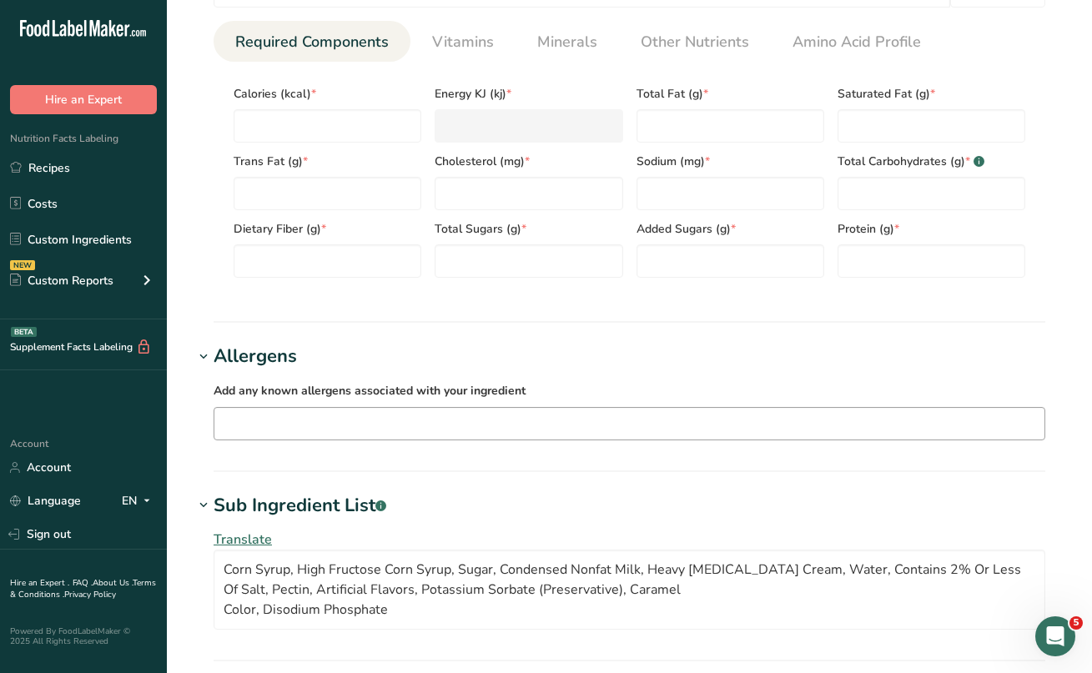
click at [236, 420] on input "text" at bounding box center [629, 423] width 830 height 26
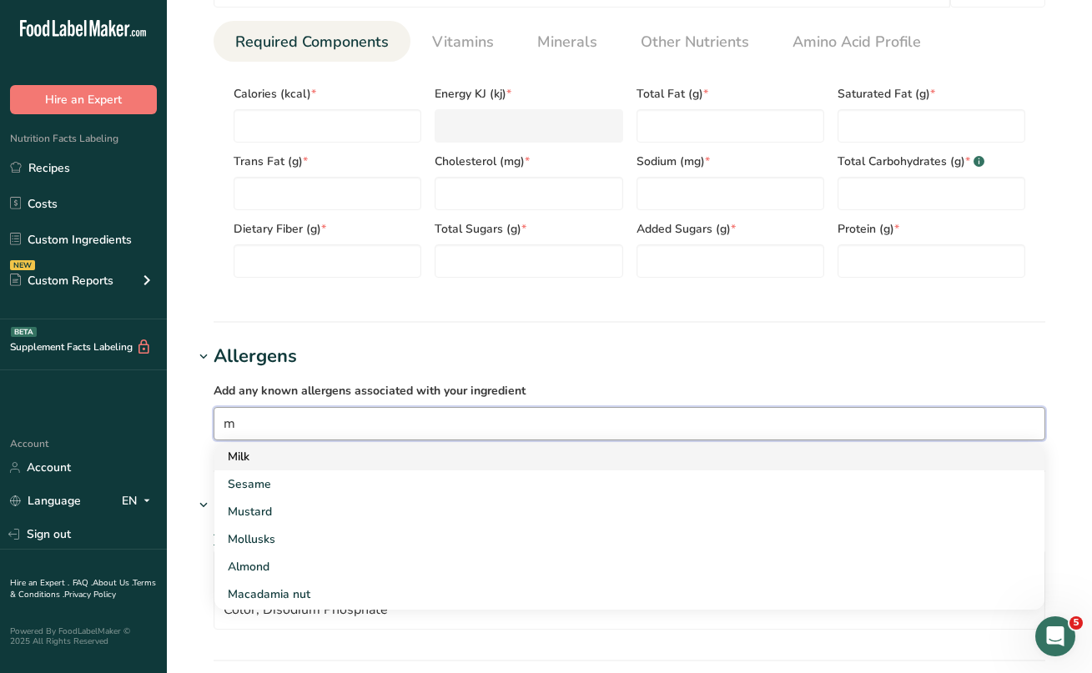
click at [243, 455] on div "Milk" at bounding box center [616, 457] width 777 height 18
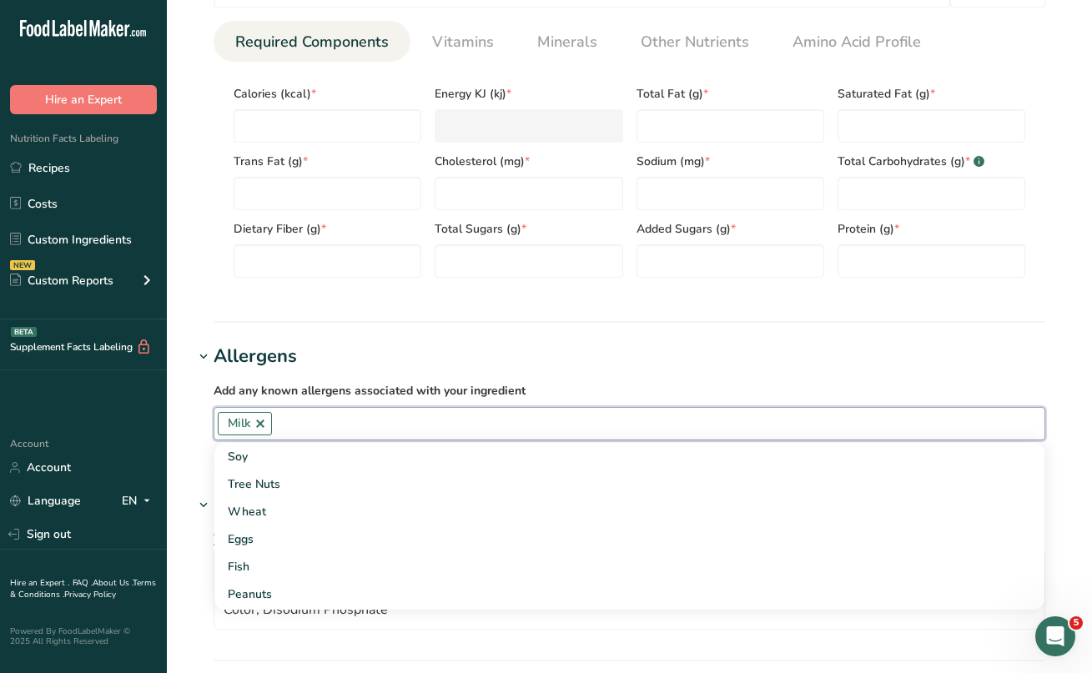
click at [297, 425] on input "text" at bounding box center [658, 423] width 773 height 26
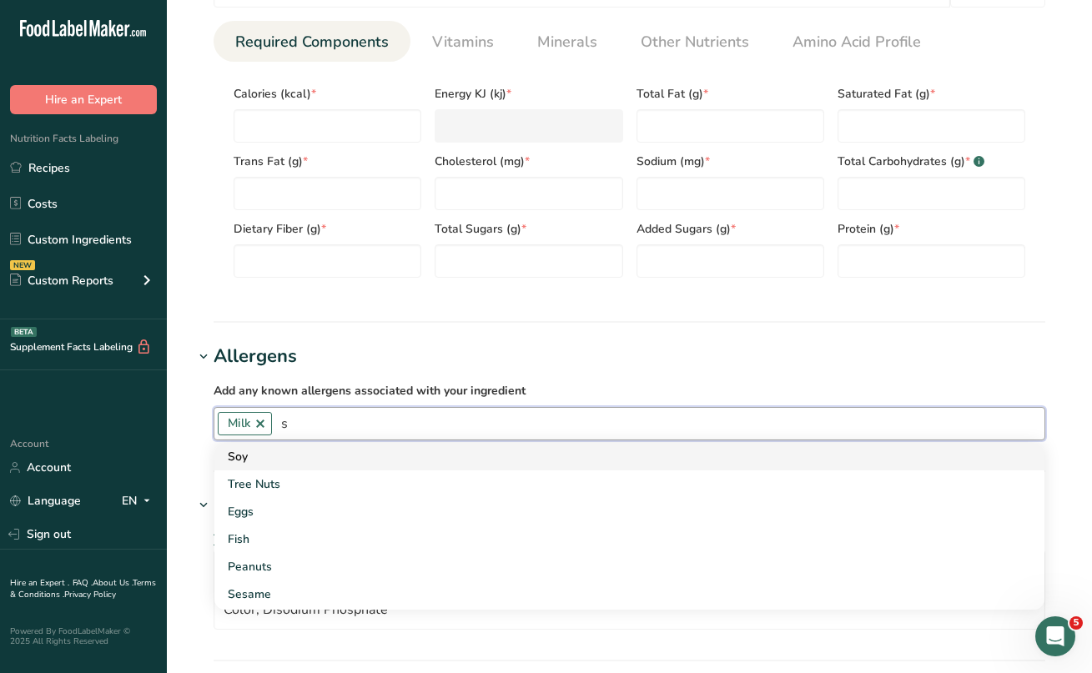
click at [271, 458] on div "Soy" at bounding box center [616, 457] width 777 height 18
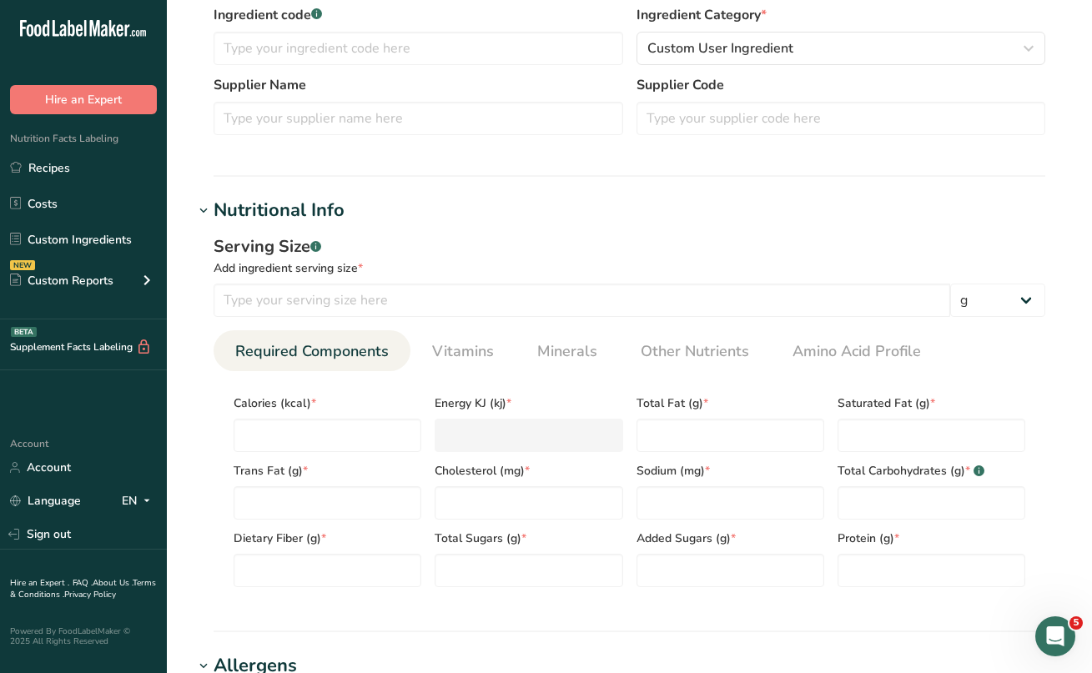
scroll to position [415, 0]
click at [261, 308] on input "number" at bounding box center [582, 300] width 737 height 33
click at [307, 425] on input "number" at bounding box center [328, 436] width 188 height 33
click at [657, 436] on Fat "number" at bounding box center [731, 436] width 188 height 33
click at [865, 450] on Fat "number" at bounding box center [932, 436] width 188 height 33
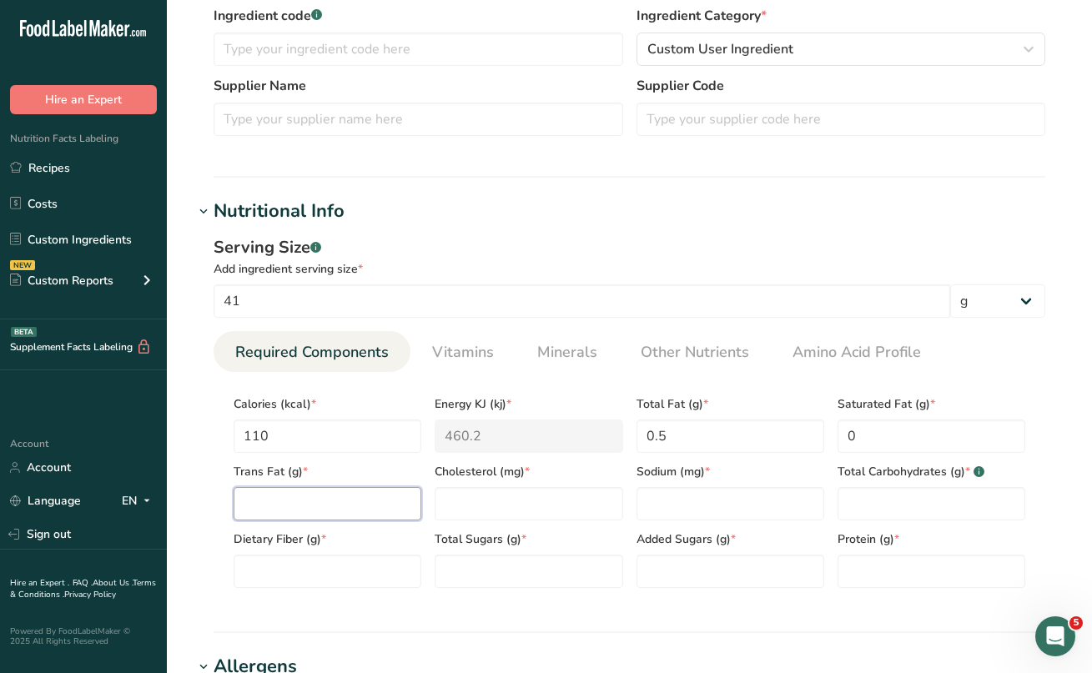
click at [337, 502] on Fat "number" at bounding box center [328, 503] width 188 height 33
click at [485, 506] on input "number" at bounding box center [529, 503] width 188 height 33
click at [687, 491] on input "number" at bounding box center [731, 503] width 188 height 33
click at [906, 504] on Carbohydrates "number" at bounding box center [932, 503] width 188 height 33
click at [393, 561] on Fiber "number" at bounding box center [328, 571] width 188 height 33
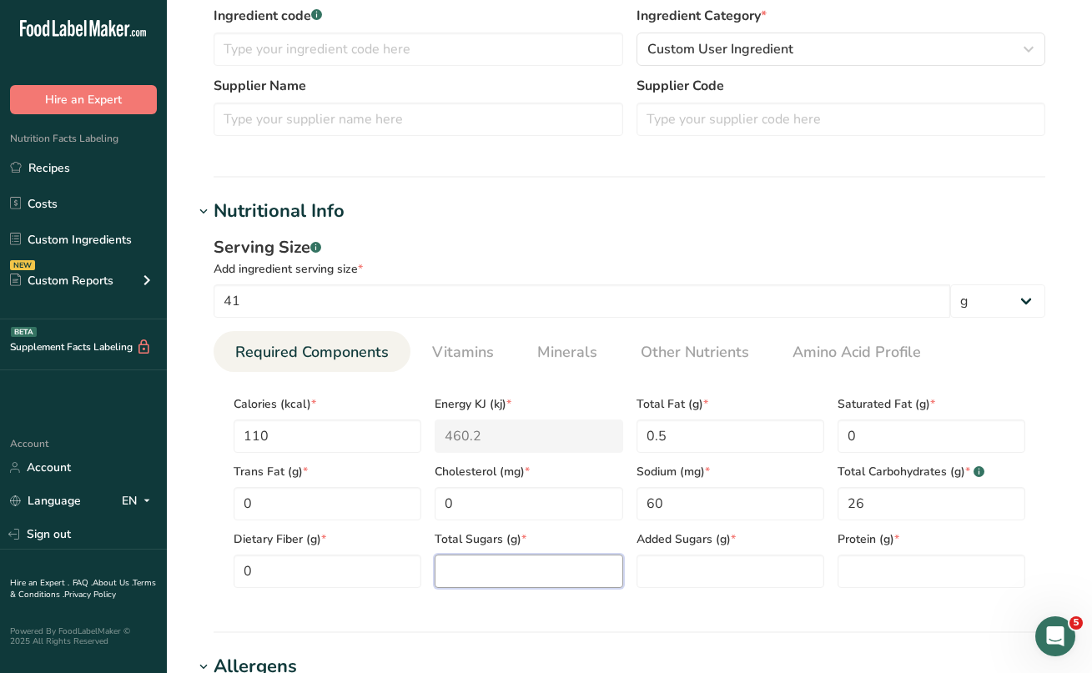
click at [514, 571] on Sugars "number" at bounding box center [529, 571] width 188 height 33
click at [697, 569] on Sugars "number" at bounding box center [731, 571] width 188 height 33
click at [892, 570] on input "number" at bounding box center [932, 571] width 188 height 33
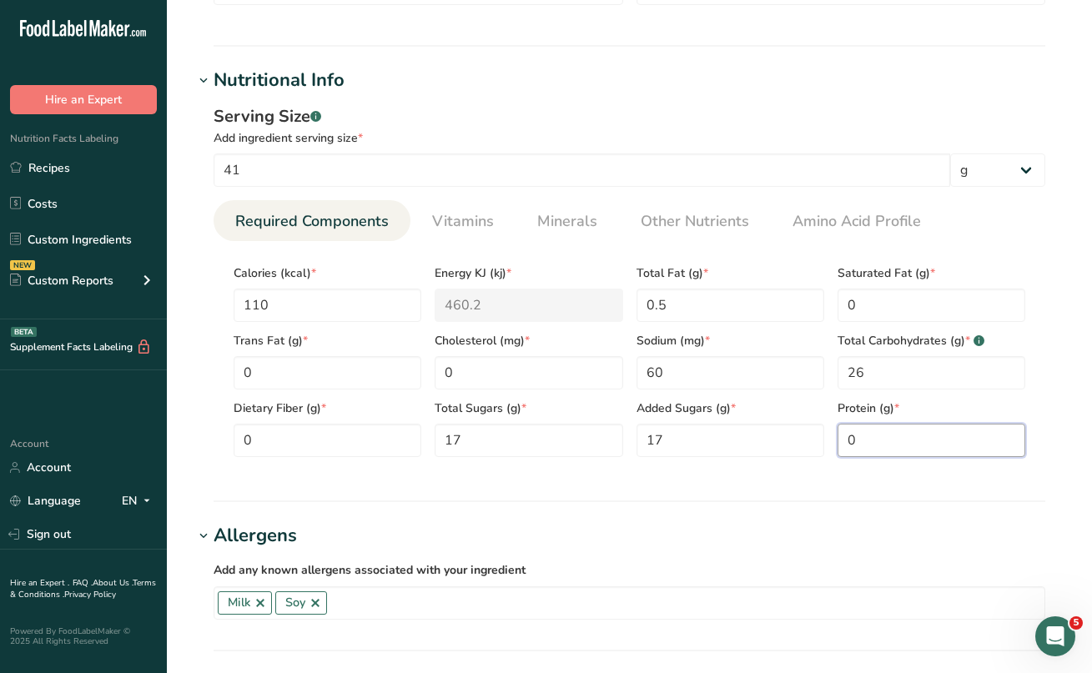
scroll to position [561, 0]
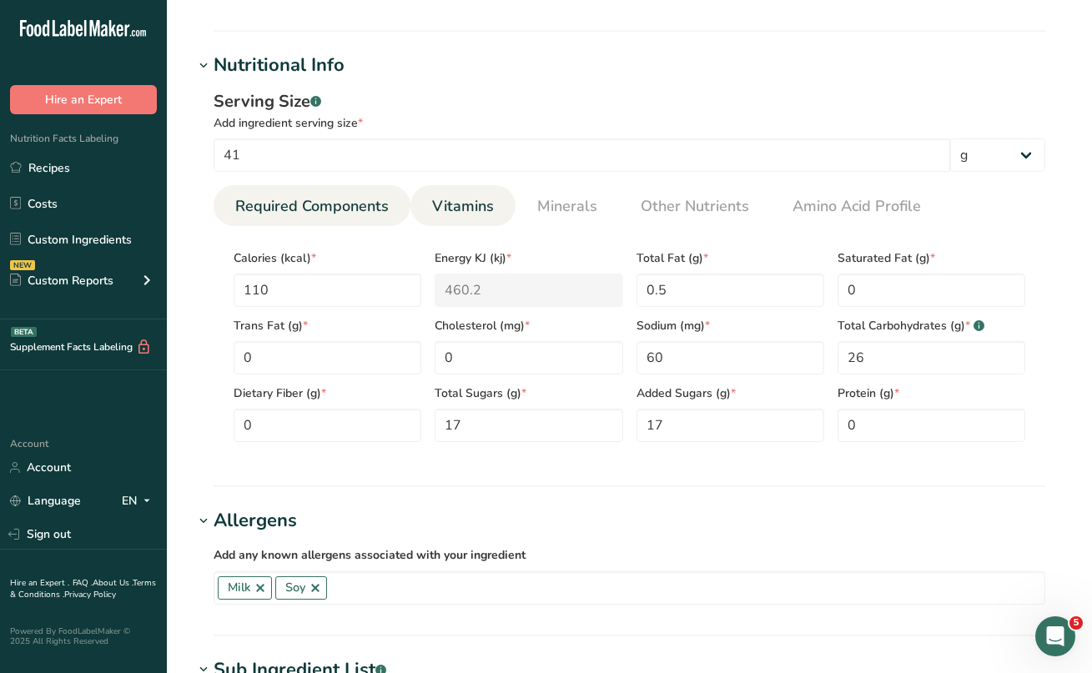
click at [482, 209] on span "Vitamins" at bounding box center [463, 206] width 62 height 23
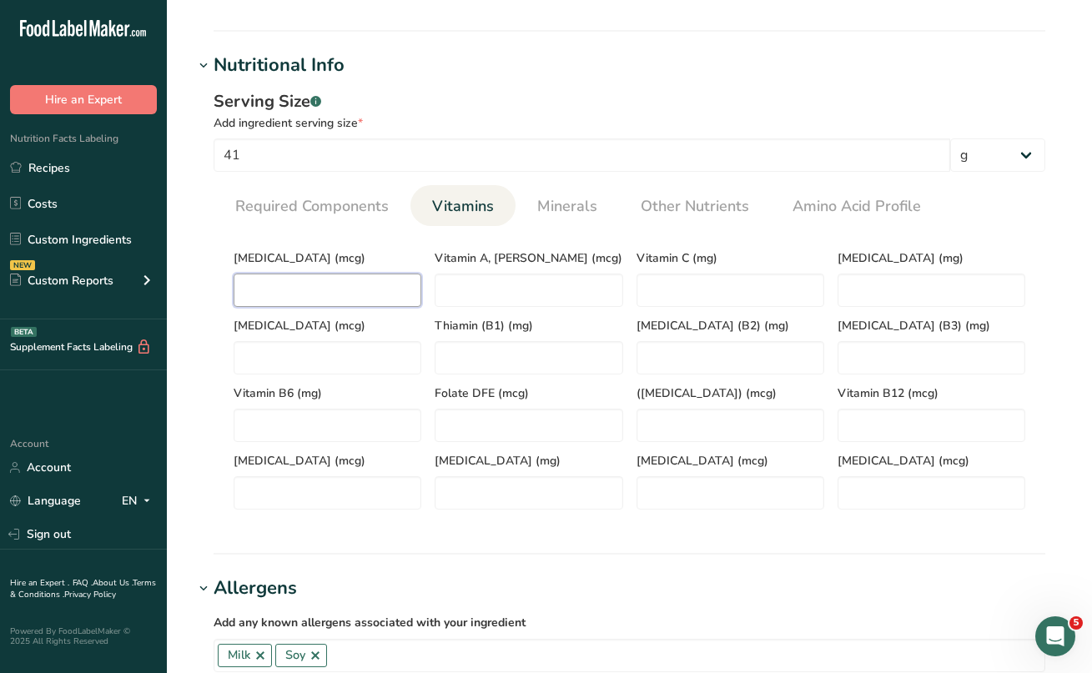
click at [303, 284] on D "number" at bounding box center [328, 290] width 188 height 33
click at [541, 210] on span "Minerals" at bounding box center [567, 206] width 60 height 23
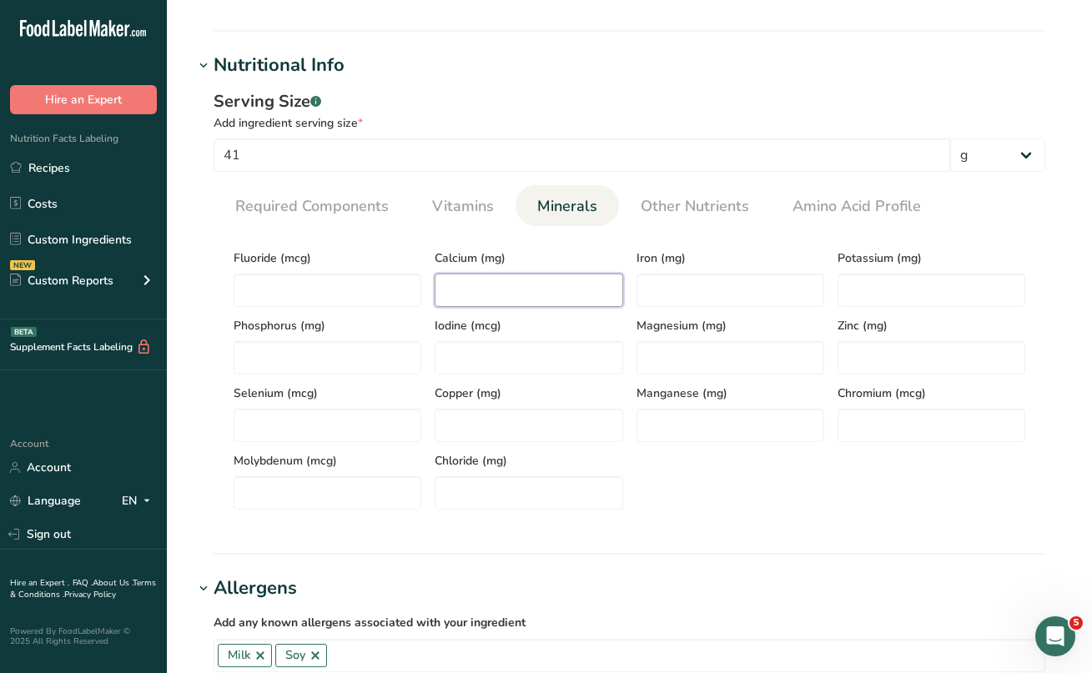
click at [560, 298] on input "number" at bounding box center [529, 290] width 188 height 33
click at [661, 297] on input "number" at bounding box center [731, 290] width 188 height 33
click at [521, 301] on input "number" at bounding box center [529, 290] width 188 height 33
click at [672, 301] on input "number" at bounding box center [731, 290] width 188 height 33
click at [853, 283] on input "number" at bounding box center [932, 290] width 188 height 33
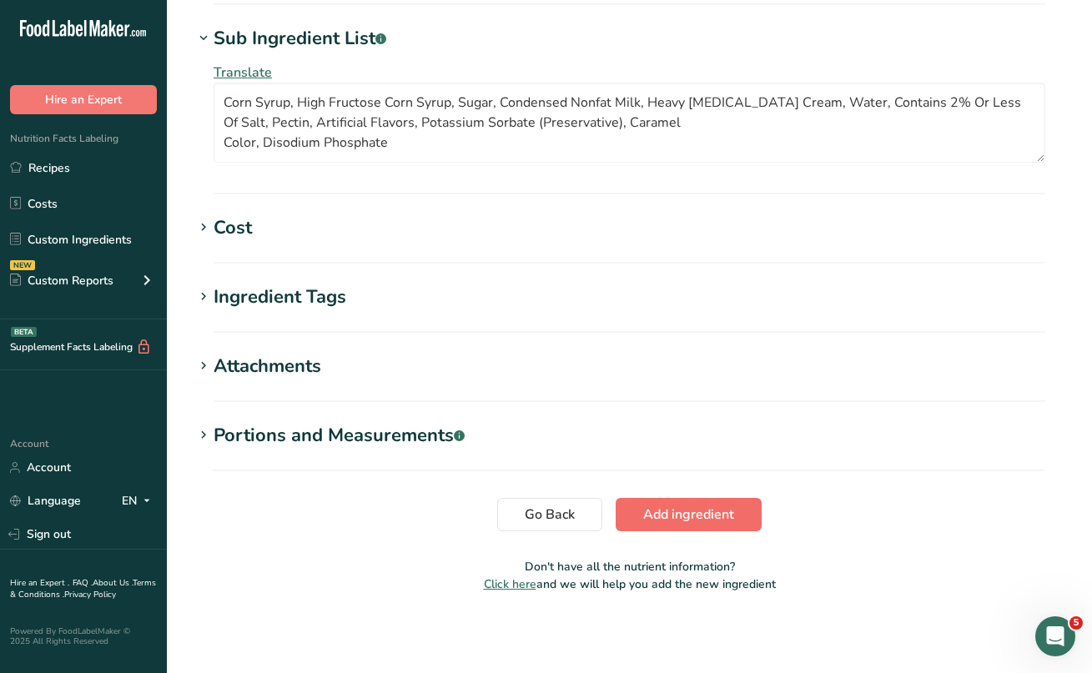
scroll to position [1260, 0]
click at [716, 519] on span "Add ingredient" at bounding box center [688, 515] width 91 height 20
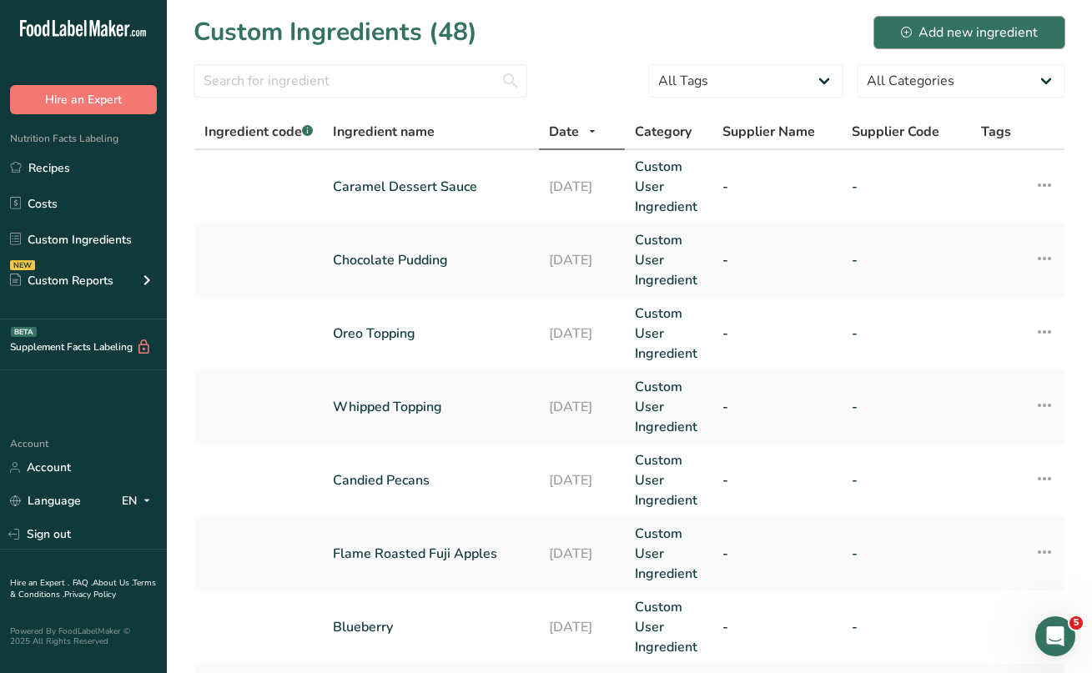
click at [938, 28] on div "Add new ingredient" at bounding box center [969, 33] width 137 height 20
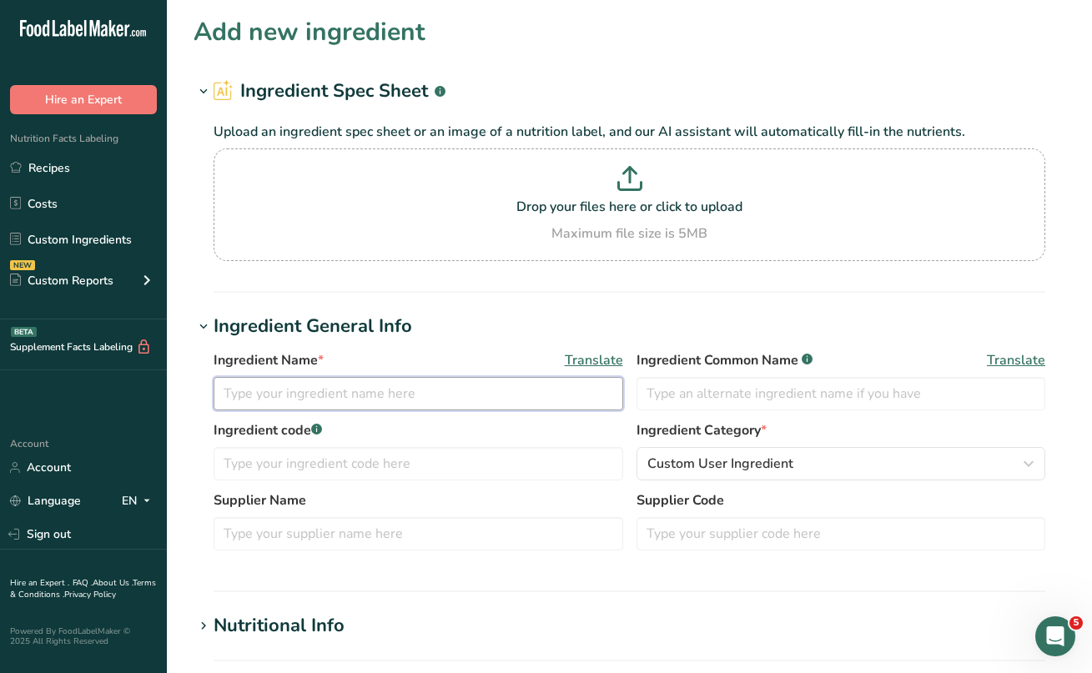
click at [300, 390] on input "text" at bounding box center [419, 393] width 410 height 33
drag, startPoint x: 399, startPoint y: 397, endPoint x: 346, endPoint y: 392, distance: 52.8
click at [346, 392] on input "Strawberry Dessert Topping" at bounding box center [419, 393] width 410 height 33
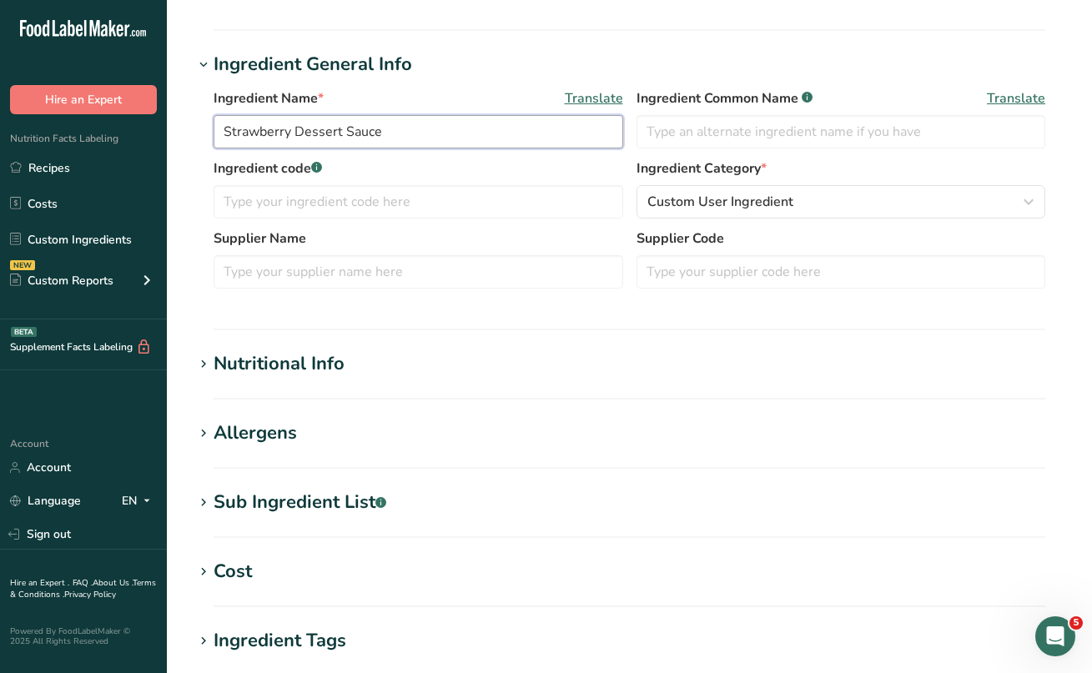
scroll to position [261, 0]
click at [202, 358] on icon at bounding box center [203, 365] width 15 height 23
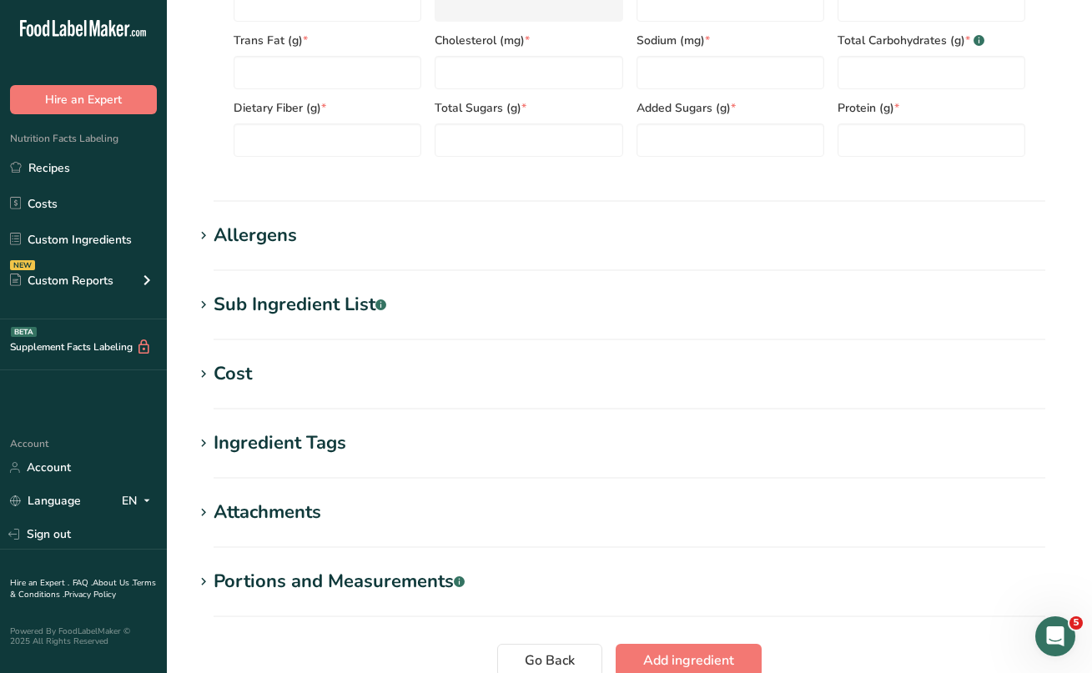
scroll to position [868, 0]
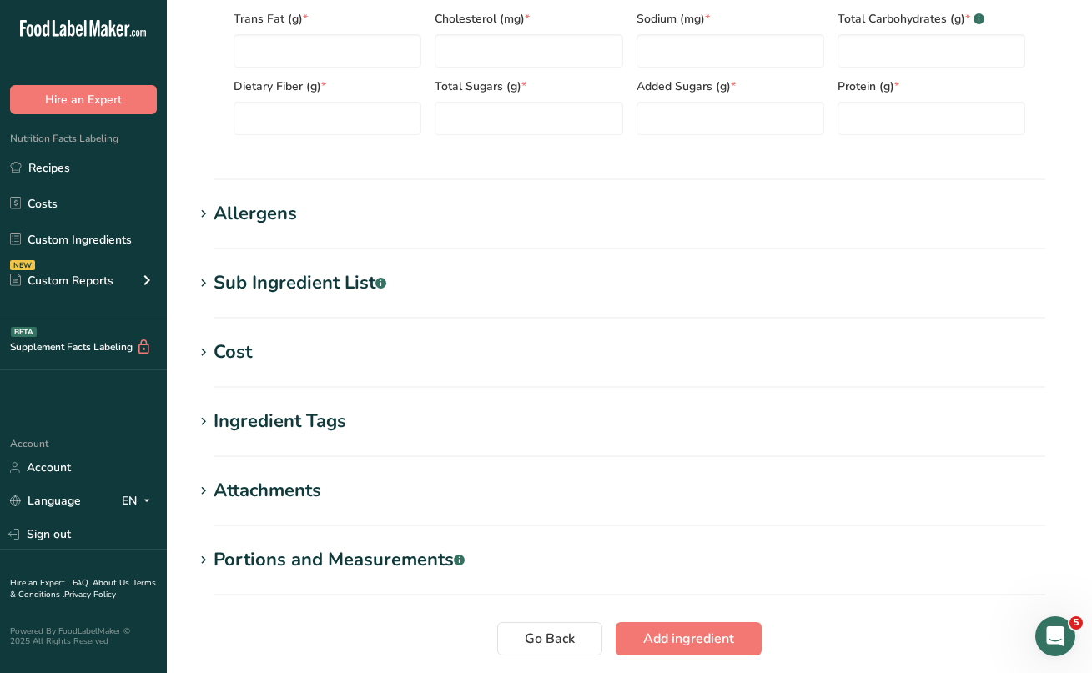
click at [205, 280] on icon at bounding box center [203, 283] width 15 height 23
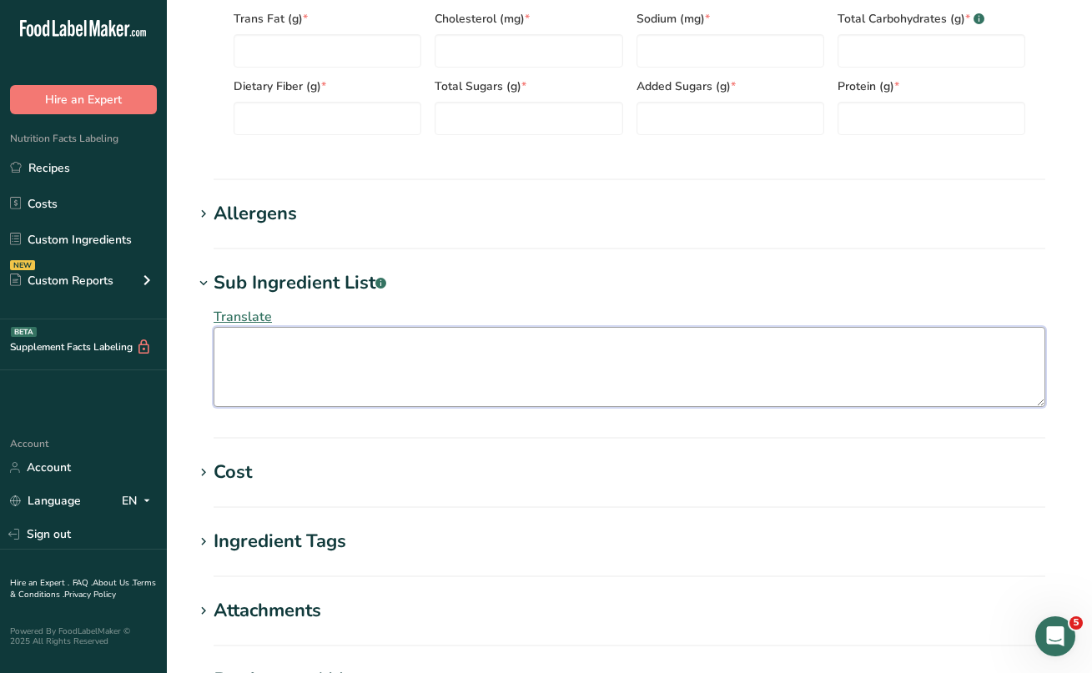
paste textarea "High Fructose Corn Syrup, 100 Seedless Strawberry Puree, Modified Food %DailyVa…"
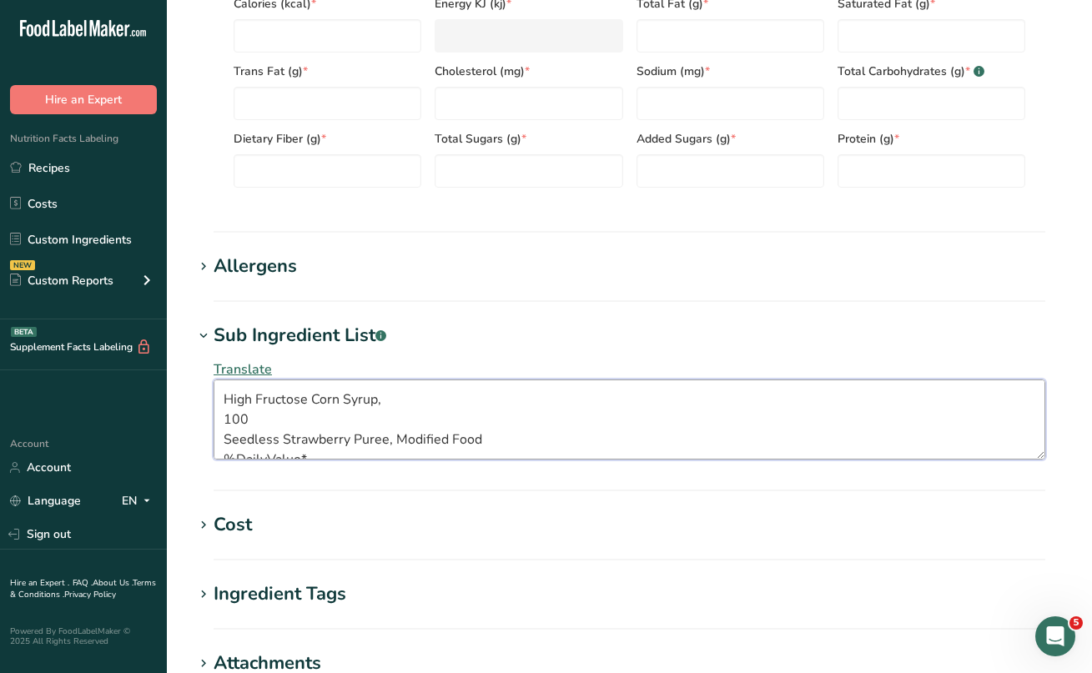
scroll to position [800, 0]
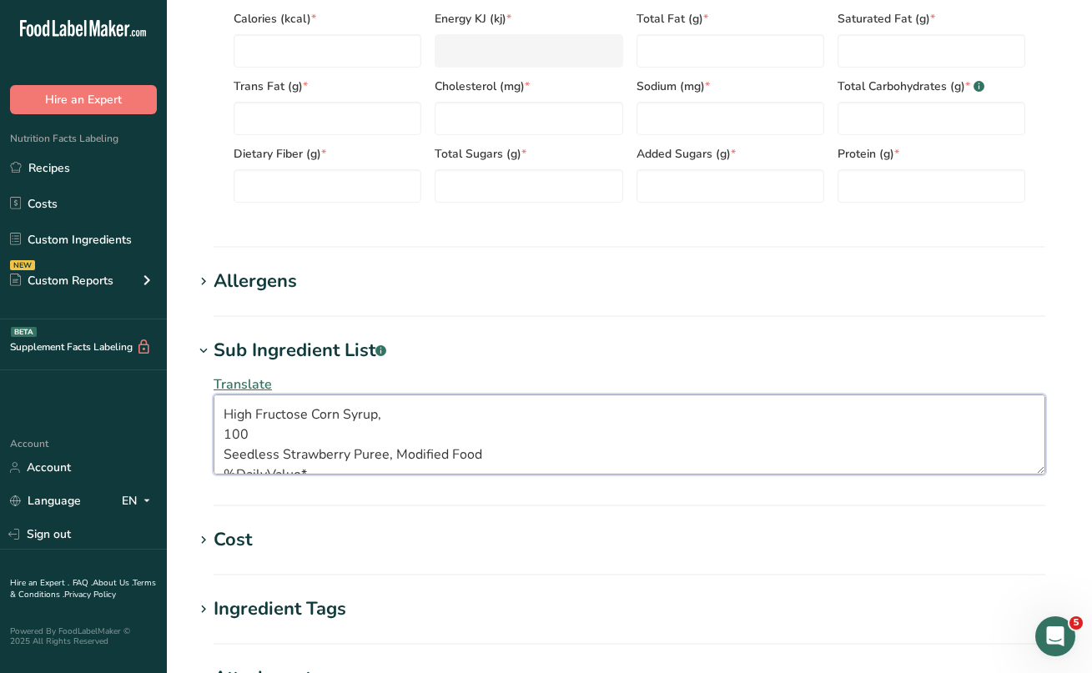
click at [224, 435] on textarea "High Fructose Corn Syrup, 100 Seedless Strawberry Puree, Modified Food %DailyVa…" at bounding box center [630, 435] width 832 height 80
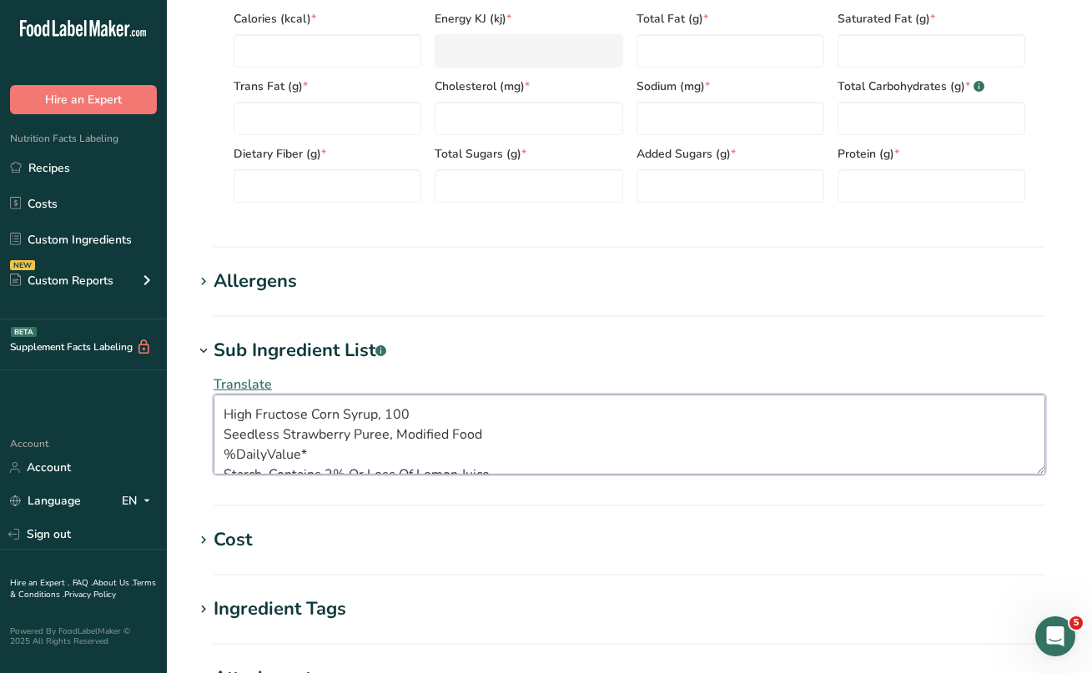
click at [222, 434] on textarea "High Fructose Corn Syrup, 100 Seedless Strawberry Puree, Modified Food %DailyVa…" at bounding box center [630, 435] width 832 height 80
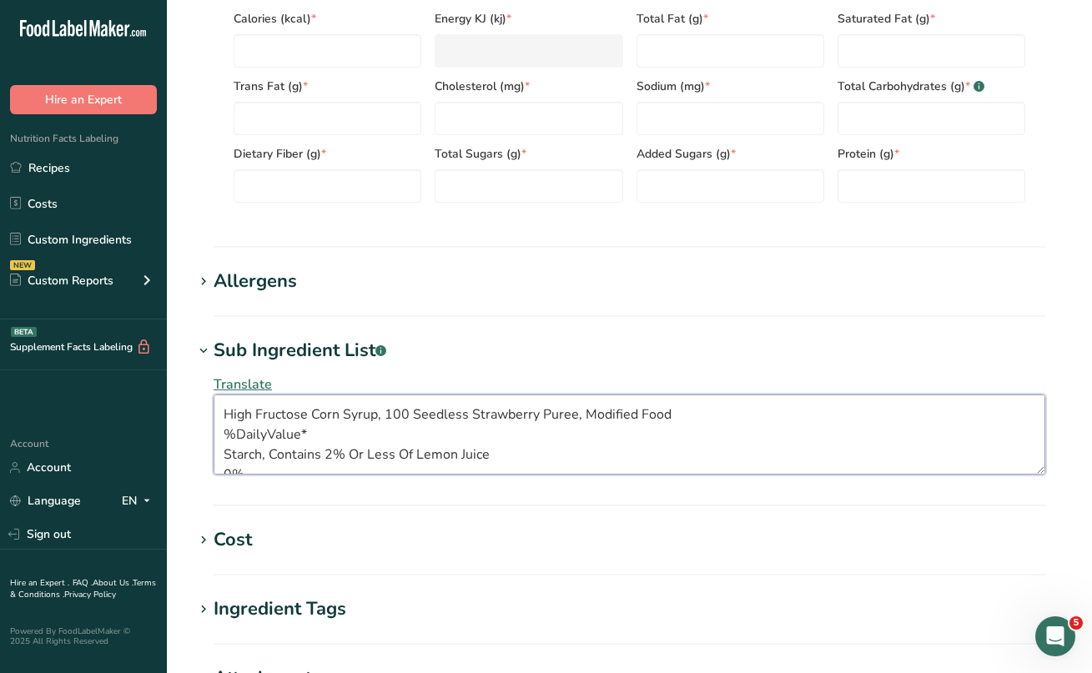
click at [224, 431] on textarea "High Fructose Corn Syrup, 100 Seedless Strawberry Puree, Modified Food %DailyVa…" at bounding box center [630, 435] width 832 height 80
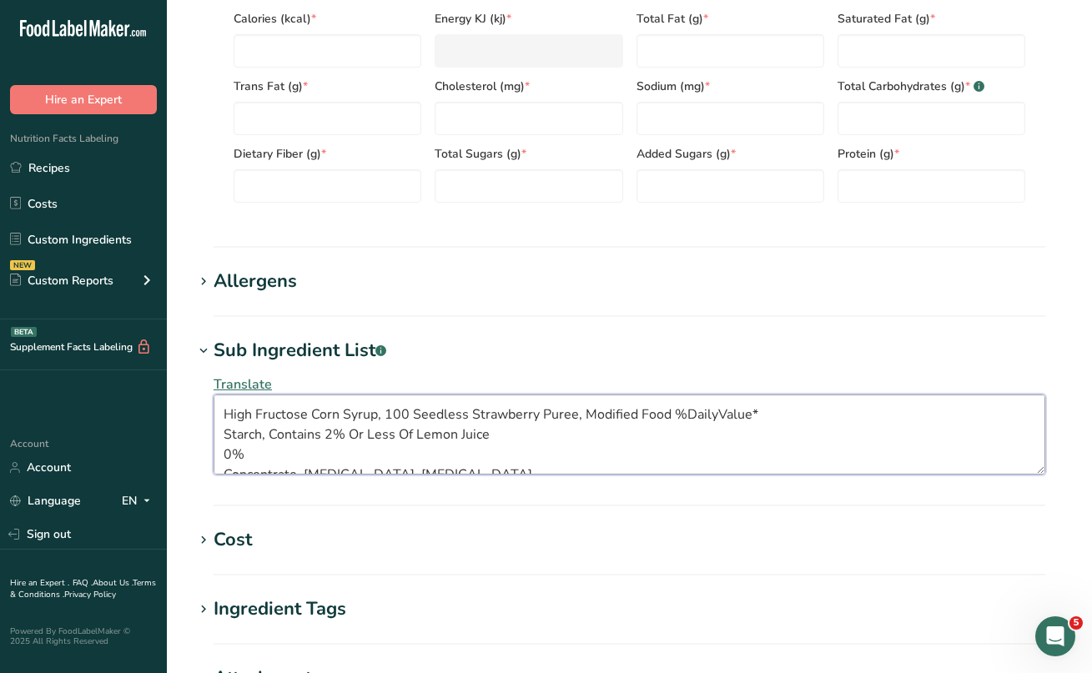
click at [225, 436] on textarea "High Fructose Corn Syrup, 100 Seedless Strawberry Puree, Modified Food %DailyVa…" at bounding box center [630, 435] width 832 height 80
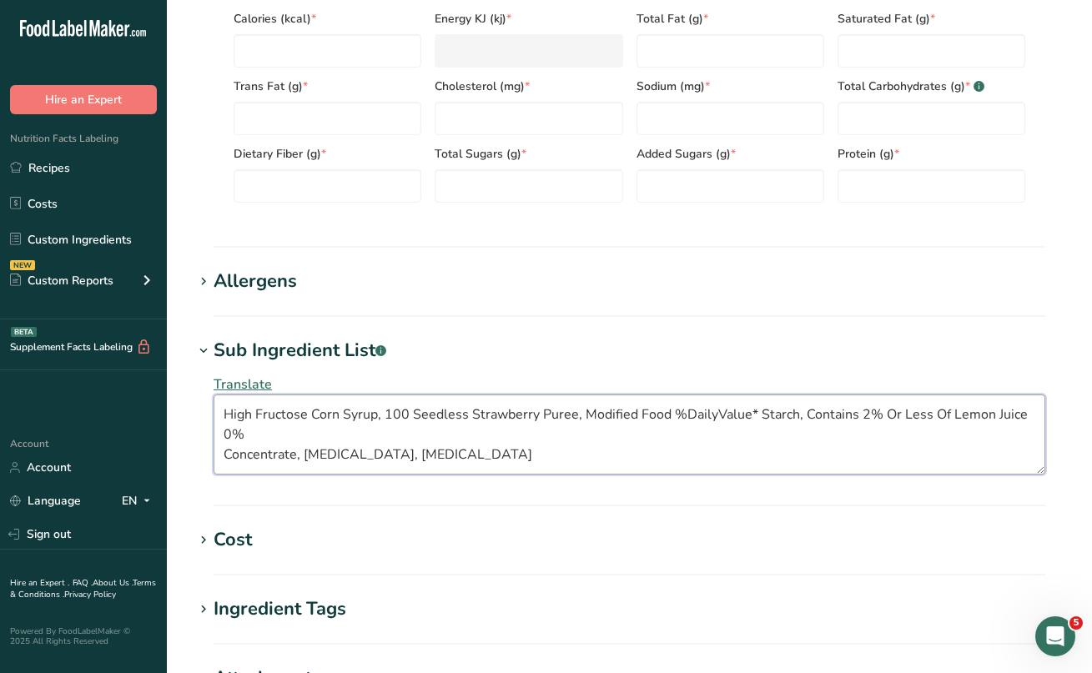
click at [223, 450] on textarea "High Fructose Corn Syrup, 100 Seedless Strawberry Puree, Modified Food %DailyVa…" at bounding box center [630, 435] width 832 height 80
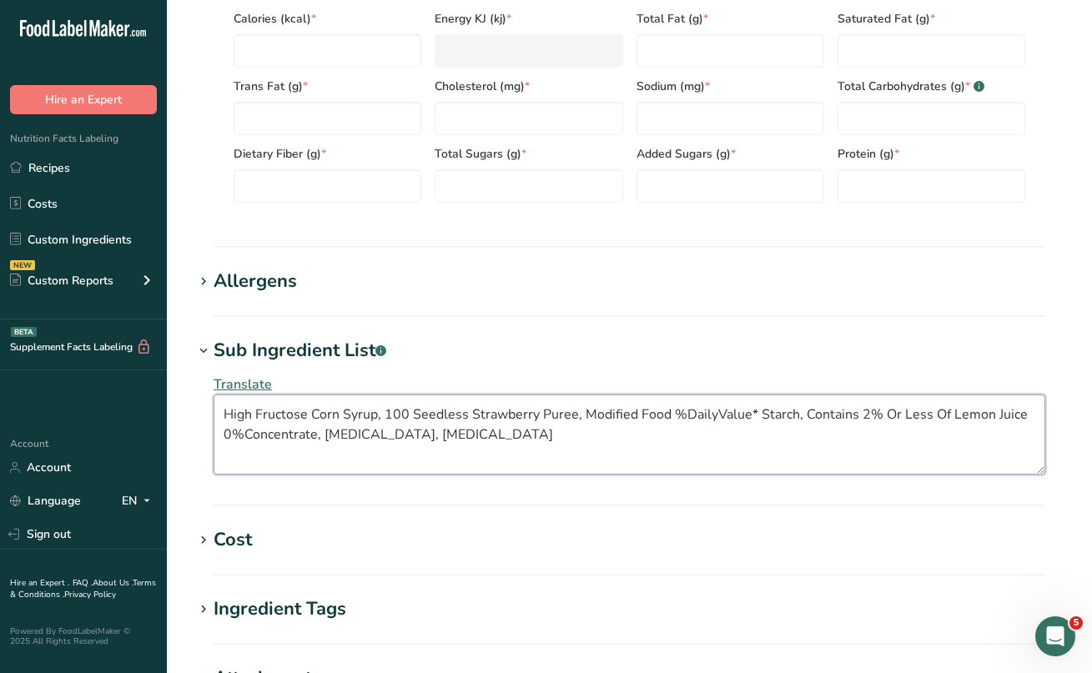
click at [509, 434] on textarea "High Fructose Corn Syrup, 100 Seedless Strawberry Puree, Modified Food %DailyVa…" at bounding box center [630, 435] width 832 height 80
click at [890, 443] on textarea "High Fructose Corn Syrup, 100 Seedless Strawberry Puree, Modified Food %DailyVa…" at bounding box center [630, 435] width 832 height 80
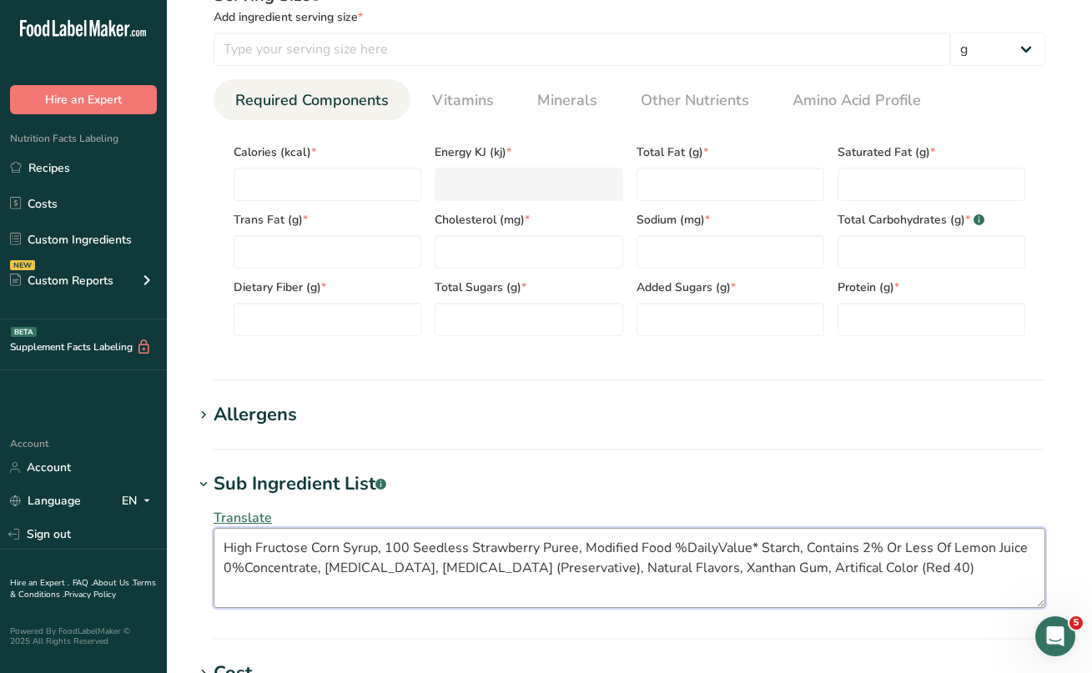
scroll to position [551, 0]
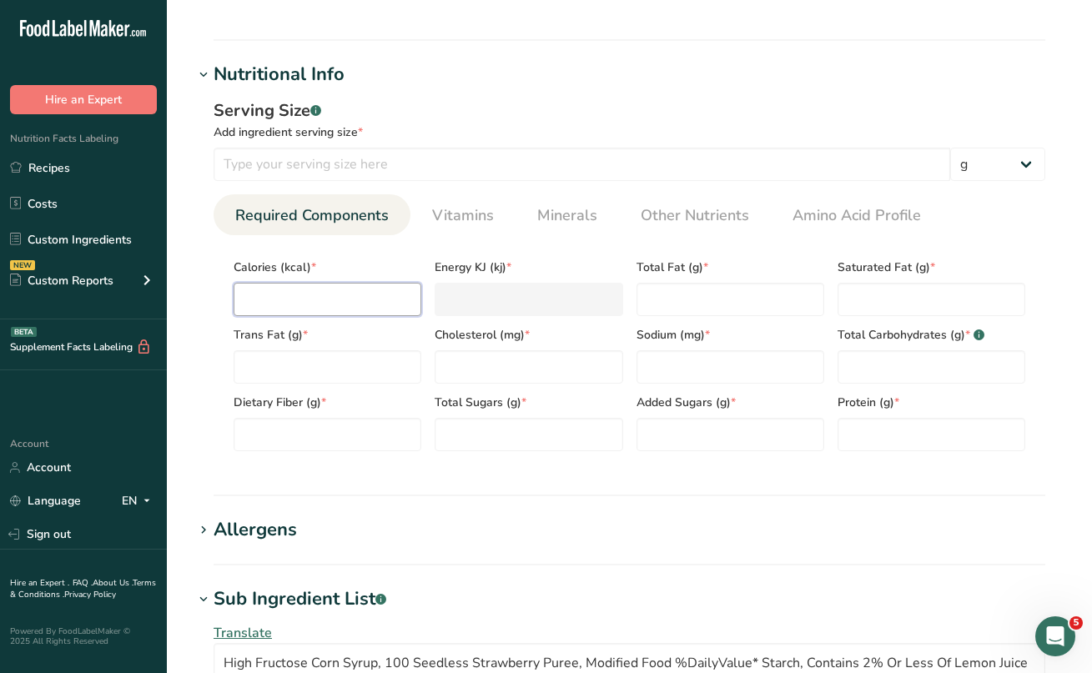
click at [310, 287] on input "number" at bounding box center [328, 299] width 188 height 33
click at [285, 165] on input "number" at bounding box center [582, 164] width 737 height 33
click at [284, 298] on input "number" at bounding box center [328, 299] width 188 height 33
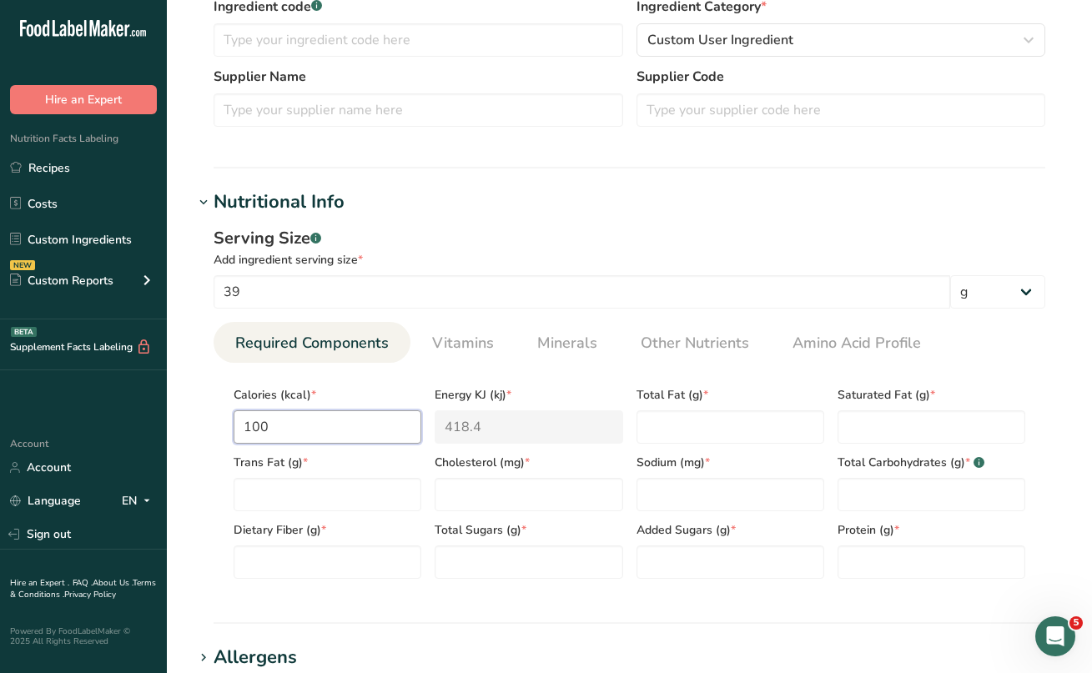
scroll to position [442, 0]
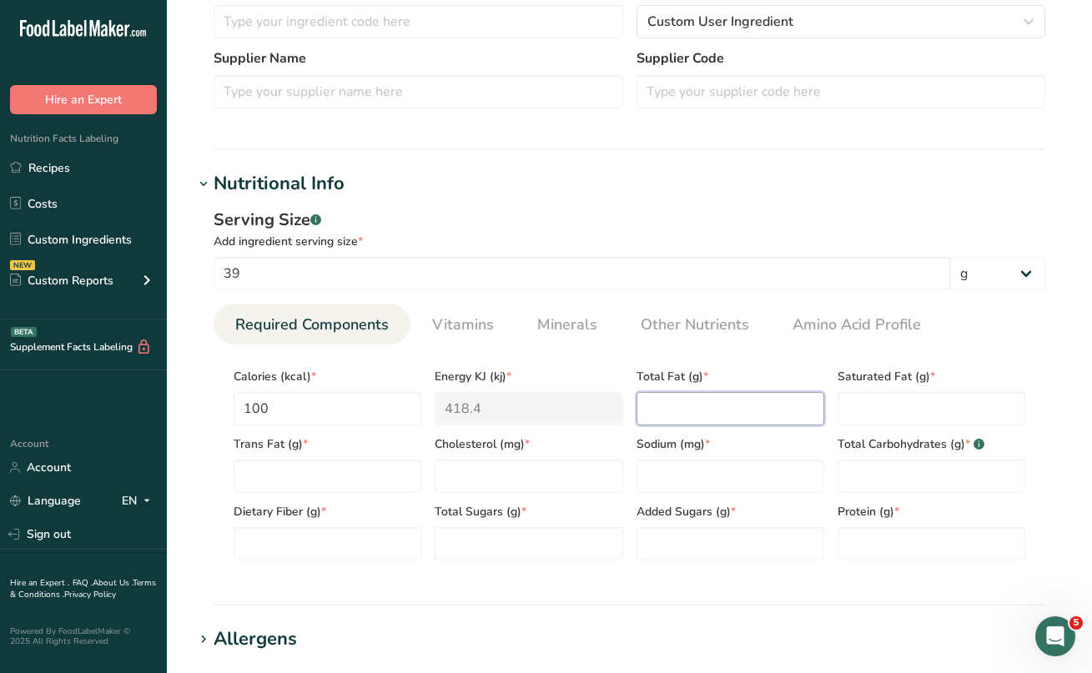
click at [670, 421] on Fat "number" at bounding box center [731, 408] width 188 height 33
click at [853, 407] on Fat "number" at bounding box center [932, 408] width 188 height 33
click at [431, 471] on div "[MEDICAL_DATA] (mg) *" at bounding box center [528, 459] width 201 height 68
click at [371, 467] on Fat "number" at bounding box center [328, 476] width 188 height 33
click at [459, 485] on input "number" at bounding box center [529, 476] width 188 height 33
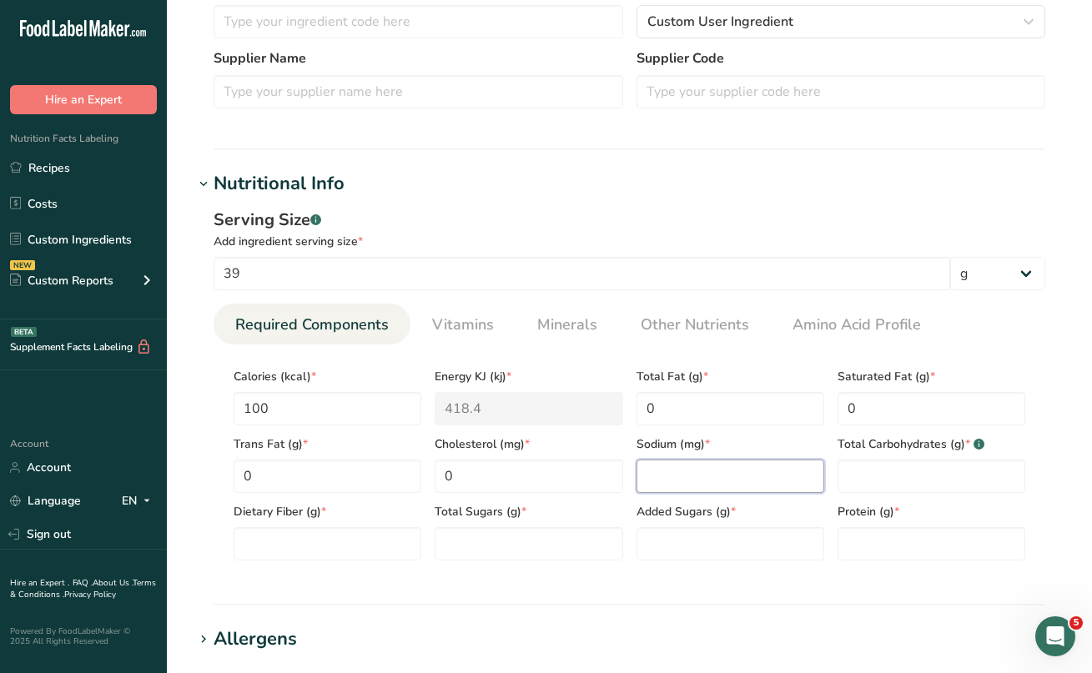
click at [644, 476] on input "number" at bounding box center [731, 476] width 188 height 33
click at [841, 470] on Carbohydrates "number" at bounding box center [932, 476] width 188 height 33
click at [354, 539] on Fiber "number" at bounding box center [328, 543] width 188 height 33
click at [481, 543] on Sugars "number" at bounding box center [529, 543] width 188 height 33
click at [685, 542] on Sugars "number" at bounding box center [731, 543] width 188 height 33
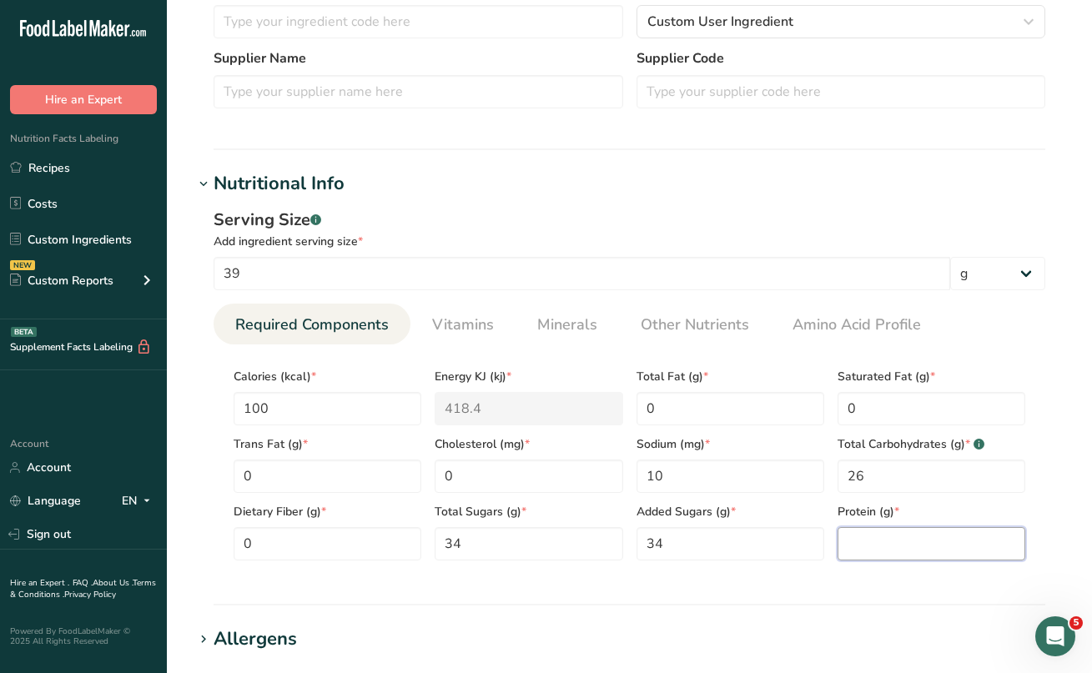
click at [907, 550] on input "number" at bounding box center [932, 543] width 188 height 33
click at [455, 338] on link "Vitamins" at bounding box center [462, 325] width 75 height 43
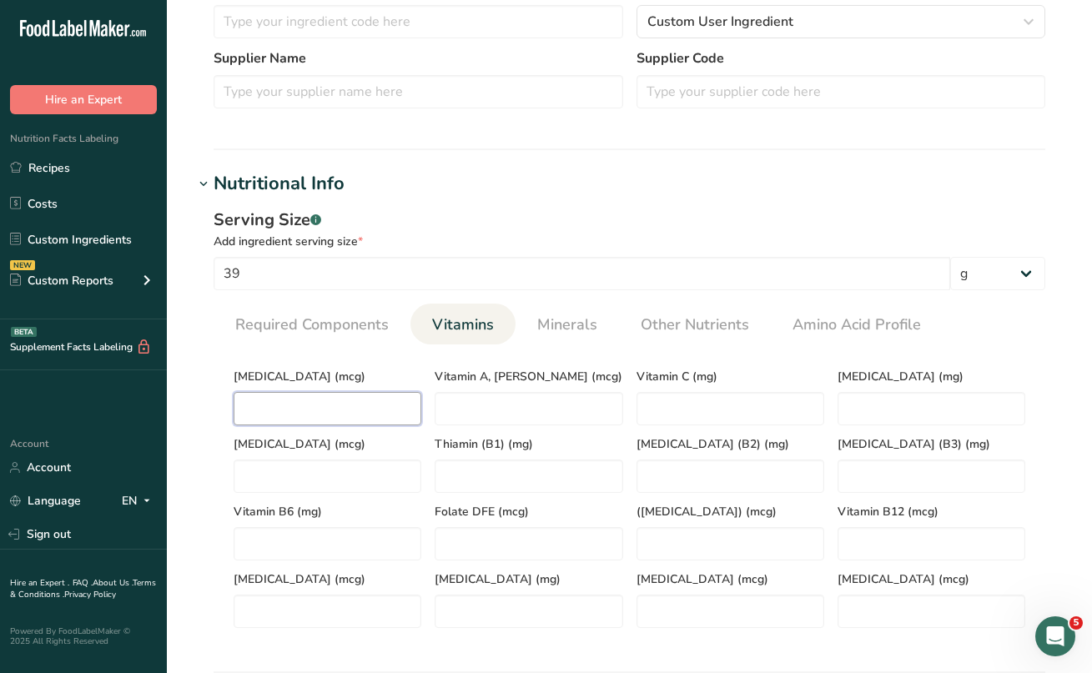
click at [333, 404] on D "number" at bounding box center [328, 408] width 188 height 33
click at [553, 326] on span "Minerals" at bounding box center [567, 325] width 60 height 23
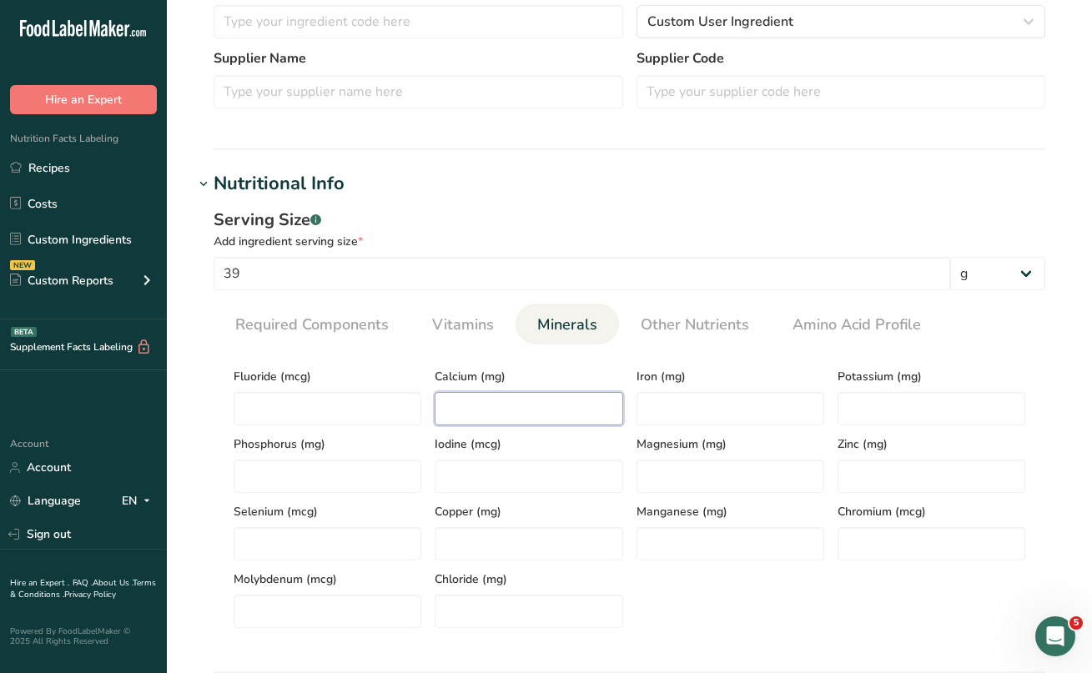
click at [538, 401] on input "number" at bounding box center [529, 408] width 188 height 33
click at [652, 411] on input "number" at bounding box center [731, 408] width 188 height 33
click at [861, 415] on input "number" at bounding box center [932, 408] width 188 height 33
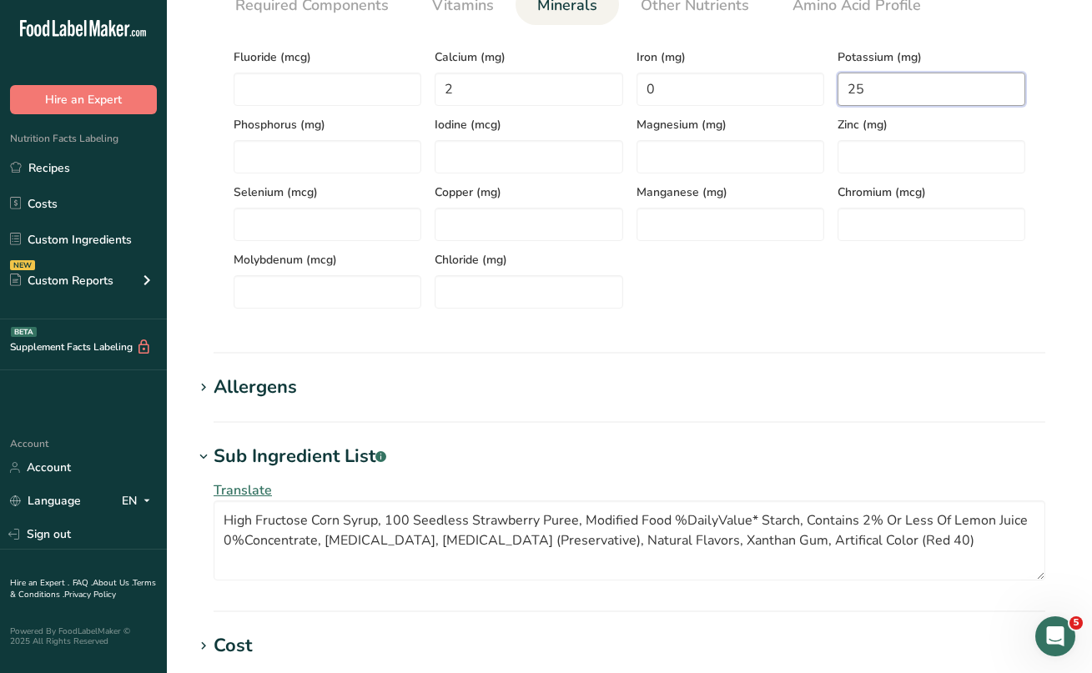
scroll to position [779, 0]
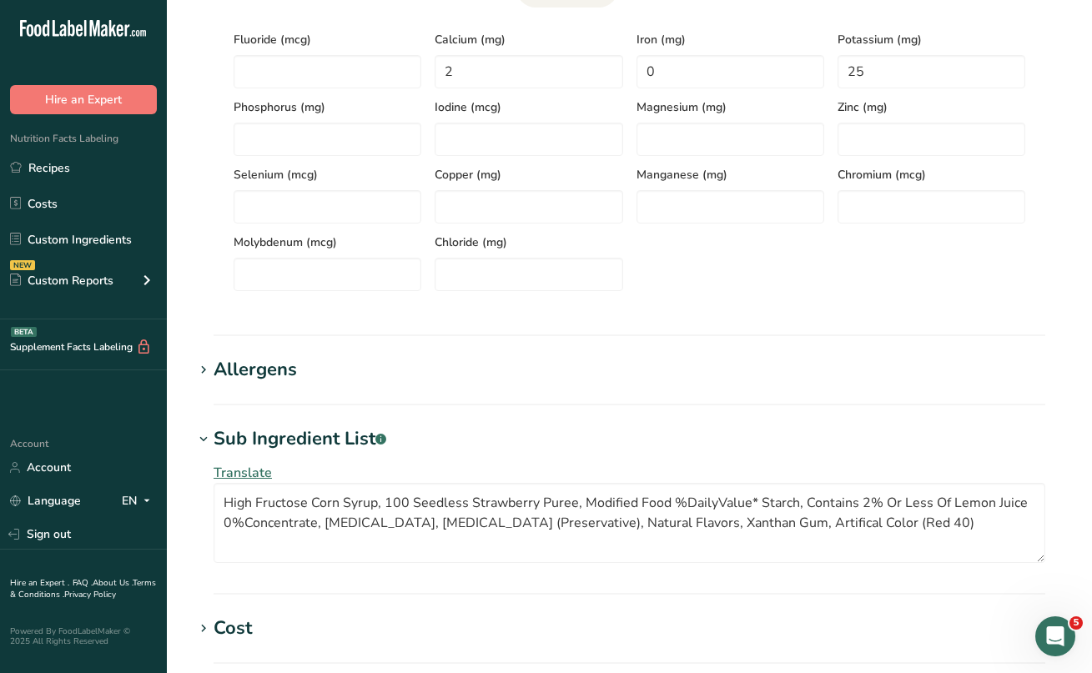
click at [210, 369] on icon at bounding box center [203, 370] width 15 height 23
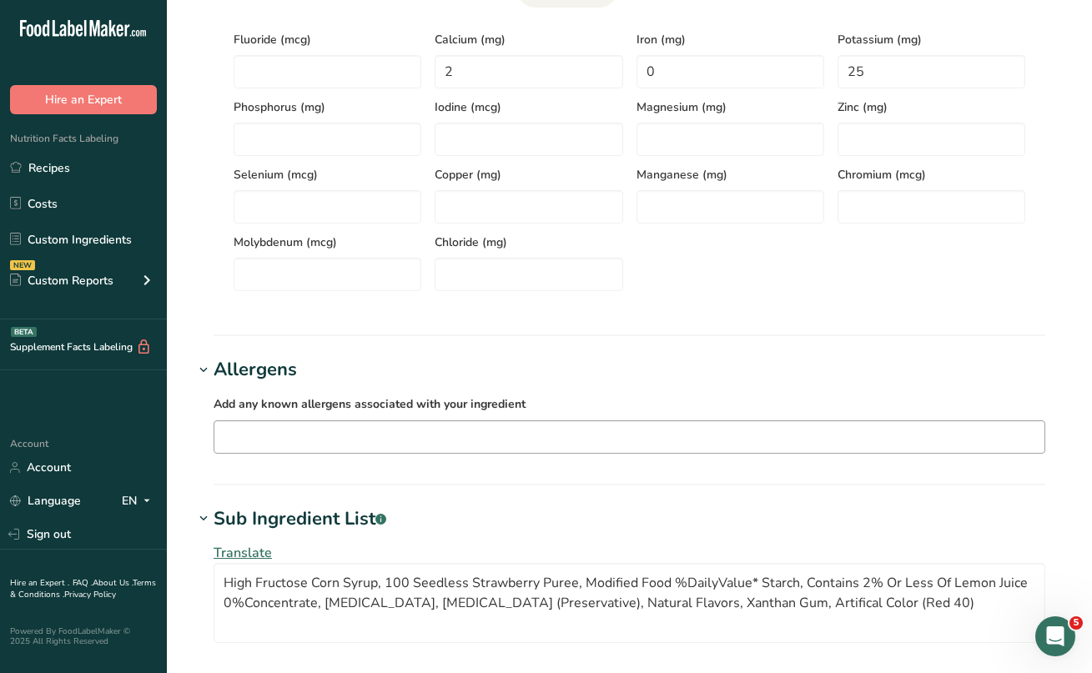
click at [255, 448] on input "text" at bounding box center [629, 437] width 830 height 26
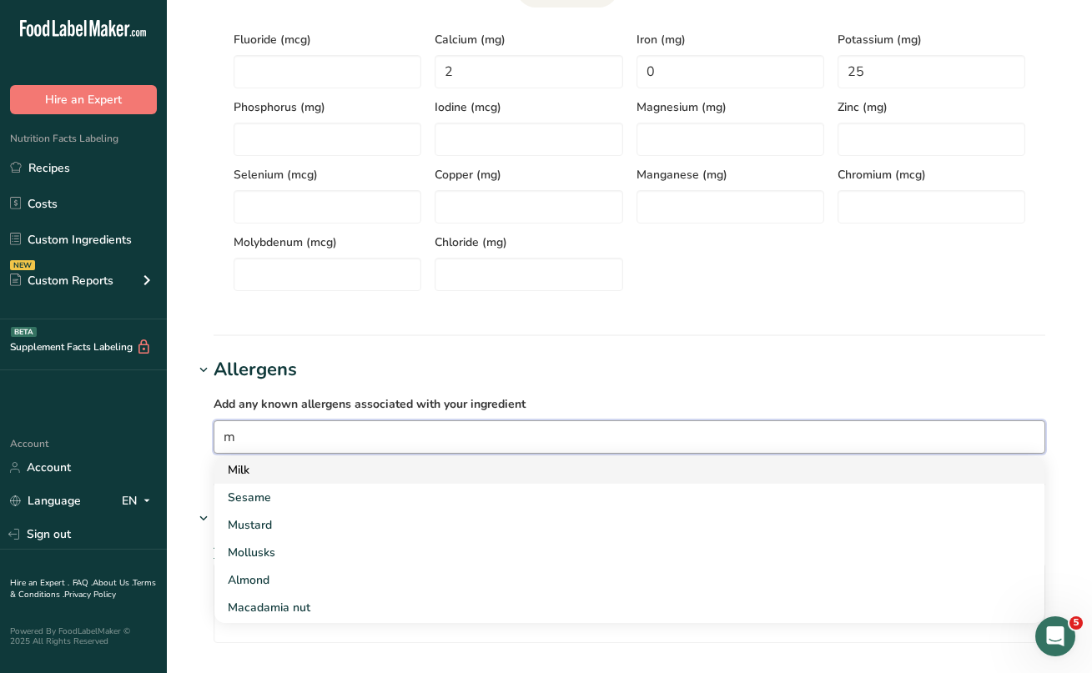
click at [259, 474] on div "Milk" at bounding box center [616, 470] width 777 height 18
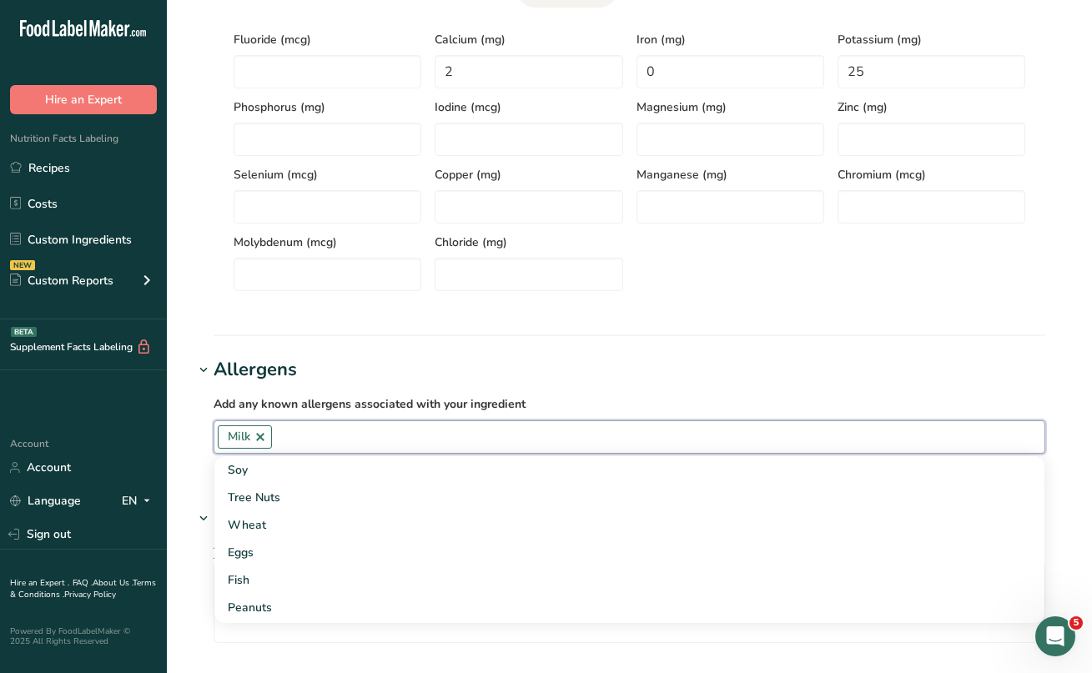
click at [296, 445] on input "text" at bounding box center [658, 437] width 773 height 26
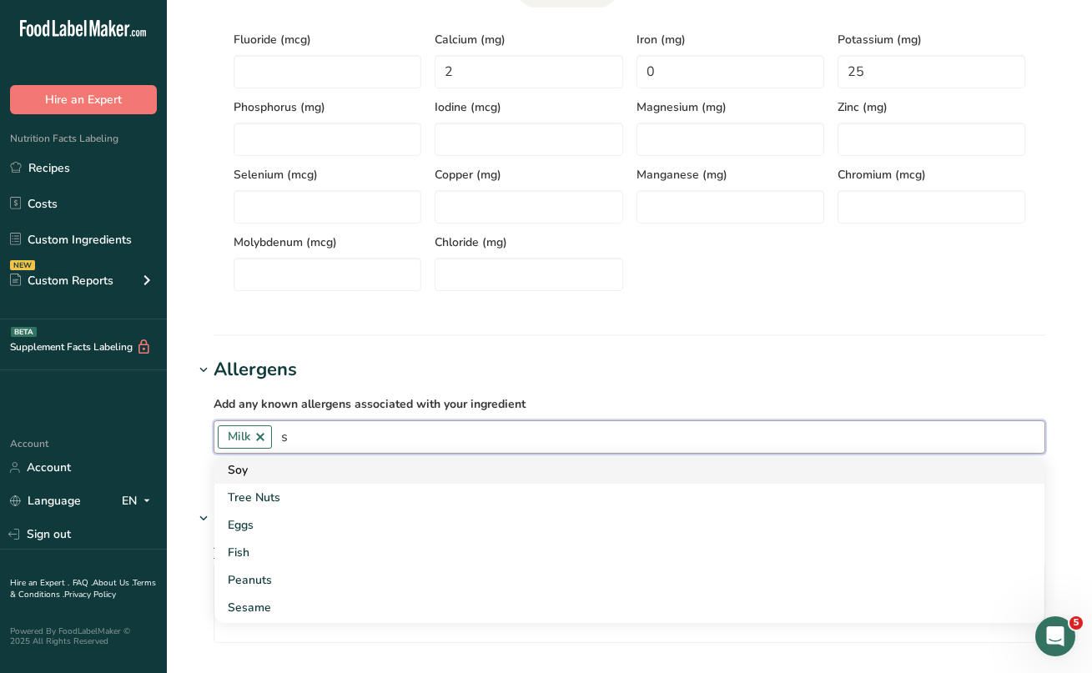
click at [283, 467] on div "Soy" at bounding box center [616, 470] width 777 height 18
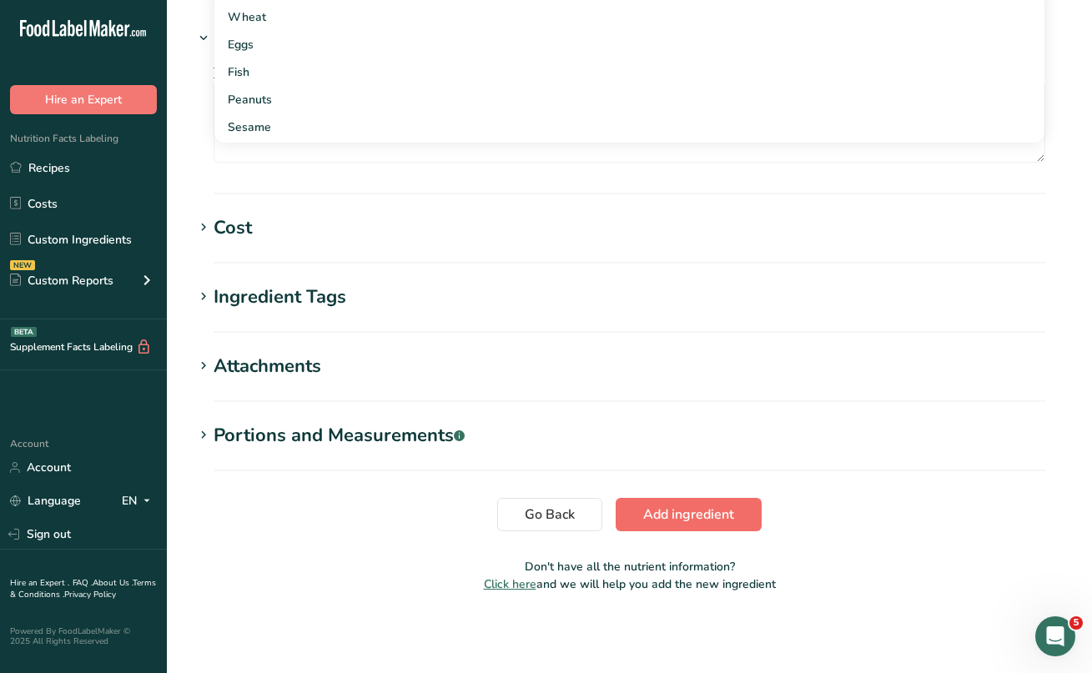
click at [670, 510] on span "Add ingredient" at bounding box center [688, 515] width 91 height 20
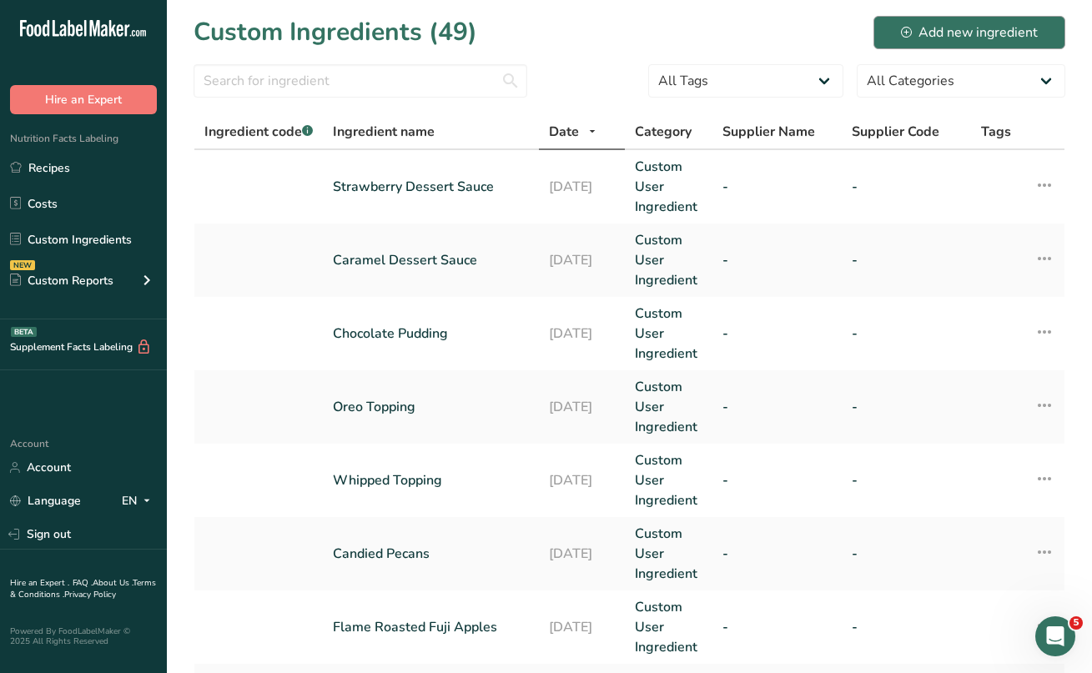
click at [932, 33] on div "Add new ingredient" at bounding box center [969, 33] width 137 height 20
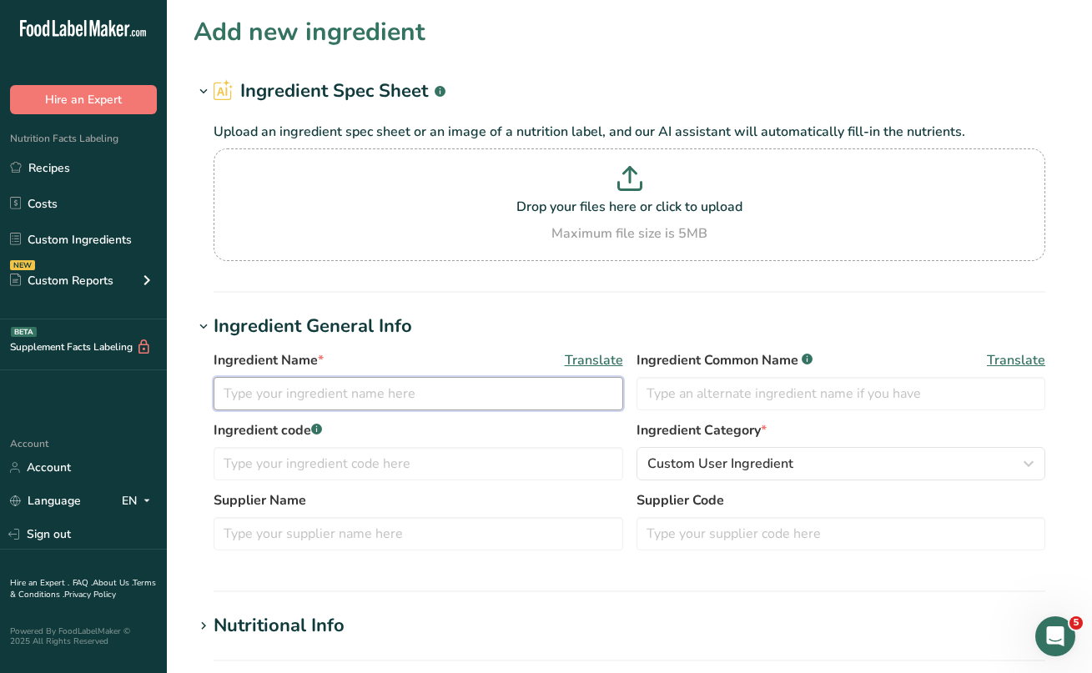
click at [270, 390] on input "text" at bounding box center [419, 393] width 410 height 33
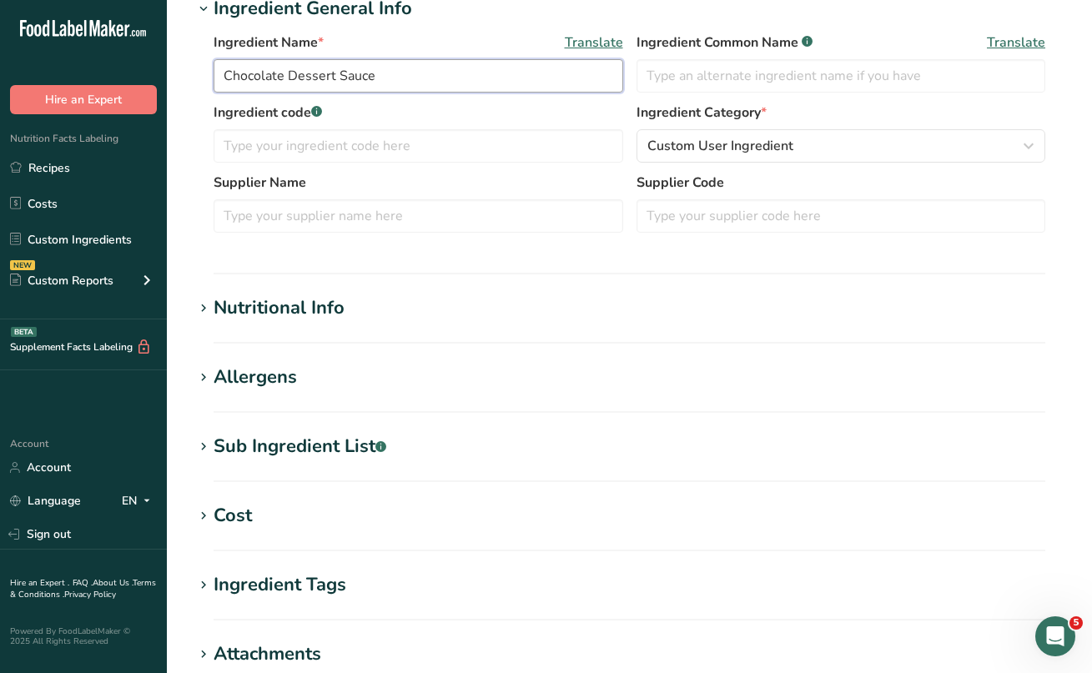
scroll to position [321, 0]
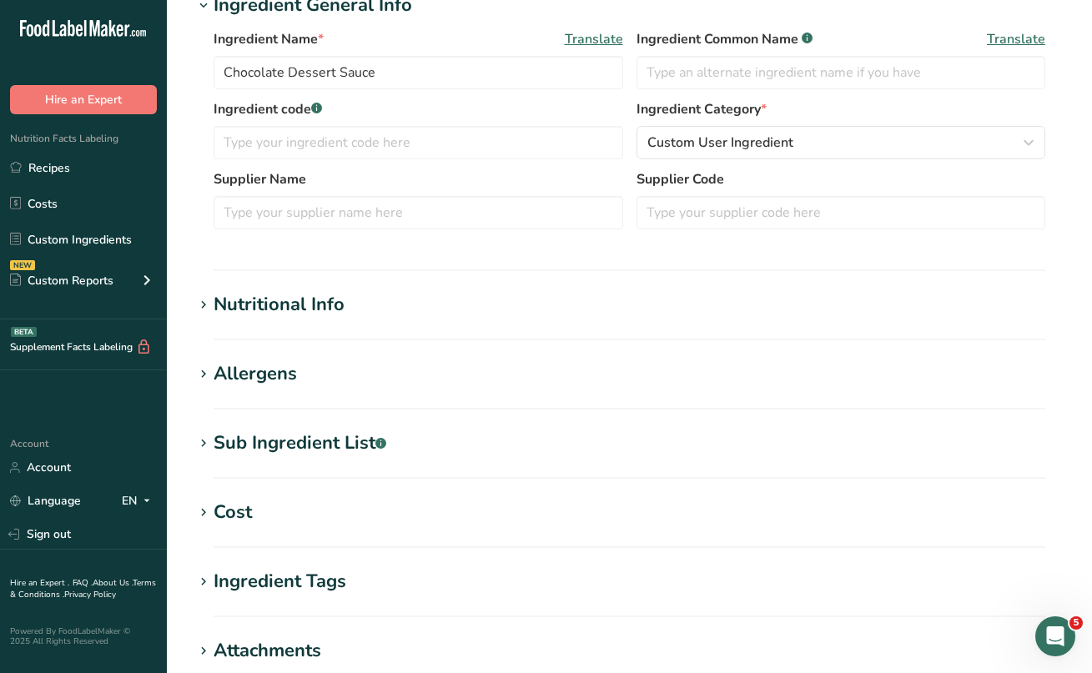
click at [204, 375] on icon at bounding box center [203, 374] width 15 height 23
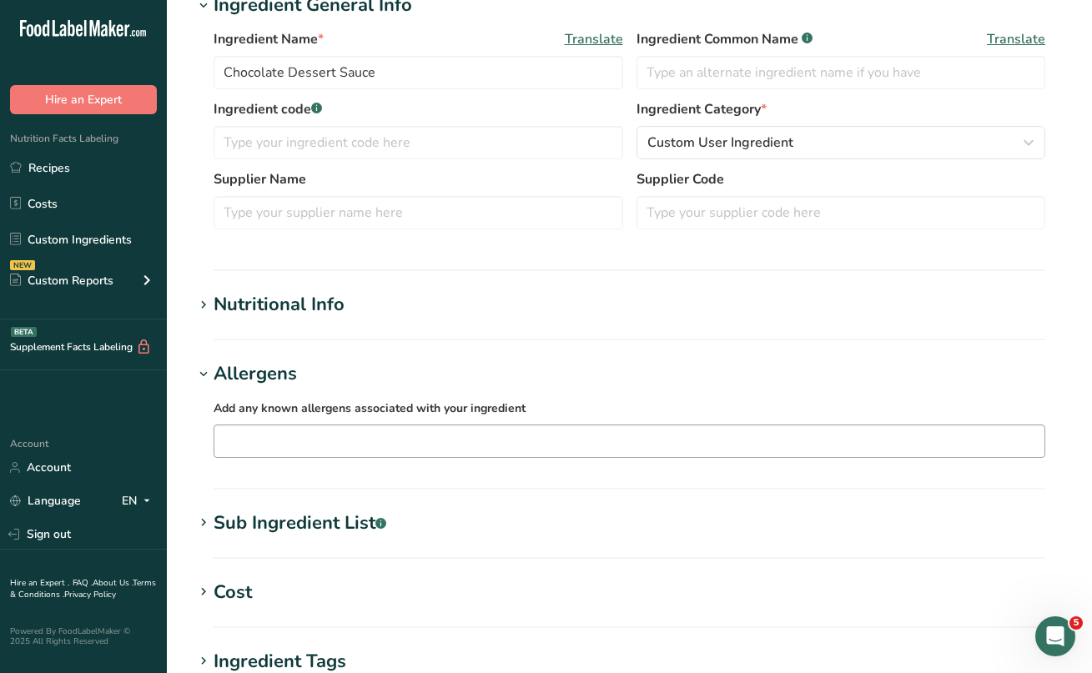
click at [247, 439] on input "text" at bounding box center [629, 441] width 830 height 26
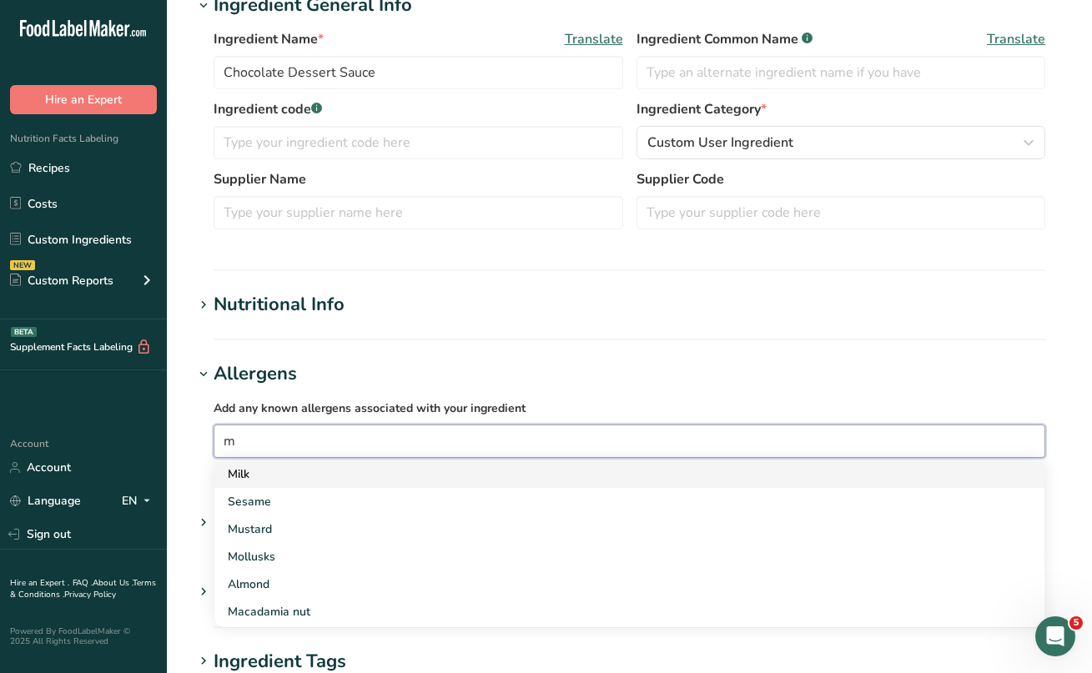
click at [253, 471] on div "Milk" at bounding box center [616, 475] width 777 height 18
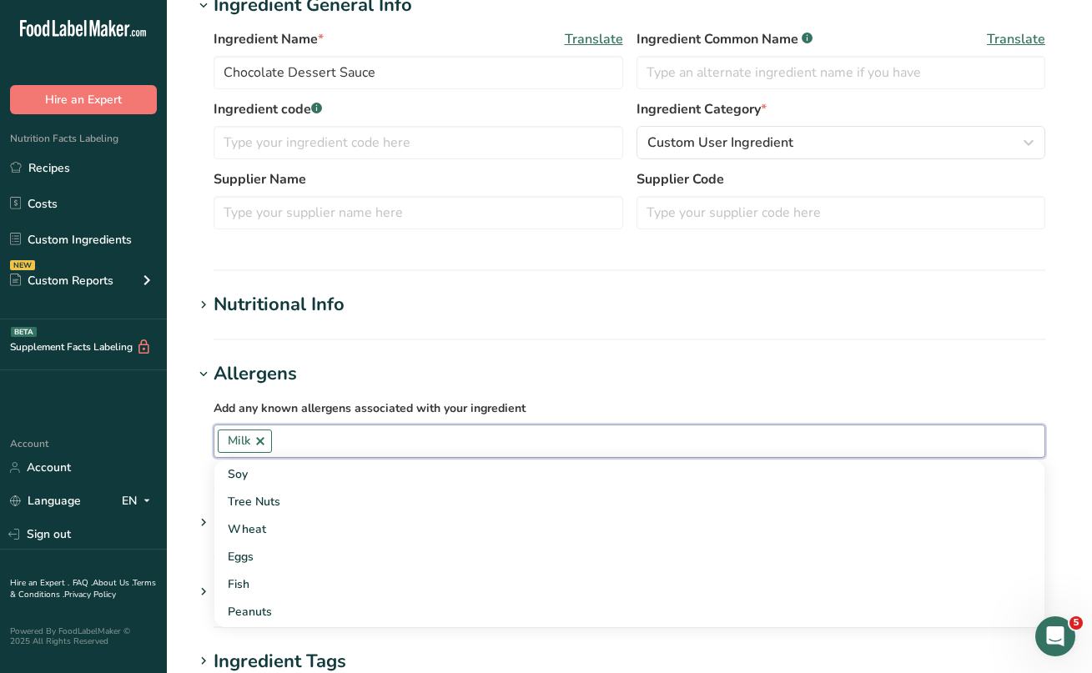
click at [311, 443] on input "text" at bounding box center [658, 441] width 773 height 26
click at [277, 471] on div "Soy" at bounding box center [616, 475] width 777 height 18
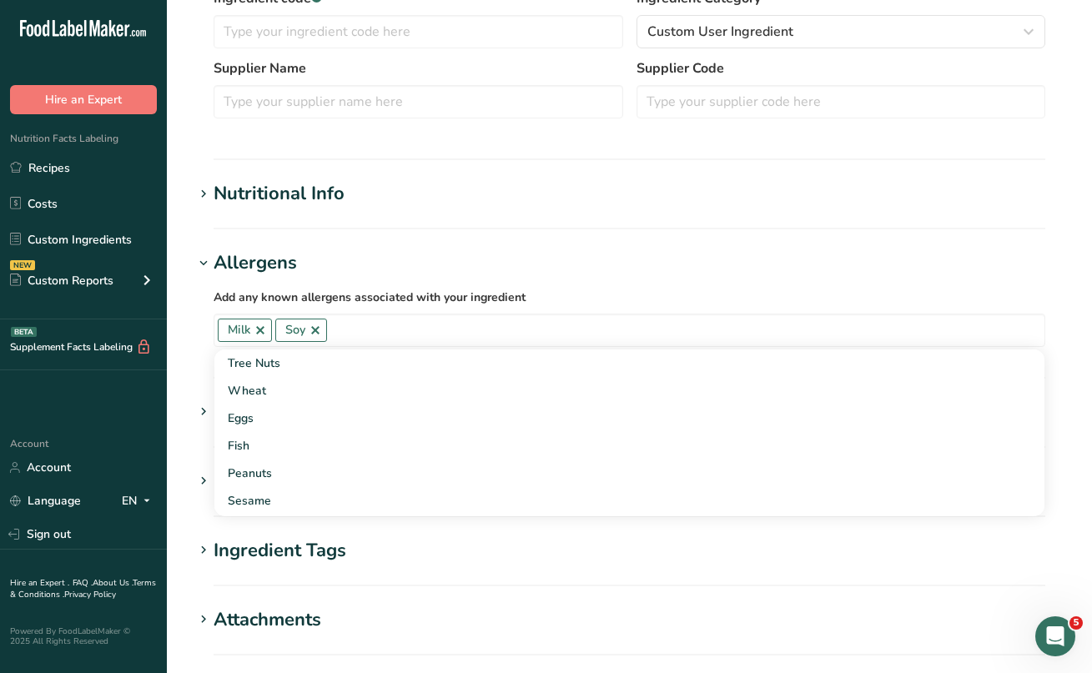
scroll to position [439, 0]
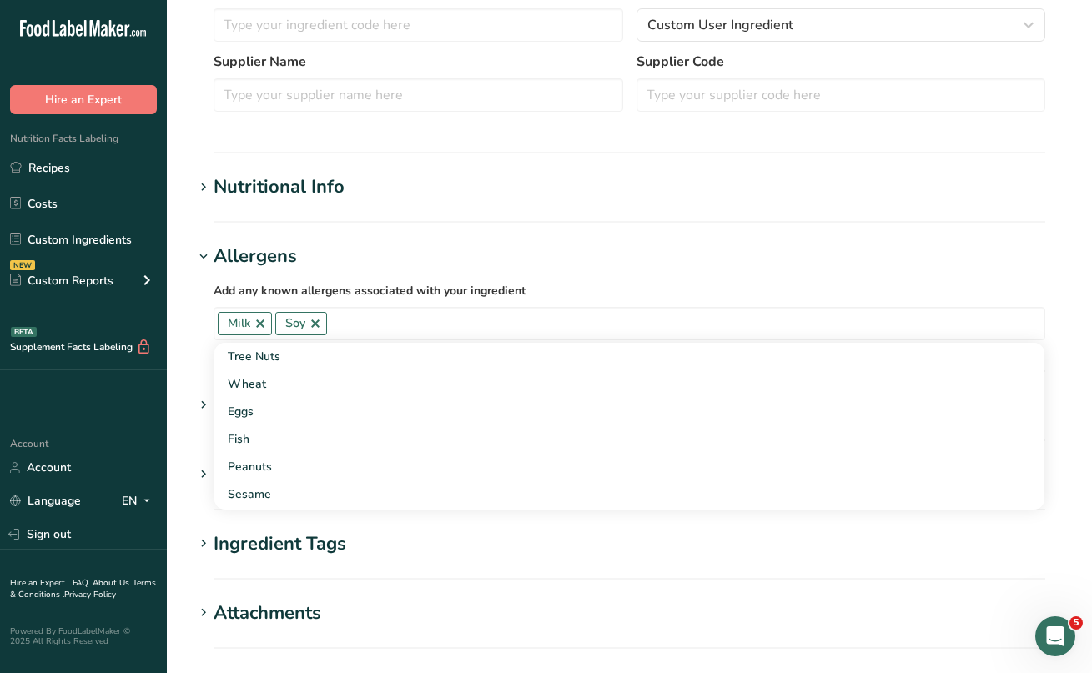
click at [200, 544] on icon at bounding box center [203, 543] width 15 height 23
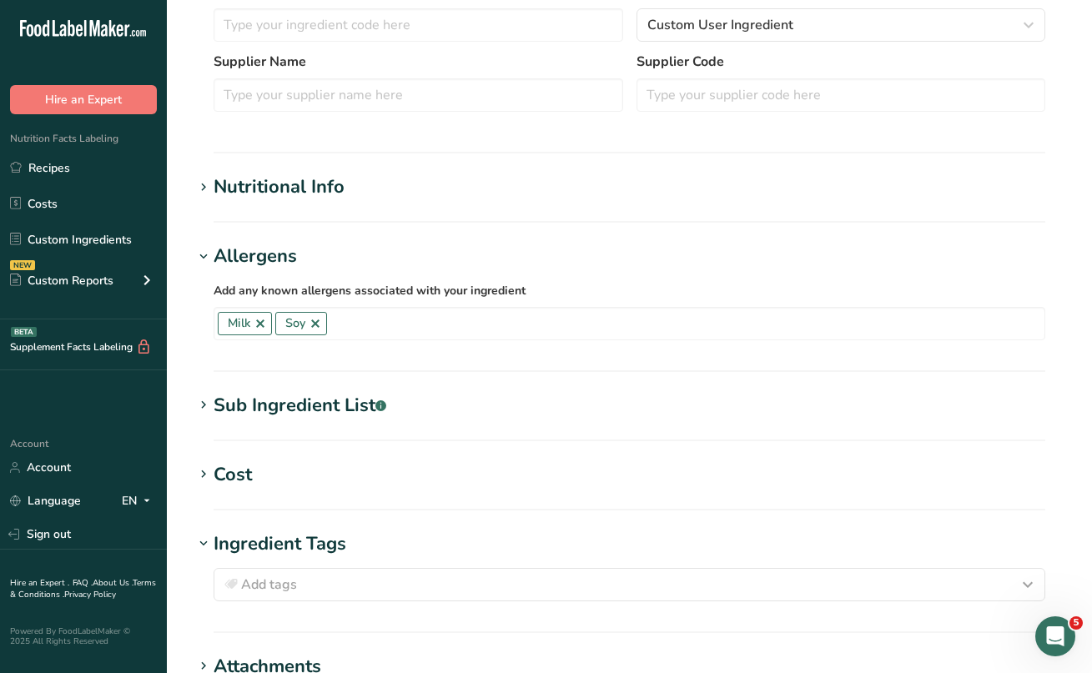
click at [203, 398] on icon at bounding box center [203, 405] width 15 height 23
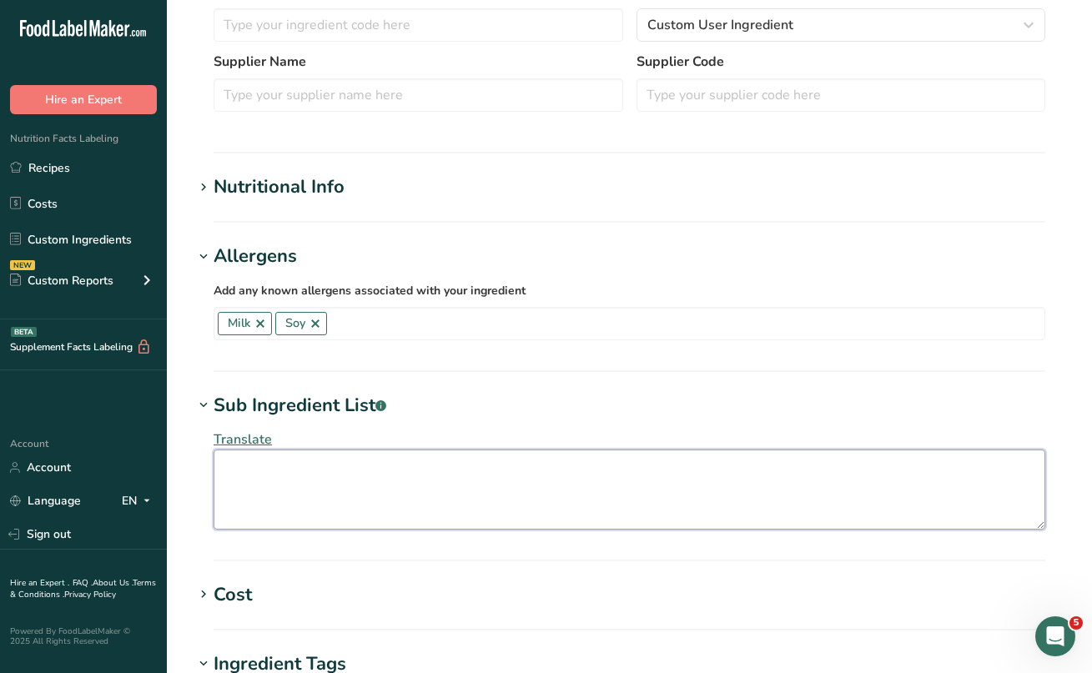
paste textarea "High Fructose Corn Syrup, Water, Cocoa, Sugar, Food Sarch, Polassum Sortal (Pre…"
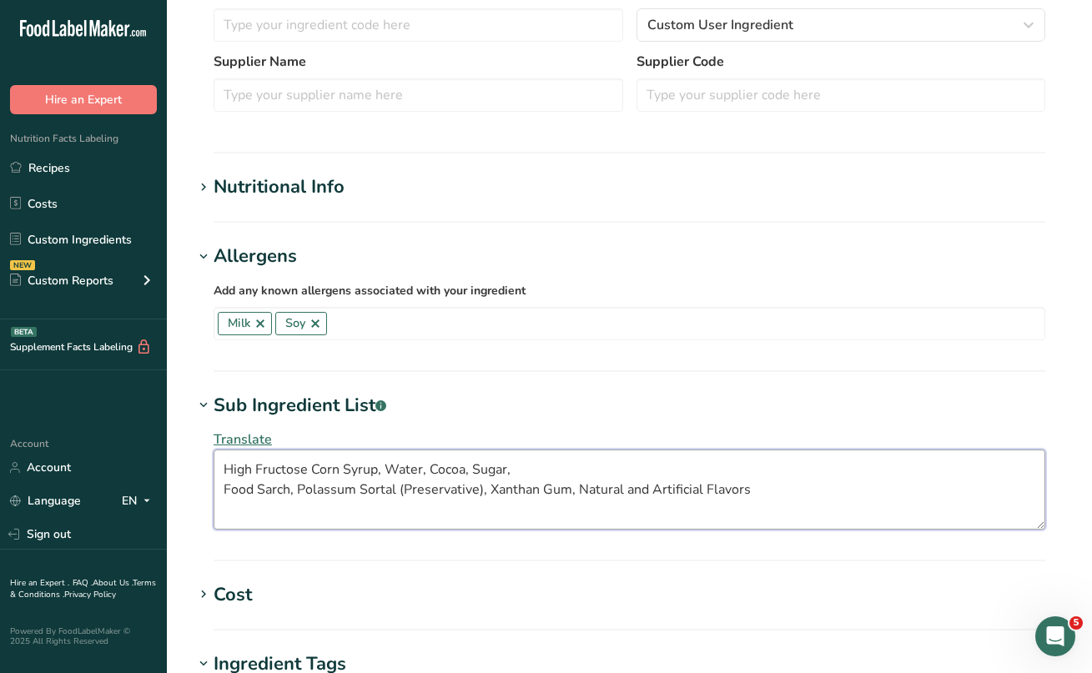
click at [228, 487] on textarea "High Fructose Corn Syrup, Water, Cocoa, Sugar, Food Sarch, Polassum Sortal (Pre…" at bounding box center [630, 490] width 832 height 80
click at [224, 487] on textarea "High Fructose Corn Syrup, Water, Cocoa, Sugar, Food Sarch, Polassum Sortal (Pre…" at bounding box center [630, 490] width 832 height 80
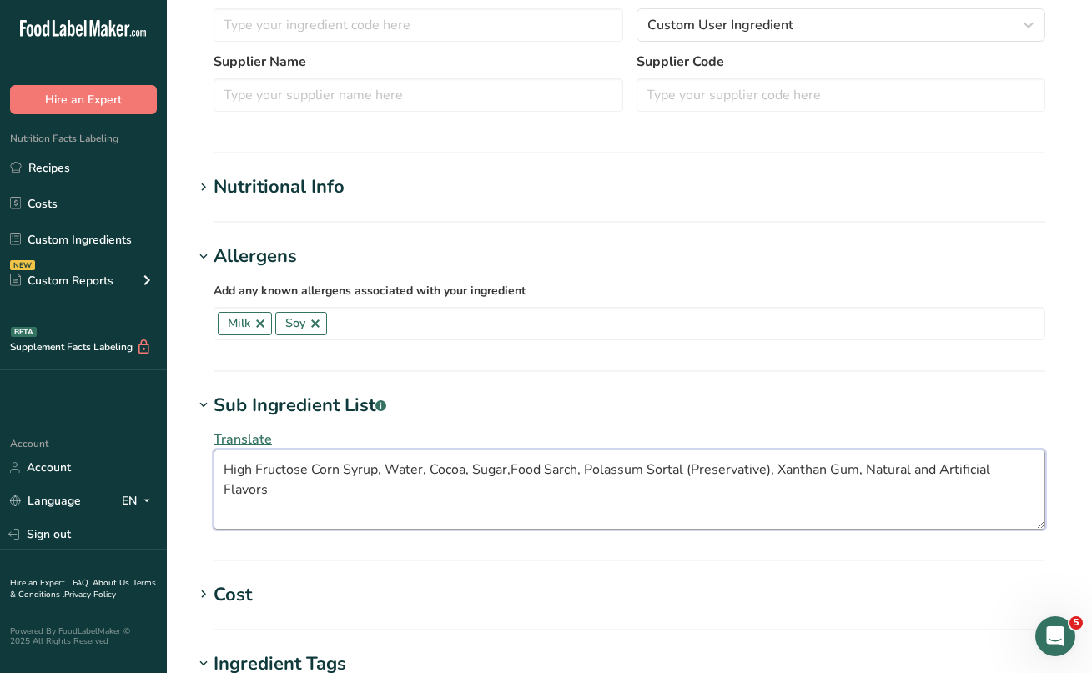
click at [549, 468] on textarea "High Fructose Corn Syrup, Water, Cocoa, Sugar,Food Sarch, Polassum Sortal (Pres…" at bounding box center [630, 490] width 832 height 80
click at [625, 472] on textarea "High Fructose Corn Syrup, Water, Cocoa, Sugar,Food Starch, Polassum Sortal (Pre…" at bounding box center [630, 490] width 832 height 80
click at [715, 506] on textarea "High Fructose Corn Syrup, Water, Cocoa, Sugar,Food Starch, Polassium Sortal (Pr…" at bounding box center [630, 490] width 832 height 80
click at [607, 473] on textarea "High Fructose Corn Syrup, Water, Cocoa, Sugar,Food Starch, Polassium Sortal (Pr…" at bounding box center [630, 490] width 832 height 80
click at [650, 504] on textarea "High Fructose Corn Syrup, Water, Cocoa, Sugar,Food Starch, Potassium Sortal (Pr…" at bounding box center [630, 490] width 832 height 80
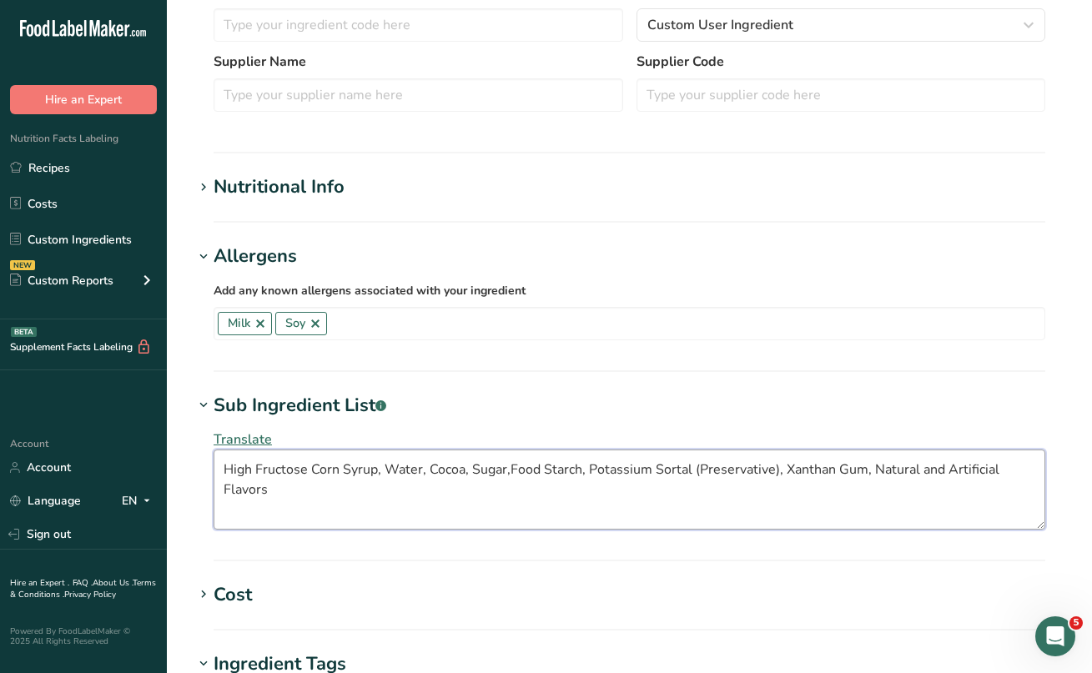
click at [675, 471] on textarea "High Fructose Corn Syrup, Water, Cocoa, Sugar,Food Starch, Potassium Sortal (Pr…" at bounding box center [630, 490] width 832 height 80
drag, startPoint x: 687, startPoint y: 467, endPoint x: 672, endPoint y: 468, distance: 15.0
click at [672, 468] on textarea "High Fructose Corn Syrup, Water, Cocoa, Sugar,Food Starch, Potassium Soratl (Pr…" at bounding box center [630, 490] width 832 height 80
drag, startPoint x: 672, startPoint y: 468, endPoint x: 763, endPoint y: 486, distance: 91.8
click at [763, 486] on textarea "High Fructose Corn Syrup, Water, Cocoa, Sugar,Food Starch, Potassium Sorbet (Pr…" at bounding box center [630, 490] width 832 height 80
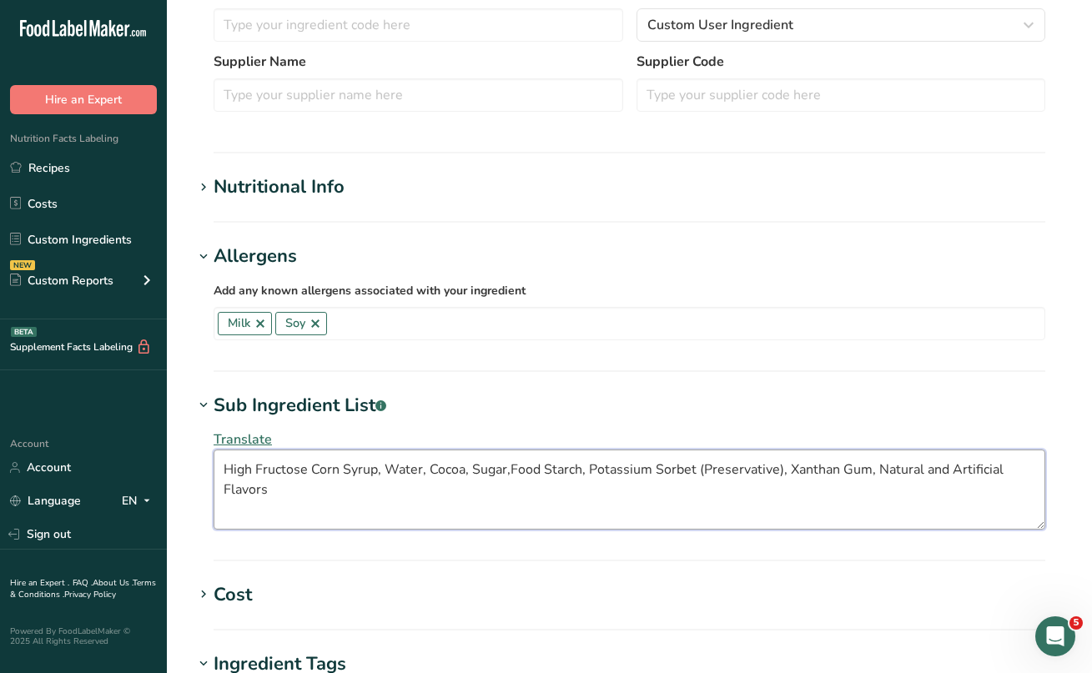
click at [680, 473] on textarea "High Fructose Corn Syrup, Water, Cocoa, Sugar,Food Starch, Potassium Sorbet (Pr…" at bounding box center [630, 490] width 832 height 80
click at [788, 529] on textarea "High Fructose Corn Syrup, Water, Cocoa, Sugar,Food Starch, Potassium Sorbat (Pr…" at bounding box center [630, 490] width 832 height 80
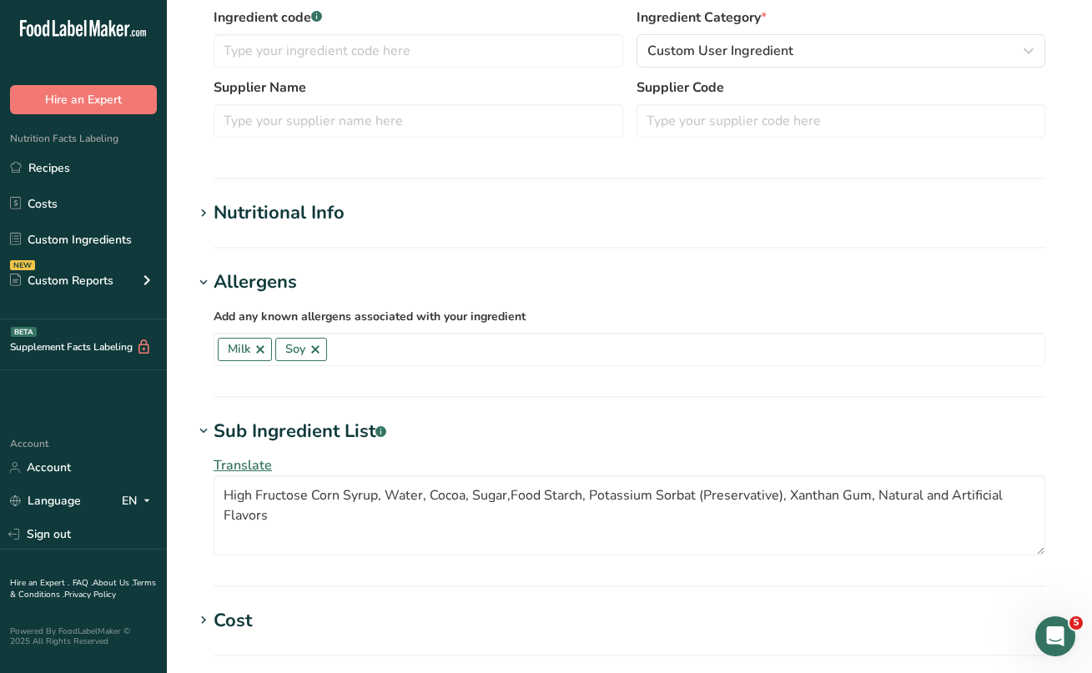
click at [206, 210] on icon at bounding box center [203, 213] width 15 height 23
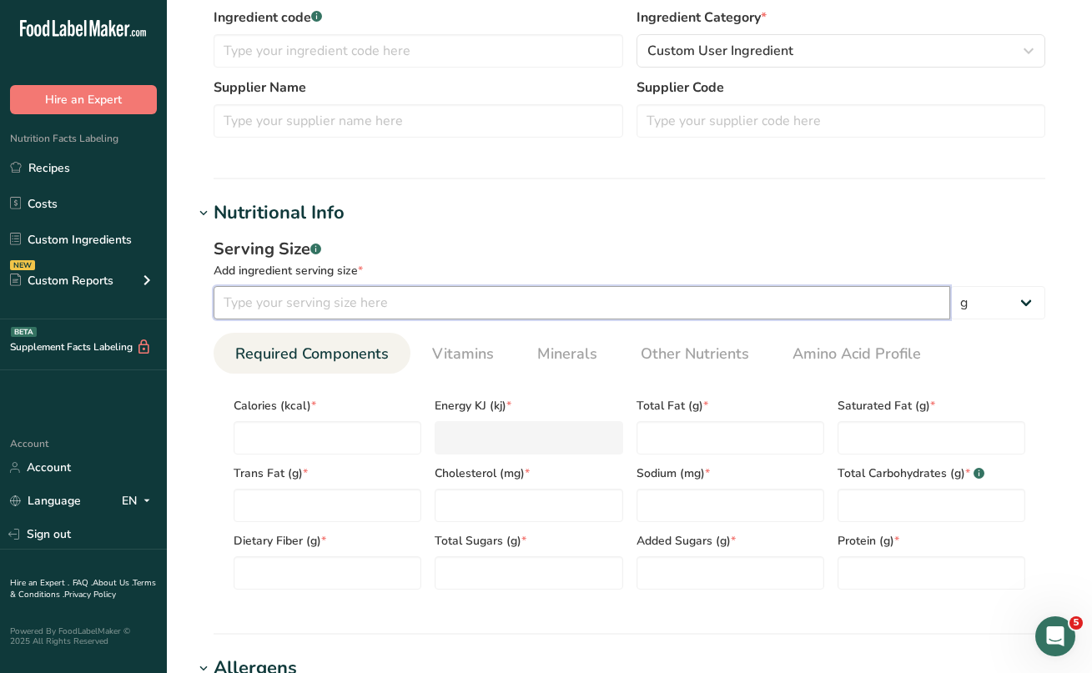
click at [271, 297] on input "number" at bounding box center [582, 302] width 737 height 33
click at [281, 433] on input "number" at bounding box center [328, 437] width 188 height 33
click at [651, 429] on Fat "number" at bounding box center [731, 437] width 188 height 33
click at [856, 420] on div "Saturated Fat (g) *" at bounding box center [931, 421] width 201 height 68
click at [858, 438] on Fat "number" at bounding box center [932, 437] width 188 height 33
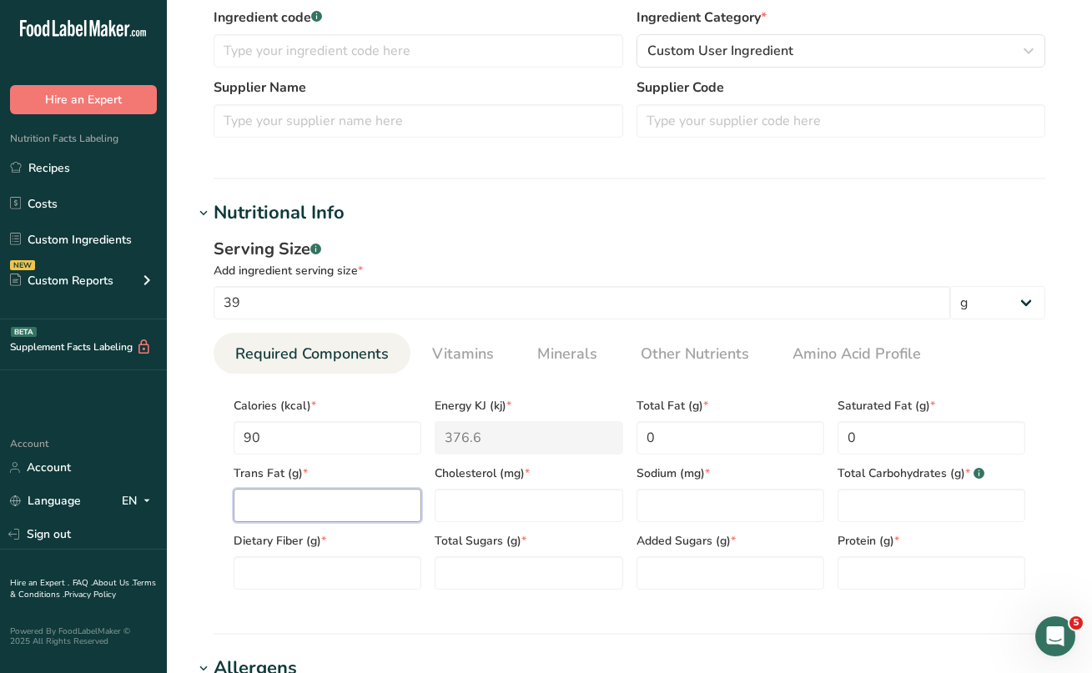
click at [345, 504] on Fat "number" at bounding box center [328, 505] width 188 height 33
click at [532, 510] on input "number" at bounding box center [529, 505] width 188 height 33
click at [715, 509] on input "number" at bounding box center [731, 505] width 188 height 33
click at [871, 499] on Carbohydrates "number" at bounding box center [932, 505] width 188 height 33
click at [309, 586] on Fiber "number" at bounding box center [328, 572] width 188 height 33
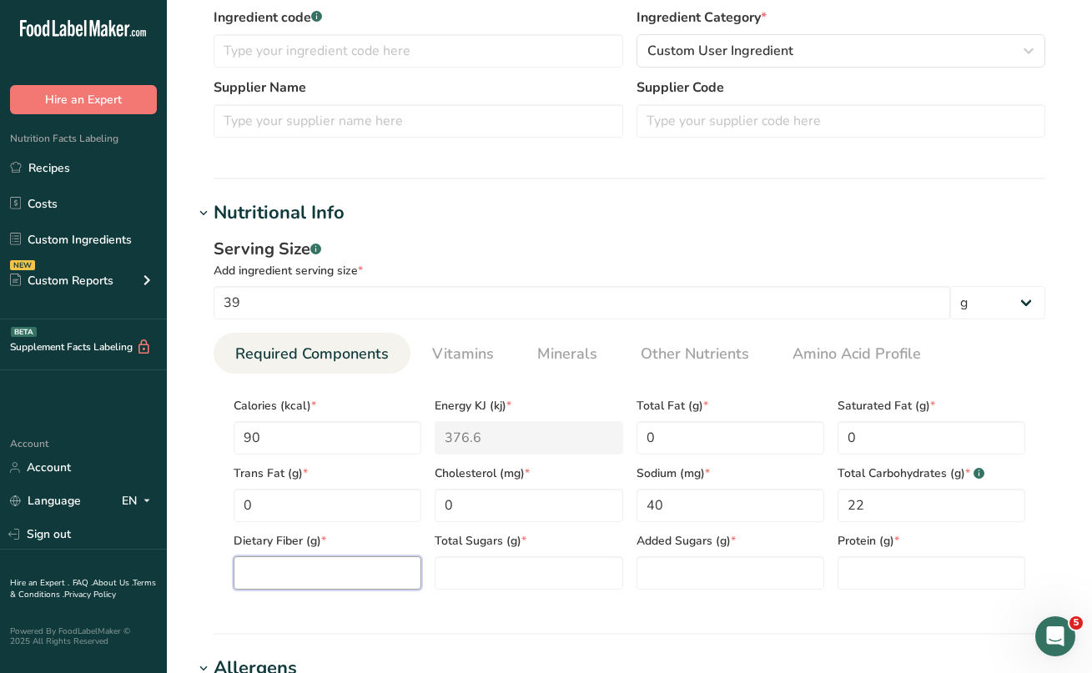
click at [310, 576] on Fiber "number" at bounding box center [328, 572] width 188 height 33
click at [445, 571] on Sugars "number" at bounding box center [529, 572] width 188 height 33
click at [630, 585] on div "Added Sugars (g) *" at bounding box center [730, 556] width 201 height 68
click at [642, 585] on Sugars "number" at bounding box center [731, 572] width 188 height 33
click at [904, 567] on input "number" at bounding box center [932, 572] width 188 height 33
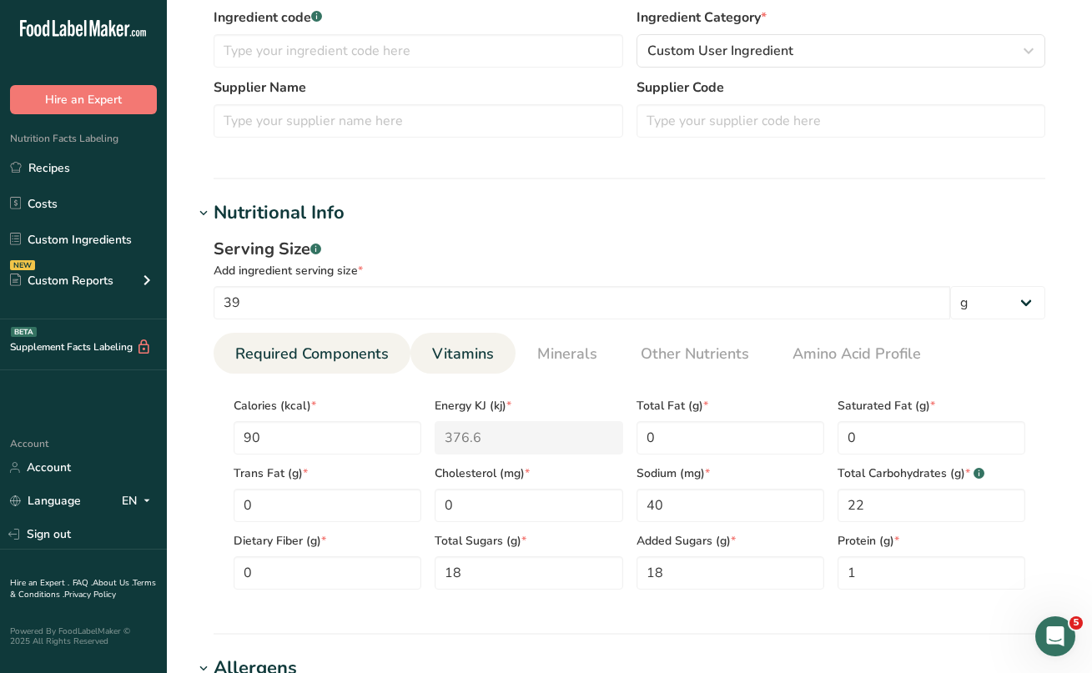
click at [480, 355] on span "Vitamins" at bounding box center [463, 354] width 62 height 23
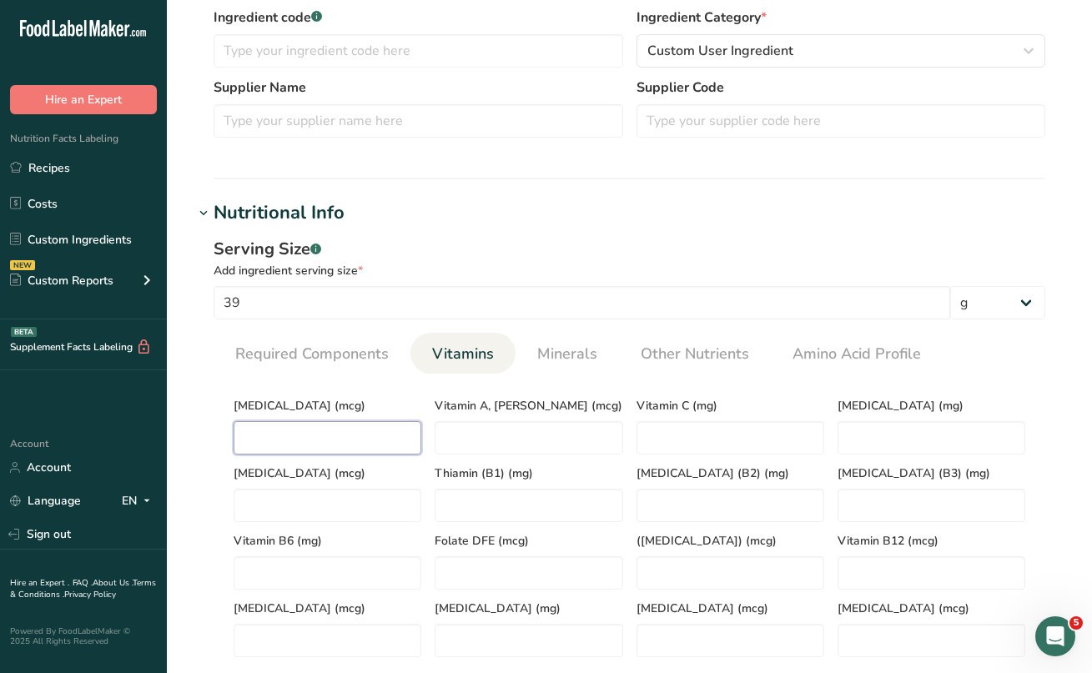
click at [319, 446] on D "number" at bounding box center [328, 437] width 188 height 33
click at [559, 346] on span "Minerals" at bounding box center [567, 354] width 60 height 23
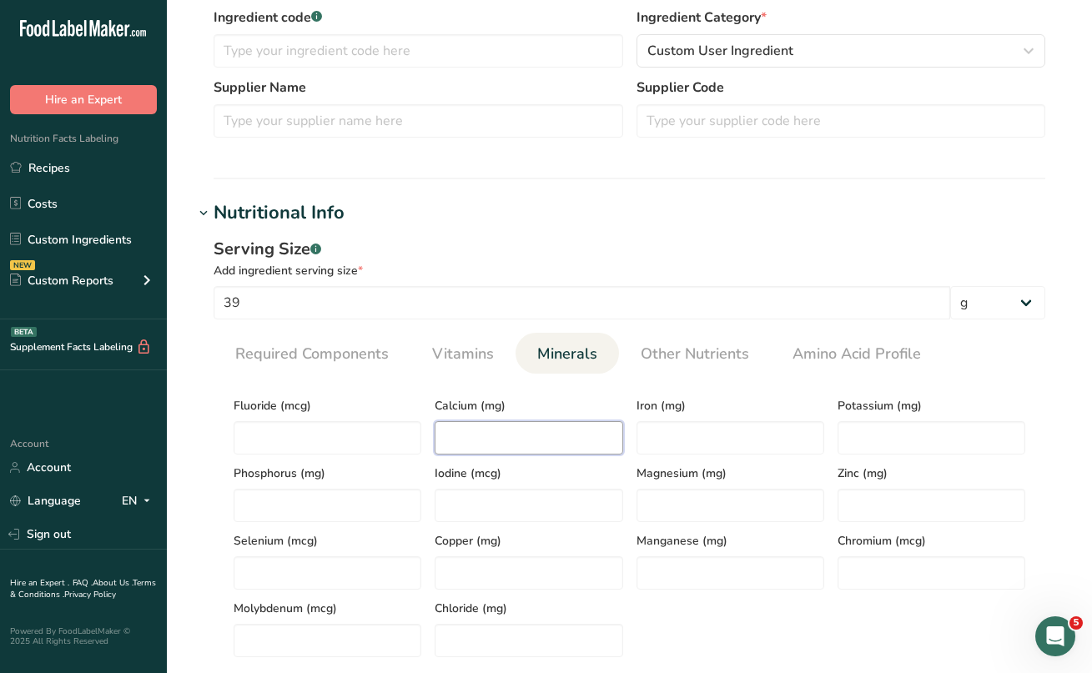
click at [511, 441] on input "number" at bounding box center [529, 437] width 188 height 33
click at [680, 442] on input "number" at bounding box center [731, 437] width 188 height 33
click at [919, 443] on input "number" at bounding box center [932, 437] width 188 height 33
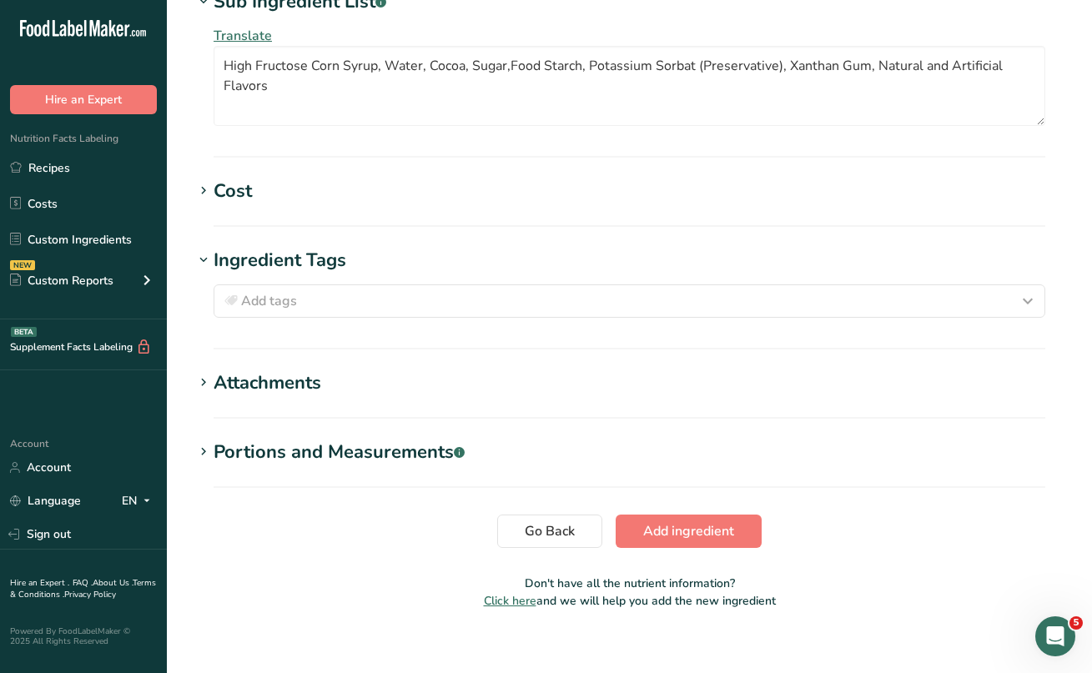
scroll to position [1308, 0]
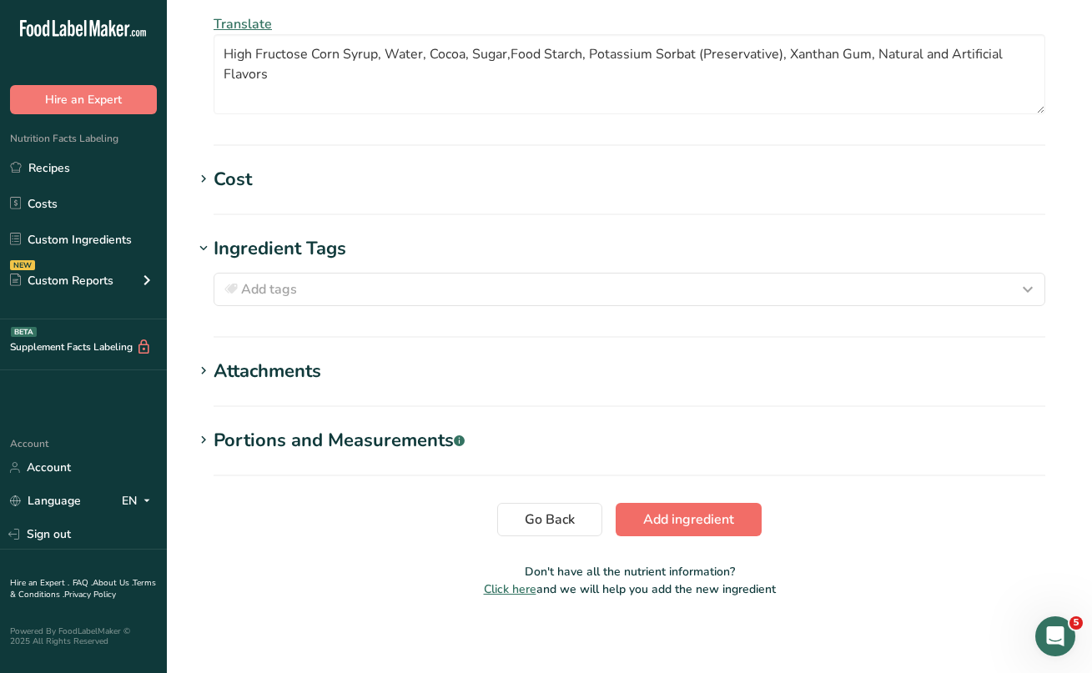
click at [668, 522] on span "Add ingredient" at bounding box center [688, 520] width 91 height 20
